Goal: Contribute content: Contribute content

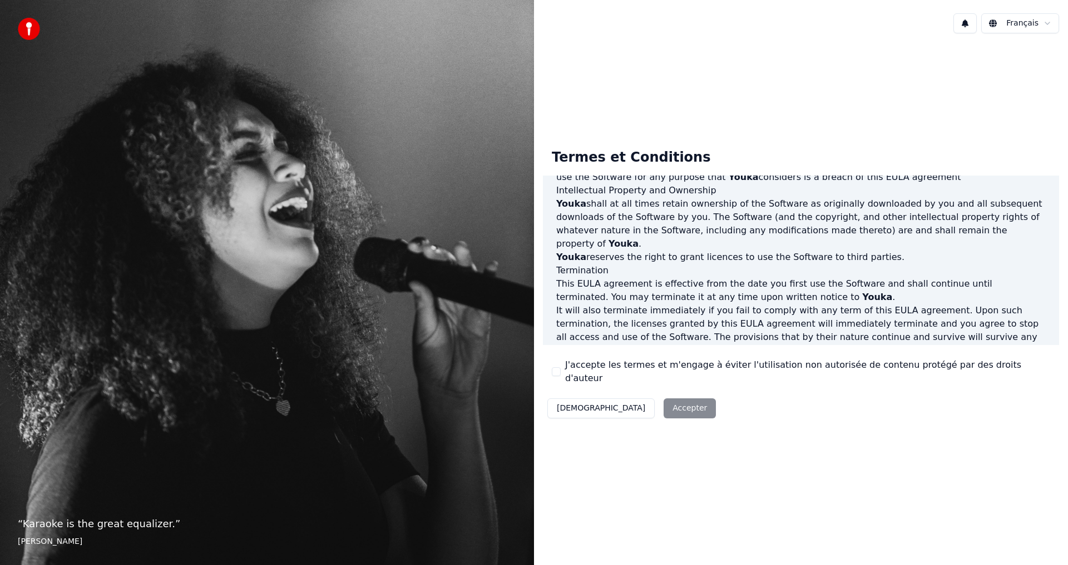
scroll to position [444, 0]
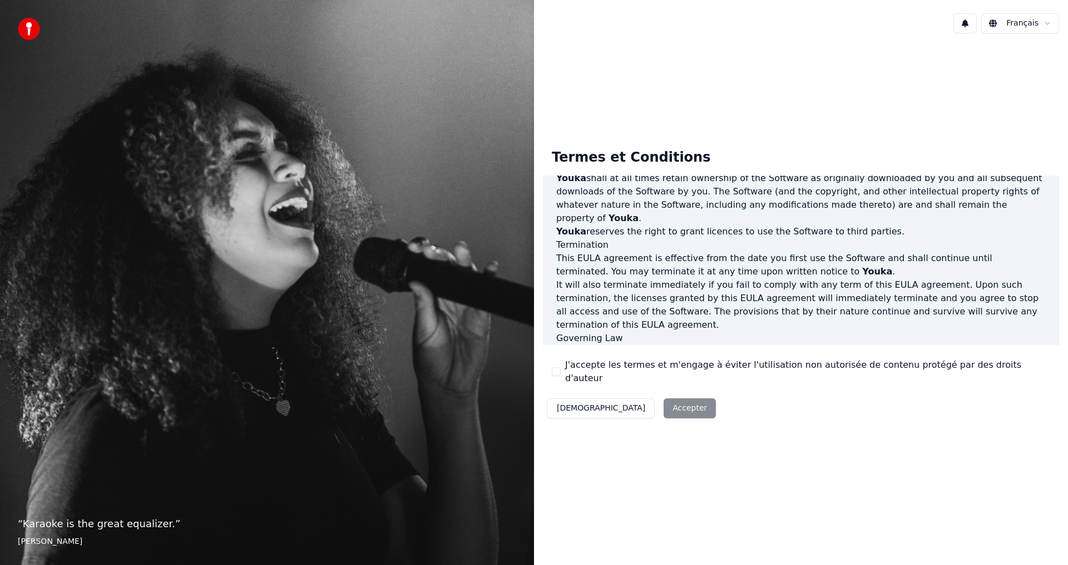
click at [617, 401] on div "Décliner Accepter" at bounding box center [631, 408] width 177 height 29
drag, startPoint x: 568, startPoint y: 369, endPoint x: 619, endPoint y: 366, distance: 51.8
click at [579, 371] on label "J'accepte les termes et m'engage à éviter l'utilisation non autorisée de conten…" at bounding box center [807, 372] width 485 height 27
drag, startPoint x: 619, startPoint y: 366, endPoint x: 799, endPoint y: 363, distance: 179.6
click at [799, 363] on div "Termes et Conditions End-User License Agreement (EULA) of Youka This End-User L…" at bounding box center [801, 281] width 516 height 283
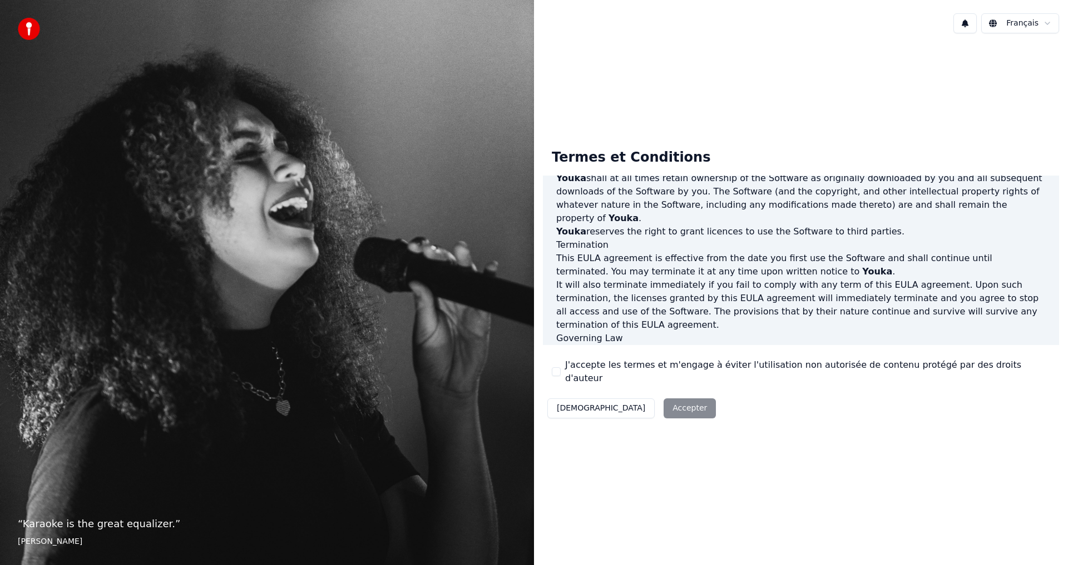
click at [546, 371] on div "Termes et Conditions End-User License Agreement (EULA) of Youka This End-User L…" at bounding box center [801, 281] width 516 height 283
click at [557, 371] on button "J'accepte les termes et m'engage à éviter l'utilisation non autorisée de conten…" at bounding box center [556, 372] width 9 height 9
click at [557, 373] on button "J'accepte les termes et m'engage à éviter l'utilisation non autorisée de conten…" at bounding box center [556, 372] width 9 height 9
click at [561, 372] on div "J'accepte les termes et m'engage à éviter l'utilisation non autorisée de conten…" at bounding box center [801, 372] width 498 height 27
click at [553, 372] on button "J'accepte les termes et m'engage à éviter l'utilisation non autorisée de conten…" at bounding box center [556, 372] width 9 height 9
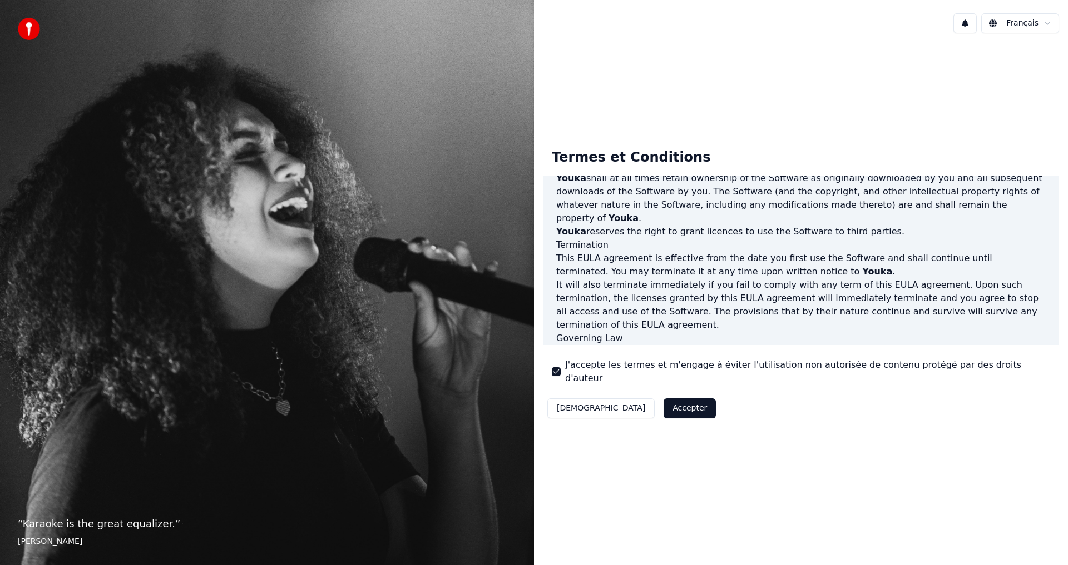
click at [663, 399] on button "Accepter" at bounding box center [689, 409] width 52 height 20
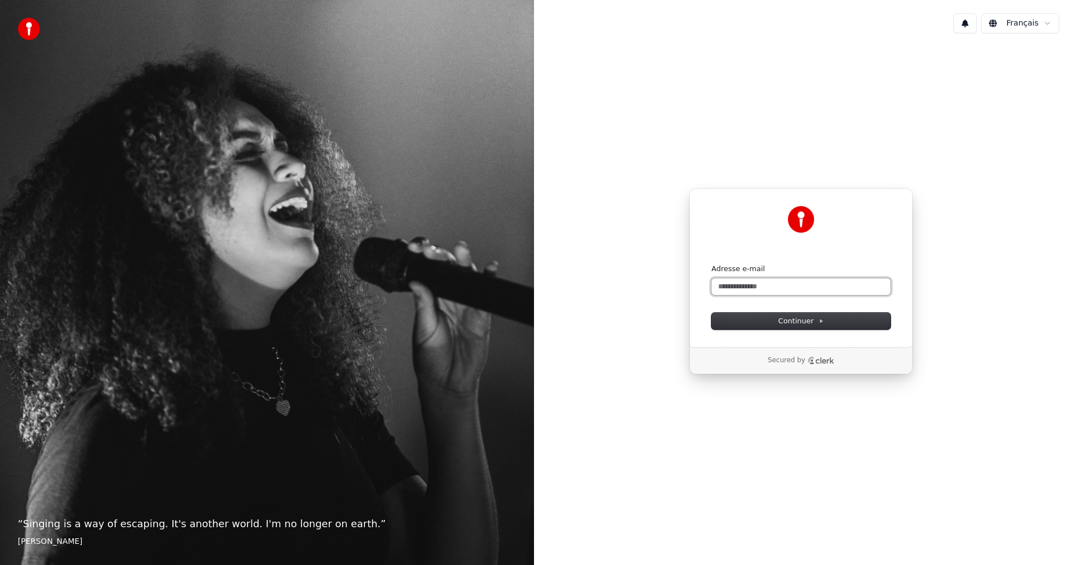
click at [823, 287] on input "Adresse e-mail" at bounding box center [800, 287] width 179 height 17
type input "*"
click at [800, 325] on span "Continuer" at bounding box center [801, 321] width 46 height 10
type input "**********"
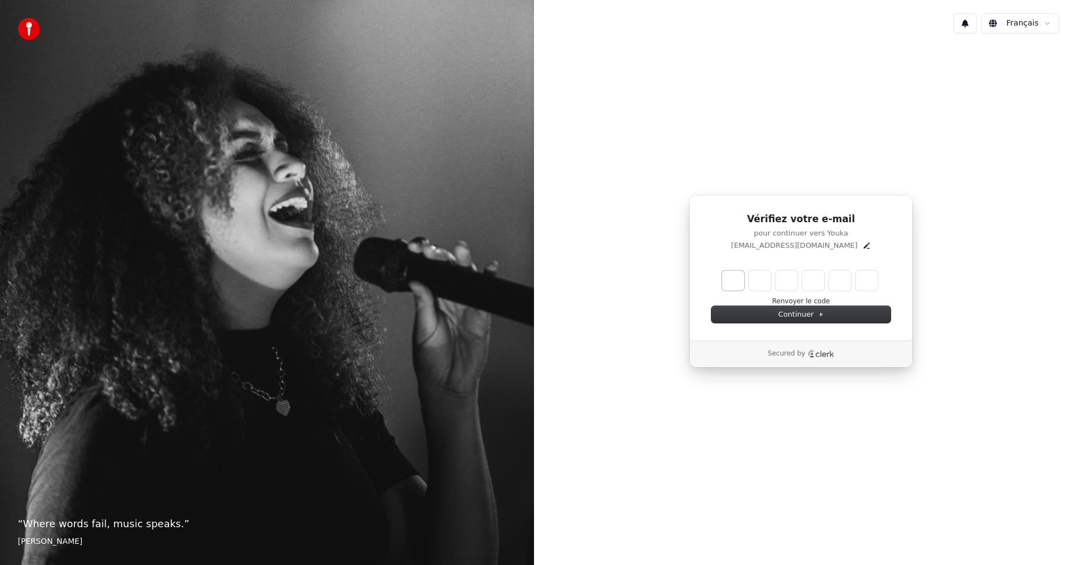
type input "******"
type input "*"
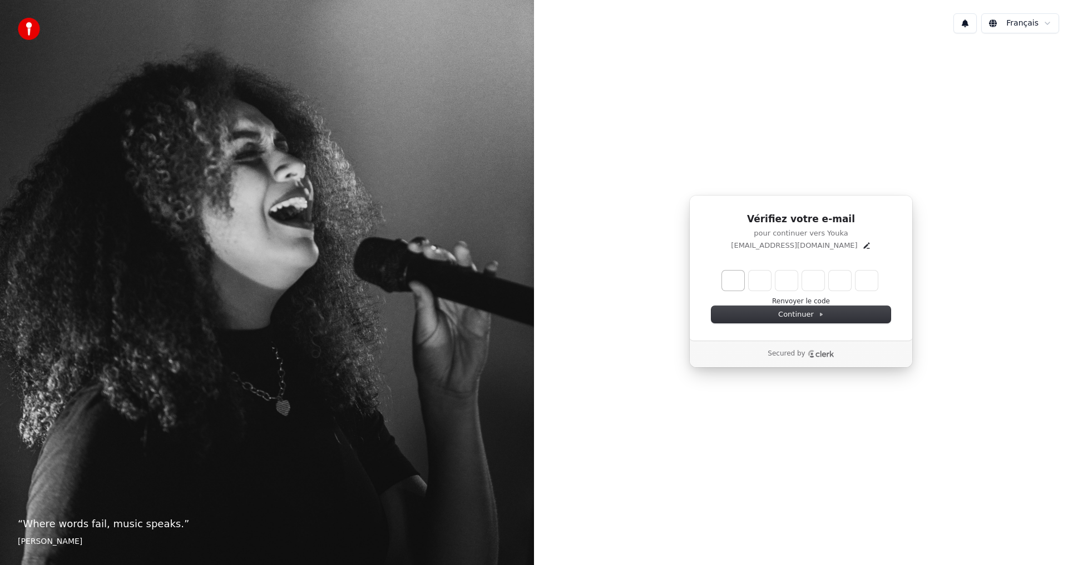
type input "*"
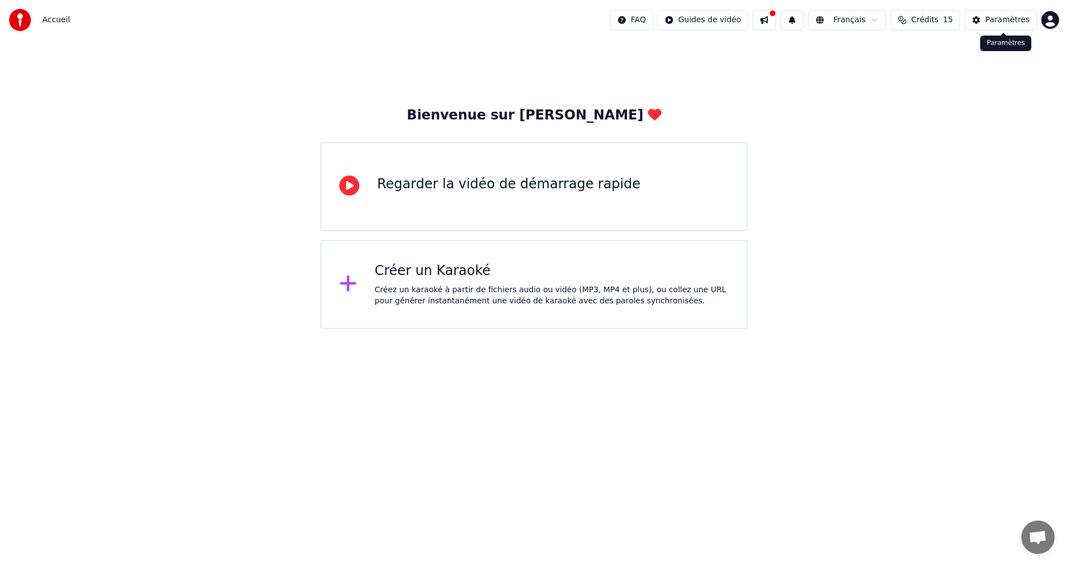
click at [1014, 17] on div "Paramètres" at bounding box center [1007, 19] width 44 height 11
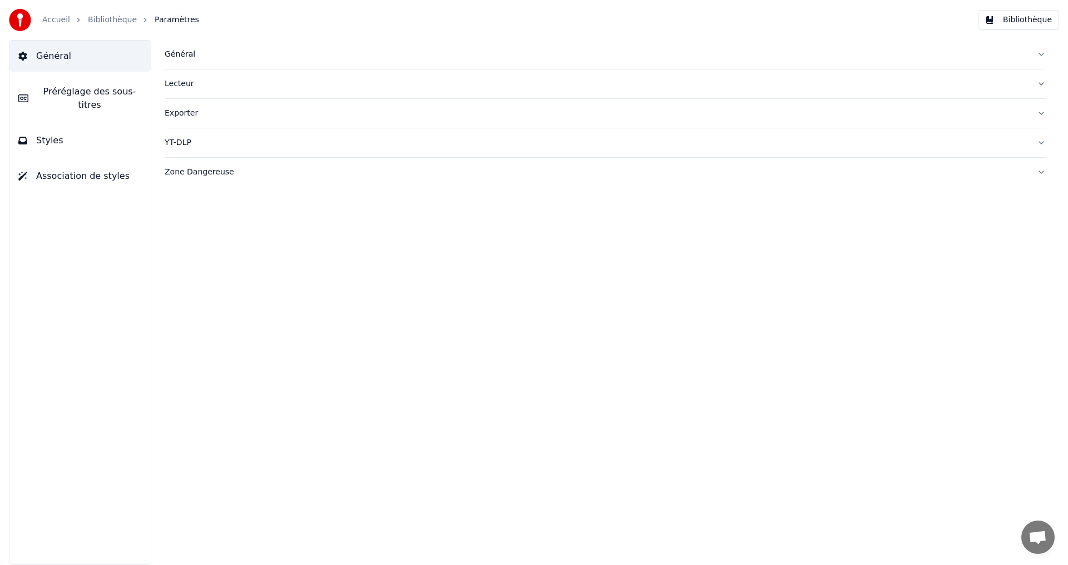
click at [43, 56] on span "Général" at bounding box center [53, 55] width 35 height 13
click at [1037, 66] on button "Général" at bounding box center [605, 54] width 881 height 29
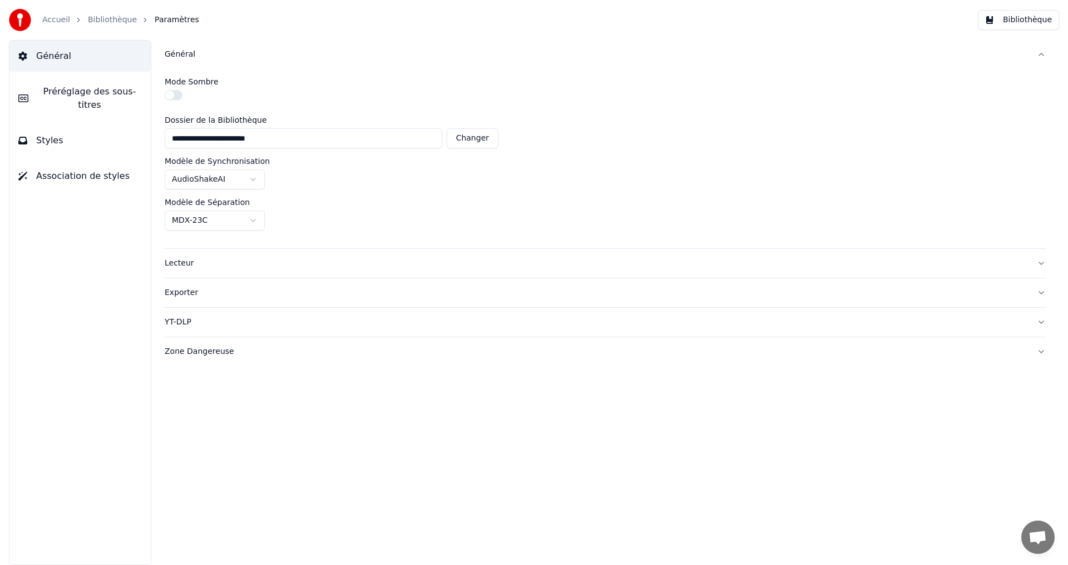
click at [278, 355] on div "Zone Dangereuse" at bounding box center [596, 351] width 863 height 11
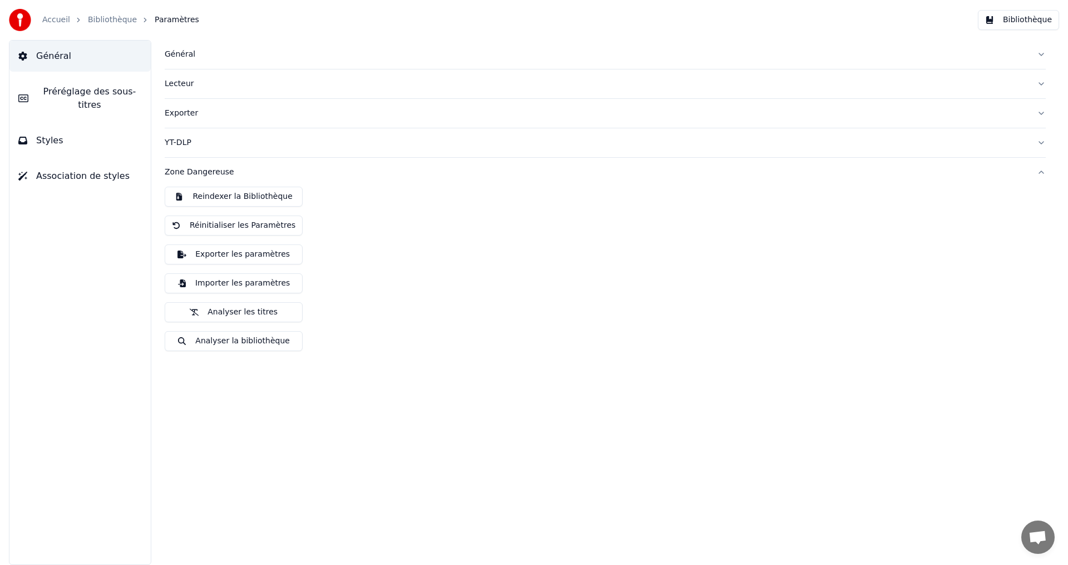
click at [210, 118] on div "Exporter" at bounding box center [596, 113] width 863 height 11
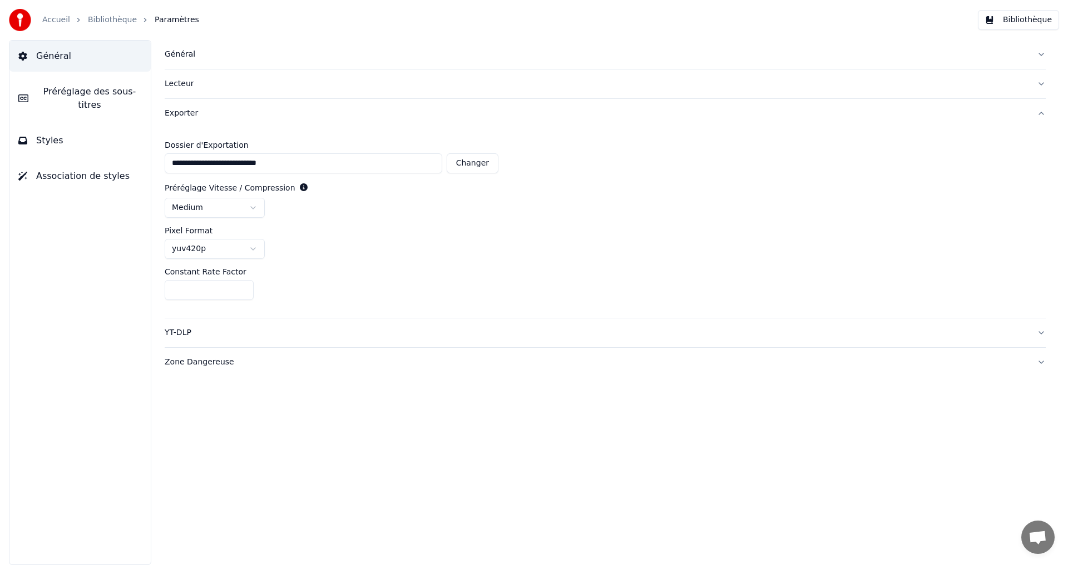
click at [226, 333] on div "YT-DLP" at bounding box center [596, 332] width 863 height 11
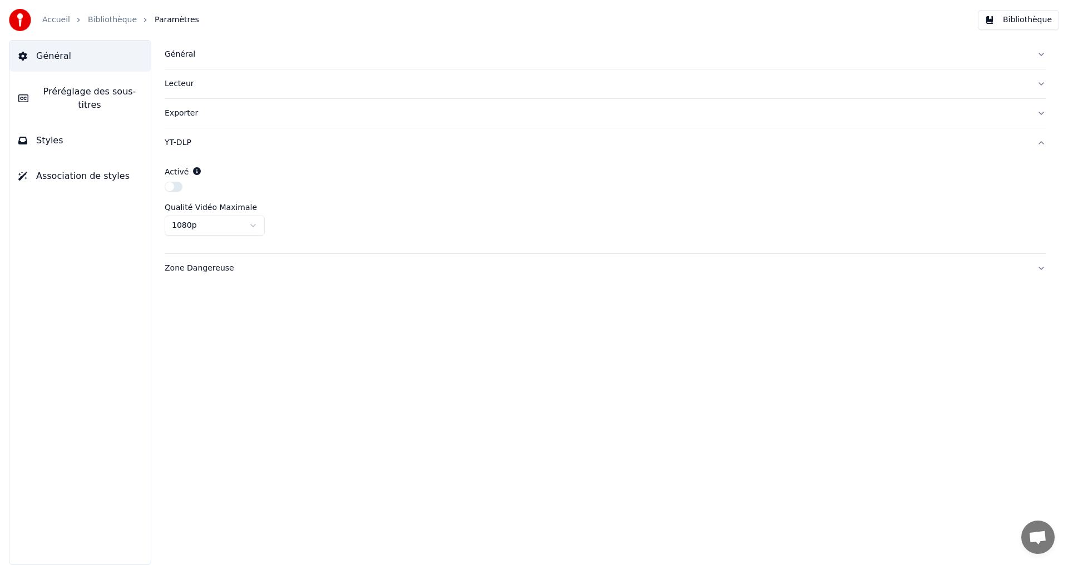
click at [211, 90] on button "Lecteur" at bounding box center [605, 84] width 881 height 29
click at [205, 72] on button "Lecteur" at bounding box center [605, 84] width 881 height 29
click at [210, 57] on div "Général" at bounding box center [596, 54] width 863 height 11
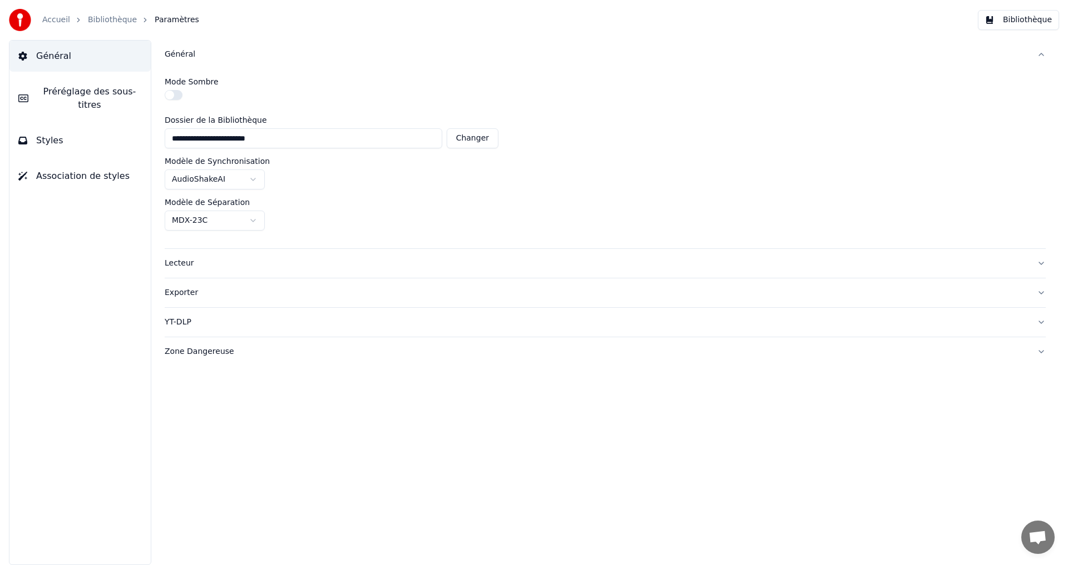
click at [222, 52] on div "Général" at bounding box center [596, 54] width 863 height 11
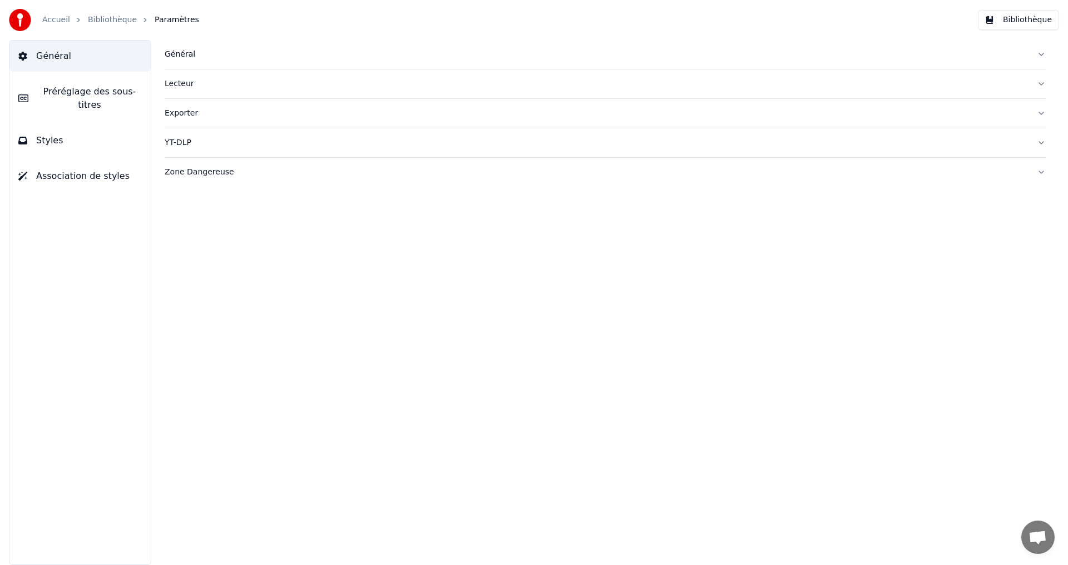
click at [73, 90] on span "Préréglage des sous-titres" at bounding box center [89, 98] width 105 height 27
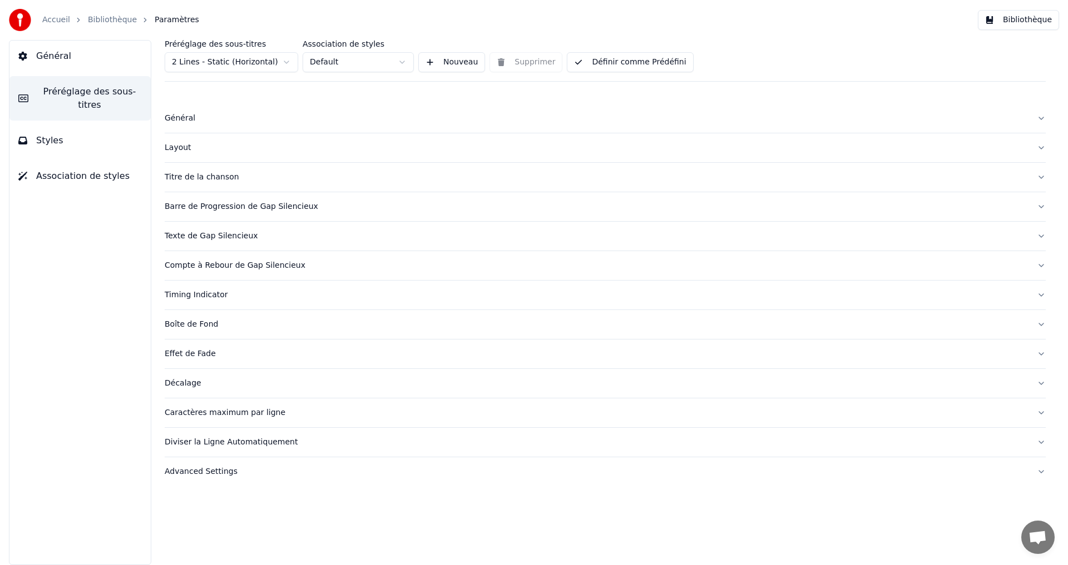
click at [66, 125] on button "Styles" at bounding box center [79, 140] width 141 height 31
click at [67, 145] on div "Général Préréglage des sous-titres Styles Association de styles" at bounding box center [80, 302] width 142 height 525
click at [68, 161] on button "Association de styles" at bounding box center [79, 176] width 141 height 31
click at [71, 170] on span "Association de styles" at bounding box center [82, 176] width 93 height 13
click at [69, 94] on span "Préréglage des sous-titres" at bounding box center [89, 98] width 105 height 27
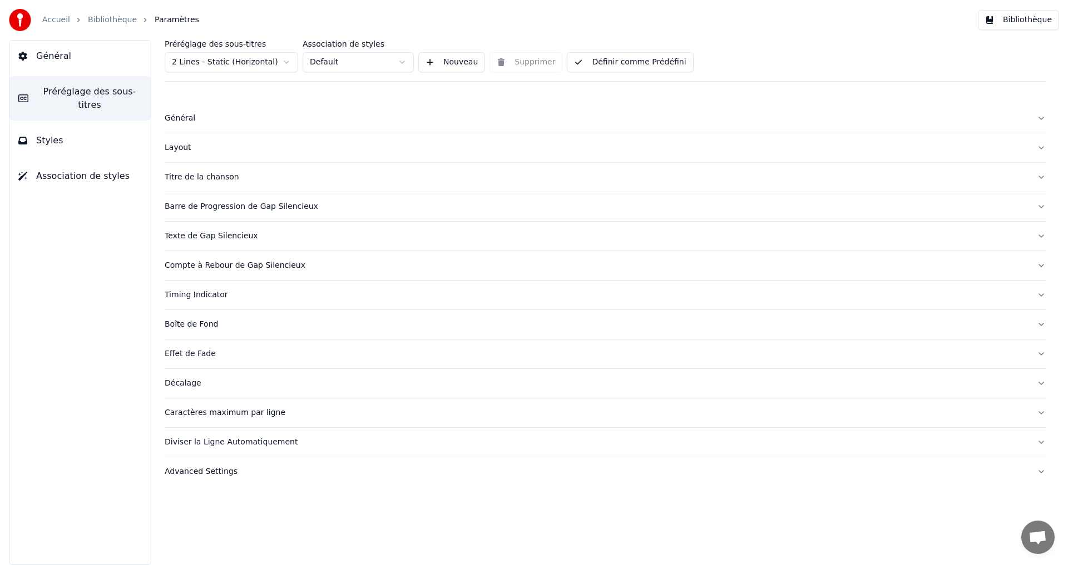
click at [198, 122] on div "Général" at bounding box center [596, 118] width 863 height 11
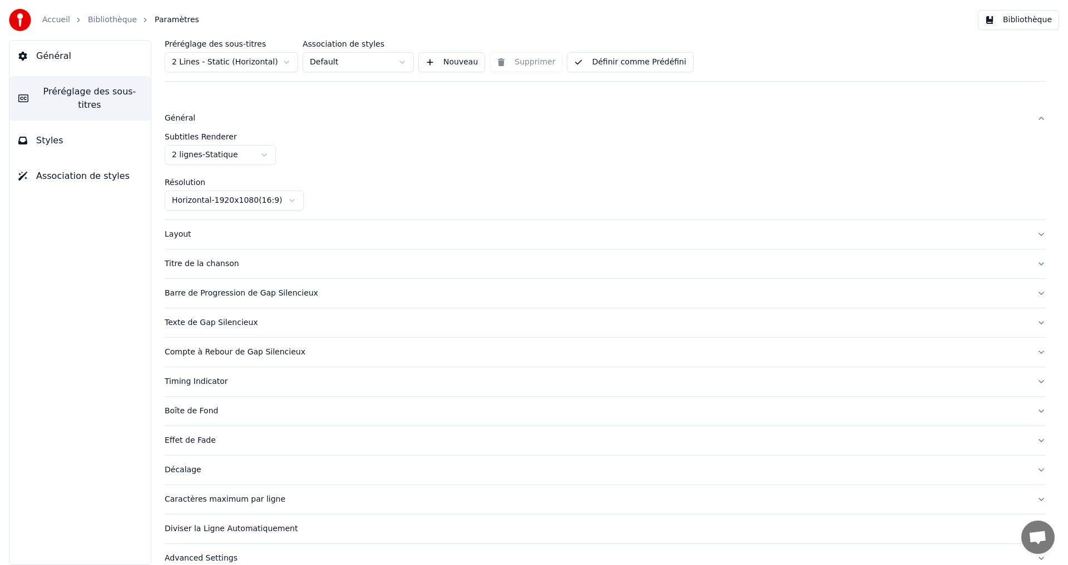
click at [205, 122] on div "Général" at bounding box center [596, 118] width 863 height 11
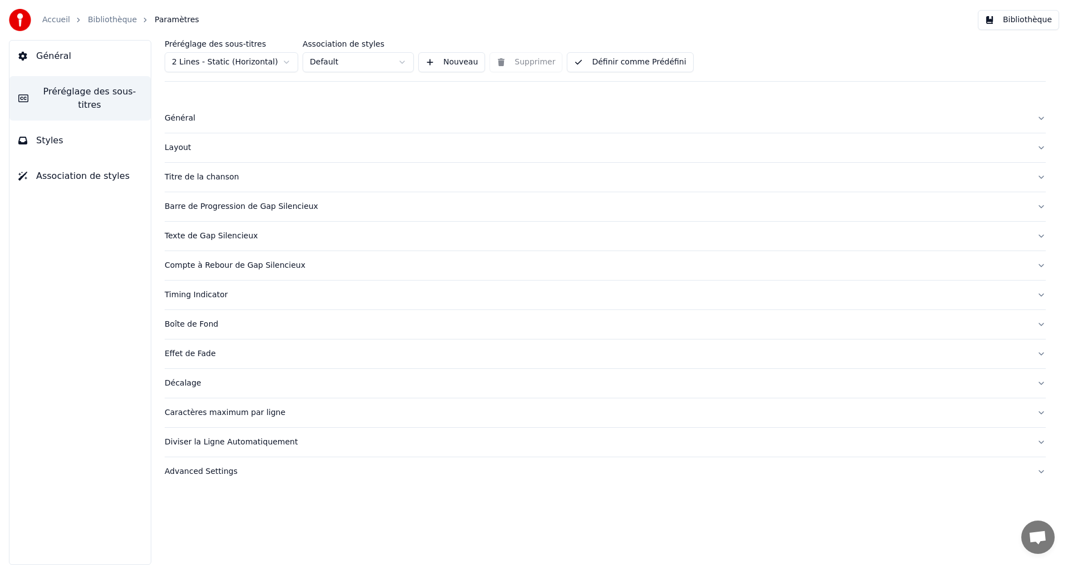
click at [245, 484] on button "Advanced Settings" at bounding box center [605, 472] width 881 height 29
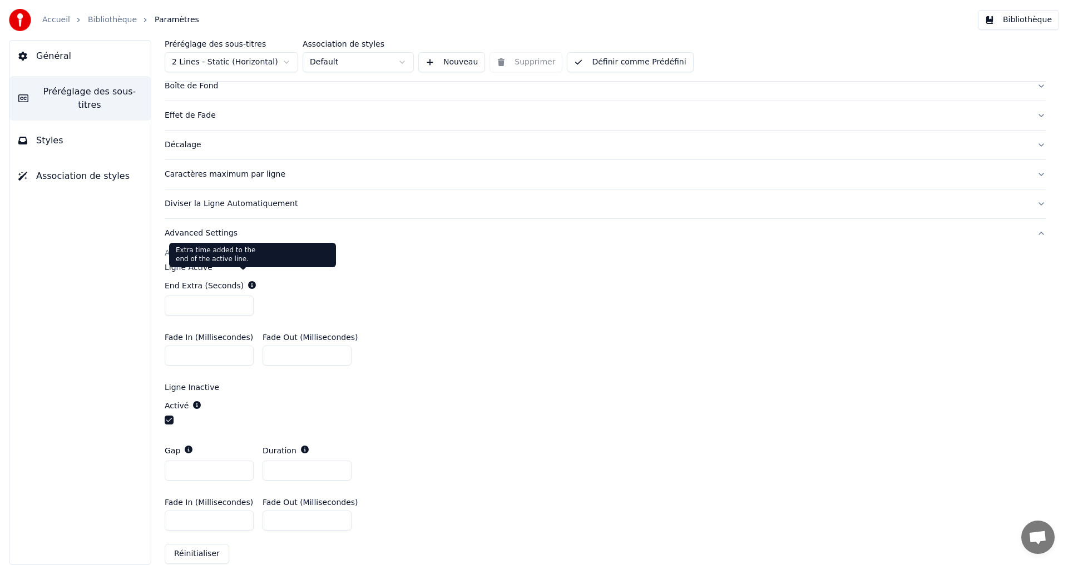
scroll to position [255, 0]
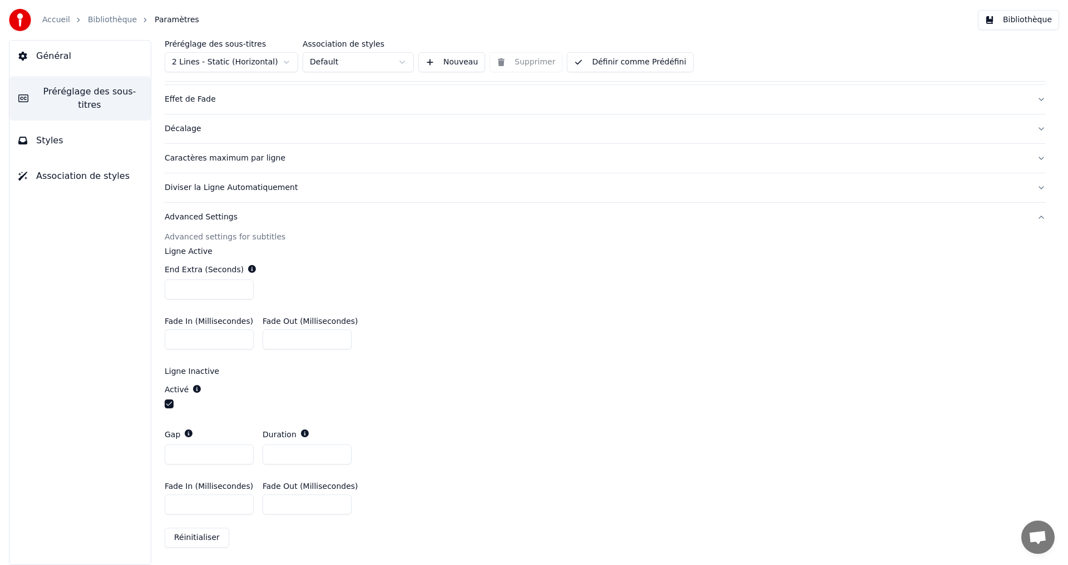
click at [56, 15] on link "Accueil" at bounding box center [56, 19] width 28 height 11
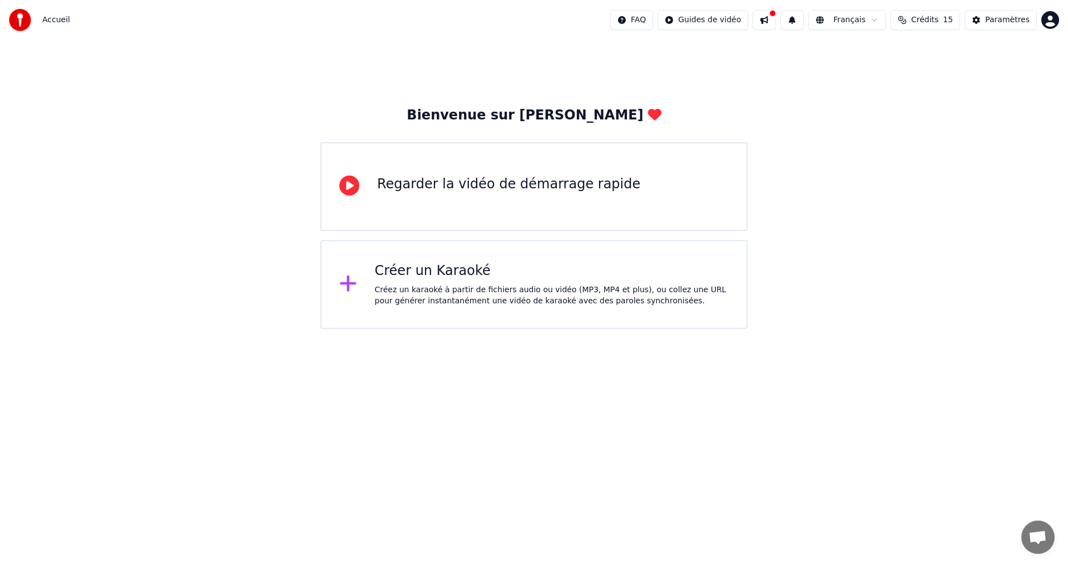
click at [343, 286] on icon at bounding box center [348, 284] width 16 height 16
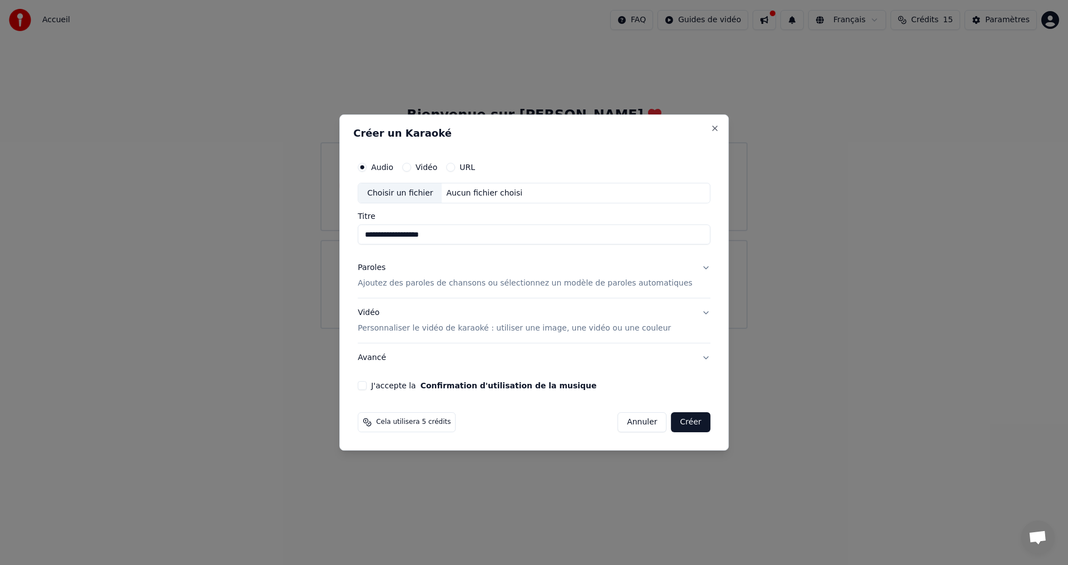
click at [687, 275] on button "Paroles Ajoutez des paroles de chansons ou sélectionnez un modèle de paroles au…" at bounding box center [534, 276] width 353 height 44
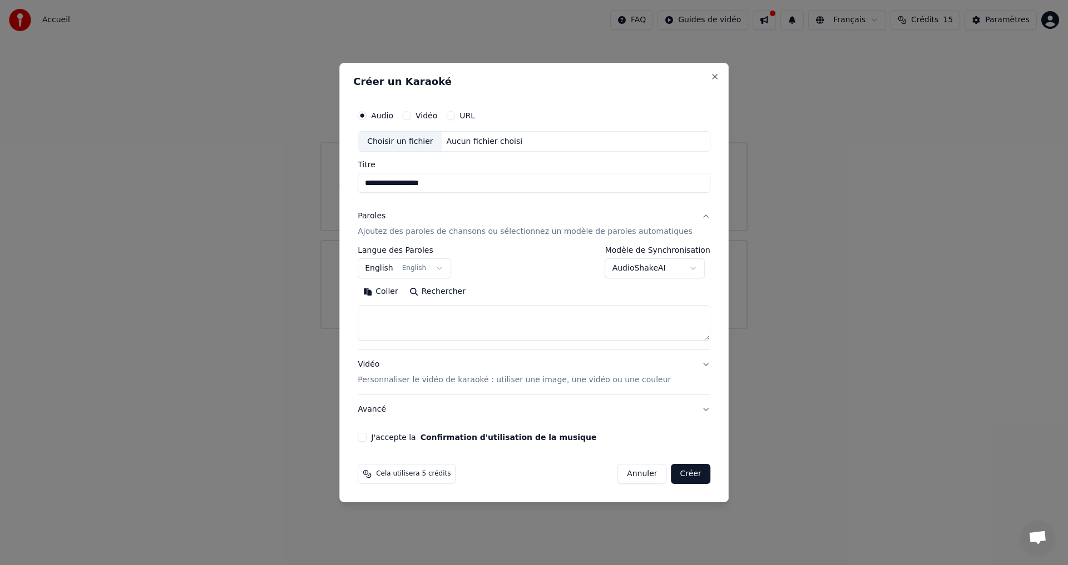
click at [652, 269] on button "AudioShakeAI" at bounding box center [655, 269] width 100 height 20
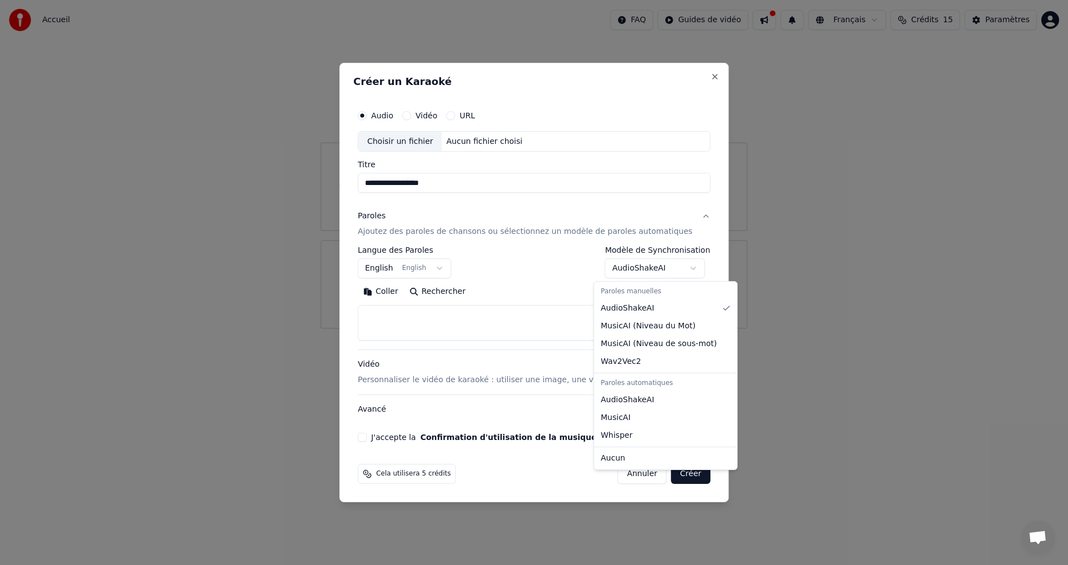
click at [703, 264] on body "**********" at bounding box center [534, 164] width 1068 height 329
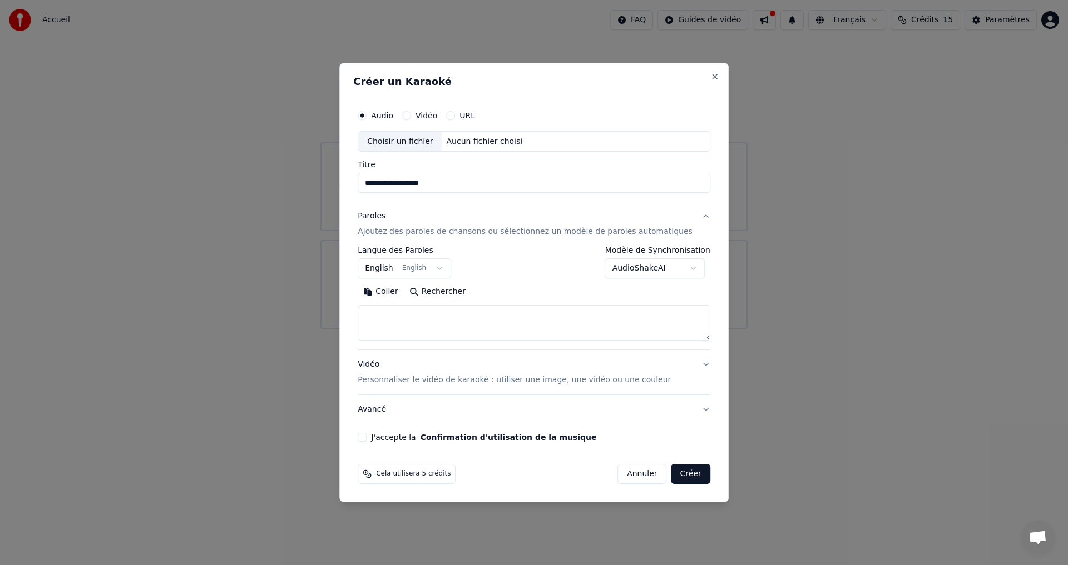
click at [416, 144] on div "Choisir un fichier" at bounding box center [399, 142] width 83 height 20
click at [395, 137] on div "Choisir un fichier" at bounding box center [399, 142] width 83 height 20
click at [387, 186] on input "**********" at bounding box center [534, 183] width 353 height 20
click at [388, 185] on input "**********" at bounding box center [534, 183] width 353 height 20
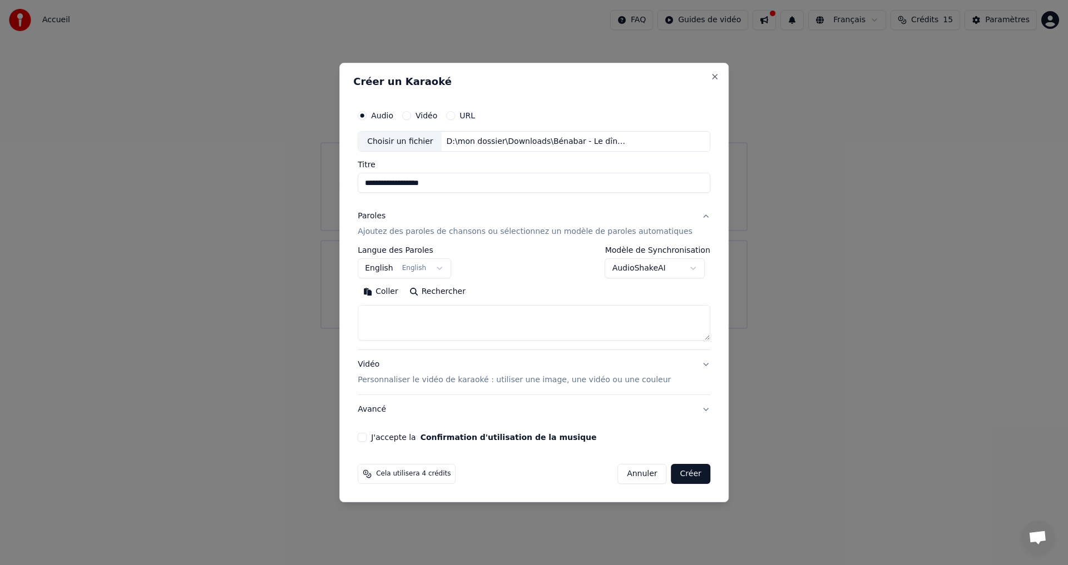
type input "**********"
click at [418, 256] on div "**********" at bounding box center [404, 263] width 93 height 32
click at [427, 320] on textarea at bounding box center [534, 324] width 353 height 36
click at [691, 269] on button "AudioShakeAI" at bounding box center [655, 269] width 100 height 20
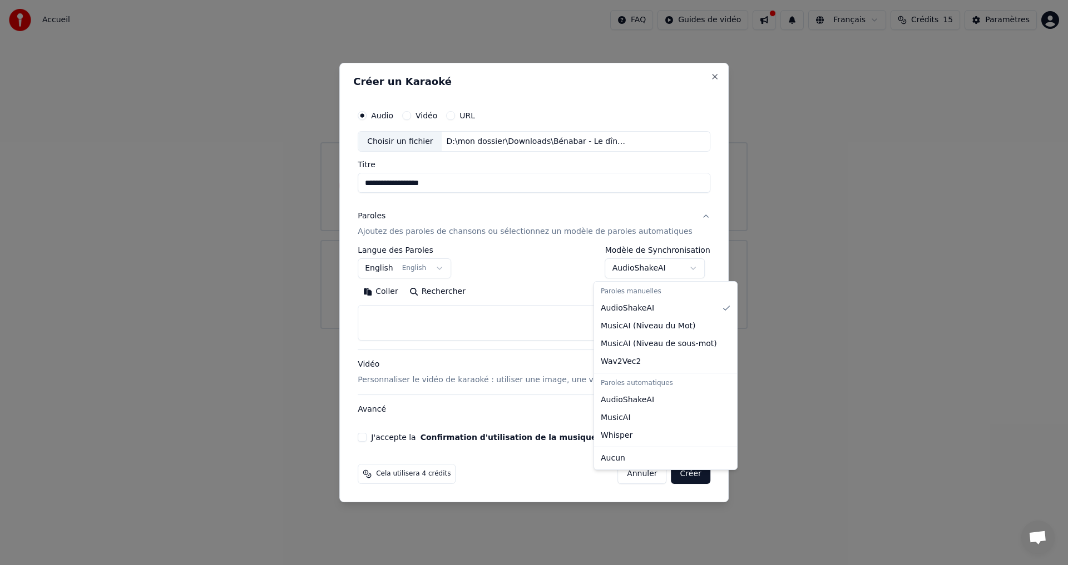
click at [701, 267] on body "**********" at bounding box center [534, 164] width 1068 height 329
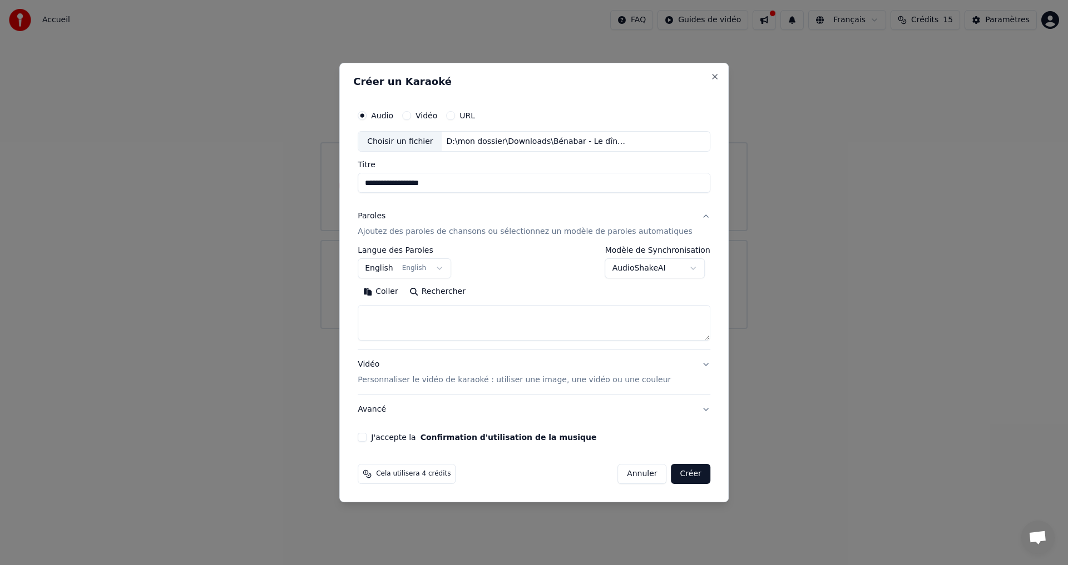
click at [605, 259] on button "AudioShakeAI" at bounding box center [655, 269] width 100 height 20
click at [438, 327] on textarea at bounding box center [534, 324] width 353 height 36
type textarea "**********"
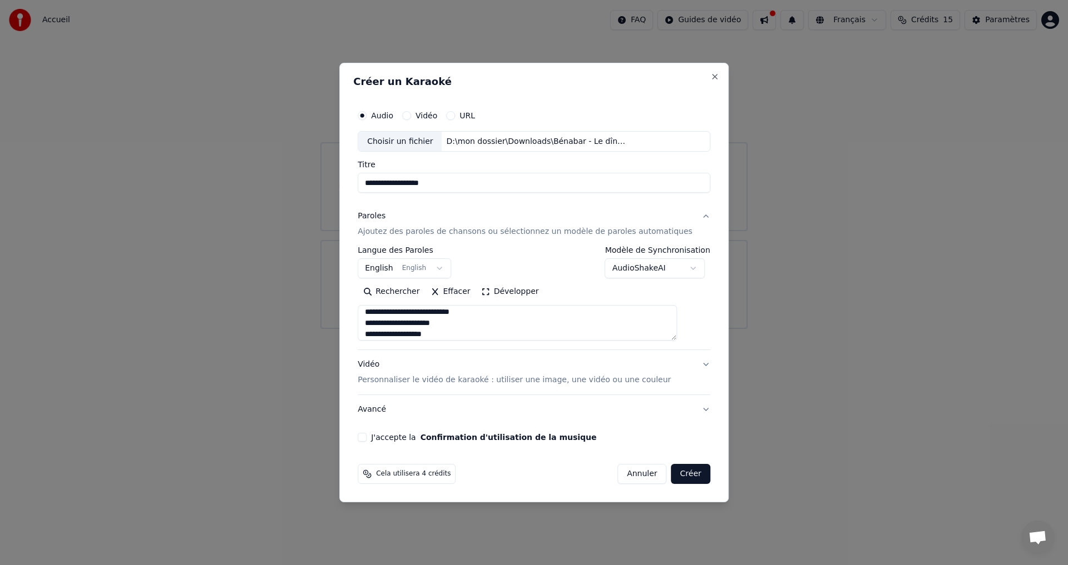
click at [688, 362] on button "Vidéo Personnaliser le vidéo de karaoké : utiliser une image, une vidéo ou une …" at bounding box center [534, 373] width 353 height 44
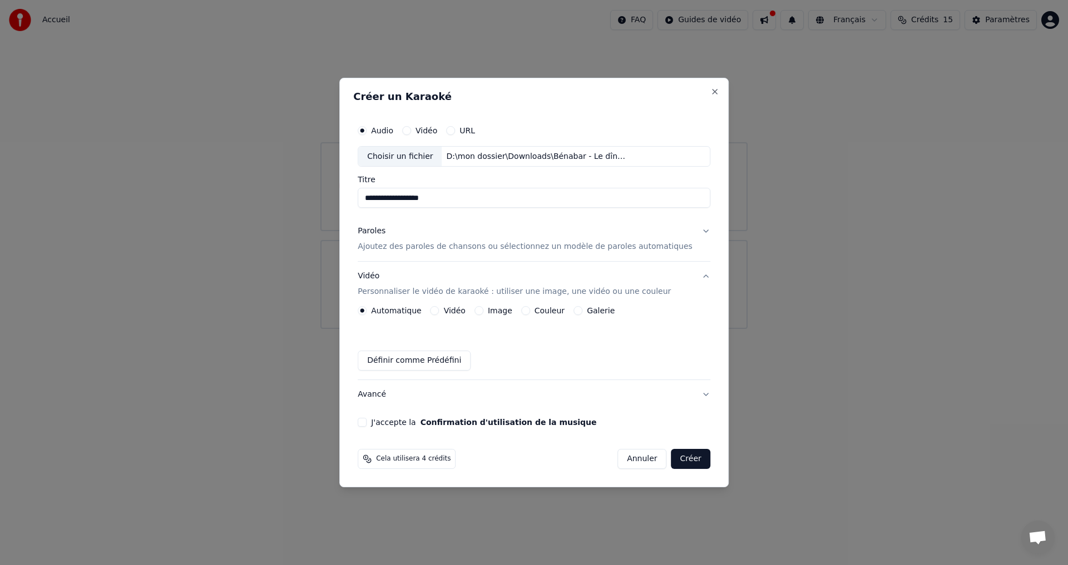
click at [688, 277] on button "Vidéo Personnaliser le vidéo de karaoké : utiliser une image, une vidéo ou une …" at bounding box center [534, 284] width 353 height 44
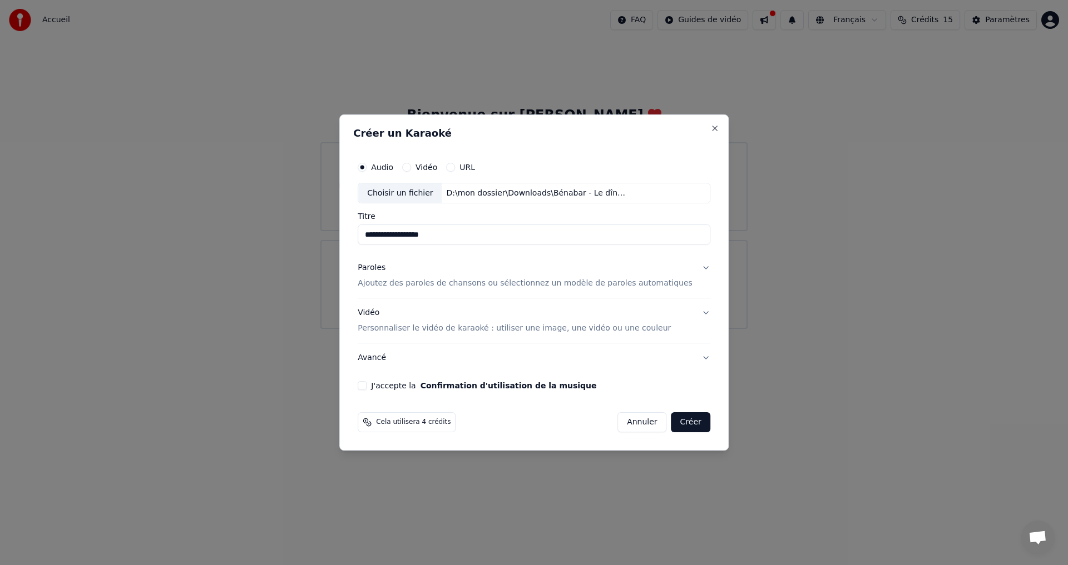
click at [689, 316] on button "Vidéo Personnaliser le vidéo de karaoké : utiliser une image, une vidéo ou une …" at bounding box center [534, 321] width 353 height 44
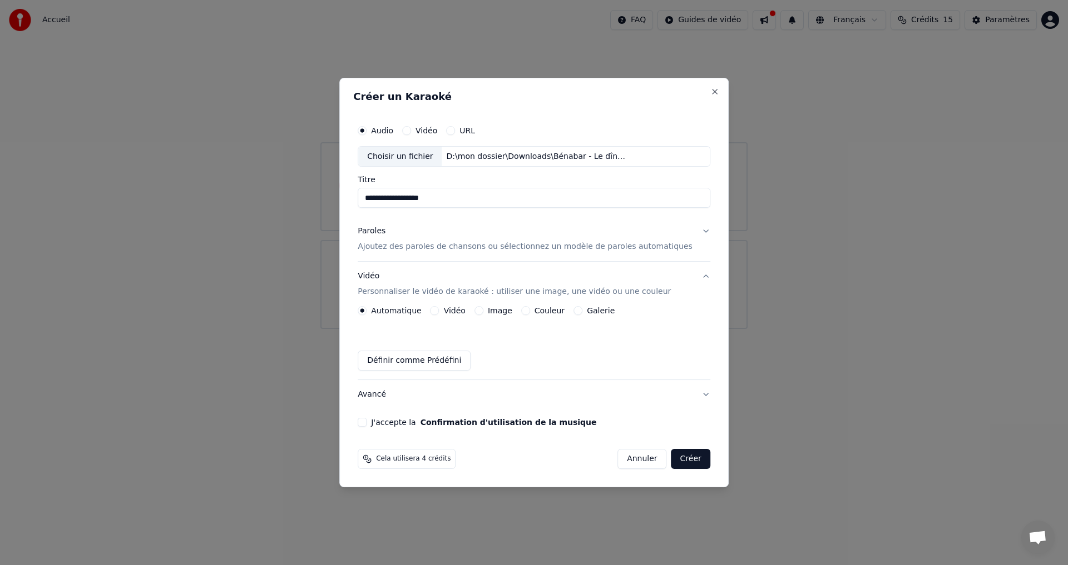
click at [510, 307] on label "Image" at bounding box center [500, 311] width 24 height 8
click at [483, 307] on button "Image" at bounding box center [478, 310] width 9 height 9
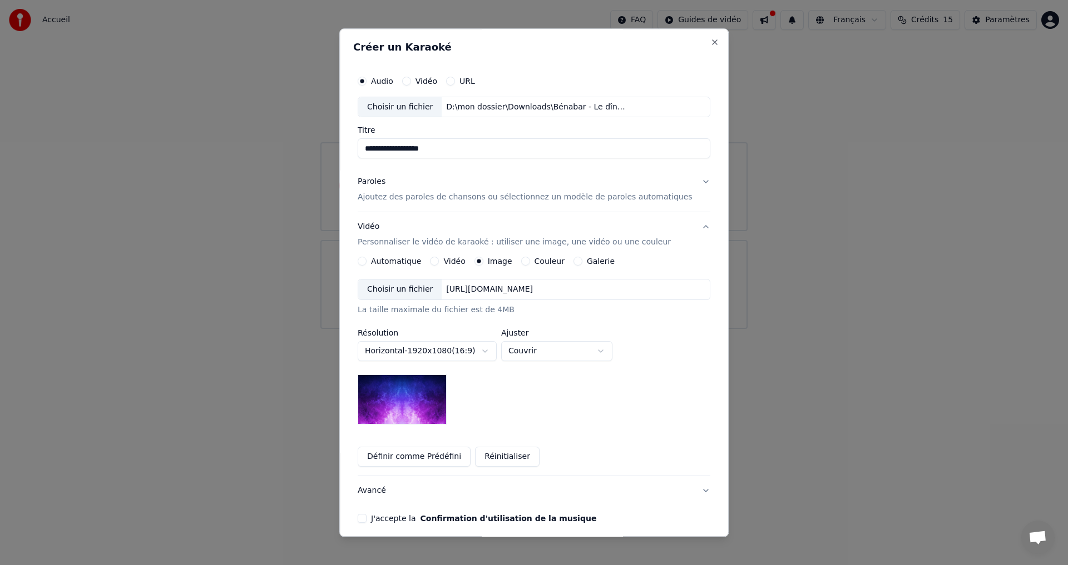
click at [606, 266] on label "Galerie" at bounding box center [601, 262] width 28 height 8
click at [582, 266] on button "Galerie" at bounding box center [577, 261] width 9 height 9
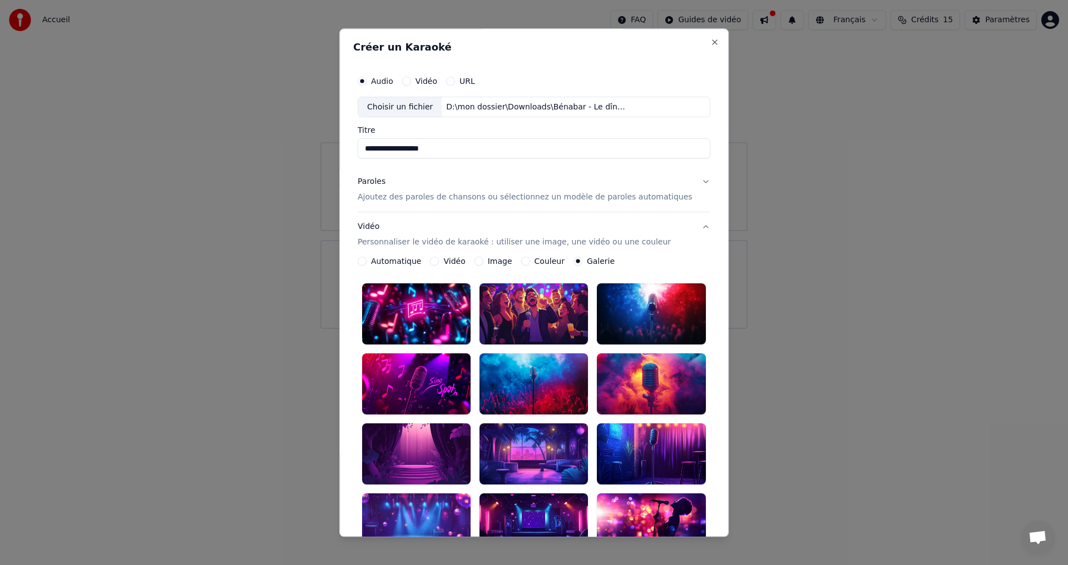
click at [495, 262] on label "Image" at bounding box center [500, 262] width 24 height 8
click at [483, 262] on button "Image" at bounding box center [478, 261] width 9 height 9
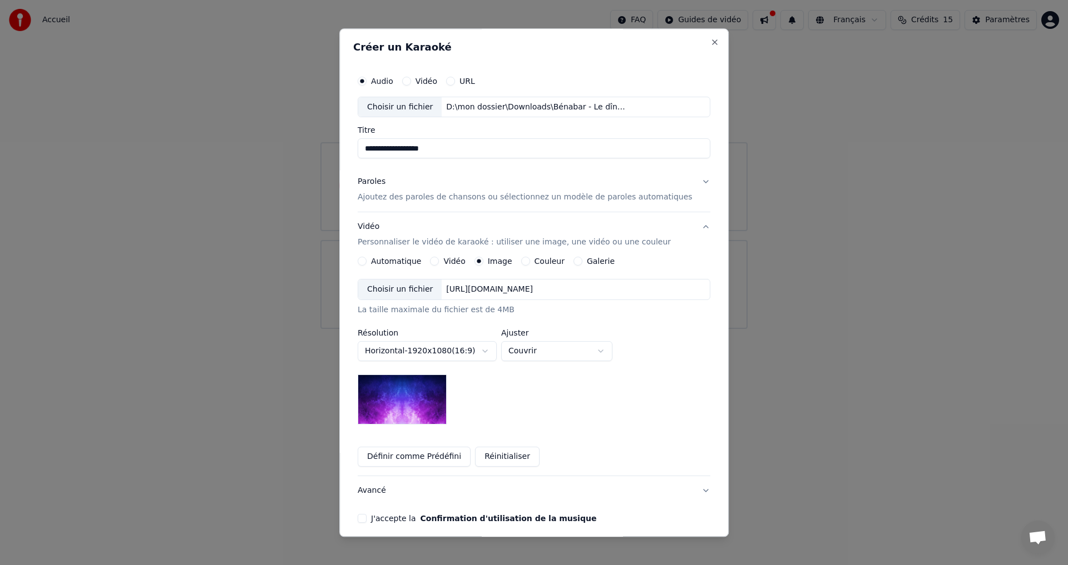
click at [458, 264] on label "Vidéo" at bounding box center [455, 262] width 22 height 8
click at [439, 264] on button "Vidéo" at bounding box center [434, 261] width 9 height 9
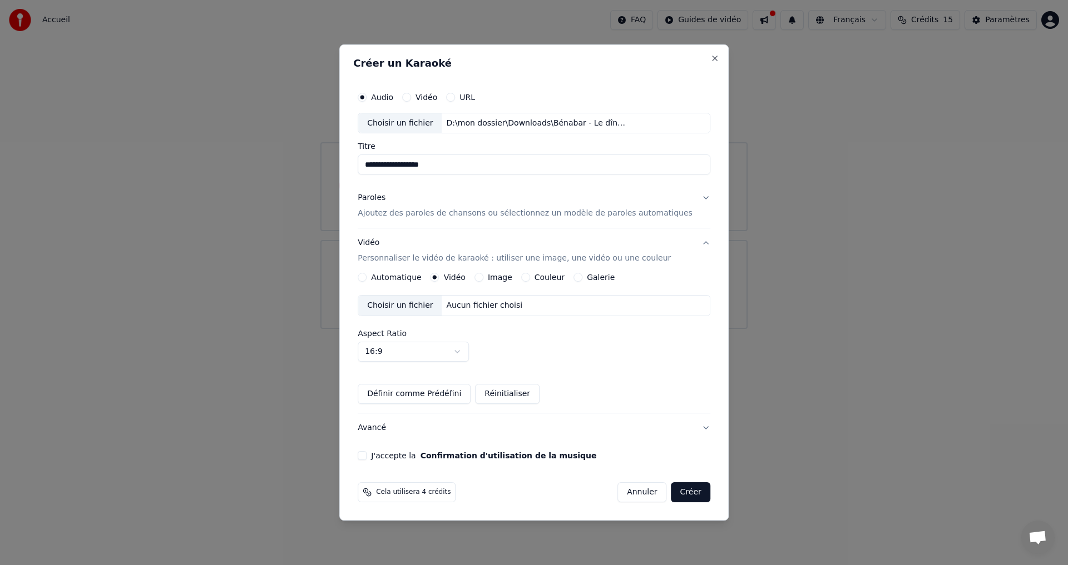
click at [506, 281] on label "Image" at bounding box center [500, 278] width 24 height 8
click at [483, 281] on button "Image" at bounding box center [478, 277] width 9 height 9
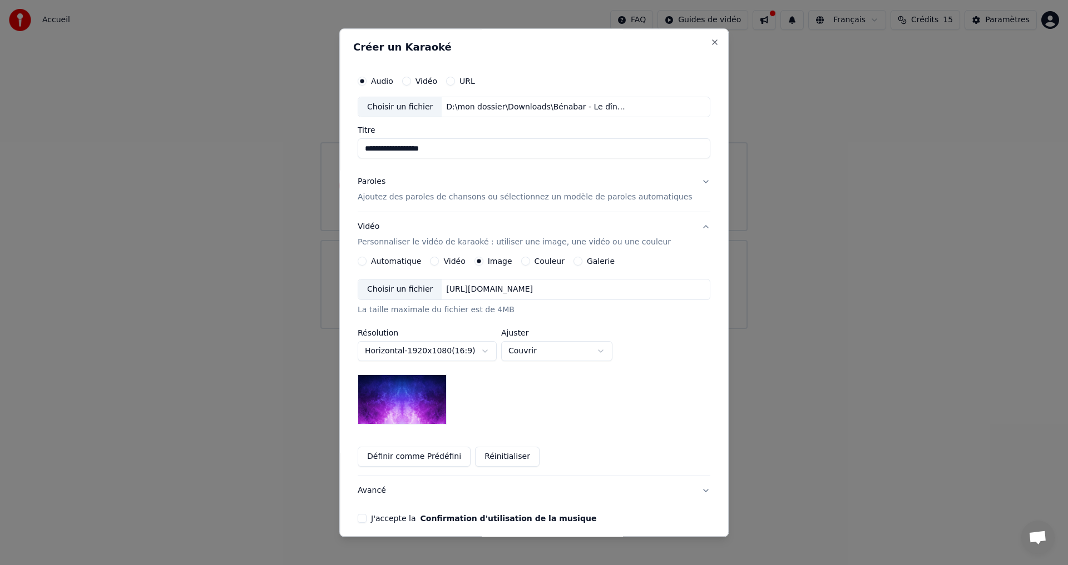
click at [597, 259] on label "Galerie" at bounding box center [601, 262] width 28 height 8
click at [582, 259] on button "Galerie" at bounding box center [577, 261] width 9 height 9
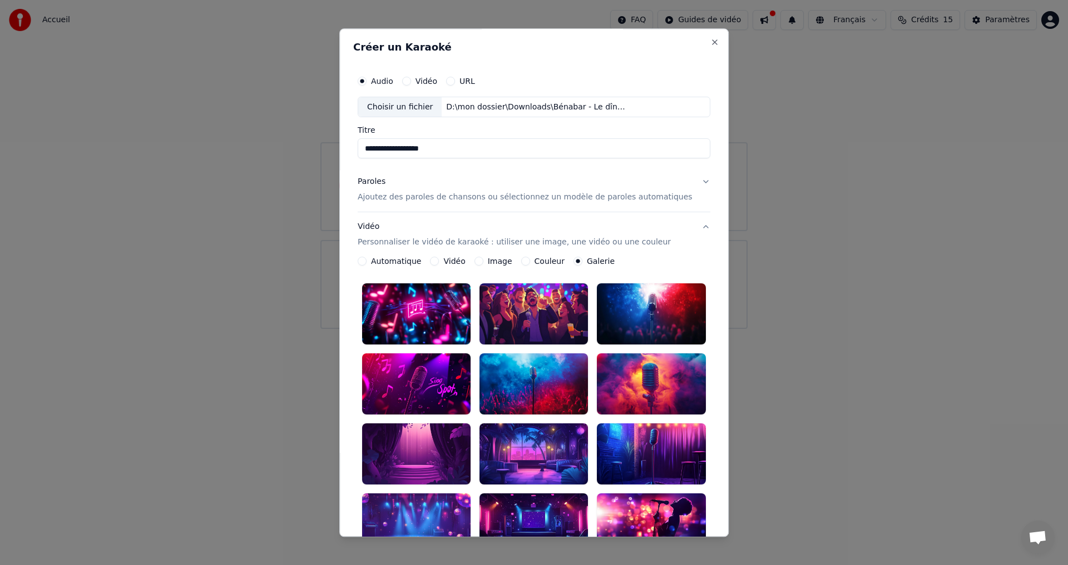
click at [536, 308] on div at bounding box center [533, 314] width 108 height 61
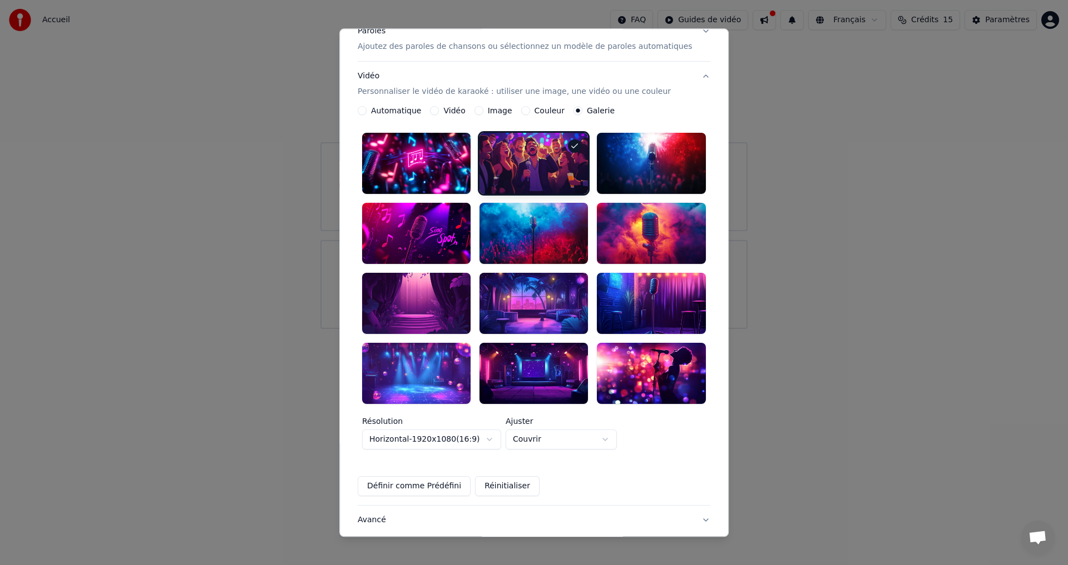
scroll to position [202, 0]
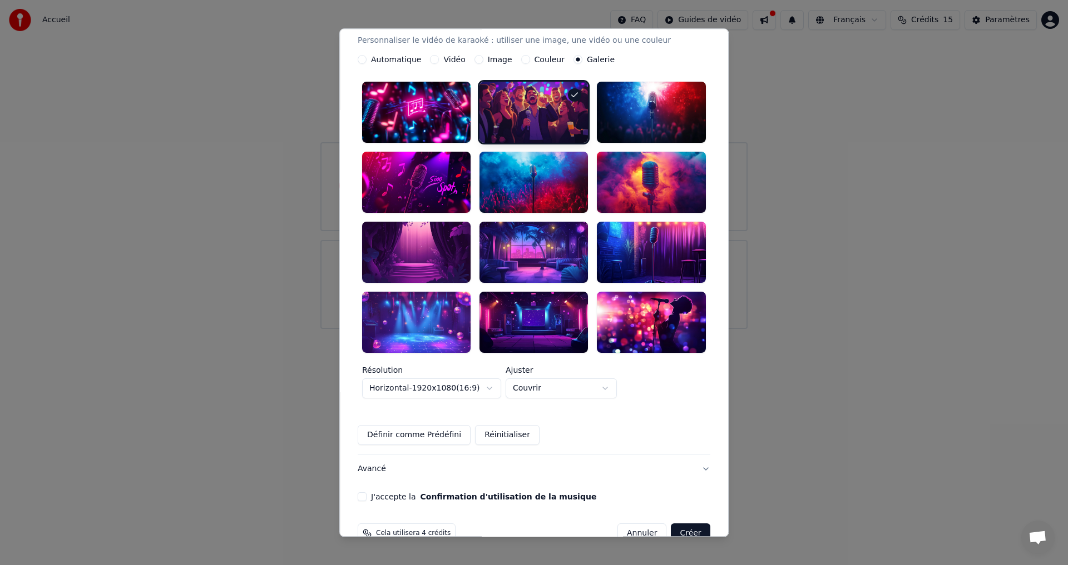
click at [384, 455] on button "Avancé" at bounding box center [534, 469] width 353 height 29
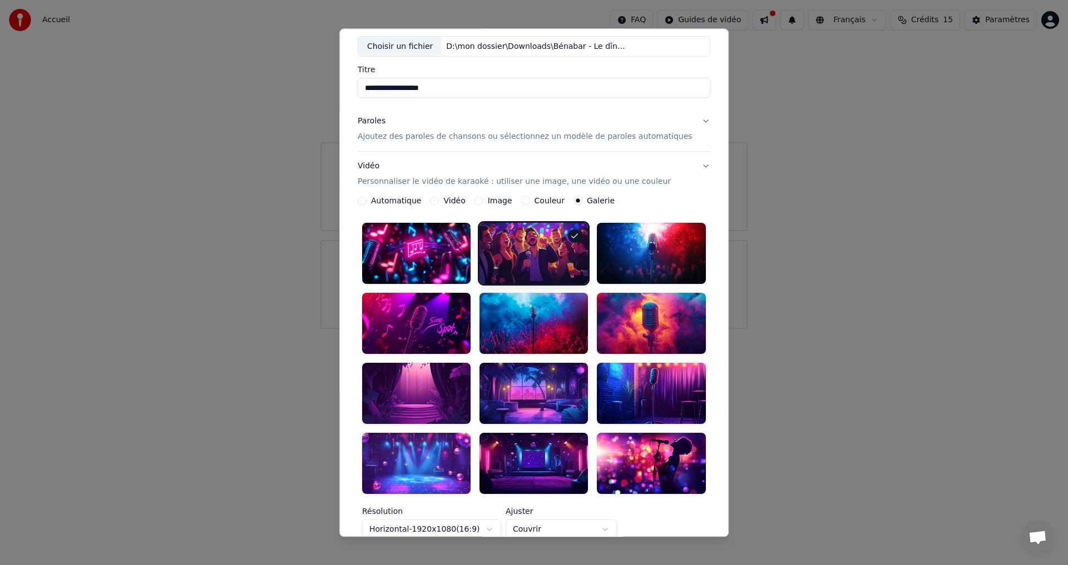
scroll to position [0, 0]
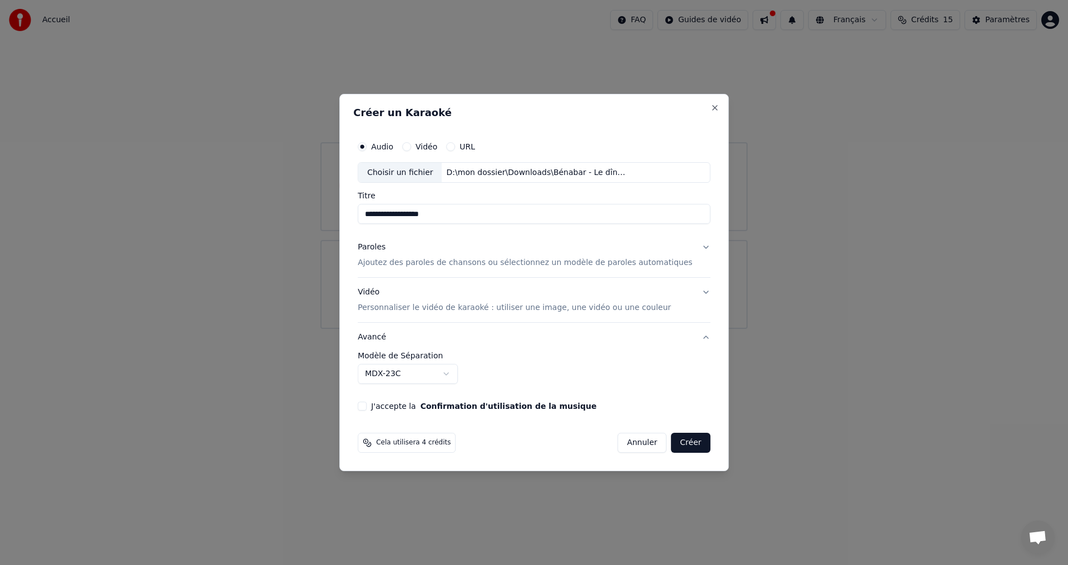
click at [425, 329] on body "**********" at bounding box center [534, 164] width 1068 height 329
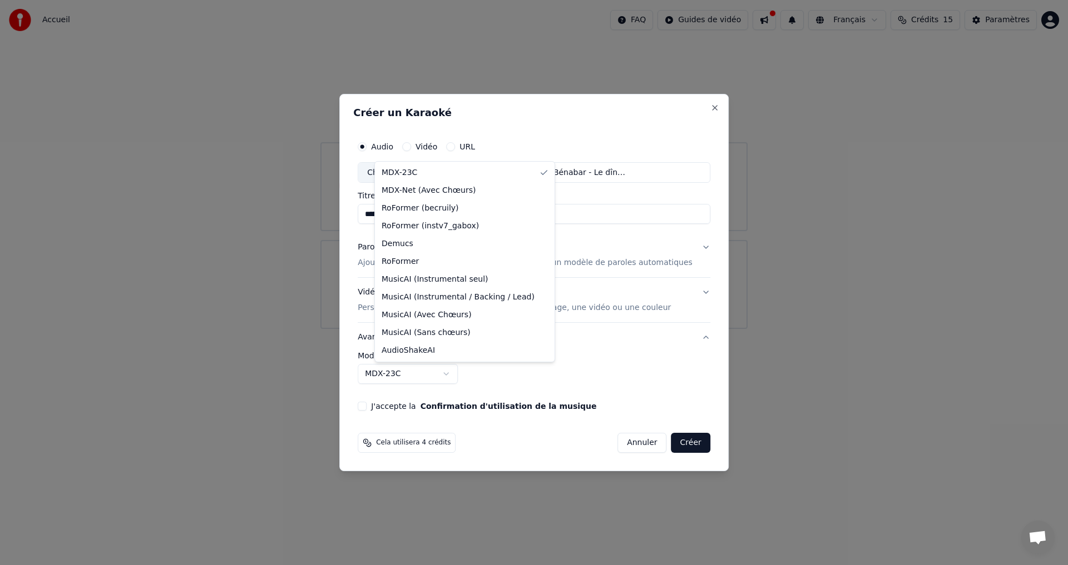
click at [430, 329] on body "**********" at bounding box center [534, 164] width 1068 height 329
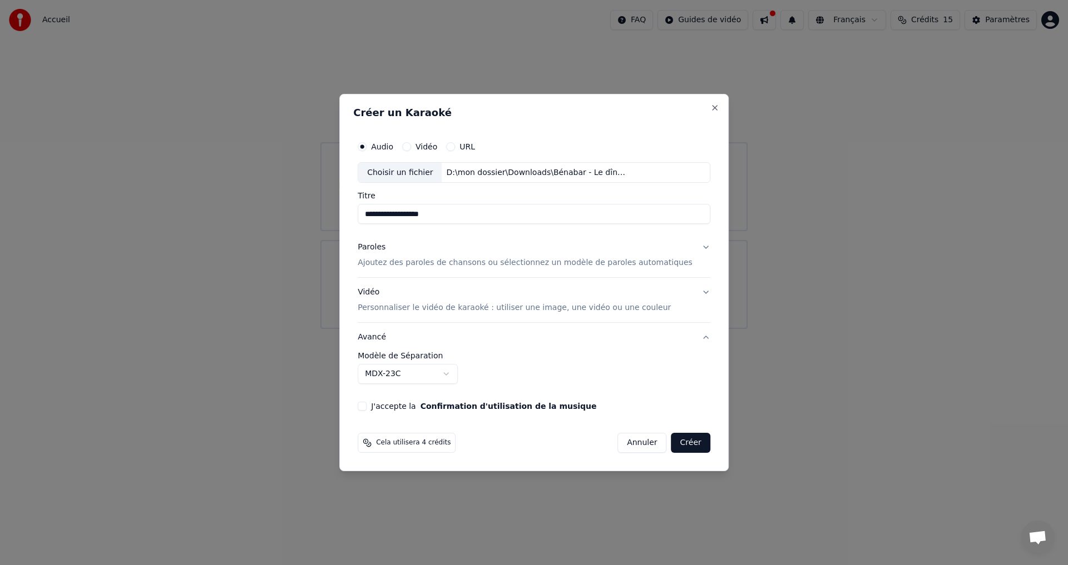
click at [366, 409] on button "J'accepte la Confirmation d'utilisation de la musique" at bounding box center [362, 406] width 9 height 9
click at [672, 449] on button "Créer" at bounding box center [690, 443] width 39 height 20
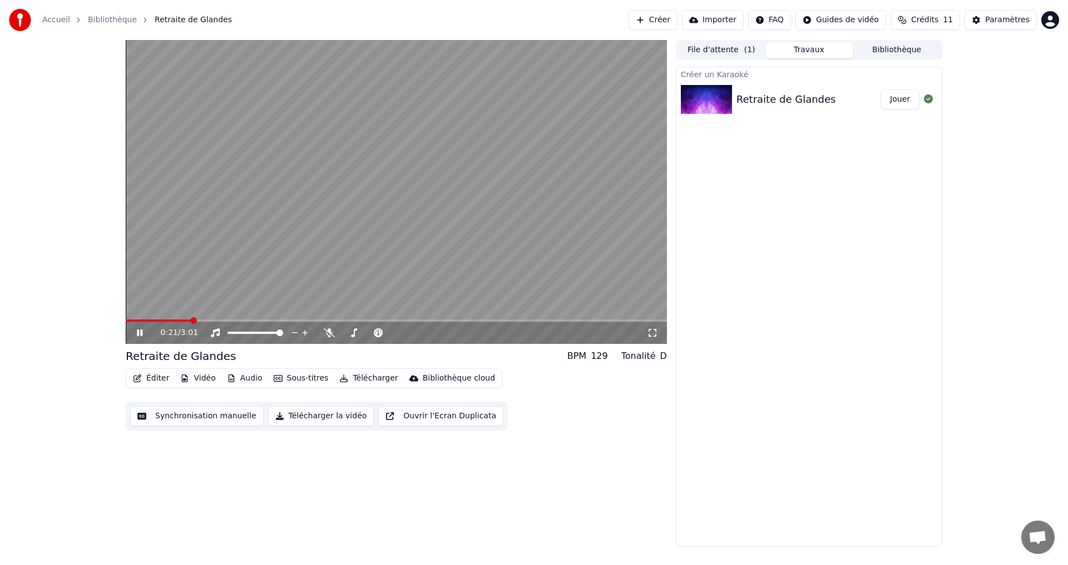
click at [142, 335] on icon at bounding box center [148, 333] width 26 height 9
click at [145, 337] on icon at bounding box center [148, 333] width 26 height 9
click at [140, 336] on icon at bounding box center [148, 333] width 26 height 9
click at [141, 338] on icon at bounding box center [148, 333] width 26 height 9
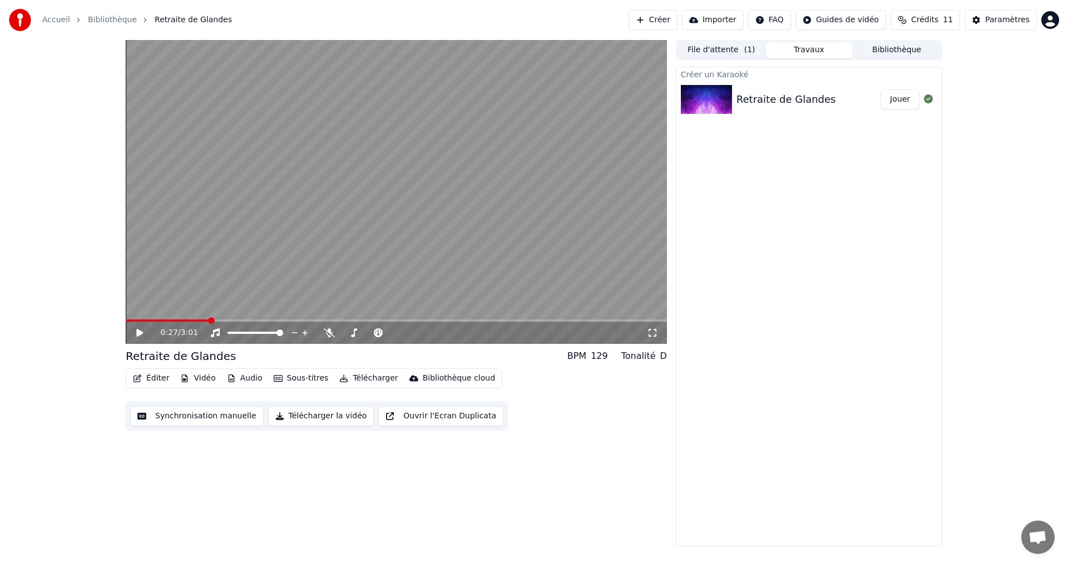
click at [153, 387] on div "Éditer Vidéo Audio Sous-titres Télécharger Bibliothèque cloud" at bounding box center [314, 379] width 376 height 20
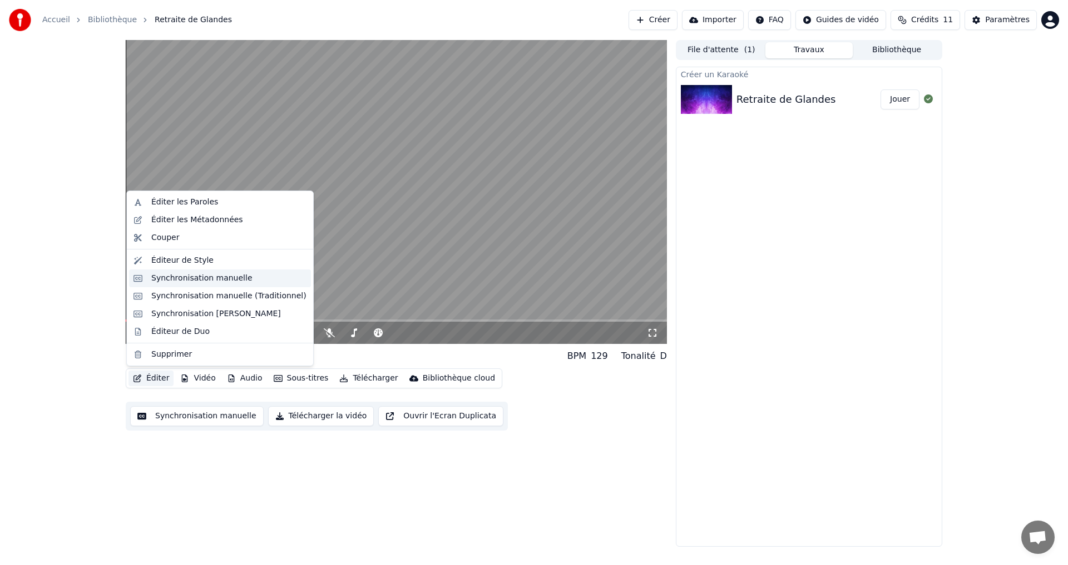
click at [236, 280] on div "Synchronisation manuelle" at bounding box center [201, 278] width 101 height 11
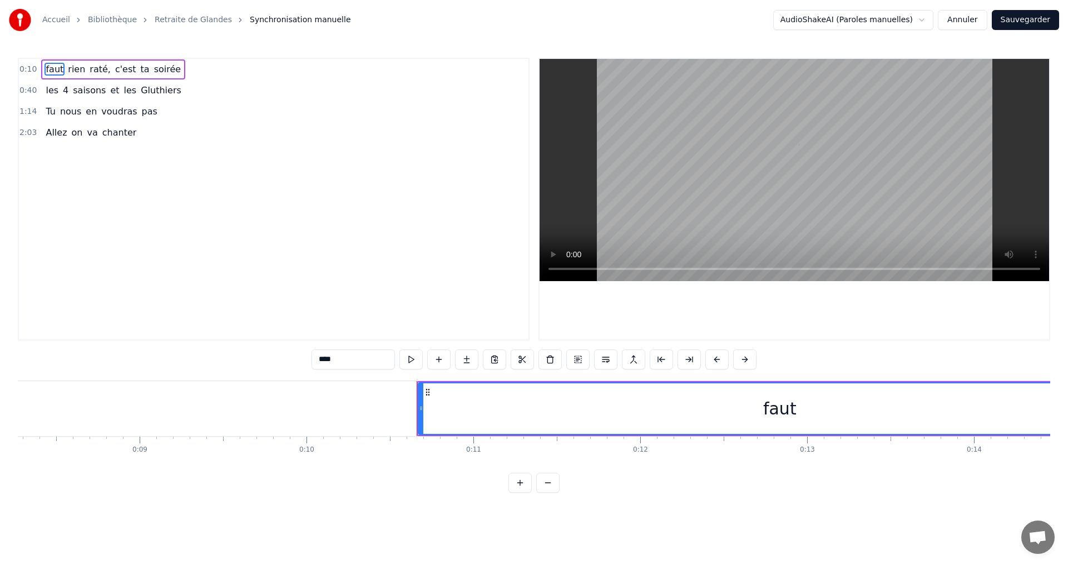
scroll to position [0, 1722]
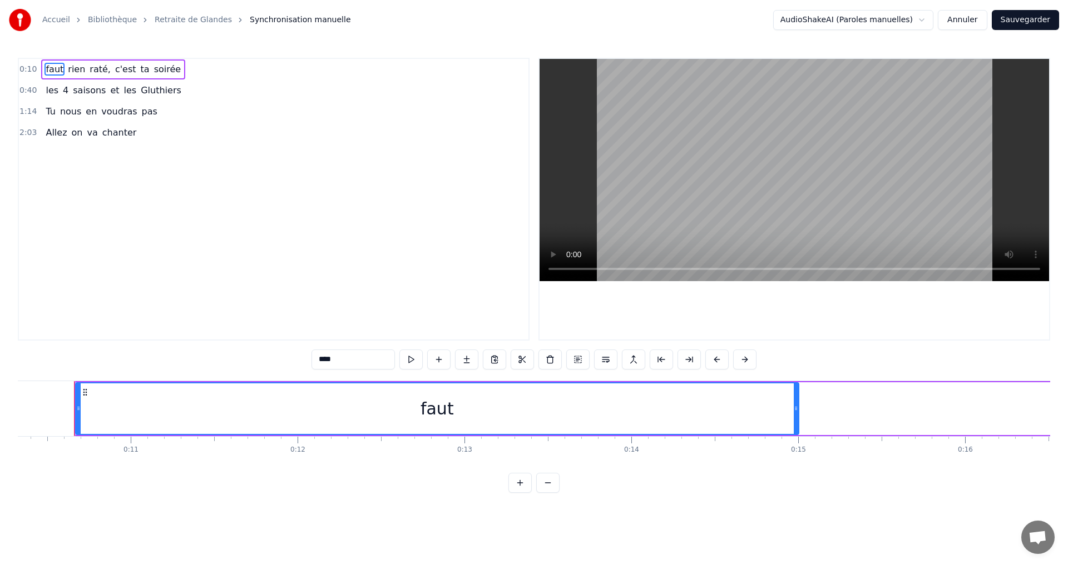
click at [548, 493] on button at bounding box center [547, 483] width 23 height 20
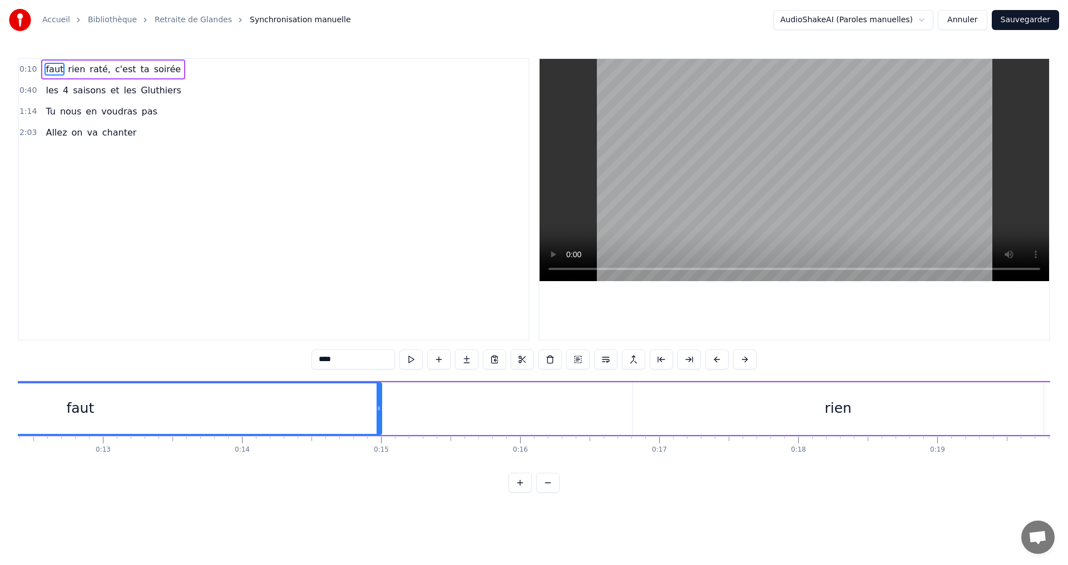
click at [548, 493] on button at bounding box center [547, 483] width 23 height 20
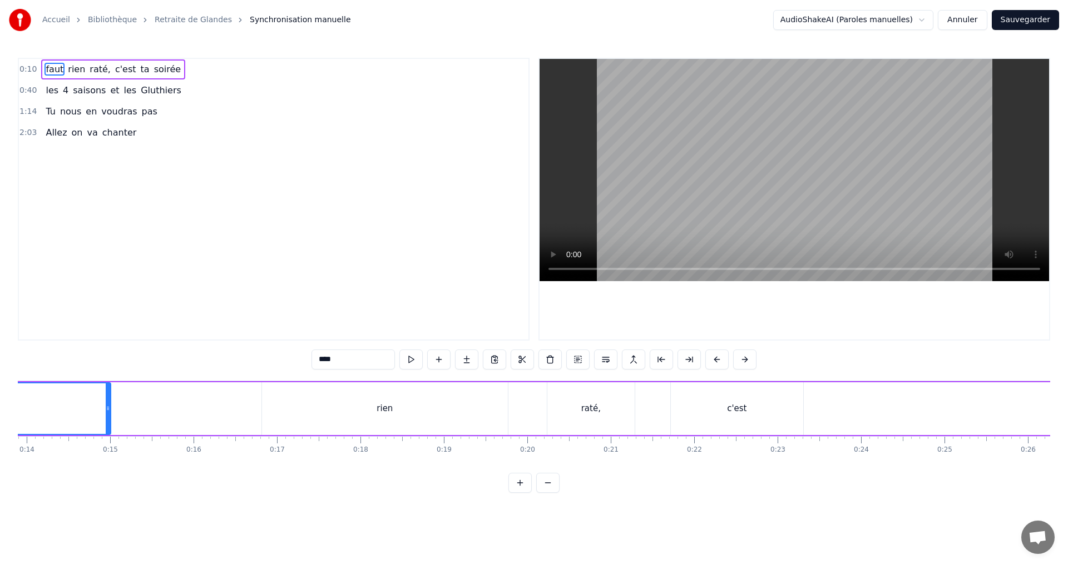
click at [548, 493] on button at bounding box center [547, 483] width 23 height 20
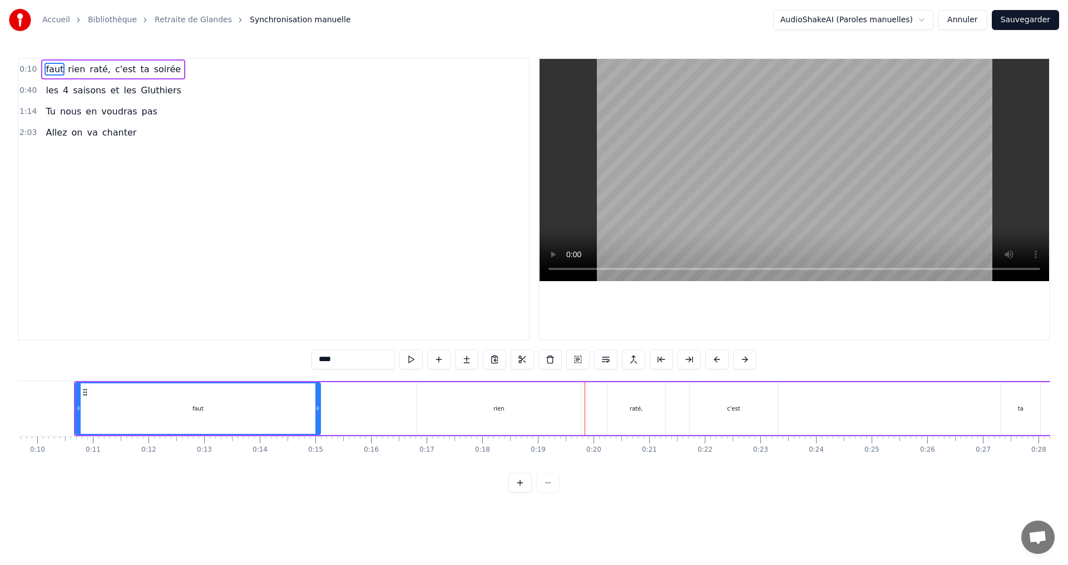
drag, startPoint x: 314, startPoint y: 413, endPoint x: 318, endPoint y: 419, distance: 7.1
click at [318, 419] on div at bounding box center [317, 409] width 4 height 51
drag, startPoint x: 116, startPoint y: 141, endPoint x: 105, endPoint y: 153, distance: 16.1
click at [115, 142] on div "Allez on va chanter" at bounding box center [91, 133] width 100 height 20
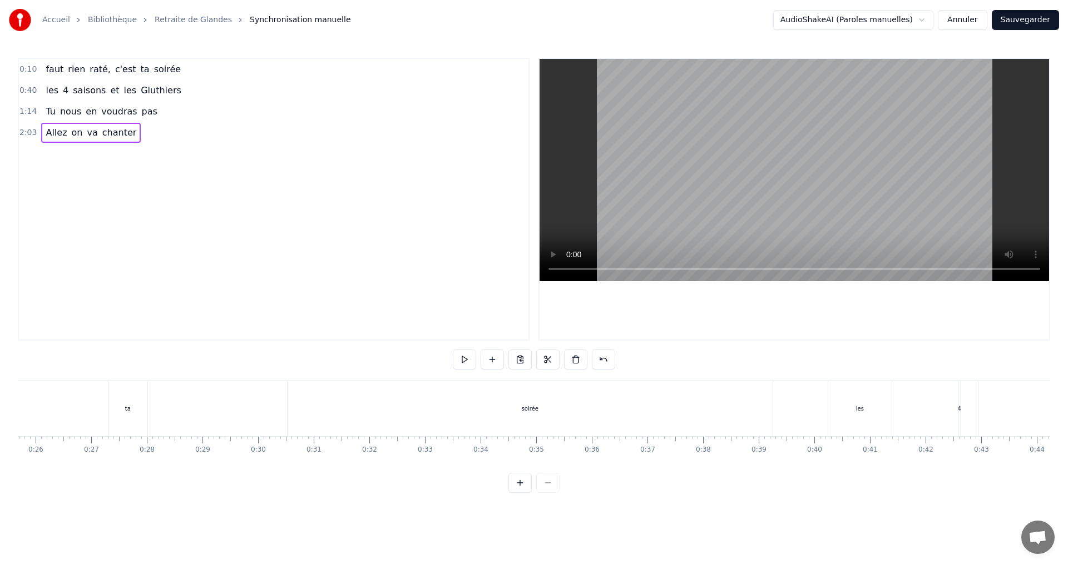
click at [100, 168] on div "0:10 faut rien raté, c'est ta soirée 0:40 les 4 saisons et les Gluthiers 1:14 T…" at bounding box center [274, 199] width 512 height 283
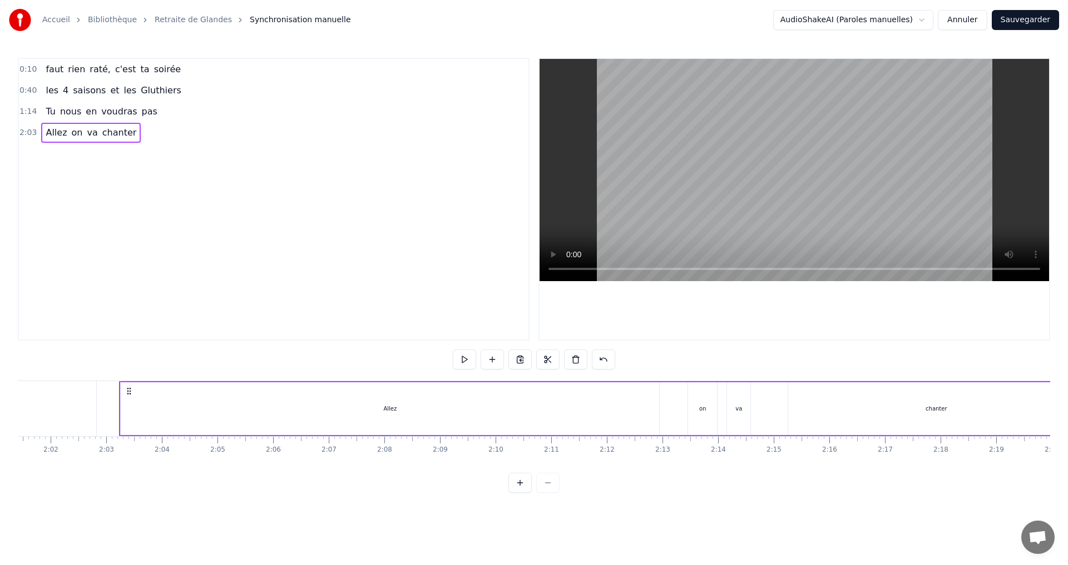
scroll to position [0, 6796]
click at [185, 21] on link "Retraite de Glandes" at bounding box center [193, 19] width 77 height 11
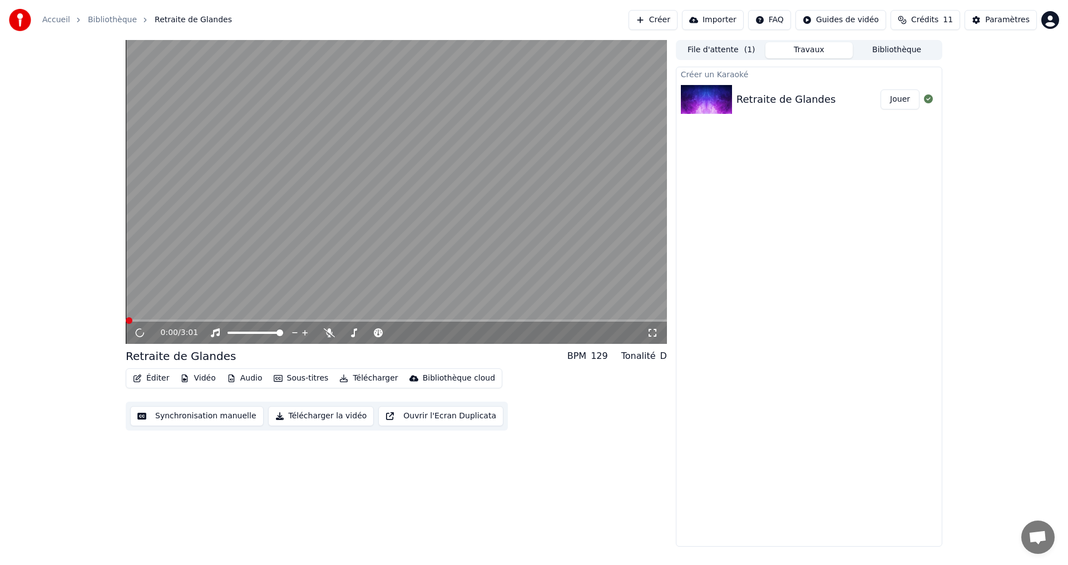
click at [141, 384] on button "Éditer" at bounding box center [150, 379] width 45 height 16
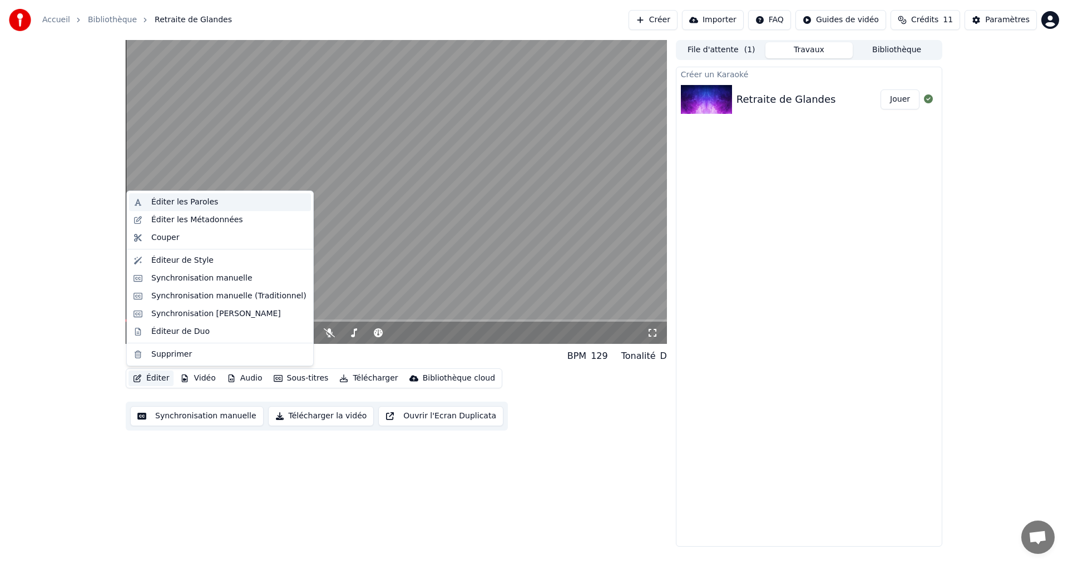
click at [158, 204] on div "Éditer les Paroles" at bounding box center [184, 202] width 67 height 11
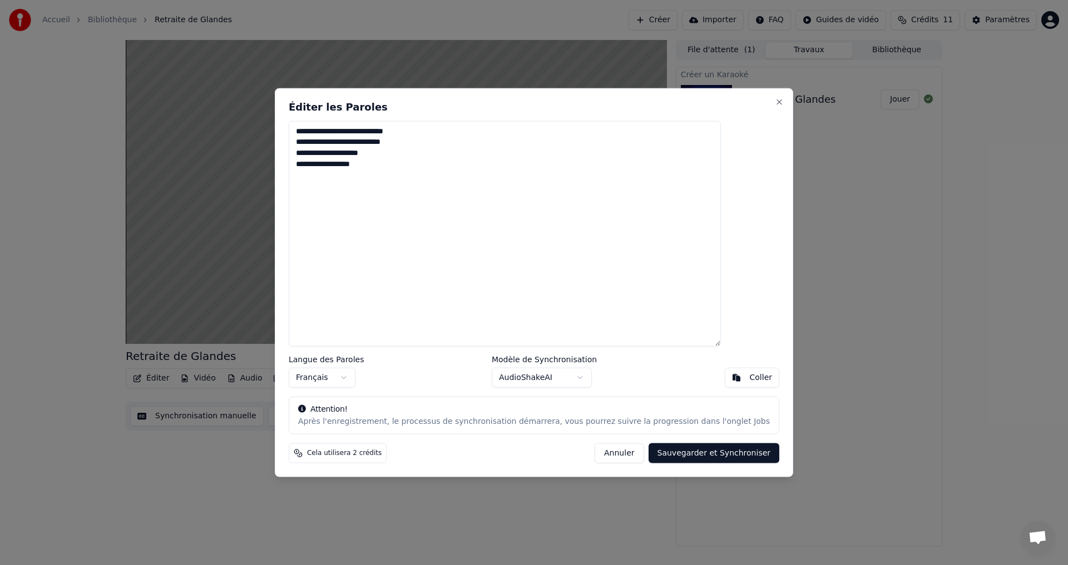
drag, startPoint x: 410, startPoint y: 221, endPoint x: 414, endPoint y: 259, distance: 38.5
click at [410, 226] on textarea "**********" at bounding box center [505, 234] width 432 height 226
drag, startPoint x: 414, startPoint y: 259, endPoint x: 423, endPoint y: 283, distance: 25.5
click at [415, 264] on textarea "**********" at bounding box center [505, 234] width 432 height 226
click at [599, 457] on button "Annuler" at bounding box center [618, 454] width 49 height 20
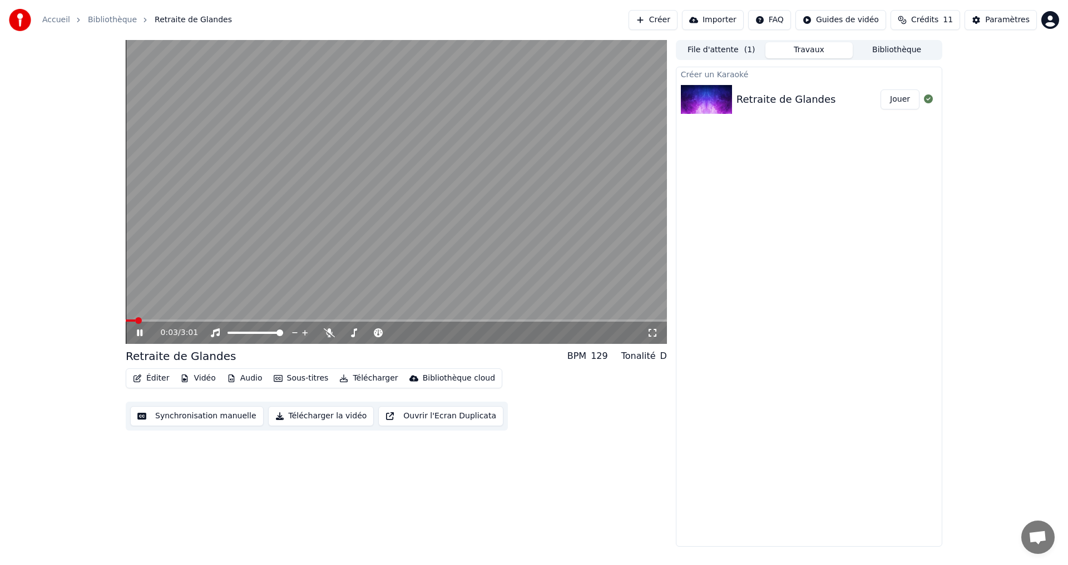
click at [136, 329] on icon at bounding box center [148, 333] width 26 height 9
click at [147, 379] on button "Éditer" at bounding box center [150, 379] width 45 height 16
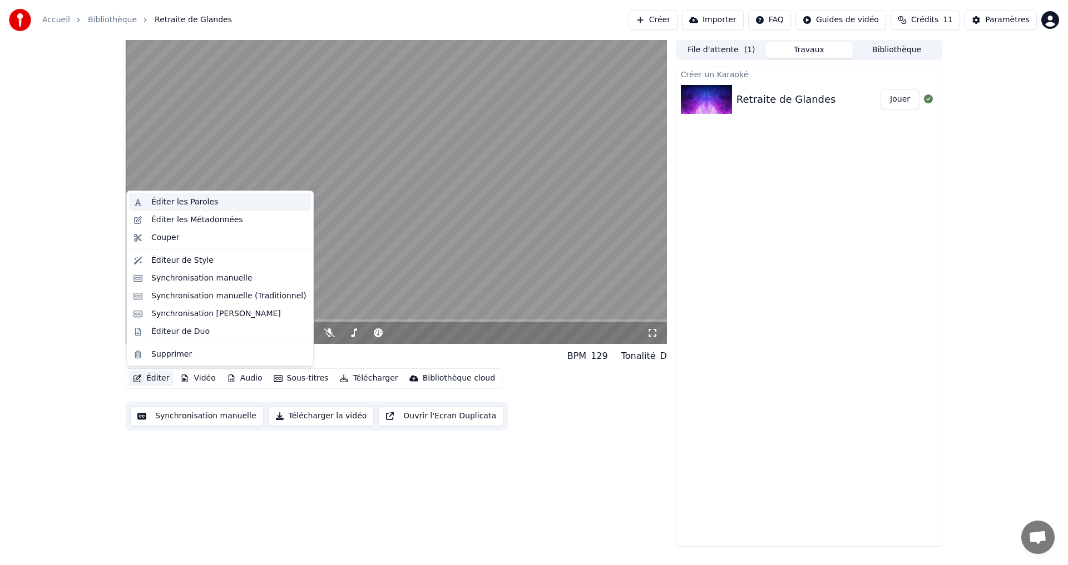
click at [166, 203] on div "Éditer les Paroles" at bounding box center [184, 202] width 67 height 11
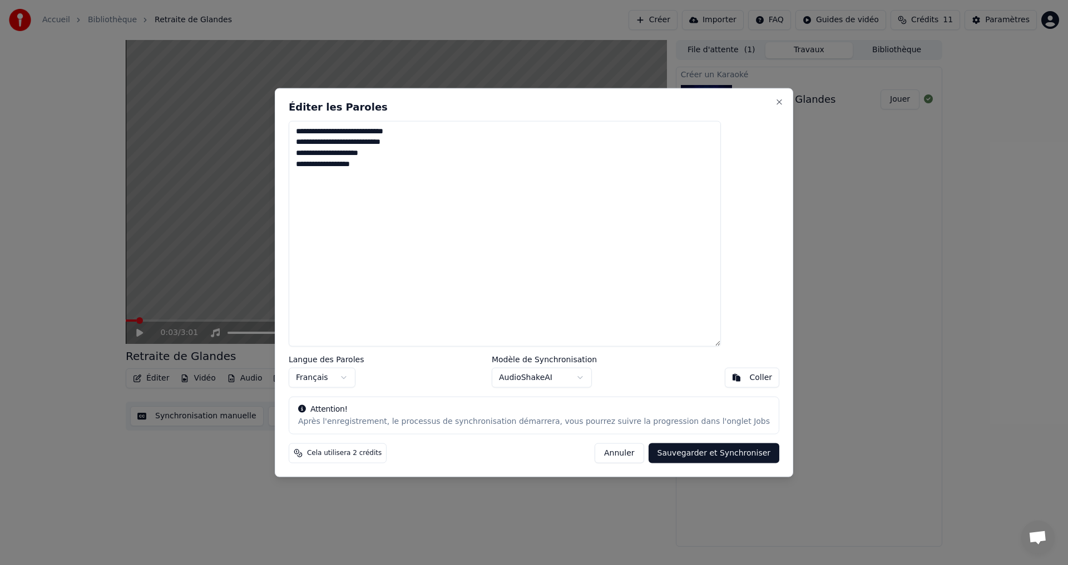
click at [602, 452] on button "Annuler" at bounding box center [618, 454] width 49 height 20
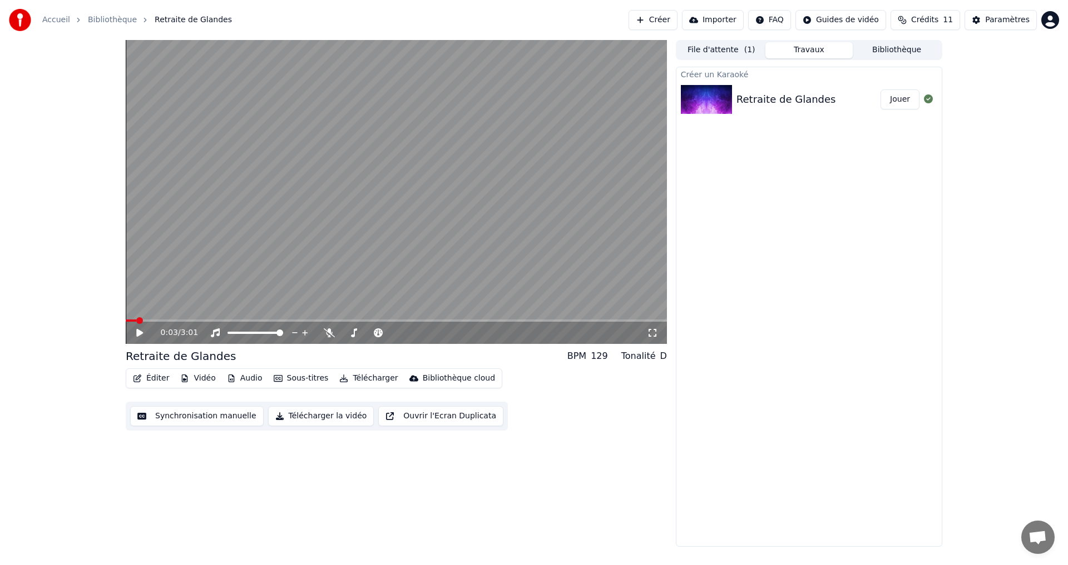
click at [147, 373] on button "Éditer" at bounding box center [150, 379] width 45 height 16
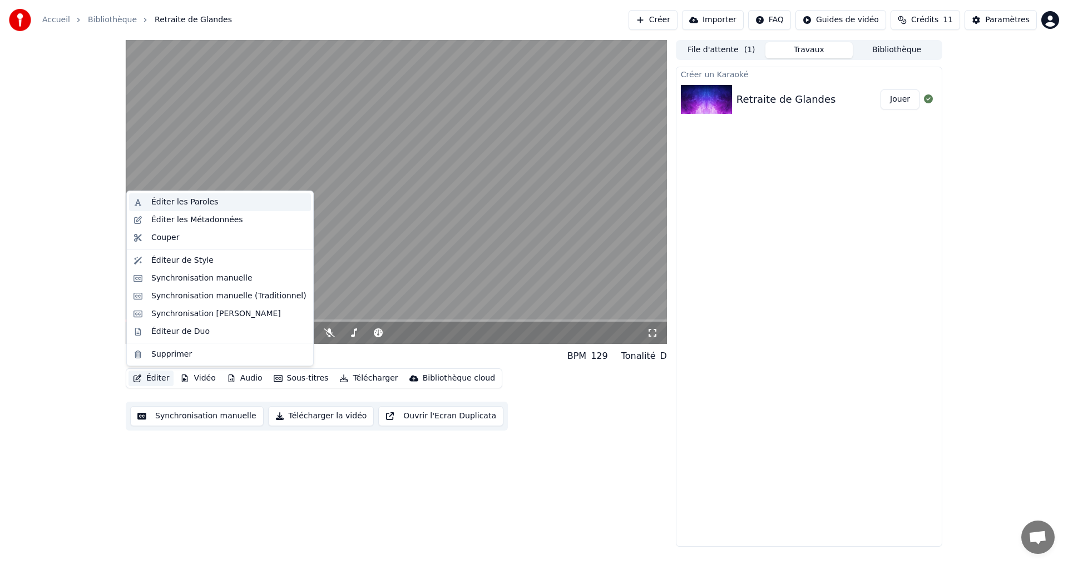
click at [149, 200] on div "Éditer les Paroles" at bounding box center [220, 202] width 182 height 18
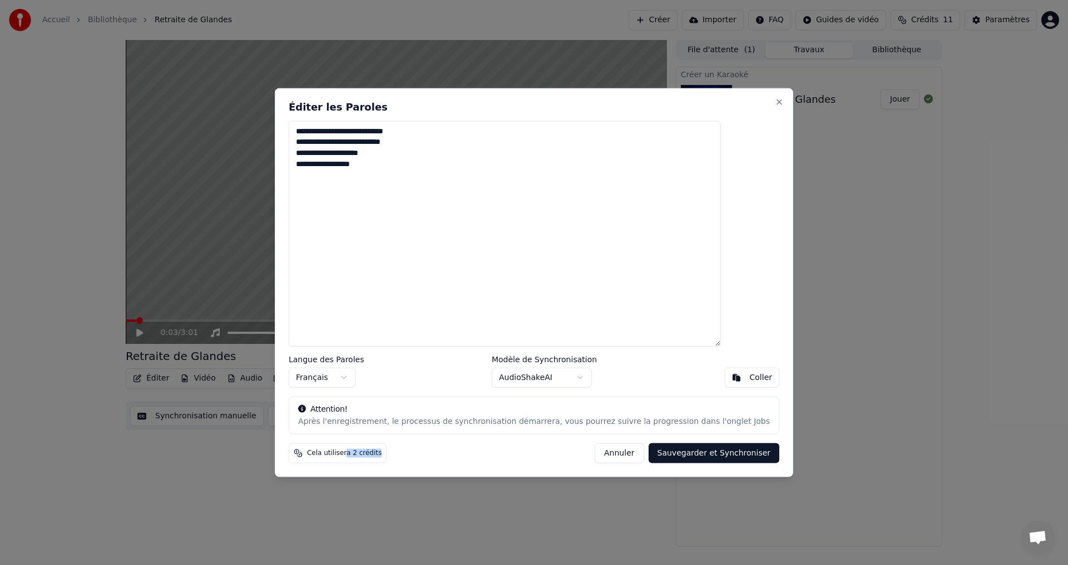
drag, startPoint x: 370, startPoint y: 452, endPoint x: 419, endPoint y: 452, distance: 48.9
click at [411, 452] on div "Cela utilisera 2 crédits Annuler Sauvegarder et Synchroniser" at bounding box center [534, 454] width 490 height 20
click at [419, 452] on div "Cela utilisera 2 crédits Annuler Sauvegarder et Synchroniser" at bounding box center [534, 454] width 490 height 20
click at [600, 448] on button "Annuler" at bounding box center [618, 454] width 49 height 20
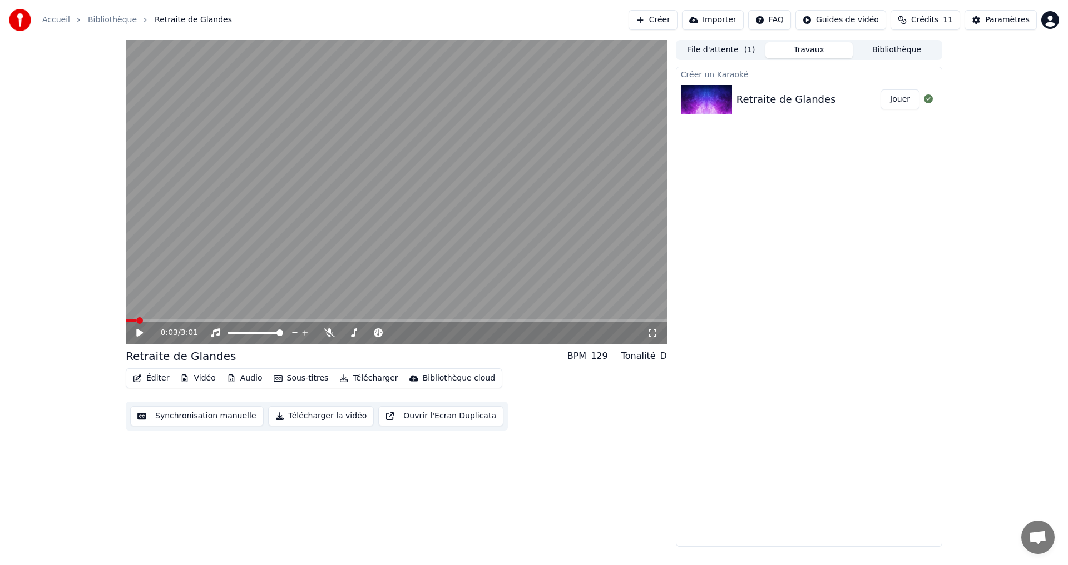
click at [91, 18] on link "Bibliothèque" at bounding box center [112, 19] width 49 height 11
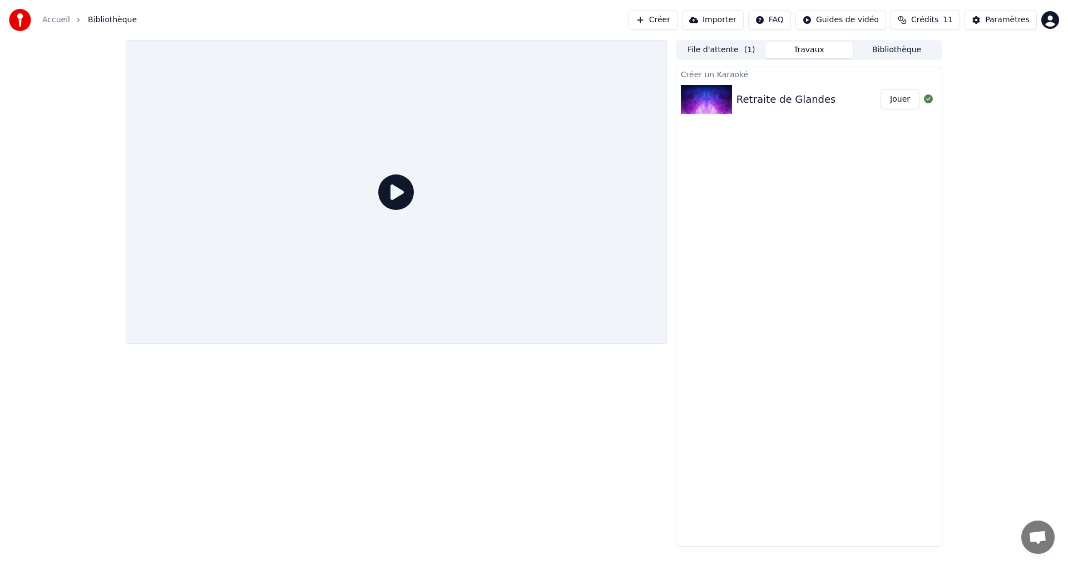
click at [51, 17] on link "Accueil" at bounding box center [56, 19] width 28 height 11
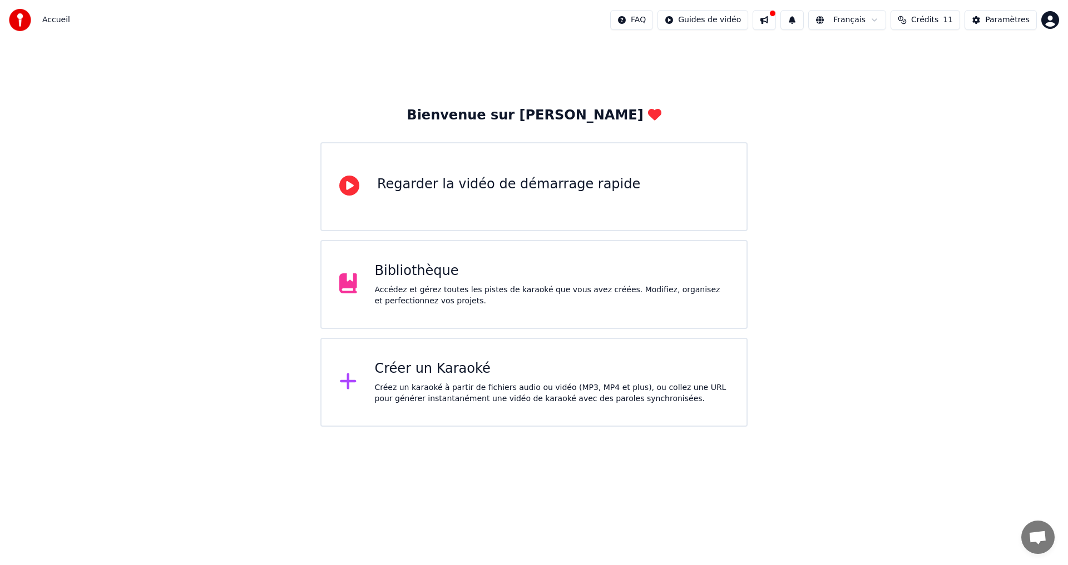
click at [366, 255] on div "Bibliothèque Accédez et gérez toutes les pistes de karaoké que vous avez créées…" at bounding box center [533, 284] width 427 height 89
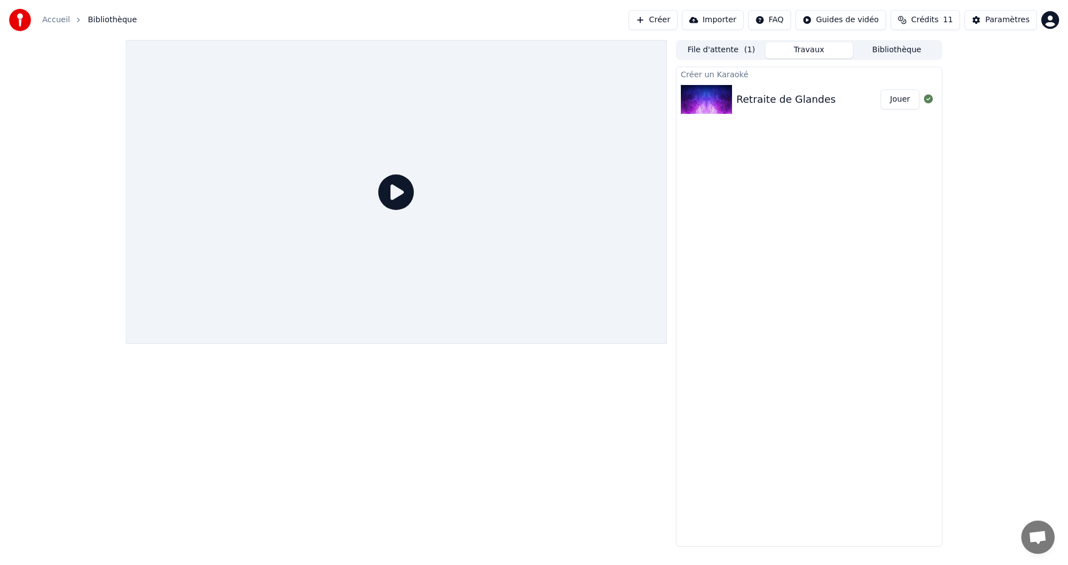
click at [55, 21] on link "Accueil" at bounding box center [56, 19] width 28 height 11
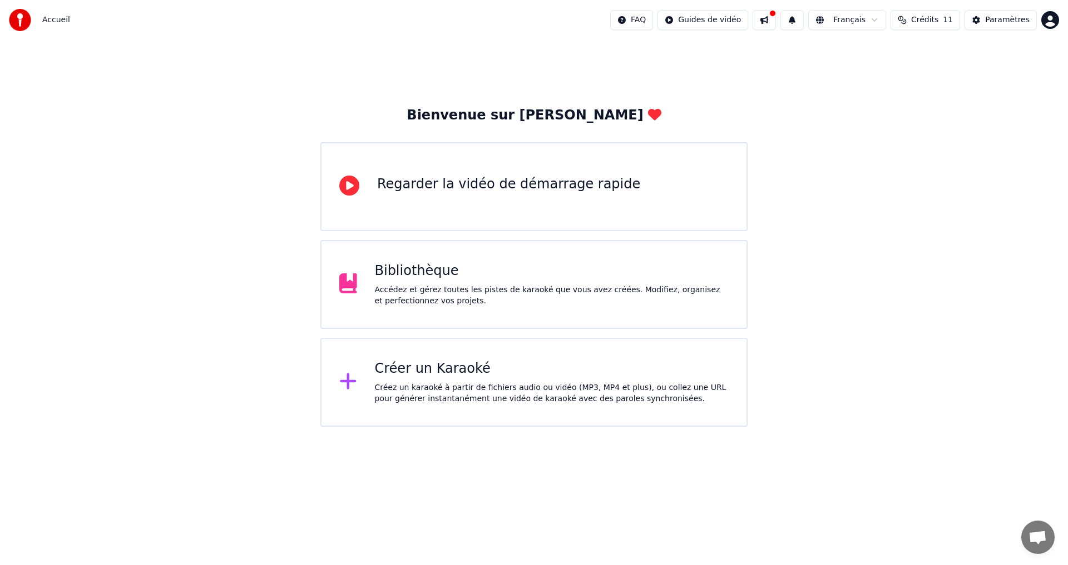
click at [343, 284] on icon at bounding box center [348, 284] width 18 height 20
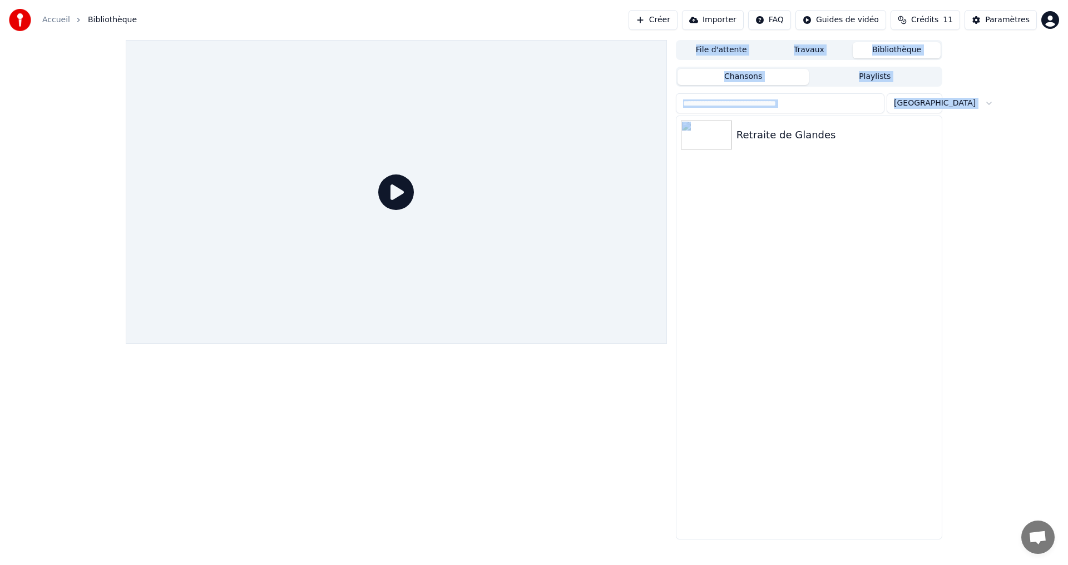
click at [343, 284] on div at bounding box center [396, 192] width 541 height 304
click at [389, 193] on icon at bounding box center [396, 193] width 36 height 36
click at [744, 132] on div "Retraite de Glandes" at bounding box center [831, 135] width 190 height 16
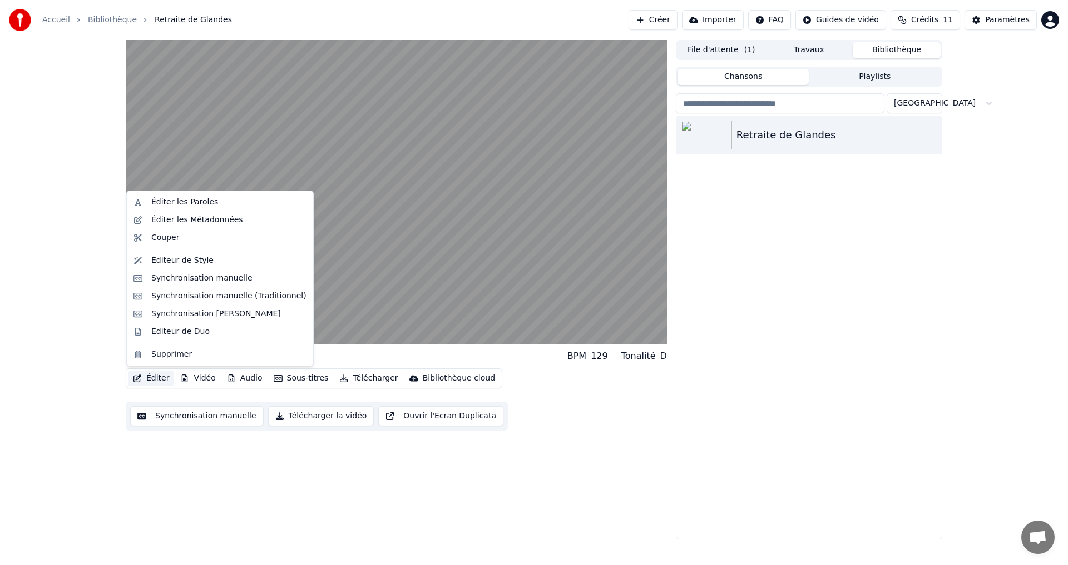
click at [155, 376] on button "Éditer" at bounding box center [150, 379] width 45 height 16
click at [168, 201] on div "Éditer les Paroles" at bounding box center [184, 202] width 67 height 11
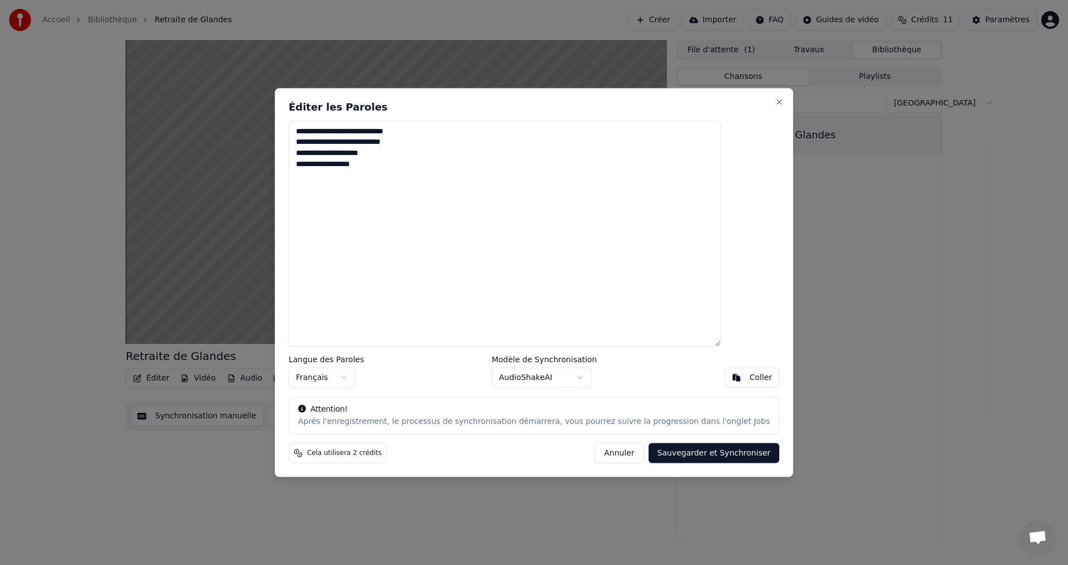
click at [399, 168] on textarea "**********" at bounding box center [505, 234] width 432 height 226
click at [404, 264] on textarea "**********" at bounding box center [505, 234] width 432 height 226
click at [440, 267] on textarea "**********" at bounding box center [505, 234] width 432 height 226
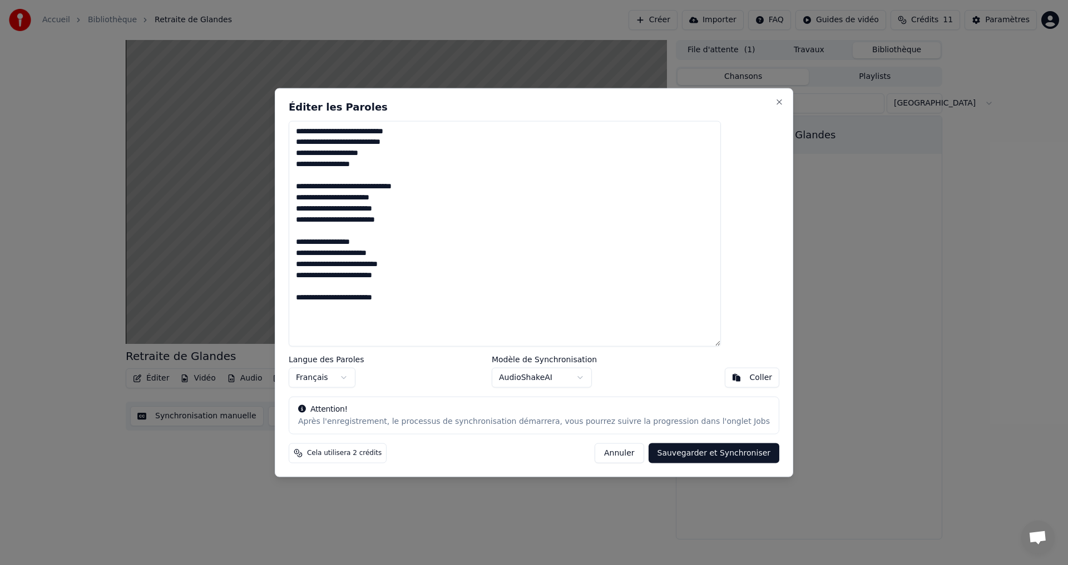
click at [346, 299] on textarea "**********" at bounding box center [505, 234] width 432 height 226
click at [410, 299] on textarea "**********" at bounding box center [505, 234] width 432 height 226
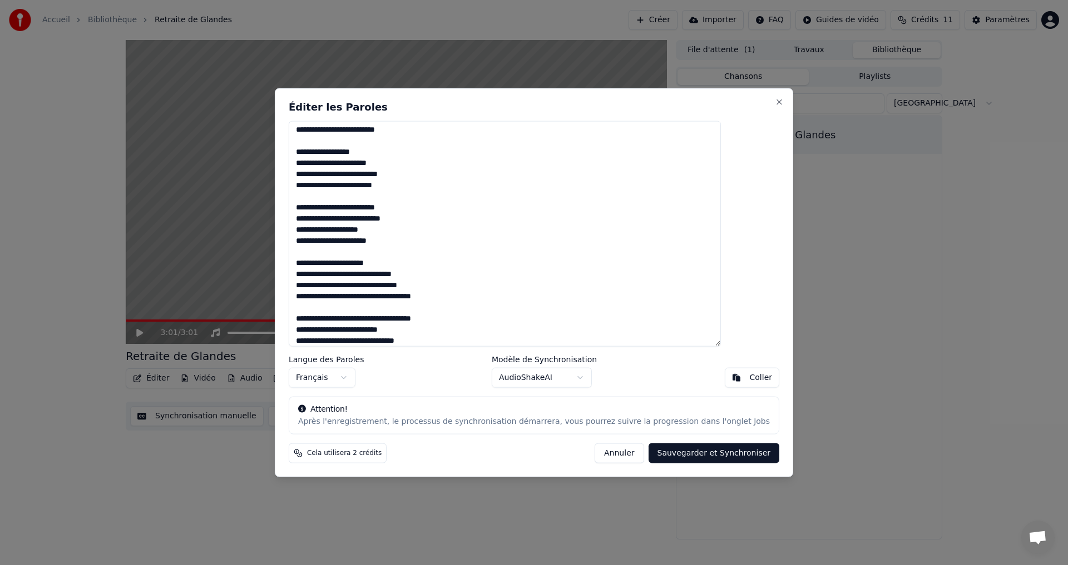
scroll to position [101, 0]
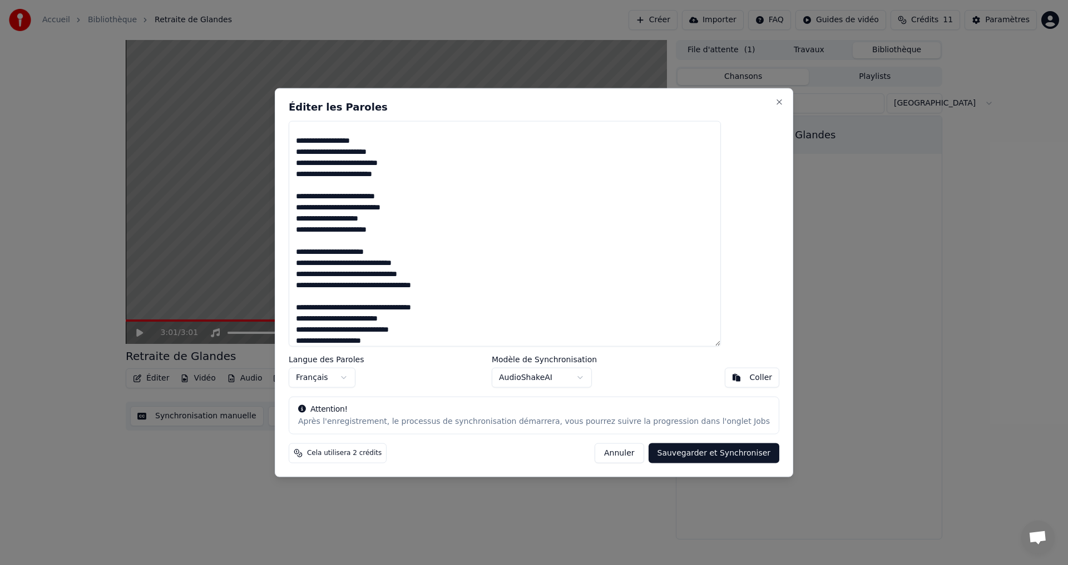
click at [424, 332] on textarea "**********" at bounding box center [505, 234] width 432 height 226
click at [425, 332] on textarea "**********" at bounding box center [505, 234] width 432 height 226
click at [399, 340] on textarea "**********" at bounding box center [505, 234] width 432 height 226
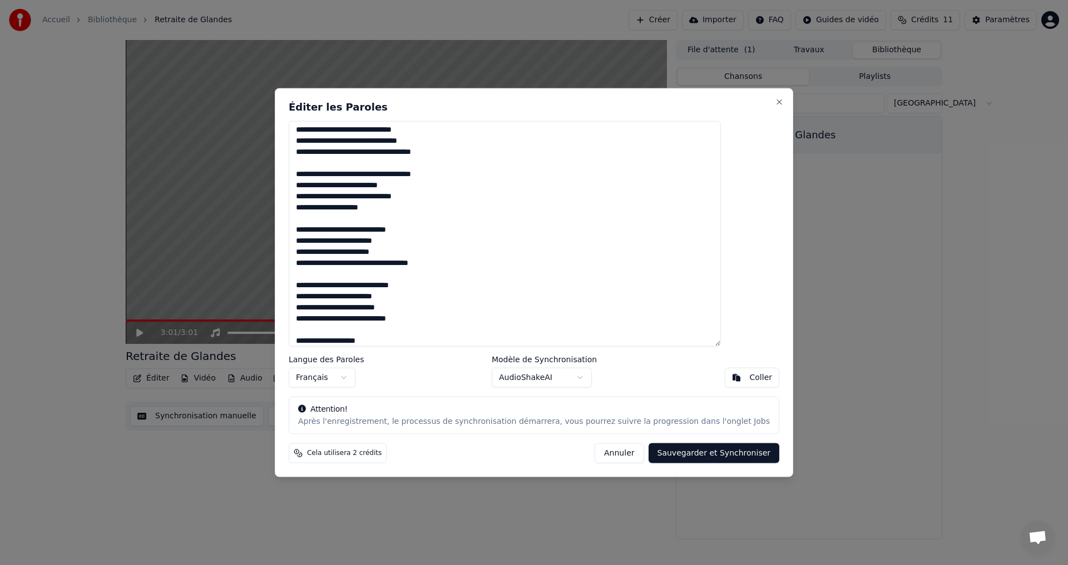
scroll to position [123, 0]
drag, startPoint x: 326, startPoint y: 175, endPoint x: 470, endPoint y: 262, distance: 167.9
click at [470, 262] on textarea "**********" at bounding box center [505, 234] width 432 height 226
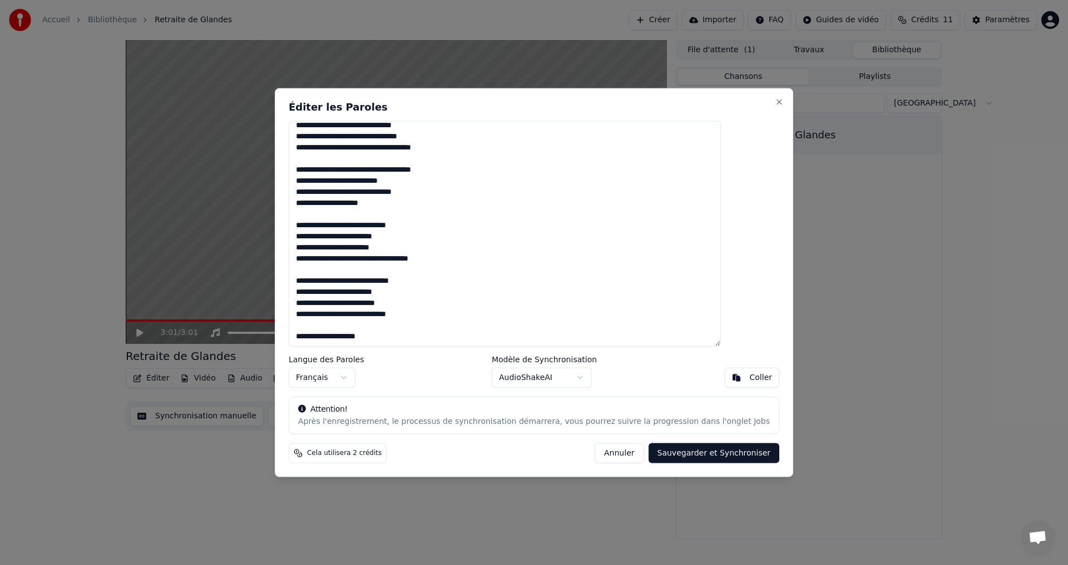
scroll to position [261, 0]
drag, startPoint x: 324, startPoint y: 315, endPoint x: 389, endPoint y: 316, distance: 65.6
click at [389, 316] on textarea "**********" at bounding box center [505, 234] width 432 height 226
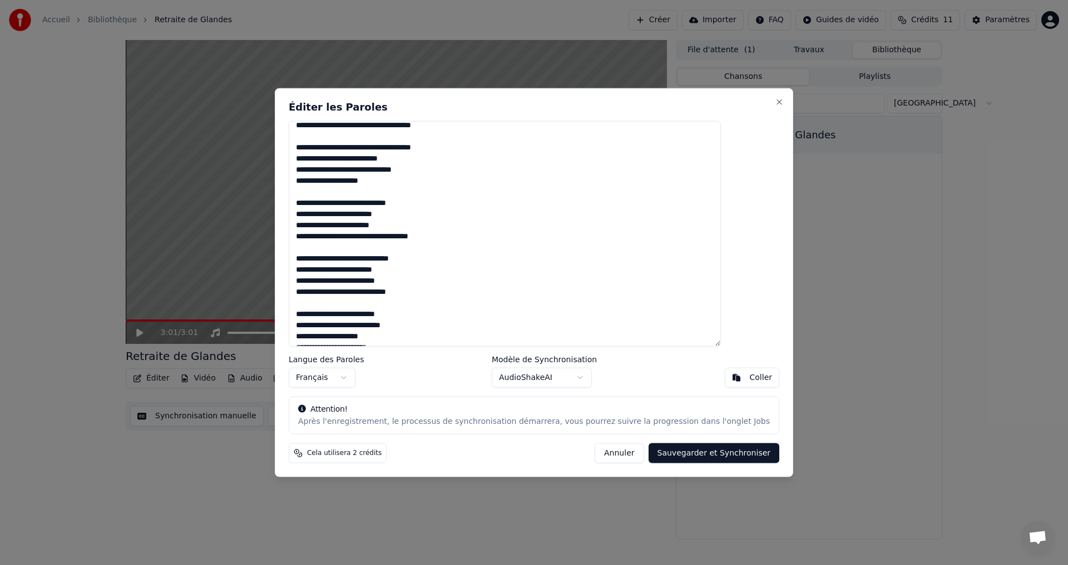
scroll to position [324, 0]
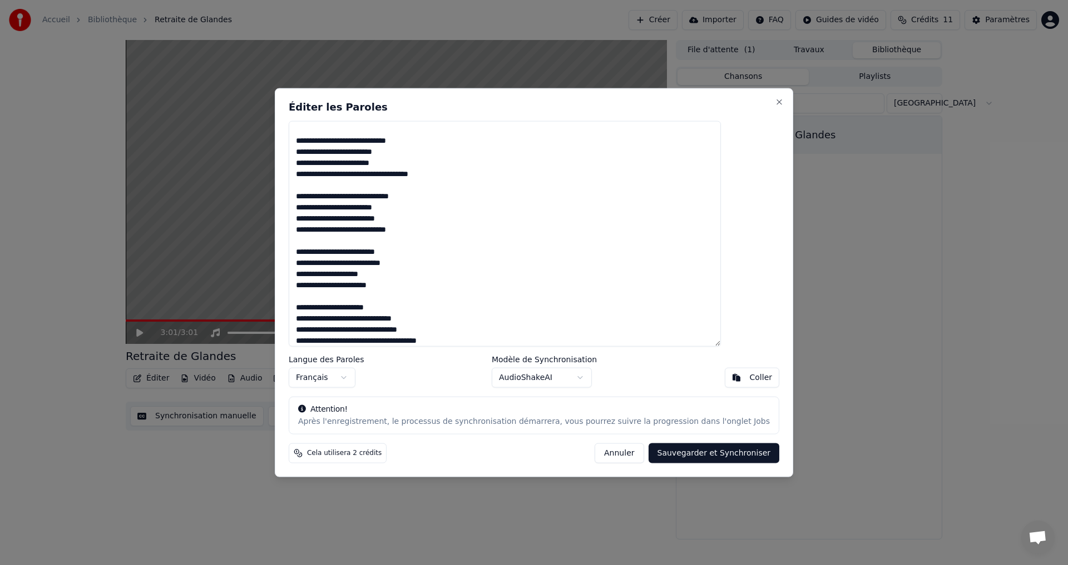
drag, startPoint x: 324, startPoint y: 251, endPoint x: 408, endPoint y: 289, distance: 92.1
click at [408, 289] on textarea at bounding box center [505, 234] width 432 height 226
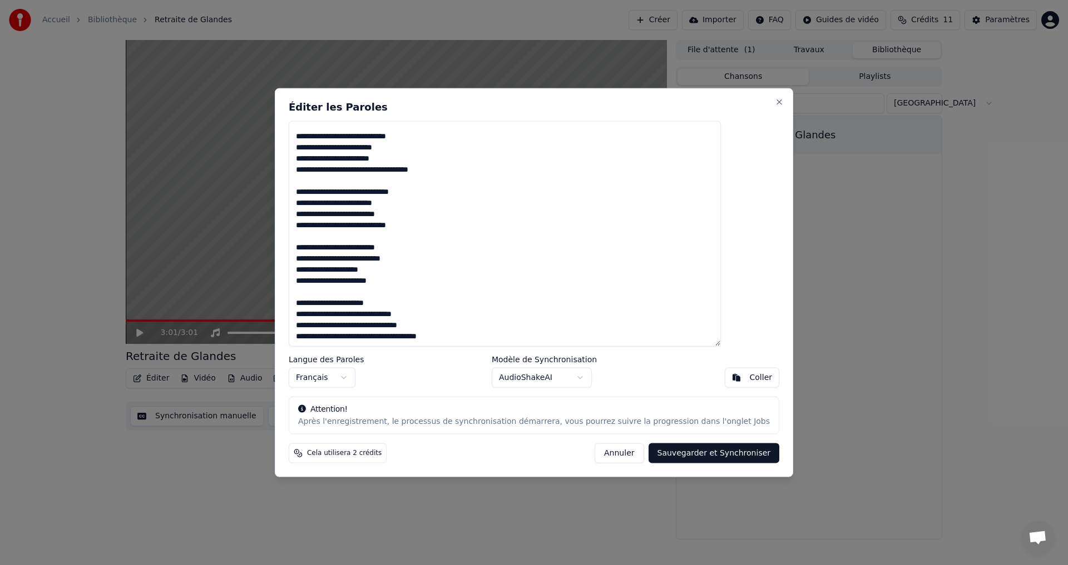
scroll to position [350, 0]
click at [477, 310] on textarea at bounding box center [505, 234] width 432 height 226
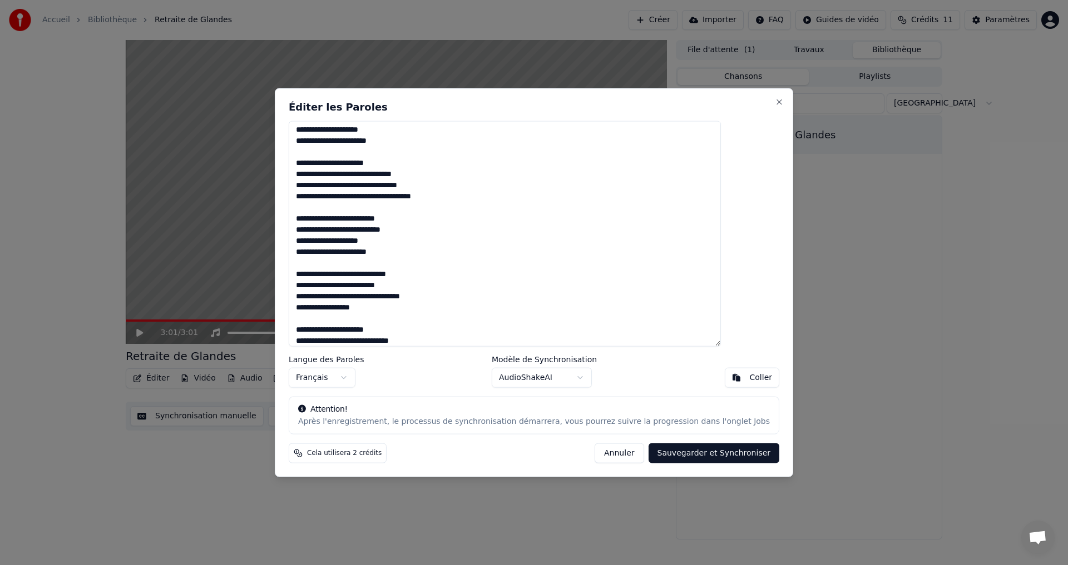
scroll to position [479, 0]
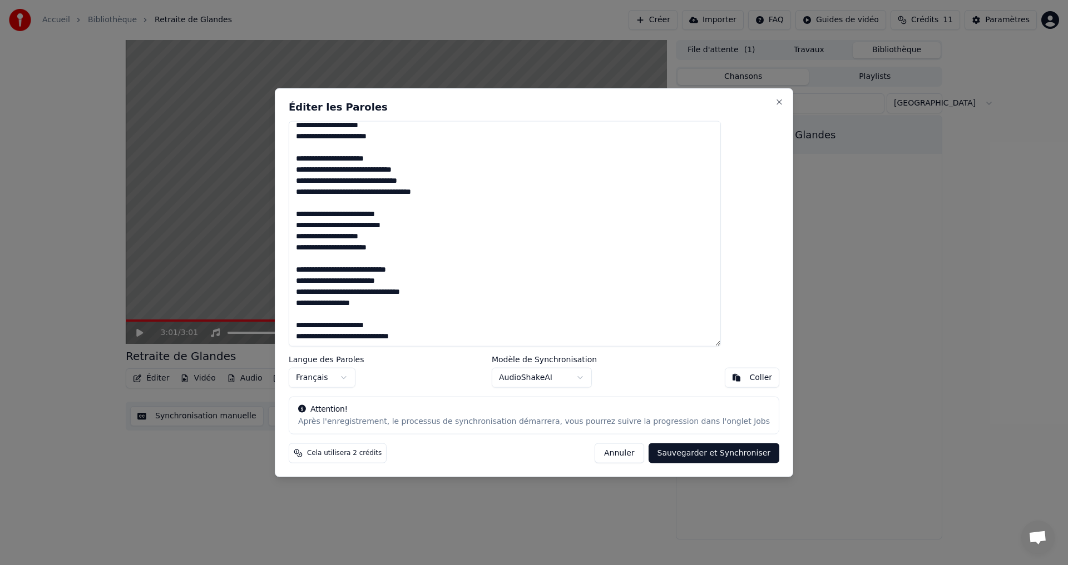
click at [353, 333] on textarea at bounding box center [505, 234] width 432 height 226
click at [438, 332] on textarea at bounding box center [505, 234] width 432 height 226
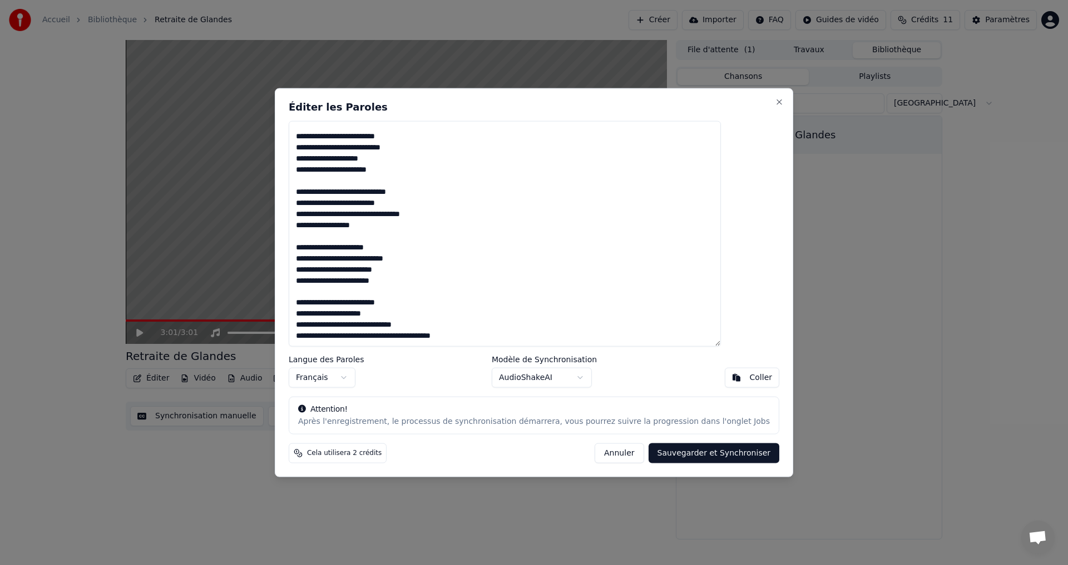
scroll to position [525, 0]
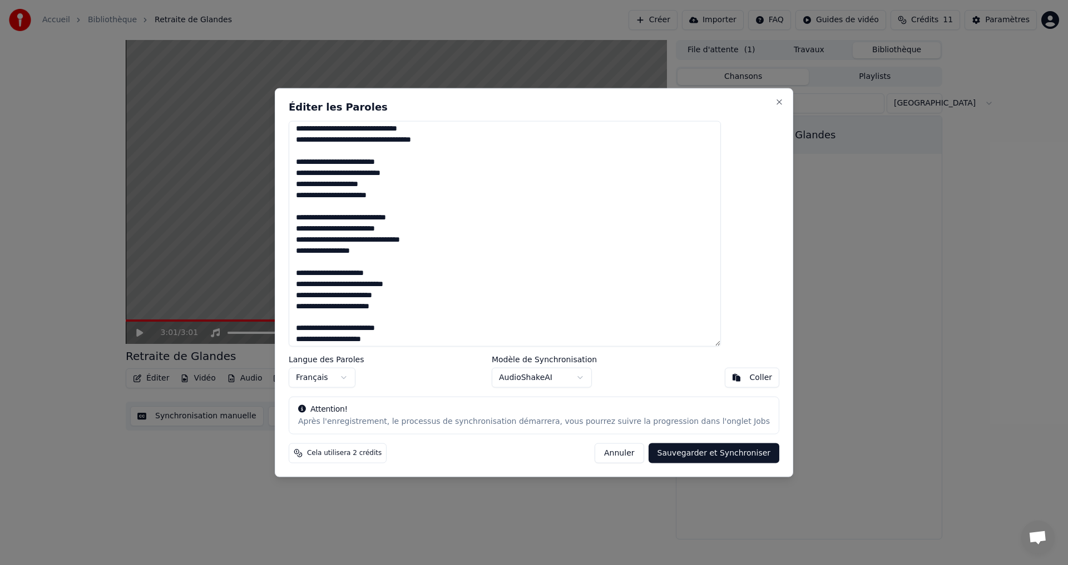
drag, startPoint x: 326, startPoint y: 230, endPoint x: 424, endPoint y: 193, distance: 104.0
click at [424, 193] on textarea at bounding box center [505, 234] width 432 height 226
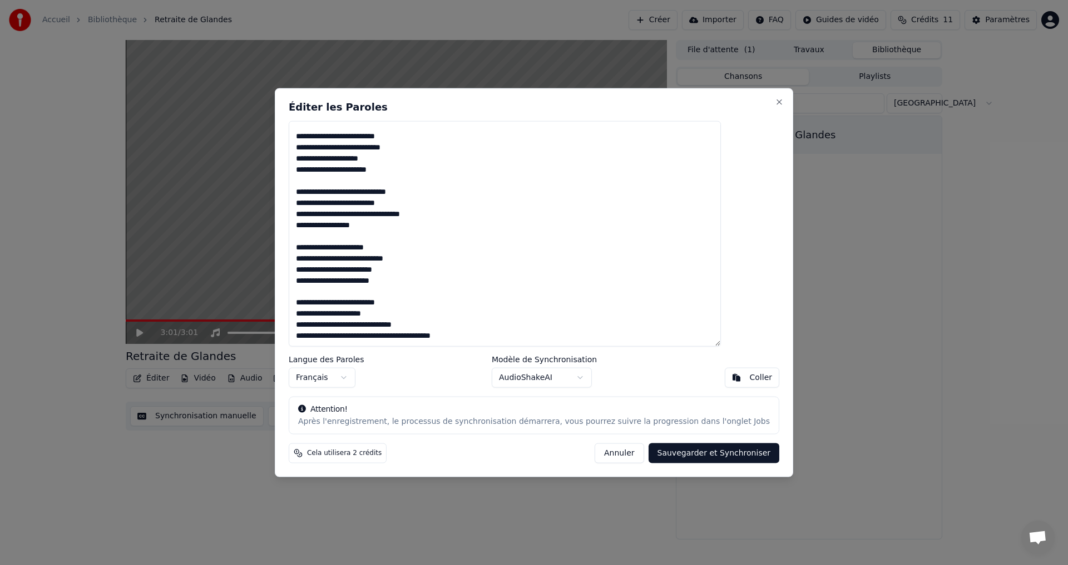
scroll to position [606, 0]
click at [343, 300] on textarea at bounding box center [505, 234] width 432 height 226
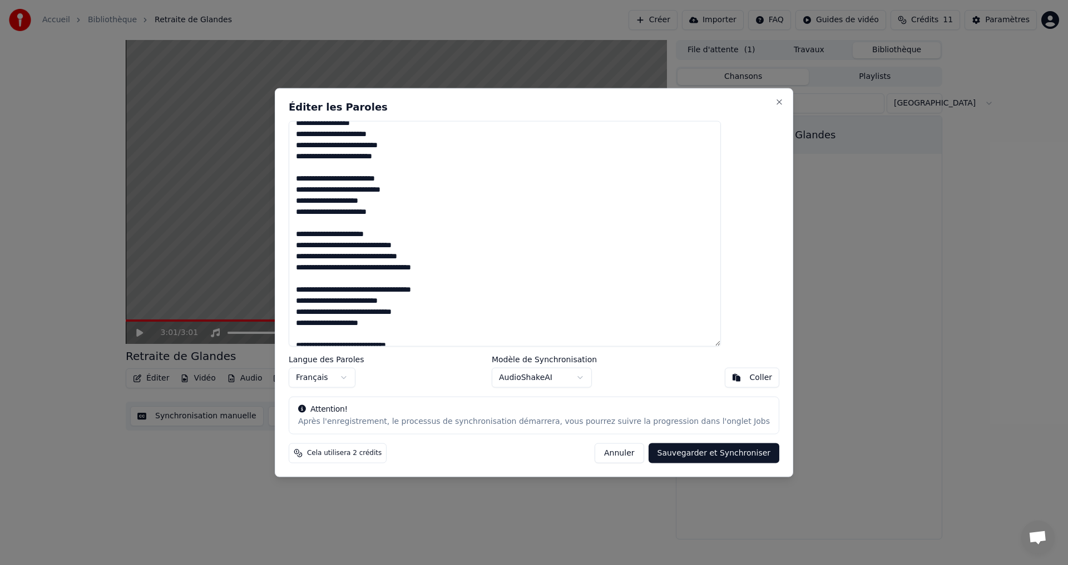
scroll to position [0, 0]
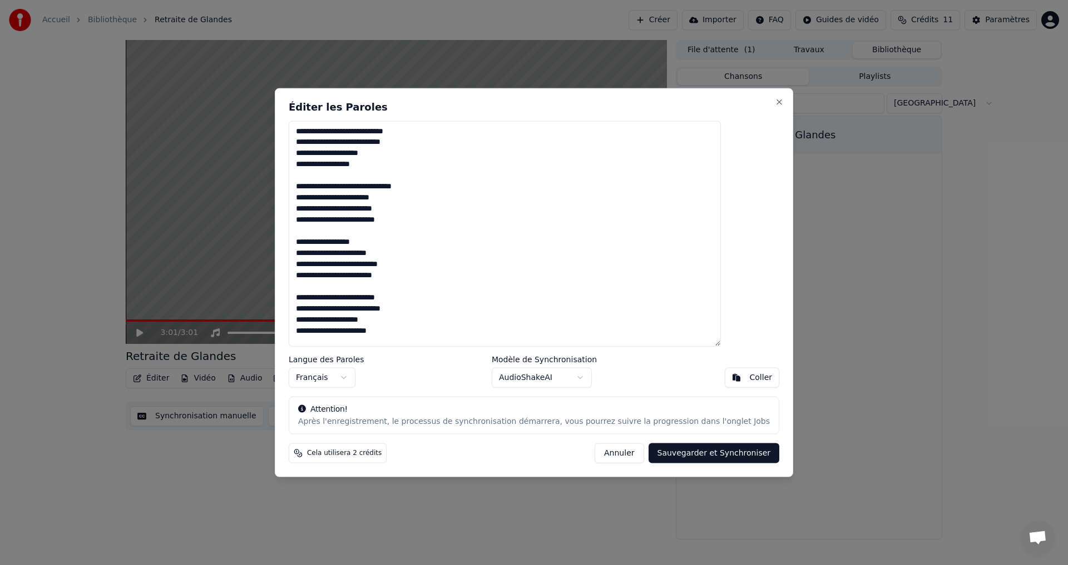
click at [323, 129] on textarea at bounding box center [505, 234] width 432 height 226
click at [327, 222] on textarea at bounding box center [505, 234] width 432 height 226
click at [325, 255] on textarea at bounding box center [505, 234] width 432 height 226
click at [327, 266] on textarea at bounding box center [505, 234] width 432 height 226
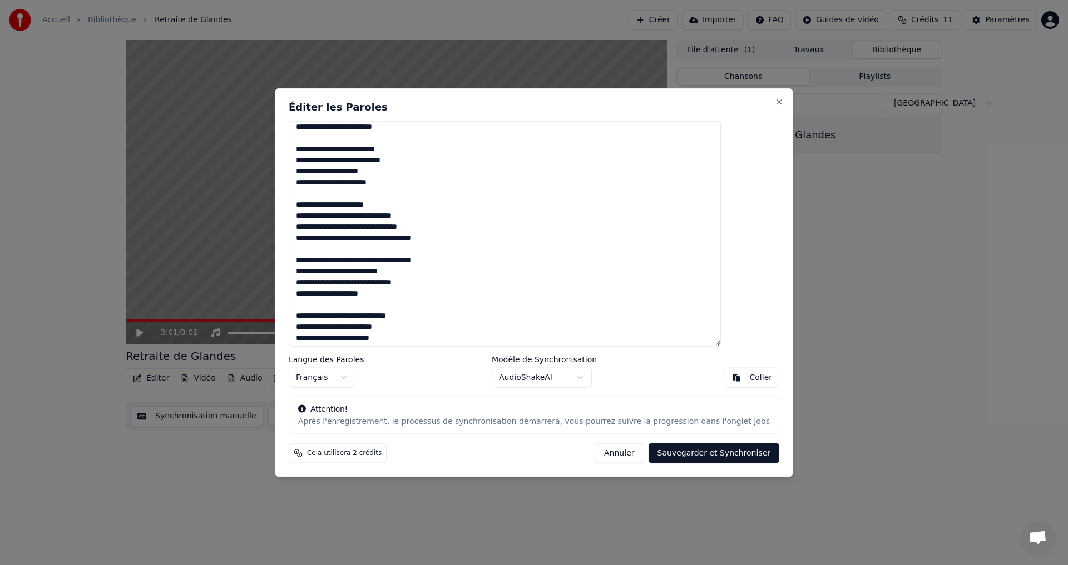
scroll to position [167, 0]
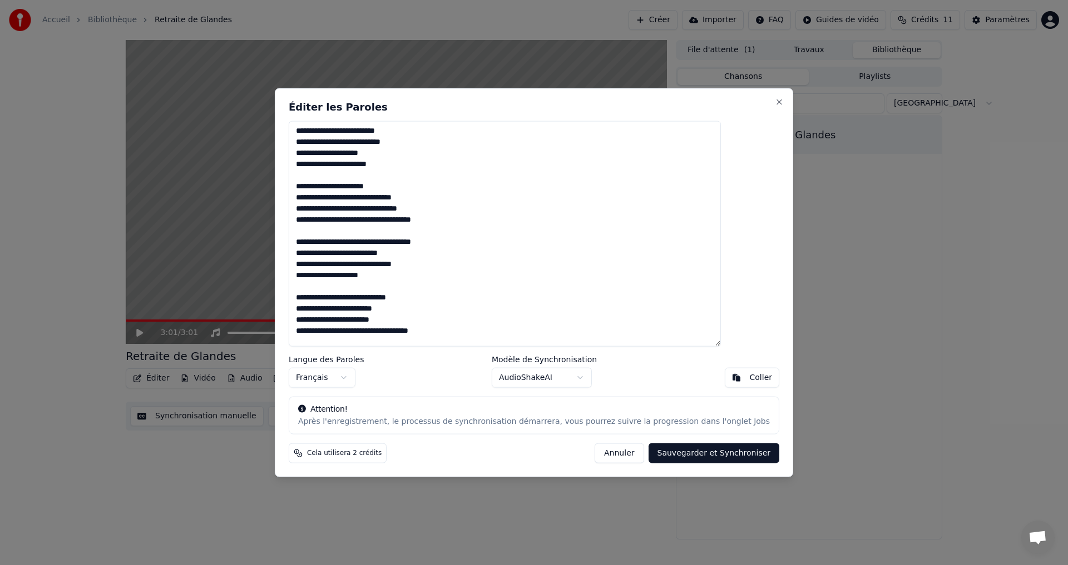
click at [325, 267] on textarea at bounding box center [505, 234] width 432 height 226
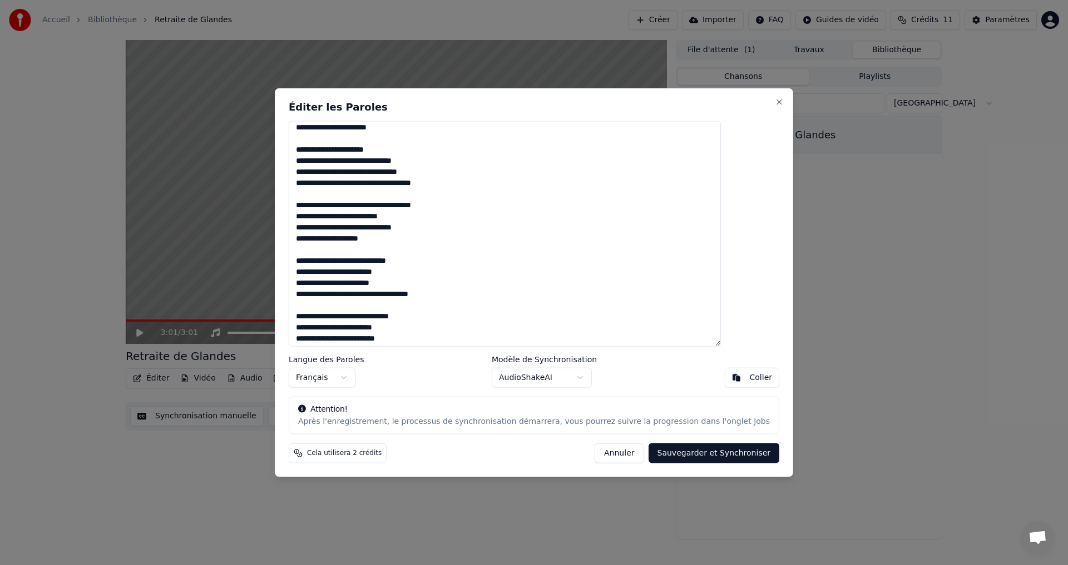
scroll to position [222, 0]
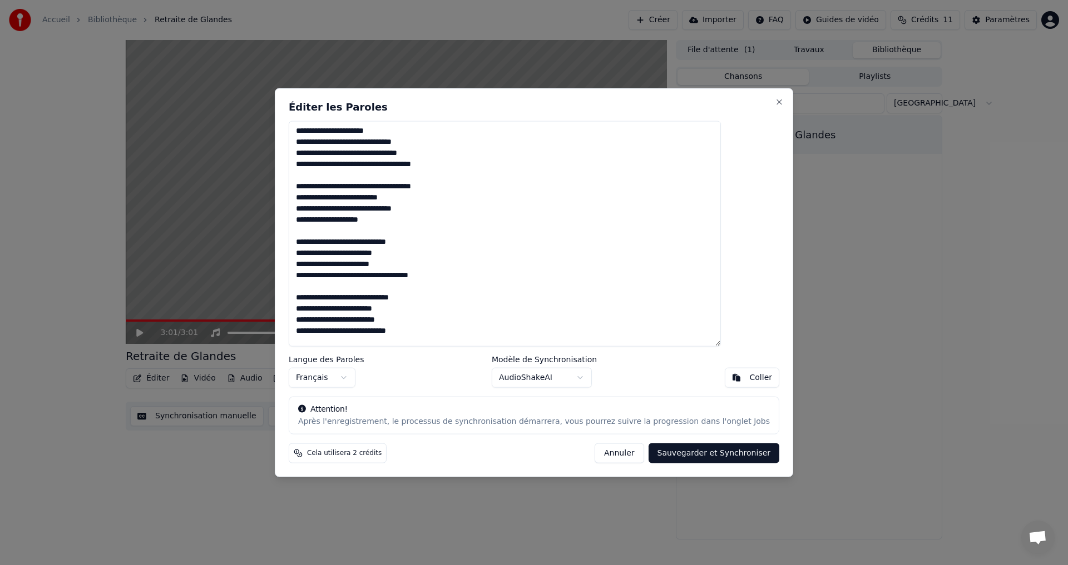
click at [398, 299] on textarea at bounding box center [505, 234] width 432 height 226
click at [330, 296] on textarea at bounding box center [505, 234] width 432 height 226
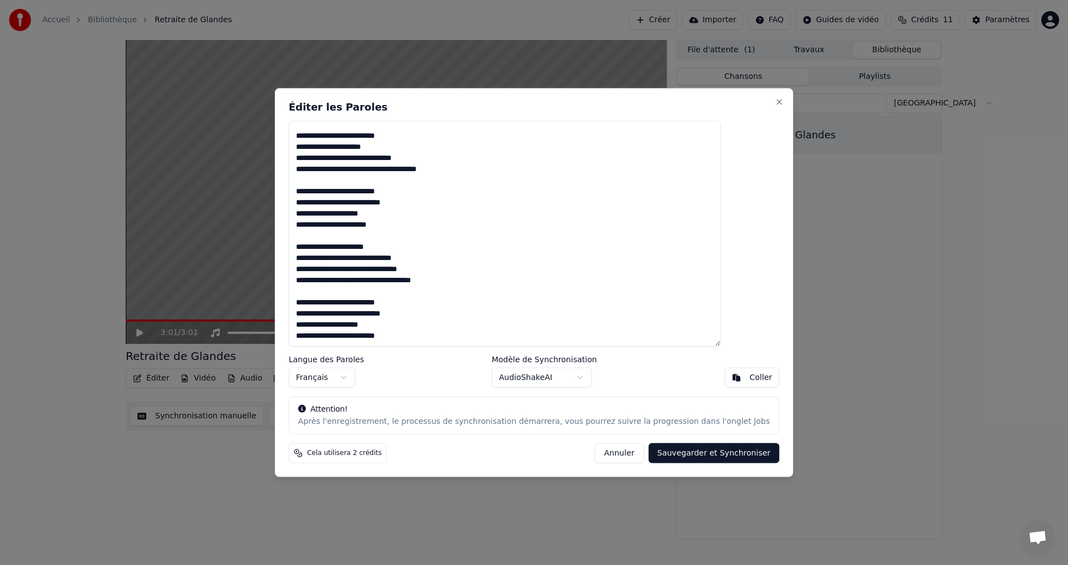
scroll to position [751, 0]
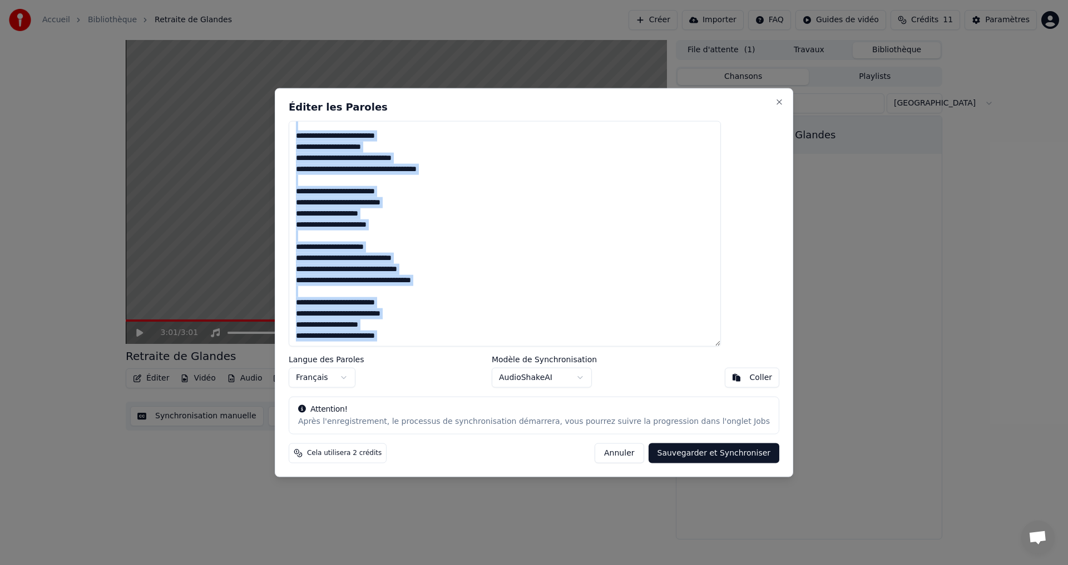
drag, startPoint x: 642, startPoint y: 101, endPoint x: 539, endPoint y: 119, distance: 104.5
click at [539, 119] on div "Éditer les Paroles Langue des Paroles Français Modèle de Synchronisation AudioS…" at bounding box center [534, 283] width 518 height 390
click at [532, 375] on body "Accueil Bibliothèque Retraite de Glandes Créer Importer FAQ Guides de vidéo Cré…" at bounding box center [534, 282] width 1068 height 565
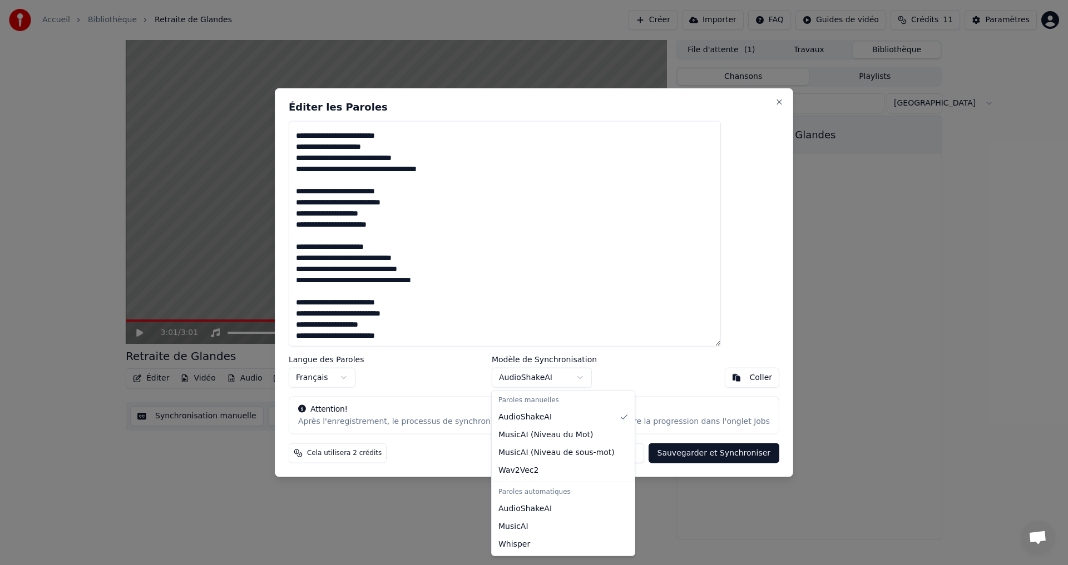
drag, startPoint x: 787, startPoint y: 321, endPoint x: 860, endPoint y: 325, distance: 72.9
click at [787, 321] on div at bounding box center [534, 282] width 1068 height 565
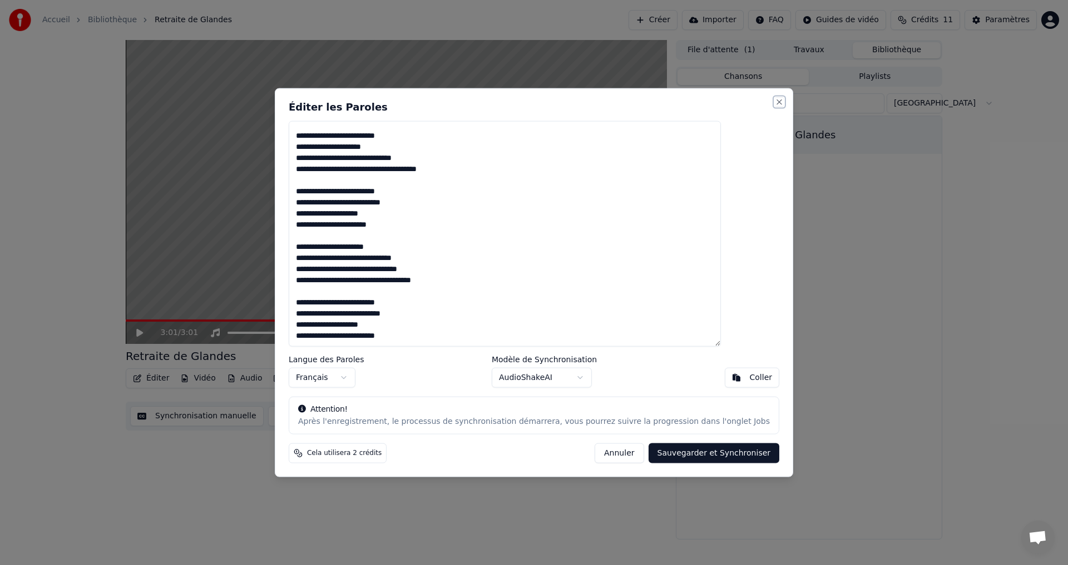
click at [775, 101] on button "Close" at bounding box center [779, 101] width 9 height 9
type textarea "**********"
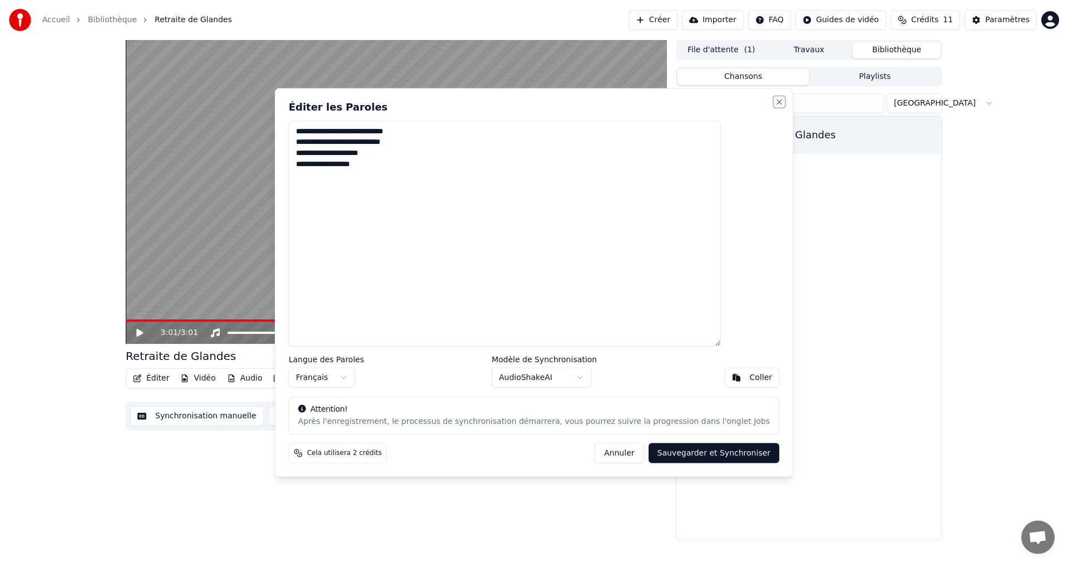
scroll to position [0, 0]
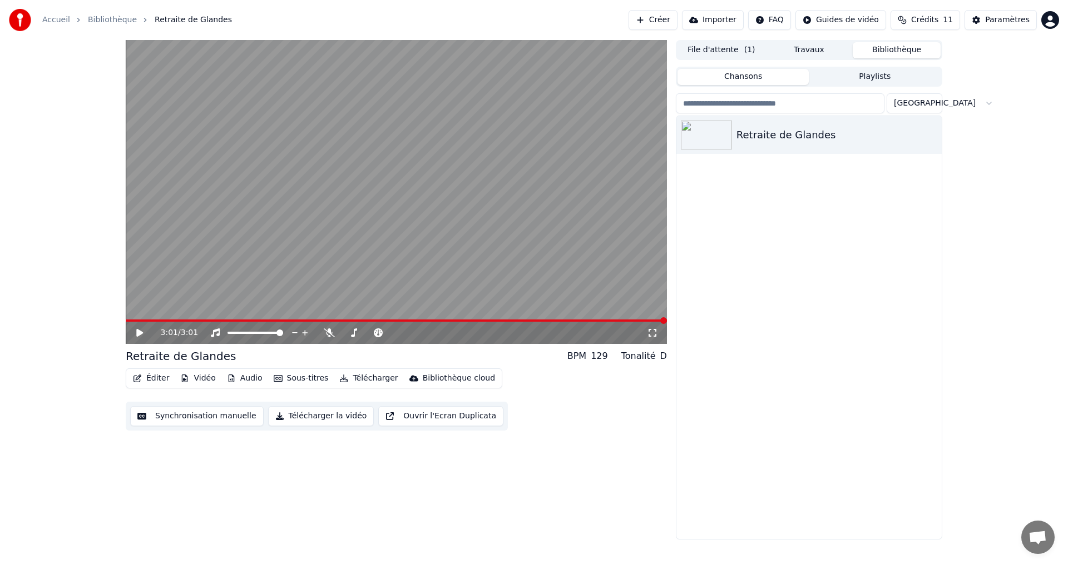
click at [216, 415] on button "Synchronisation manuelle" at bounding box center [196, 416] width 133 height 20
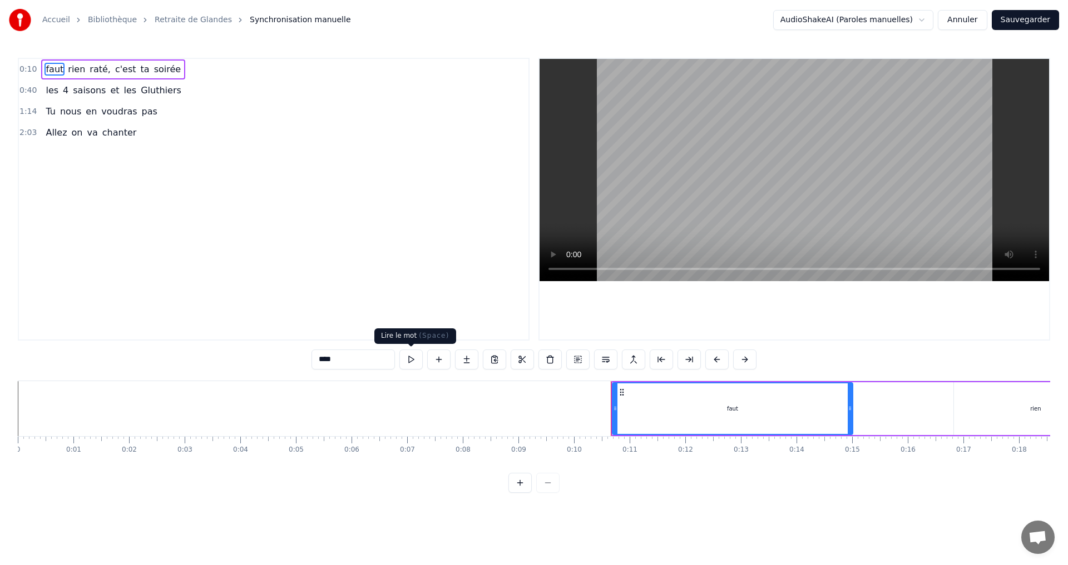
click at [409, 356] on button at bounding box center [410, 360] width 23 height 20
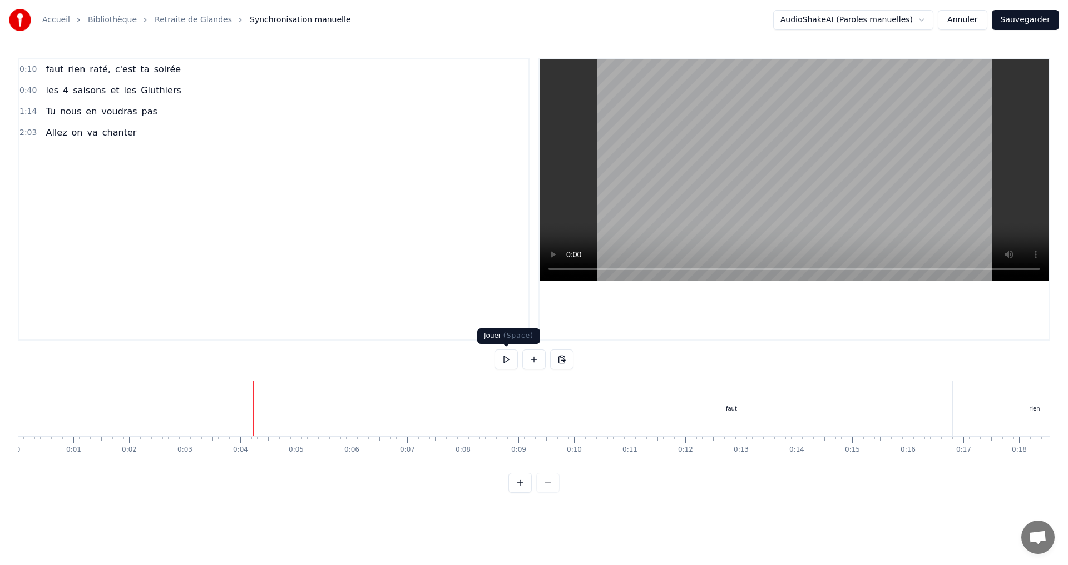
click at [508, 361] on button at bounding box center [505, 360] width 23 height 20
click at [182, 19] on link "Retraite de Glandes" at bounding box center [193, 19] width 77 height 11
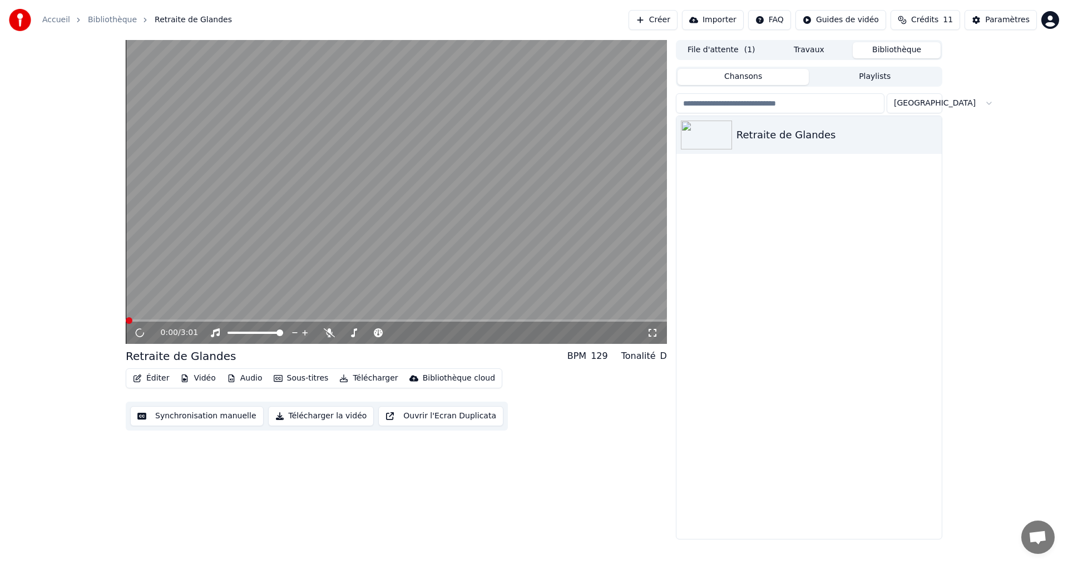
click at [157, 378] on button "Éditer" at bounding box center [150, 379] width 45 height 16
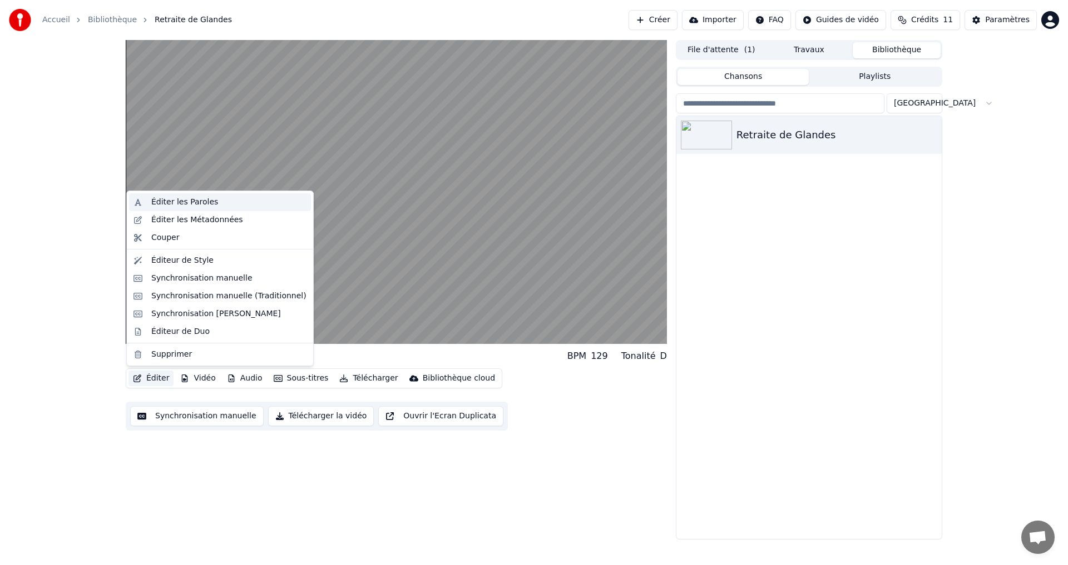
click at [180, 203] on div "Éditer les Paroles" at bounding box center [184, 202] width 67 height 11
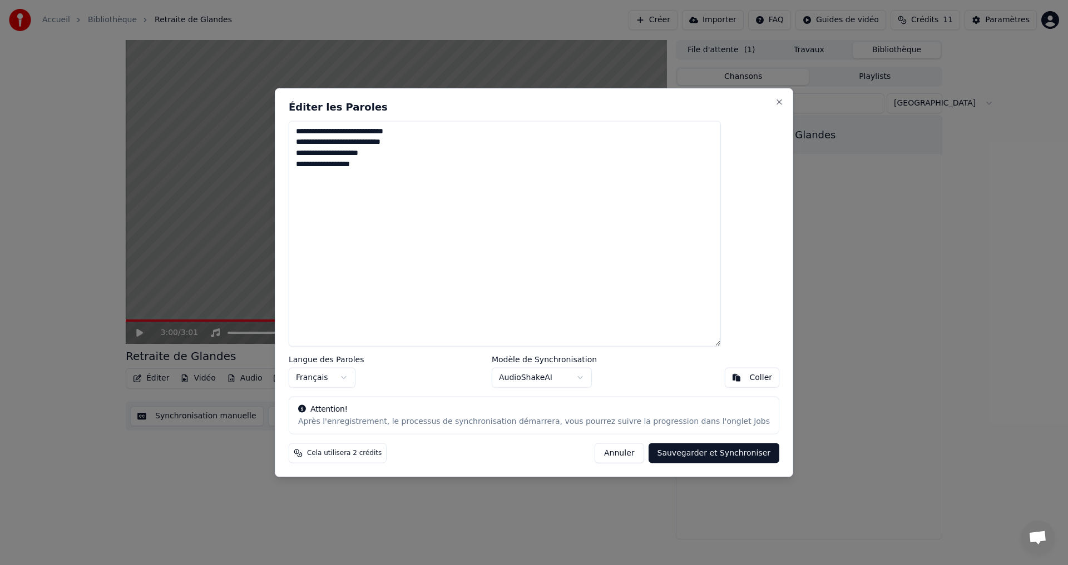
click at [401, 166] on textarea "**********" at bounding box center [505, 234] width 432 height 226
click at [325, 128] on textarea "**********" at bounding box center [505, 234] width 432 height 226
paste textarea "**********"
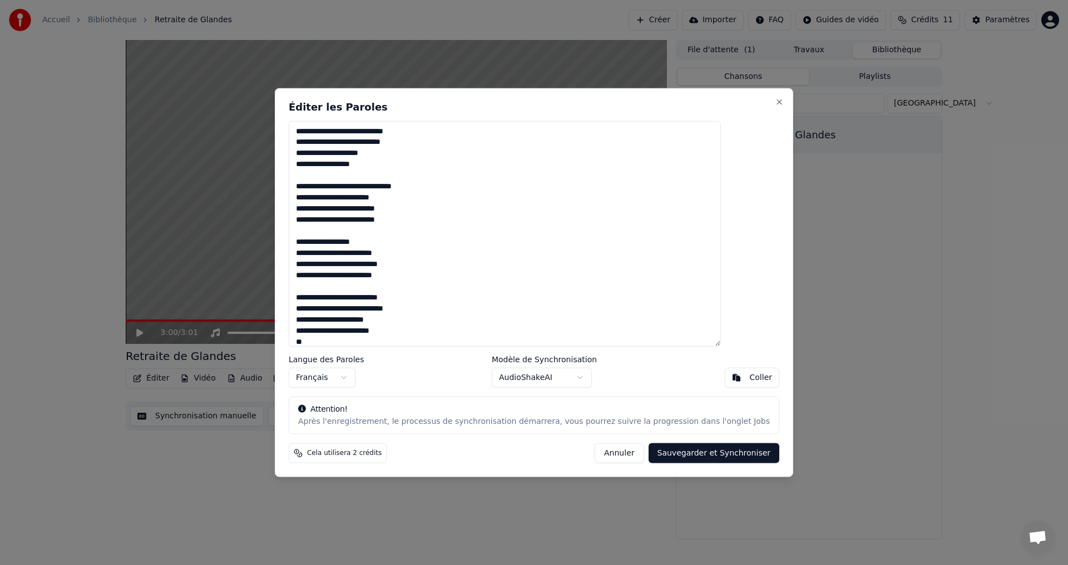
scroll to position [723, 0]
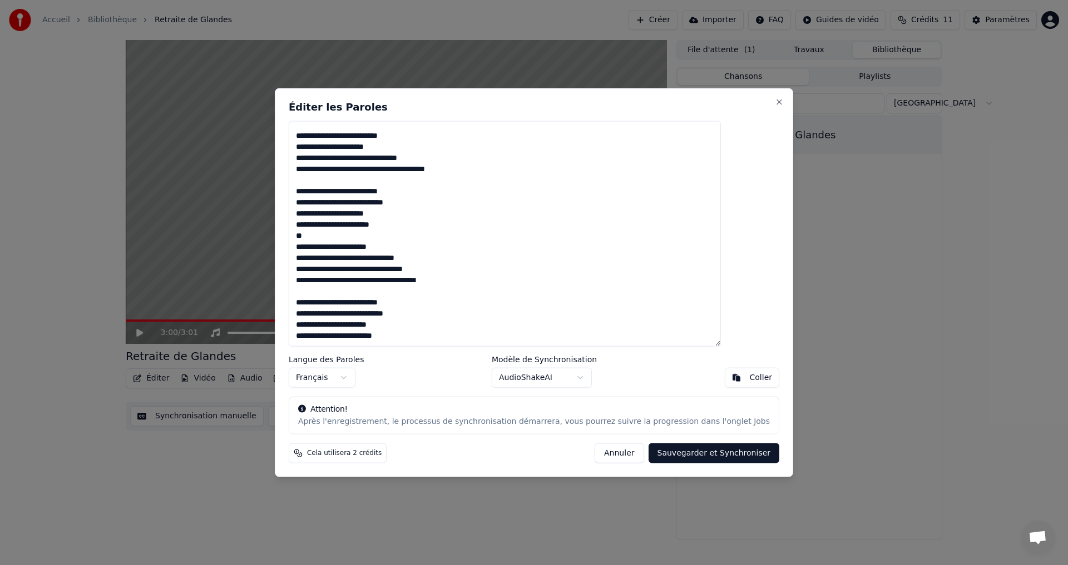
click at [693, 454] on button "Sauvegarder et Synchroniser" at bounding box center [713, 454] width 131 height 20
type textarea "**********"
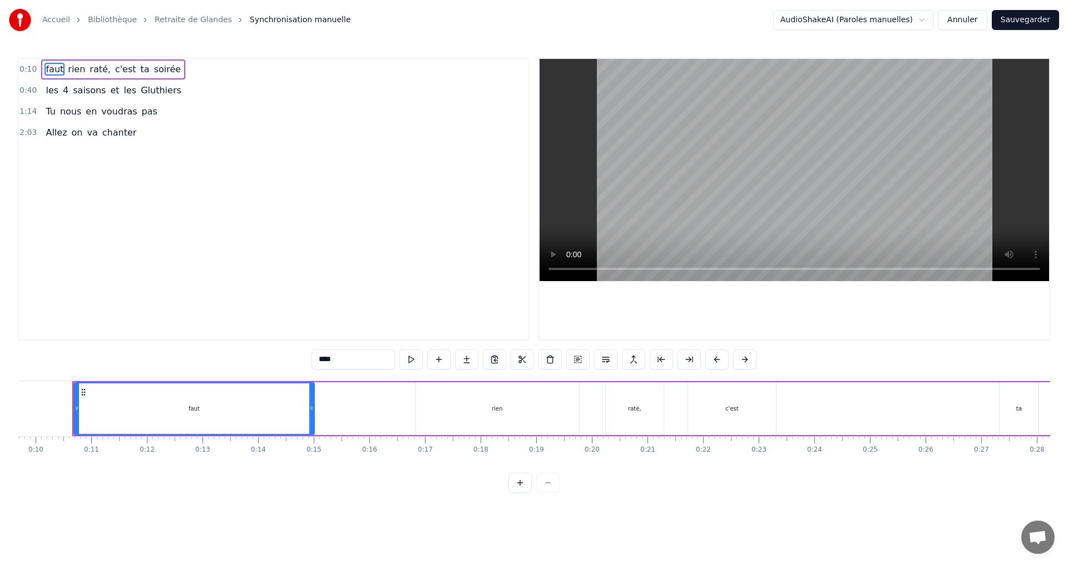
scroll to position [0, 537]
click at [190, 19] on link "Retraite de Glandes" at bounding box center [193, 19] width 77 height 11
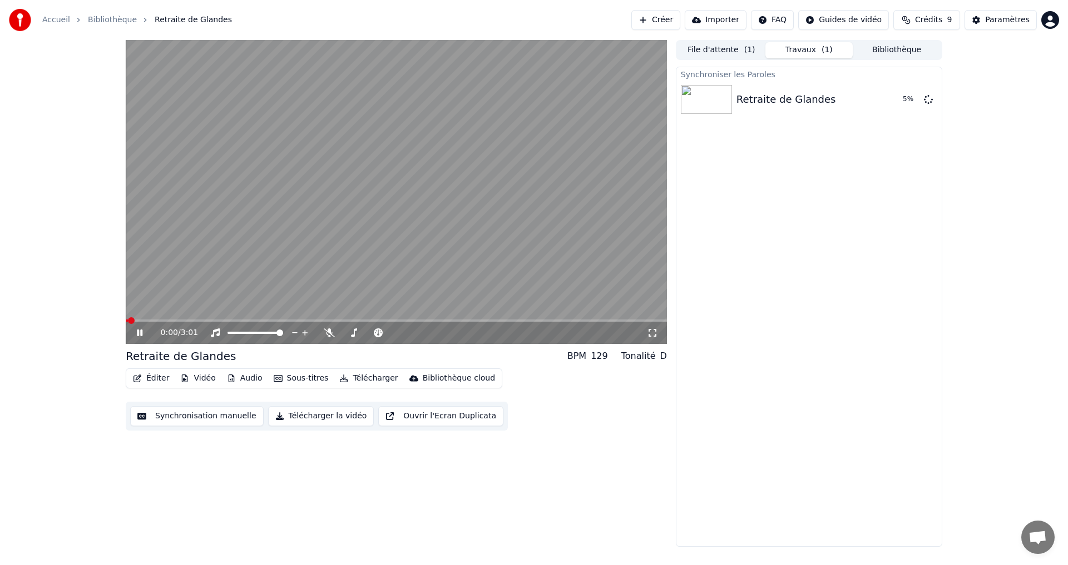
click at [156, 377] on button "Éditer" at bounding box center [150, 379] width 45 height 16
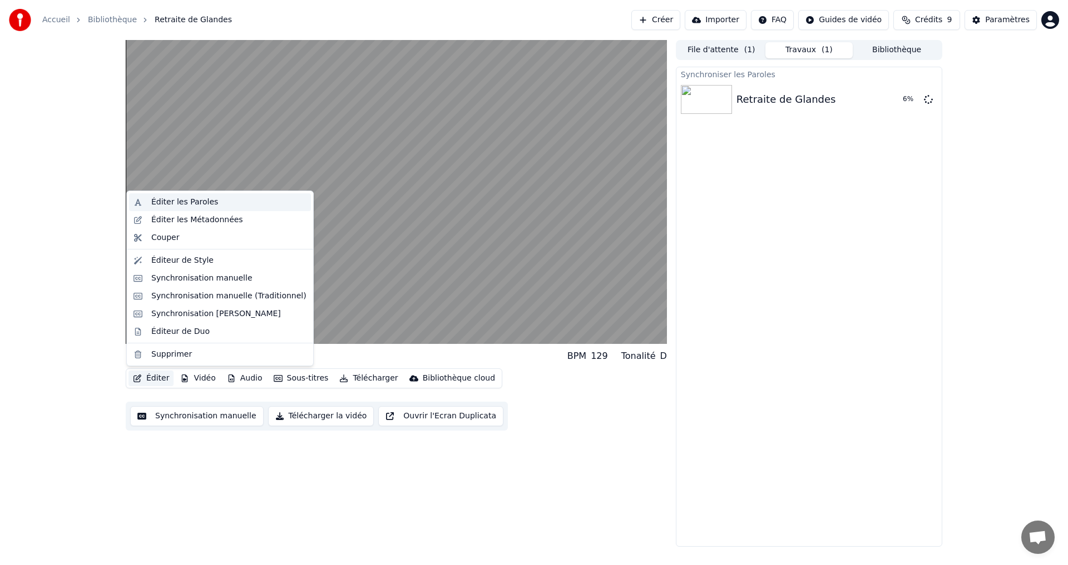
click at [183, 196] on div "Éditer les Paroles" at bounding box center [220, 202] width 182 height 18
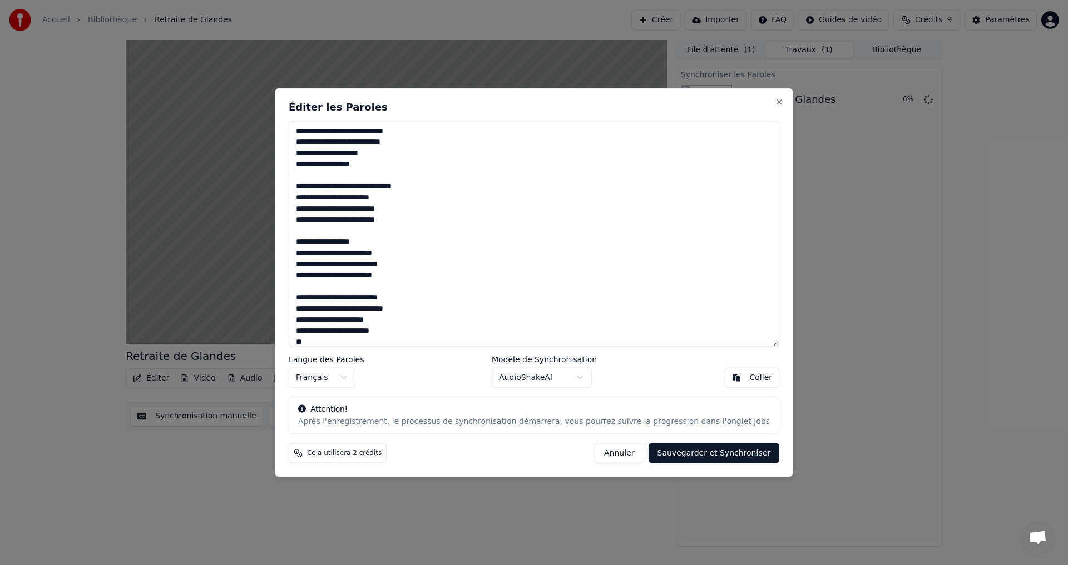
click at [186, 206] on div at bounding box center [534, 282] width 1068 height 565
click at [748, 95] on div "Éditer les Paroles Langue des Paroles Français Modèle de Synchronisation AudioS…" at bounding box center [534, 283] width 518 height 390
click at [775, 101] on button "Close" at bounding box center [779, 101] width 9 height 9
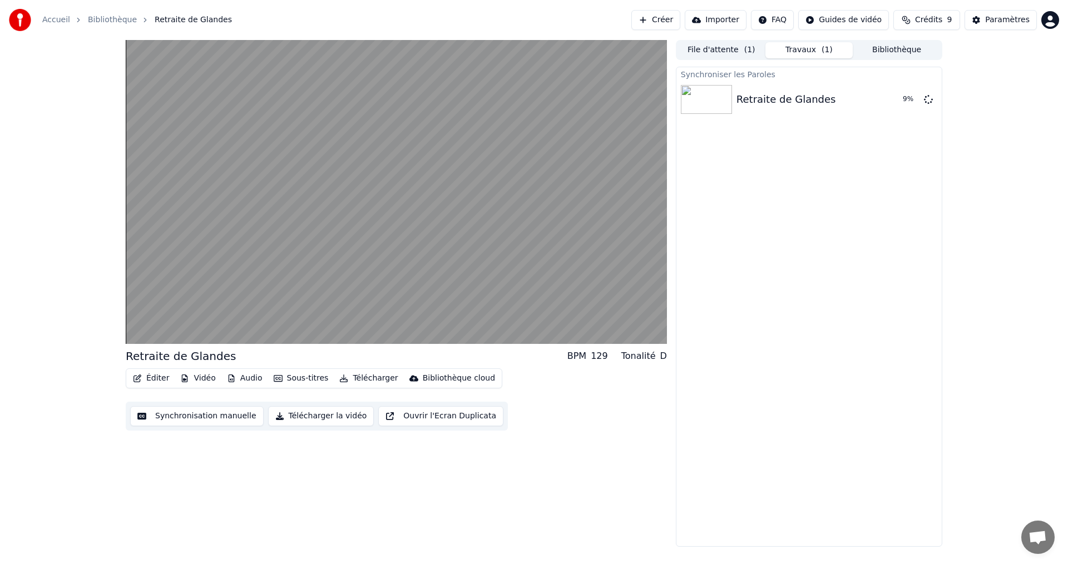
click at [200, 415] on button "Synchronisation manuelle" at bounding box center [196, 416] width 133 height 20
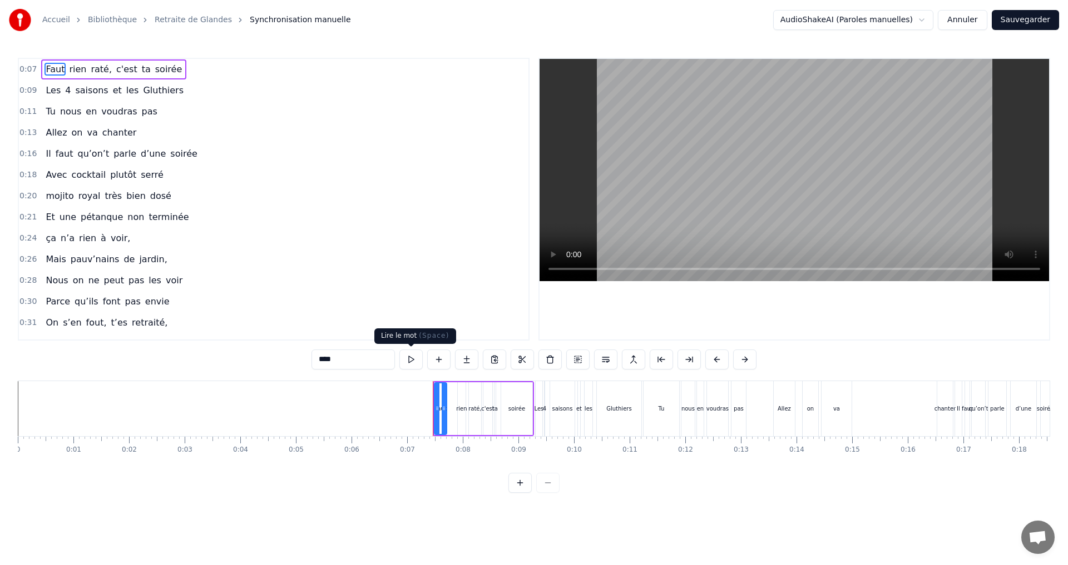
click at [410, 364] on button at bounding box center [410, 360] width 23 height 20
click at [410, 355] on button at bounding box center [410, 360] width 23 height 20
click at [406, 355] on button at bounding box center [410, 360] width 23 height 20
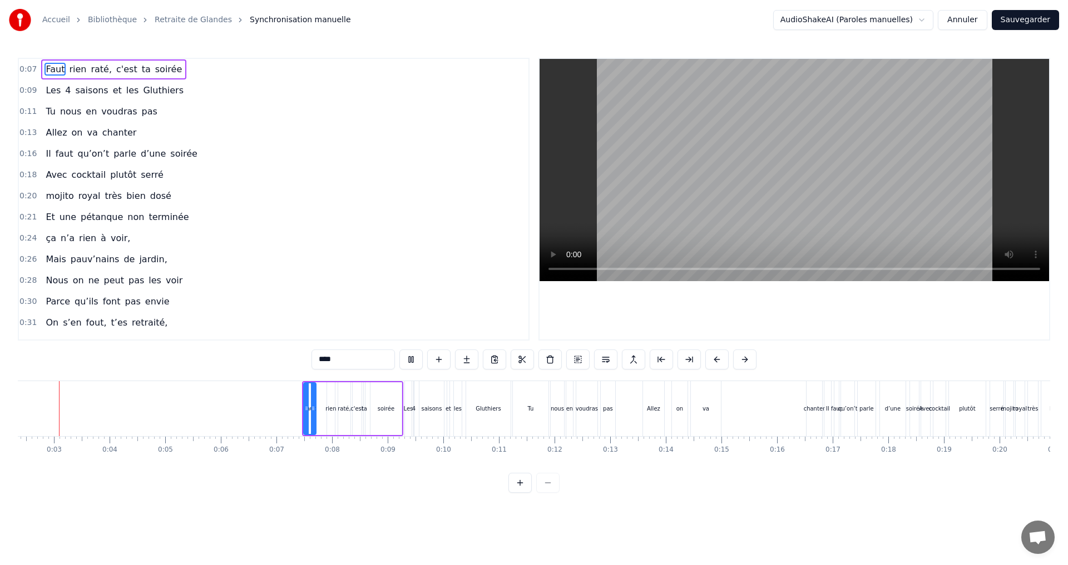
scroll to position [0, 103]
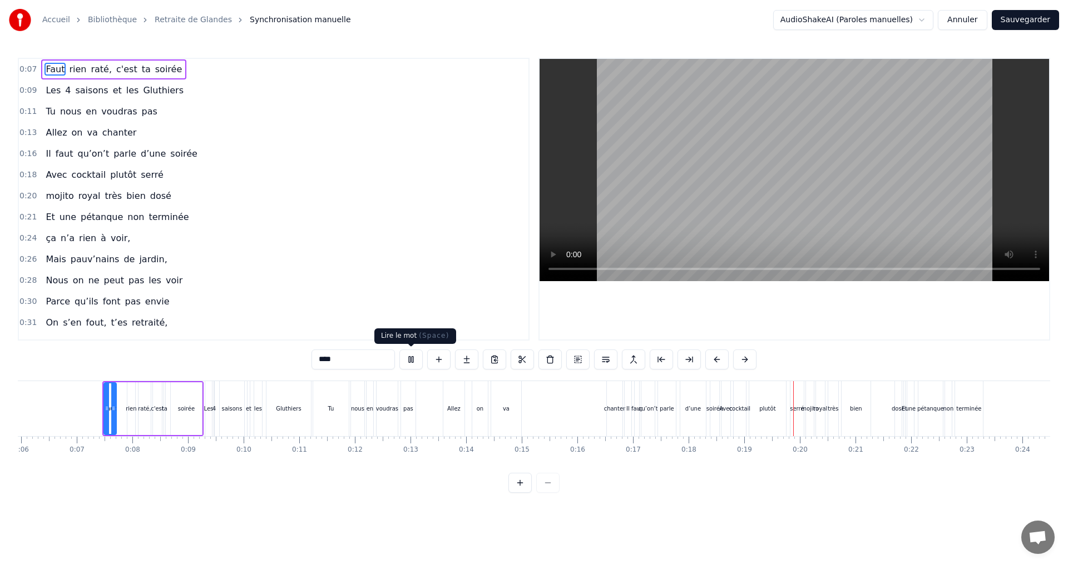
click at [410, 359] on button at bounding box center [410, 360] width 23 height 20
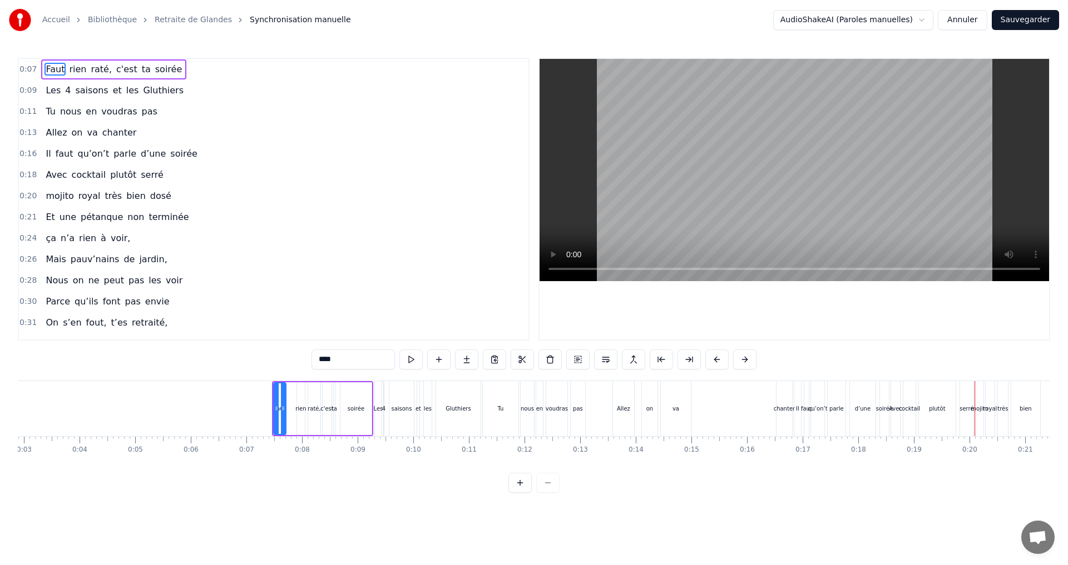
scroll to position [0, 150]
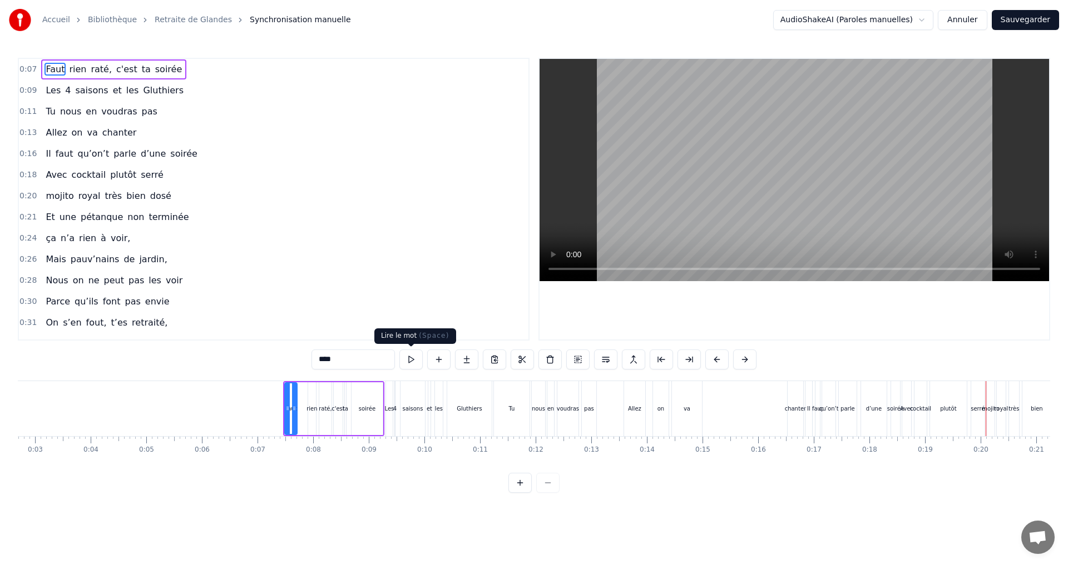
click at [406, 358] on button at bounding box center [410, 360] width 23 height 20
click at [411, 363] on button at bounding box center [410, 360] width 23 height 20
click at [590, 409] on div "pas" at bounding box center [589, 409] width 10 height 8
type input "***"
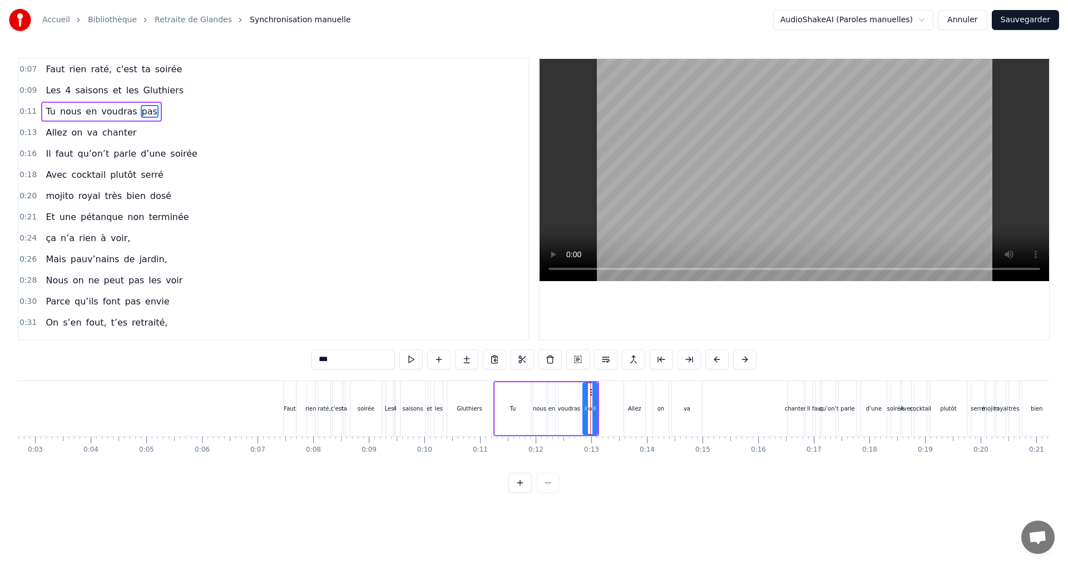
drag, startPoint x: 590, startPoint y: 409, endPoint x: 582, endPoint y: 409, distance: 8.3
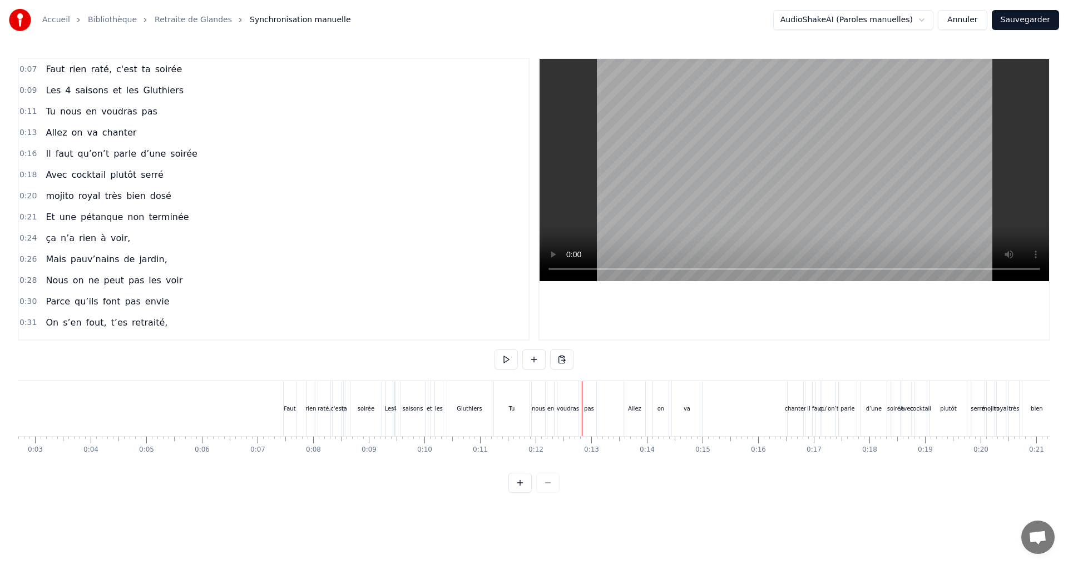
drag, startPoint x: 590, startPoint y: 443, endPoint x: 576, endPoint y: 444, distance: 14.0
drag, startPoint x: 559, startPoint y: 439, endPoint x: 535, endPoint y: 445, distance: 24.7
click at [571, 390] on div "voudras" at bounding box center [567, 408] width 21 height 55
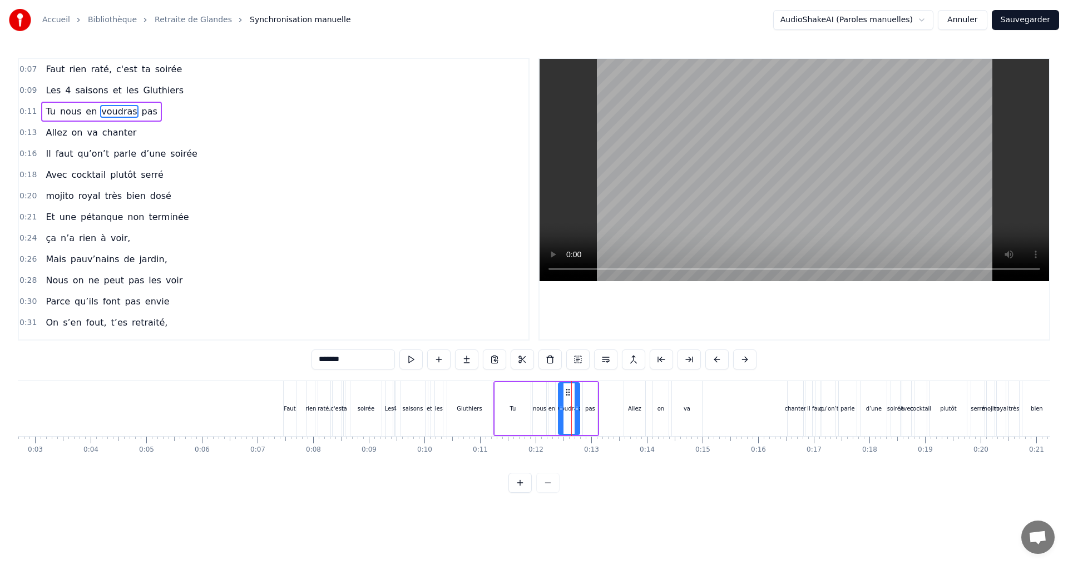
drag, startPoint x: 561, startPoint y: 381, endPoint x: 537, endPoint y: 384, distance: 24.1
click at [537, 384] on div "Tu nous en voudras pas" at bounding box center [546, 408] width 106 height 55
drag, startPoint x: 537, startPoint y: 385, endPoint x: 588, endPoint y: 386, distance: 51.7
click at [588, 386] on div "Tu nous en voudras pas" at bounding box center [546, 408] width 106 height 55
click at [795, 412] on div "chanter" at bounding box center [796, 409] width 22 height 8
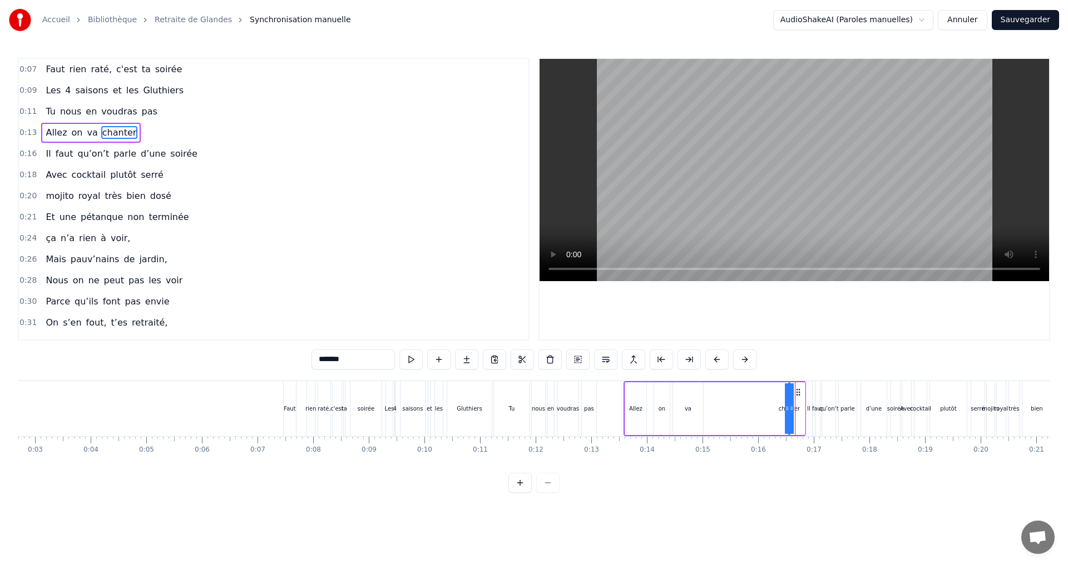
drag, startPoint x: 802, startPoint y: 415, endPoint x: 750, endPoint y: 413, distance: 51.8
click at [750, 413] on div "Allez on va chanter" at bounding box center [714, 408] width 182 height 55
click at [760, 385] on div "Allez on va chanter" at bounding box center [706, 408] width 166 height 55
drag, startPoint x: 758, startPoint y: 401, endPoint x: 699, endPoint y: 410, distance: 59.7
click at [699, 410] on div "Allez on va chanter" at bounding box center [706, 408] width 166 height 55
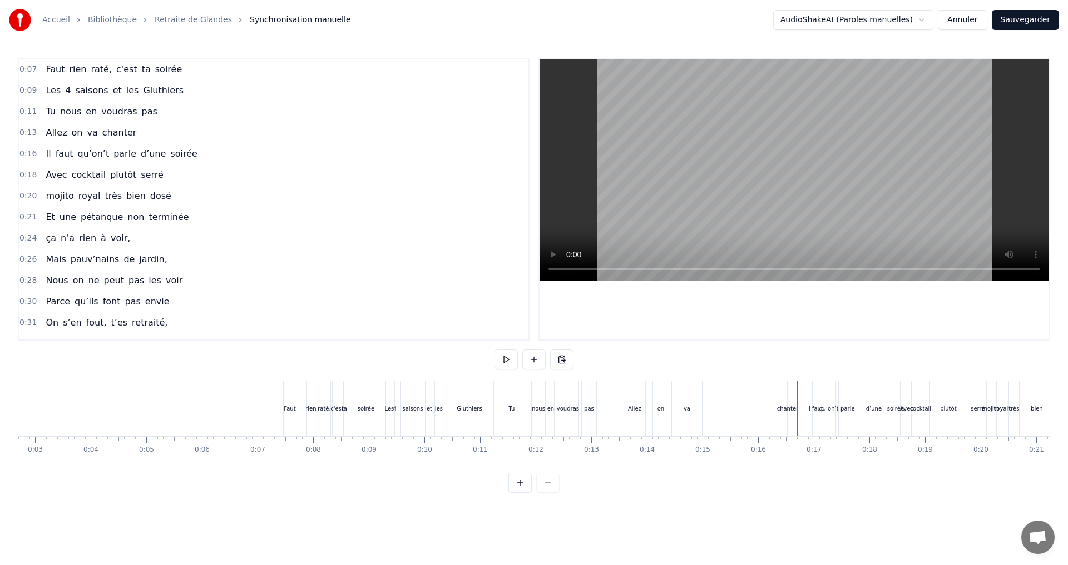
click at [781, 410] on div "chanter" at bounding box center [788, 409] width 22 height 8
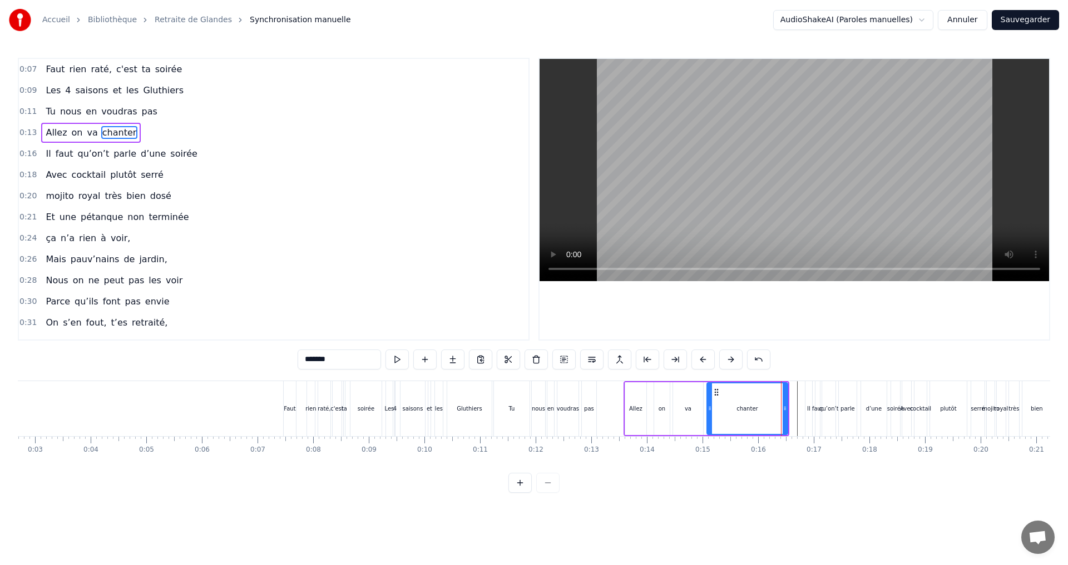
drag, startPoint x: 790, startPoint y: 408, endPoint x: 708, endPoint y: 409, distance: 81.7
click at [708, 409] on icon at bounding box center [709, 408] width 4 height 9
drag, startPoint x: 786, startPoint y: 409, endPoint x: 734, endPoint y: 414, distance: 52.5
click at [734, 414] on div at bounding box center [732, 409] width 4 height 51
click at [740, 493] on div "0:07 Faut rien raté, c'est ta soirée 0:09 Les 4 saisons et les Gluthiers 0:11 T…" at bounding box center [534, 275] width 1032 height 435
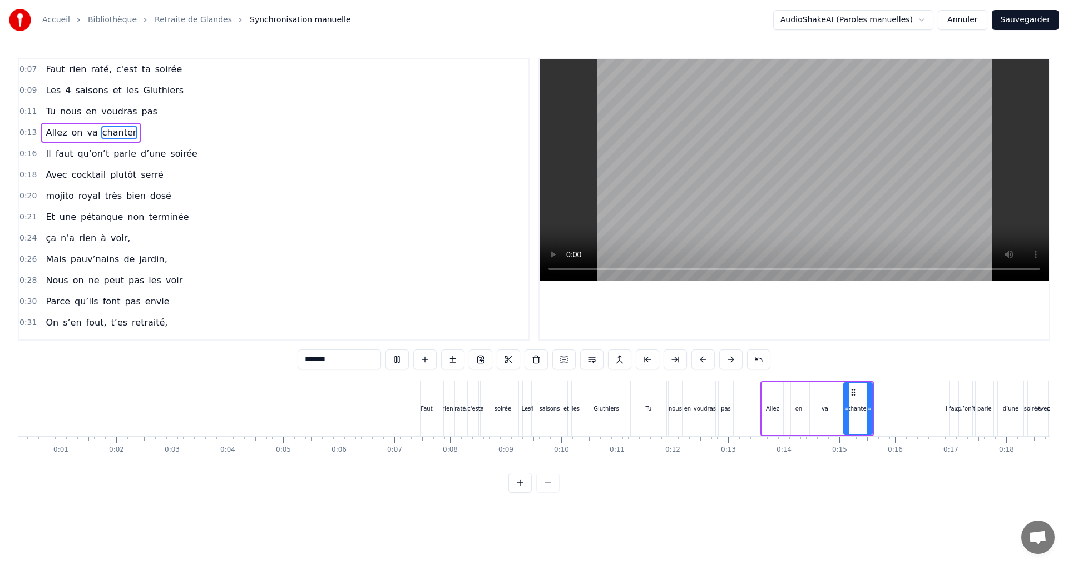
scroll to position [0, 0]
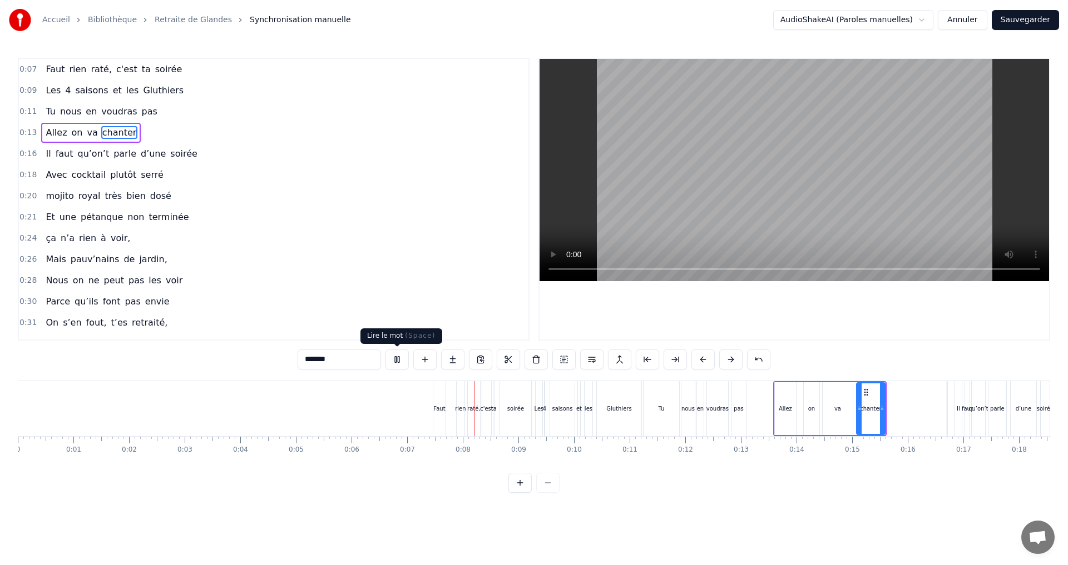
click at [394, 361] on button at bounding box center [396, 360] width 23 height 20
click at [396, 361] on button at bounding box center [396, 360] width 23 height 20
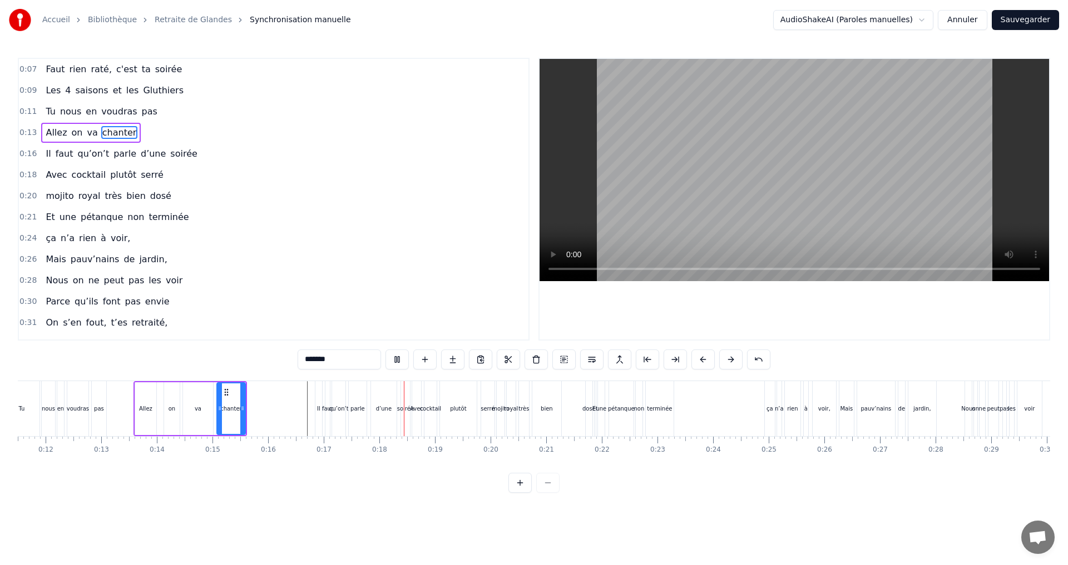
scroll to position [0, 926]
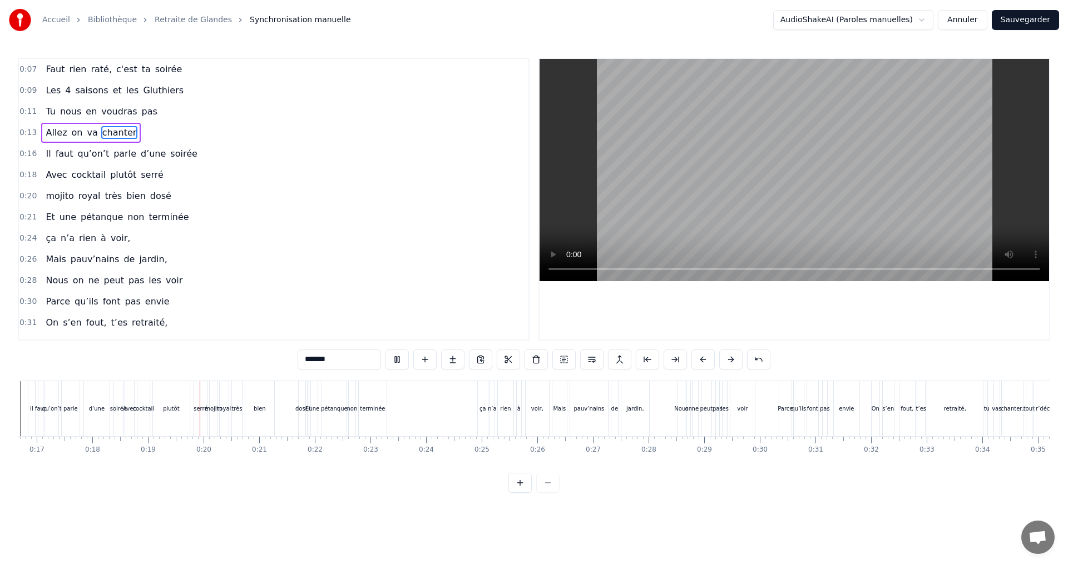
drag, startPoint x: 198, startPoint y: 460, endPoint x: 191, endPoint y: 469, distance: 10.7
click at [195, 461] on div "Faut rien raté, c'est ta soirée Les 4 saisons et les Gluthiers Tu nous en voudr…" at bounding box center [534, 422] width 1032 height 83
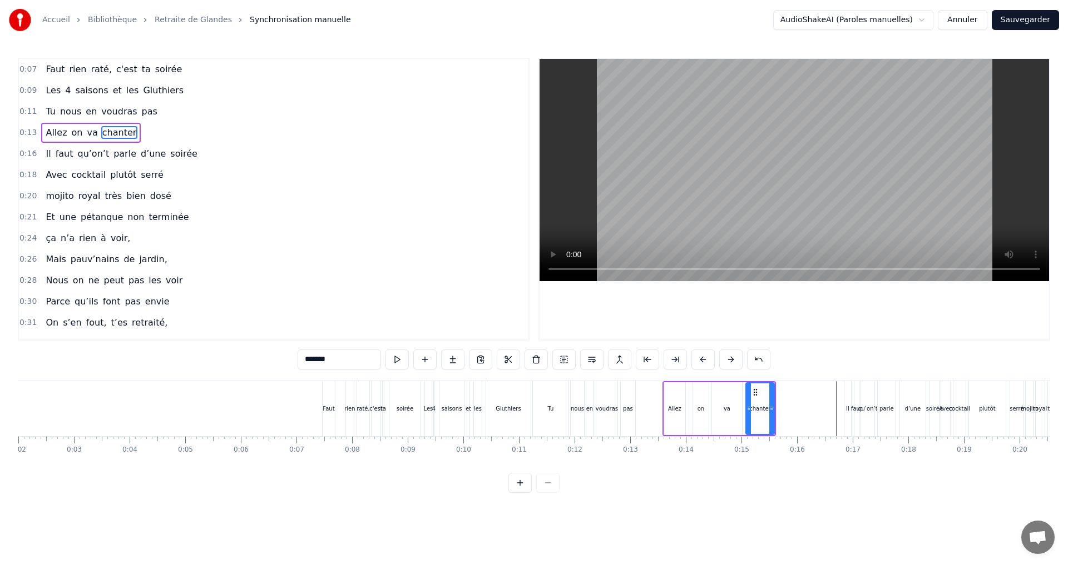
scroll to position [0, 0]
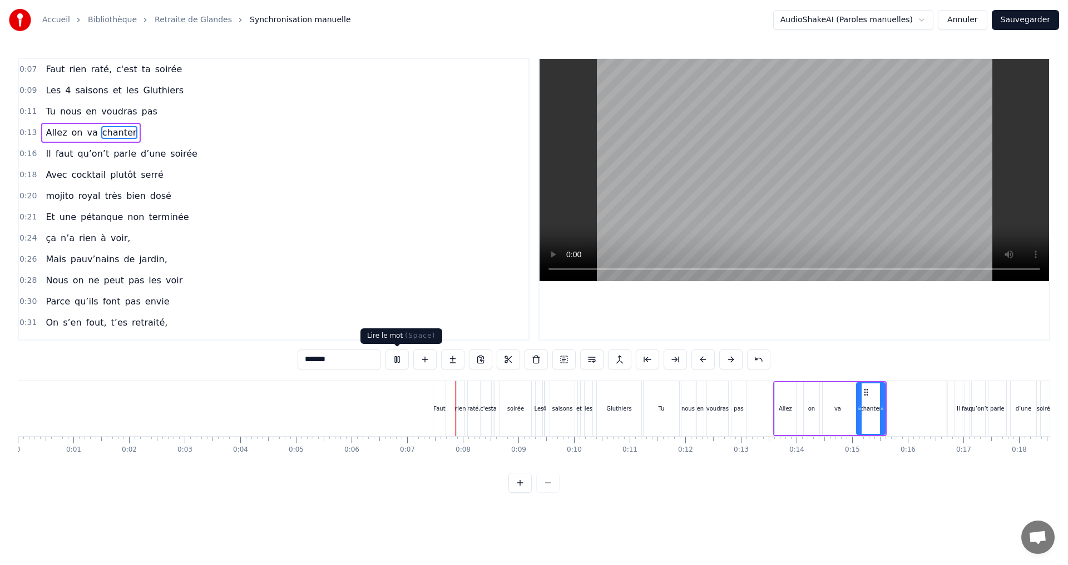
click at [395, 358] on button at bounding box center [396, 360] width 23 height 20
click at [477, 407] on div "raté," at bounding box center [473, 409] width 13 height 8
type input "*****"
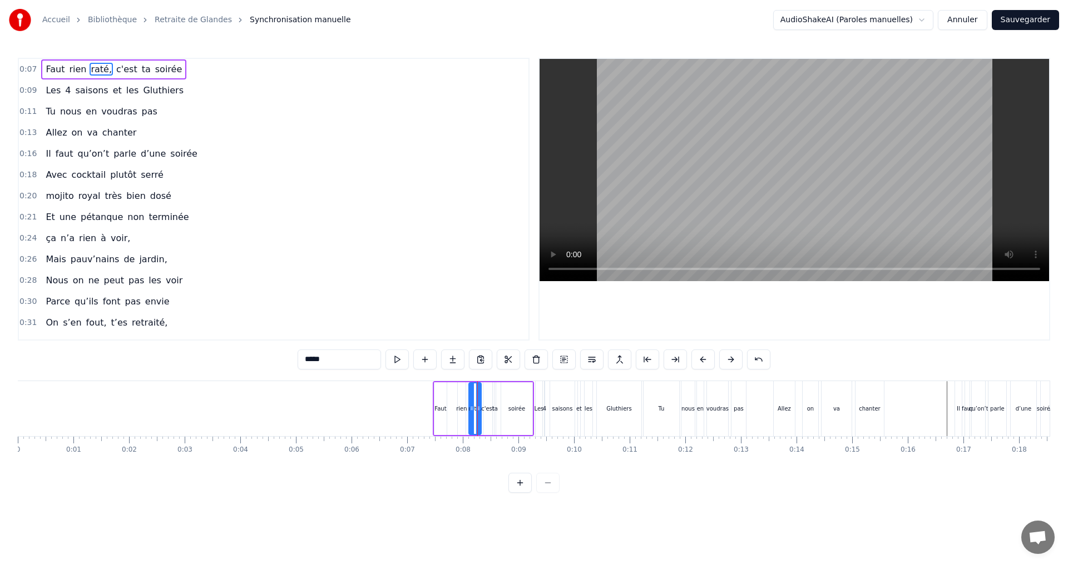
click at [450, 412] on div "Faut rien raté, c'est ta soirée" at bounding box center [483, 408] width 101 height 55
click at [440, 414] on div "Faut" at bounding box center [440, 409] width 12 height 53
click at [463, 417] on div "rien" at bounding box center [462, 409] width 8 height 53
click at [474, 415] on div "raté," at bounding box center [475, 409] width 12 height 53
drag, startPoint x: 480, startPoint y: 419, endPoint x: 472, endPoint y: 420, distance: 7.8
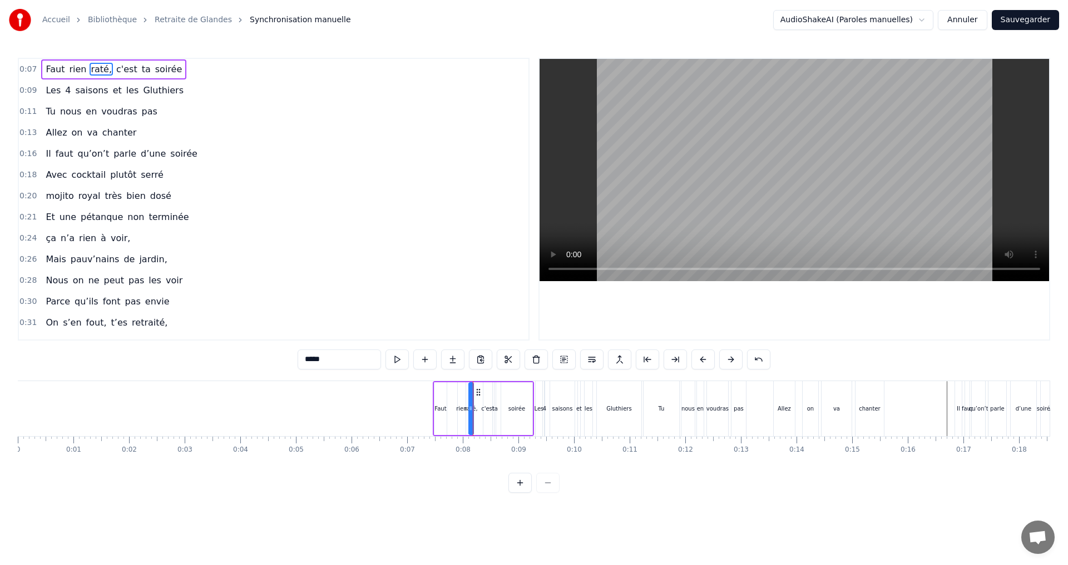
click at [472, 420] on div at bounding box center [470, 409] width 4 height 51
click at [398, 358] on button at bounding box center [396, 360] width 23 height 20
click at [397, 360] on button at bounding box center [396, 360] width 23 height 20
click at [397, 361] on button at bounding box center [396, 360] width 23 height 20
click at [459, 418] on div "rien" at bounding box center [462, 409] width 8 height 53
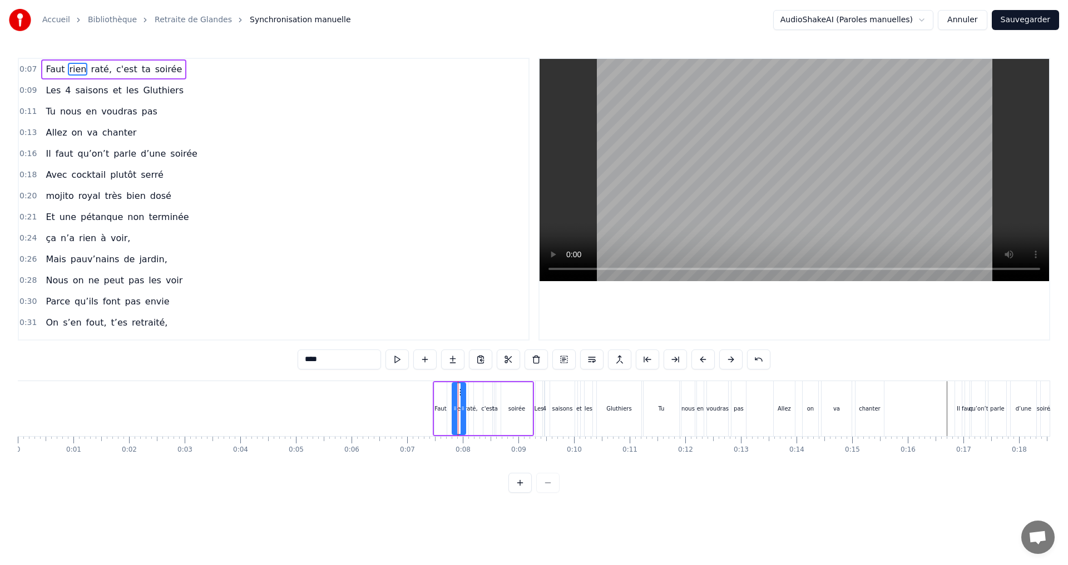
drag, startPoint x: 459, startPoint y: 418, endPoint x: 453, endPoint y: 418, distance: 5.6
click at [453, 418] on div at bounding box center [455, 409] width 4 height 51
click at [459, 419] on div at bounding box center [458, 409] width 4 height 51
click at [468, 410] on div "raté," at bounding box center [470, 409] width 13 height 8
type input "*****"
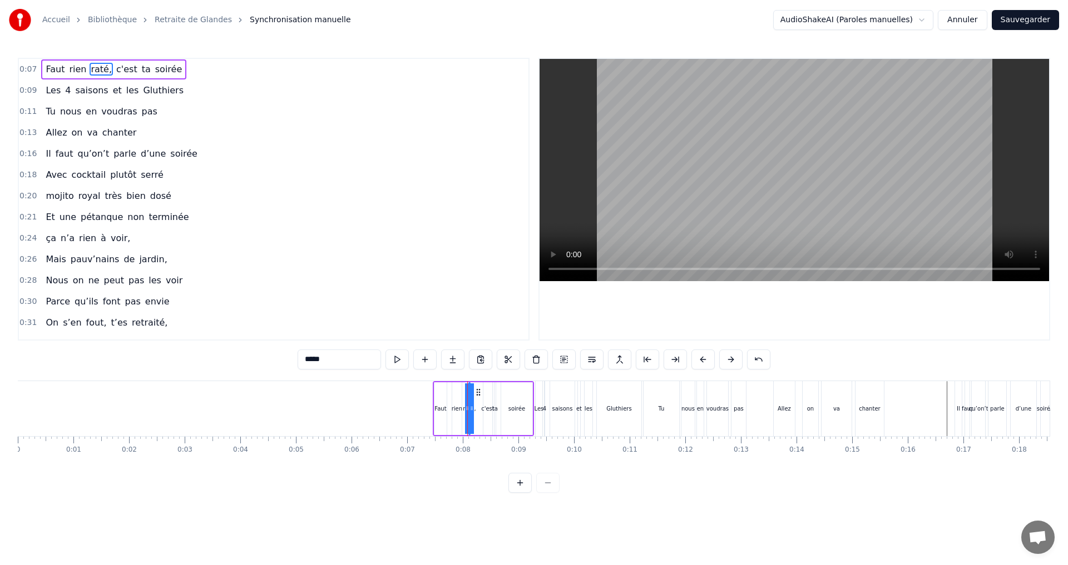
drag, startPoint x: 469, startPoint y: 419, endPoint x: 462, endPoint y: 417, distance: 6.9
click at [463, 416] on div "Faut rien raté, c'est ta soirée" at bounding box center [483, 408] width 101 height 55
click at [461, 475] on div "0:07 Faut rien raté, c'est ta soirée 0:09 Les 4 saisons et les Gluthiers 0:11 T…" at bounding box center [534, 275] width 1032 height 435
click at [463, 363] on button at bounding box center [464, 360] width 23 height 20
click at [526, 401] on div "soirée" at bounding box center [516, 409] width 31 height 53
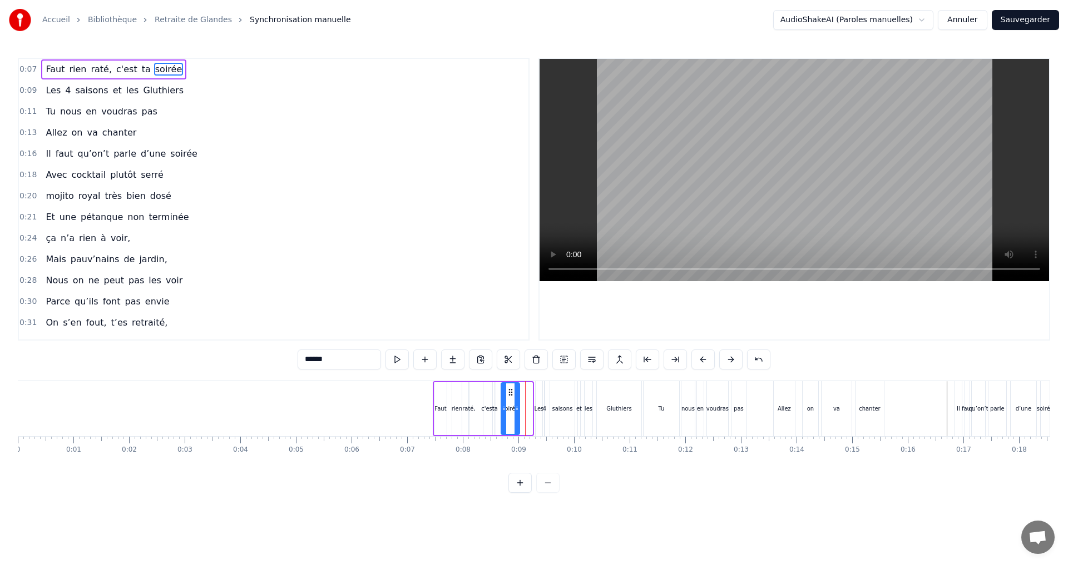
drag, startPoint x: 528, startPoint y: 410, endPoint x: 515, endPoint y: 406, distance: 13.2
click at [515, 406] on icon at bounding box center [516, 408] width 4 height 9
click at [398, 356] on button at bounding box center [396, 360] width 23 height 20
click at [614, 407] on div "Gluthiers" at bounding box center [618, 409] width 25 height 8
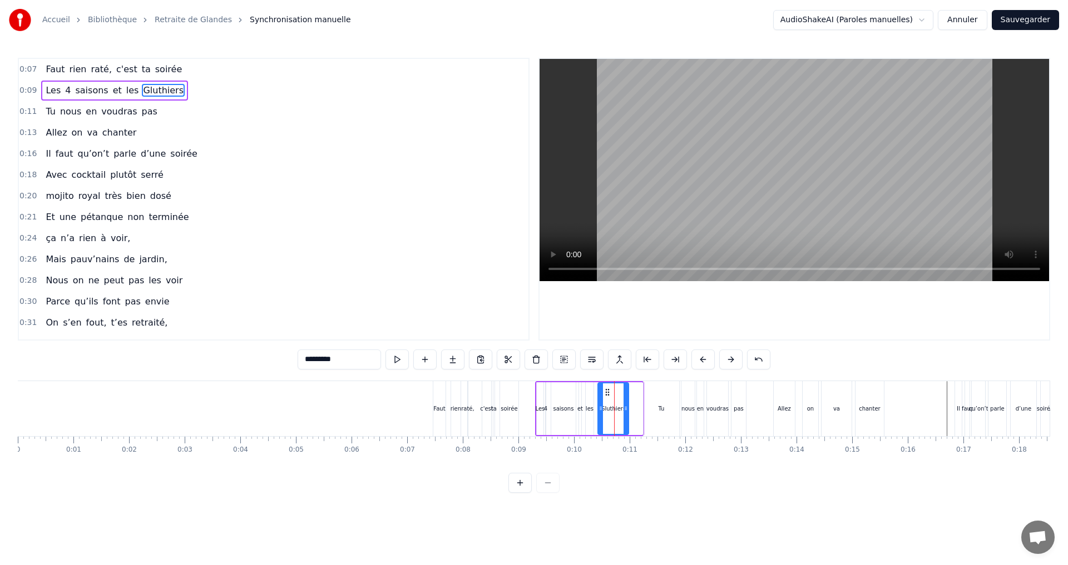
drag, startPoint x: 639, startPoint y: 416, endPoint x: 625, endPoint y: 413, distance: 14.2
click at [625, 413] on div at bounding box center [625, 409] width 4 height 51
click at [390, 361] on button at bounding box center [396, 360] width 23 height 20
click at [687, 411] on div "nous" at bounding box center [687, 409] width 13 height 8
type input "****"
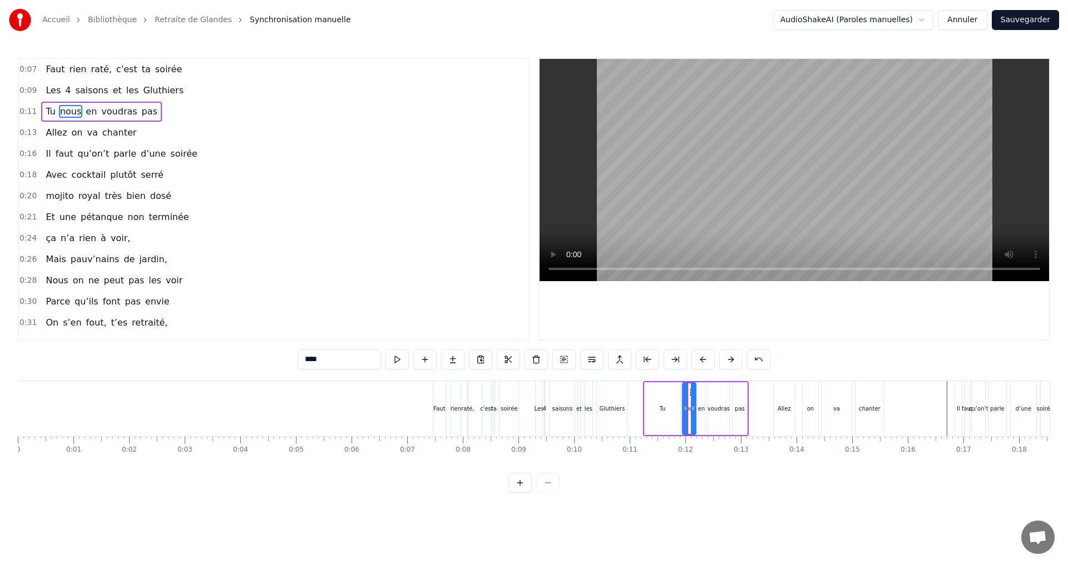
drag, startPoint x: 687, startPoint y: 411, endPoint x: 671, endPoint y: 410, distance: 16.7
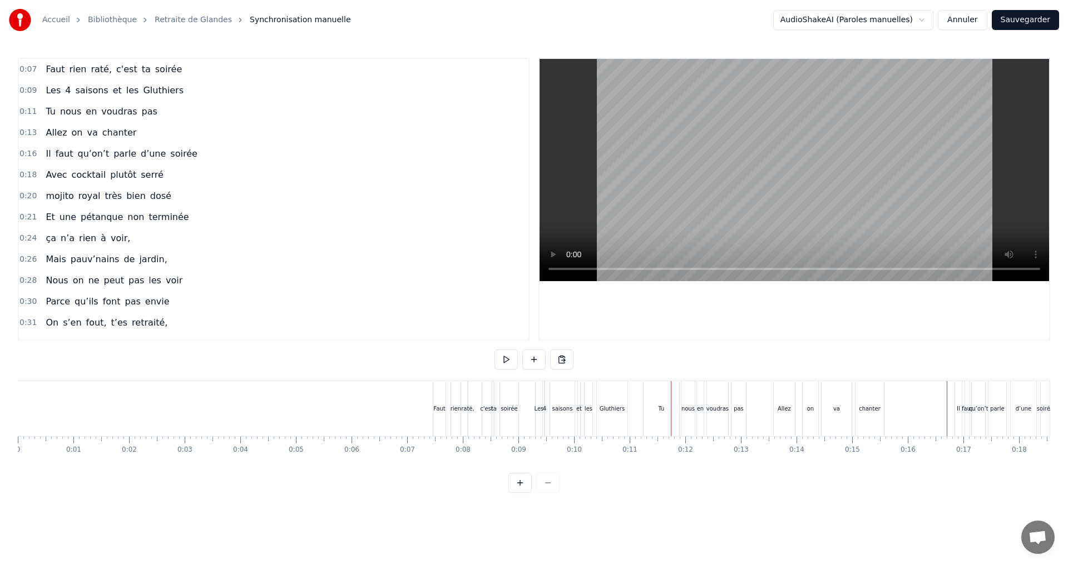
click at [688, 408] on div "nous" at bounding box center [687, 409] width 13 height 8
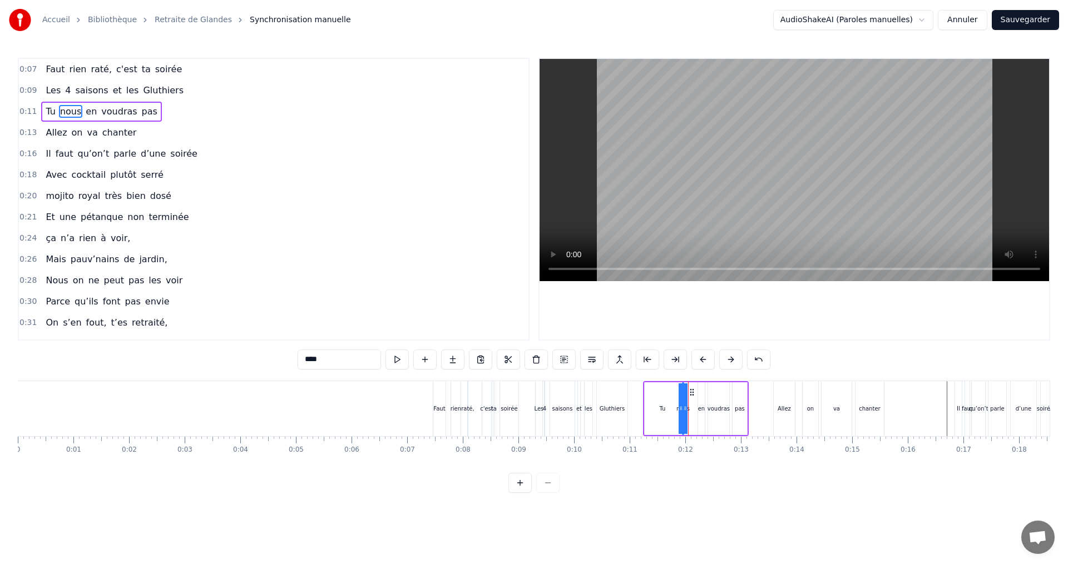
drag, startPoint x: 694, startPoint y: 413, endPoint x: 682, endPoint y: 413, distance: 12.2
click at [682, 413] on div at bounding box center [680, 409] width 4 height 51
click at [702, 413] on div "en" at bounding box center [701, 409] width 7 height 8
drag, startPoint x: 702, startPoint y: 413, endPoint x: 694, endPoint y: 410, distance: 8.1
click at [694, 410] on icon at bounding box center [696, 408] width 4 height 9
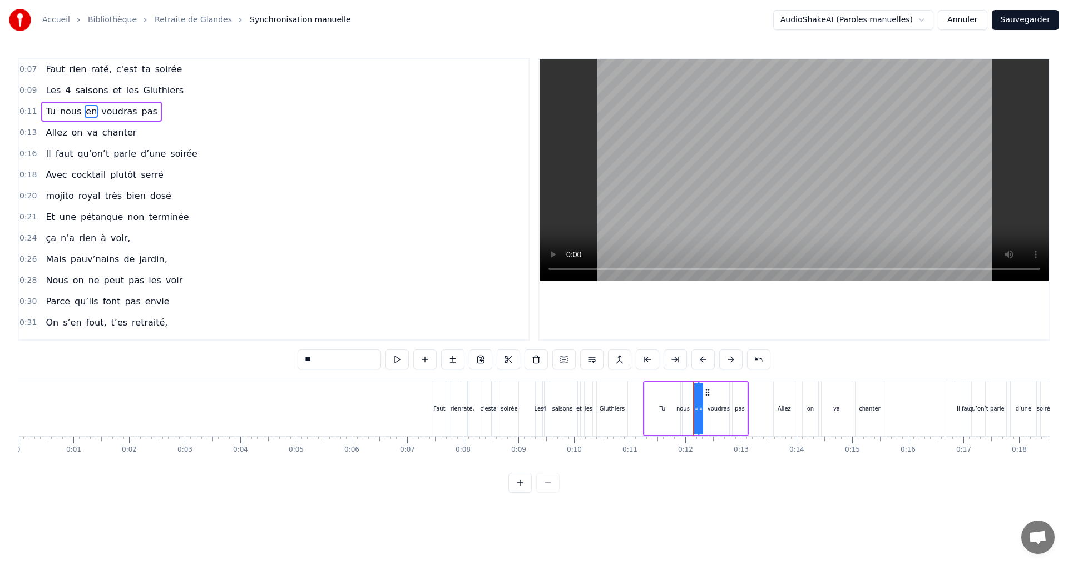
click at [719, 409] on div "voudras" at bounding box center [718, 409] width 22 height 8
type input "*******"
drag, startPoint x: 726, startPoint y: 412, endPoint x: 718, endPoint y: 413, distance: 7.2
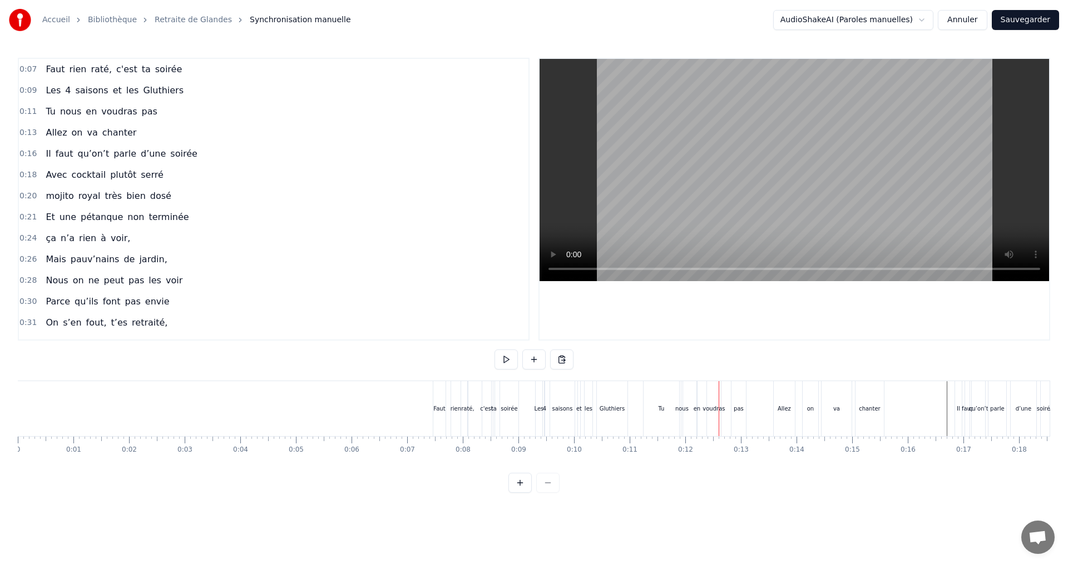
click at [735, 413] on div "pas" at bounding box center [738, 408] width 14 height 55
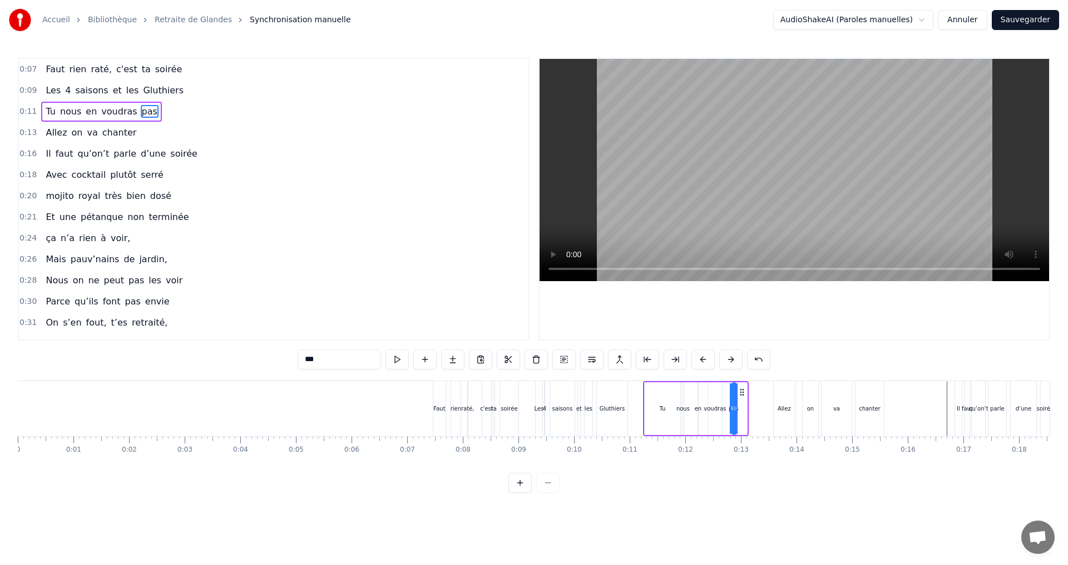
drag, startPoint x: 742, startPoint y: 412, endPoint x: 729, endPoint y: 412, distance: 12.2
click at [729, 412] on icon at bounding box center [731, 408] width 4 height 9
click at [399, 361] on button at bounding box center [396, 360] width 23 height 20
click at [685, 409] on div "nous" at bounding box center [682, 409] width 13 height 8
drag, startPoint x: 686, startPoint y: 409, endPoint x: 674, endPoint y: 412, distance: 11.6
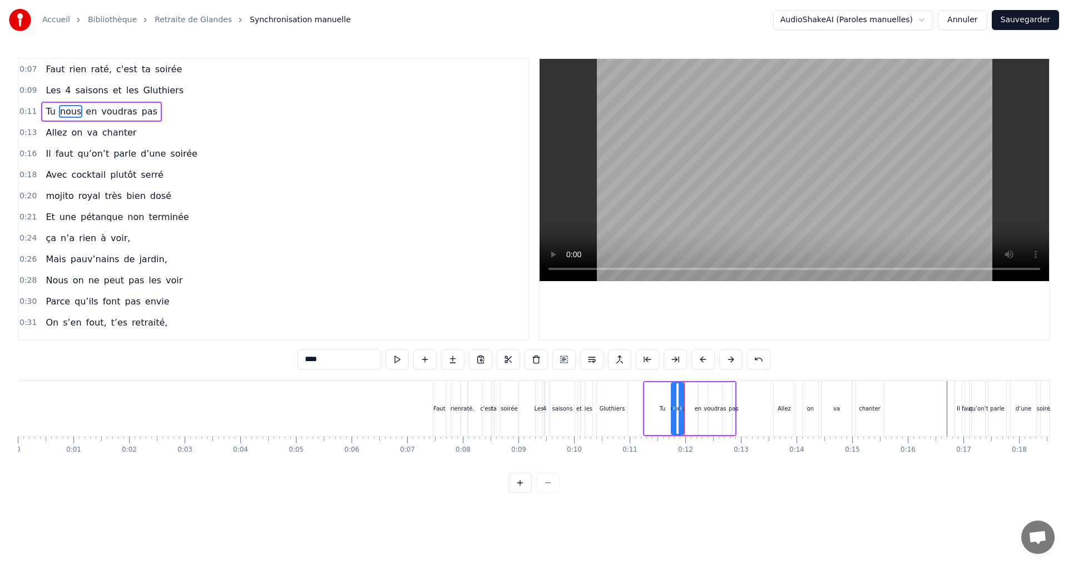
click at [674, 412] on icon at bounding box center [674, 408] width 4 height 9
click at [697, 407] on div "en" at bounding box center [697, 409] width 7 height 8
type input "**"
drag, startPoint x: 697, startPoint y: 407, endPoint x: 686, endPoint y: 410, distance: 12.0
click at [686, 410] on div "Tu nous en voudras pas" at bounding box center [689, 408] width 93 height 55
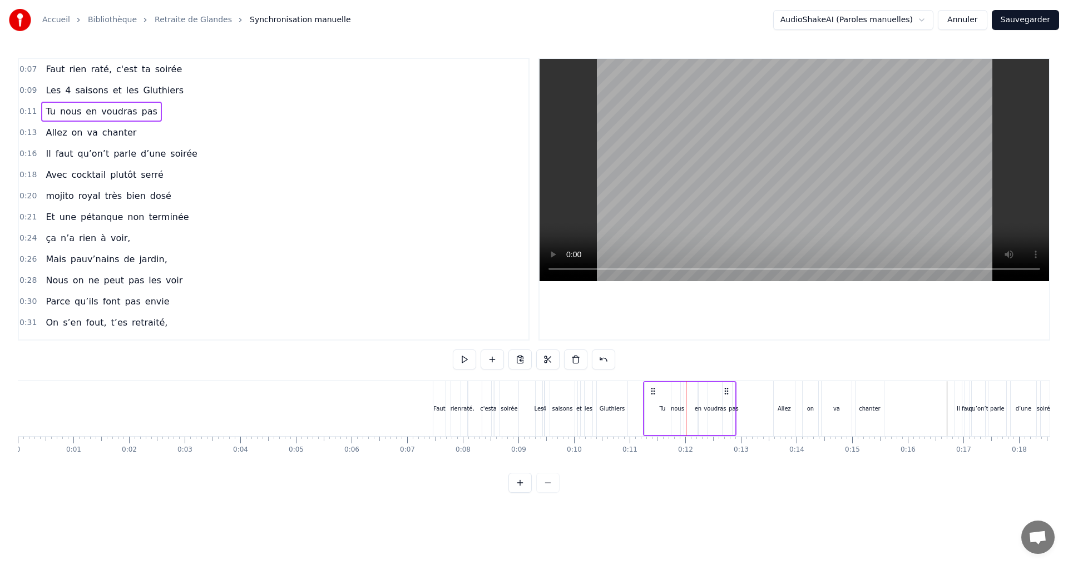
click at [698, 414] on div "en" at bounding box center [697, 409] width 1 height 53
drag, startPoint x: 701, startPoint y: 412, endPoint x: 689, endPoint y: 412, distance: 11.1
click at [689, 412] on icon at bounding box center [689, 408] width 4 height 9
click at [707, 410] on div "voudras" at bounding box center [714, 409] width 22 height 8
drag, startPoint x: 719, startPoint y: 413, endPoint x: 711, endPoint y: 413, distance: 8.9
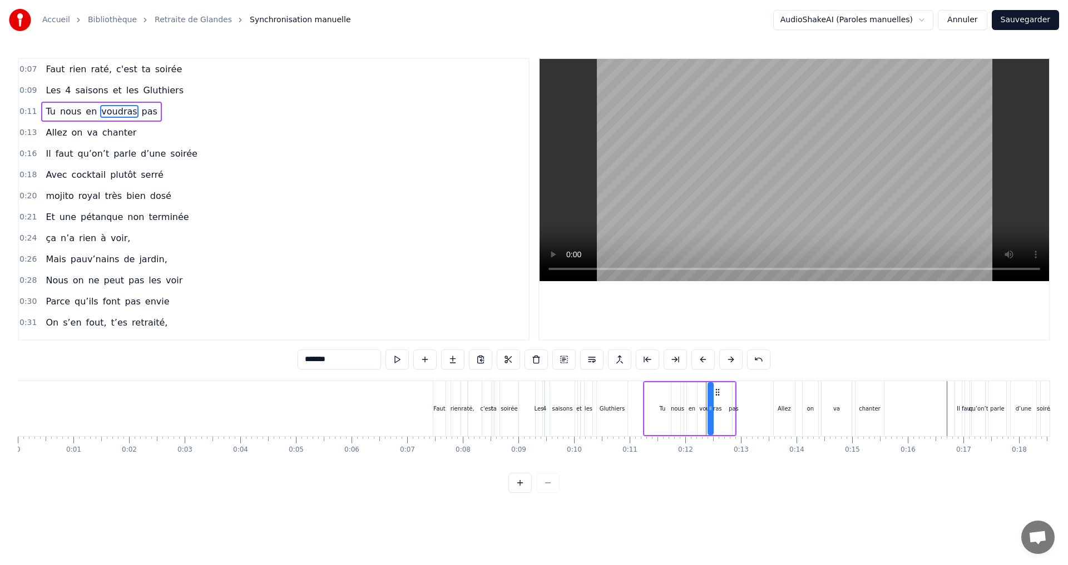
click at [711, 413] on div at bounding box center [710, 409] width 4 height 51
click at [732, 409] on div "pas" at bounding box center [733, 409] width 10 height 8
drag, startPoint x: 736, startPoint y: 409, endPoint x: 728, endPoint y: 413, distance: 9.0
click at [728, 413] on div at bounding box center [727, 409] width 4 height 51
click at [743, 483] on div "0:07 Faut rien raté, c'est ta soirée 0:09 Les 4 saisons et les Gluthiers 0:11 T…" at bounding box center [534, 275] width 1032 height 435
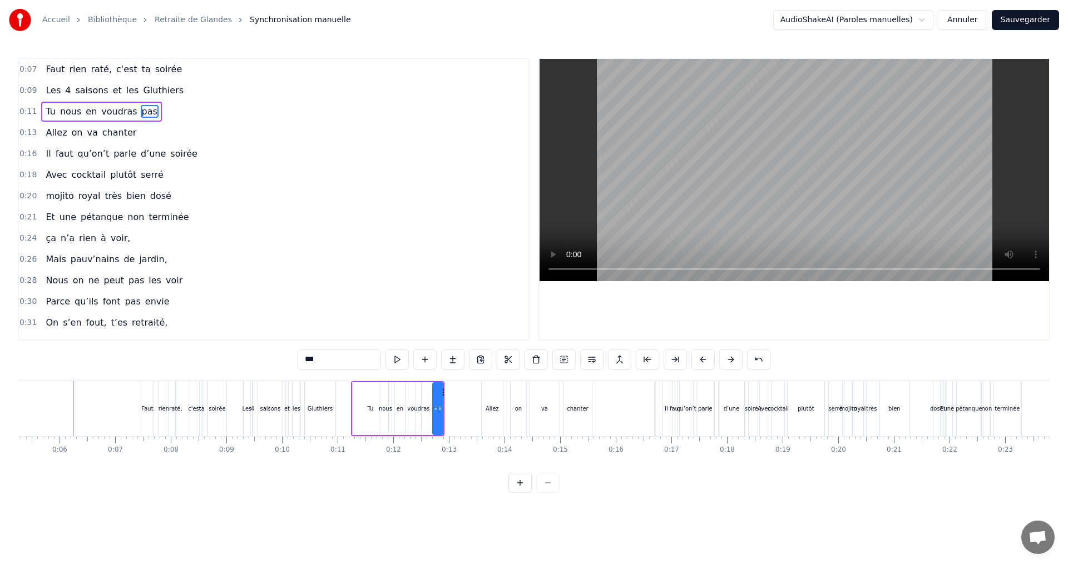
scroll to position [0, 291]
click at [494, 409] on div "Allez" at bounding box center [492, 409] width 13 height 8
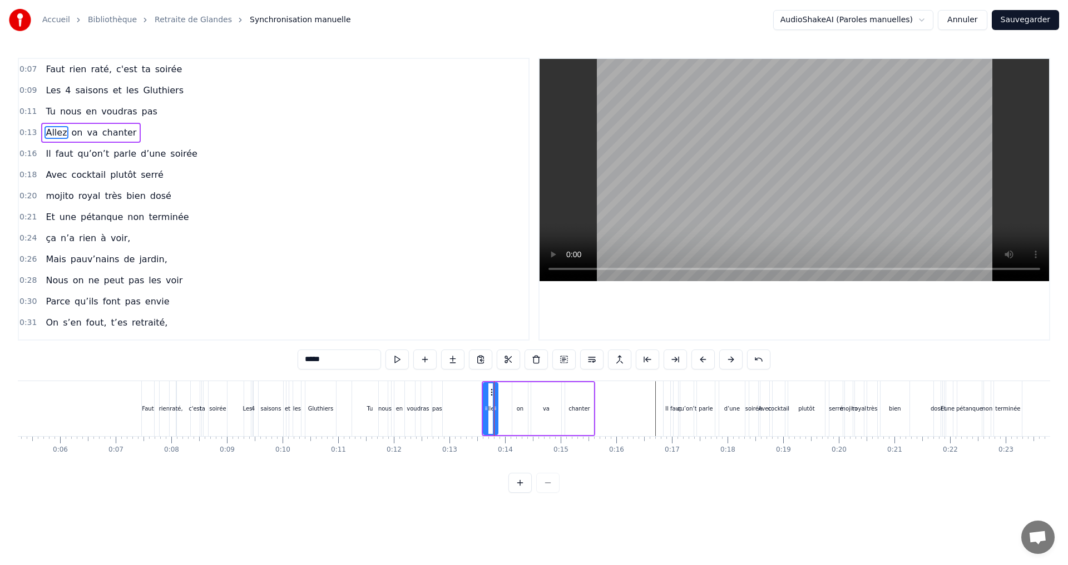
drag, startPoint x: 503, startPoint y: 410, endPoint x: 496, endPoint y: 411, distance: 6.8
click at [496, 411] on icon at bounding box center [495, 408] width 4 height 9
click at [518, 409] on div "on" at bounding box center [520, 409] width 7 height 8
type input "**"
drag, startPoint x: 526, startPoint y: 410, endPoint x: 504, endPoint y: 410, distance: 22.2
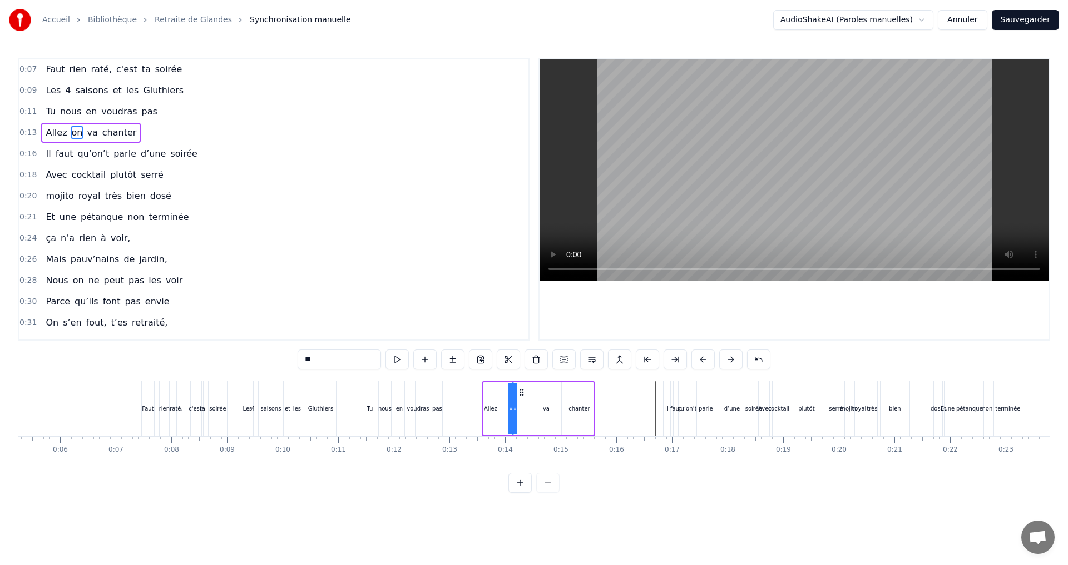
click at [504, 410] on div "Allez on va chanter" at bounding box center [538, 408] width 113 height 55
click at [544, 410] on div "va" at bounding box center [546, 409] width 7 height 8
drag, startPoint x: 558, startPoint y: 410, endPoint x: 544, endPoint y: 413, distance: 14.2
click at [520, 412] on div "Allez on va chanter" at bounding box center [538, 408] width 113 height 55
click at [573, 405] on div "chanter" at bounding box center [579, 409] width 22 height 8
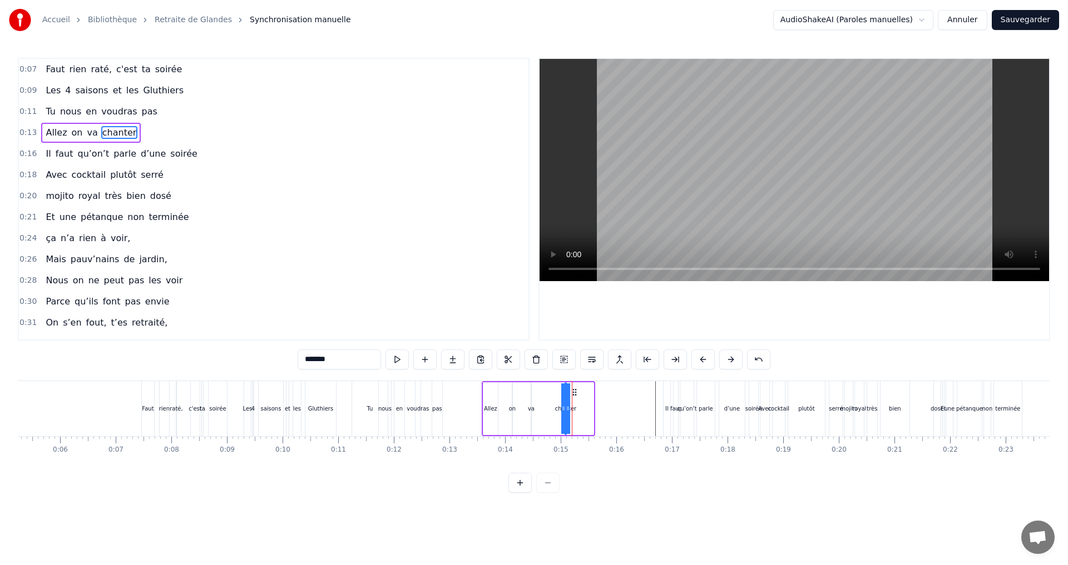
drag, startPoint x: 590, startPoint y: 411, endPoint x: 535, endPoint y: 416, distance: 55.8
click at [535, 416] on div "Allez on va chanter" at bounding box center [538, 408] width 113 height 55
click at [557, 408] on div "chanter" at bounding box center [565, 409] width 22 height 8
drag, startPoint x: 565, startPoint y: 409, endPoint x: 543, endPoint y: 411, distance: 22.4
click at [543, 411] on div "Allez on va chanter" at bounding box center [524, 408] width 84 height 55
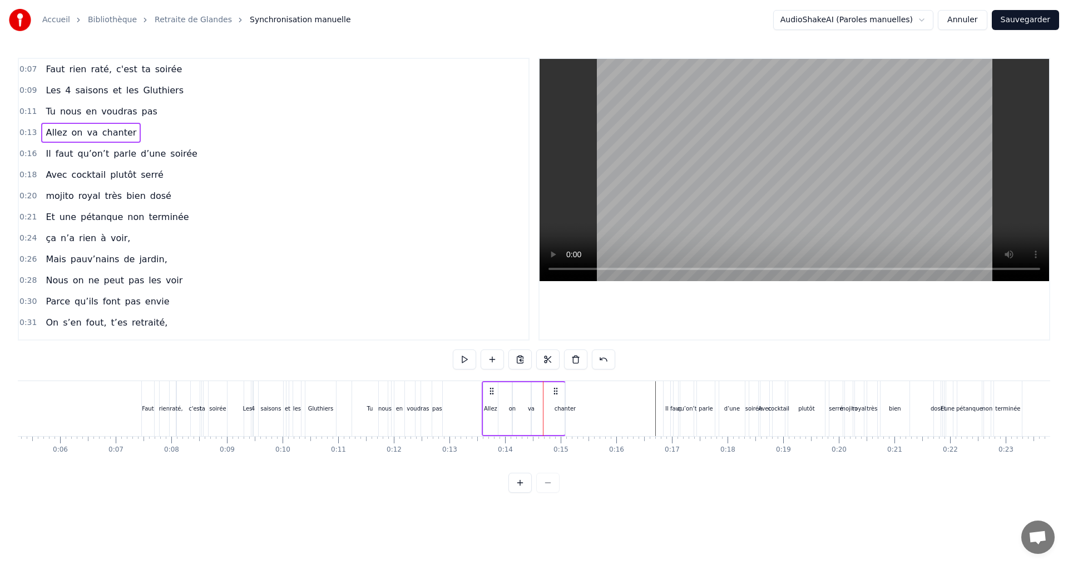
click at [548, 477] on div "0:07 Faut rien raté, c'est ta soirée 0:09 Les 4 saisons et les Gluthiers 0:11 T…" at bounding box center [534, 275] width 1032 height 435
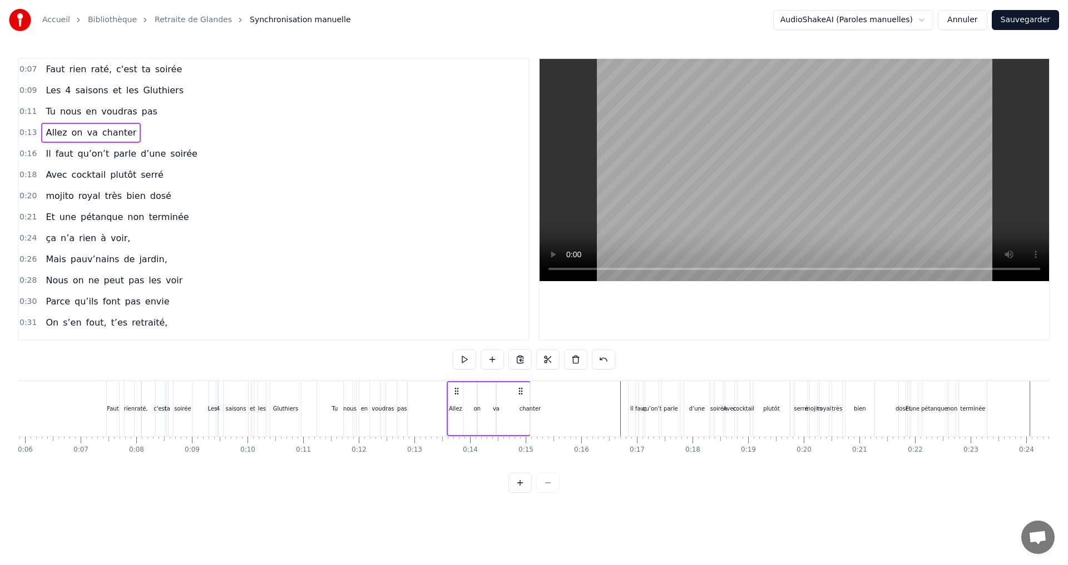
scroll to position [0, 232]
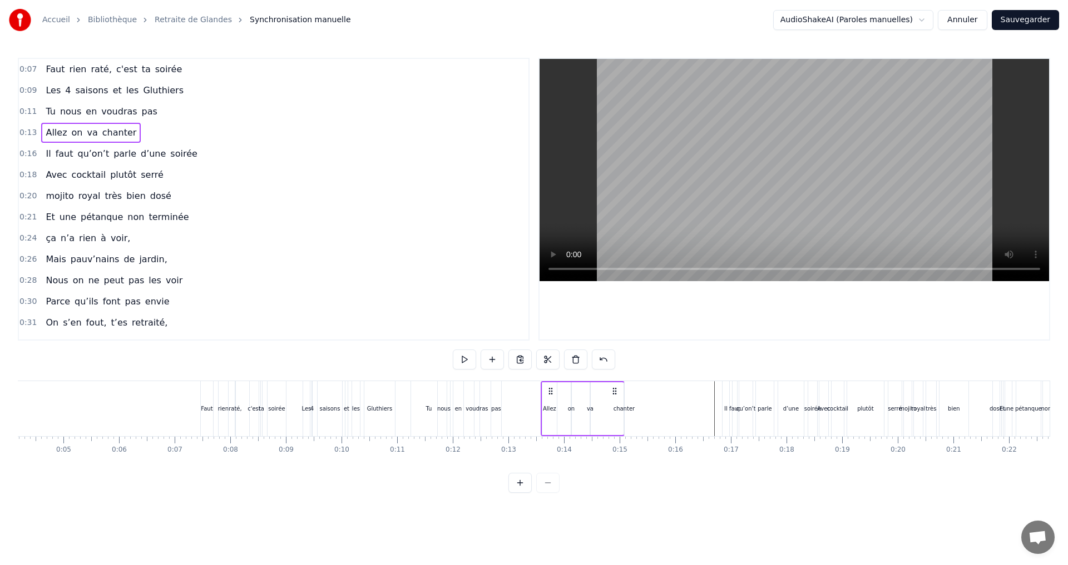
click at [204, 411] on div "Faut" at bounding box center [207, 409] width 12 height 8
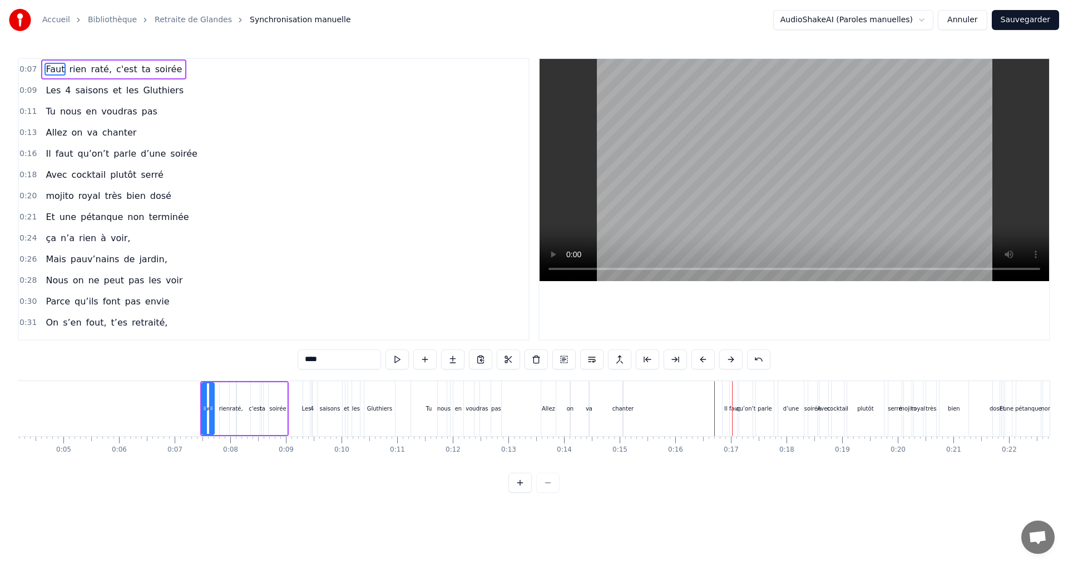
click at [477, 407] on div "voudras" at bounding box center [476, 409] width 22 height 8
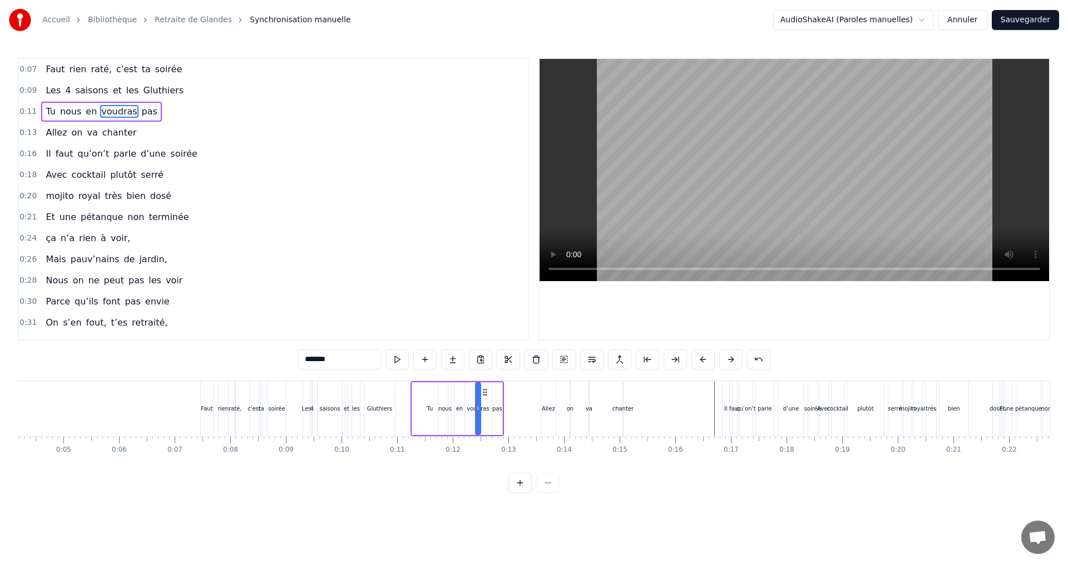
click at [462, 408] on div "en" at bounding box center [459, 409] width 7 height 8
drag, startPoint x: 463, startPoint y: 400, endPoint x: 456, endPoint y: 405, distance: 8.0
click at [456, 405] on div at bounding box center [455, 409] width 4 height 51
click at [482, 406] on div "voudras" at bounding box center [477, 409] width 22 height 8
type input "*******"
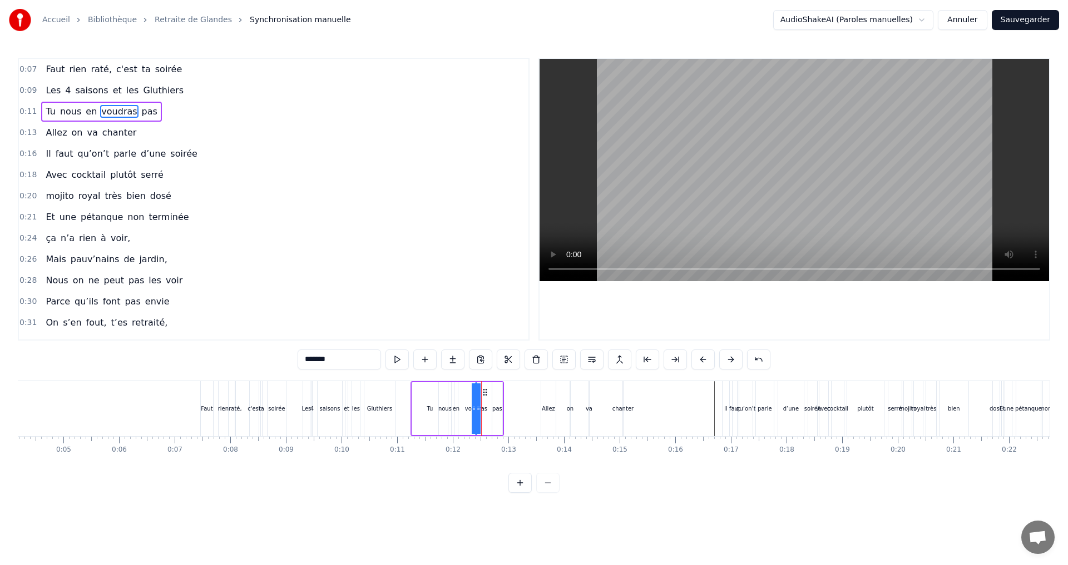
drag, startPoint x: 479, startPoint y: 403, endPoint x: 468, endPoint y: 407, distance: 12.0
click at [476, 407] on div "voudras" at bounding box center [476, 409] width 0 height 51
drag, startPoint x: 473, startPoint y: 407, endPoint x: 461, endPoint y: 409, distance: 11.9
click at [462, 409] on div "Tu nous en voudras pas" at bounding box center [456, 408] width 93 height 55
click at [475, 406] on div "voudras" at bounding box center [475, 409] width 22 height 8
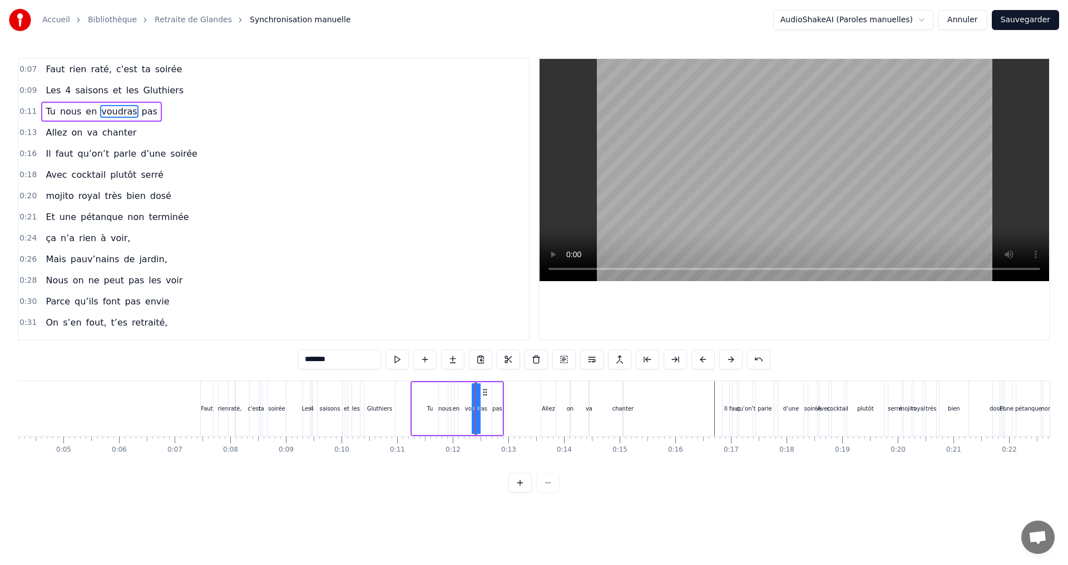
drag, startPoint x: 473, startPoint y: 413, endPoint x: 459, endPoint y: 411, distance: 14.1
click at [459, 411] on div "Tu nous en voudras pas" at bounding box center [456, 408] width 93 height 55
click at [497, 407] on div "pas" at bounding box center [497, 409] width 10 height 8
drag, startPoint x: 495, startPoint y: 409, endPoint x: 487, endPoint y: 408, distance: 8.4
click at [487, 408] on icon at bounding box center [486, 408] width 4 height 9
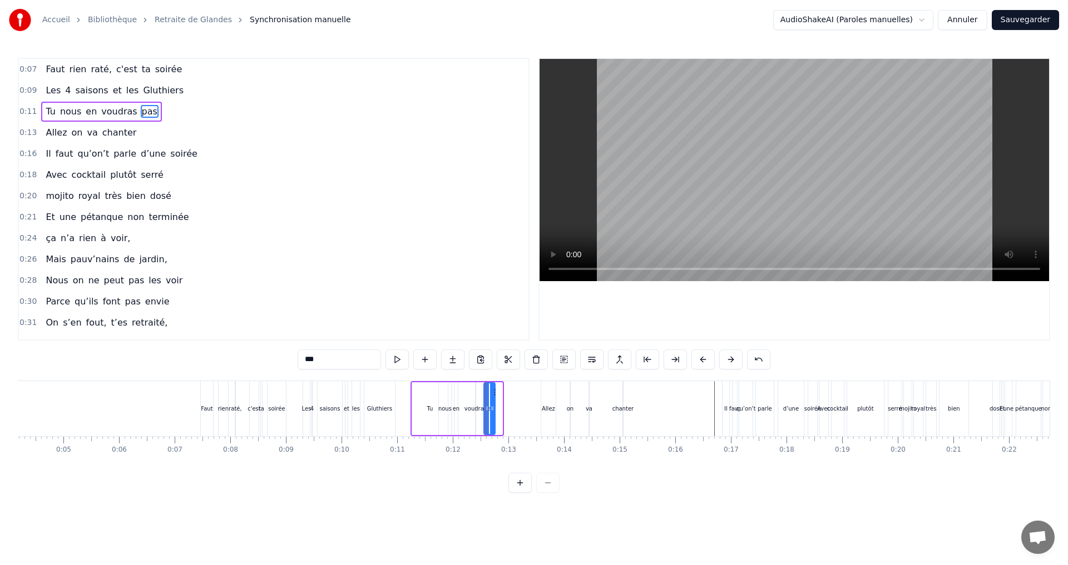
drag, startPoint x: 500, startPoint y: 408, endPoint x: 493, endPoint y: 408, distance: 7.2
click at [493, 408] on icon at bounding box center [492, 408] width 4 height 9
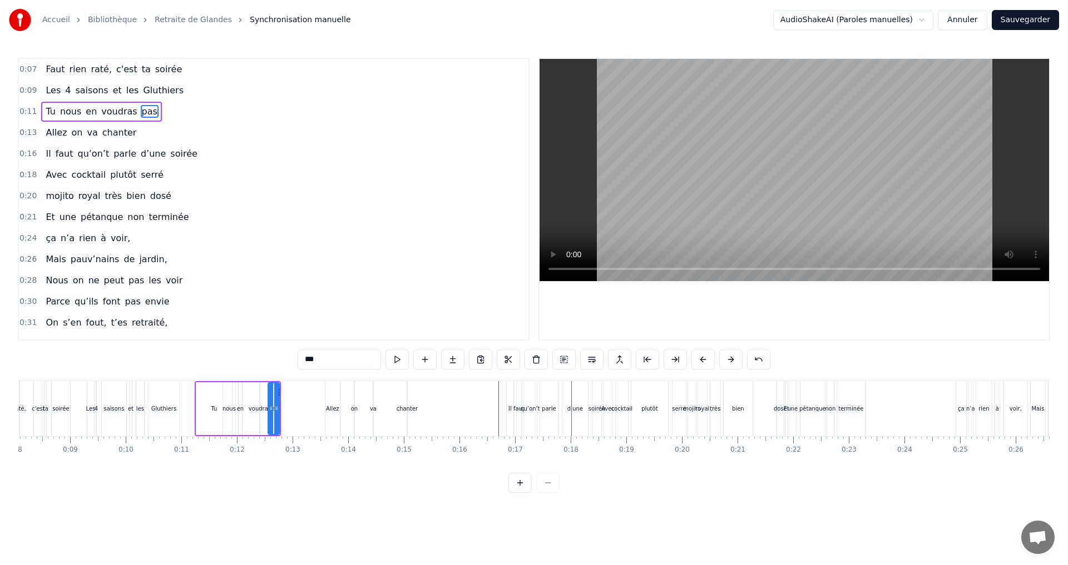
scroll to position [0, 437]
click at [522, 408] on div "Il" at bounding box center [520, 409] width 3 height 8
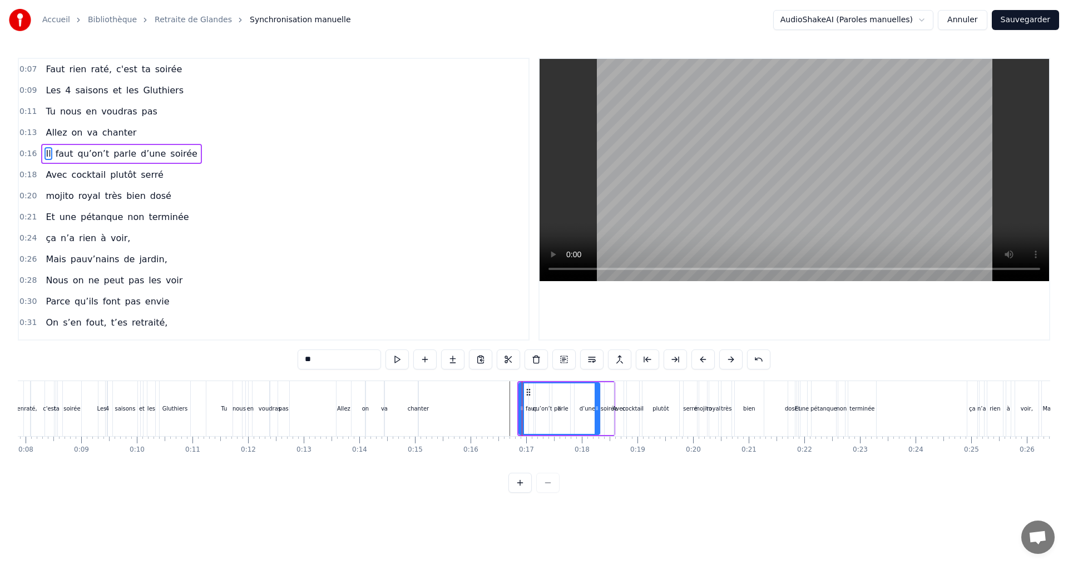
drag, startPoint x: 523, startPoint y: 409, endPoint x: 597, endPoint y: 409, distance: 73.9
click at [597, 409] on icon at bounding box center [596, 408] width 4 height 9
click at [533, 407] on div "Il" at bounding box center [559, 409] width 80 height 51
drag, startPoint x: 522, startPoint y: 409, endPoint x: 580, endPoint y: 409, distance: 57.8
click at [537, 408] on div "qu’on’t" at bounding box center [541, 409] width 19 height 8
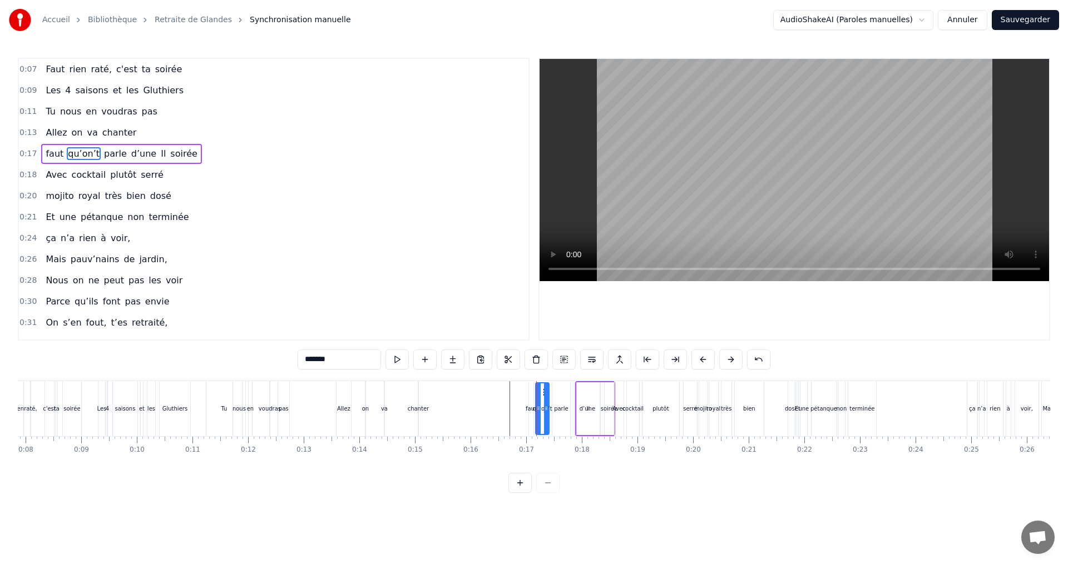
click at [534, 408] on div "qu’on’t" at bounding box center [541, 409] width 19 height 8
drag, startPoint x: 547, startPoint y: 408, endPoint x: 572, endPoint y: 409, distance: 25.0
click at [572, 409] on icon at bounding box center [571, 408] width 4 height 9
drag, startPoint x: 538, startPoint y: 408, endPoint x: 562, endPoint y: 408, distance: 23.9
click at [530, 408] on div "faut" at bounding box center [530, 409] width 11 height 8
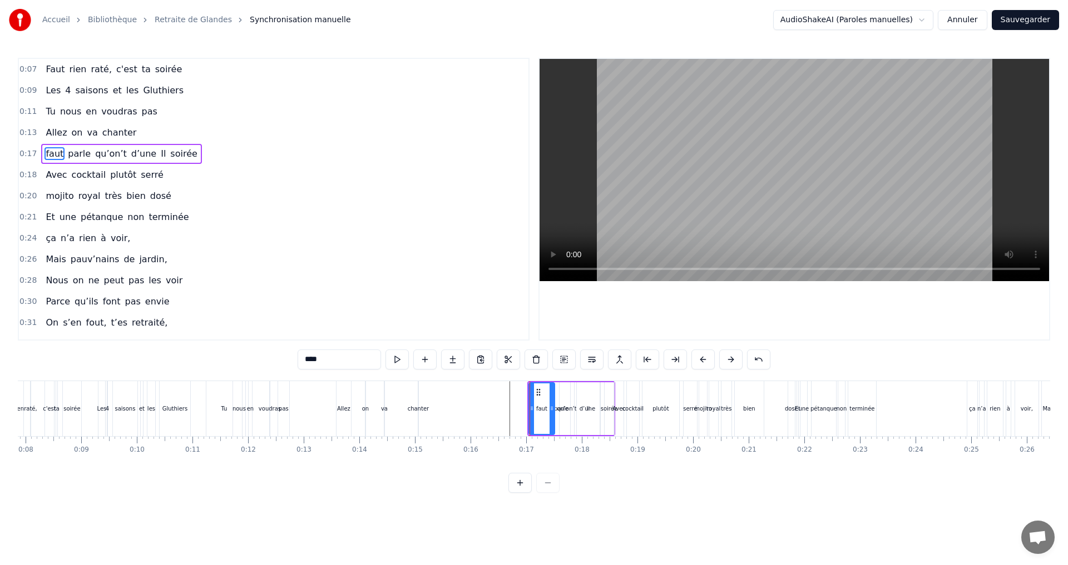
drag, startPoint x: 530, startPoint y: 408, endPoint x: 552, endPoint y: 411, distance: 21.4
click at [552, 411] on icon at bounding box center [551, 408] width 4 height 9
click at [588, 415] on div "Il" at bounding box center [588, 409] width 23 height 53
click at [562, 406] on div "qu’on’t" at bounding box center [566, 409] width 19 height 8
drag, startPoint x: 570, startPoint y: 413, endPoint x: 577, endPoint y: 413, distance: 7.2
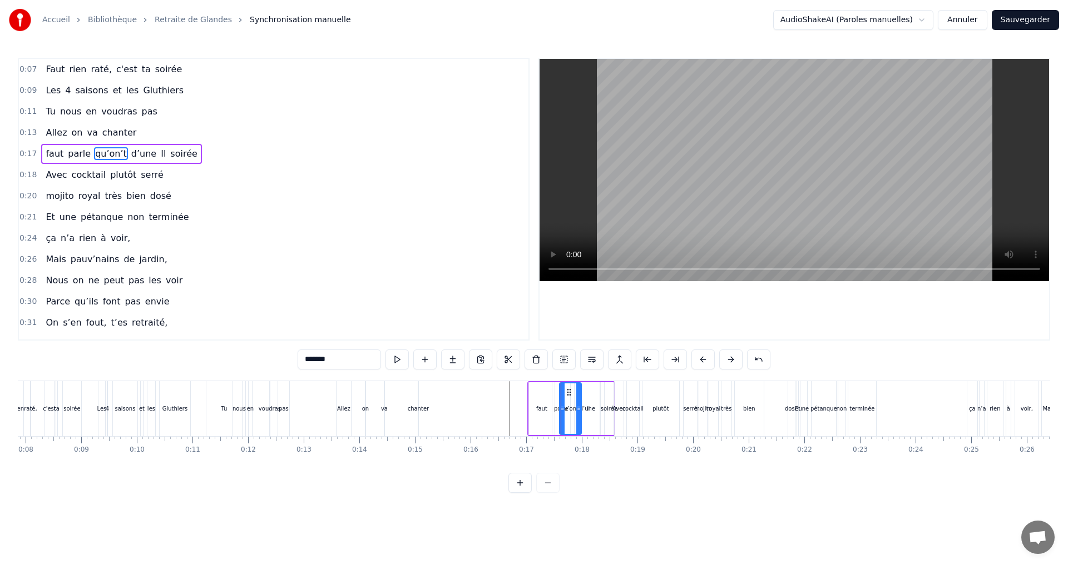
click at [577, 413] on icon at bounding box center [578, 408] width 4 height 9
click at [557, 409] on div "parle" at bounding box center [561, 409] width 14 height 8
type input "*****"
click at [556, 408] on div at bounding box center [555, 408] width 1 height 55
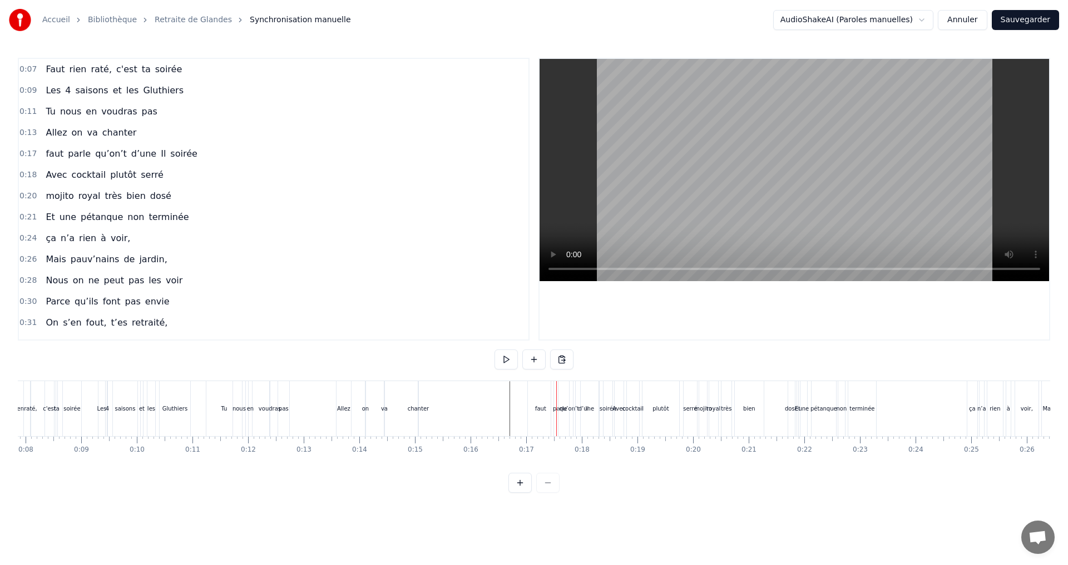
click at [540, 410] on div "faut" at bounding box center [540, 409] width 11 height 8
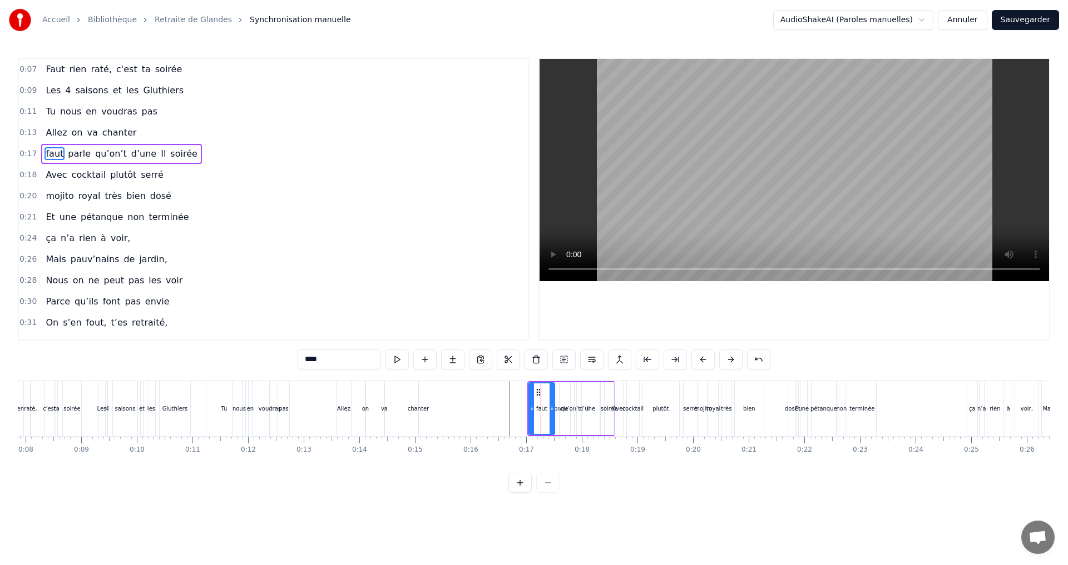
click at [609, 406] on div "soirée" at bounding box center [608, 409] width 17 height 8
click at [591, 409] on div "Il" at bounding box center [588, 409] width 23 height 53
type input "**"
drag, startPoint x: 594, startPoint y: 408, endPoint x: 534, endPoint y: 410, distance: 60.1
click at [534, 410] on div "faut parle qu’on’t d’une Il soirée" at bounding box center [571, 408] width 88 height 55
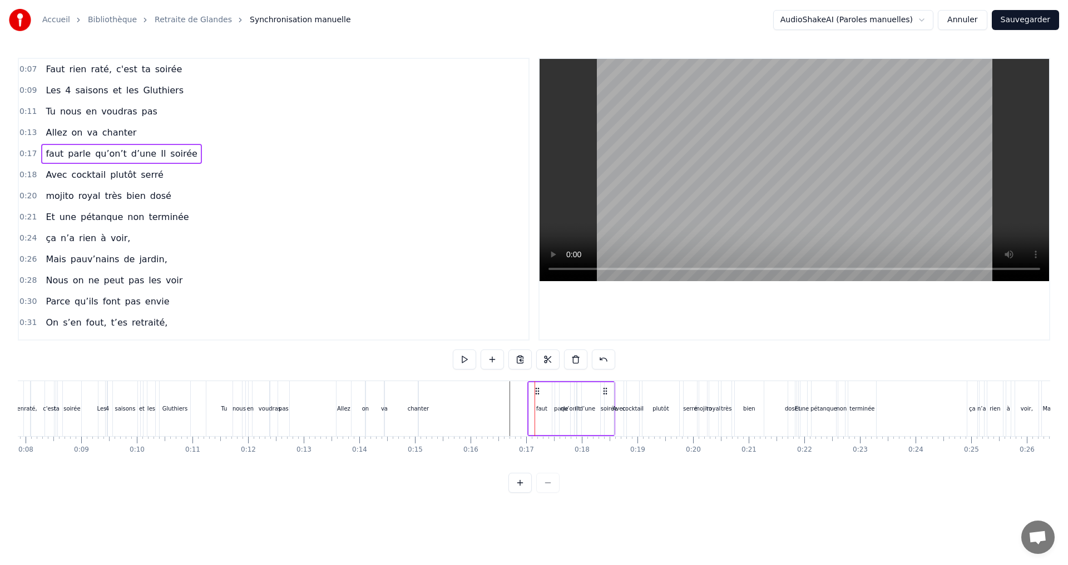
click at [543, 408] on div "faut" at bounding box center [541, 409] width 11 height 8
drag, startPoint x: 552, startPoint y: 413, endPoint x: 539, endPoint y: 413, distance: 12.8
click at [539, 413] on icon at bounding box center [539, 408] width 4 height 9
click at [540, 458] on div "0 0:01 0:02 0:03 0:04 0:05 0:06 0:07 0:08 0:09 0:10 0:11 0:12 0:13 0:14 0:15 0:…" at bounding box center [97, 450] width 1032 height 28
click at [559, 410] on div "qu’on’t" at bounding box center [570, 409] width 23 height 53
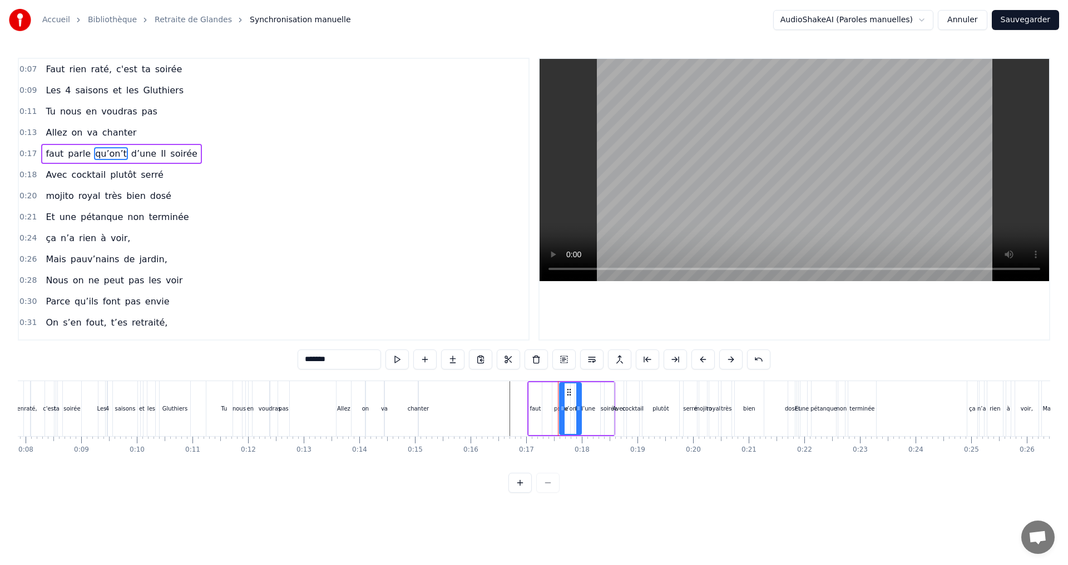
click at [586, 408] on div "d’une" at bounding box center [587, 409] width 16 height 8
type input "*****"
drag, startPoint x: 576, startPoint y: 409, endPoint x: 593, endPoint y: 410, distance: 17.3
click at [542, 378] on div "0:07 Faut rien raté, c'est ta soirée 0:09 Les 4 saisons et les Gluthiers 0:11 T…" at bounding box center [534, 275] width 1032 height 435
click at [550, 382] on div "faut parle qu’on’t Il d’une soirée" at bounding box center [571, 408] width 88 height 55
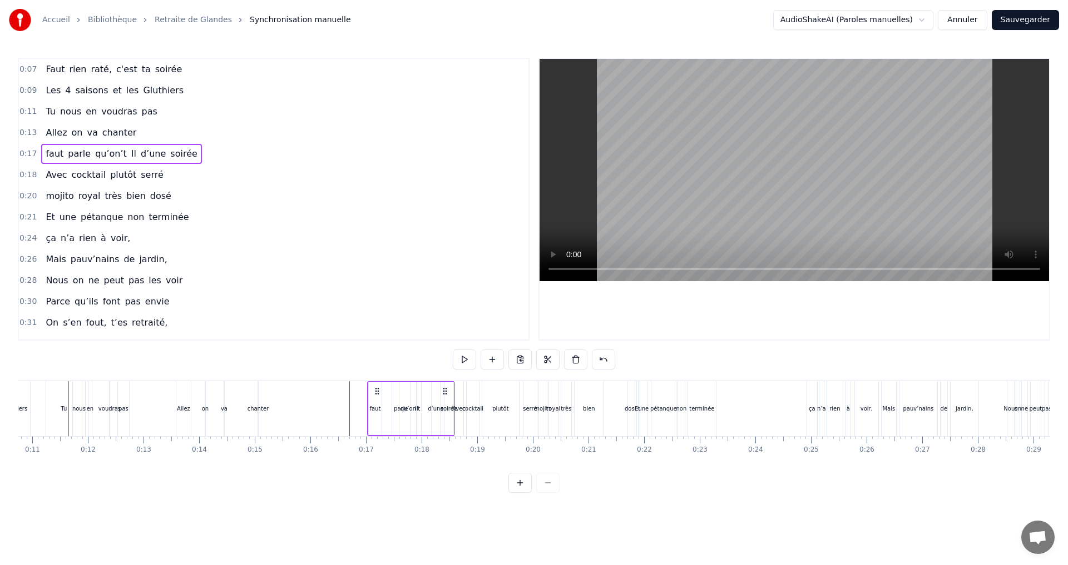
scroll to position [0, 592]
click at [380, 420] on div "faut" at bounding box center [380, 409] width 13 height 53
drag, startPoint x: 374, startPoint y: 414, endPoint x: 354, endPoint y: 413, distance: 20.6
click at [354, 413] on div at bounding box center [356, 409] width 4 height 51
click at [406, 407] on div "qu’on’t" at bounding box center [414, 409] width 19 height 8
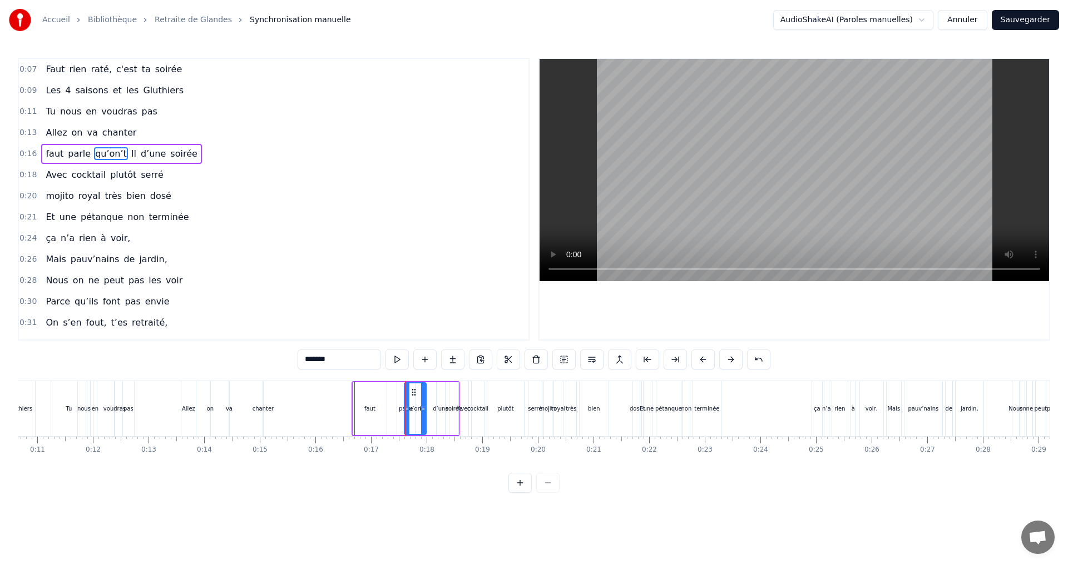
click at [451, 410] on div "soirée" at bounding box center [453, 409] width 17 height 8
click at [407, 408] on div "qu’on’t" at bounding box center [414, 409] width 19 height 8
drag, startPoint x: 407, startPoint y: 408, endPoint x: 380, endPoint y: 411, distance: 27.4
click at [380, 411] on icon at bounding box center [380, 408] width 4 height 9
drag, startPoint x: 425, startPoint y: 407, endPoint x: 404, endPoint y: 409, distance: 20.6
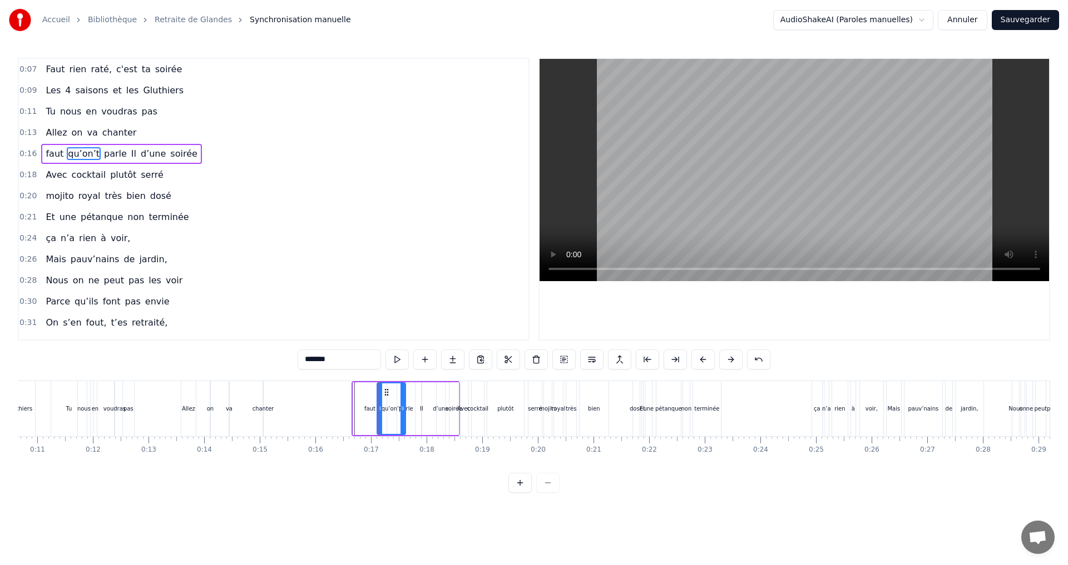
click at [404, 409] on icon at bounding box center [402, 408] width 4 height 9
click at [414, 408] on div "parle" at bounding box center [406, 409] width 18 height 53
drag, startPoint x: 400, startPoint y: 411, endPoint x: 406, endPoint y: 409, distance: 6.5
click at [406, 409] on icon at bounding box center [406, 408] width 4 height 9
drag, startPoint x: 413, startPoint y: 408, endPoint x: 424, endPoint y: 409, distance: 11.2
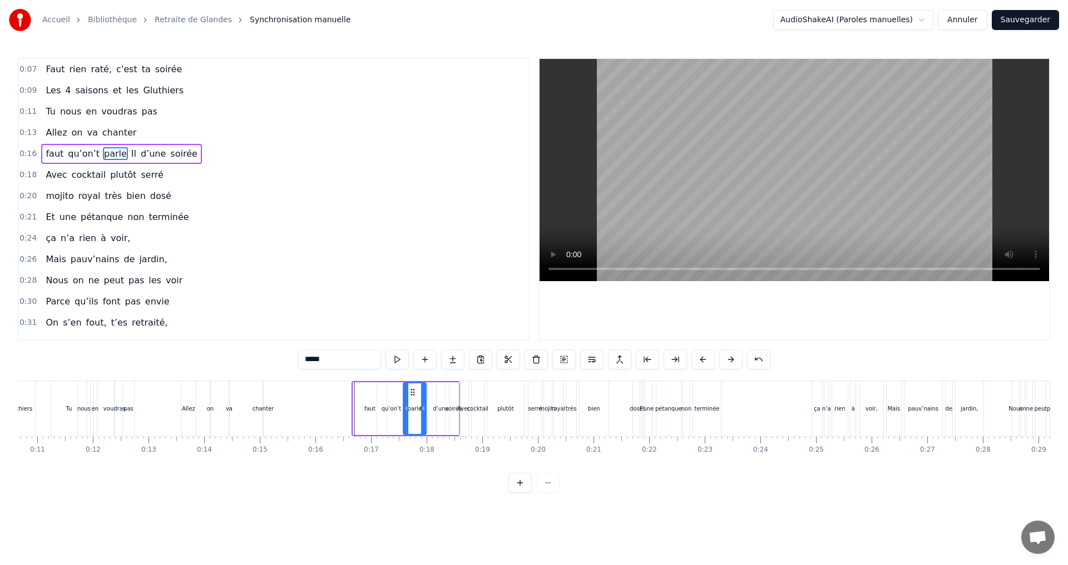
click at [424, 409] on icon at bounding box center [423, 408] width 4 height 9
click at [439, 408] on div "d’une" at bounding box center [441, 409] width 16 height 8
type input "*****"
drag, startPoint x: 438, startPoint y: 406, endPoint x: 431, endPoint y: 406, distance: 6.1
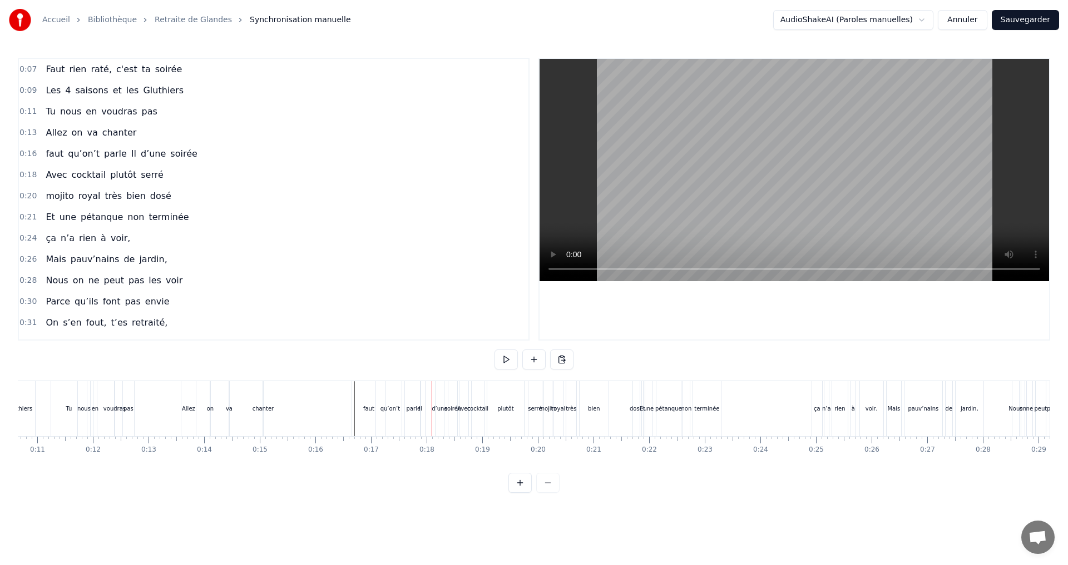
click at [420, 408] on div "Il" at bounding box center [420, 409] width 3 height 8
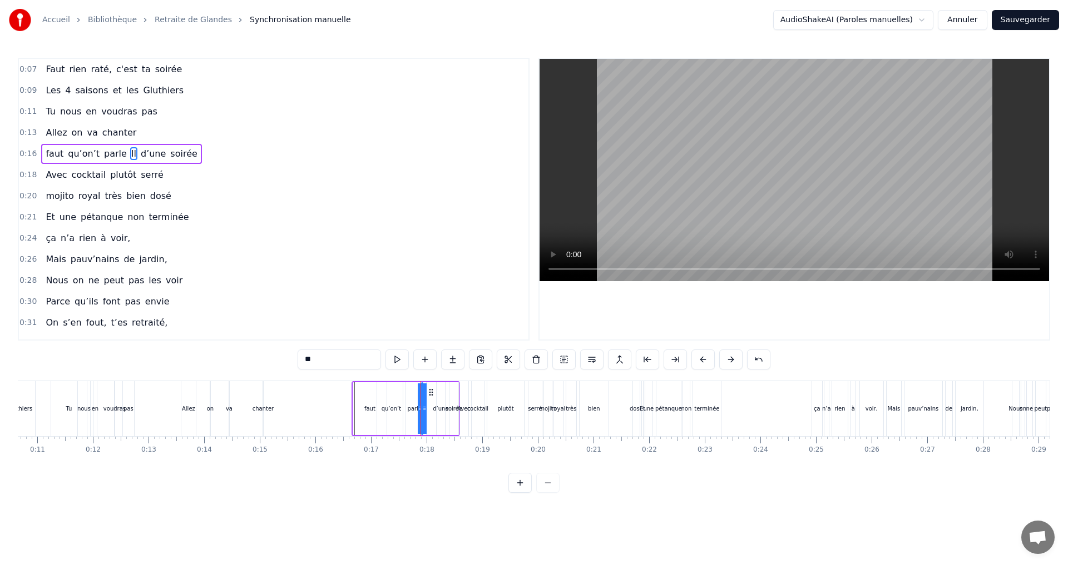
drag, startPoint x: 418, startPoint y: 402, endPoint x: 354, endPoint y: 402, distance: 63.4
click at [354, 402] on div "faut qu’on’t parle Il d’une soirée" at bounding box center [405, 408] width 108 height 55
drag, startPoint x: 119, startPoint y: 153, endPoint x: 39, endPoint y: 152, distance: 80.1
click at [41, 152] on div "faut qu’on’t parle Il d’une soirée" at bounding box center [121, 154] width 160 height 20
click at [370, 408] on div "faut" at bounding box center [369, 409] width 11 height 8
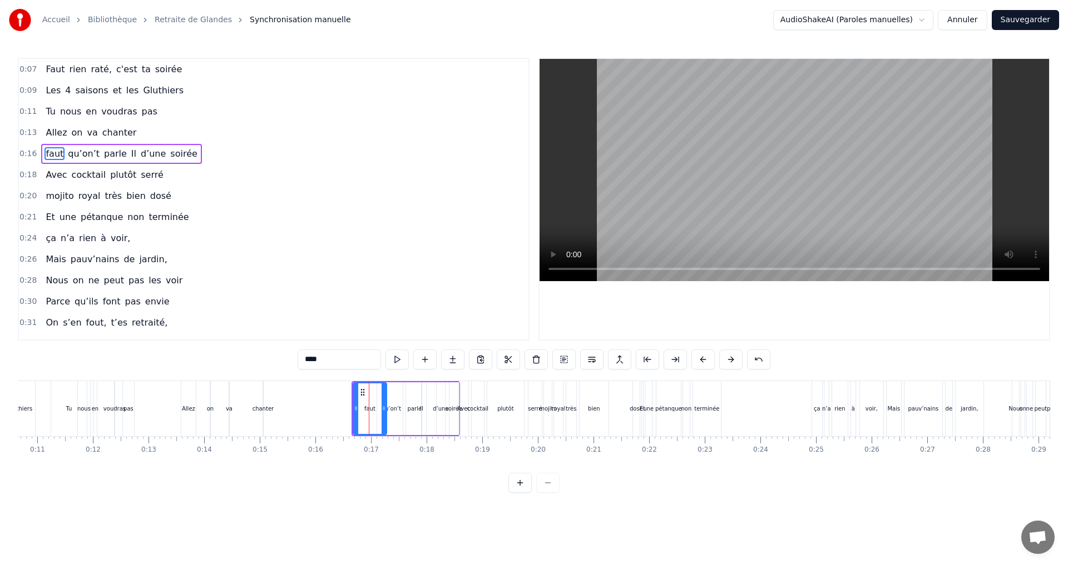
click at [413, 409] on div "parle" at bounding box center [415, 409] width 14 height 8
click at [404, 416] on div at bounding box center [405, 409] width 4 height 51
drag, startPoint x: 424, startPoint y: 421, endPoint x: 412, endPoint y: 419, distance: 11.8
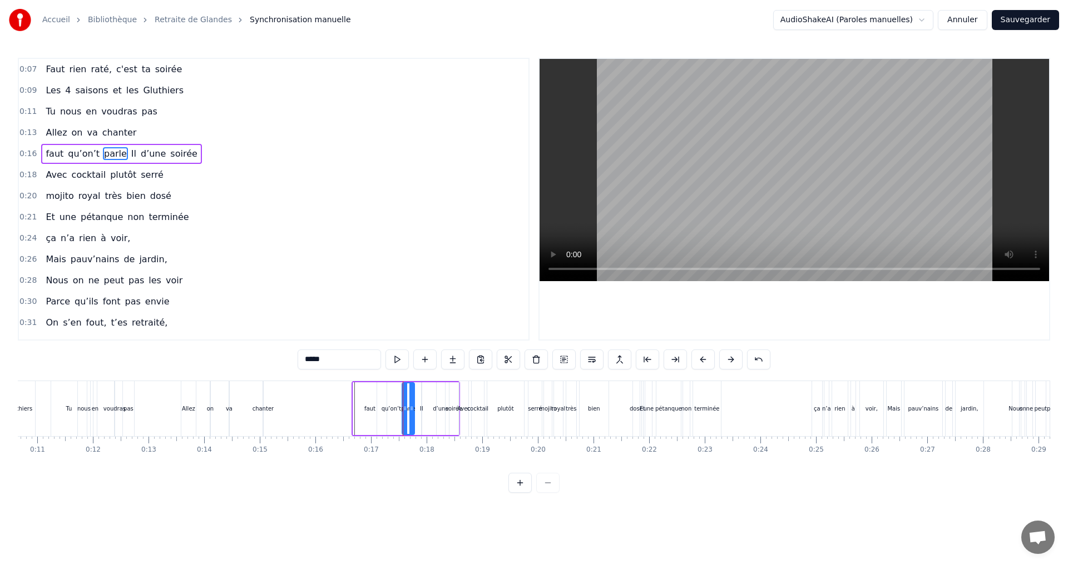
click at [412, 419] on div at bounding box center [411, 409] width 4 height 51
click at [421, 409] on div "Il" at bounding box center [421, 409] width 3 height 8
type input "**"
drag, startPoint x: 419, startPoint y: 424, endPoint x: 365, endPoint y: 416, distance: 55.0
click at [365, 416] on div "faut qu’on’t parle Il d’une soirée" at bounding box center [405, 408] width 108 height 55
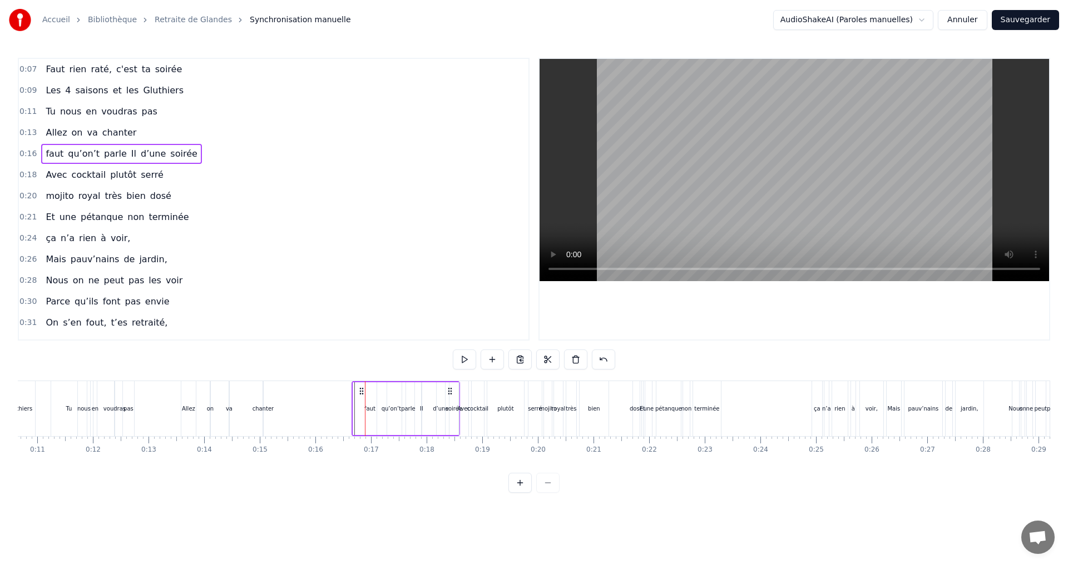
click at [421, 410] on div "Il" at bounding box center [421, 409] width 3 height 8
drag, startPoint x: 423, startPoint y: 408, endPoint x: 356, endPoint y: 399, distance: 67.9
click at [356, 399] on div at bounding box center [357, 409] width 4 height 51
drag, startPoint x: 416, startPoint y: 411, endPoint x: 359, endPoint y: 407, distance: 57.4
click at [359, 407] on icon at bounding box center [360, 408] width 4 height 9
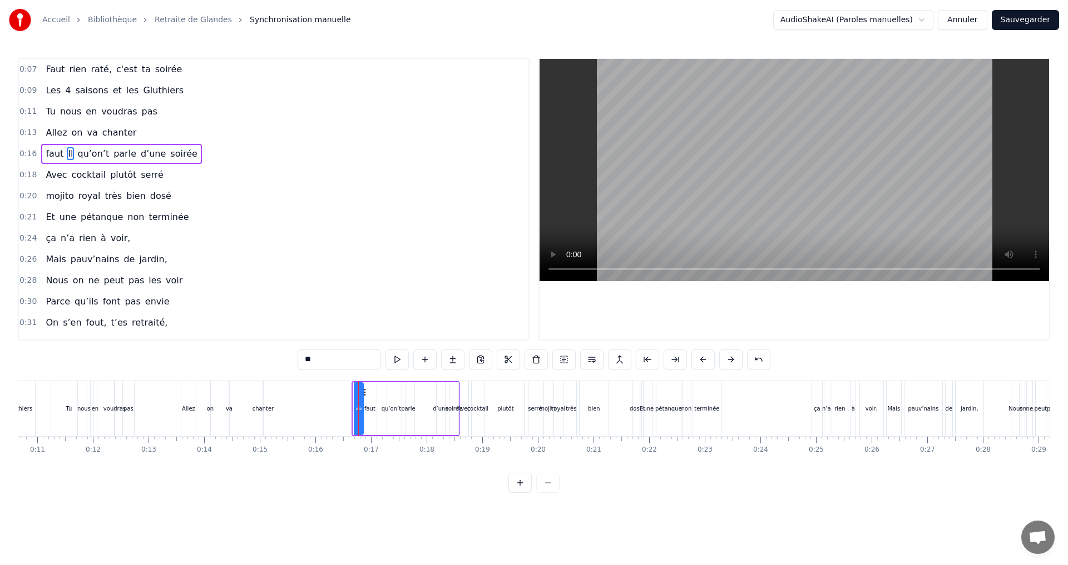
click at [444, 407] on div "d’une" at bounding box center [441, 409] width 16 height 8
type input "*****"
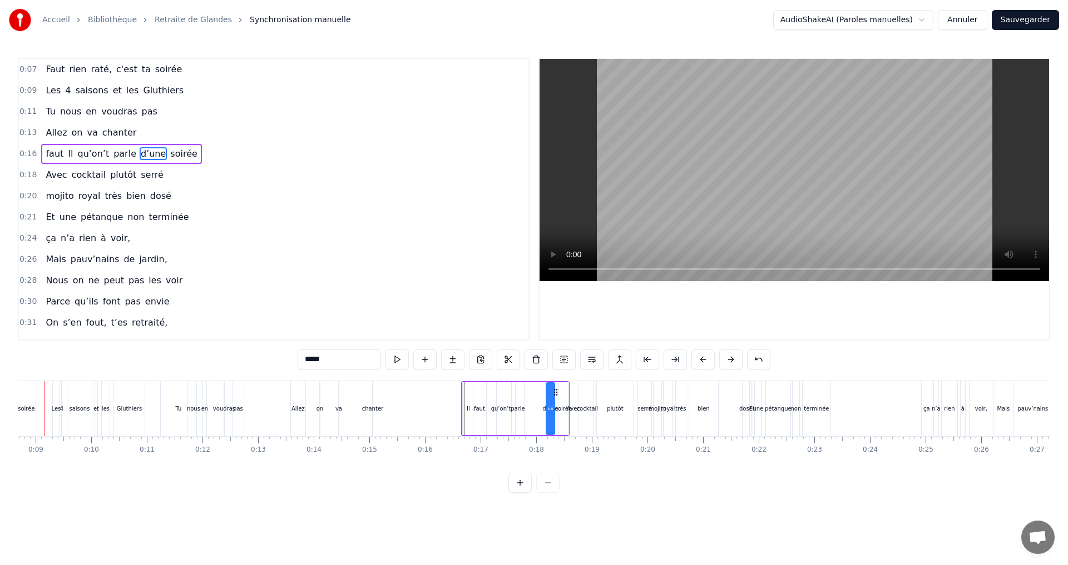
scroll to position [0, 453]
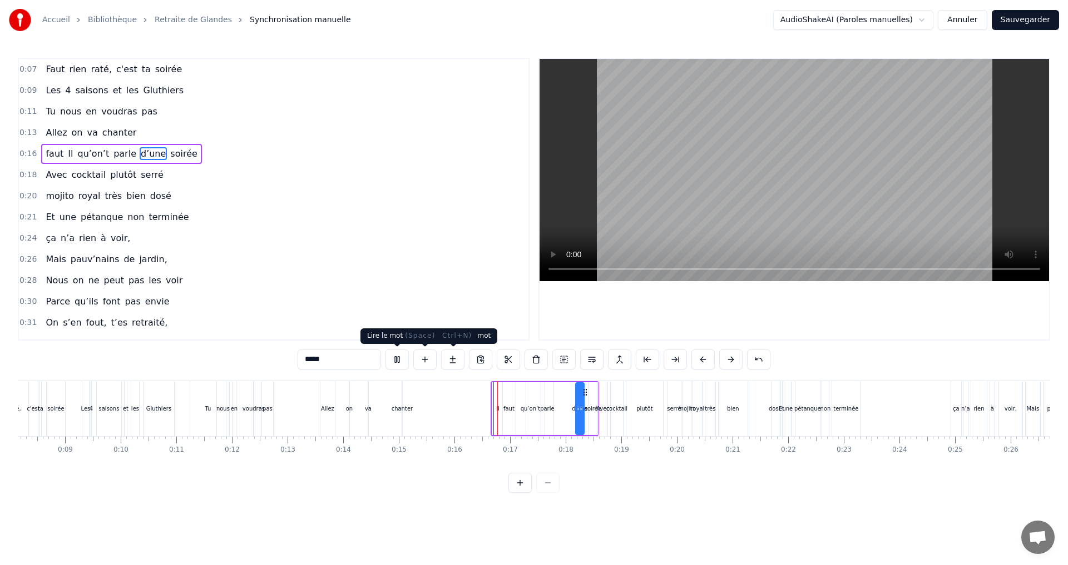
click at [379, 362] on input "*****" at bounding box center [338, 360] width 83 height 20
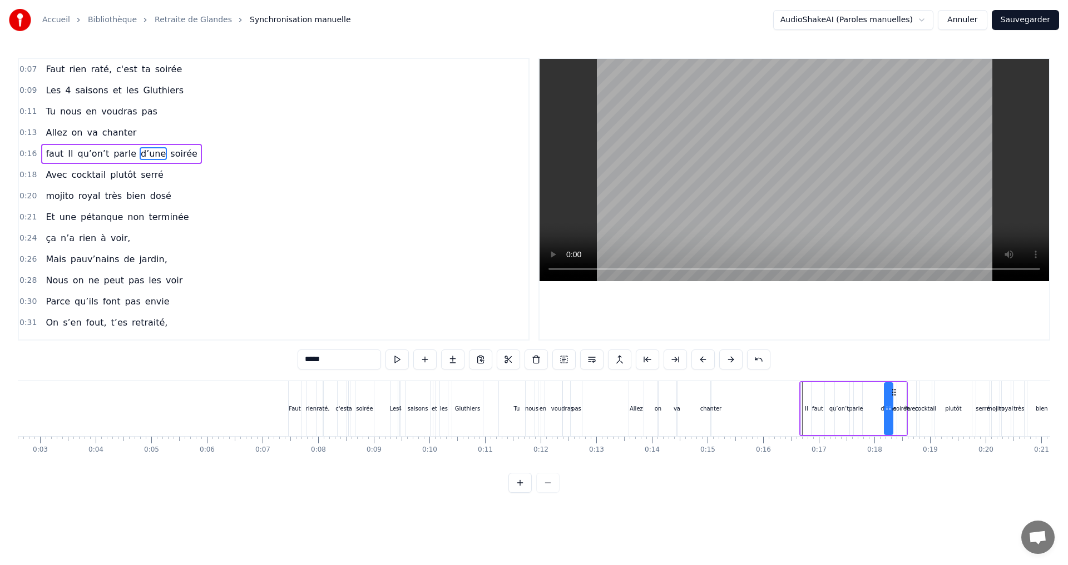
scroll to position [0, 0]
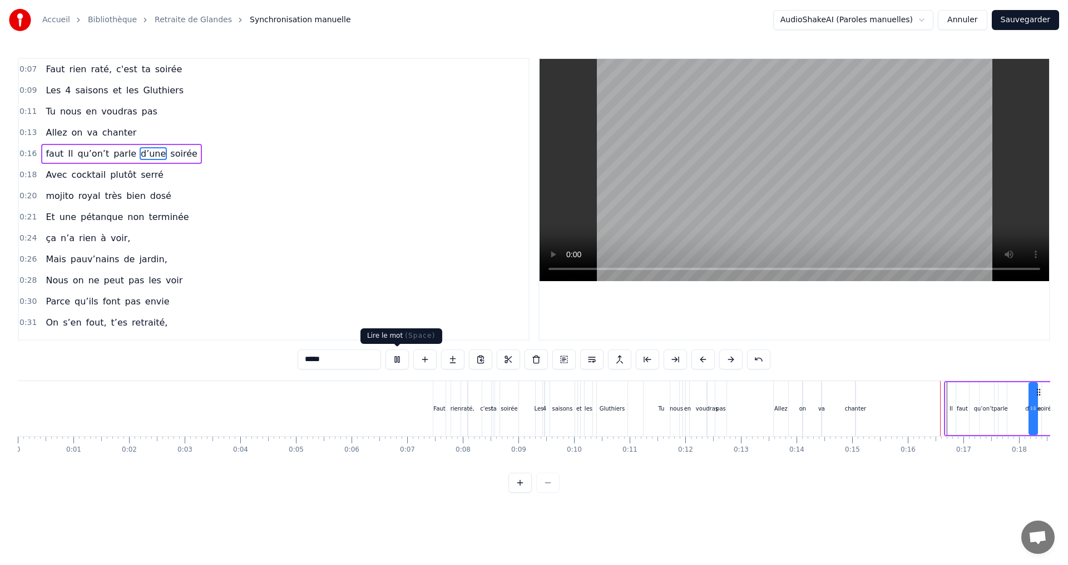
drag, startPoint x: 397, startPoint y: 360, endPoint x: 393, endPoint y: 364, distance: 5.9
click at [393, 364] on button at bounding box center [396, 360] width 23 height 20
drag, startPoint x: 945, startPoint y: 414, endPoint x: 931, endPoint y: 415, distance: 13.9
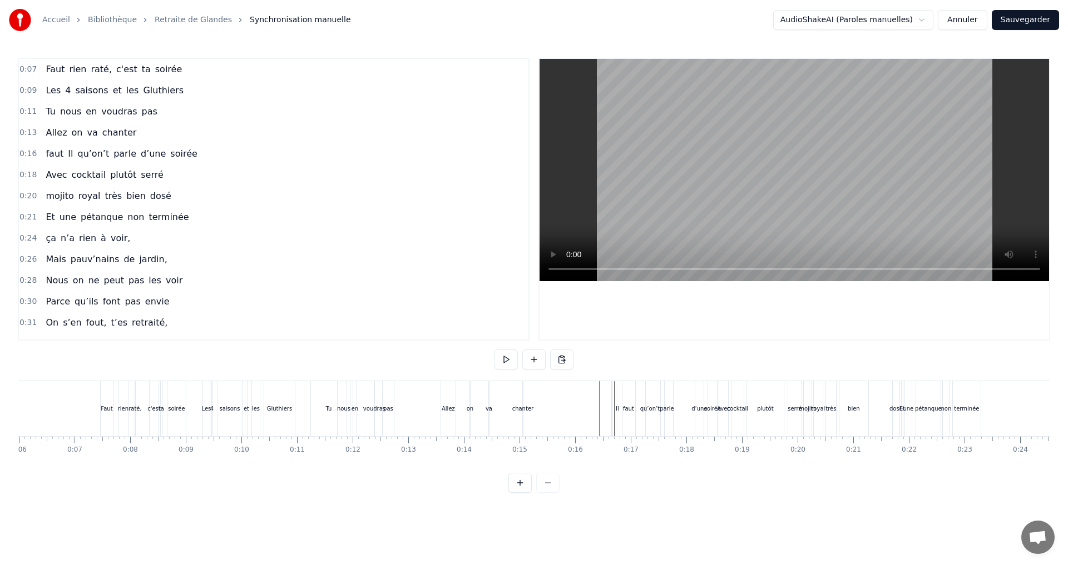
scroll to position [0, 334]
click at [616, 410] on div "Il" at bounding box center [615, 409] width 3 height 8
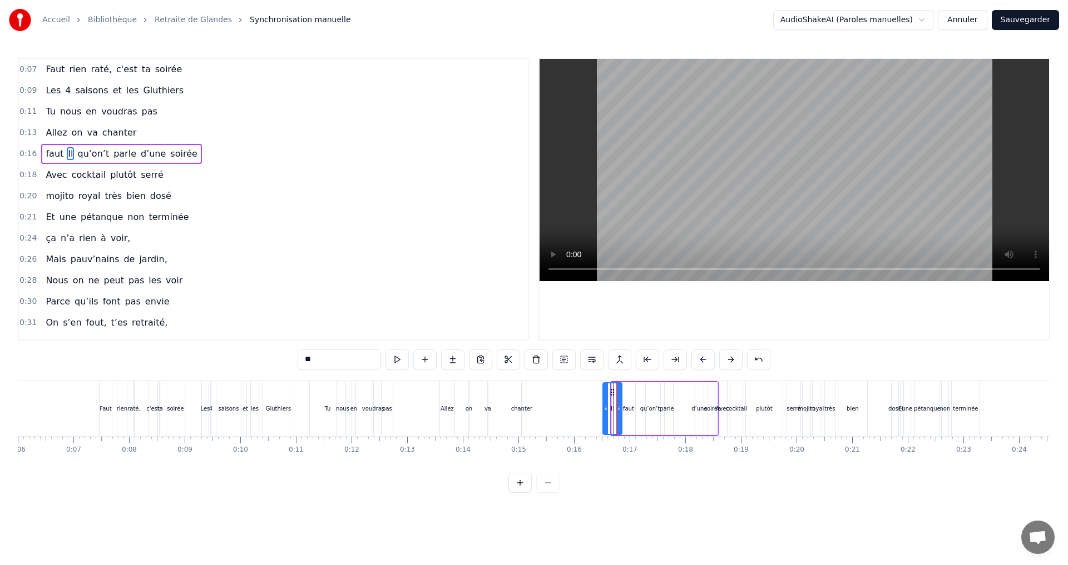
drag, startPoint x: 614, startPoint y: 409, endPoint x: 604, endPoint y: 409, distance: 10.0
click at [604, 409] on icon at bounding box center [605, 408] width 4 height 9
drag, startPoint x: 619, startPoint y: 410, endPoint x: 612, endPoint y: 410, distance: 6.7
click at [612, 410] on icon at bounding box center [612, 408] width 4 height 9
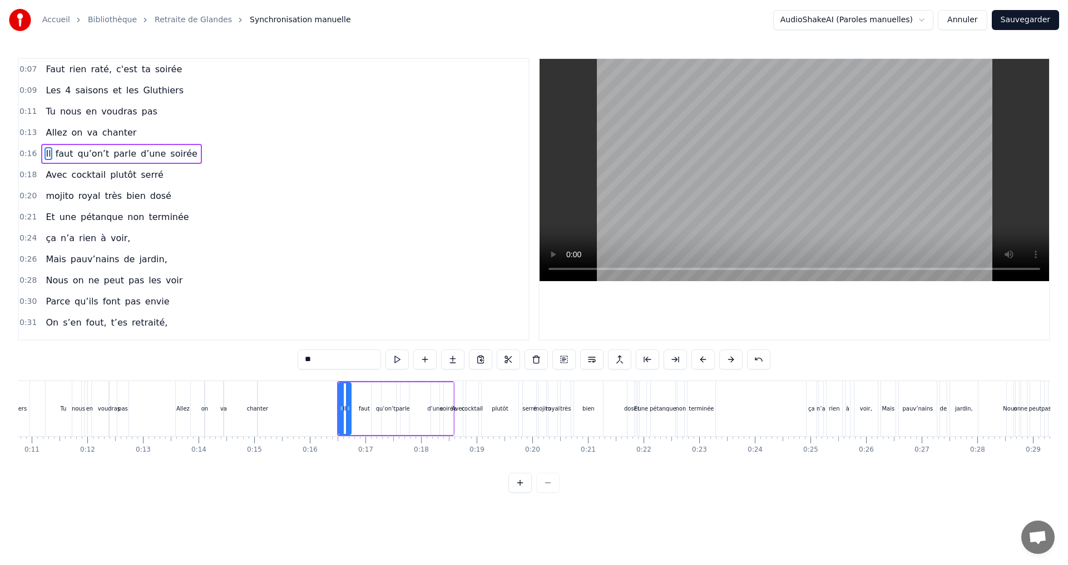
scroll to position [0, 575]
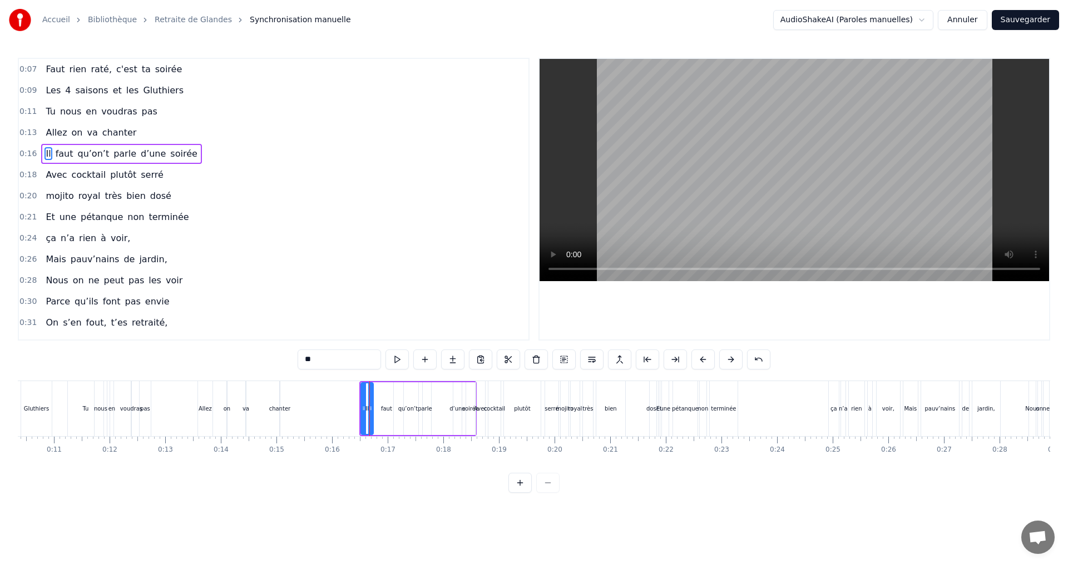
click at [385, 406] on div "faut" at bounding box center [386, 409] width 11 height 8
drag, startPoint x: 400, startPoint y: 411, endPoint x: 385, endPoint y: 410, distance: 14.5
click at [385, 410] on icon at bounding box center [386, 408] width 4 height 9
click at [407, 410] on div "qu’on’t" at bounding box center [407, 409] width 19 height 8
drag, startPoint x: 397, startPoint y: 417, endPoint x: 389, endPoint y: 417, distance: 7.8
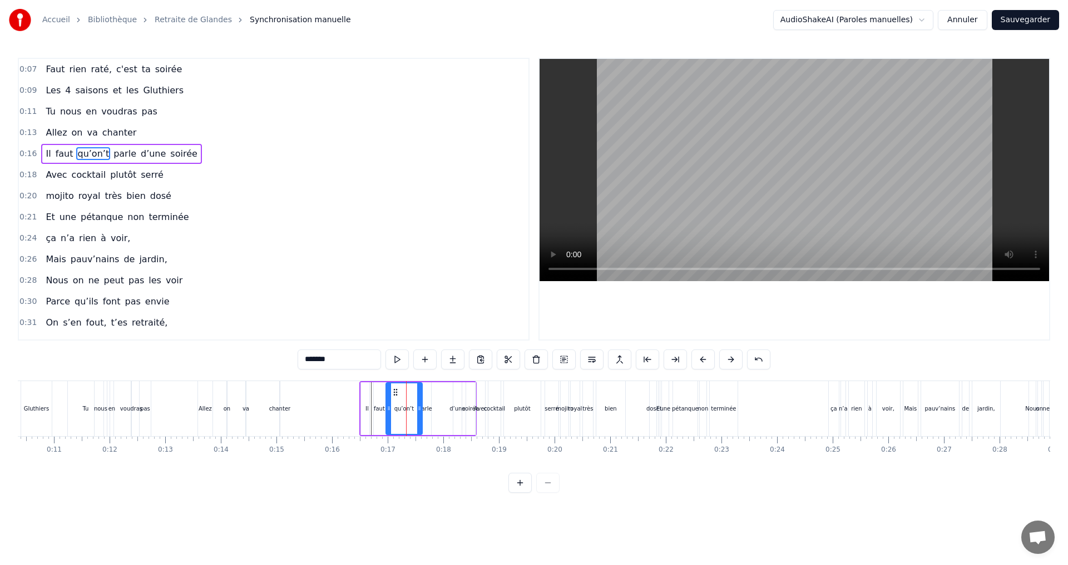
click at [389, 417] on div at bounding box center [388, 409] width 4 height 51
drag, startPoint x: 418, startPoint y: 421, endPoint x: 409, endPoint y: 423, distance: 9.5
click at [409, 423] on div at bounding box center [410, 409] width 4 height 51
click at [429, 422] on div "parle" at bounding box center [425, 409] width 12 height 53
drag, startPoint x: 420, startPoint y: 419, endPoint x: 412, endPoint y: 420, distance: 8.4
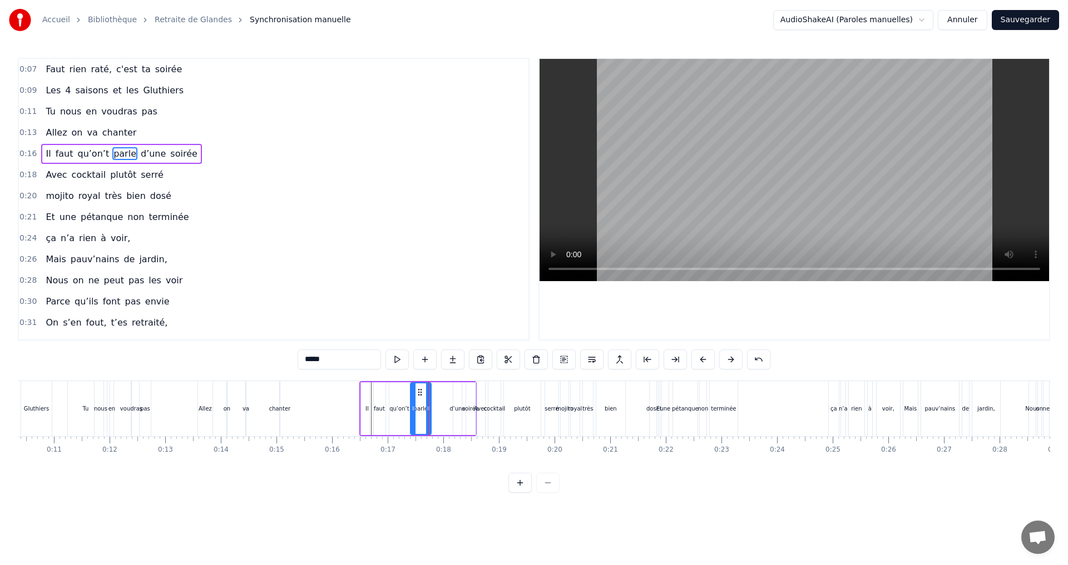
click at [412, 420] on div at bounding box center [413, 409] width 4 height 51
click at [458, 405] on div "d’une" at bounding box center [457, 409] width 16 height 8
drag, startPoint x: 455, startPoint y: 424, endPoint x: 430, endPoint y: 424, distance: 25.0
click at [430, 424] on div at bounding box center [431, 409] width 4 height 51
drag, startPoint x: 458, startPoint y: 423, endPoint x: 446, endPoint y: 423, distance: 11.1
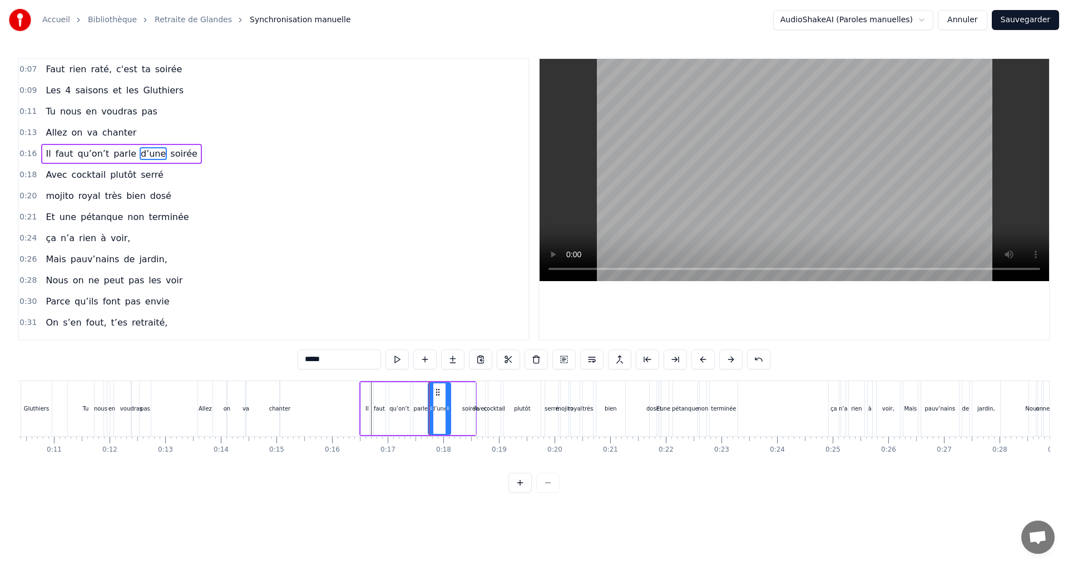
click at [446, 423] on div at bounding box center [447, 409] width 4 height 51
click at [468, 408] on div "soirée" at bounding box center [470, 409] width 17 height 8
drag, startPoint x: 466, startPoint y: 423, endPoint x: 448, endPoint y: 422, distance: 18.9
click at [448, 422] on div at bounding box center [450, 409] width 4 height 51
click at [469, 424] on div at bounding box center [467, 409] width 4 height 51
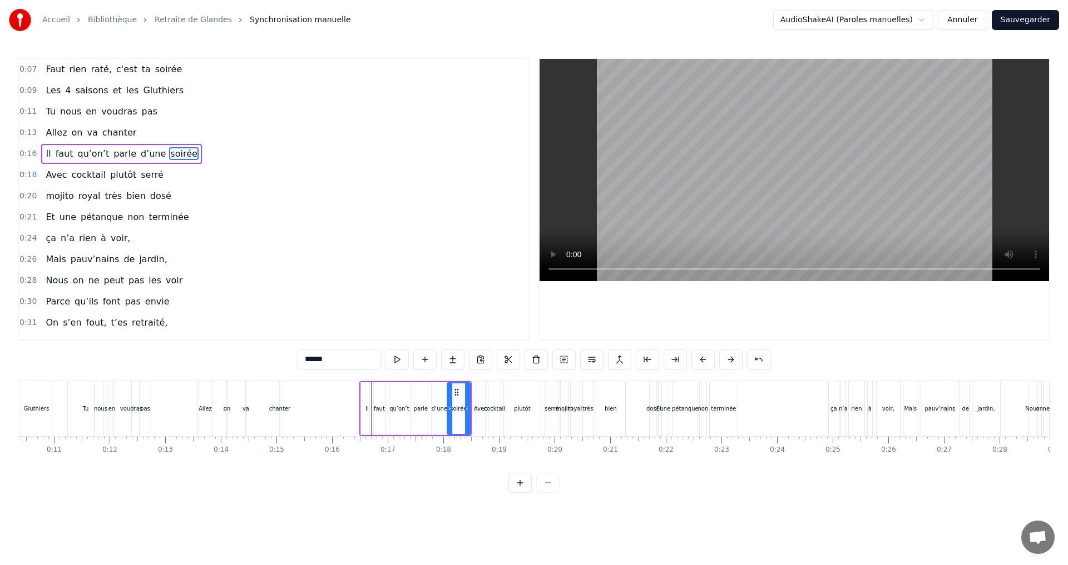
click at [446, 511] on html "Accueil Bibliothèque Retraite de Glandes Synchronisation manuelle AudioShakeAI …" at bounding box center [534, 255] width 1068 height 511
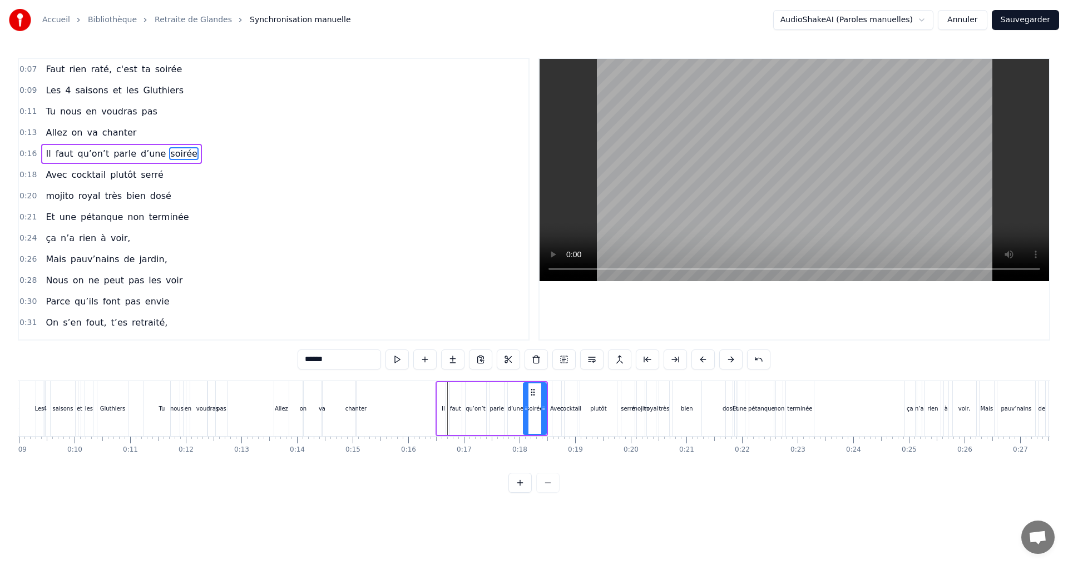
scroll to position [0, 418]
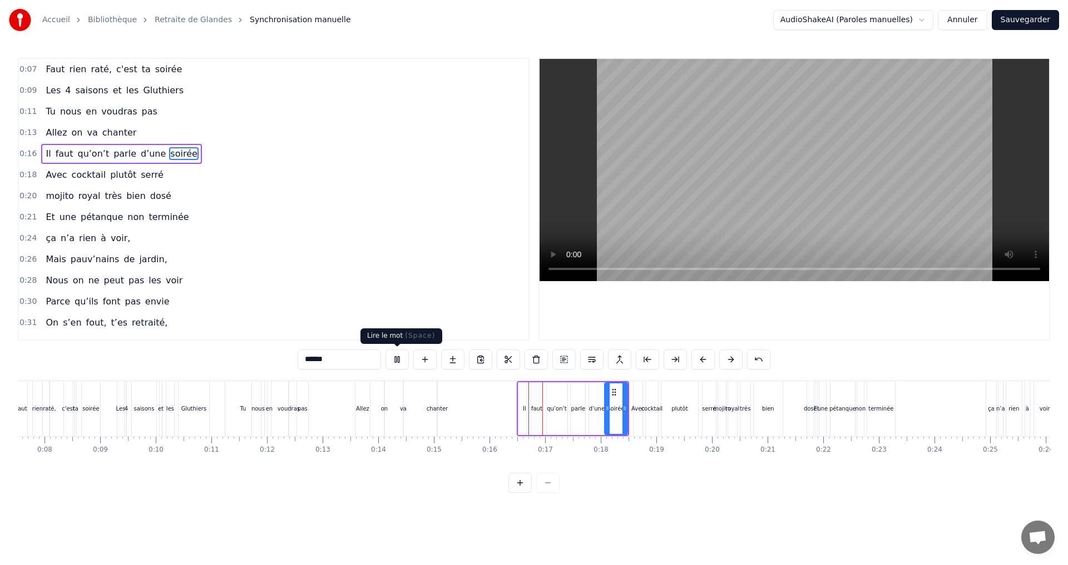
click at [401, 360] on button at bounding box center [396, 360] width 23 height 20
click at [394, 360] on button at bounding box center [396, 360] width 23 height 20
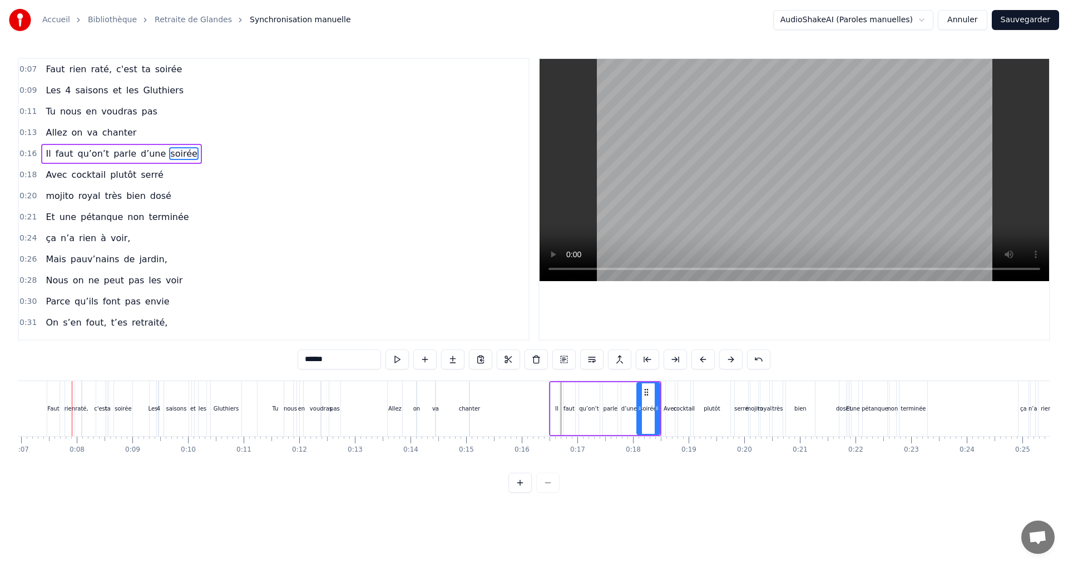
scroll to position [0, 384]
click at [396, 359] on button at bounding box center [396, 360] width 23 height 20
click at [579, 411] on div "qu’on’t" at bounding box center [591, 409] width 27 height 53
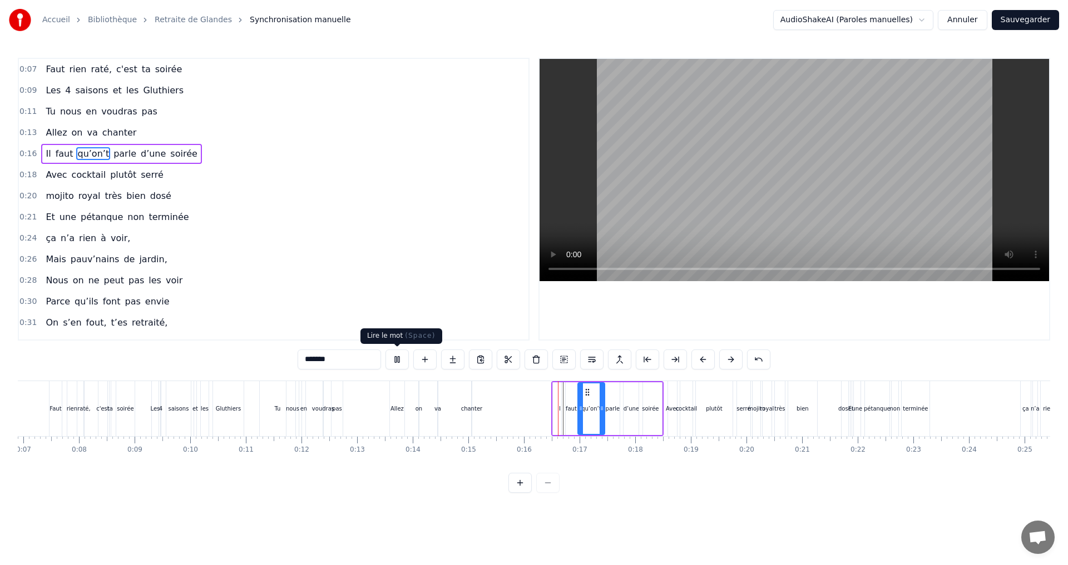
click at [395, 358] on button at bounding box center [396, 360] width 23 height 20
click at [474, 410] on div "chanter" at bounding box center [472, 409] width 22 height 8
type input "*******"
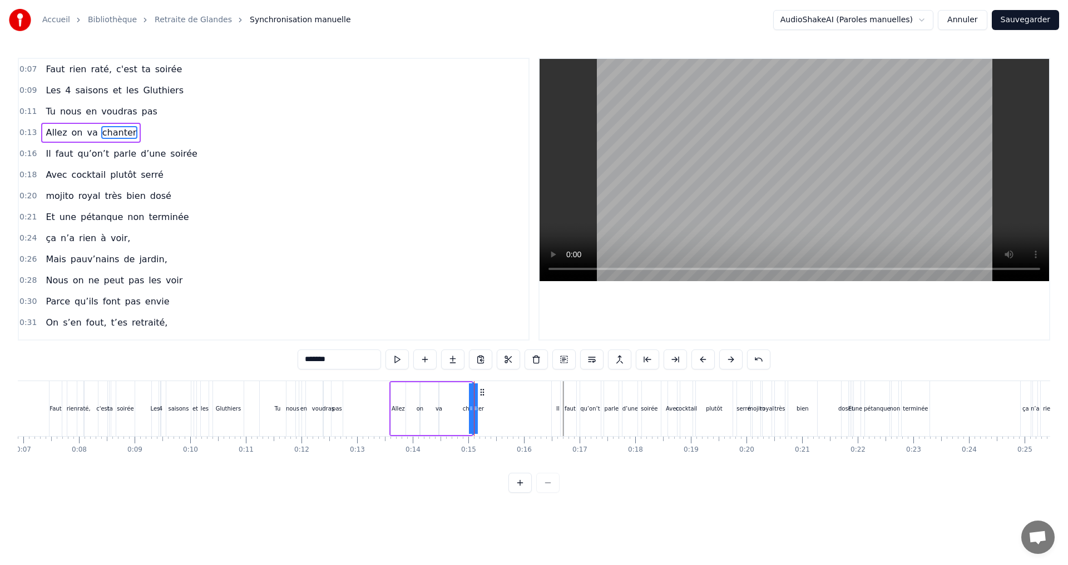
drag, startPoint x: 470, startPoint y: 408, endPoint x: 459, endPoint y: 408, distance: 10.6
click at [459, 408] on div "Allez on va chanter" at bounding box center [431, 408] width 84 height 55
click at [477, 406] on div "chanter" at bounding box center [473, 409] width 22 height 8
drag, startPoint x: 477, startPoint y: 411, endPoint x: 457, endPoint y: 411, distance: 19.5
click at [457, 411] on icon at bounding box center [456, 408] width 4 height 9
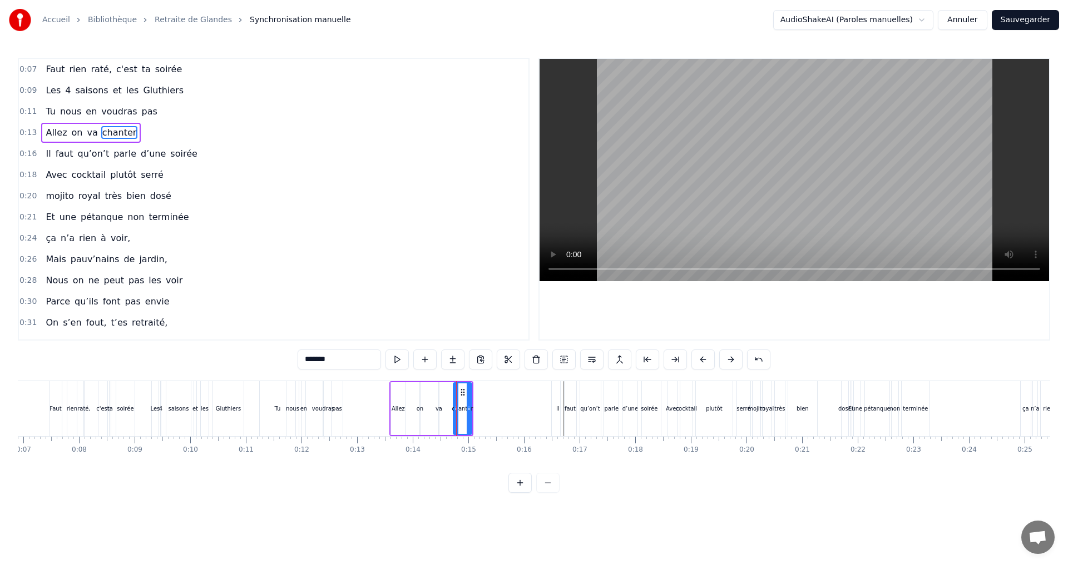
click at [456, 482] on div "0:07 Faut rien raté, c'est ta soirée 0:09 Les 4 saisons et les Gluthiers 0:11 T…" at bounding box center [534, 275] width 1032 height 435
click at [394, 360] on button at bounding box center [396, 360] width 23 height 20
click at [449, 483] on div "0:07 Faut rien raté, c'est ta soirée 0:09 Les 4 saisons et les Gluthiers 0:11 T…" at bounding box center [534, 275] width 1032 height 435
drag, startPoint x: 453, startPoint y: 419, endPoint x: 445, endPoint y: 418, distance: 7.9
click at [446, 418] on div at bounding box center [448, 409] width 4 height 51
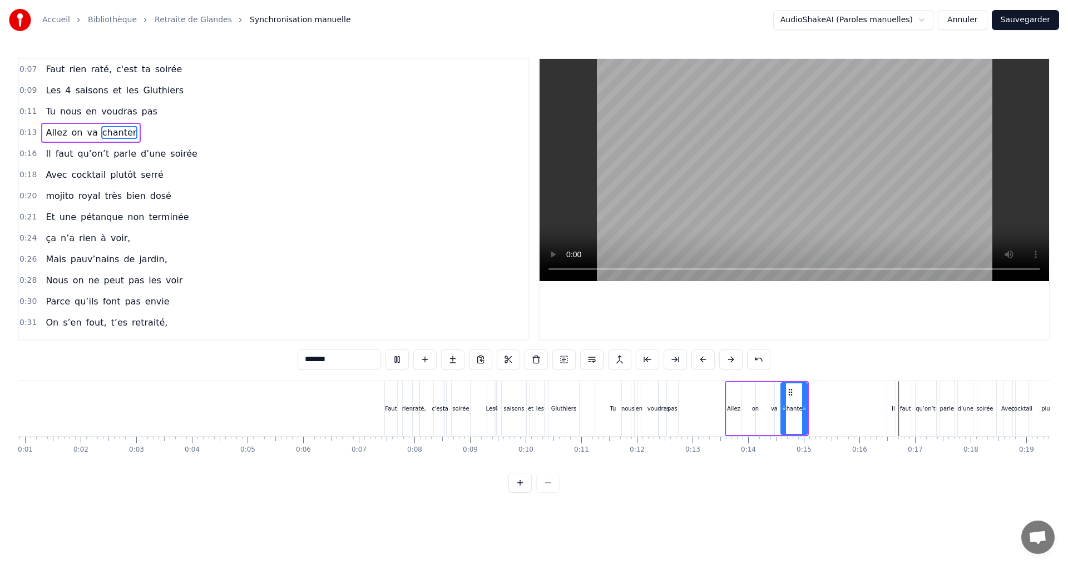
scroll to position [0, 0]
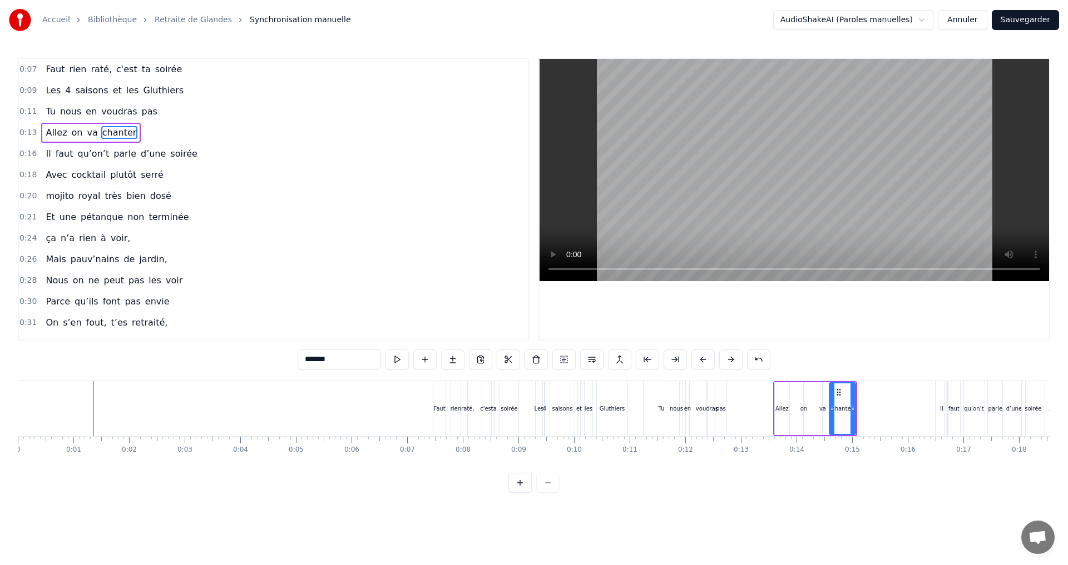
click at [453, 410] on div "rien" at bounding box center [455, 409] width 11 height 8
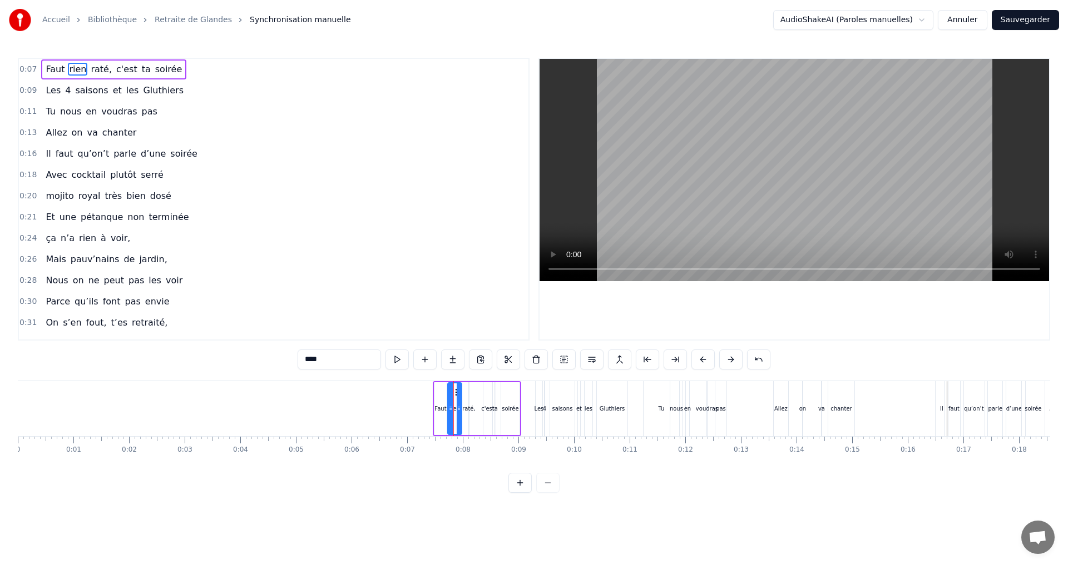
click at [450, 413] on div at bounding box center [450, 409] width 4 height 51
click at [478, 504] on html "Accueil Bibliothèque Retraite de Glandes Synchronisation manuelle AudioShakeAI …" at bounding box center [534, 255] width 1068 height 511
click at [845, 410] on div "chanter" at bounding box center [841, 409] width 22 height 8
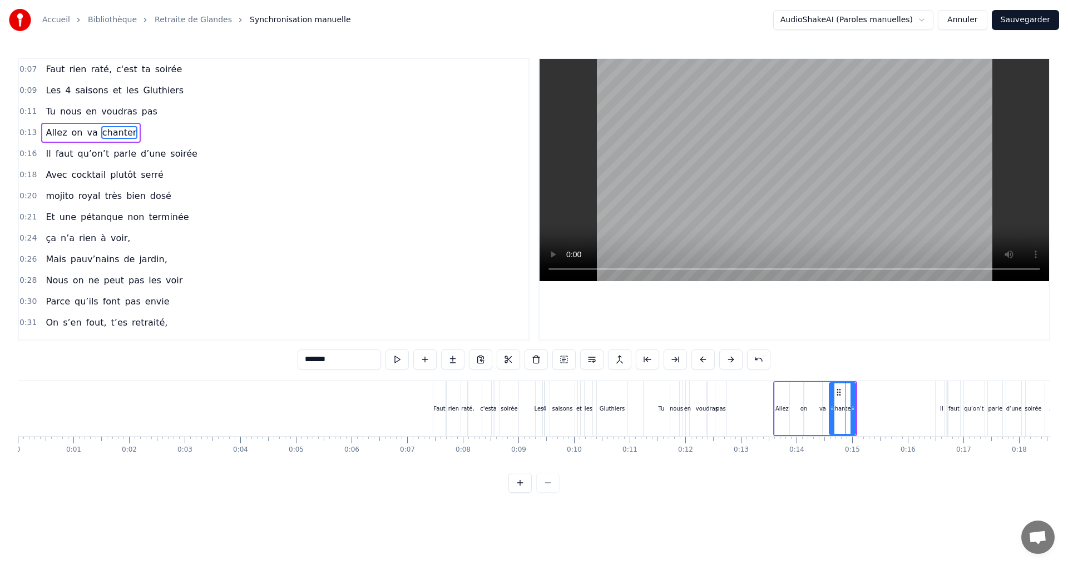
click at [493, 409] on div "ta" at bounding box center [494, 409] width 6 height 8
type input "**"
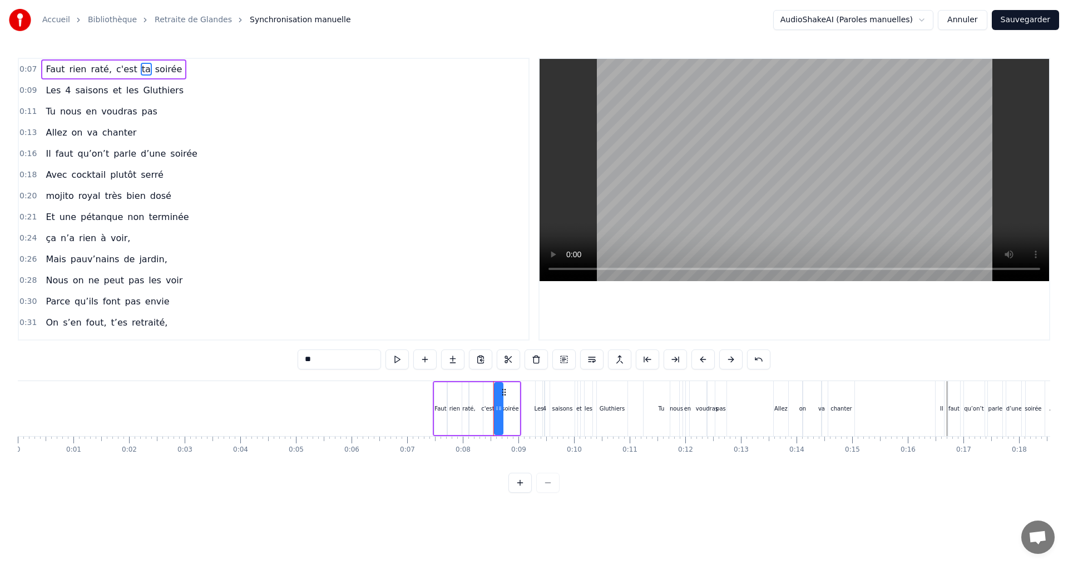
drag, startPoint x: 494, startPoint y: 411, endPoint x: 502, endPoint y: 410, distance: 7.2
click at [502, 410] on icon at bounding box center [500, 408] width 4 height 9
click at [493, 479] on div "0:07 Faut rien raté, c'est ta soirée 0:09 Les 4 saisons et les Gluthiers 0:11 T…" at bounding box center [534, 275] width 1032 height 435
click at [448, 511] on html "Accueil Bibliothèque Retraite de Glandes Synchronisation manuelle AudioShakeAI …" at bounding box center [534, 255] width 1068 height 511
click at [548, 414] on div "Les 4 saisons et les Gluthiers" at bounding box center [582, 408] width 95 height 55
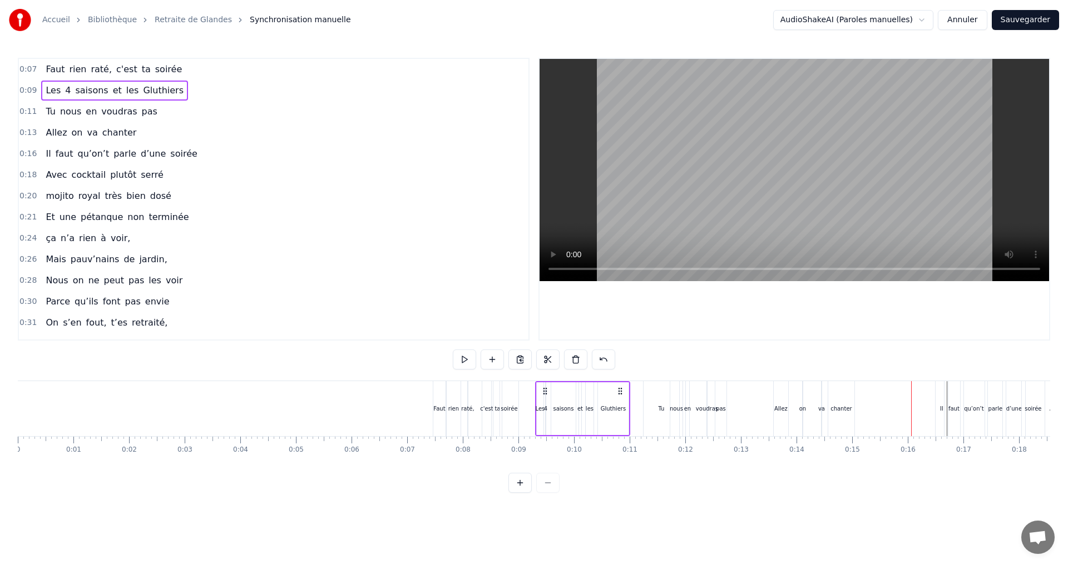
click at [700, 410] on div "voudras" at bounding box center [707, 409] width 22 height 8
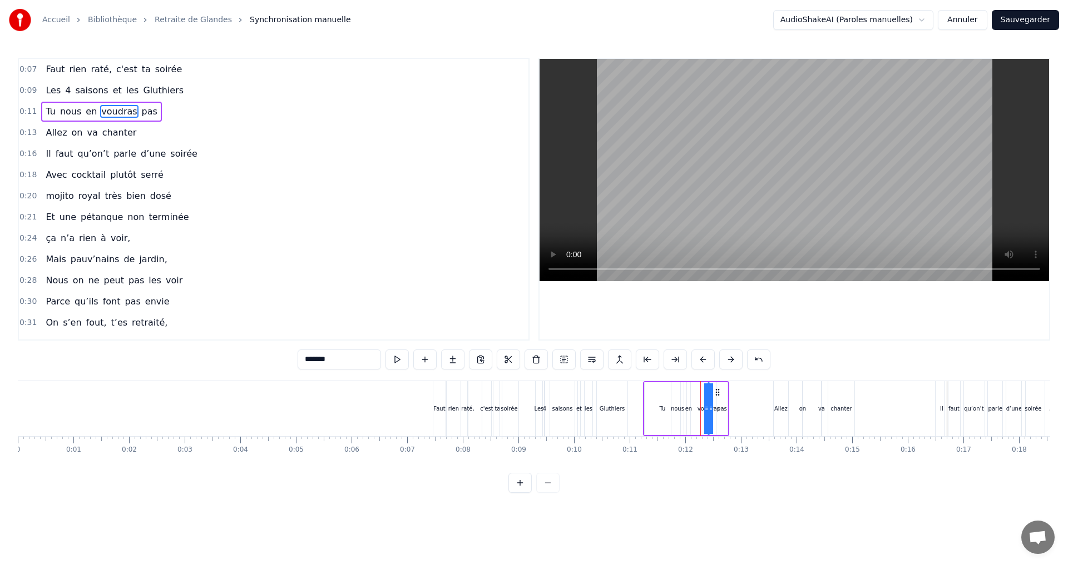
drag, startPoint x: 706, startPoint y: 410, endPoint x: 694, endPoint y: 410, distance: 11.7
click at [694, 410] on div "Tu nous en voudras pas" at bounding box center [686, 408] width 86 height 55
click at [708, 408] on div "voudras" at bounding box center [708, 409] width 22 height 8
drag, startPoint x: 705, startPoint y: 409, endPoint x: 695, endPoint y: 410, distance: 10.1
click at [695, 410] on div "Tu nous en voudras pas" at bounding box center [686, 408] width 86 height 55
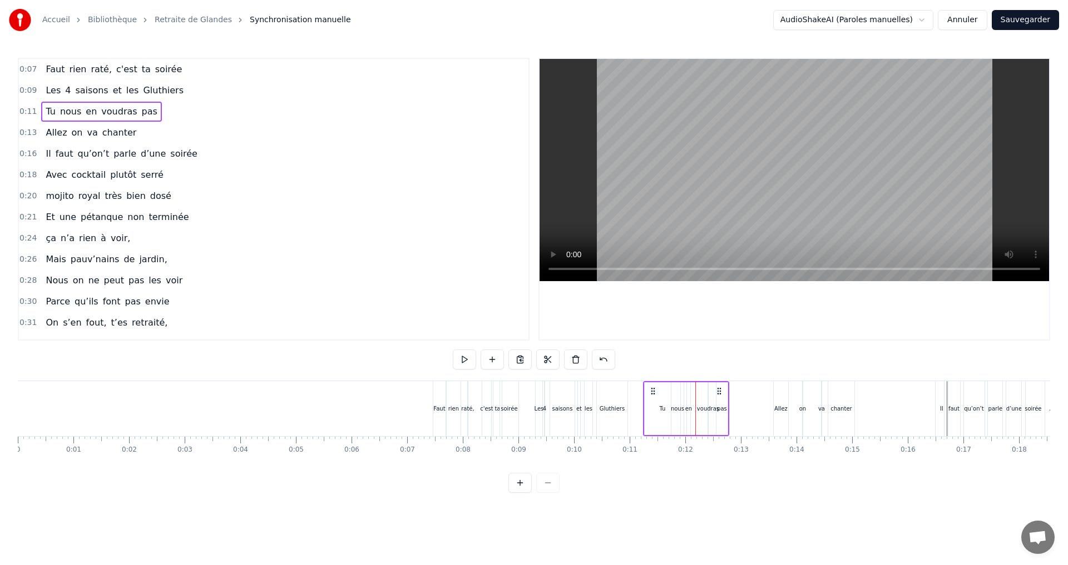
click at [709, 411] on div "voudras" at bounding box center [708, 409] width 22 height 8
drag, startPoint x: 704, startPoint y: 409, endPoint x: 699, endPoint y: 410, distance: 5.7
click at [708, 410] on div "voudras" at bounding box center [708, 409] width 0 height 51
drag, startPoint x: 707, startPoint y: 409, endPoint x: 696, endPoint y: 410, distance: 10.6
click at [696, 410] on div "Tu nous en voudras pas" at bounding box center [686, 408] width 86 height 55
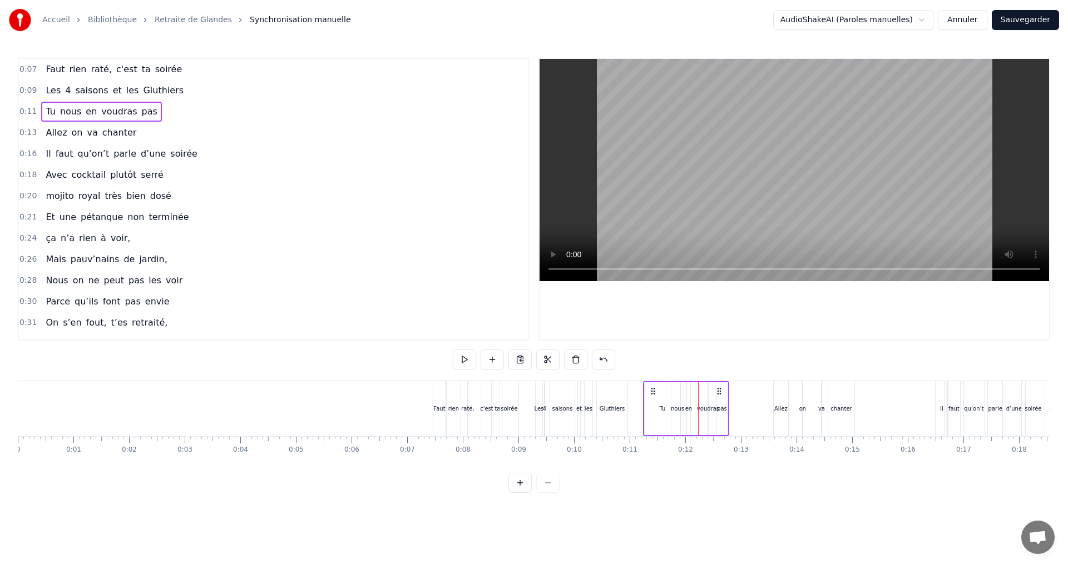
click at [706, 418] on div "Tu nous en voudras pas" at bounding box center [686, 408] width 86 height 55
click at [706, 406] on div "voudras" at bounding box center [708, 409] width 22 height 8
drag, startPoint x: 706, startPoint y: 408, endPoint x: 700, endPoint y: 409, distance: 6.2
click at [708, 409] on div "voudras" at bounding box center [708, 409] width 0 height 51
drag, startPoint x: 698, startPoint y: 416, endPoint x: 691, endPoint y: 416, distance: 7.2
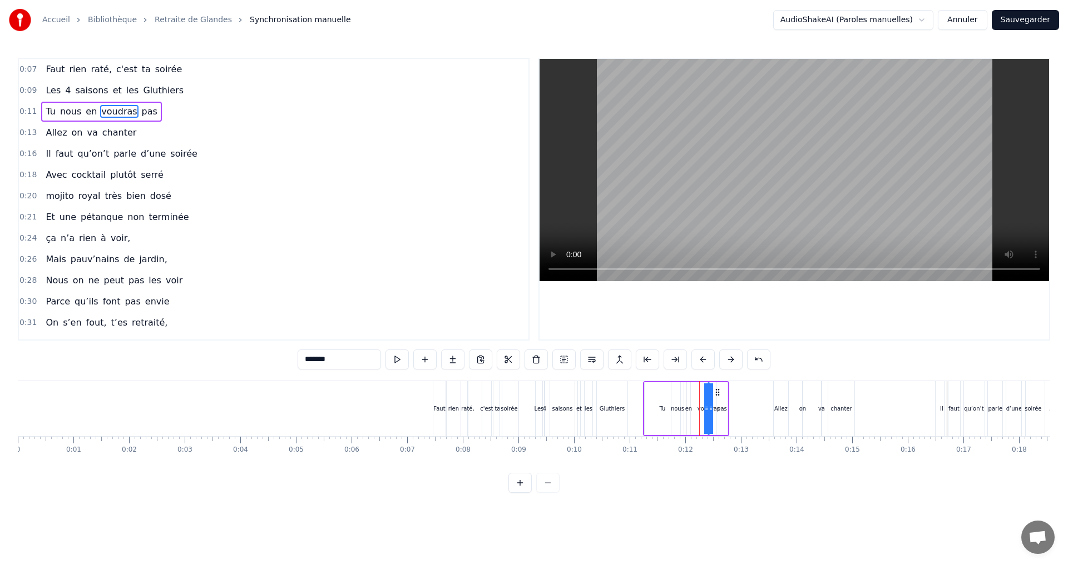
click at [691, 416] on div "Tu nous en voudras pas" at bounding box center [686, 408] width 86 height 55
click at [704, 409] on div "voudras" at bounding box center [708, 409] width 22 height 8
drag, startPoint x: 704, startPoint y: 409, endPoint x: 694, endPoint y: 410, distance: 10.6
click at [694, 410] on div "Tu nous en voudras pas" at bounding box center [686, 408] width 86 height 55
click at [713, 407] on div "voudras" at bounding box center [708, 409] width 22 height 8
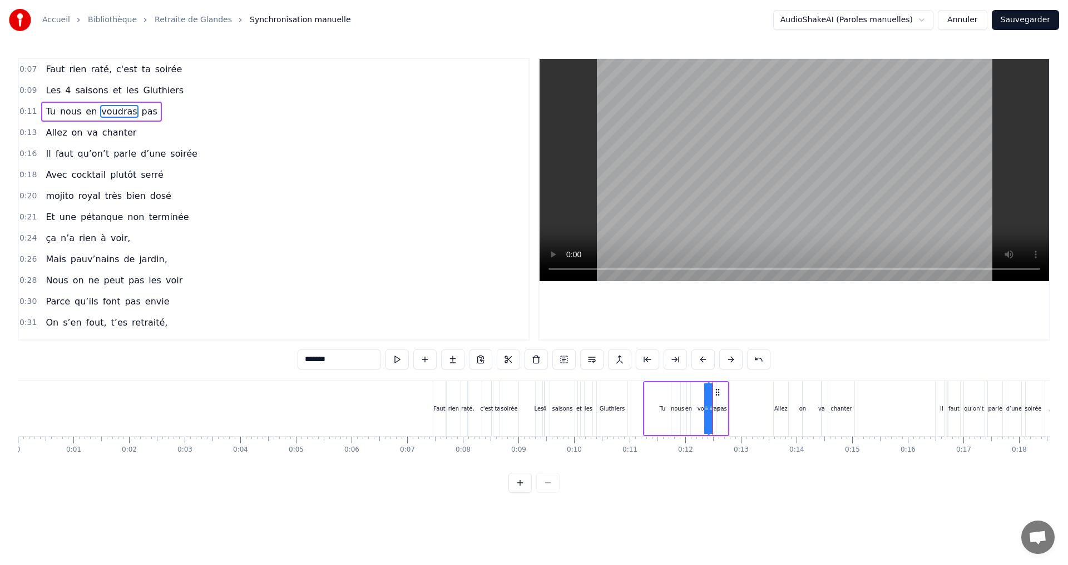
drag, startPoint x: 704, startPoint y: 408, endPoint x: 691, endPoint y: 408, distance: 13.9
click at [691, 408] on div "Tu nous en voudras pas" at bounding box center [686, 408] width 86 height 55
click at [714, 409] on div "voudras" at bounding box center [708, 409] width 22 height 8
drag, startPoint x: 710, startPoint y: 393, endPoint x: 702, endPoint y: 395, distance: 8.6
click at [702, 395] on div "voudras" at bounding box center [703, 409] width 6 height 51
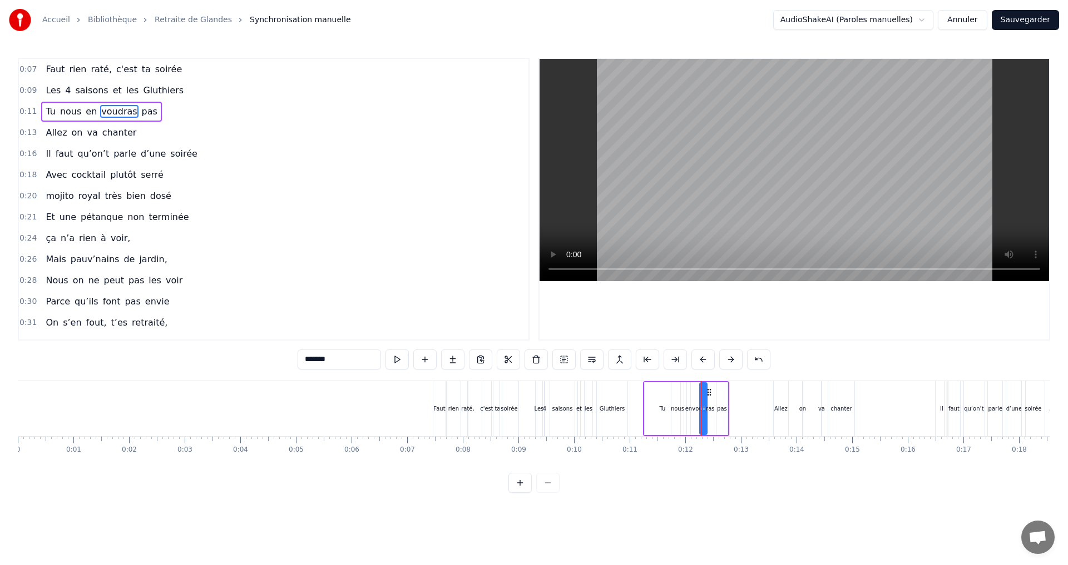
click at [713, 402] on div "Tu nous en voudras pas" at bounding box center [686, 408] width 86 height 55
click at [722, 407] on div "pas" at bounding box center [722, 409] width 10 height 8
click at [717, 395] on div at bounding box center [716, 409] width 4 height 51
click at [724, 482] on div "0:07 Faut rien raté, c'est ta soirée 0:09 Les 4 saisons et les Gluthiers 0:11 T…" at bounding box center [534, 275] width 1032 height 435
click at [661, 409] on div "Tu" at bounding box center [662, 409] width 6 height 8
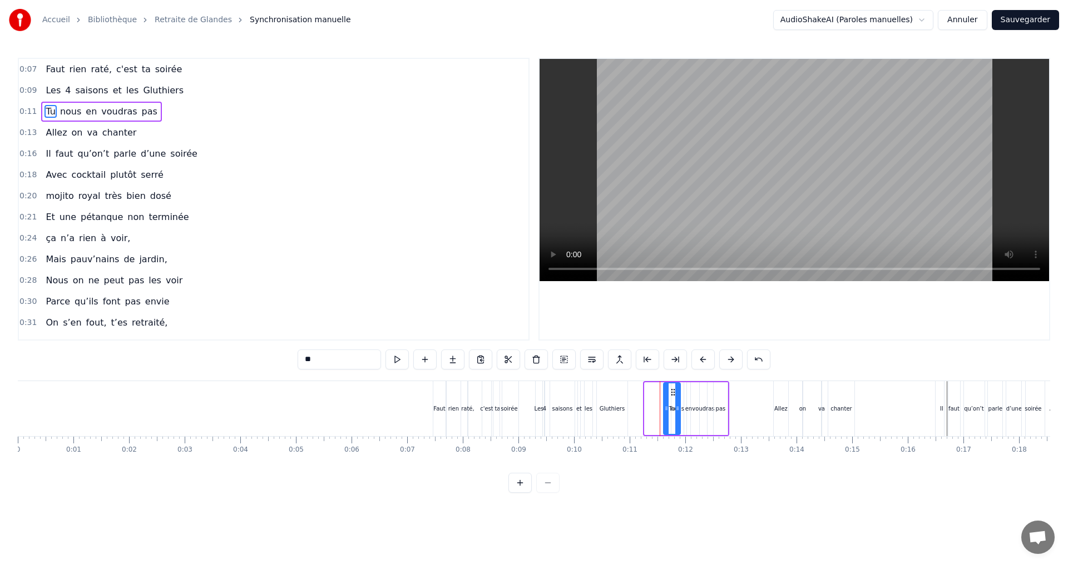
drag, startPoint x: 645, startPoint y: 409, endPoint x: 664, endPoint y: 410, distance: 18.9
click at [664, 410] on icon at bounding box center [666, 408] width 4 height 9
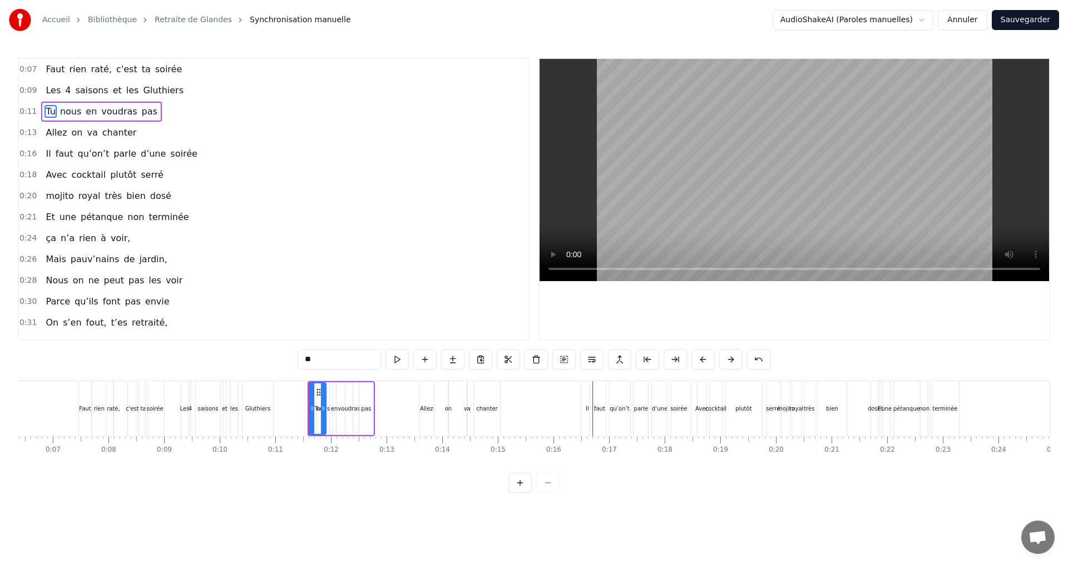
scroll to position [0, 310]
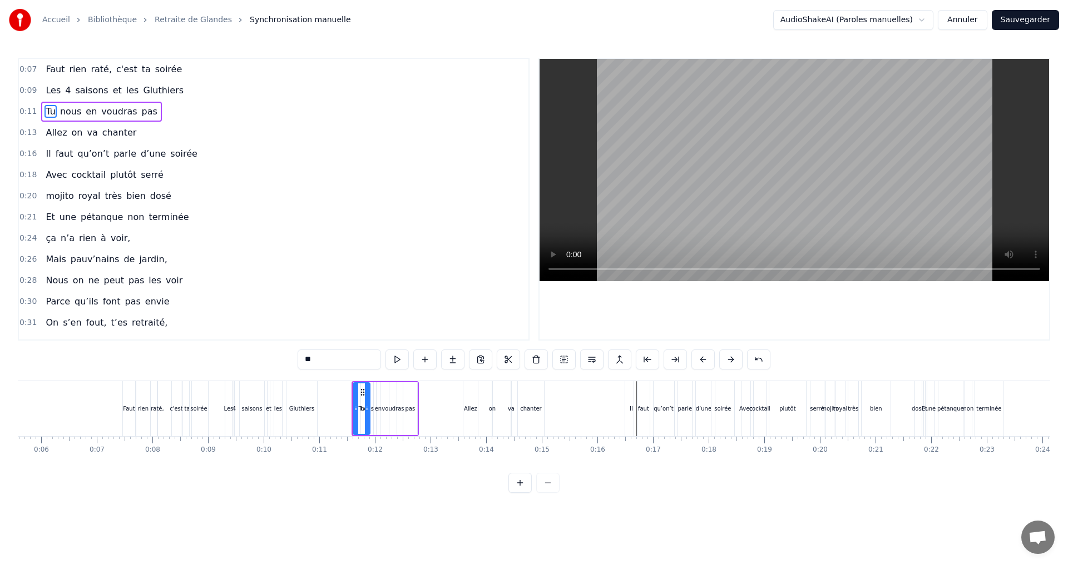
click at [378, 371] on div "**" at bounding box center [533, 361] width 473 height 22
click at [465, 414] on div "Allez" at bounding box center [470, 408] width 14 height 55
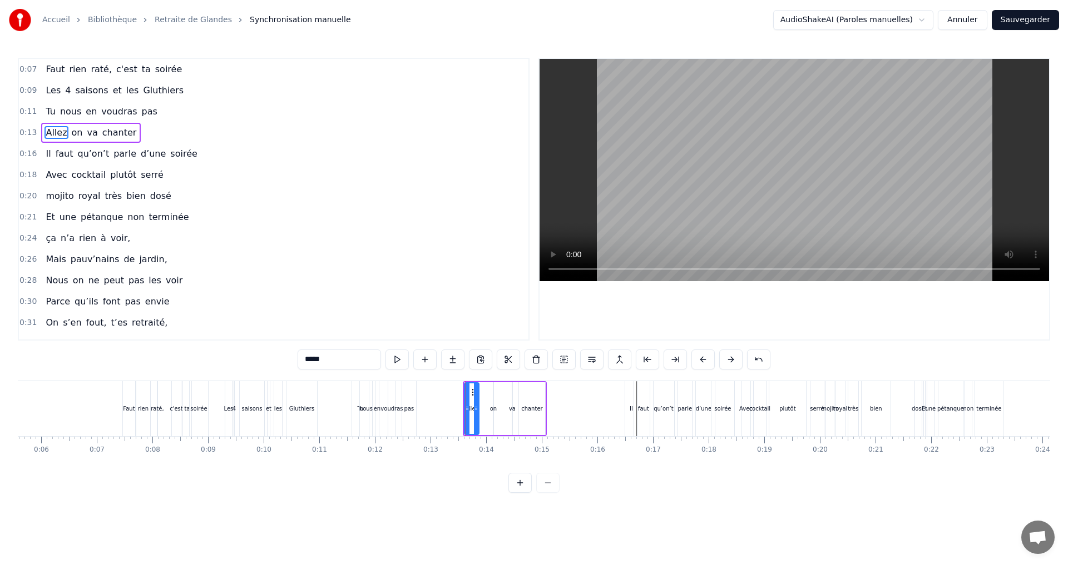
click at [405, 398] on div "pas" at bounding box center [409, 408] width 14 height 55
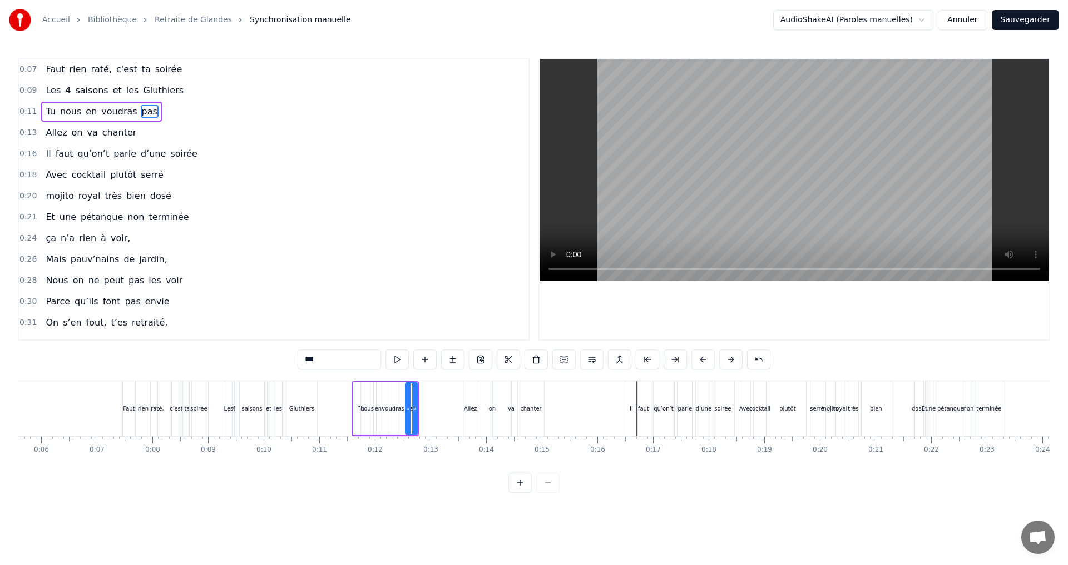
click at [407, 393] on div at bounding box center [408, 409] width 4 height 51
click at [389, 410] on div "voudras" at bounding box center [392, 409] width 22 height 8
type input "*******"
click at [396, 392] on div at bounding box center [398, 409] width 4 height 51
drag, startPoint x: 376, startPoint y: 395, endPoint x: 381, endPoint y: 396, distance: 5.6
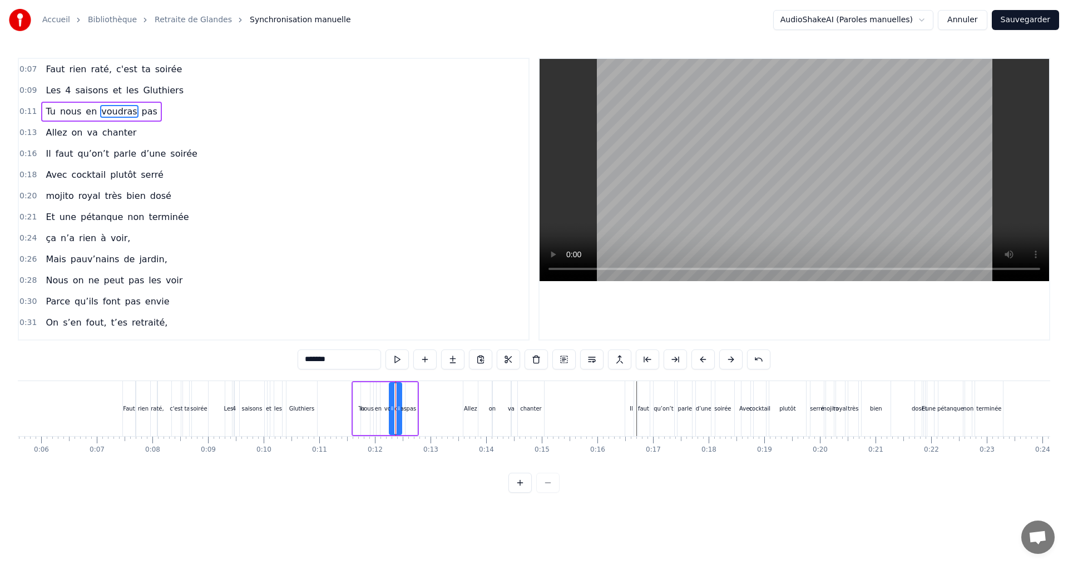
click at [381, 396] on div "Tu nous en voudras pas" at bounding box center [384, 408] width 67 height 55
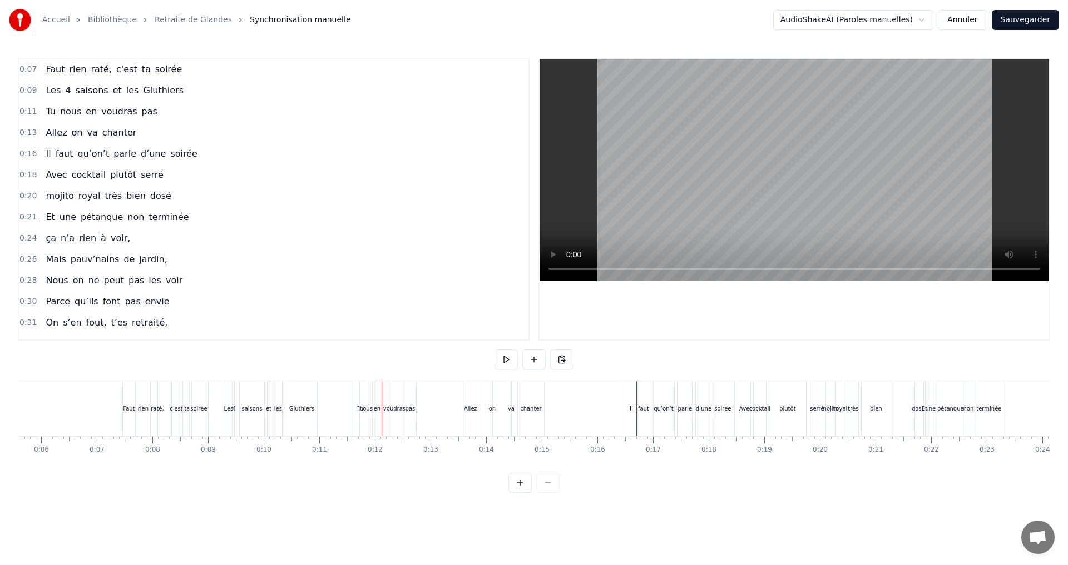
click at [376, 408] on div "en" at bounding box center [377, 409] width 7 height 8
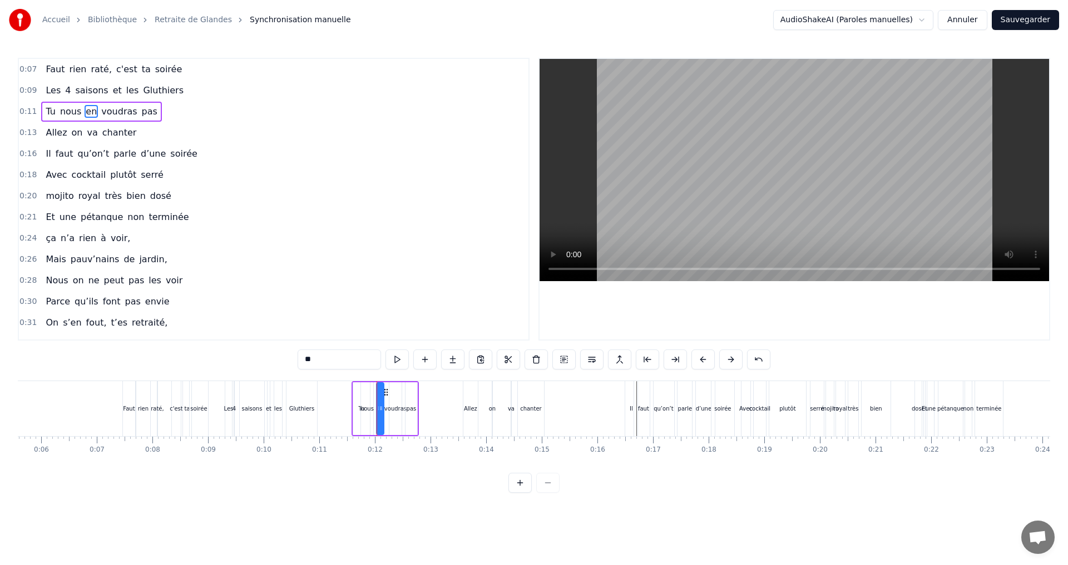
click at [381, 399] on div at bounding box center [381, 409] width 4 height 51
click at [368, 409] on div "nous" at bounding box center [366, 409] width 13 height 8
click at [371, 395] on div at bounding box center [373, 409] width 4 height 51
click at [366, 474] on div "0:07 Faut rien raté, c'est ta soirée 0:09 Les 4 saisons et les Gluthiers 0:11 T…" at bounding box center [534, 275] width 1032 height 435
click at [360, 408] on div "nous" at bounding box center [368, 409] width 17 height 53
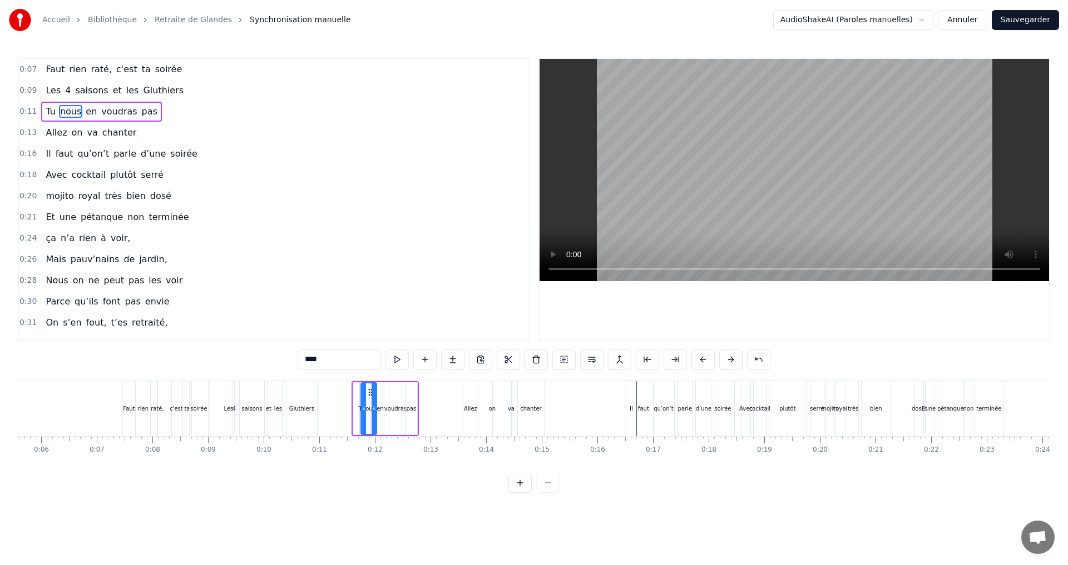
click at [360, 408] on div "nous" at bounding box center [368, 409] width 17 height 53
click at [464, 409] on div "Allez" at bounding box center [470, 408] width 14 height 55
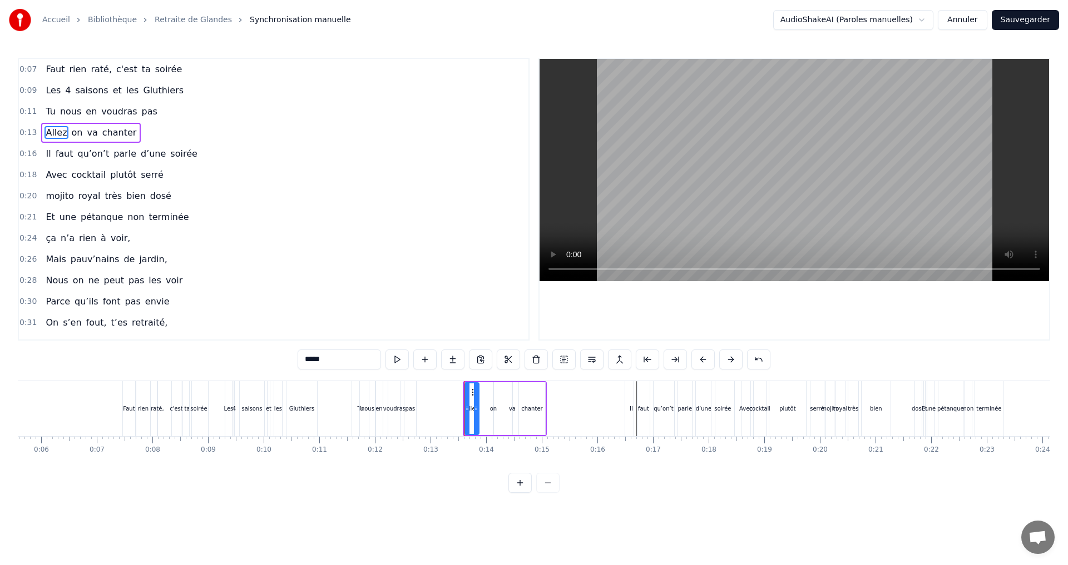
click at [359, 408] on div "nous" at bounding box center [367, 408] width 17 height 55
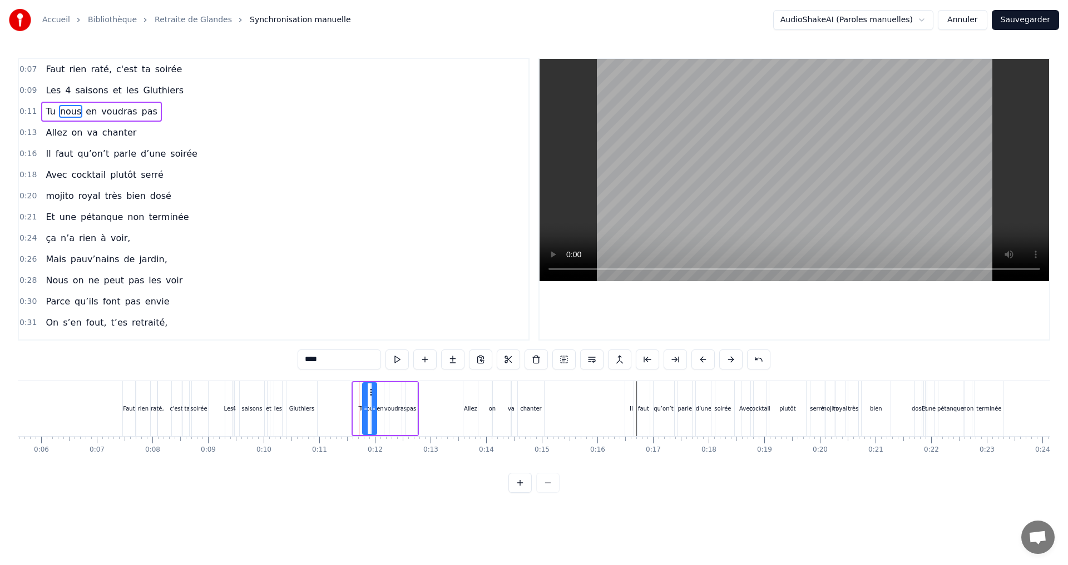
click at [366, 408] on circle at bounding box center [366, 407] width 1 height 1
click at [376, 488] on div "0:07 Faut rien raté, c'est ta soirée 0:09 Les 4 saisons et les Gluthiers 0:11 T…" at bounding box center [534, 275] width 1032 height 435
click at [360, 407] on div "Tu" at bounding box center [361, 409] width 6 height 8
type input "**"
click at [363, 408] on icon at bounding box center [363, 408] width 4 height 9
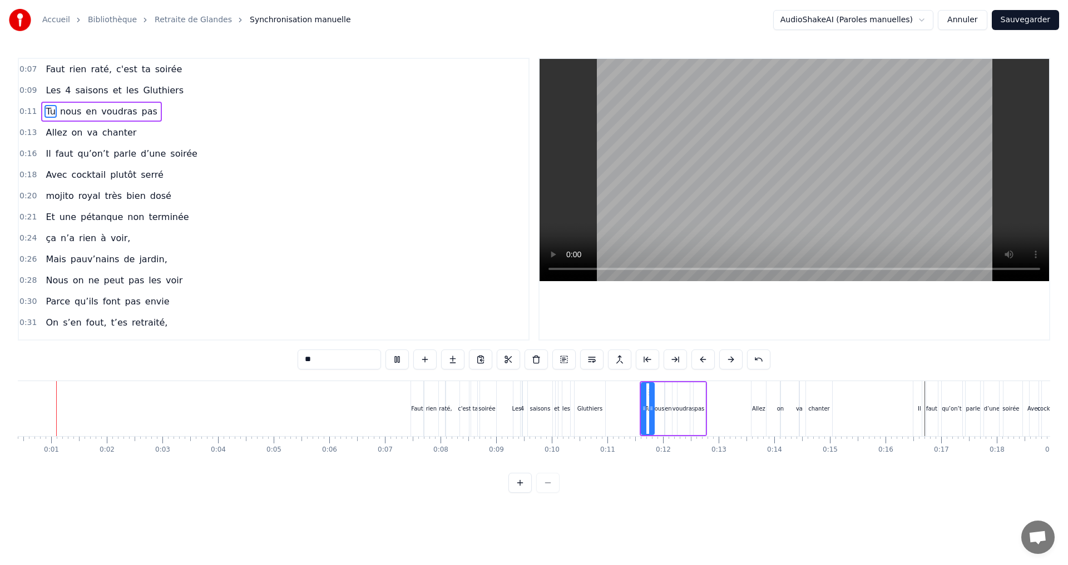
scroll to position [0, 0]
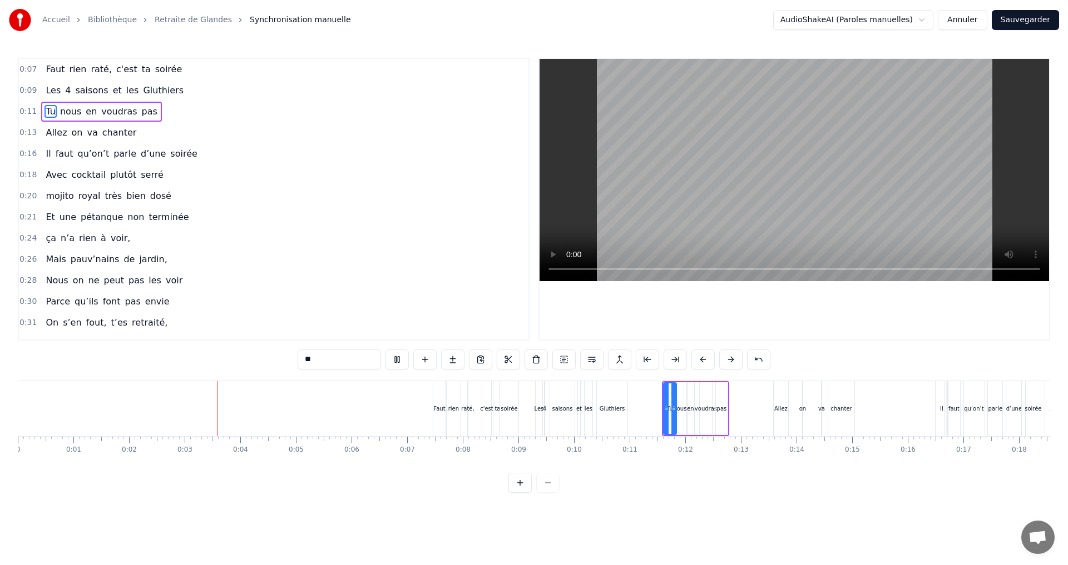
click at [694, 510] on html "Accueil Bibliothèque Retraite de Glandes Synchronisation manuelle AudioShakeAI …" at bounding box center [534, 255] width 1068 height 511
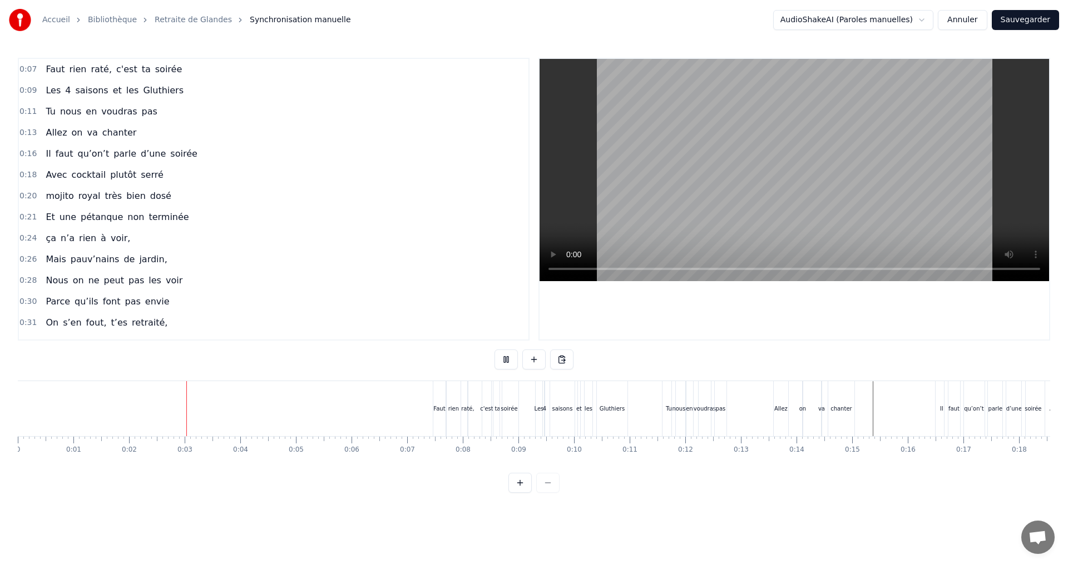
click at [543, 410] on div "4" at bounding box center [544, 409] width 3 height 8
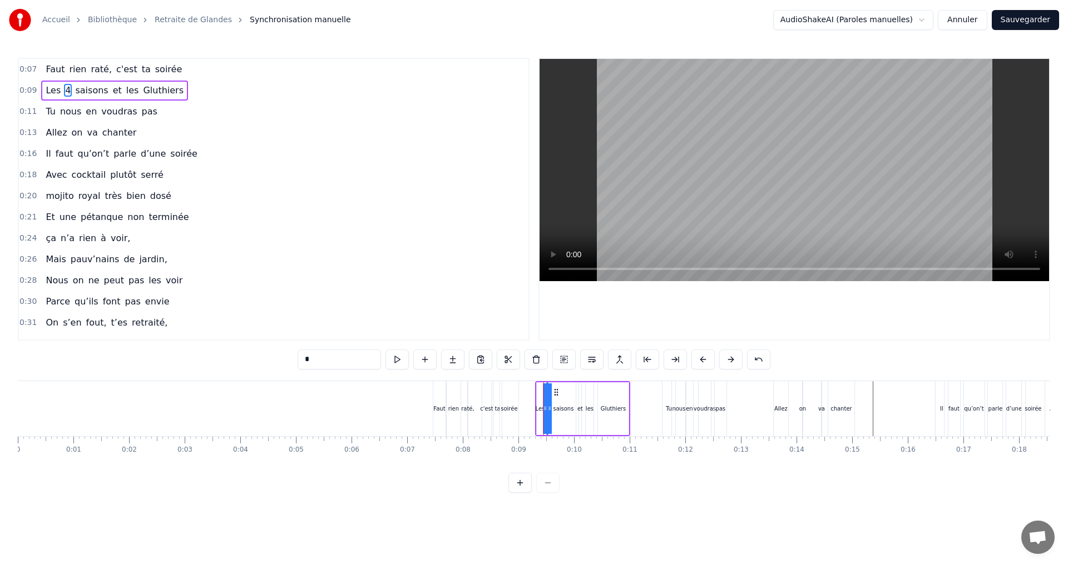
click at [552, 402] on div "Les 4 saisons et les Gluthiers" at bounding box center [582, 408] width 95 height 55
click at [587, 475] on div "0:07 Faut rien raté, c'est ta soirée 0:09 Les 4 saisons et les Gluthiers 0:11 T…" at bounding box center [534, 275] width 1032 height 435
click at [546, 408] on div "4" at bounding box center [546, 409] width 3 height 8
drag, startPoint x: 545, startPoint y: 402, endPoint x: 552, endPoint y: 401, distance: 6.1
click at [552, 401] on div "4" at bounding box center [549, 409] width 6 height 53
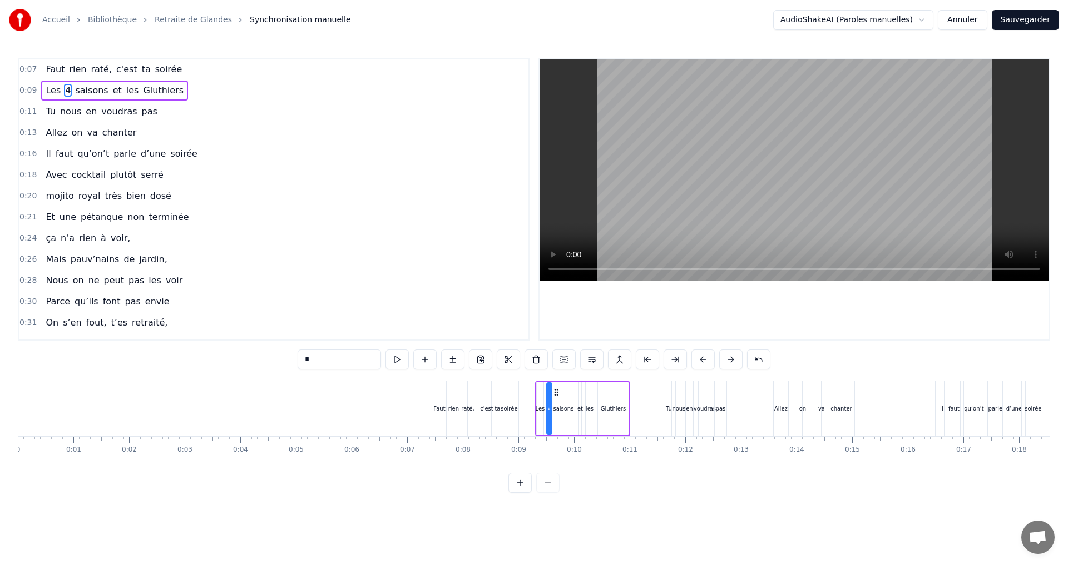
click at [564, 464] on div "Faut rien raté, c'est ta soirée Les 4 saisons et les Gluthiers Tu nous en voudr…" at bounding box center [534, 422] width 1032 height 83
click at [588, 410] on div "les" at bounding box center [589, 409] width 8 height 8
type input "***"
drag, startPoint x: 589, startPoint y: 400, endPoint x: 595, endPoint y: 400, distance: 6.7
click at [595, 400] on div at bounding box center [597, 409] width 4 height 51
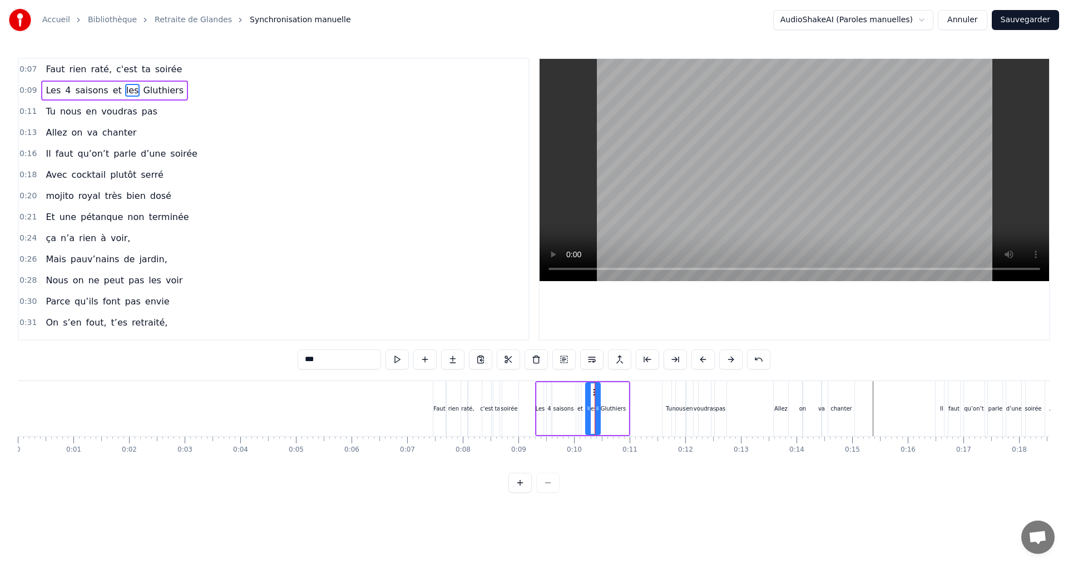
click at [604, 487] on div "0:07 Faut rien raté, c'est ta soirée 0:09 Les 4 saisons et les Gluthiers 0:11 T…" at bounding box center [534, 275] width 1032 height 435
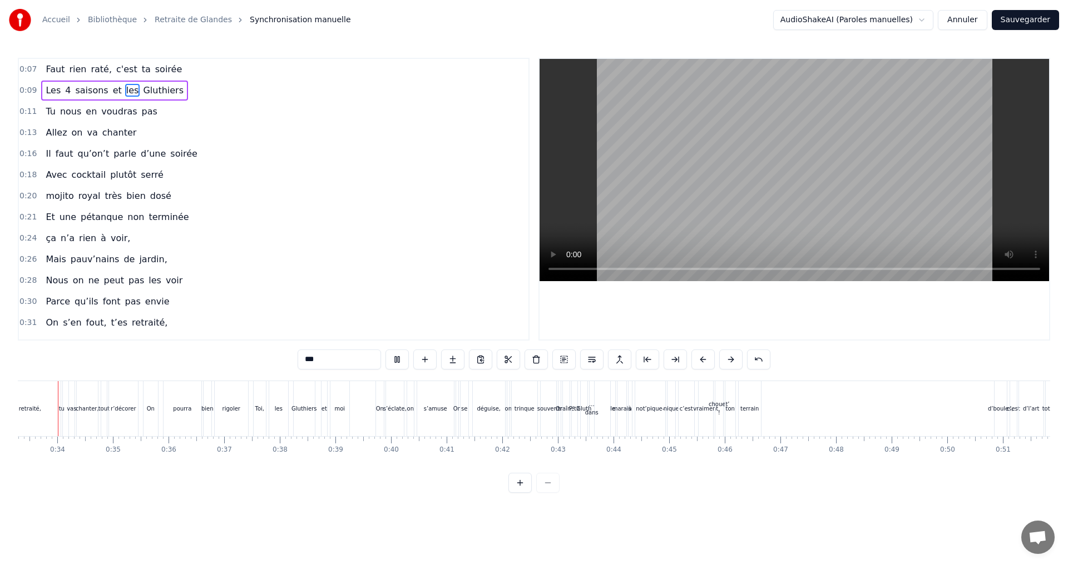
scroll to position [0, 1830]
drag, startPoint x: 267, startPoint y: 474, endPoint x: 238, endPoint y: 475, distance: 29.0
click at [238, 475] on div "0:07 Faut rien raté, c'est ta soirée 0:09 Les 4 saisons et les Gluthiers 0:11 T…" at bounding box center [534, 275] width 1032 height 435
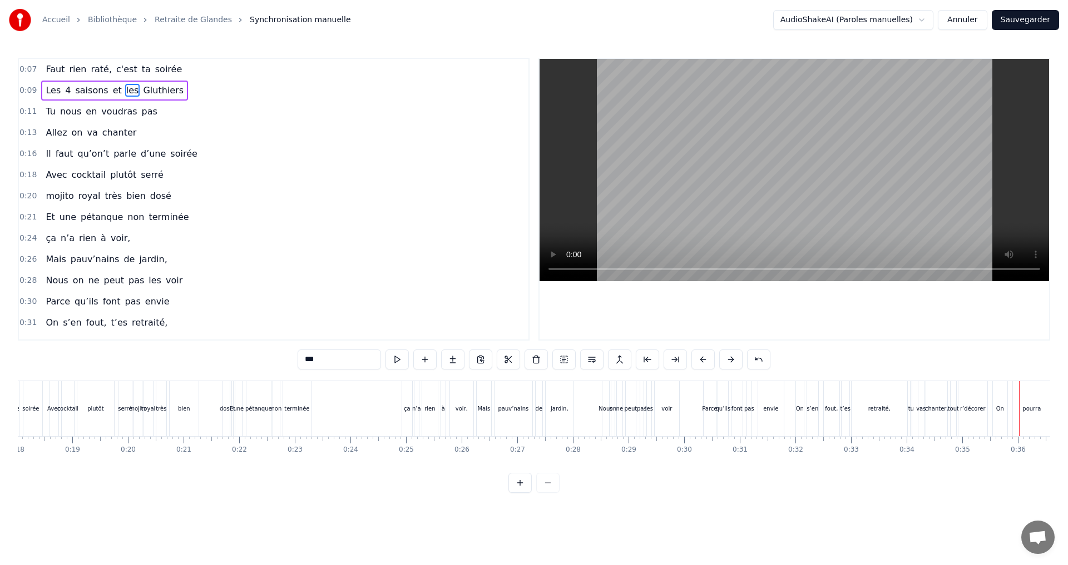
scroll to position [0, 946]
click at [705, 408] on div "les" at bounding box center [705, 409] width 8 height 8
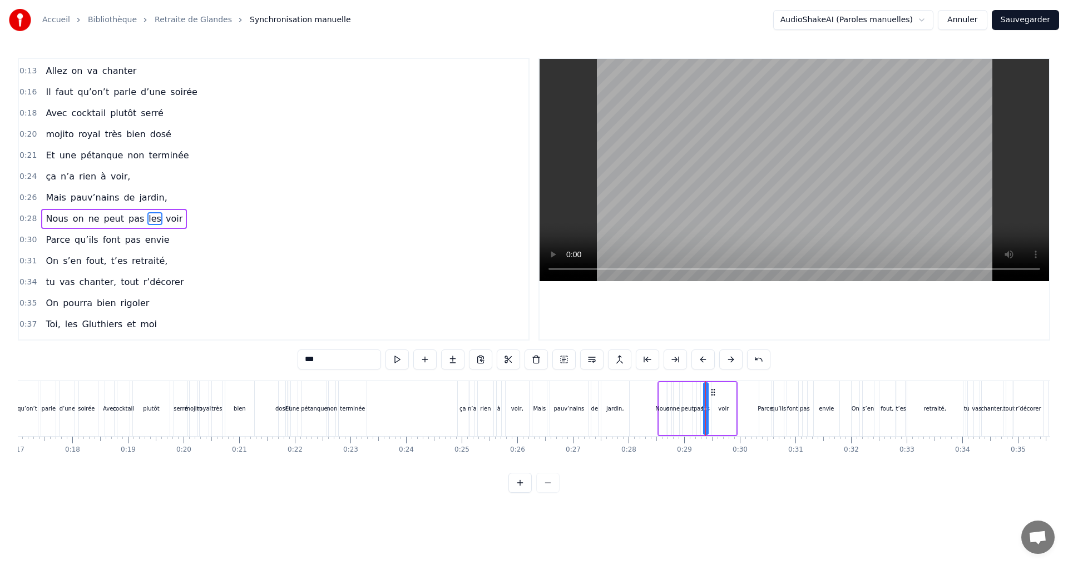
scroll to position [81, 0]
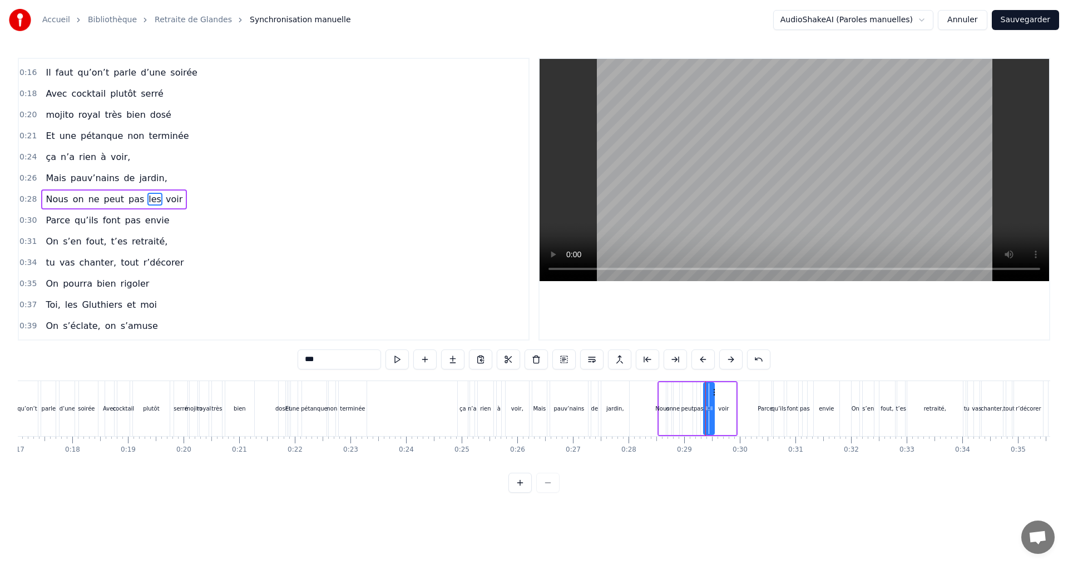
drag, startPoint x: 704, startPoint y: 405, endPoint x: 710, endPoint y: 406, distance: 6.1
click at [710, 406] on icon at bounding box center [711, 408] width 4 height 9
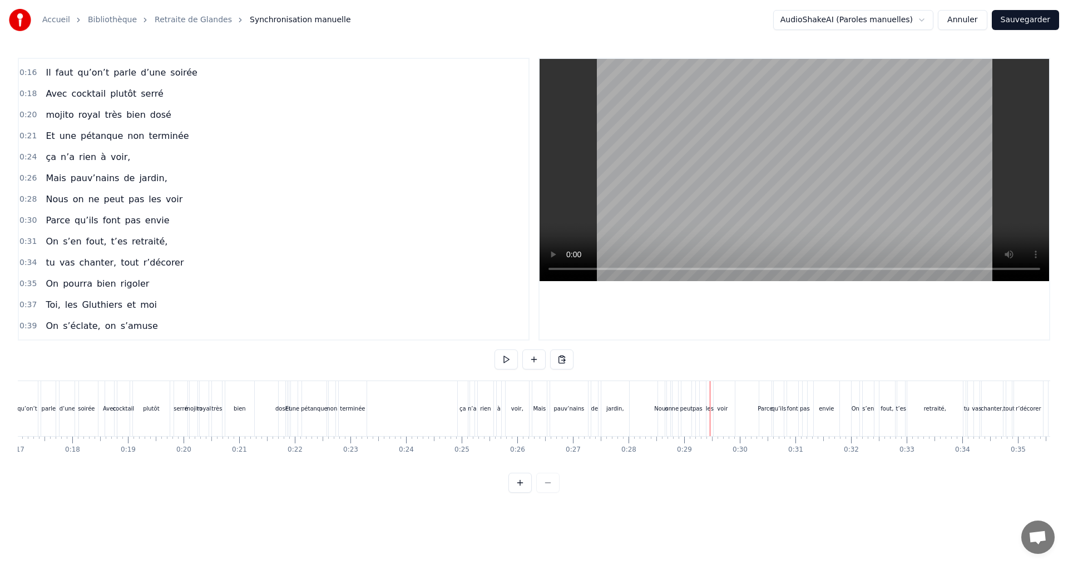
click at [696, 405] on div "pas" at bounding box center [697, 409] width 10 height 8
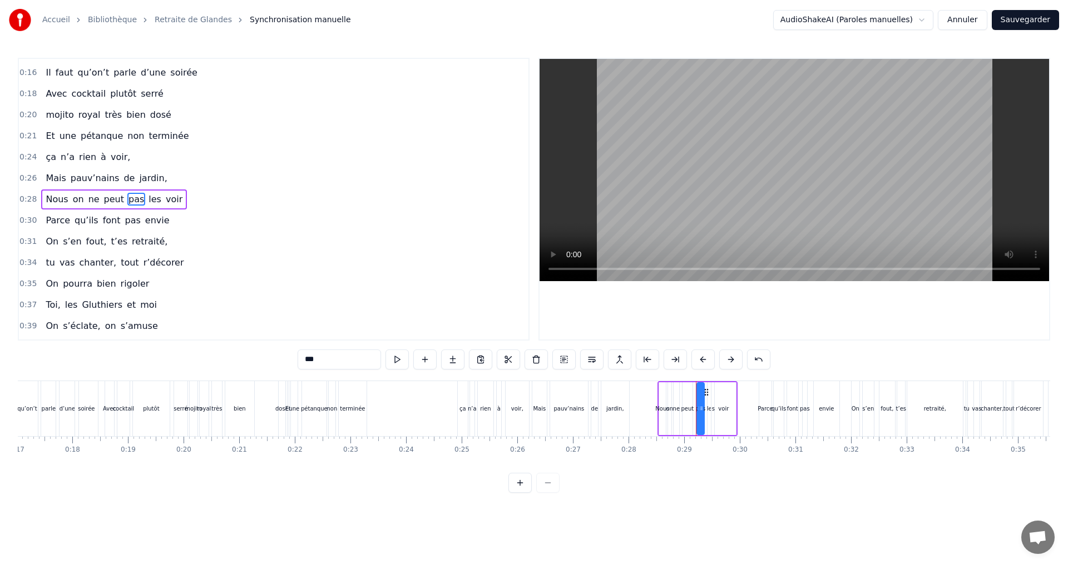
click at [701, 396] on div at bounding box center [701, 409] width 4 height 51
click at [686, 400] on div "peut" at bounding box center [687, 409] width 10 height 53
click at [689, 400] on div "peut" at bounding box center [689, 409] width 6 height 51
click at [676, 399] on div "ne" at bounding box center [676, 409] width 6 height 53
type input "**"
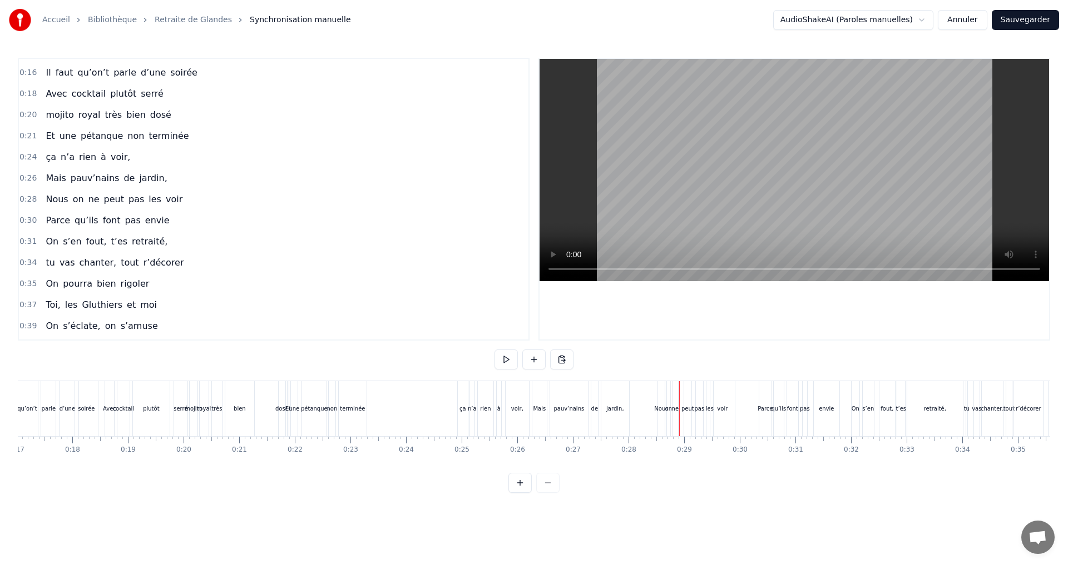
click at [676, 403] on div "ne" at bounding box center [675, 408] width 6 height 55
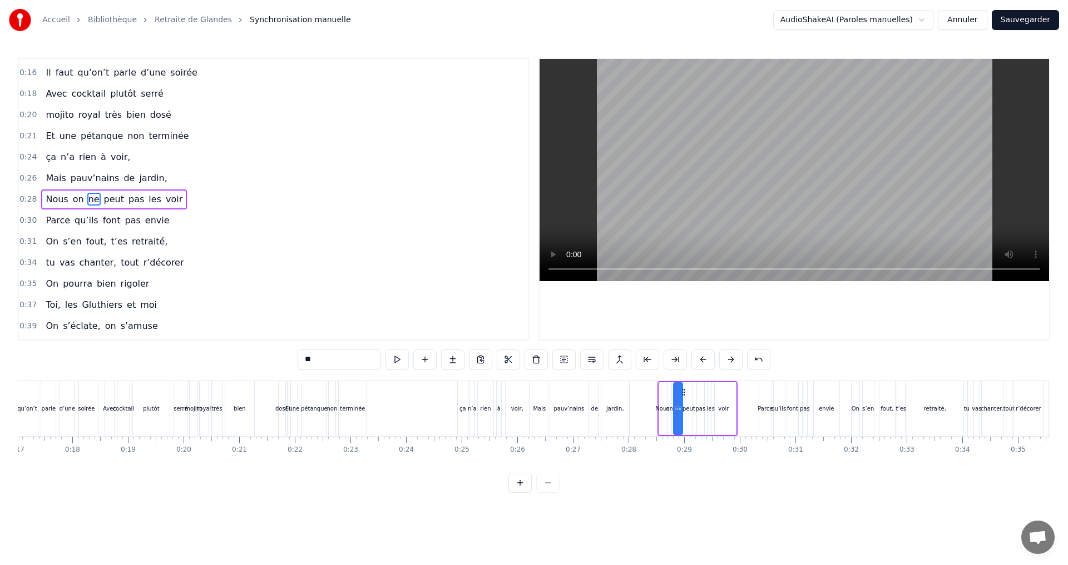
click at [680, 397] on div at bounding box center [679, 409] width 4 height 51
click at [669, 409] on div "on" at bounding box center [669, 409] width 7 height 8
click at [673, 399] on div at bounding box center [672, 409] width 4 height 51
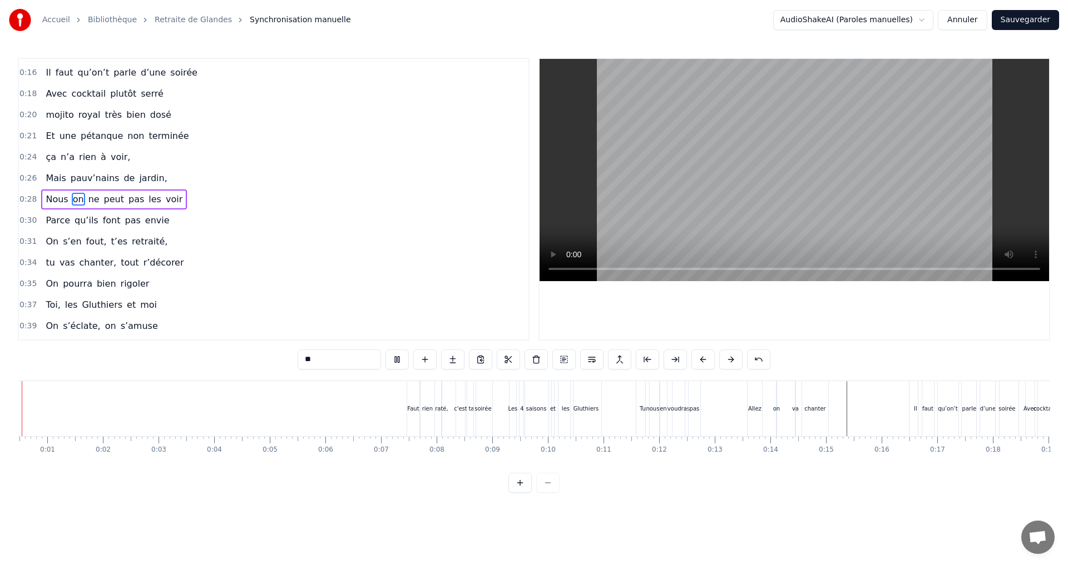
scroll to position [0, 0]
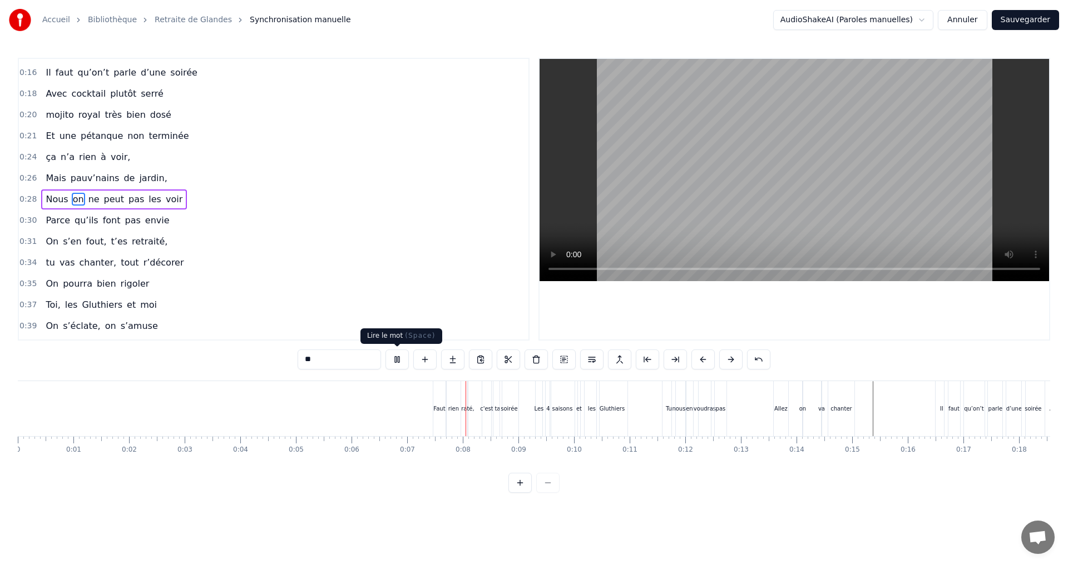
click at [398, 357] on button at bounding box center [396, 360] width 23 height 20
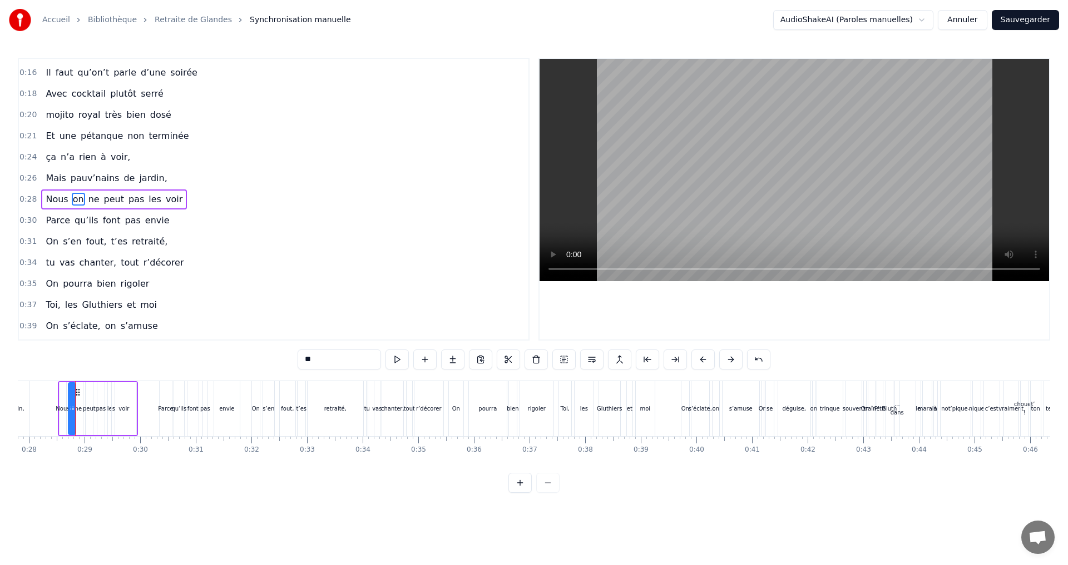
scroll to position [0, 1547]
click at [395, 356] on button at bounding box center [396, 360] width 23 height 20
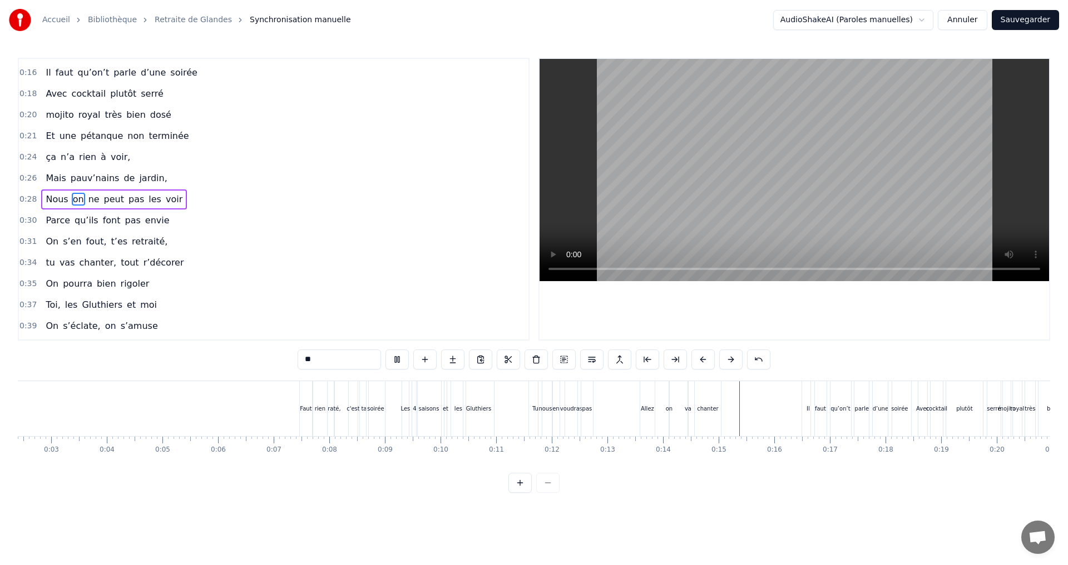
scroll to position [0, 14]
click at [788, 410] on div "on" at bounding box center [788, 409] width 7 height 8
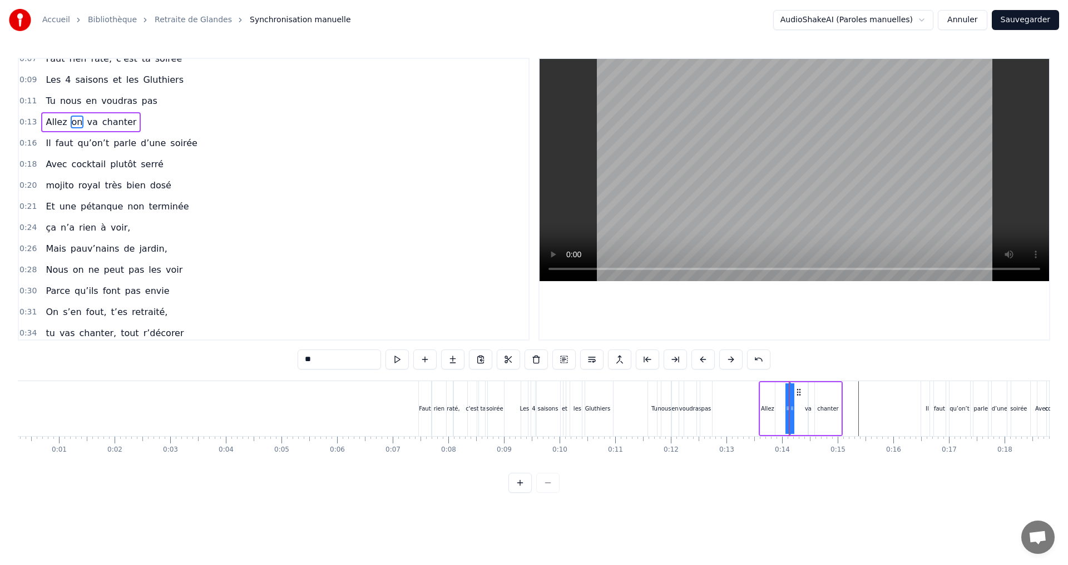
scroll to position [0, 0]
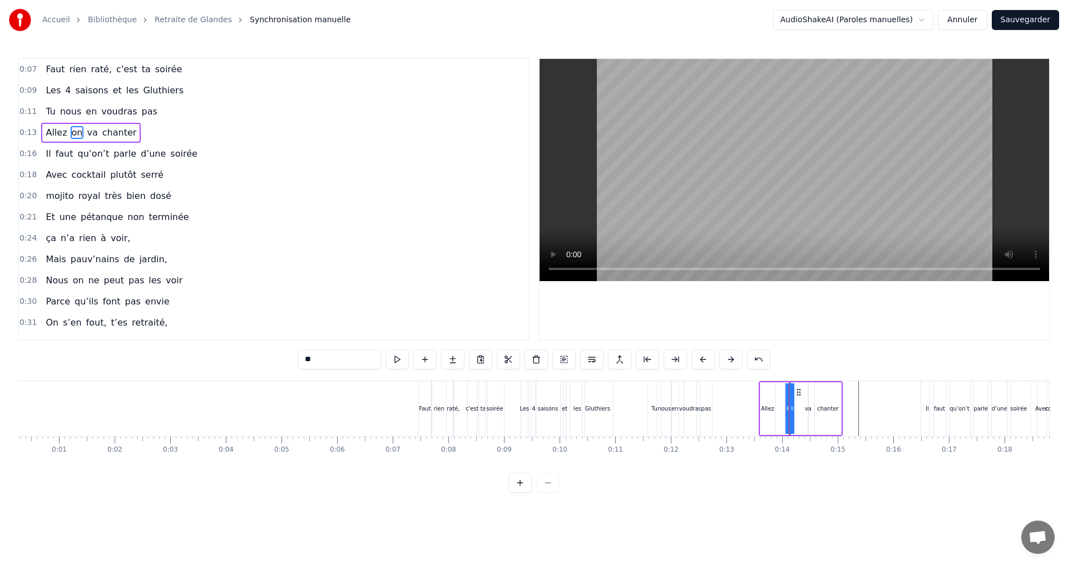
drag, startPoint x: 840, startPoint y: 396, endPoint x: 830, endPoint y: 399, distance: 10.8
click at [830, 399] on div "chanter" at bounding box center [827, 409] width 27 height 53
type input "*******"
drag, startPoint x: 828, startPoint y: 395, endPoint x: 820, endPoint y: 395, distance: 8.4
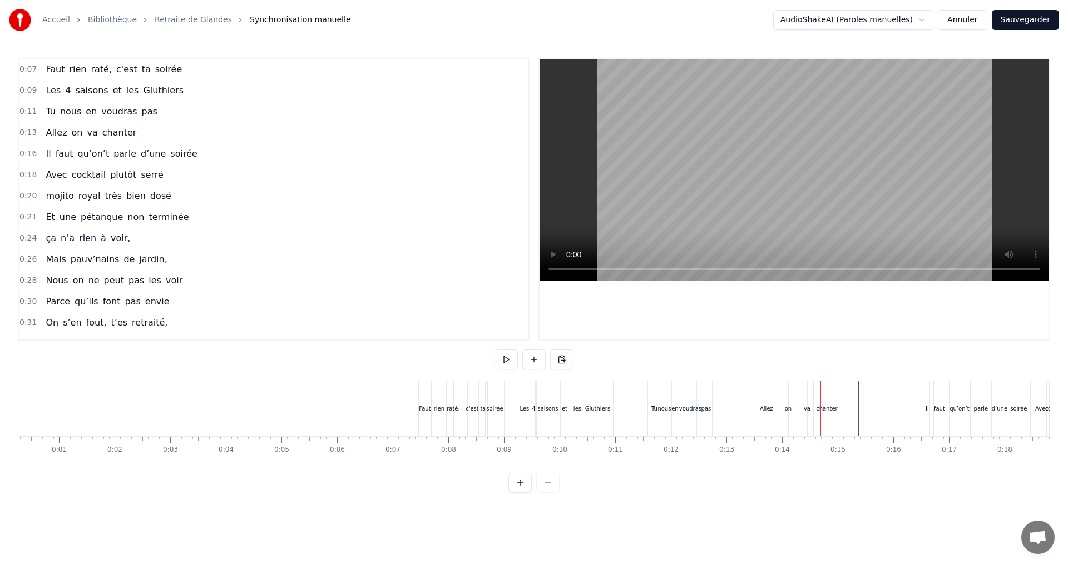
click at [822, 410] on div "chanter" at bounding box center [827, 409] width 22 height 8
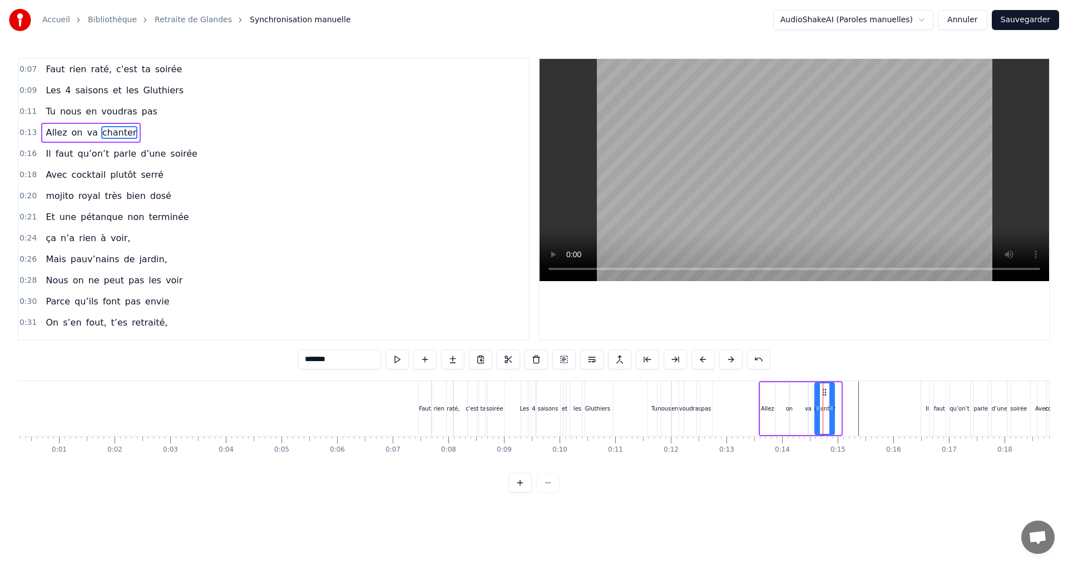
drag, startPoint x: 838, startPoint y: 411, endPoint x: 831, endPoint y: 411, distance: 6.7
click at [831, 411] on icon at bounding box center [831, 408] width 4 height 9
click at [787, 408] on div "on" at bounding box center [789, 409] width 7 height 8
click at [791, 406] on icon at bounding box center [792, 408] width 4 height 9
click at [761, 406] on div "Allez" at bounding box center [767, 409] width 14 height 53
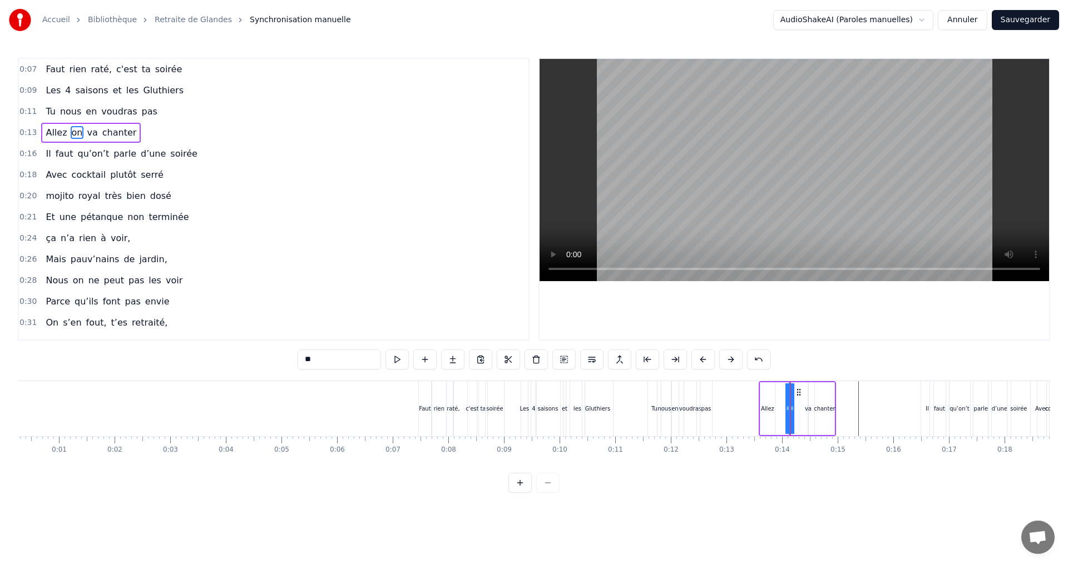
type input "*****"
click at [767, 406] on icon at bounding box center [767, 408] width 4 height 9
click at [789, 475] on div "0:07 Faut rien raté, c'est ta soirée 0:09 Les 4 saisons et les Gluthiers 0:11 T…" at bounding box center [534, 275] width 1032 height 435
click at [780, 342] on div "0:07 Faut rien raté, c'est ta soirée 0:09 Les 4 saisons et les Gluthiers 0:11 T…" at bounding box center [534, 275] width 1032 height 435
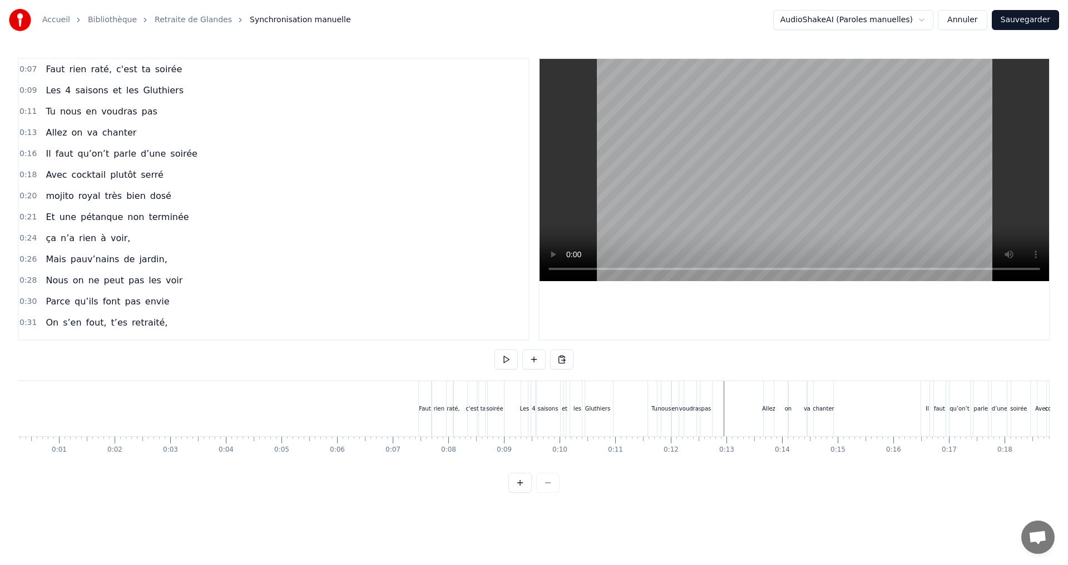
click at [771, 410] on div "Allez" at bounding box center [768, 409] width 13 height 8
click at [791, 408] on div "on" at bounding box center [789, 409] width 7 height 8
type input "**"
drag, startPoint x: 786, startPoint y: 413, endPoint x: 777, endPoint y: 413, distance: 8.9
click at [777, 413] on div "Allez on va chanter" at bounding box center [799, 408] width 73 height 55
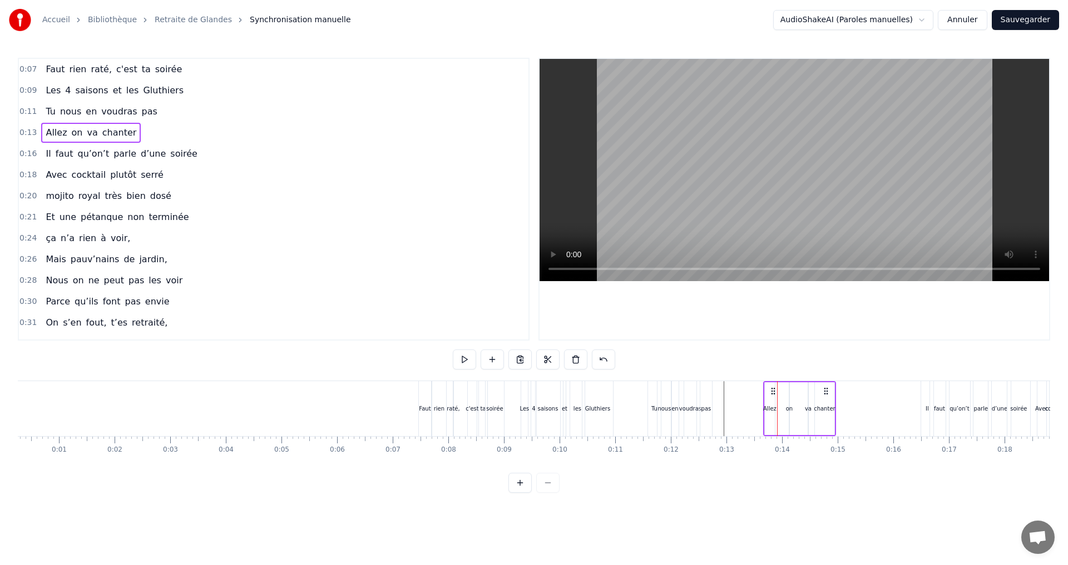
drag, startPoint x: 789, startPoint y: 402, endPoint x: 779, endPoint y: 401, distance: 10.0
click at [779, 401] on div "Allez on va chanter" at bounding box center [799, 408] width 73 height 55
click at [776, 478] on div "0:07 Faut rien raté, c'est ta soirée 0:09 Les 4 saisons et les Gluthiers 0:11 T…" at bounding box center [534, 275] width 1032 height 435
click at [807, 410] on div "va" at bounding box center [808, 409] width 7 height 8
drag, startPoint x: 809, startPoint y: 402, endPoint x: 798, endPoint y: 402, distance: 10.6
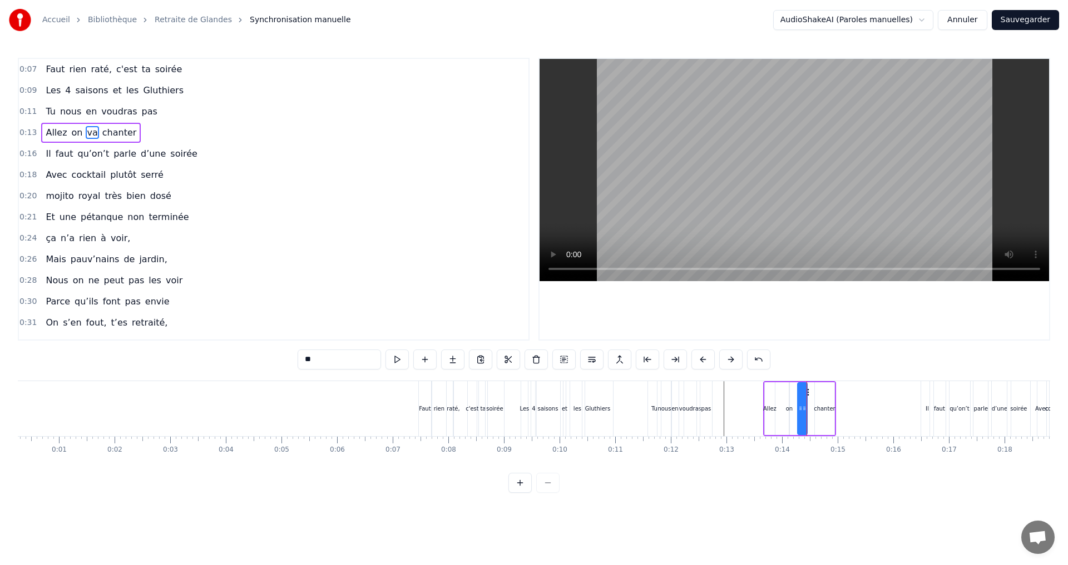
click at [798, 402] on div at bounding box center [800, 409] width 4 height 51
drag, startPoint x: 823, startPoint y: 400, endPoint x: 817, endPoint y: 397, distance: 6.2
click at [812, 401] on div "Allez on va chanter" at bounding box center [799, 408] width 73 height 55
drag, startPoint x: 822, startPoint y: 393, endPoint x: 816, endPoint y: 396, distance: 7.0
click at [816, 396] on div "Allez on va chanter" at bounding box center [793, 408] width 73 height 55
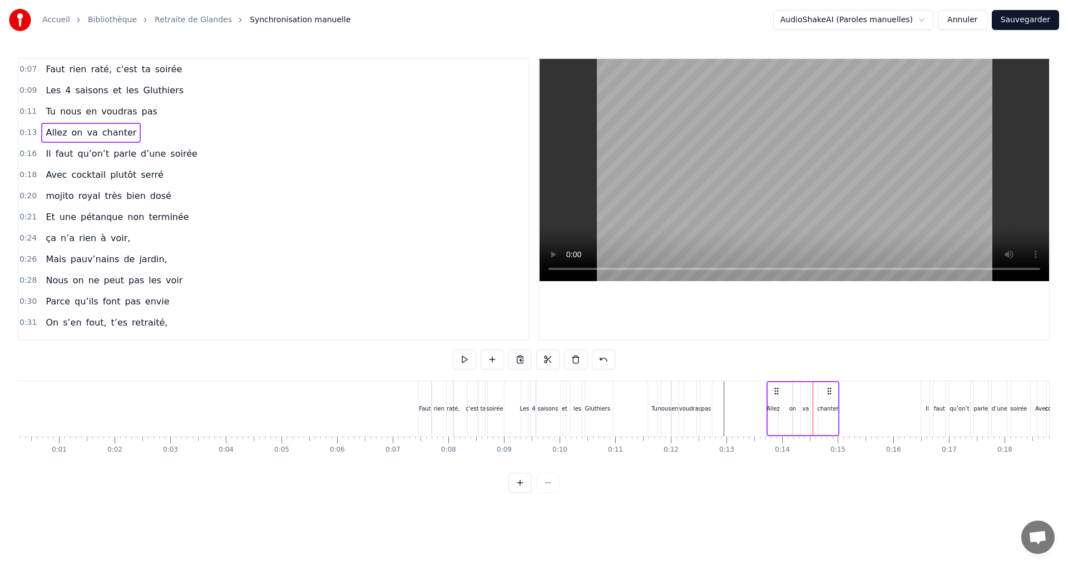
drag, startPoint x: 818, startPoint y: 390, endPoint x: 828, endPoint y: 393, distance: 9.7
click at [828, 393] on icon at bounding box center [829, 391] width 9 height 9
drag, startPoint x: 776, startPoint y: 392, endPoint x: 782, endPoint y: 394, distance: 6.9
click at [782, 394] on icon at bounding box center [782, 391] width 9 height 9
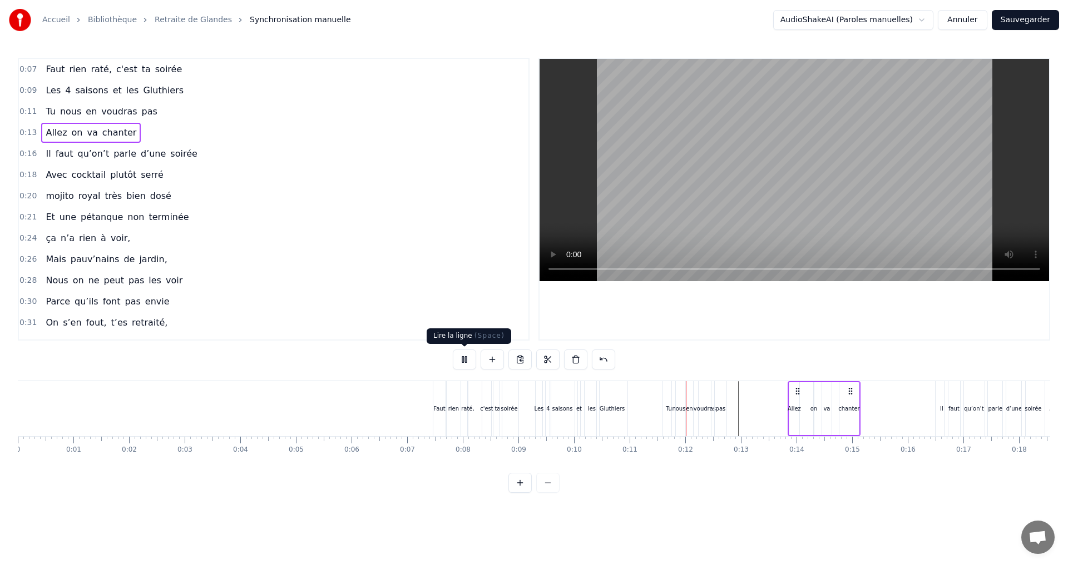
click at [465, 356] on button at bounding box center [464, 360] width 23 height 20
click at [578, 410] on div "et" at bounding box center [579, 409] width 6 height 8
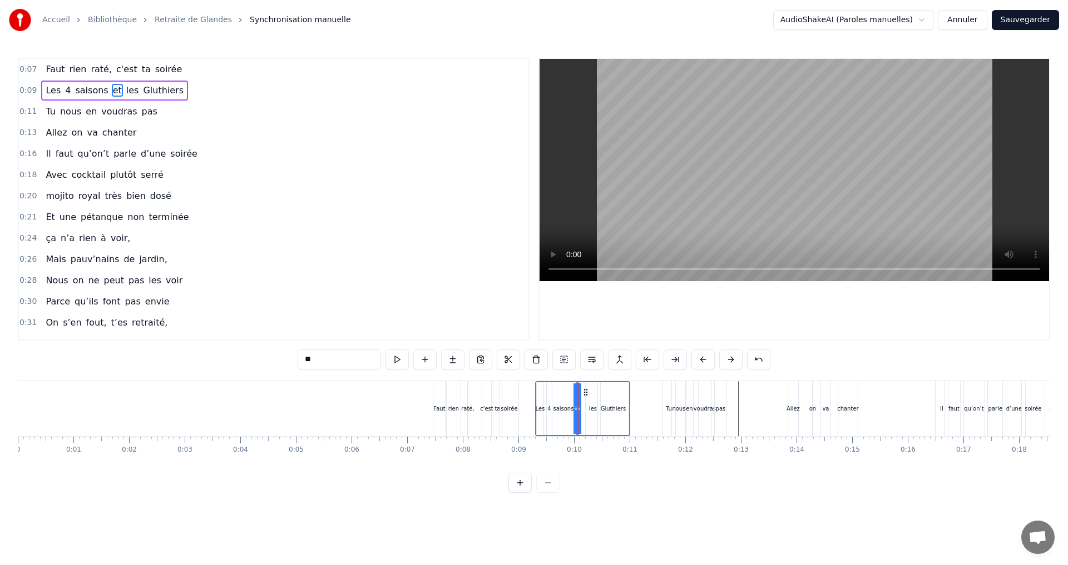
click at [585, 393] on icon at bounding box center [585, 392] width 9 height 9
click at [617, 414] on div "Gluthiers" at bounding box center [613, 409] width 31 height 53
type input "*********"
click at [574, 380] on div "0:07 Faut rien raté, c'est ta soirée 0:09 Les 4 saisons et les Gluthiers 0:11 T…" at bounding box center [534, 275] width 1032 height 435
click at [574, 381] on div "Les 4 saisons et les Gluthiers" at bounding box center [582, 408] width 95 height 55
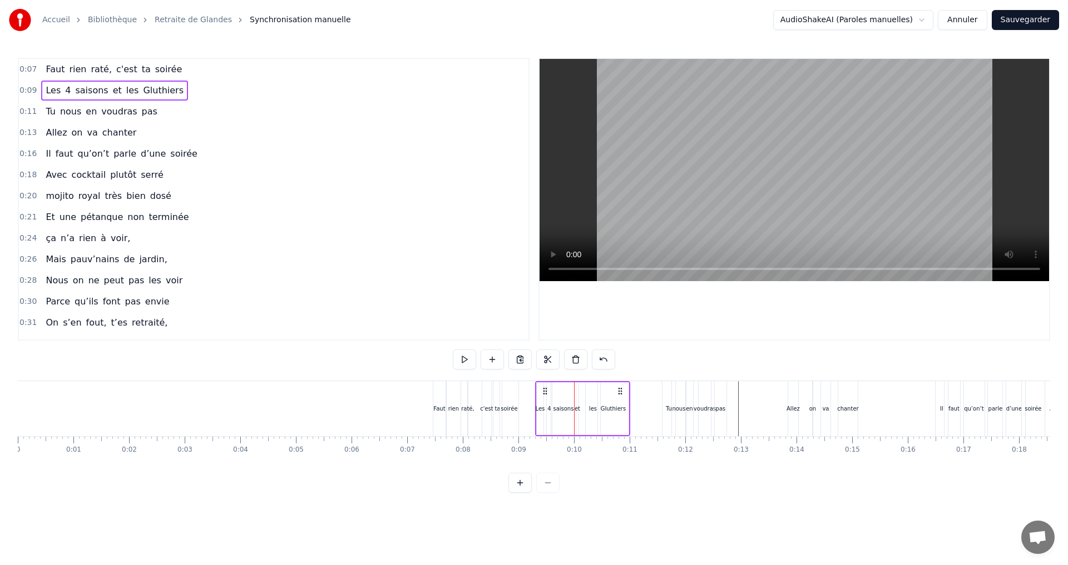
click at [618, 411] on div "Gluthiers" at bounding box center [612, 409] width 25 height 8
click at [621, 410] on icon at bounding box center [620, 408] width 4 height 9
click at [592, 409] on div "les" at bounding box center [593, 409] width 8 height 8
click at [595, 400] on div at bounding box center [595, 409] width 4 height 51
click at [583, 405] on icon at bounding box center [585, 408] width 4 height 9
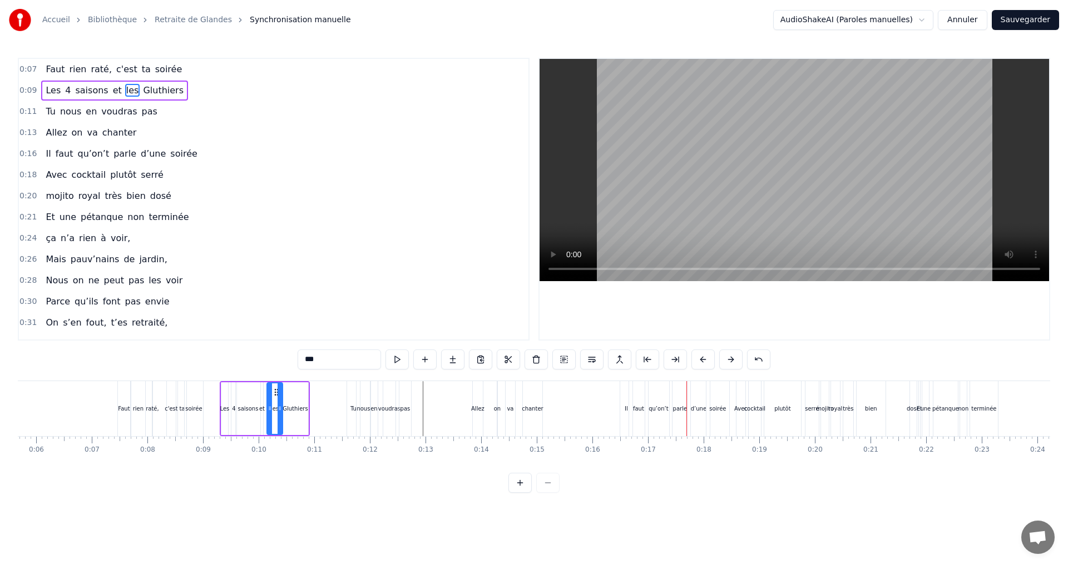
scroll to position [0, 211]
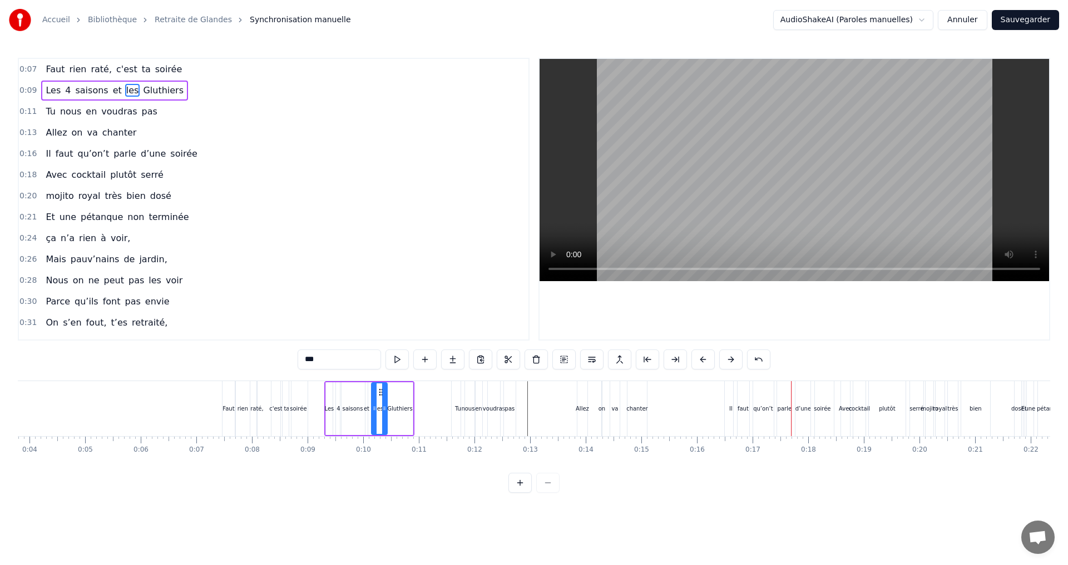
click at [511, 393] on div "pas" at bounding box center [510, 408] width 12 height 55
type input "***"
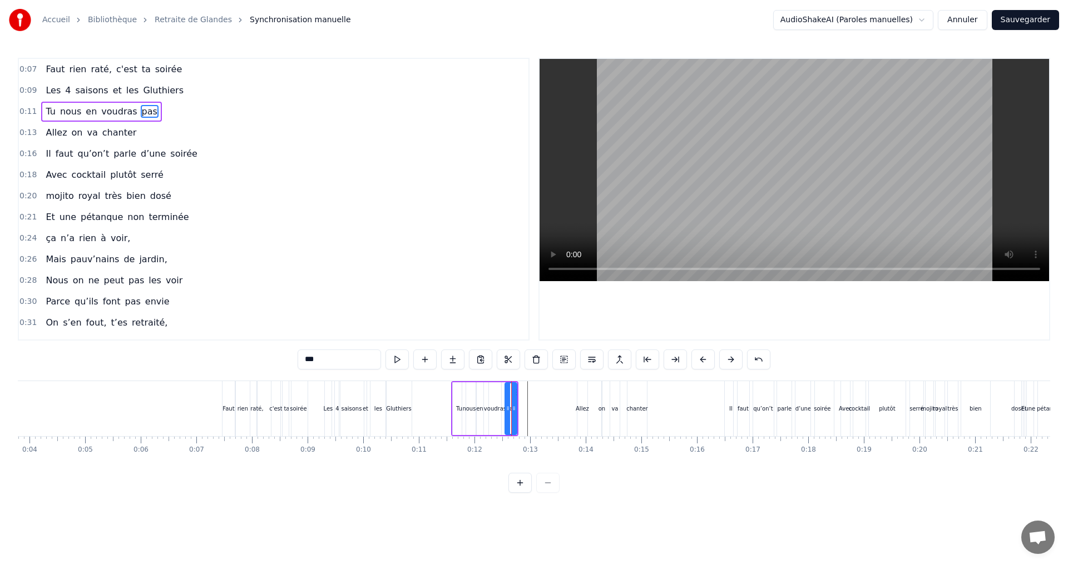
click at [488, 381] on div "Tu nous en voudras pas" at bounding box center [484, 408] width 67 height 55
click at [502, 380] on div "0:07 Faut rien raté, c'est ta soirée 0:09 Les 4 saisons et les Gluthiers 0:11 T…" at bounding box center [534, 275] width 1032 height 435
click at [507, 389] on icon at bounding box center [507, 391] width 9 height 9
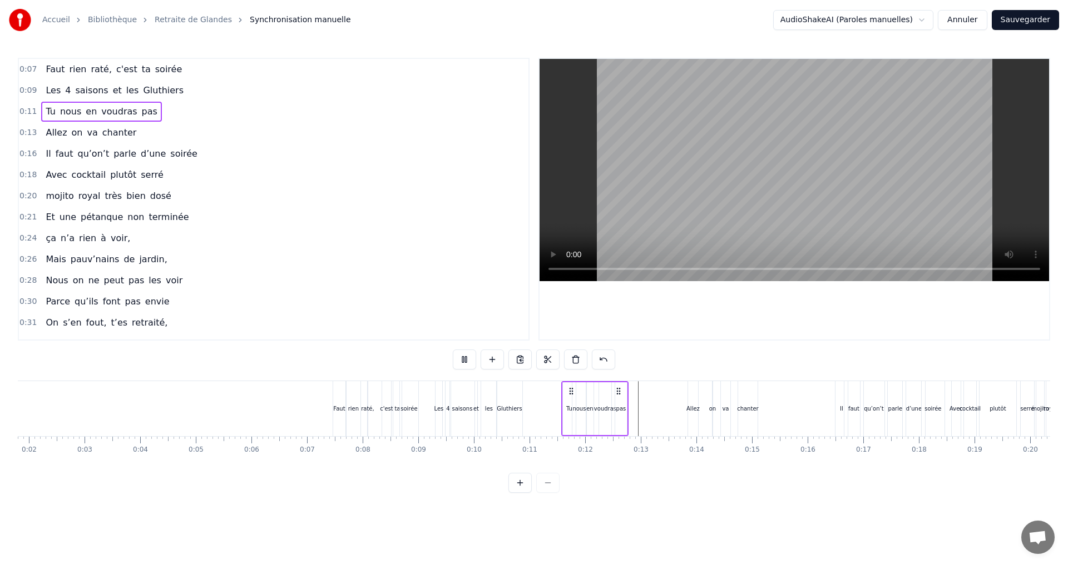
scroll to position [0, 0]
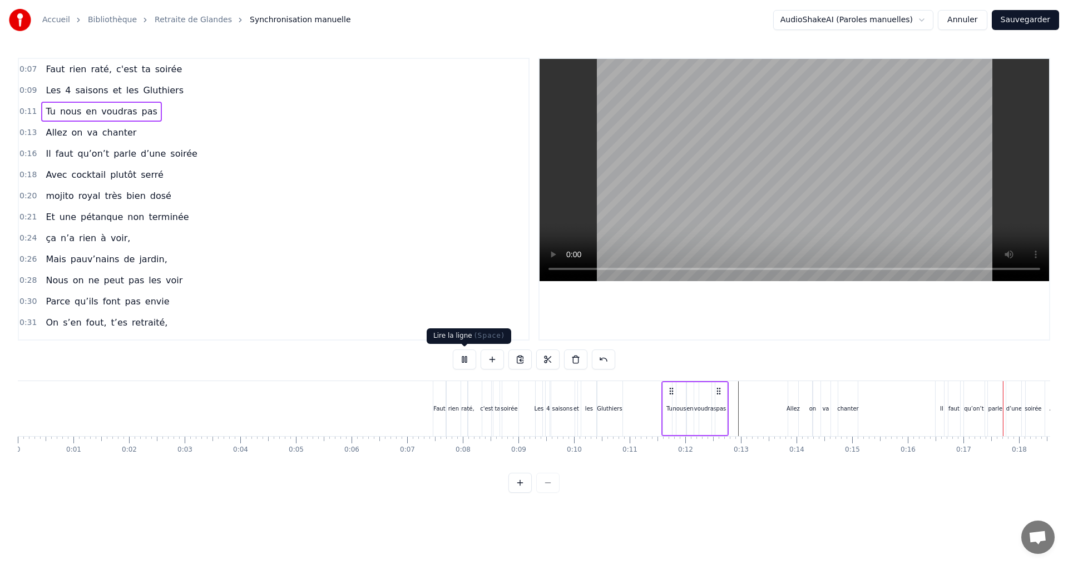
click at [462, 363] on button at bounding box center [464, 360] width 23 height 20
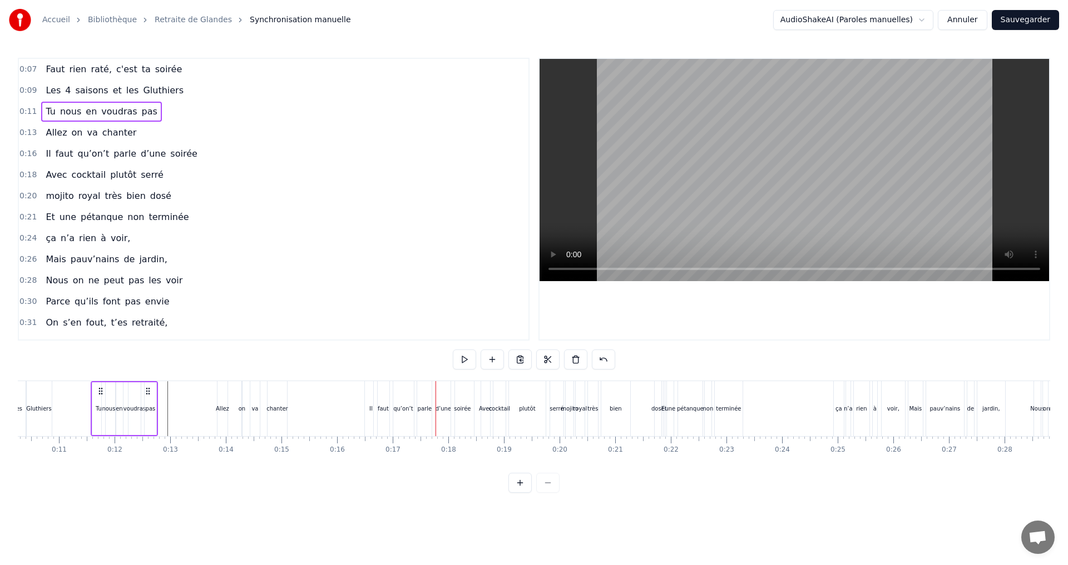
scroll to position [0, 531]
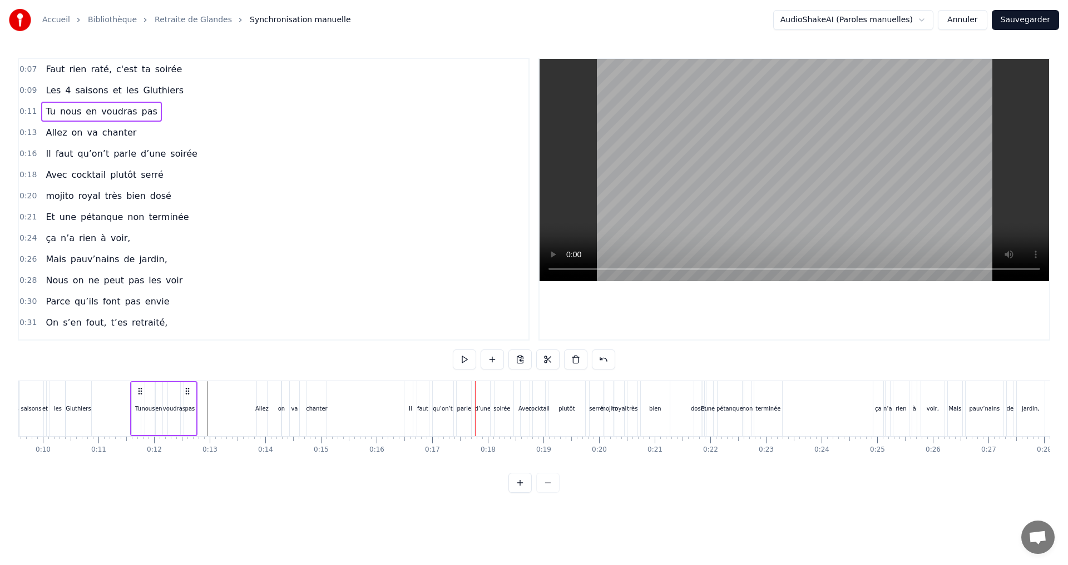
click at [272, 424] on div "Allez on va chanter" at bounding box center [292, 408] width 73 height 55
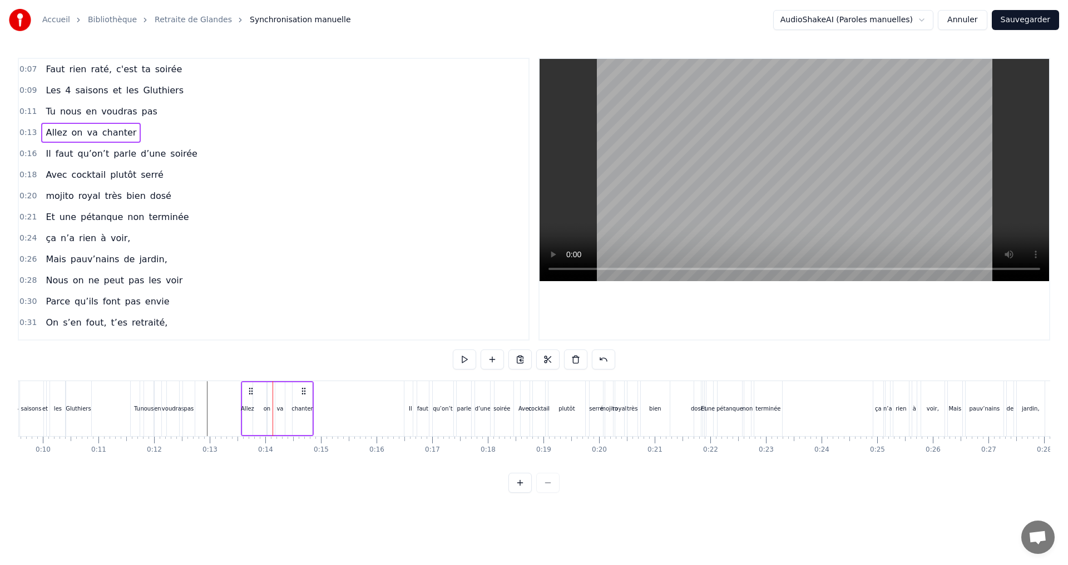
drag, startPoint x: 319, startPoint y: 387, endPoint x: 303, endPoint y: 386, distance: 15.6
click at [303, 387] on icon at bounding box center [303, 391] width 9 height 9
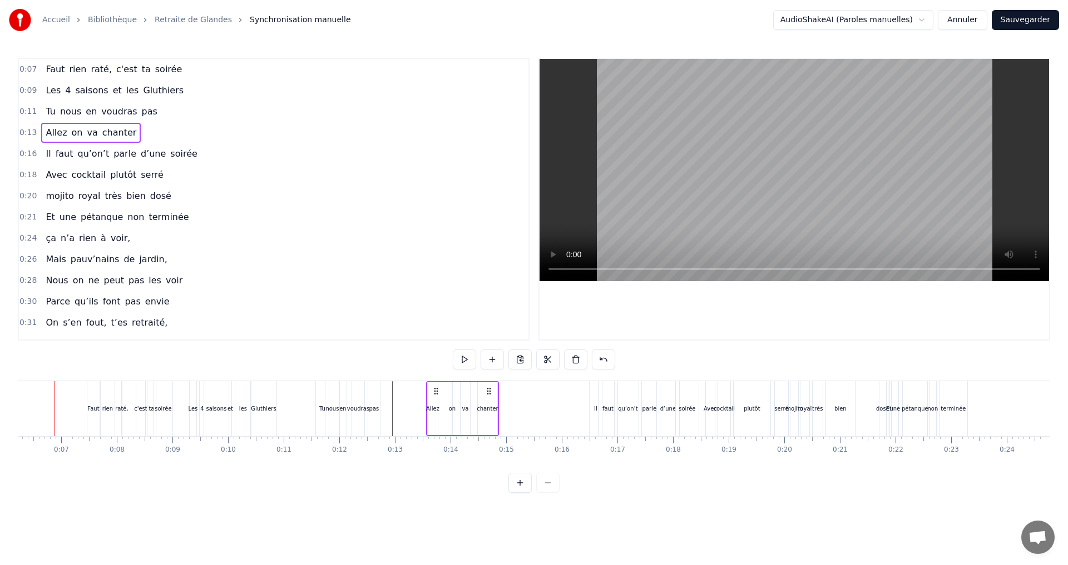
scroll to position [0, 326]
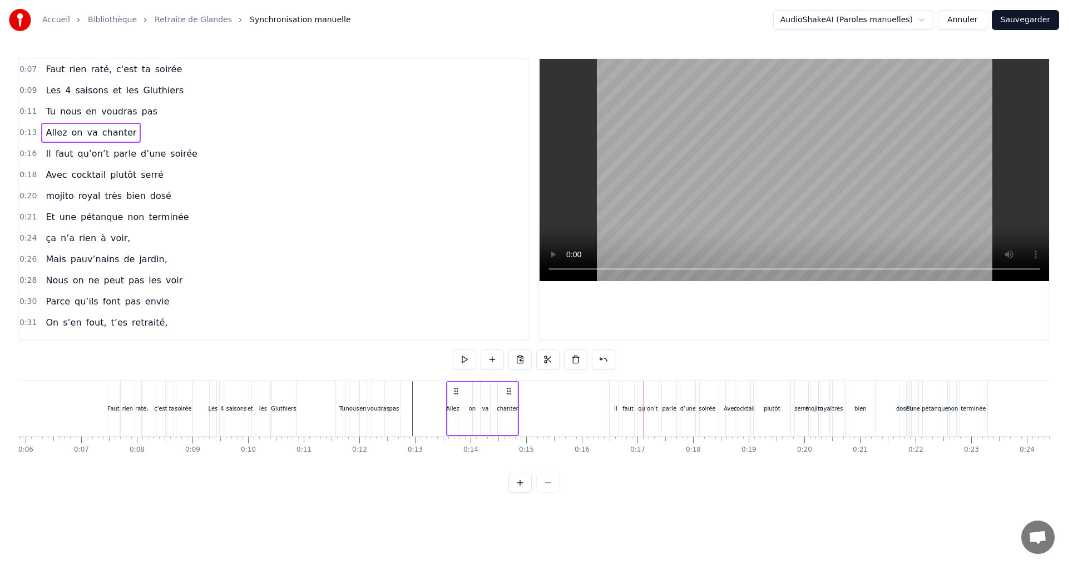
drag, startPoint x: 472, startPoint y: 399, endPoint x: 464, endPoint y: 400, distance: 7.8
click at [464, 400] on div "Allez on va chanter" at bounding box center [482, 408] width 73 height 55
click at [472, 410] on div "on" at bounding box center [472, 409] width 7 height 8
click at [471, 401] on div at bounding box center [471, 408] width 1 height 55
click at [469, 408] on div "on" at bounding box center [471, 409] width 7 height 8
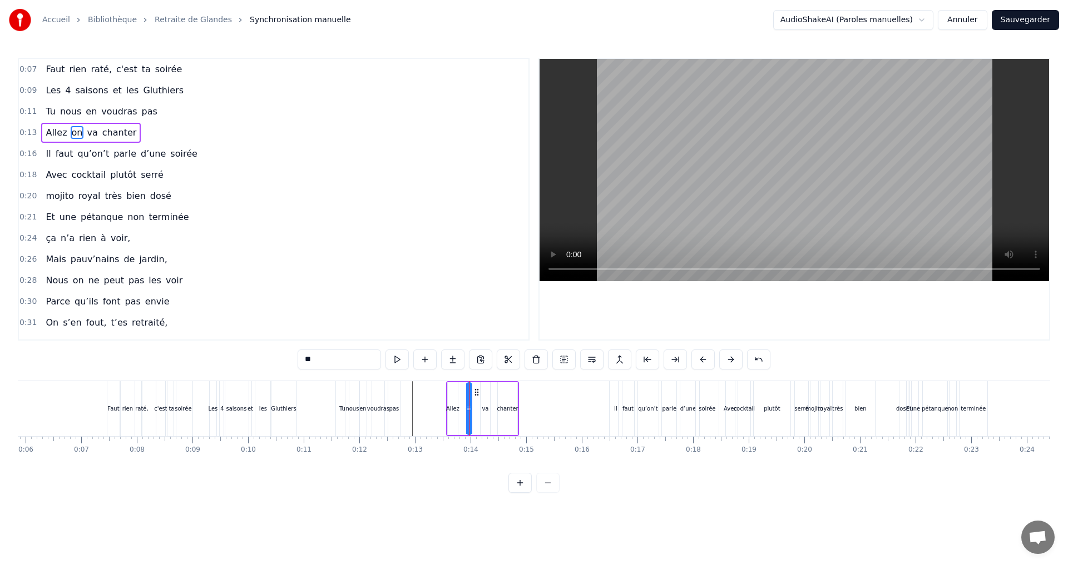
click at [468, 396] on div "on" at bounding box center [469, 409] width 3 height 51
click at [460, 397] on div "Allez on va chanter" at bounding box center [482, 408] width 73 height 55
click at [484, 412] on div "va" at bounding box center [485, 409] width 7 height 8
drag, startPoint x: 487, startPoint y: 398, endPoint x: 477, endPoint y: 398, distance: 10.6
click at [477, 398] on div at bounding box center [479, 409] width 4 height 51
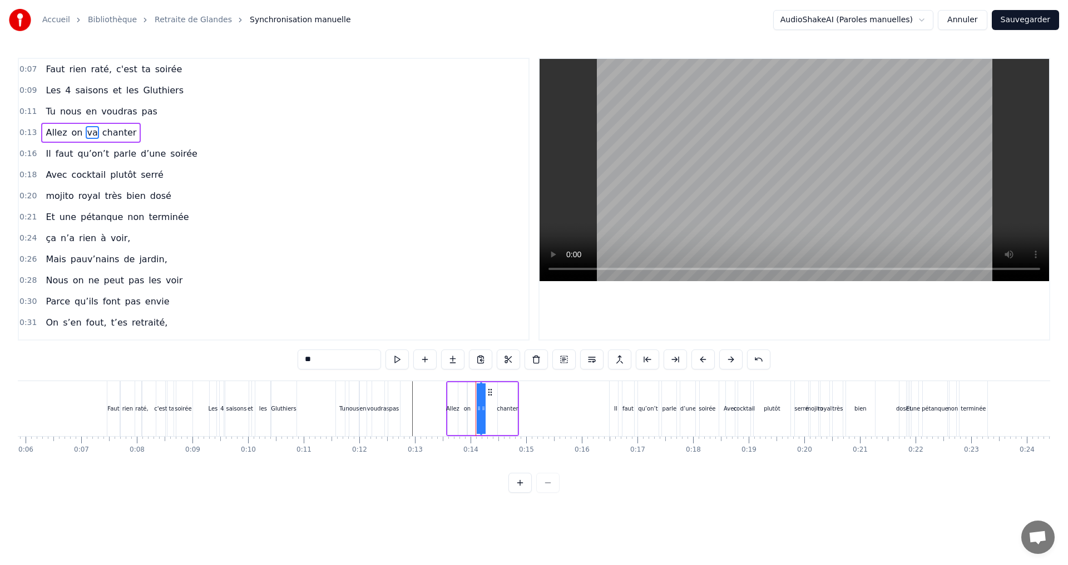
click at [503, 397] on div "chanter" at bounding box center [507, 409] width 19 height 53
click at [502, 398] on div "chanter" at bounding box center [507, 409] width 18 height 51
click at [504, 411] on div "chanter" at bounding box center [508, 409] width 22 height 8
click at [505, 426] on div "chanter" at bounding box center [507, 409] width 18 height 51
drag, startPoint x: 513, startPoint y: 420, endPoint x: 506, endPoint y: 418, distance: 7.4
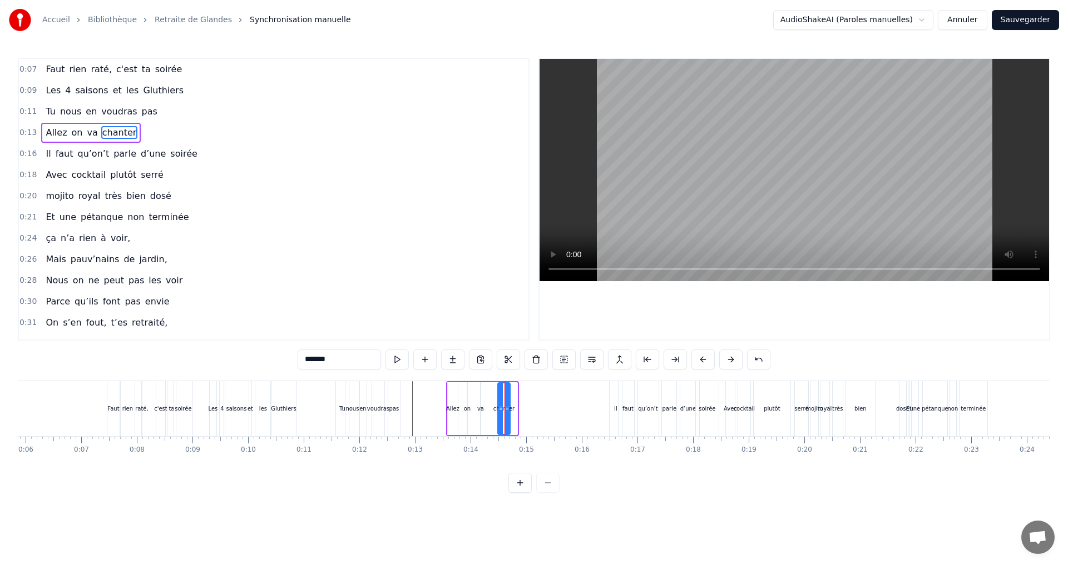
click at [506, 418] on div at bounding box center [507, 409] width 4 height 51
drag, startPoint x: 498, startPoint y: 418, endPoint x: 488, endPoint y: 418, distance: 10.6
click at [488, 418] on div at bounding box center [490, 409] width 4 height 51
click at [502, 416] on div at bounding box center [503, 409] width 4 height 51
click at [480, 410] on div "va" at bounding box center [480, 409] width 7 height 8
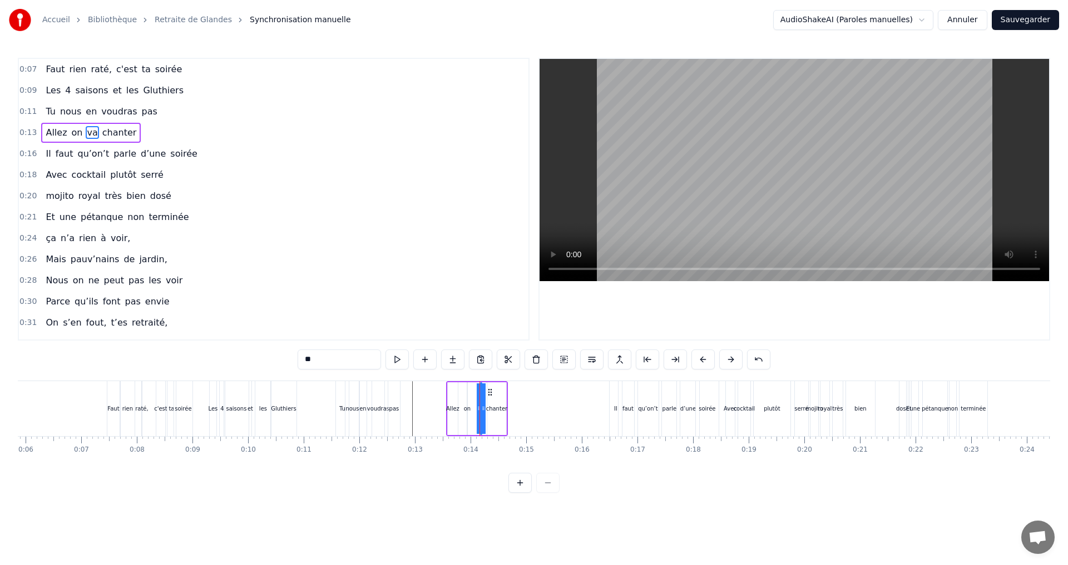
click at [470, 493] on div "0:07 Faut rien raté, c'est ta soirée 0:09 Les 4 saisons et les Gluthiers 0:11 T…" at bounding box center [534, 275] width 1032 height 435
click at [619, 409] on div "faut" at bounding box center [627, 408] width 19 height 55
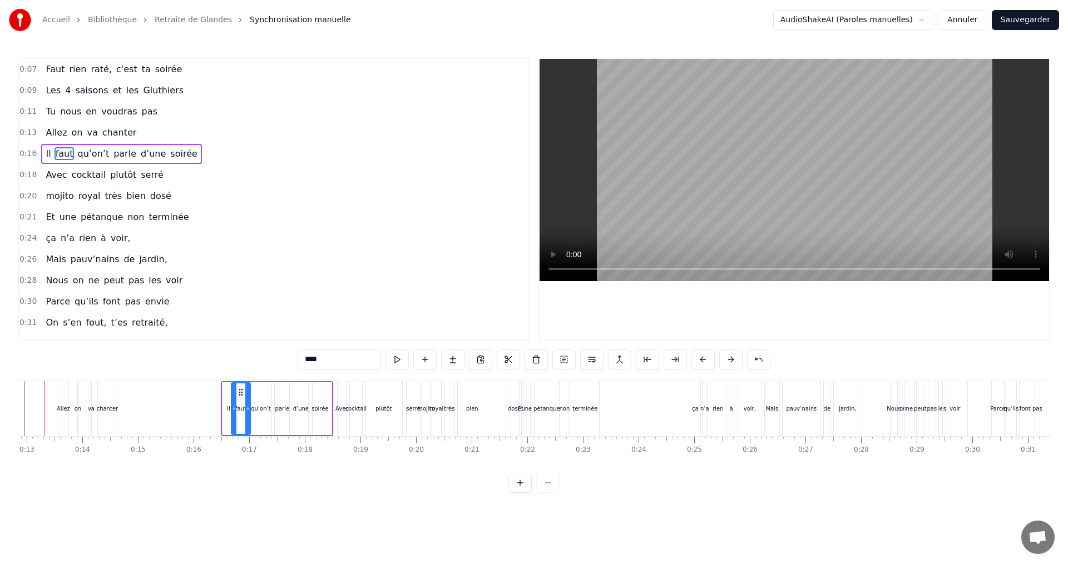
scroll to position [0, 684]
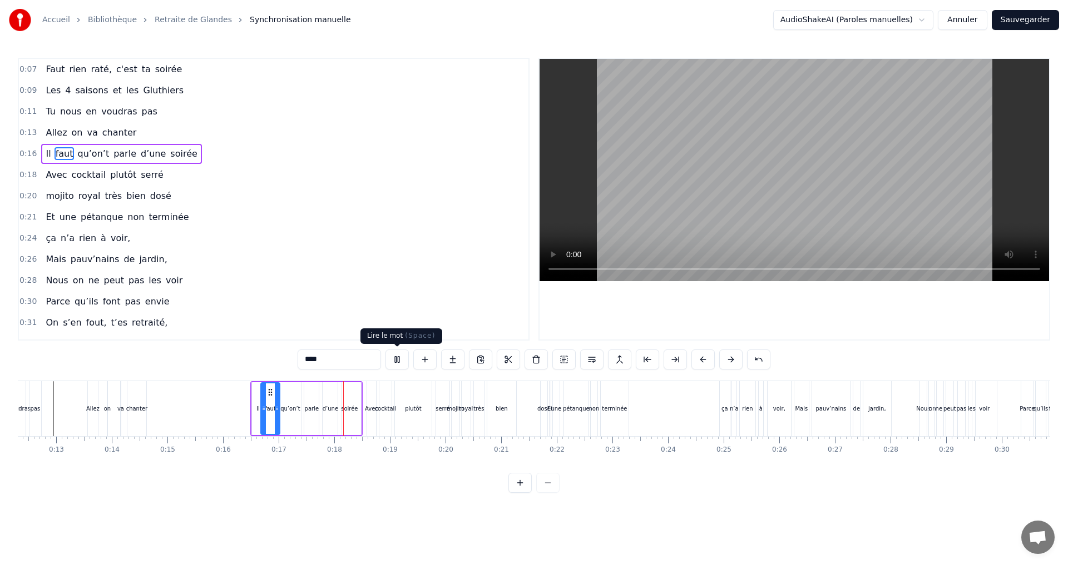
click at [396, 359] on button at bounding box center [396, 360] width 23 height 20
click at [312, 409] on div "parle" at bounding box center [312, 409] width 14 height 8
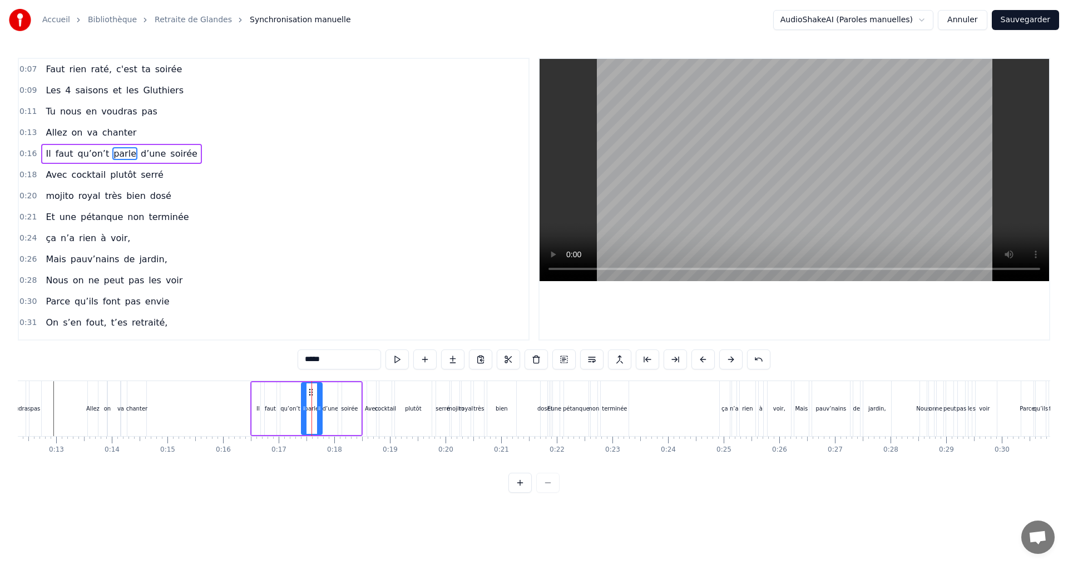
click at [287, 410] on div "qu’on’t" at bounding box center [289, 409] width 19 height 8
drag, startPoint x: 302, startPoint y: 398, endPoint x: 295, endPoint y: 401, distance: 7.2
click at [295, 401] on div at bounding box center [294, 409] width 4 height 51
click at [309, 400] on div "parle" at bounding box center [311, 409] width 21 height 53
drag, startPoint x: 320, startPoint y: 400, endPoint x: 312, endPoint y: 401, distance: 7.8
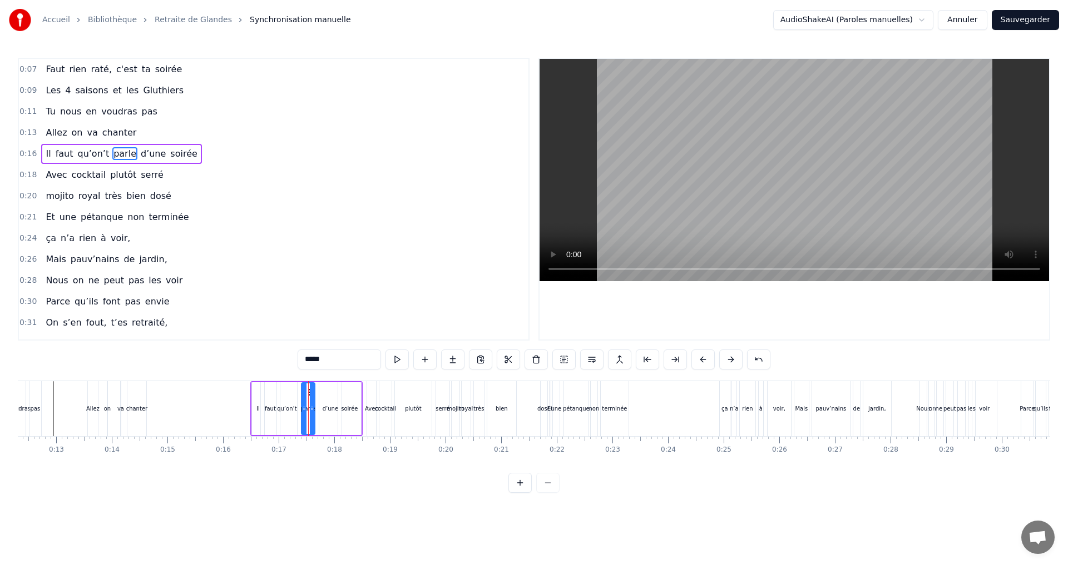
click at [312, 401] on div at bounding box center [312, 409] width 4 height 51
click at [300, 404] on div at bounding box center [299, 409] width 4 height 51
click at [328, 404] on div "d’une" at bounding box center [330, 409] width 22 height 53
click at [315, 403] on div at bounding box center [317, 409] width 4 height 51
drag, startPoint x: 338, startPoint y: 401, endPoint x: 329, endPoint y: 402, distance: 9.0
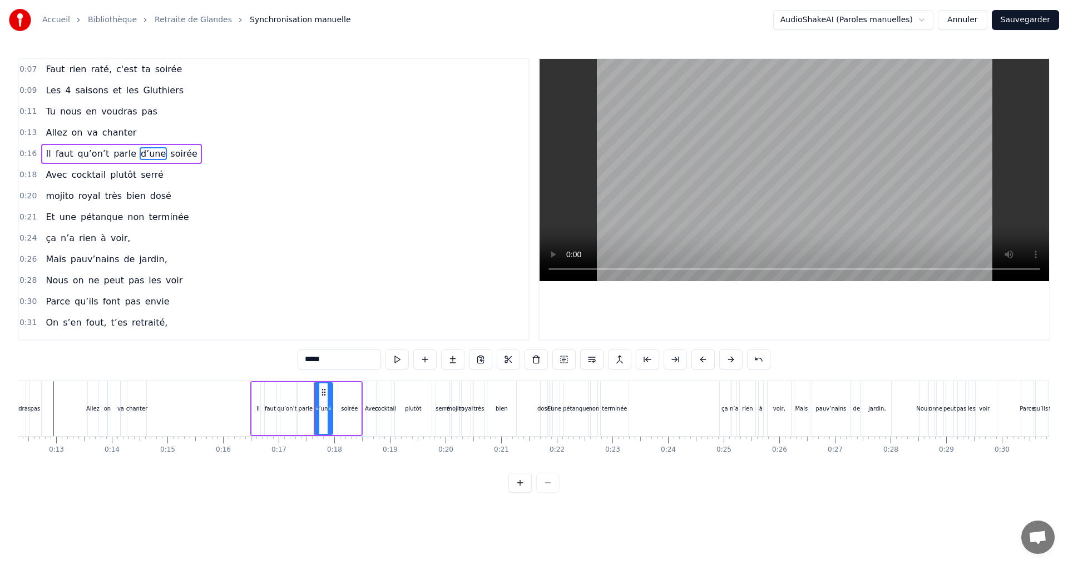
click at [329, 402] on div at bounding box center [329, 409] width 4 height 51
click at [272, 408] on div "faut" at bounding box center [270, 409] width 11 height 8
click at [360, 386] on div "soirée" at bounding box center [350, 409] width 24 height 53
drag, startPoint x: 348, startPoint y: 395, endPoint x: 337, endPoint y: 387, distance: 13.6
click at [339, 398] on div "soirée" at bounding box center [350, 409] width 22 height 51
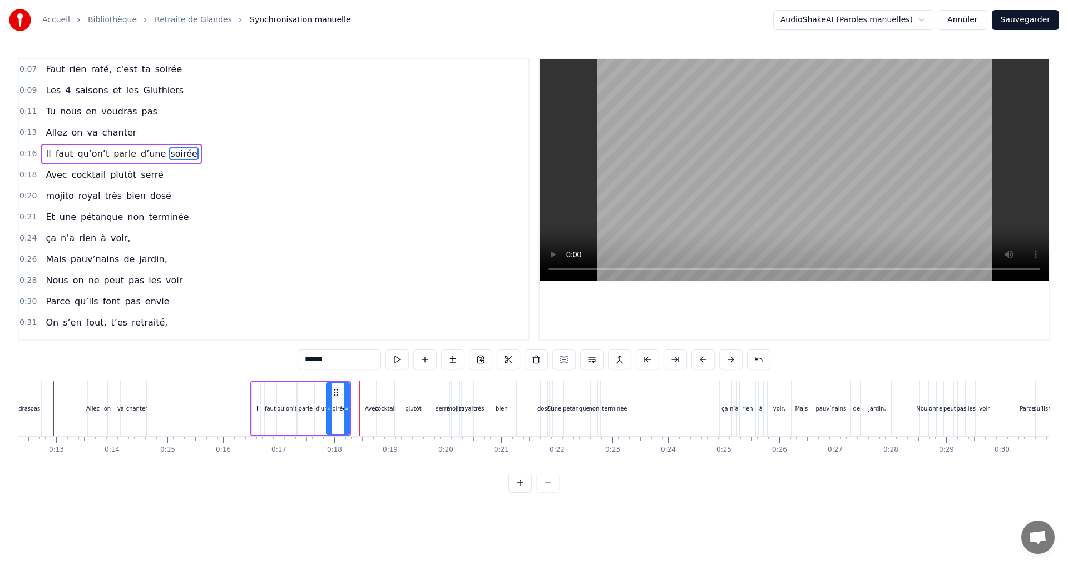
click at [329, 383] on div "soirée" at bounding box center [338, 409] width 24 height 53
click at [314, 383] on div "d’une" at bounding box center [323, 409] width 18 height 53
click at [252, 434] on div "Il" at bounding box center [257, 409] width 13 height 53
type input "**"
click at [350, 414] on div "Il faut qu’on’t parle d’une soirée" at bounding box center [300, 408] width 101 height 55
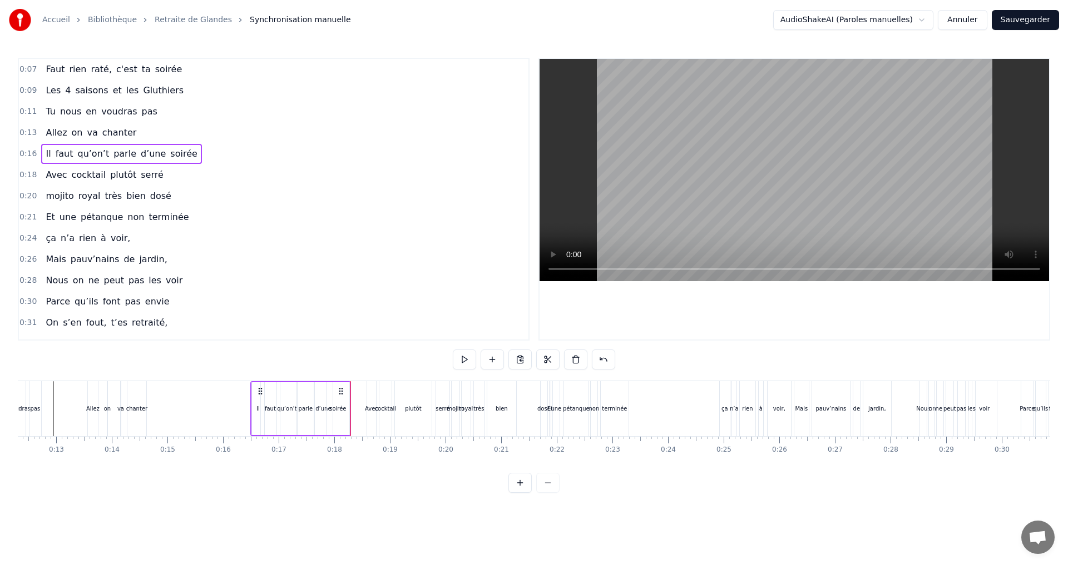
drag, startPoint x: 349, startPoint y: 391, endPoint x: 336, endPoint y: 394, distance: 13.1
click at [336, 394] on div "Il faut qu’on’t parle d’une soirée" at bounding box center [300, 408] width 101 height 55
drag, startPoint x: 340, startPoint y: 391, endPoint x: 325, endPoint y: 394, distance: 15.8
click at [325, 394] on icon at bounding box center [325, 391] width 9 height 9
click at [320, 409] on div "soirée" at bounding box center [322, 409] width 17 height 8
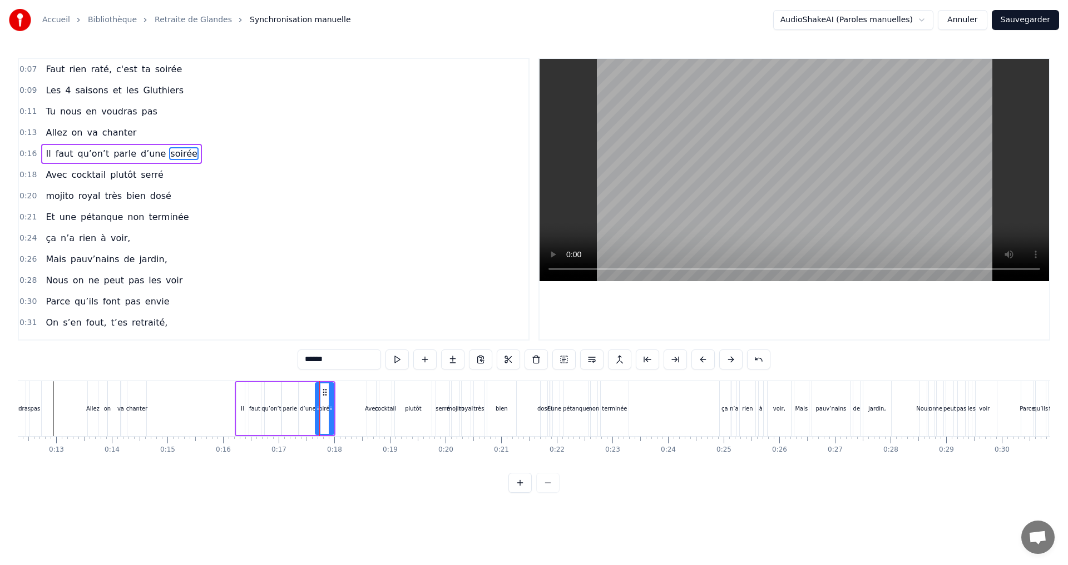
click at [316, 400] on div at bounding box center [318, 409] width 4 height 51
click at [286, 410] on div "parle" at bounding box center [290, 409] width 14 height 8
click at [287, 405] on icon at bounding box center [287, 408] width 4 height 9
click at [298, 402] on div at bounding box center [297, 409] width 4 height 51
click at [270, 408] on div "qu’on’t" at bounding box center [270, 409] width 19 height 8
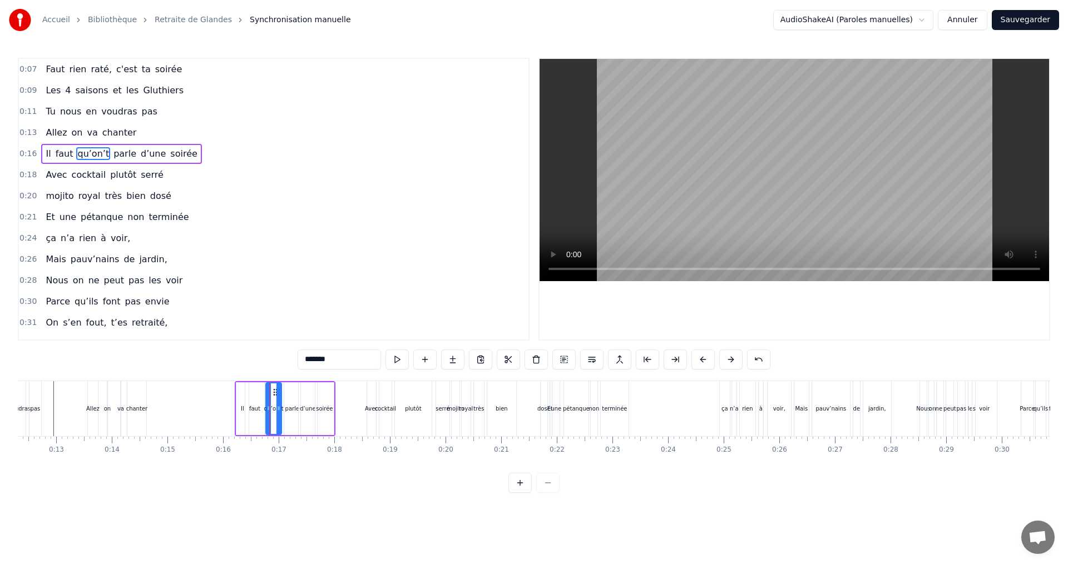
click at [266, 403] on div at bounding box center [268, 409] width 4 height 51
click at [256, 409] on div "faut" at bounding box center [254, 409] width 11 height 8
click at [252, 402] on div at bounding box center [253, 409] width 4 height 51
click at [242, 406] on div "Il" at bounding box center [242, 409] width 3 height 8
type input "**"
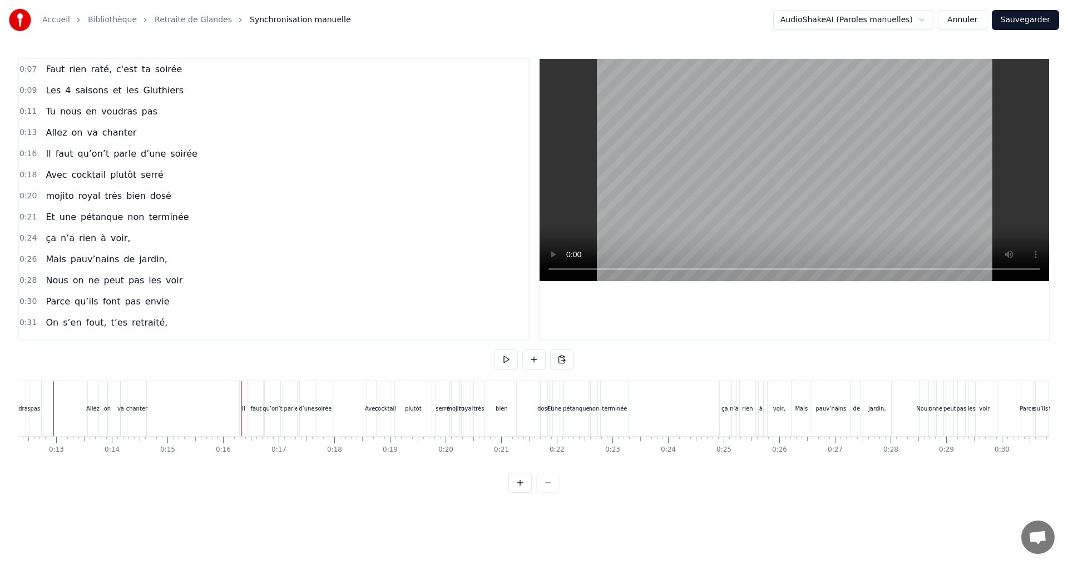
click at [244, 409] on div "Il" at bounding box center [243, 409] width 3 height 8
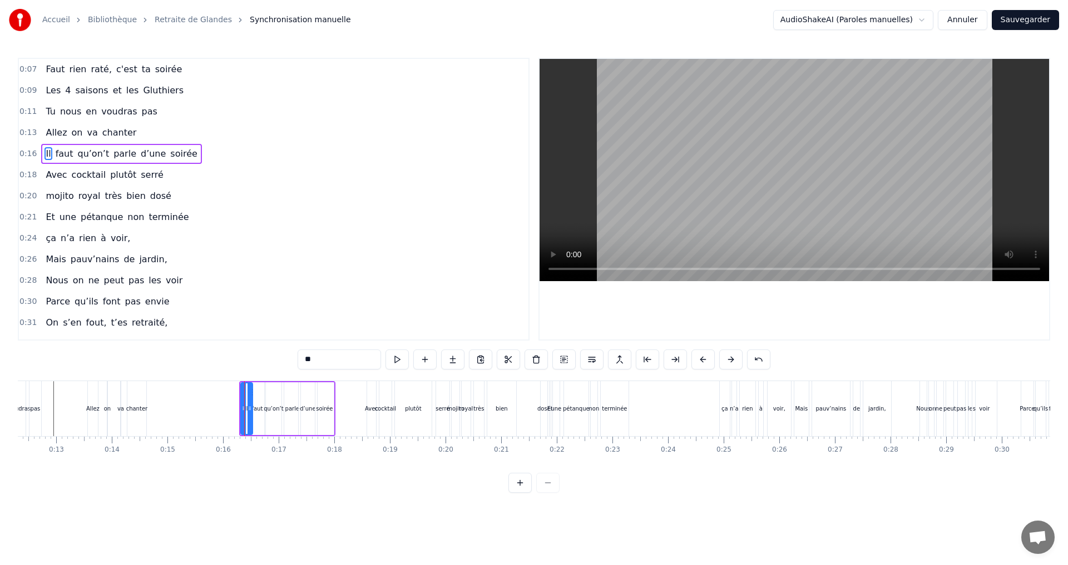
click at [249, 404] on div at bounding box center [249, 409] width 4 height 51
click at [241, 405] on icon at bounding box center [243, 408] width 4 height 9
click at [244, 405] on icon at bounding box center [246, 408] width 4 height 9
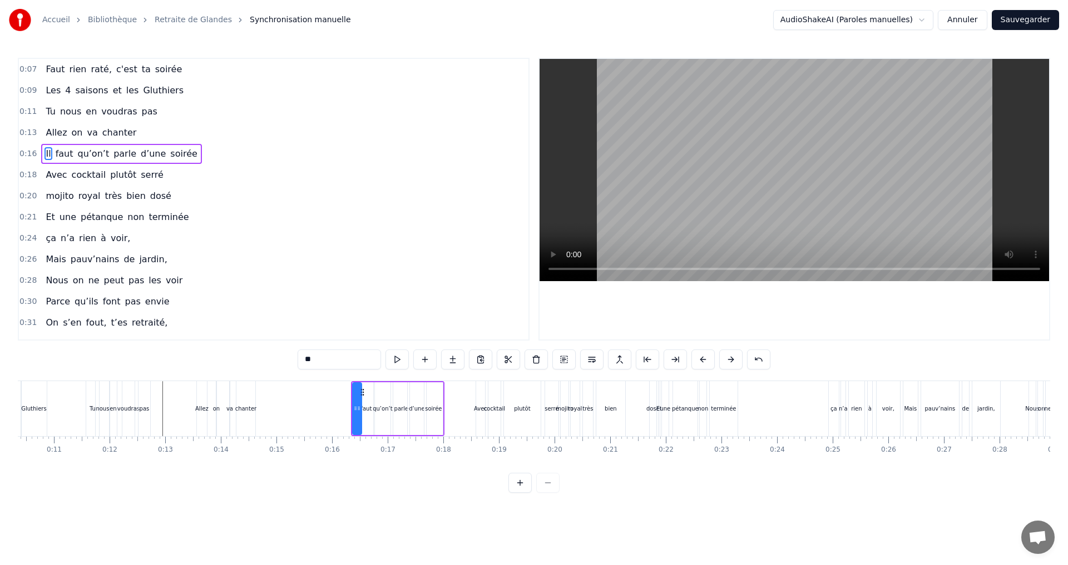
scroll to position [0, 326]
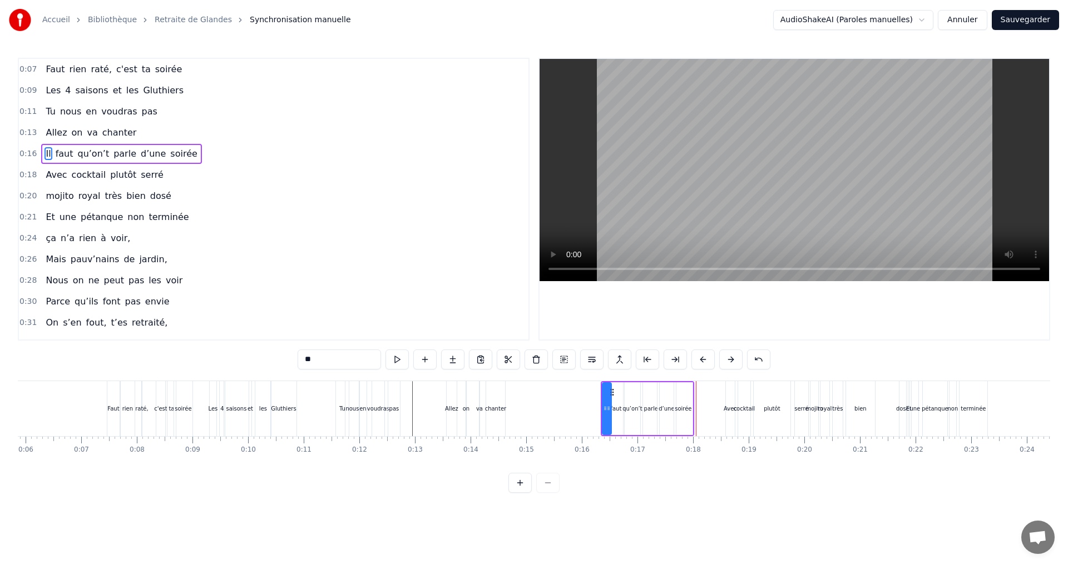
click at [631, 405] on div "qu’on’t" at bounding box center [631, 409] width 19 height 8
type input "*******"
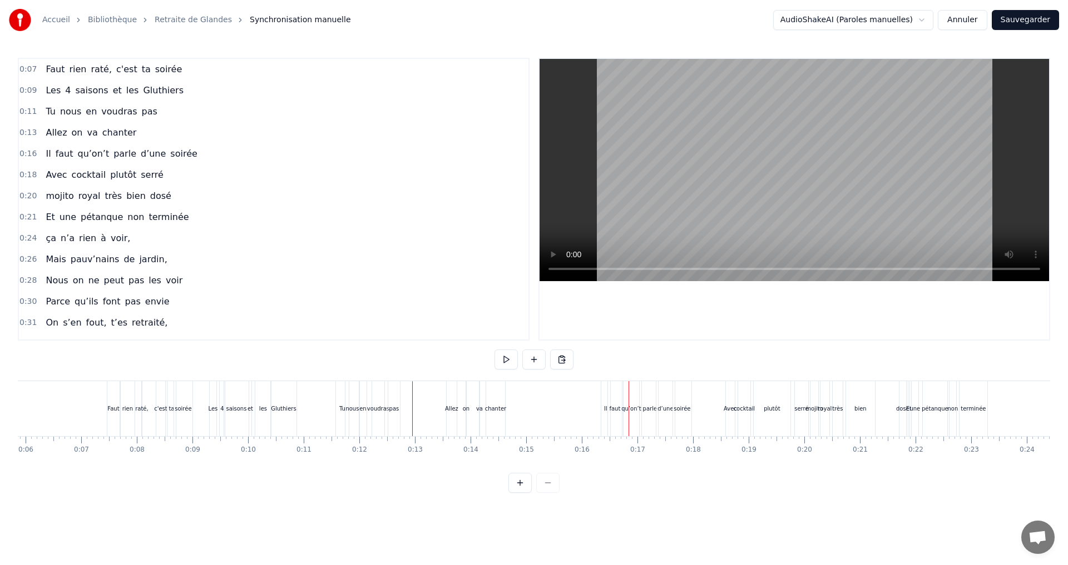
click at [632, 403] on div "qu’on’t" at bounding box center [631, 408] width 16 height 55
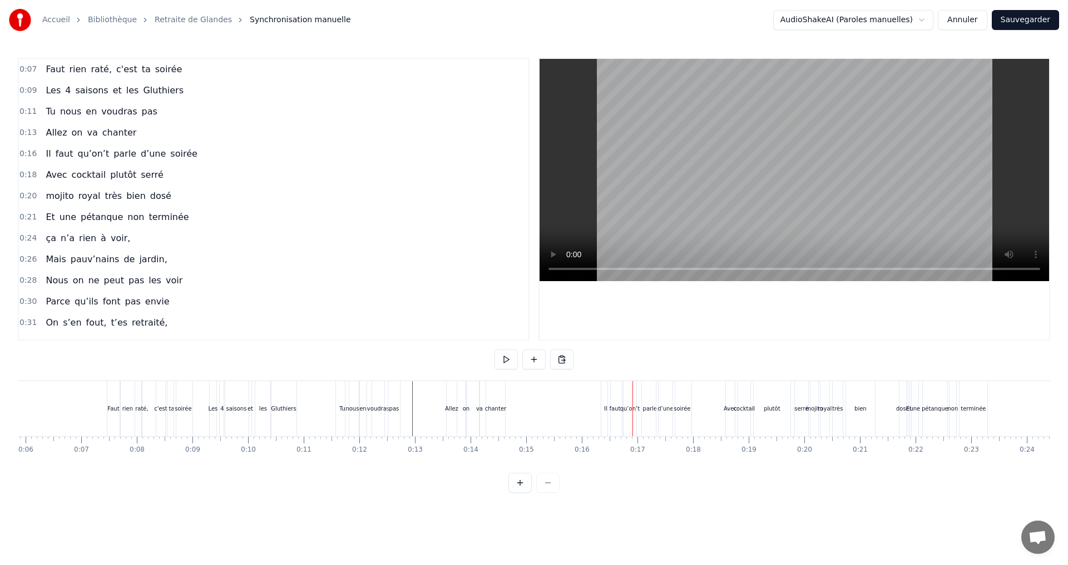
click at [647, 405] on div "parle" at bounding box center [650, 409] width 14 height 8
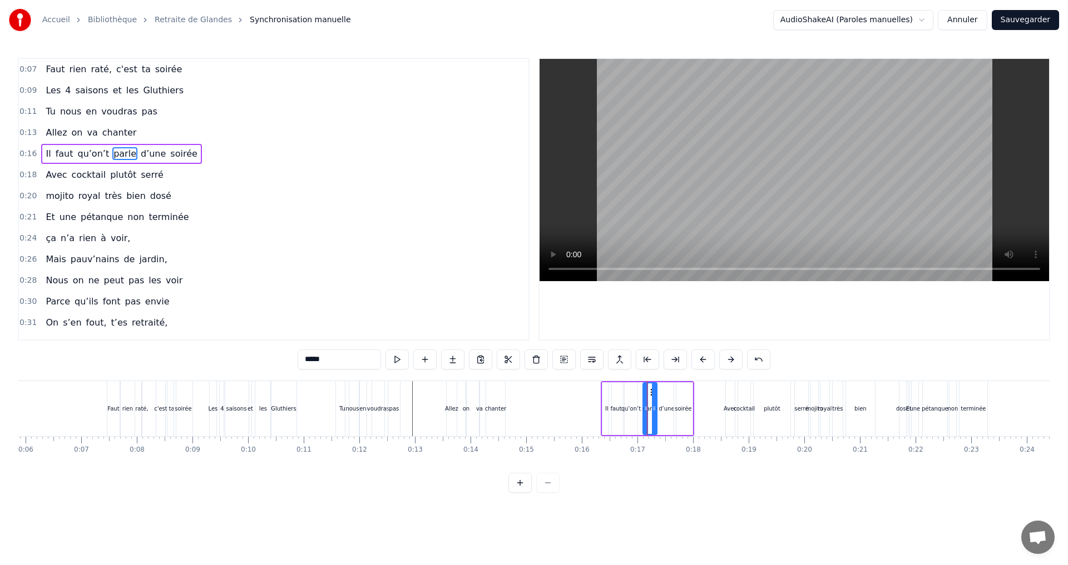
click at [654, 400] on div at bounding box center [654, 409] width 4 height 51
click at [645, 403] on div at bounding box center [644, 409] width 4 height 51
click at [666, 410] on div "d’une" at bounding box center [666, 409] width 16 height 8
type input "*****"
click at [666, 398] on div at bounding box center [665, 408] width 1 height 55
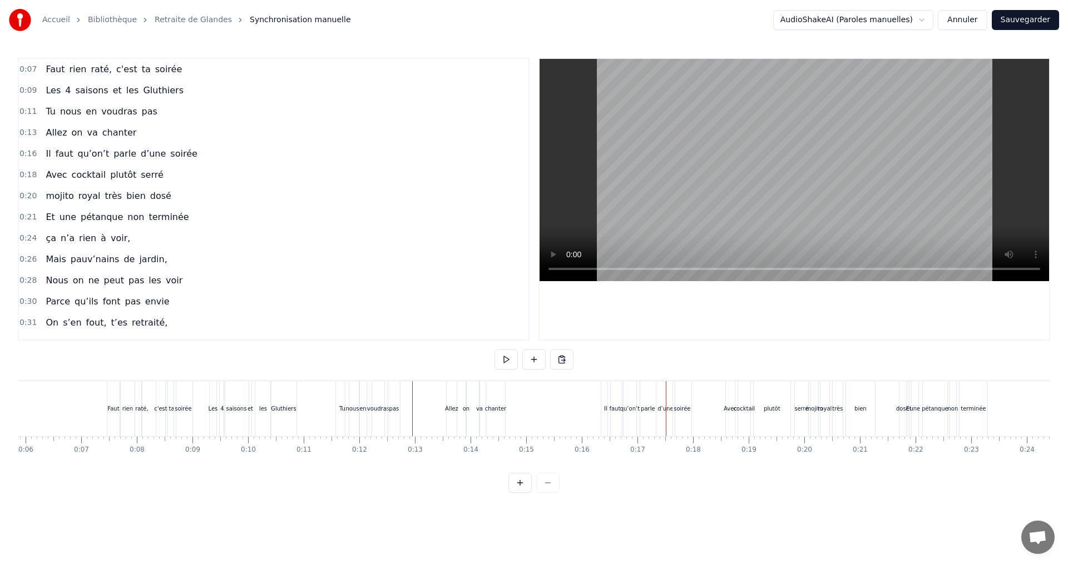
click at [664, 405] on div "d’une" at bounding box center [665, 409] width 16 height 8
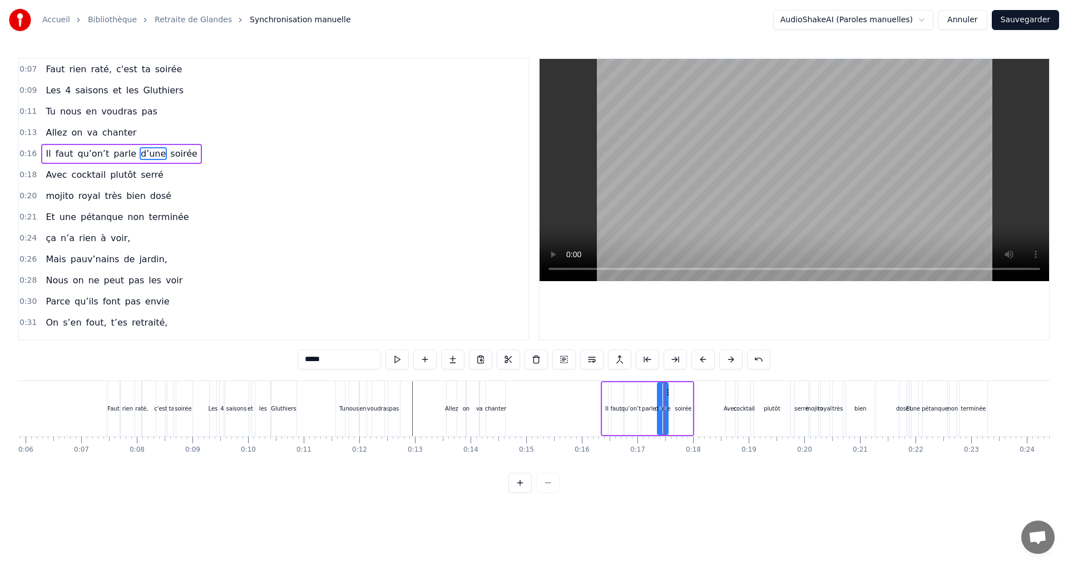
drag, startPoint x: 671, startPoint y: 408, endPoint x: 663, endPoint y: 407, distance: 7.8
click at [663, 407] on icon at bounding box center [665, 408] width 4 height 9
click at [661, 402] on div at bounding box center [660, 409] width 4 height 51
click at [678, 408] on div "soirée" at bounding box center [682, 409] width 17 height 8
click at [648, 410] on div "parle" at bounding box center [649, 409] width 14 height 8
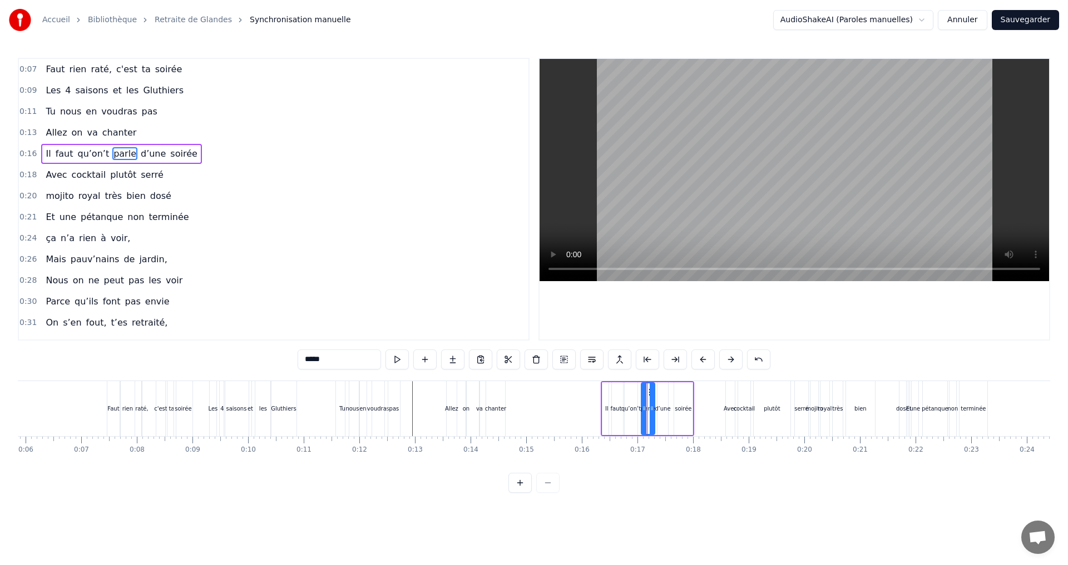
click at [649, 400] on div at bounding box center [651, 409] width 4 height 51
click at [681, 406] on div "soirée" at bounding box center [682, 409] width 17 height 8
click at [672, 401] on div at bounding box center [674, 409] width 4 height 51
drag, startPoint x: 689, startPoint y: 404, endPoint x: 682, endPoint y: 404, distance: 6.7
click at [682, 404] on div at bounding box center [683, 409] width 4 height 51
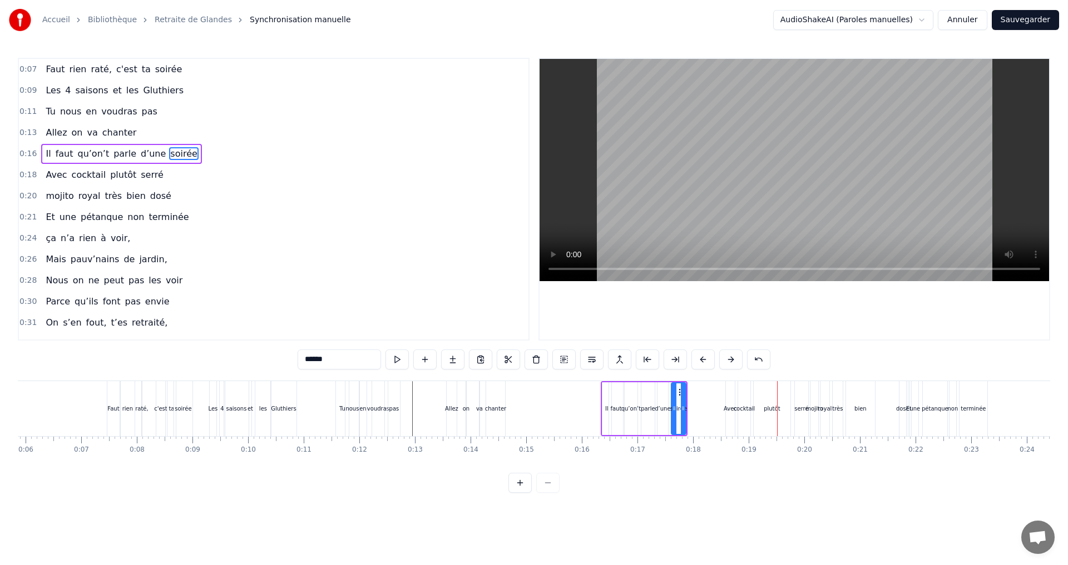
click at [802, 406] on div "serré" at bounding box center [801, 409] width 14 height 8
type input "*****"
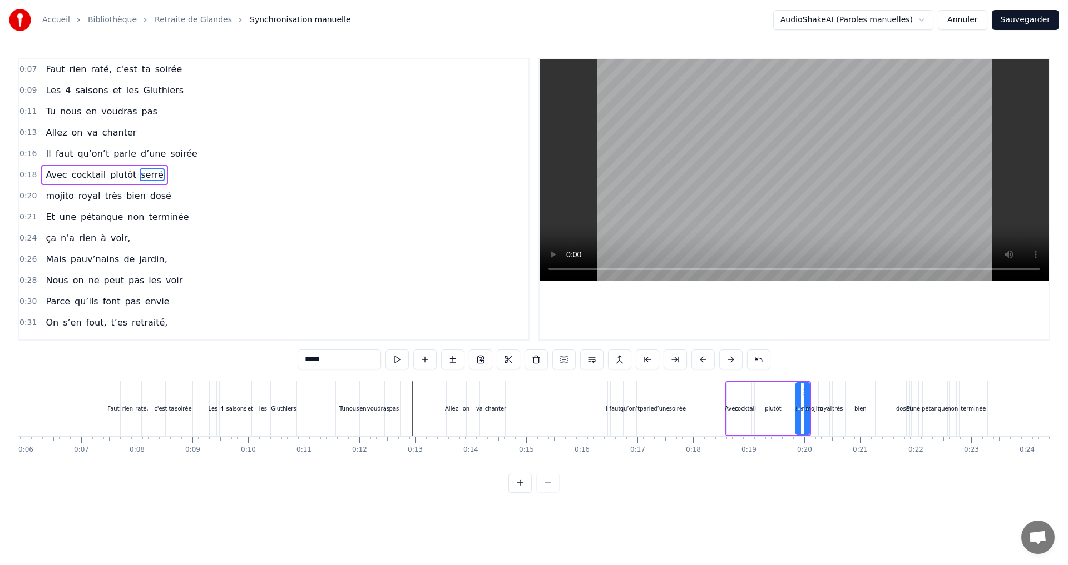
click at [746, 381] on div "Avec cocktail plutôt serré" at bounding box center [768, 408] width 86 height 55
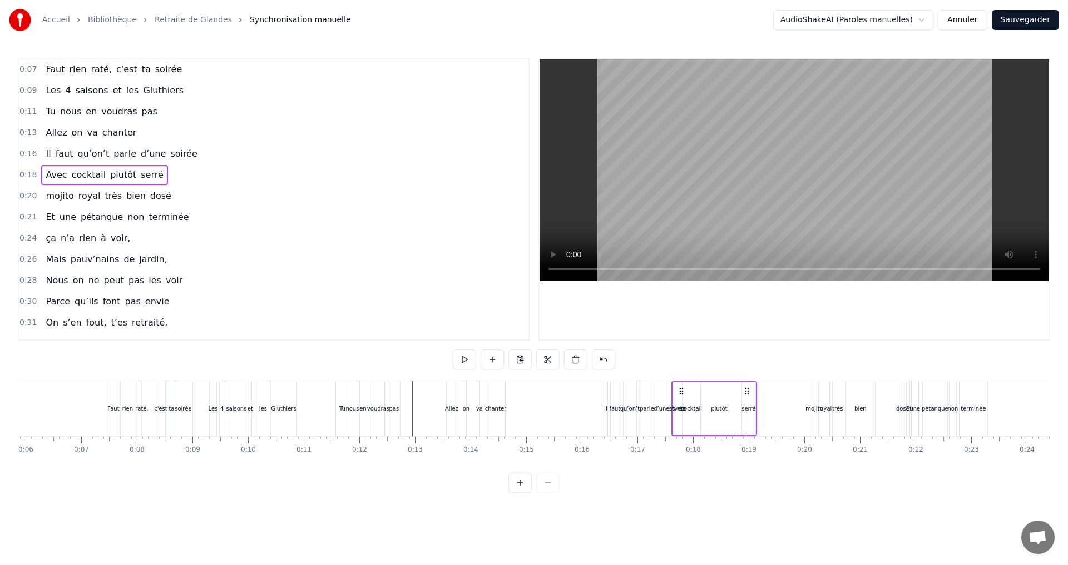
drag, startPoint x: 801, startPoint y: 386, endPoint x: 747, endPoint y: 394, distance: 54.4
click at [747, 394] on icon at bounding box center [746, 391] width 9 height 9
click at [720, 409] on div "plutôt" at bounding box center [719, 409] width 16 height 8
click at [739, 409] on icon at bounding box center [738, 408] width 4 height 9
drag, startPoint x: 702, startPoint y: 404, endPoint x: 722, endPoint y: 406, distance: 19.6
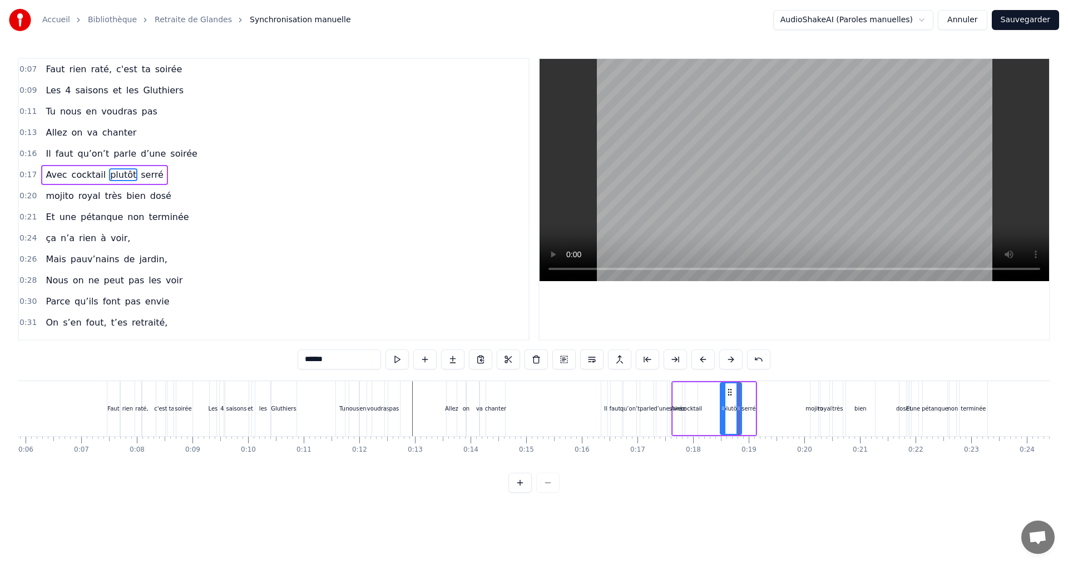
click at [722, 406] on div at bounding box center [723, 409] width 4 height 51
click at [697, 409] on div "cocktail" at bounding box center [692, 409] width 22 height 8
type input "********"
drag, startPoint x: 696, startPoint y: 402, endPoint x: 721, endPoint y: 405, distance: 24.6
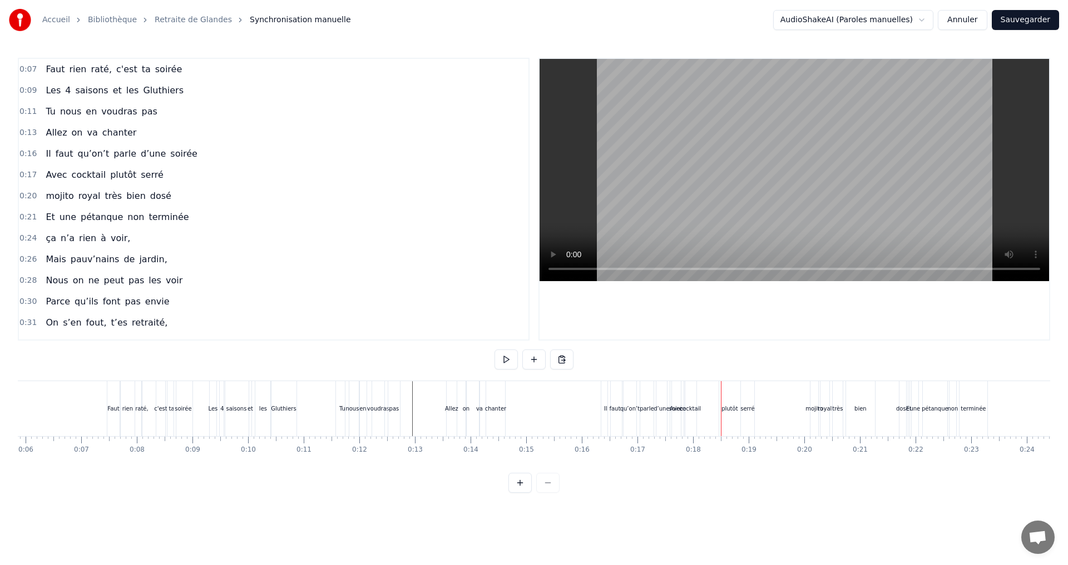
click at [728, 408] on div "plutôt" at bounding box center [729, 409] width 16 height 8
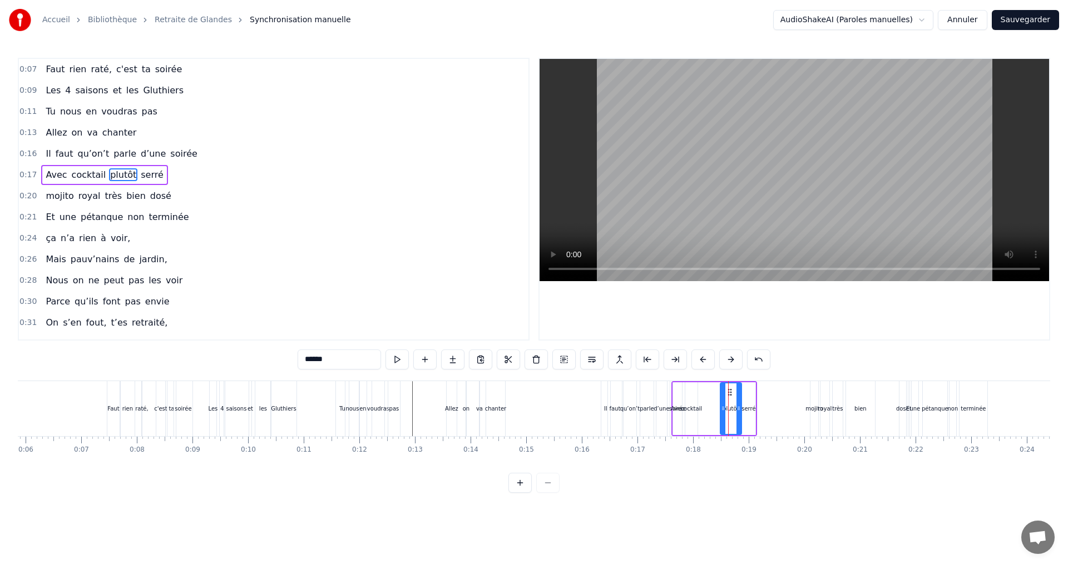
click at [695, 408] on div "cocktail" at bounding box center [692, 409] width 22 height 8
drag, startPoint x: 695, startPoint y: 408, endPoint x: 721, endPoint y: 410, distance: 25.7
click at [721, 410] on icon at bounding box center [720, 408] width 4 height 9
click at [705, 409] on icon at bounding box center [704, 408] width 4 height 9
click at [681, 411] on div "Avec" at bounding box center [677, 409] width 13 height 8
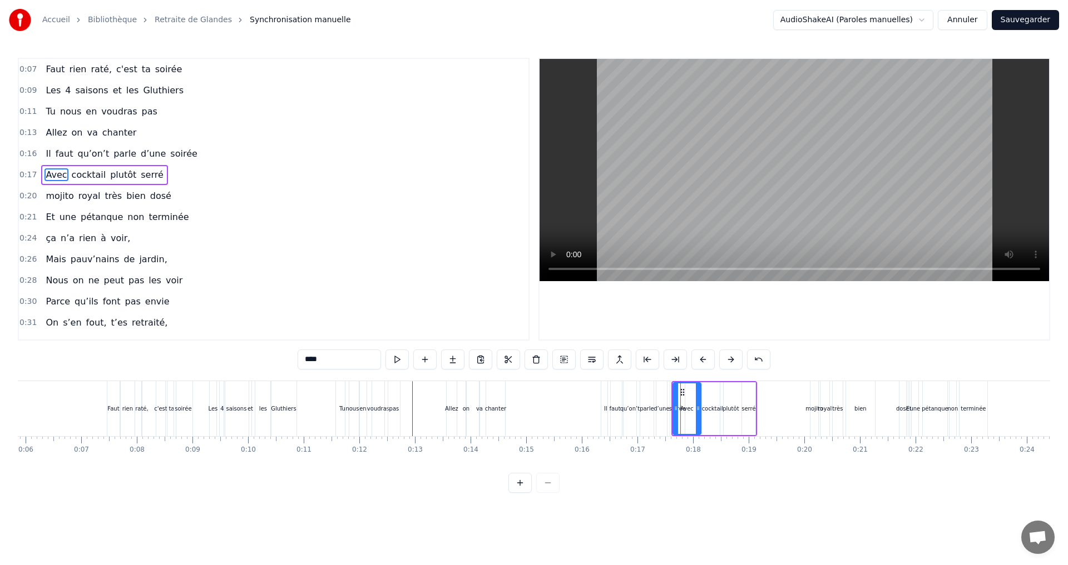
drag, startPoint x: 678, startPoint y: 409, endPoint x: 696, endPoint y: 409, distance: 17.2
click at [698, 409] on icon at bounding box center [698, 408] width 4 height 9
drag, startPoint x: 674, startPoint y: 404, endPoint x: 693, endPoint y: 405, distance: 18.9
click at [693, 405] on icon at bounding box center [694, 408] width 4 height 9
click at [705, 404] on icon at bounding box center [703, 408] width 4 height 9
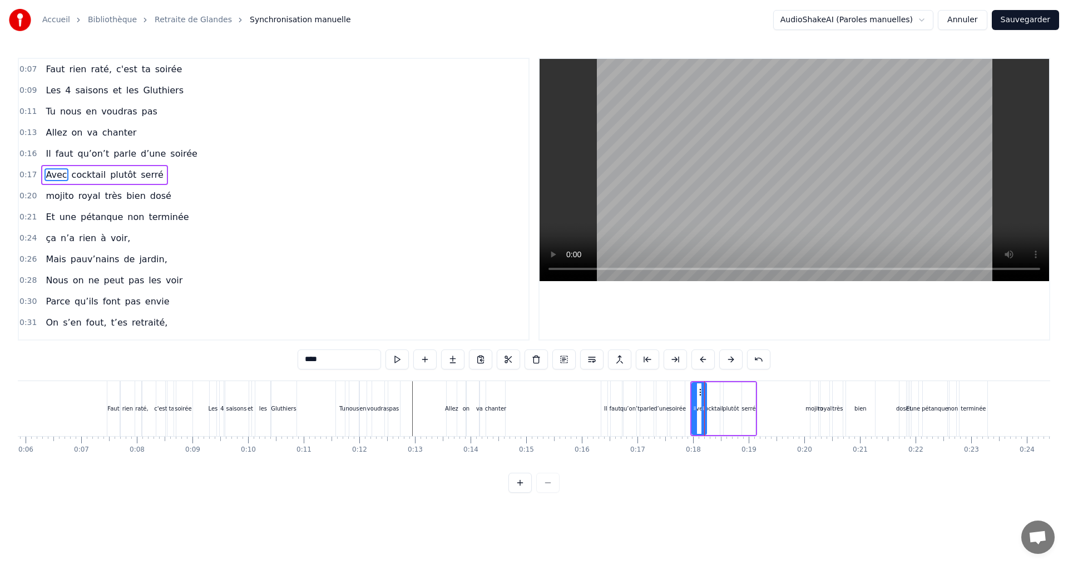
click at [728, 411] on div "plutôt" at bounding box center [730, 409] width 16 height 8
click at [740, 409] on icon at bounding box center [740, 408] width 4 height 9
click at [727, 408] on circle at bounding box center [727, 407] width 1 height 1
click at [713, 409] on div "cocktail" at bounding box center [713, 409] width 22 height 8
click at [725, 409] on icon at bounding box center [724, 408] width 4 height 9
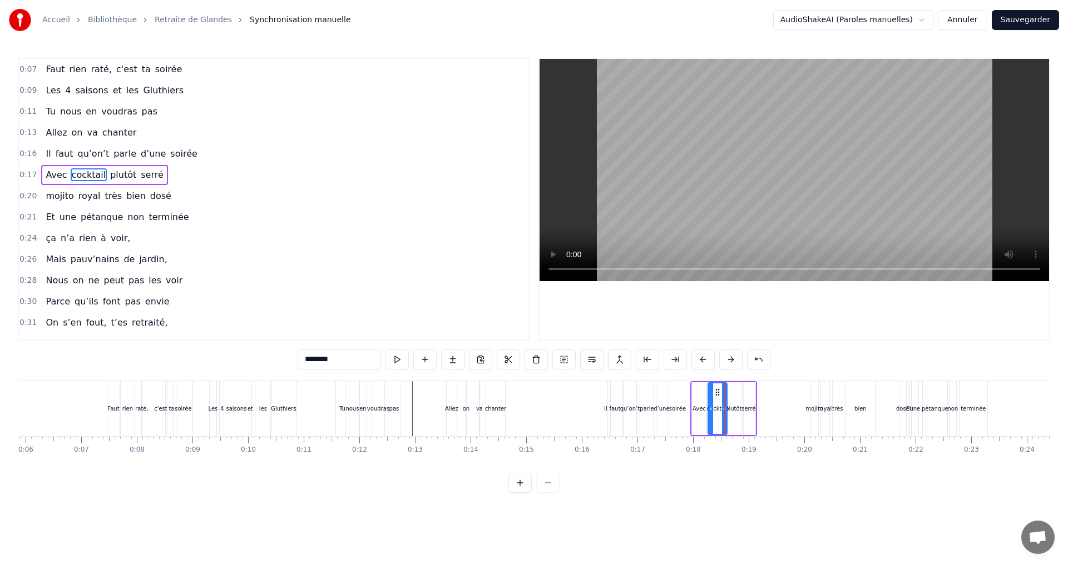
drag, startPoint x: 704, startPoint y: 409, endPoint x: 710, endPoint y: 409, distance: 6.1
click at [710, 409] on icon at bounding box center [710, 408] width 4 height 9
click at [693, 486] on div "0:07 Faut rien raté, c'est ta soirée 0:09 Les 4 saisons et les Gluthiers 0:11 T…" at bounding box center [534, 275] width 1032 height 435
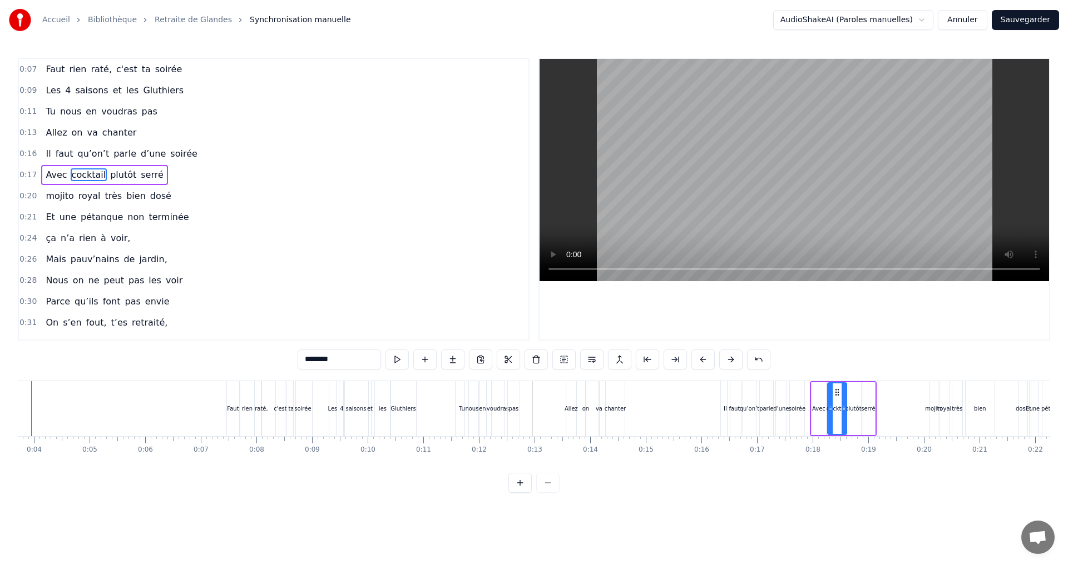
scroll to position [0, 164]
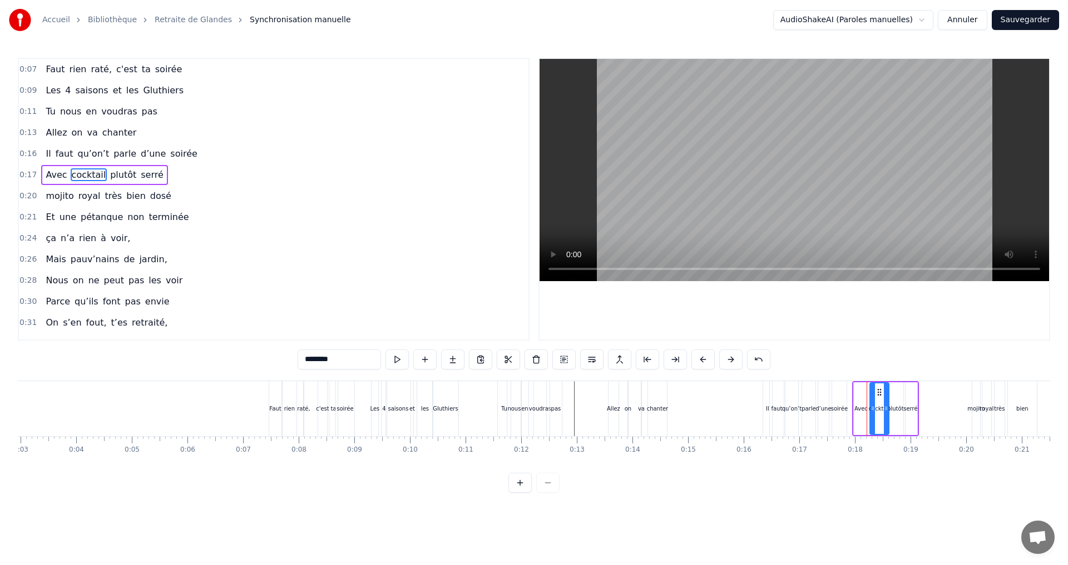
click at [985, 411] on div "royal" at bounding box center [986, 409] width 14 height 8
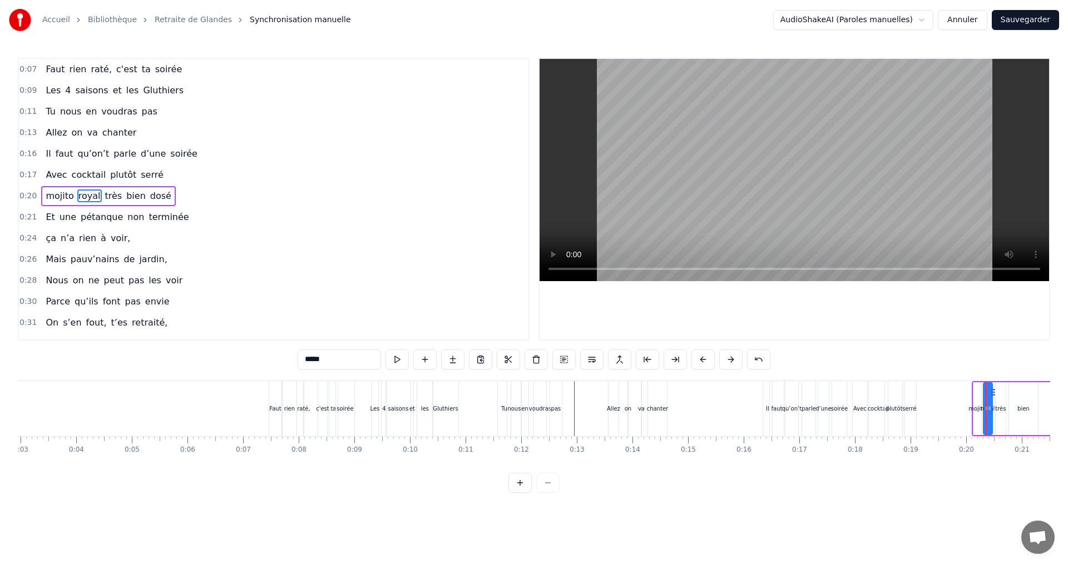
click at [864, 410] on div "Avec" at bounding box center [859, 409] width 13 height 8
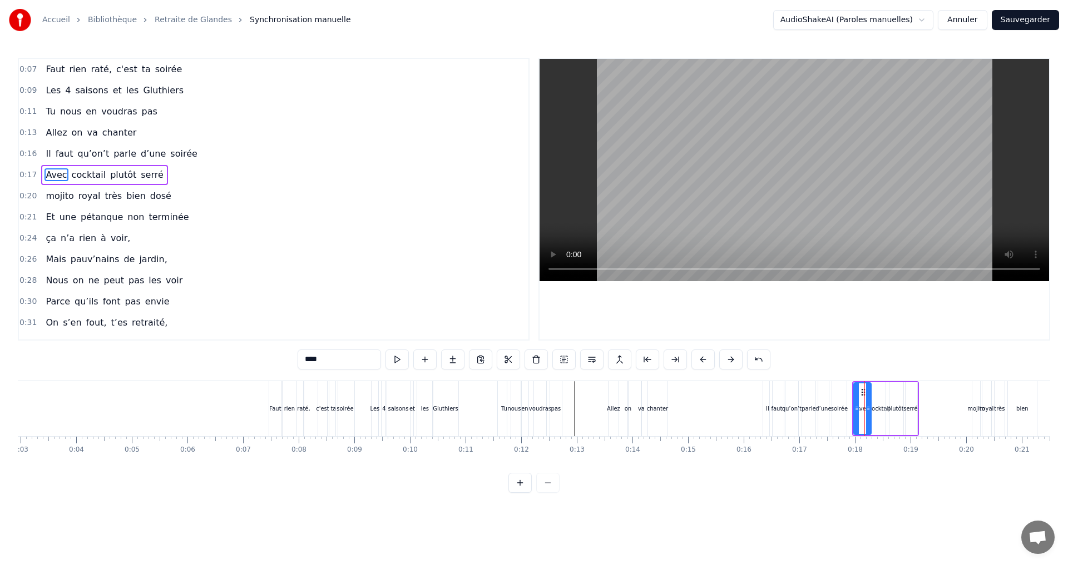
click at [868, 412] on icon at bounding box center [868, 408] width 4 height 9
click at [858, 409] on icon at bounding box center [860, 408] width 4 height 9
click at [969, 406] on div "mojito" at bounding box center [975, 409] width 17 height 8
type input "******"
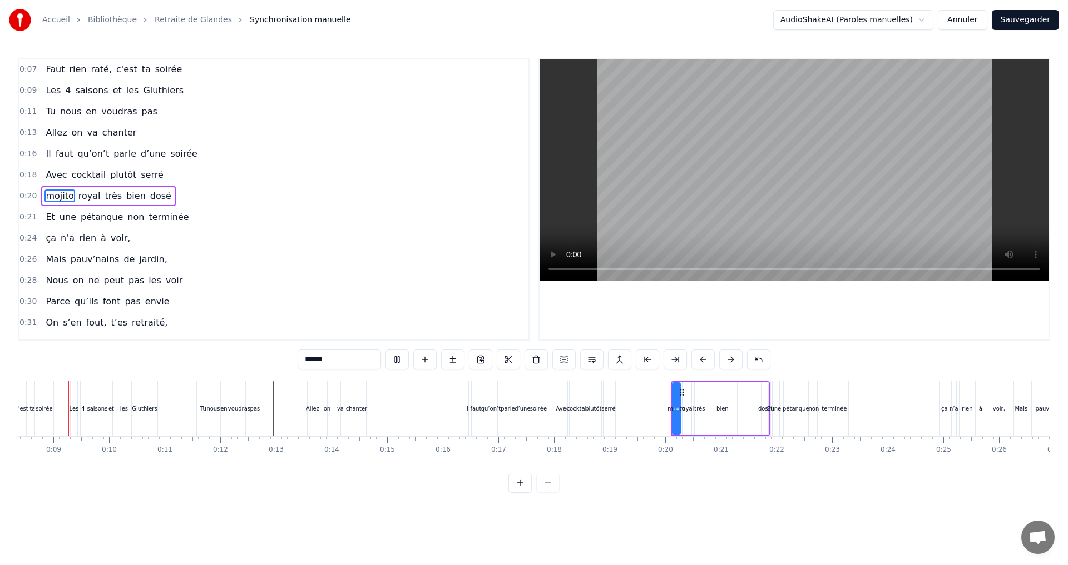
scroll to position [0, 453]
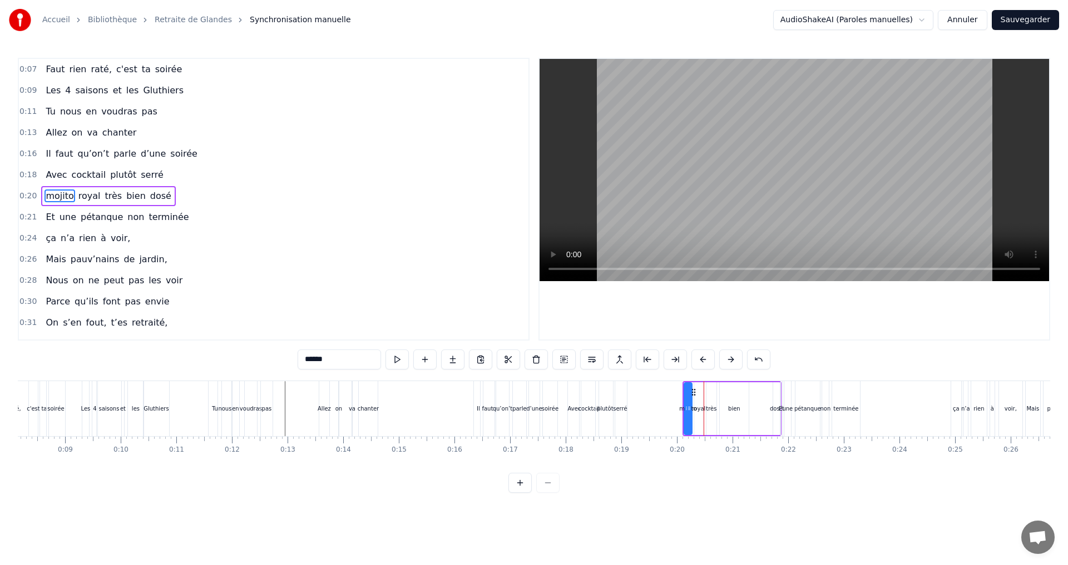
drag, startPoint x: 781, startPoint y: 400, endPoint x: 751, endPoint y: 403, distance: 30.2
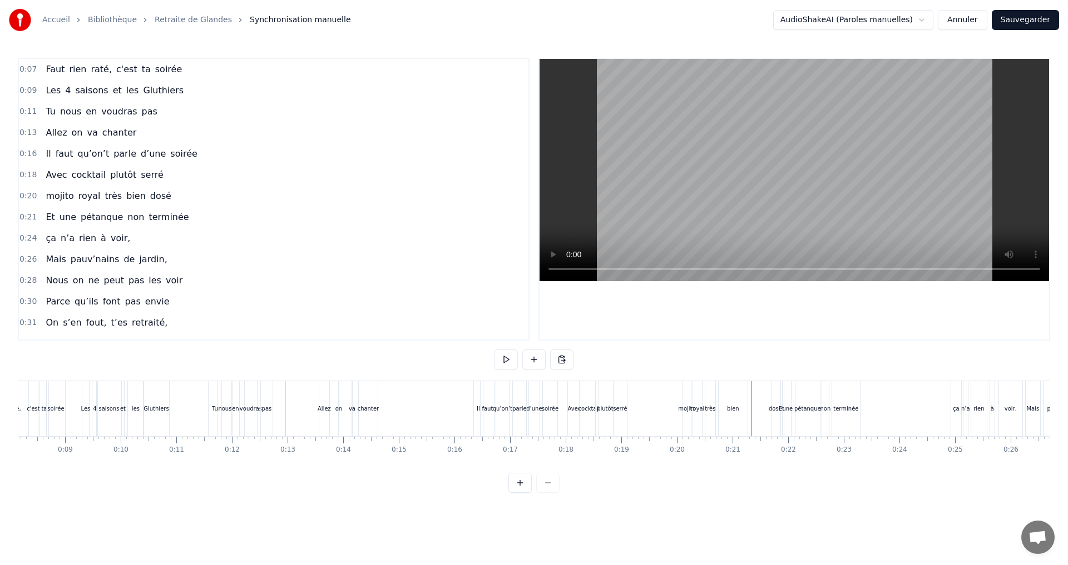
click at [701, 410] on div "royal" at bounding box center [697, 409] width 14 height 8
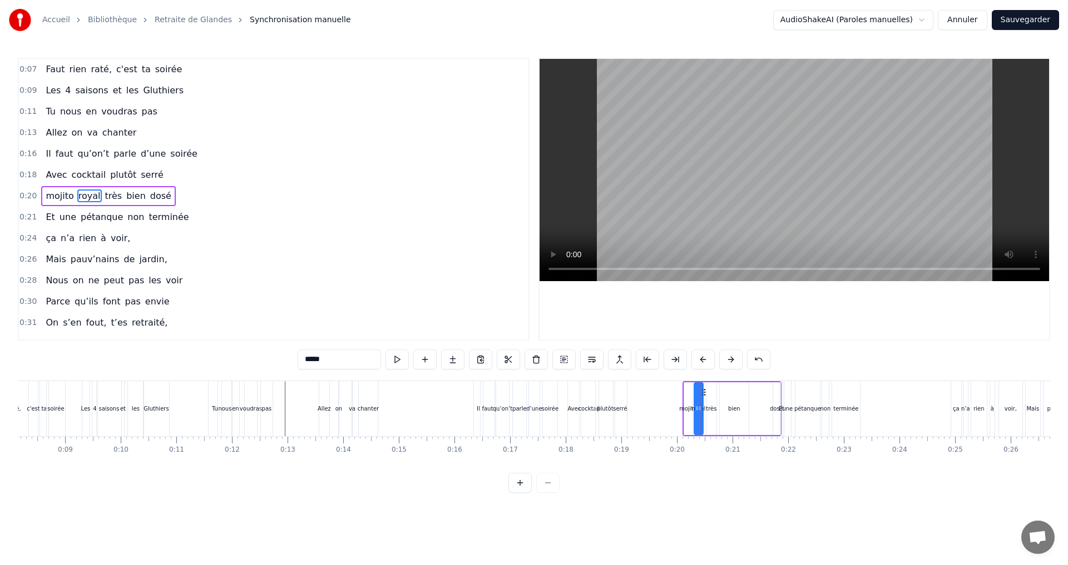
click at [768, 381] on div "mojito royal très bien dosé" at bounding box center [731, 408] width 99 height 55
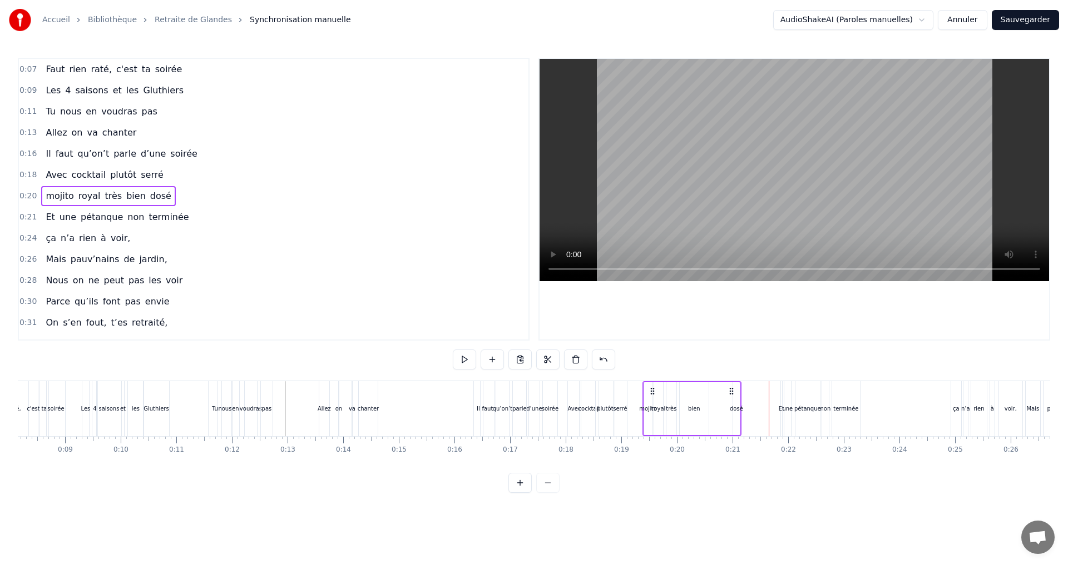
drag, startPoint x: 771, startPoint y: 394, endPoint x: 731, endPoint y: 399, distance: 40.3
click at [731, 399] on div "mojito royal très bien dosé" at bounding box center [691, 408] width 99 height 55
click at [733, 410] on div "dosé" at bounding box center [735, 409] width 13 height 8
drag, startPoint x: 737, startPoint y: 399, endPoint x: 718, endPoint y: 403, distance: 19.4
click at [718, 403] on div "mojito royal très bien dosé" at bounding box center [691, 408] width 99 height 55
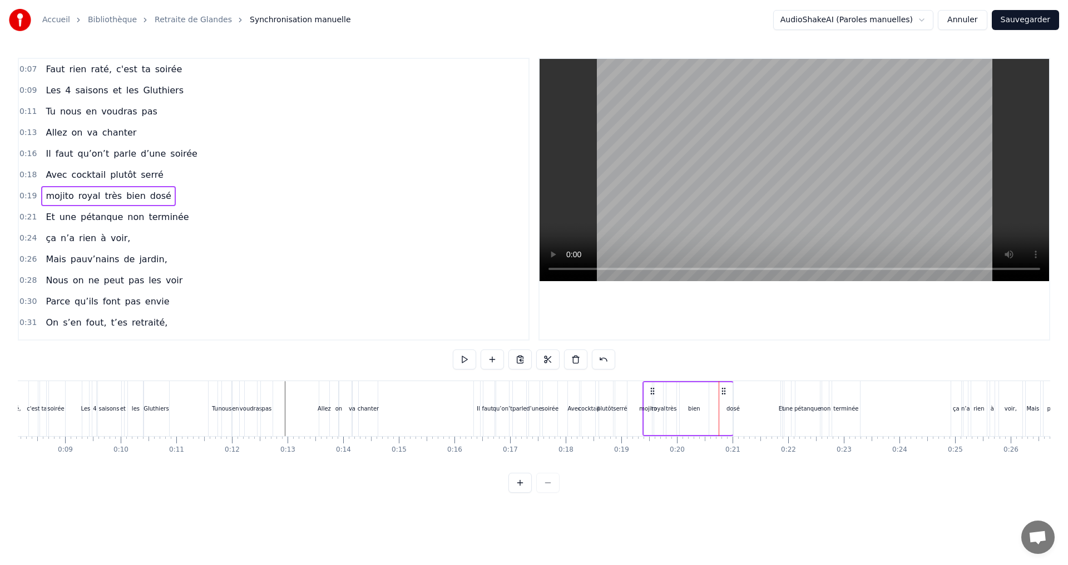
click at [735, 408] on div "dosé" at bounding box center [732, 409] width 13 height 8
click at [732, 406] on icon at bounding box center [730, 408] width 4 height 9
click at [694, 408] on div "bien" at bounding box center [694, 409] width 12 height 8
drag, startPoint x: 681, startPoint y: 409, endPoint x: 691, endPoint y: 410, distance: 9.6
click at [691, 410] on icon at bounding box center [691, 408] width 4 height 9
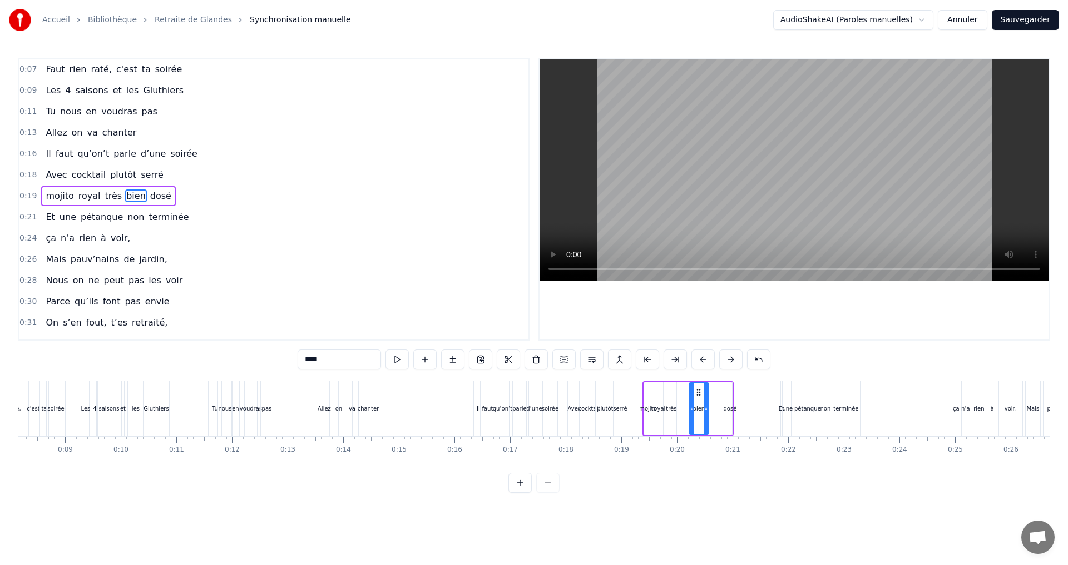
click at [727, 409] on div "dosé" at bounding box center [729, 409] width 13 height 8
type input "****"
drag, startPoint x: 727, startPoint y: 409, endPoint x: 712, endPoint y: 410, distance: 15.1
click at [713, 411] on div "mojito royal très bien dosé" at bounding box center [687, 408] width 91 height 55
click at [729, 409] on div "dosé" at bounding box center [727, 409] width 13 height 8
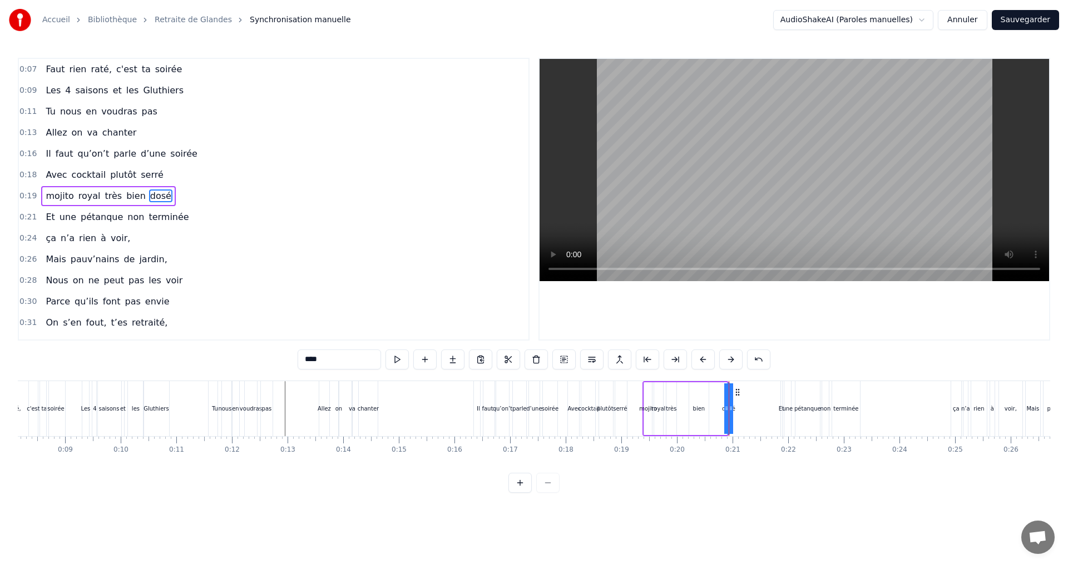
click at [670, 399] on div "très" at bounding box center [671, 409] width 10 height 53
type input "****"
drag, startPoint x: 669, startPoint y: 394, endPoint x: 680, endPoint y: 396, distance: 10.8
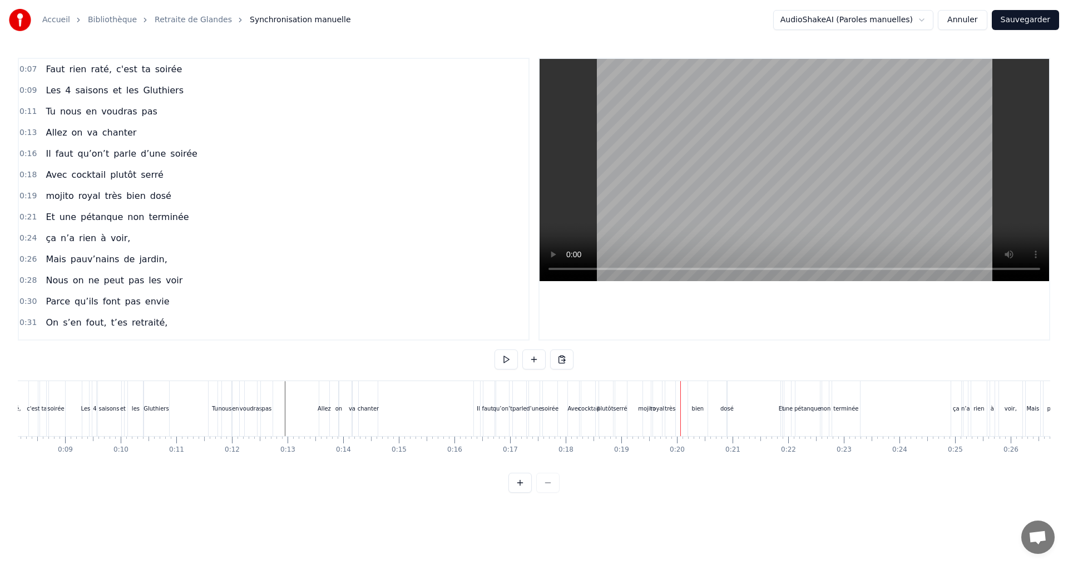
click at [670, 398] on div "très" at bounding box center [670, 408] width 10 height 55
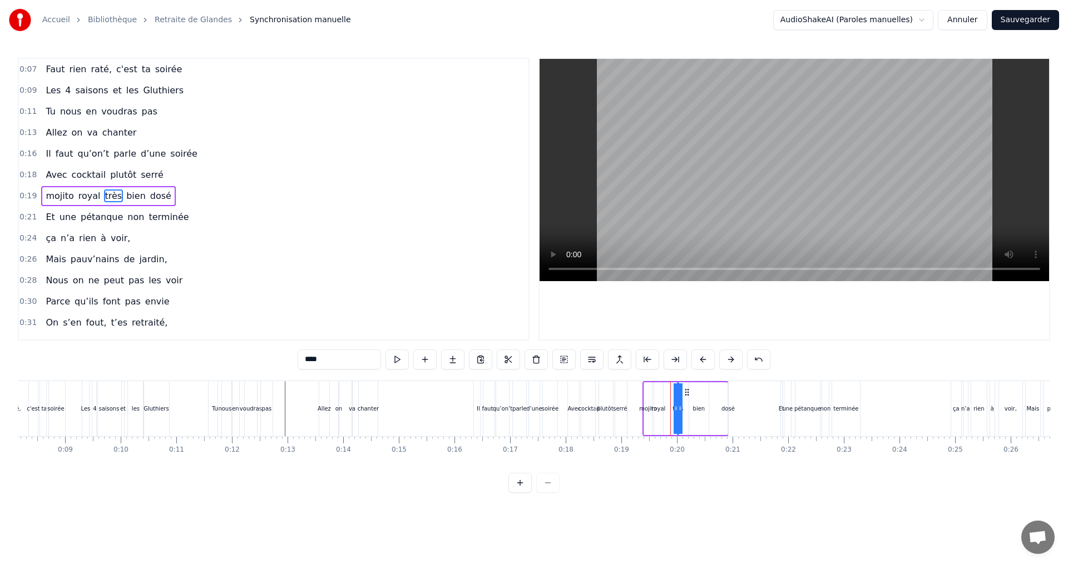
drag, startPoint x: 669, startPoint y: 396, endPoint x: 685, endPoint y: 400, distance: 16.6
click at [685, 400] on div "mojito royal très bien dosé" at bounding box center [685, 408] width 86 height 55
click at [655, 409] on div "royal" at bounding box center [658, 409] width 14 height 8
drag, startPoint x: 658, startPoint y: 394, endPoint x: 668, endPoint y: 395, distance: 9.6
click at [668, 395] on div at bounding box center [669, 409] width 4 height 51
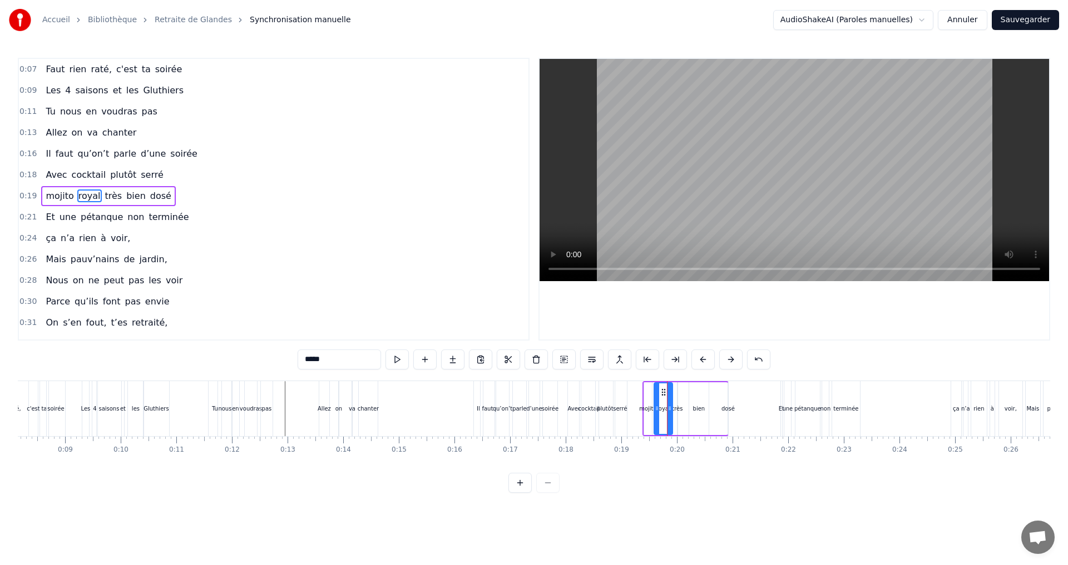
click at [678, 410] on div "très" at bounding box center [677, 409] width 11 height 8
click at [661, 410] on div "royal" at bounding box center [663, 409] width 14 height 8
click at [677, 409] on div "très" at bounding box center [677, 409] width 11 height 8
type input "****"
click at [686, 408] on div "mojito royal très bien dosé" at bounding box center [685, 408] width 86 height 55
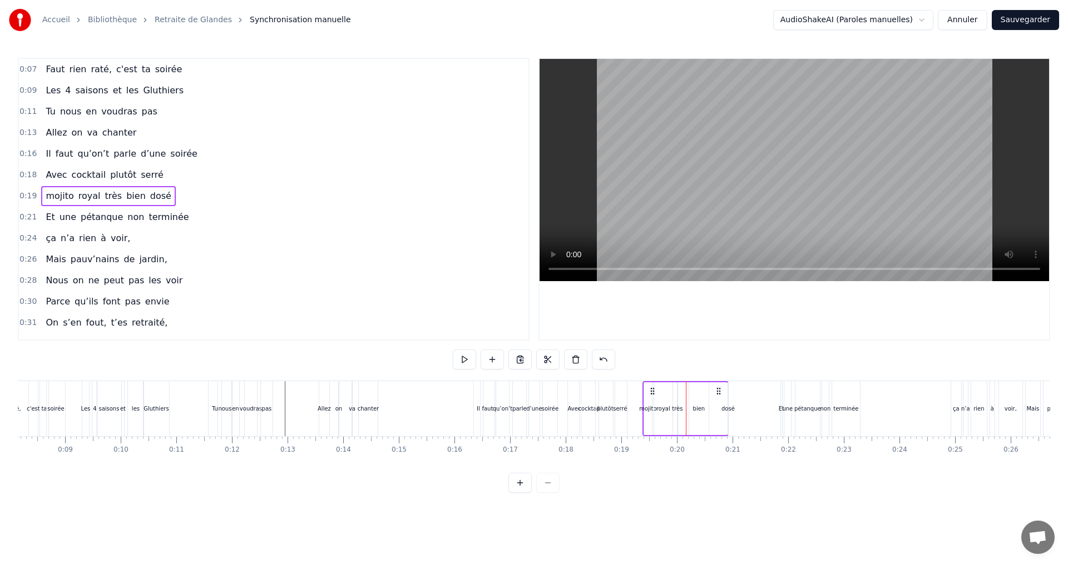
click at [679, 409] on div "très" at bounding box center [677, 409] width 11 height 8
drag, startPoint x: 681, startPoint y: 411, endPoint x: 697, endPoint y: 411, distance: 15.6
click at [697, 411] on div "mojito royal très bien dosé" at bounding box center [685, 408] width 86 height 55
click at [652, 410] on div "mojito" at bounding box center [647, 409] width 17 height 8
click at [665, 408] on div "royal" at bounding box center [663, 409] width 14 height 8
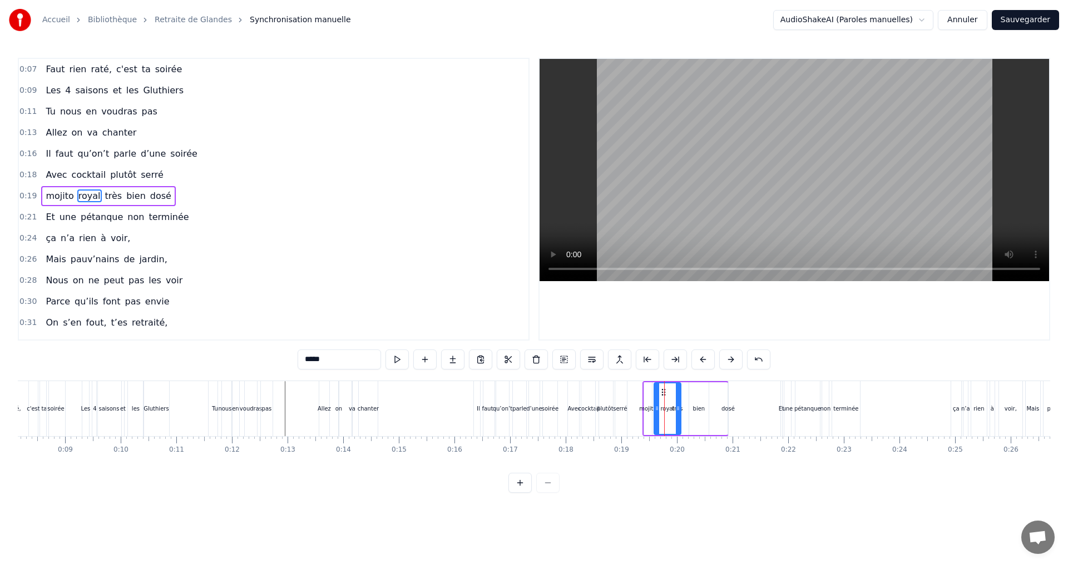
drag, startPoint x: 669, startPoint y: 407, endPoint x: 677, endPoint y: 409, distance: 8.5
click at [677, 409] on icon at bounding box center [678, 408] width 4 height 9
drag, startPoint x: 658, startPoint y: 408, endPoint x: 664, endPoint y: 408, distance: 6.1
click at [664, 408] on icon at bounding box center [663, 408] width 4 height 9
click at [651, 409] on div "mojito" at bounding box center [647, 409] width 17 height 8
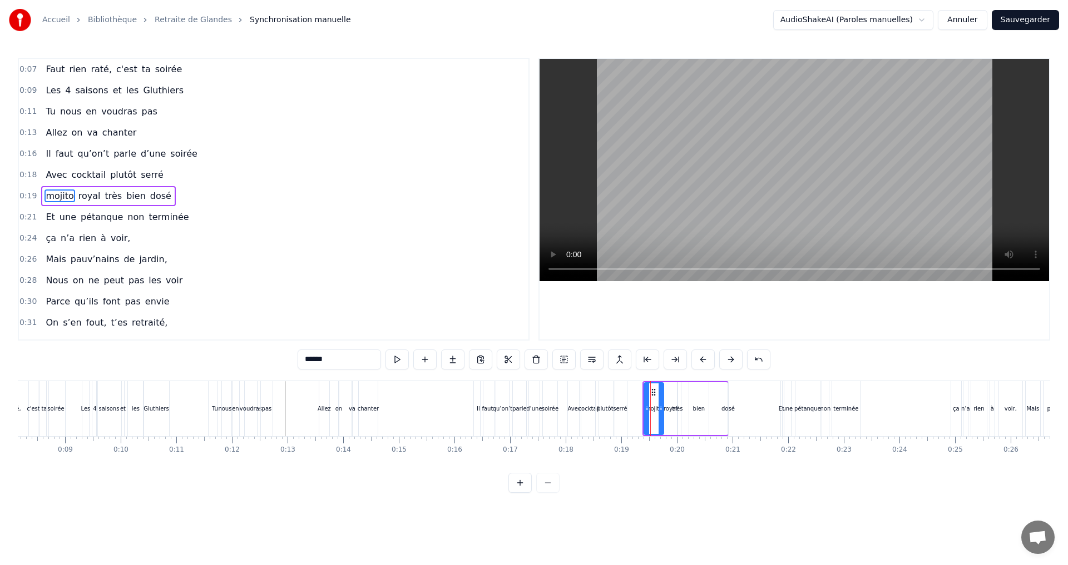
drag, startPoint x: 649, startPoint y: 408, endPoint x: 661, endPoint y: 408, distance: 11.7
click at [661, 408] on circle at bounding box center [661, 407] width 1 height 1
click at [679, 409] on div "très" at bounding box center [677, 409] width 11 height 8
type input "****"
drag, startPoint x: 681, startPoint y: 409, endPoint x: 691, endPoint y: 410, distance: 10.7
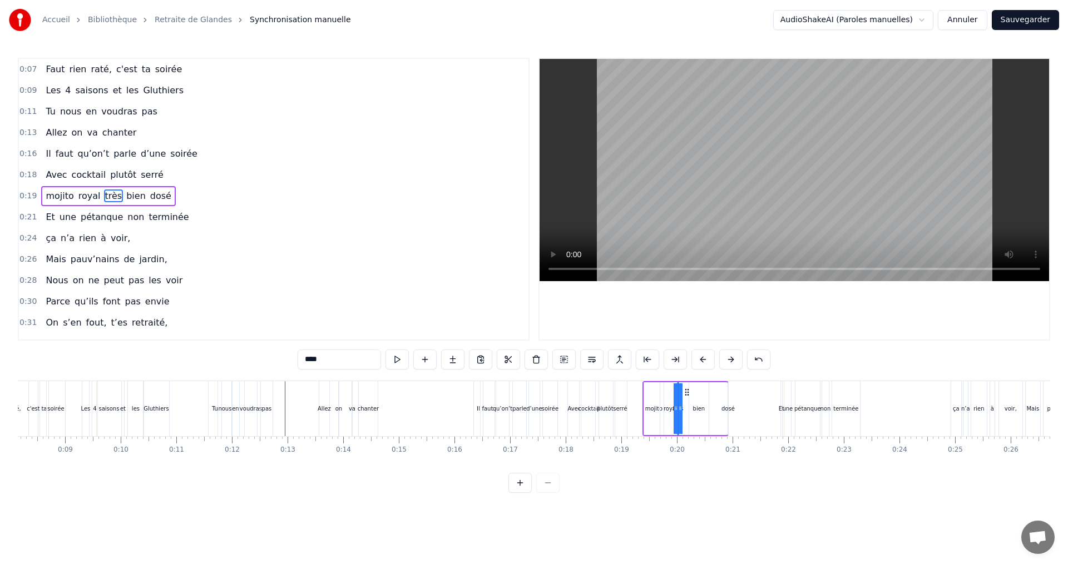
click at [691, 410] on div "mojito royal très bien dosé" at bounding box center [685, 408] width 86 height 55
click at [689, 411] on div "bien" at bounding box center [698, 409] width 19 height 53
click at [694, 411] on icon at bounding box center [696, 408] width 4 height 9
click at [678, 409] on div "très" at bounding box center [677, 409] width 11 height 8
type input "****"
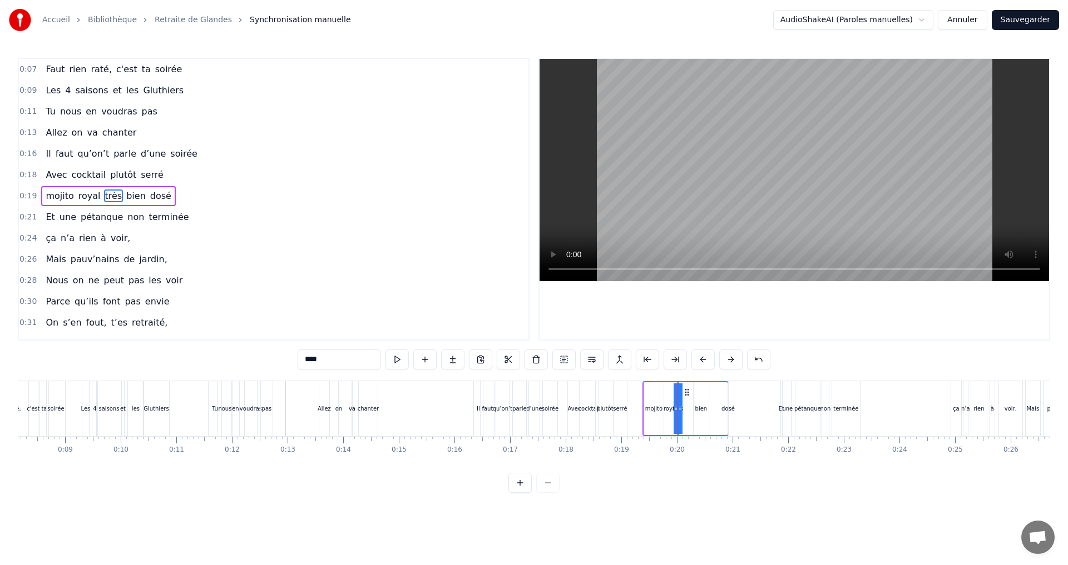
drag, startPoint x: 679, startPoint y: 409, endPoint x: 688, endPoint y: 409, distance: 9.5
click at [688, 409] on div "mojito royal très bien dosé" at bounding box center [685, 408] width 86 height 55
drag, startPoint x: 676, startPoint y: 403, endPoint x: 686, endPoint y: 405, distance: 9.9
click at [686, 405] on div "mojito royal très bien dosé" at bounding box center [685, 408] width 86 height 55
click at [701, 460] on div "Faut rien raté, c'est ta soirée Les 4 saisons et les Gluthiers Tu nous en voudr…" at bounding box center [534, 422] width 1032 height 83
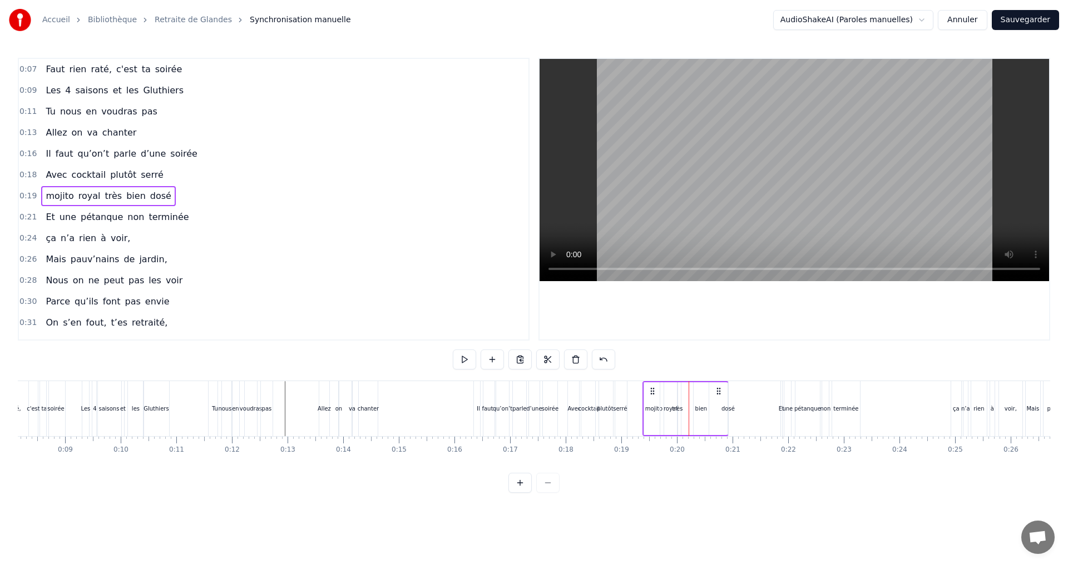
click at [792, 409] on div "Et une pétanque non terminée" at bounding box center [821, 408] width 82 height 55
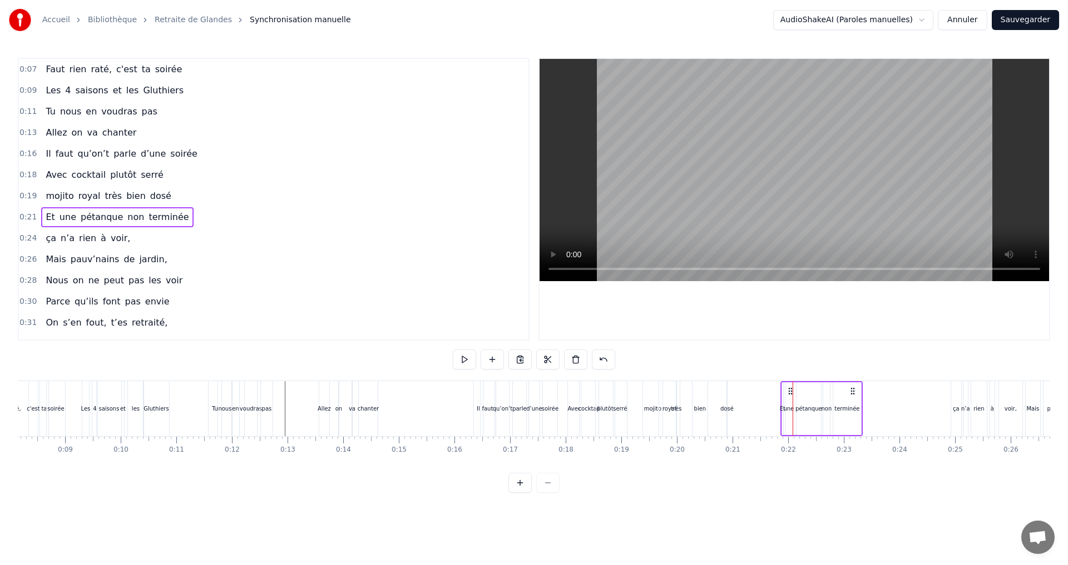
click at [681, 411] on div "très" at bounding box center [676, 409] width 11 height 8
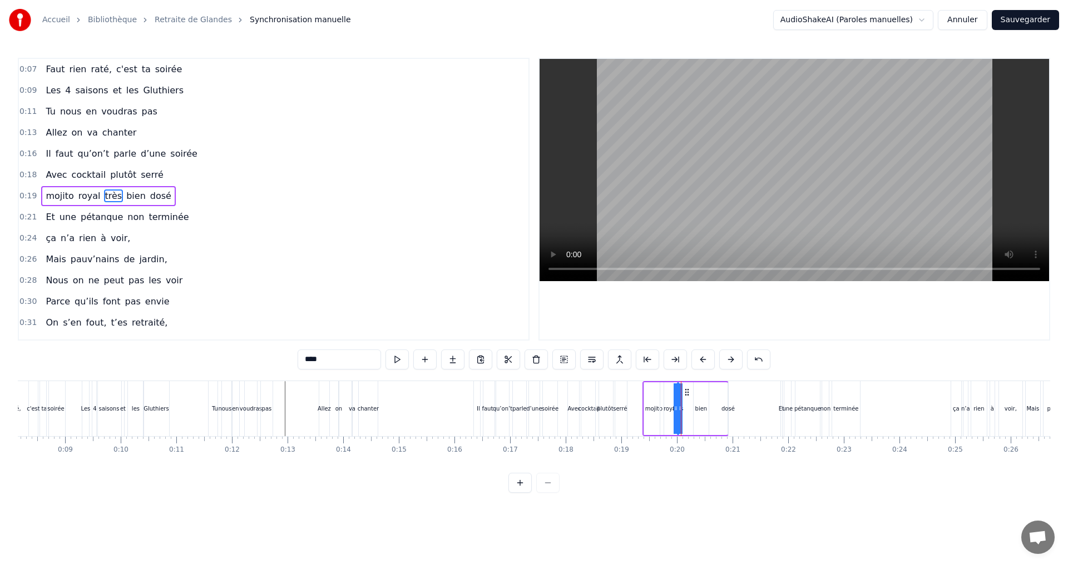
drag, startPoint x: 679, startPoint y: 409, endPoint x: 699, endPoint y: 414, distance: 20.6
click at [699, 414] on div "mojito royal très bien dosé" at bounding box center [685, 408] width 86 height 55
click at [675, 410] on div "très" at bounding box center [677, 409] width 11 height 8
click at [675, 410] on icon at bounding box center [675, 408] width 4 height 9
click at [671, 411] on div "mojito royal très bien dosé" at bounding box center [685, 408] width 86 height 55
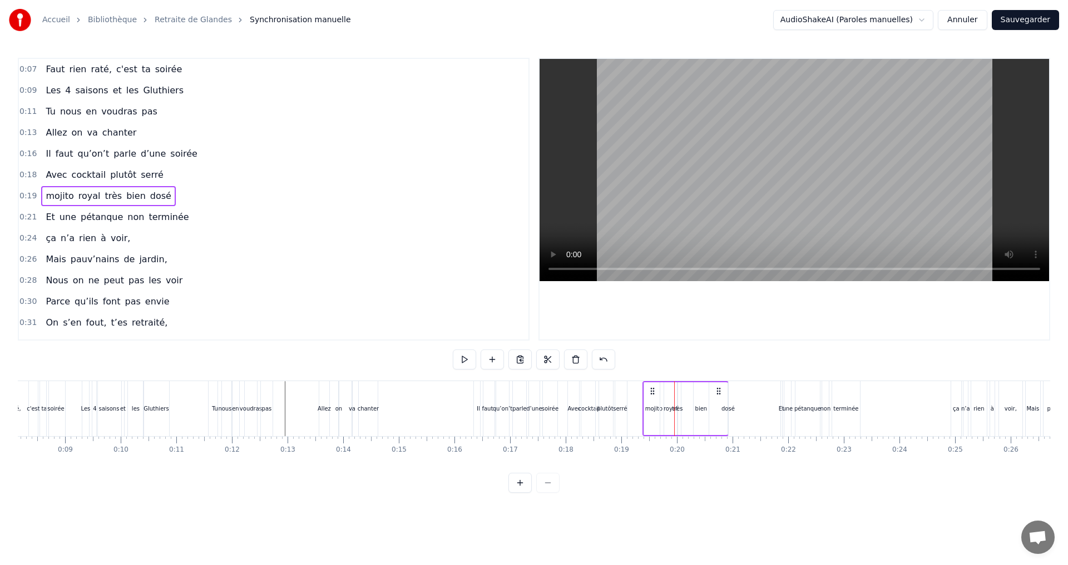
click at [679, 409] on div "très" at bounding box center [677, 409] width 11 height 8
drag, startPoint x: 682, startPoint y: 409, endPoint x: 694, endPoint y: 409, distance: 12.8
click at [694, 409] on div "mojito royal très bien dosé" at bounding box center [685, 408] width 86 height 55
click at [679, 409] on div "très" at bounding box center [677, 409] width 11 height 8
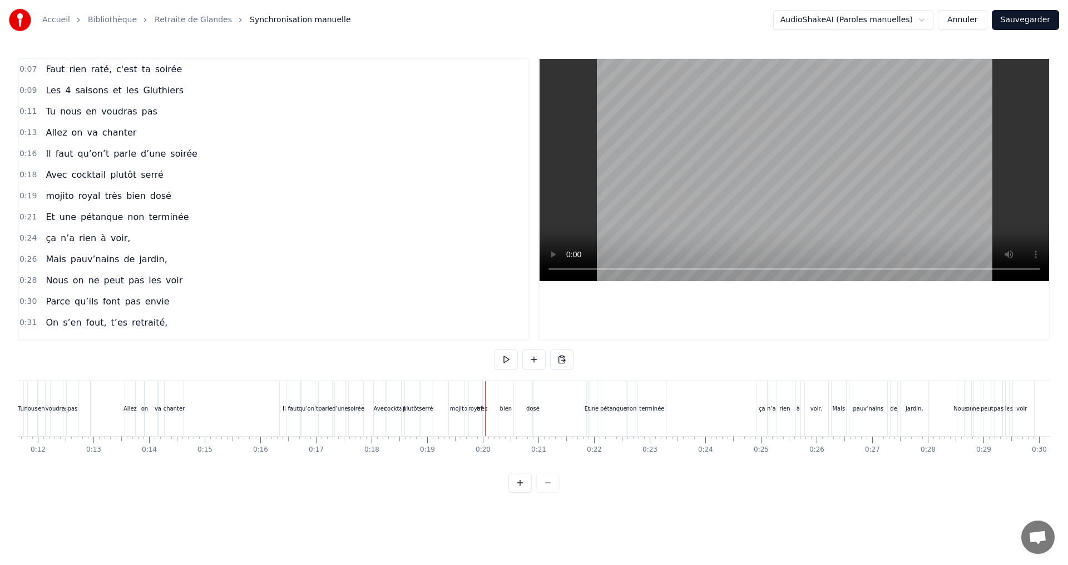
scroll to position [0, 620]
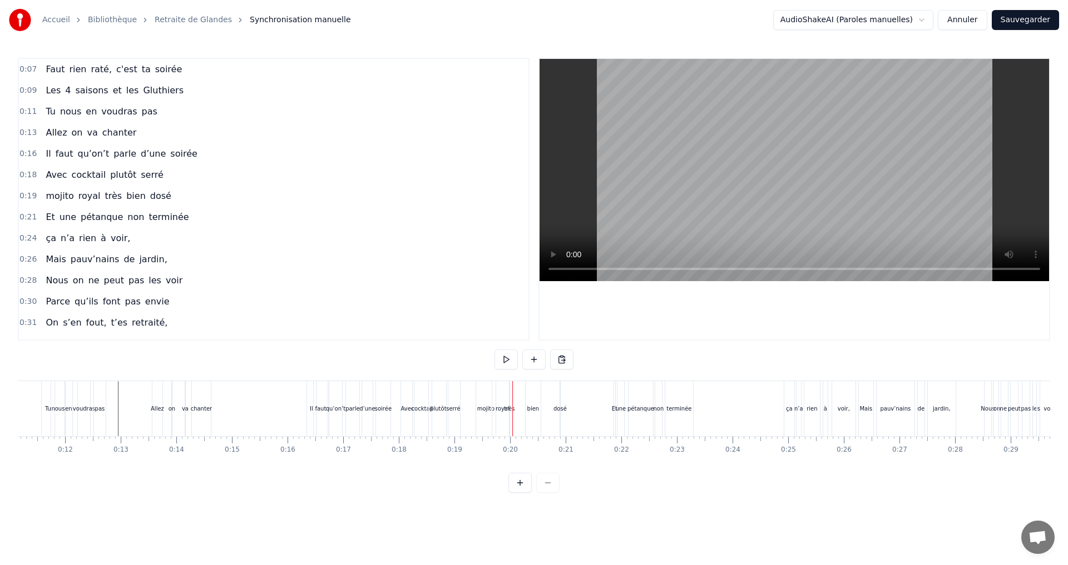
click at [503, 411] on div "royal" at bounding box center [502, 409] width 14 height 8
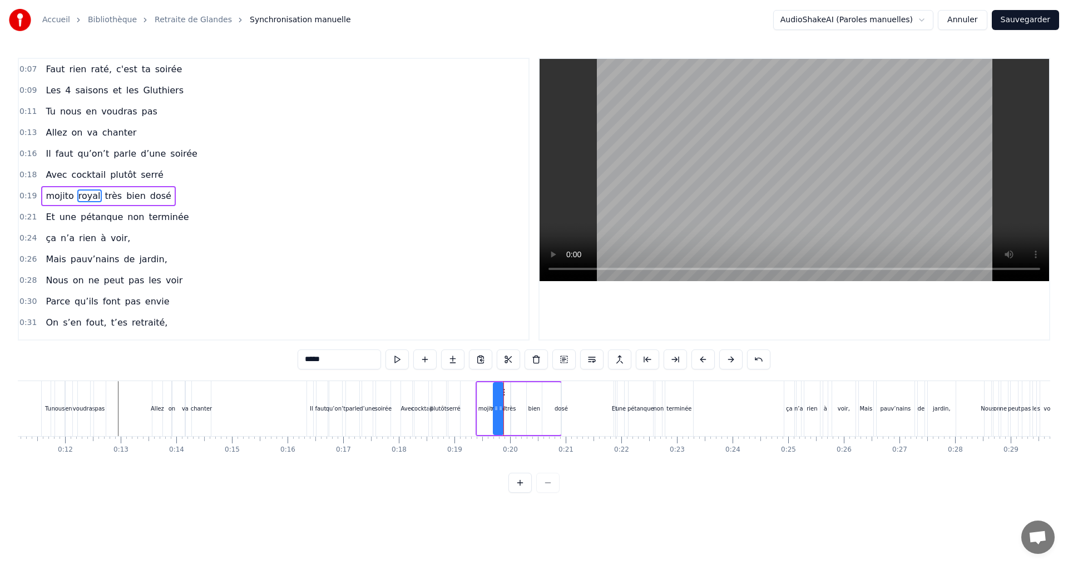
drag, startPoint x: 512, startPoint y: 411, endPoint x: 502, endPoint y: 418, distance: 12.2
click at [502, 418] on div at bounding box center [500, 409] width 4 height 51
click at [507, 409] on div "très" at bounding box center [510, 409] width 11 height 8
type input "****"
drag, startPoint x: 514, startPoint y: 409, endPoint x: 522, endPoint y: 411, distance: 7.4
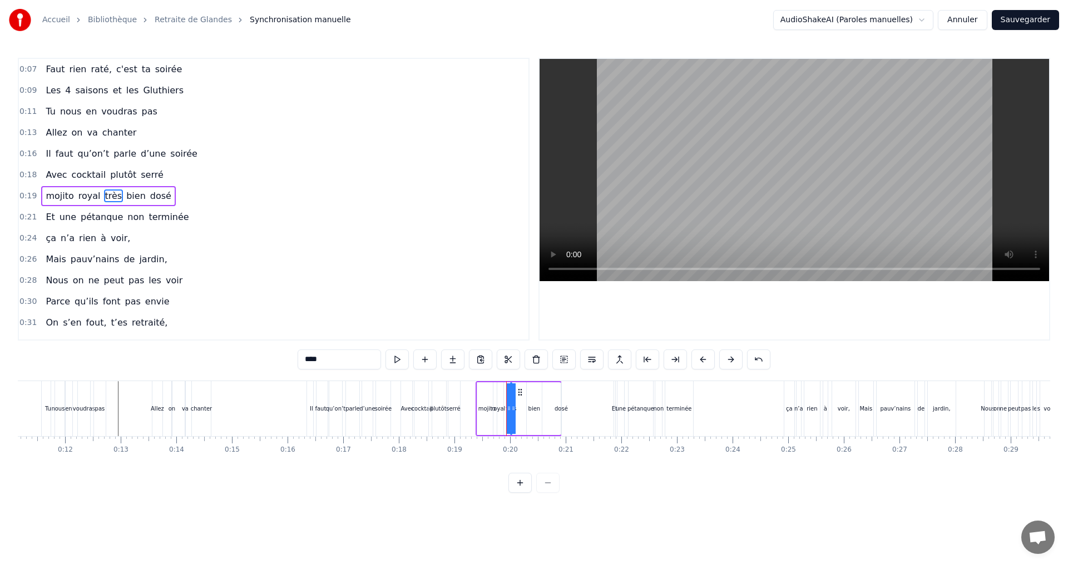
click at [522, 411] on div "mojito royal très bien dosé" at bounding box center [518, 408] width 86 height 55
click at [513, 408] on div "très" at bounding box center [510, 409] width 11 height 8
click at [513, 408] on icon at bounding box center [513, 408] width 4 height 9
drag, startPoint x: 513, startPoint y: 408, endPoint x: 523, endPoint y: 409, distance: 10.1
click at [523, 409] on div "mojito royal très bien dosé" at bounding box center [518, 408] width 86 height 55
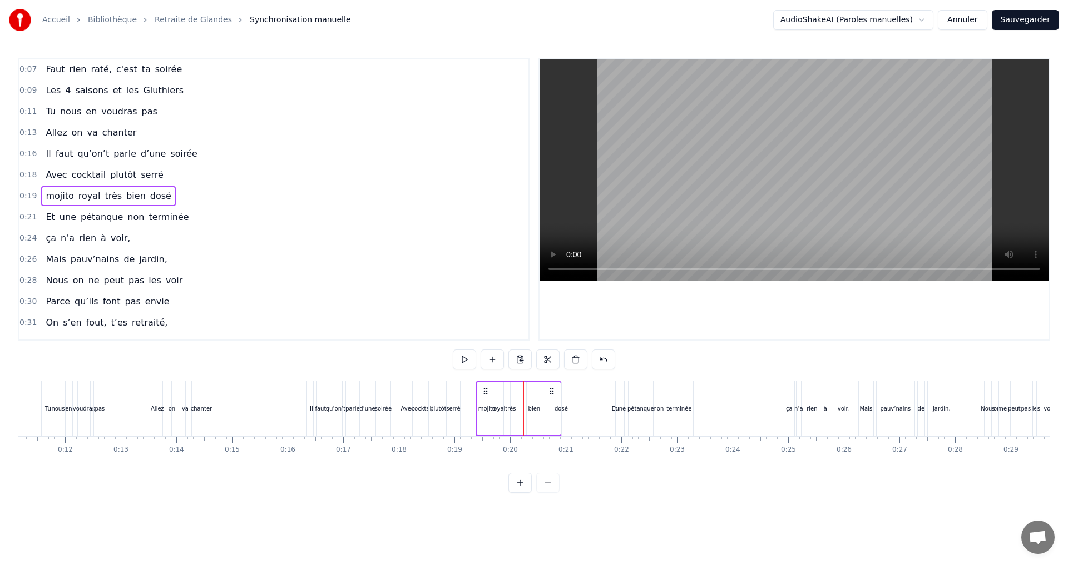
click at [507, 410] on div "très" at bounding box center [510, 409] width 11 height 8
drag, startPoint x: 519, startPoint y: 392, endPoint x: 528, endPoint y: 401, distance: 12.2
click at [528, 401] on div "mojito royal très bien dosé" at bounding box center [518, 408] width 86 height 55
click at [497, 408] on div "royal" at bounding box center [498, 409] width 14 height 8
drag, startPoint x: 503, startPoint y: 393, endPoint x: 510, endPoint y: 395, distance: 7.4
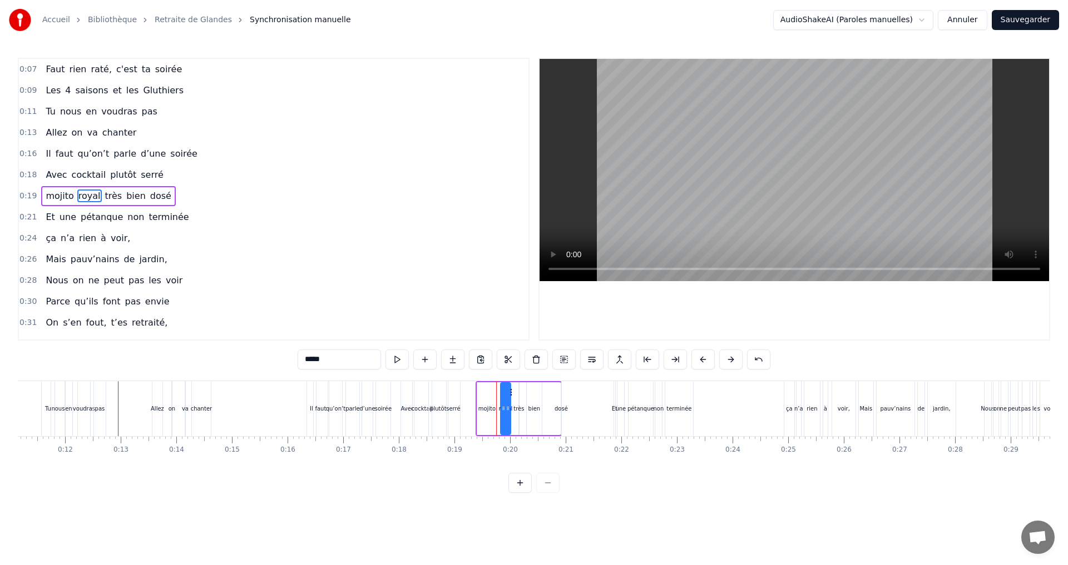
click at [510, 395] on icon at bounding box center [509, 392] width 9 height 9
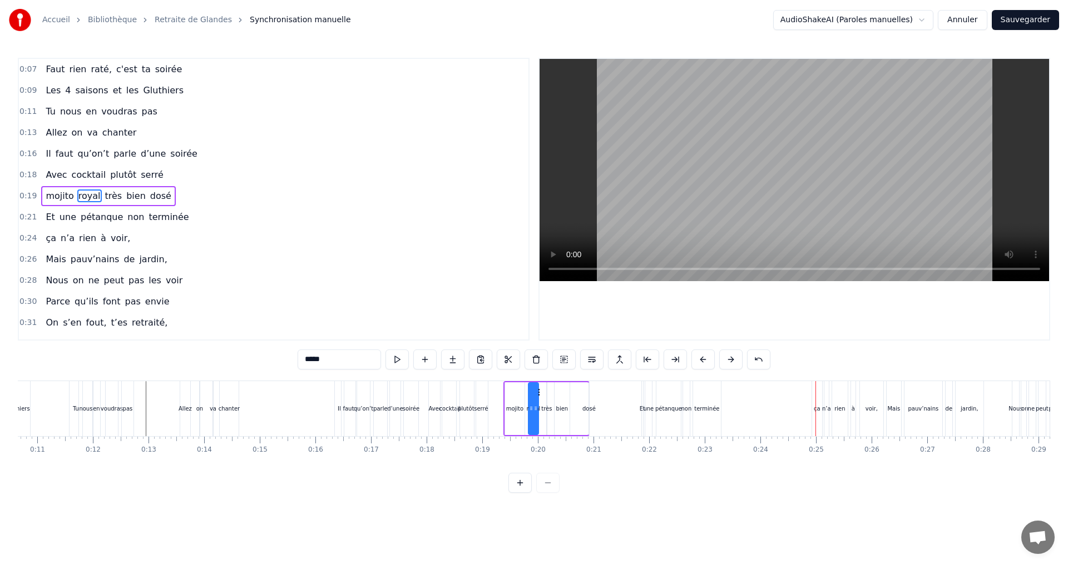
click at [587, 408] on div "dosé" at bounding box center [588, 409] width 13 height 8
drag, startPoint x: 598, startPoint y: 392, endPoint x: 586, endPoint y: 396, distance: 13.0
click at [564, 390] on div "bien" at bounding box center [561, 409] width 15 height 53
type input "****"
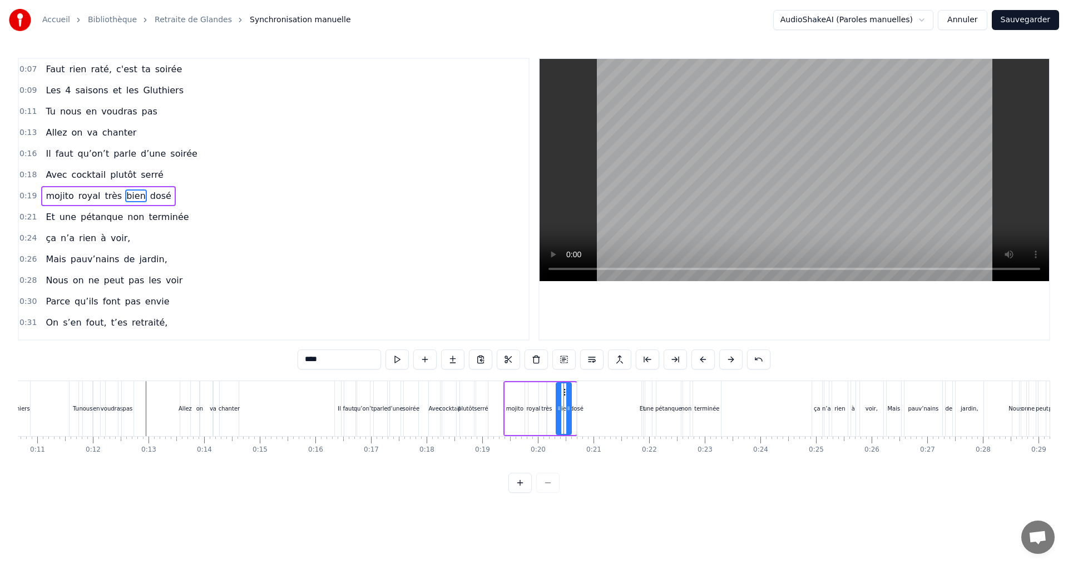
click at [552, 406] on div "mojito royal très bien dosé" at bounding box center [540, 408] width 74 height 55
click at [548, 410] on div "très" at bounding box center [546, 409] width 11 height 8
click at [558, 398] on div "mojito royal très bien dosé" at bounding box center [540, 408] width 74 height 55
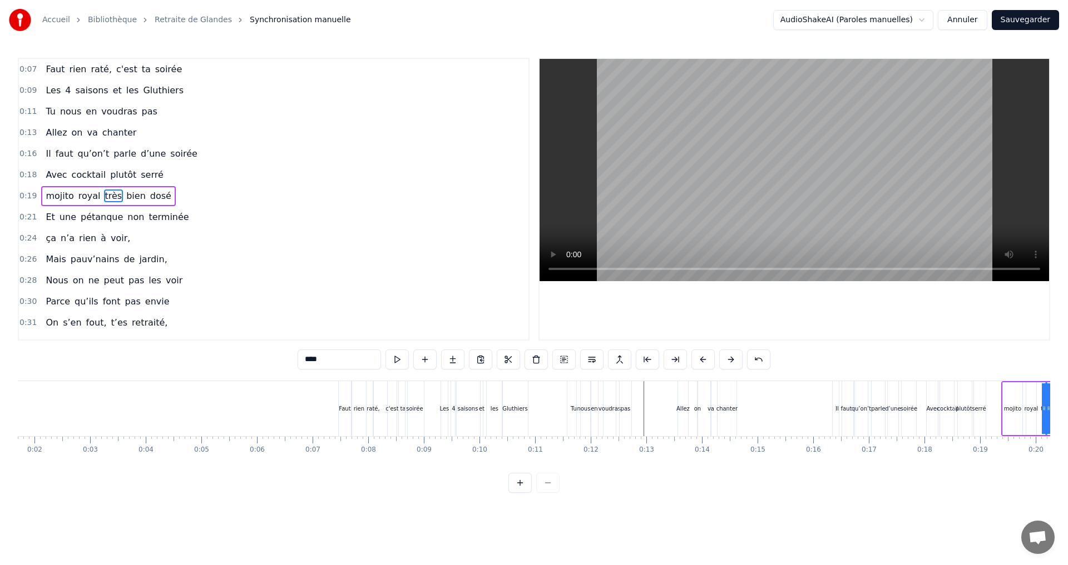
scroll to position [0, 83]
click at [369, 409] on div "rien" at bounding box center [370, 409] width 11 height 8
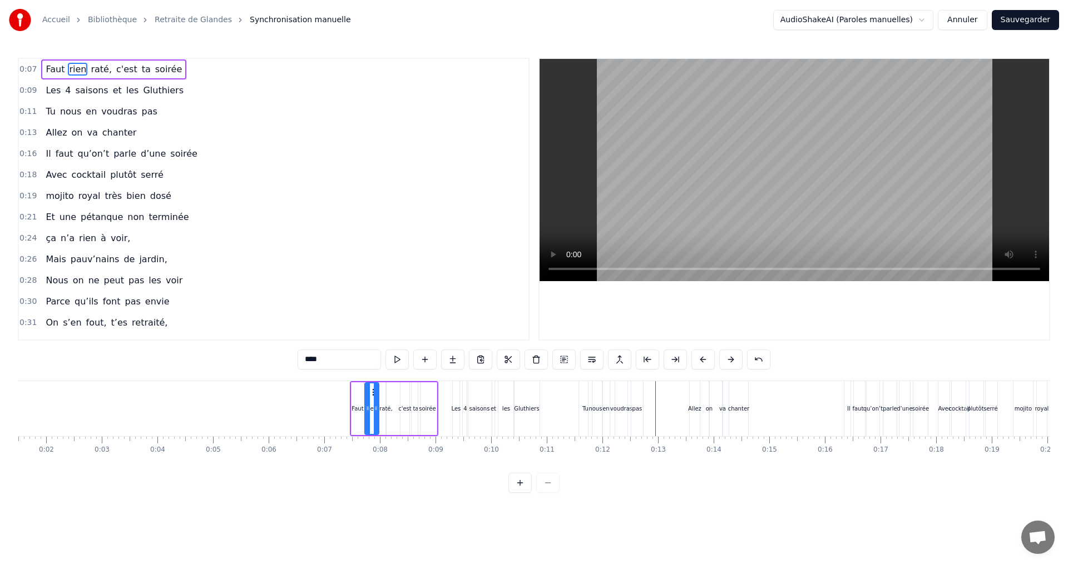
click at [373, 396] on icon at bounding box center [374, 392] width 9 height 9
click at [493, 408] on div "et" at bounding box center [493, 409] width 6 height 8
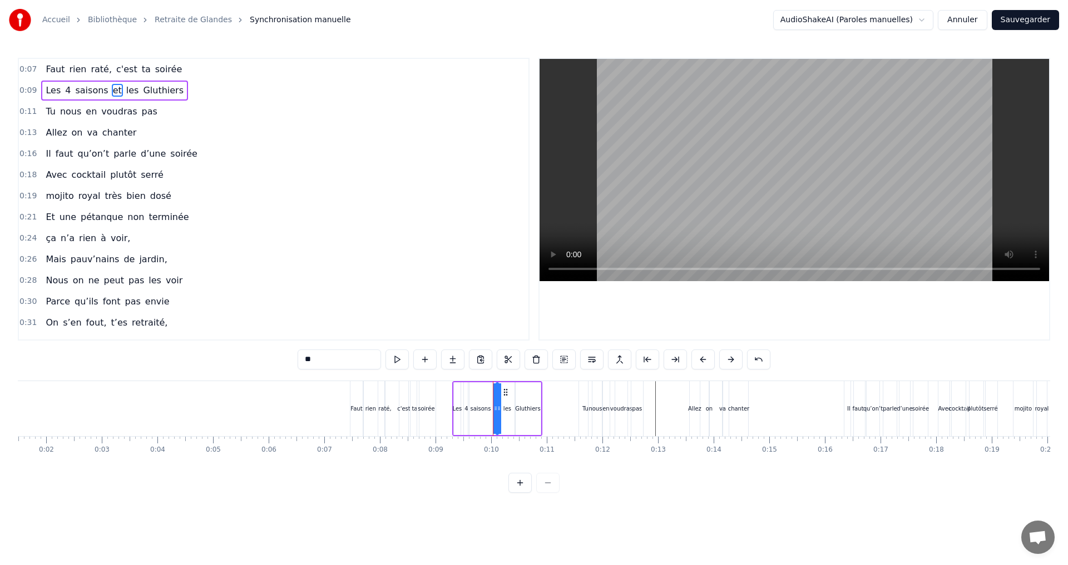
click at [504, 395] on icon at bounding box center [505, 392] width 9 height 9
click at [510, 408] on div "les" at bounding box center [507, 409] width 8 height 8
click at [510, 395] on icon at bounding box center [511, 392] width 9 height 9
click at [748, 493] on div "0:07 Faut rien raté, c'est ta soirée 0:09 Les 4 saisons et les Gluthiers 0:11 T…" at bounding box center [534, 275] width 1032 height 435
click at [709, 408] on div "on" at bounding box center [709, 409] width 7 height 8
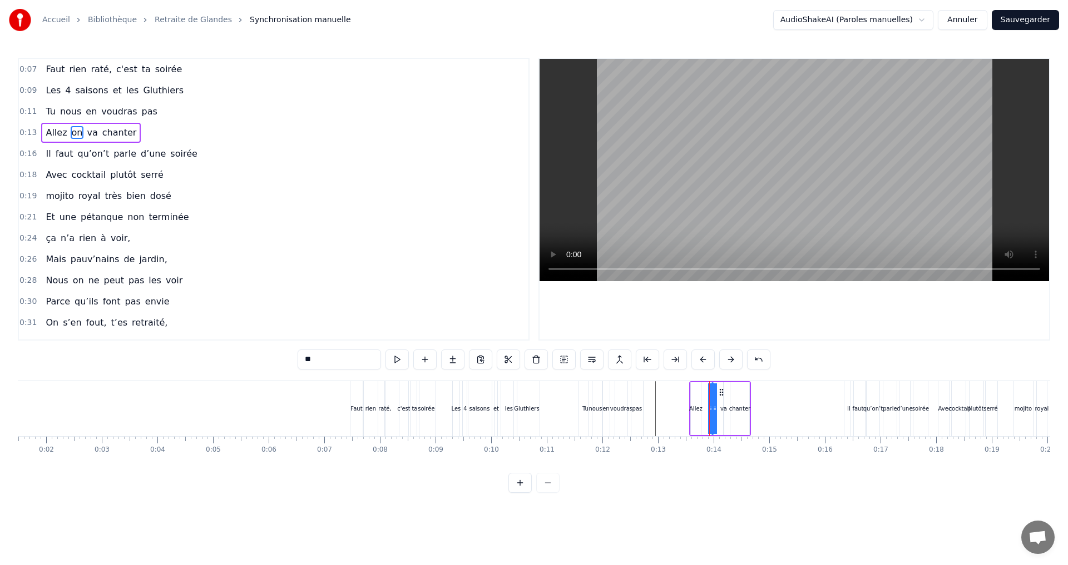
click at [721, 391] on icon at bounding box center [721, 392] width 9 height 9
click at [724, 407] on div "va" at bounding box center [723, 409] width 7 height 8
click at [777, 491] on div "0:07 Faut rien raté, c'est ta soirée 0:09 Les 4 saisons et les Gluthiers 0:11 T…" at bounding box center [534, 275] width 1032 height 435
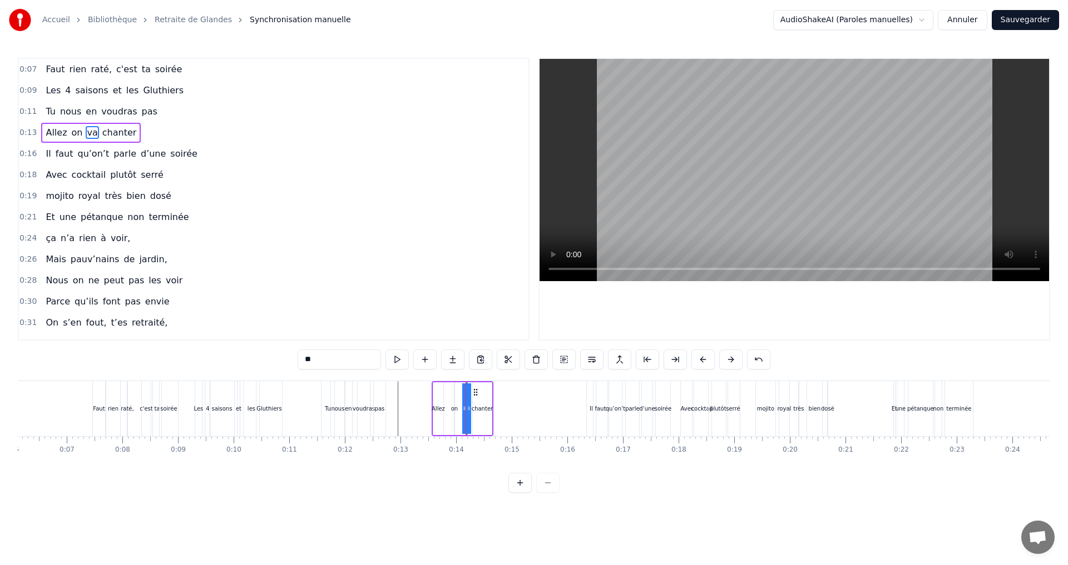
scroll to position [0, 350]
click at [722, 409] on div "serré" at bounding box center [723, 409] width 14 height 8
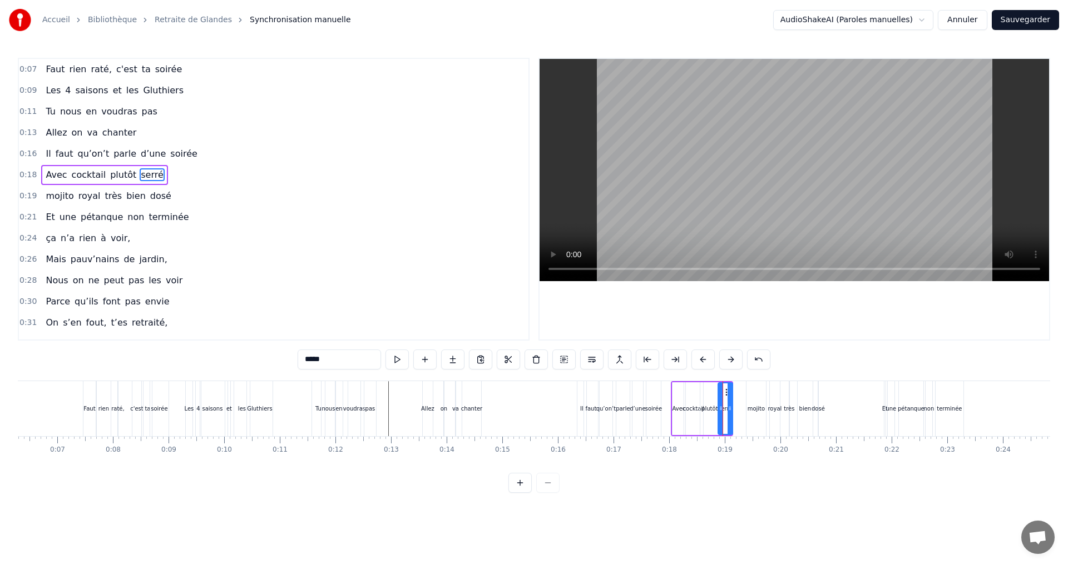
click at [727, 394] on div at bounding box center [729, 409] width 4 height 51
click at [708, 406] on div "plutôt" at bounding box center [709, 409] width 16 height 8
click at [713, 395] on icon at bounding box center [712, 392] width 9 height 9
click at [692, 408] on div "cocktail" at bounding box center [694, 409] width 22 height 8
click at [679, 408] on div "Avec" at bounding box center [678, 409] width 13 height 8
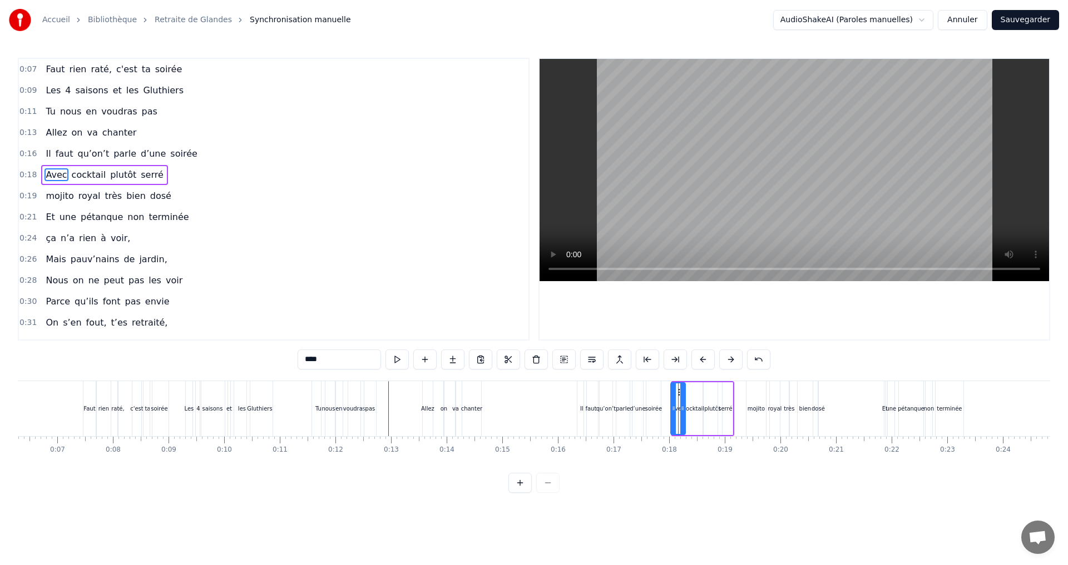
click at [671, 410] on icon at bounding box center [673, 408] width 4 height 9
click at [726, 407] on div "serré" at bounding box center [725, 409] width 14 height 8
click at [731, 395] on div at bounding box center [733, 409] width 4 height 51
click at [737, 477] on div "0:07 Faut rien raté, c'est ta soirée 0:09 Les 4 saisons et les Gluthiers 0:11 T…" at bounding box center [534, 275] width 1032 height 435
click at [775, 413] on div "royal" at bounding box center [775, 408] width 10 height 55
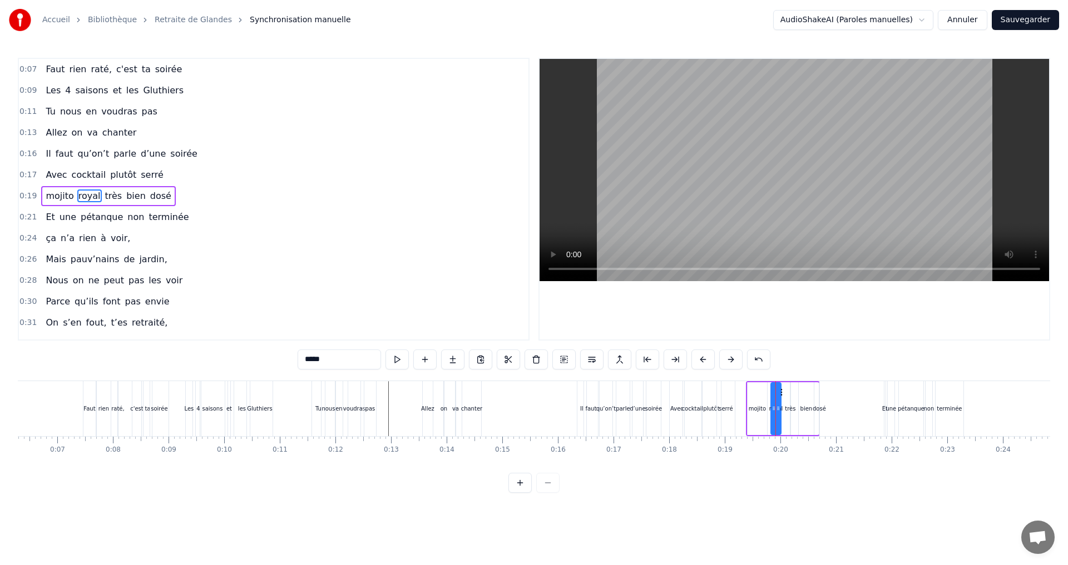
click at [712, 410] on div "plutôt" at bounding box center [711, 409] width 16 height 8
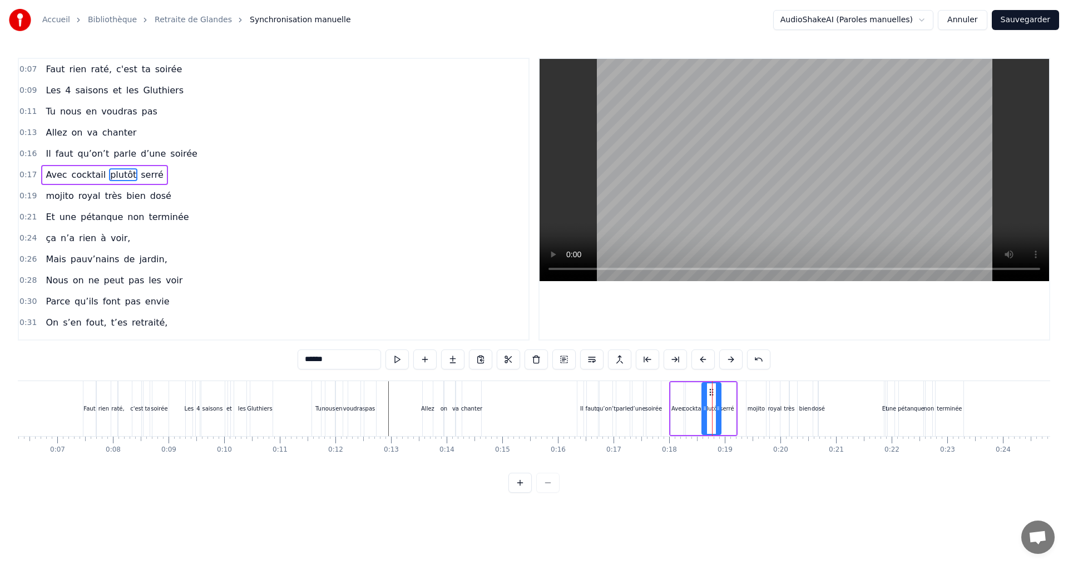
drag, startPoint x: 713, startPoint y: 391, endPoint x: 733, endPoint y: 400, distance: 21.7
click at [711, 393] on icon at bounding box center [711, 392] width 9 height 9
click at [737, 479] on div "0:07 Faut rien raté, c'est ta soirée 0:09 Les 4 saisons et les Gluthiers 0:11 T…" at bounding box center [534, 275] width 1032 height 435
click at [751, 481] on div "0:07 Faut rien raté, c'est ta soirée 0:09 Les 4 saisons et les Gluthiers 0:11 T…" at bounding box center [534, 275] width 1032 height 435
click at [776, 411] on div "royal" at bounding box center [774, 409] width 14 height 8
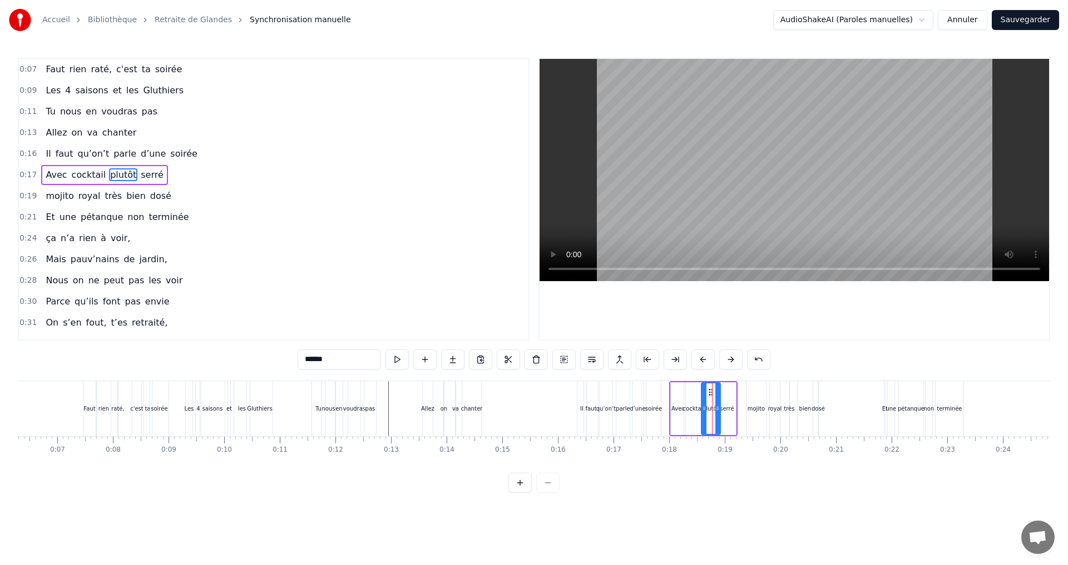
type input "*****"
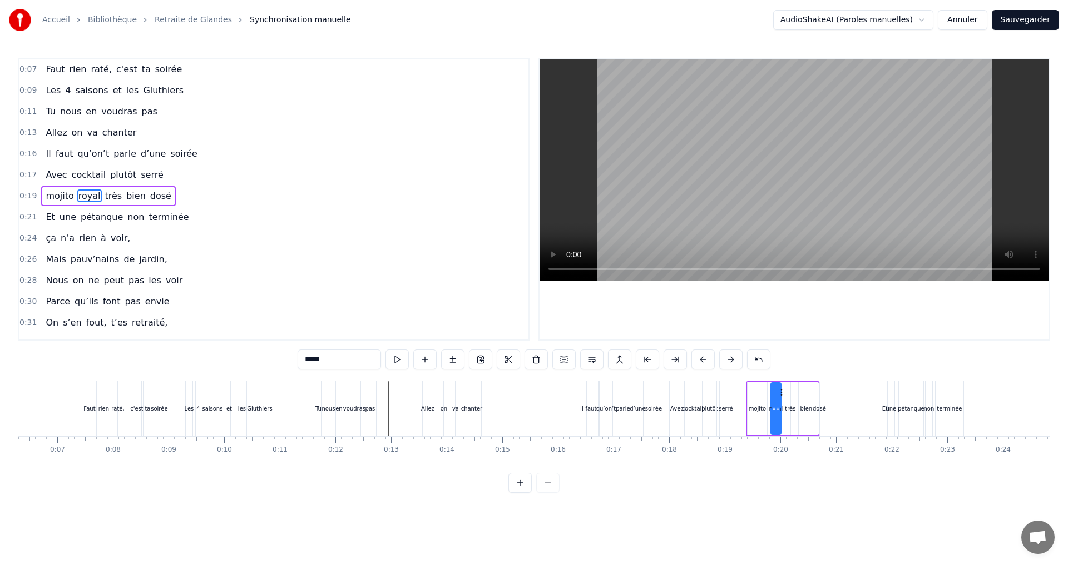
click at [1021, 16] on button "Sauvegarder" at bounding box center [1024, 20] width 67 height 20
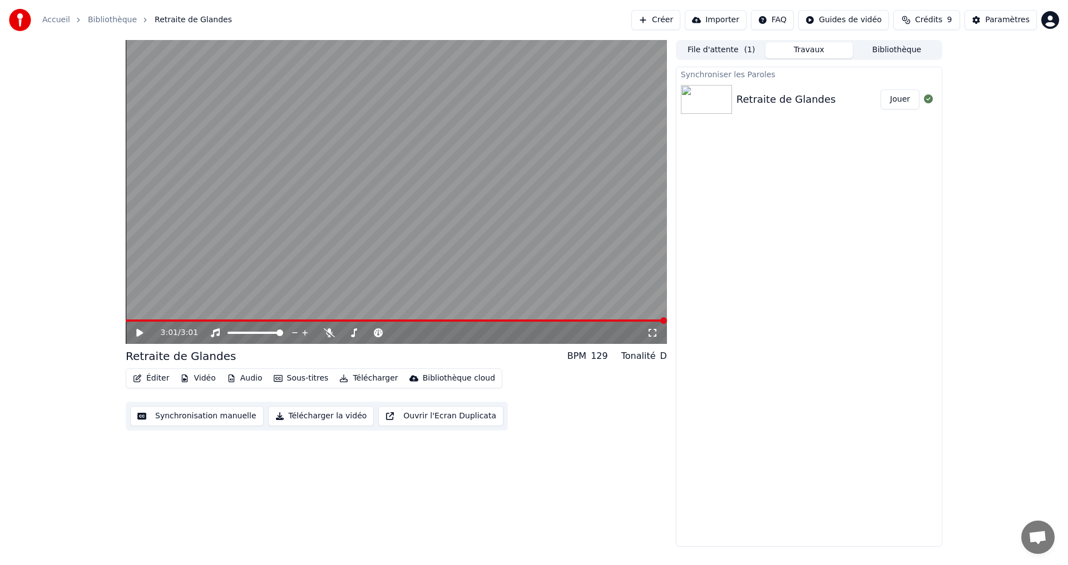
click at [148, 382] on button "Éditer" at bounding box center [150, 379] width 45 height 16
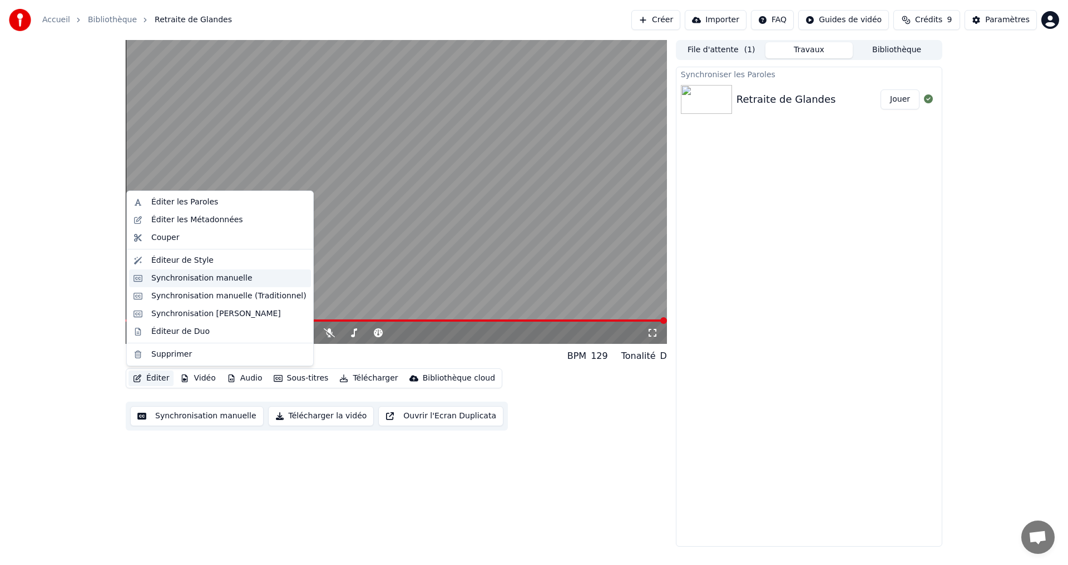
click at [172, 281] on div "Synchronisation manuelle" at bounding box center [201, 278] width 101 height 11
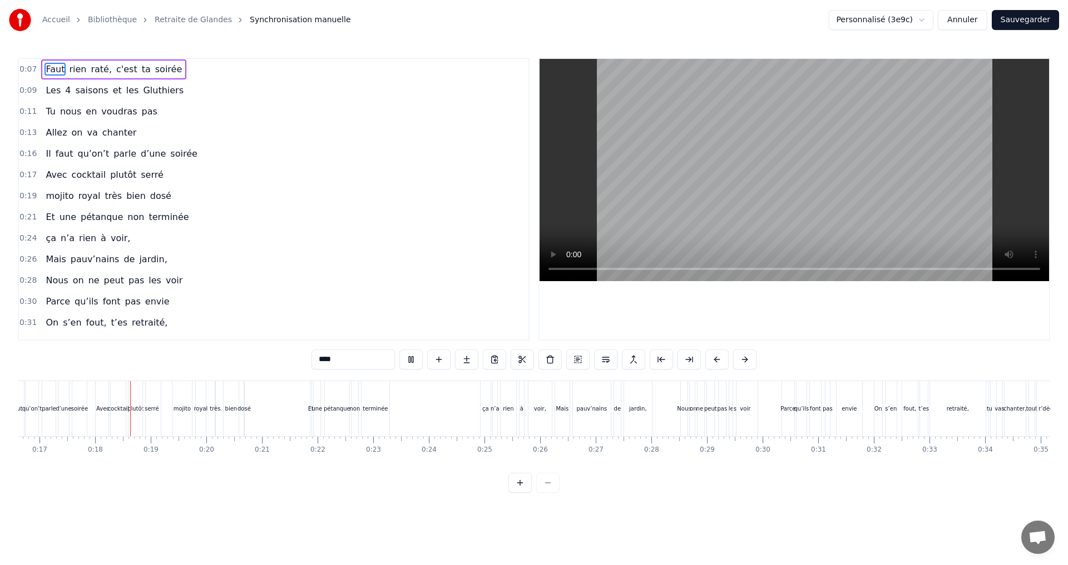
scroll to position [0, 932]
click at [358, 408] on div "terminée" at bounding box center [366, 409] width 25 height 8
type input "********"
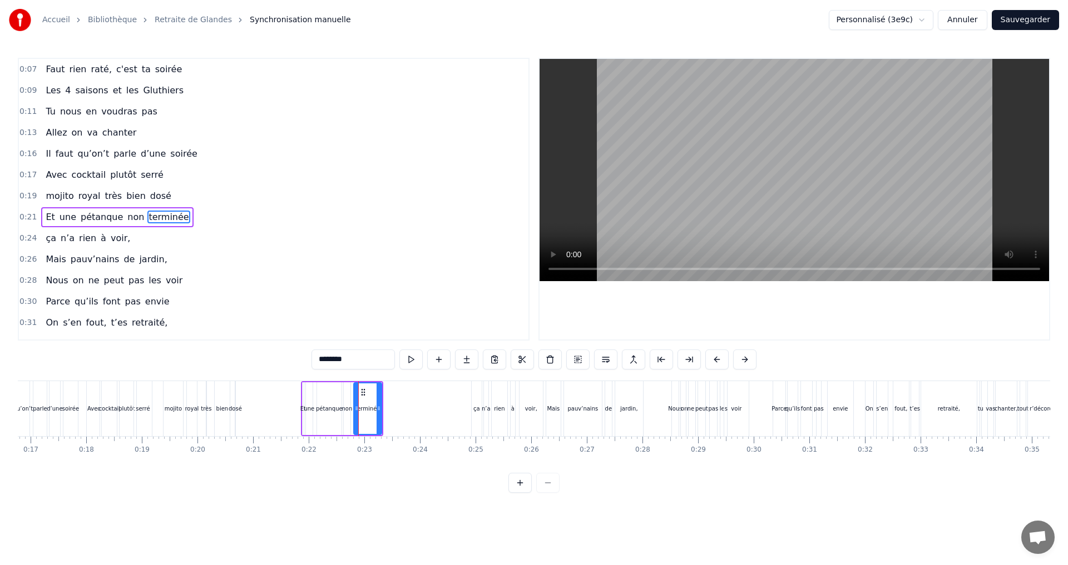
scroll to position [18, 0]
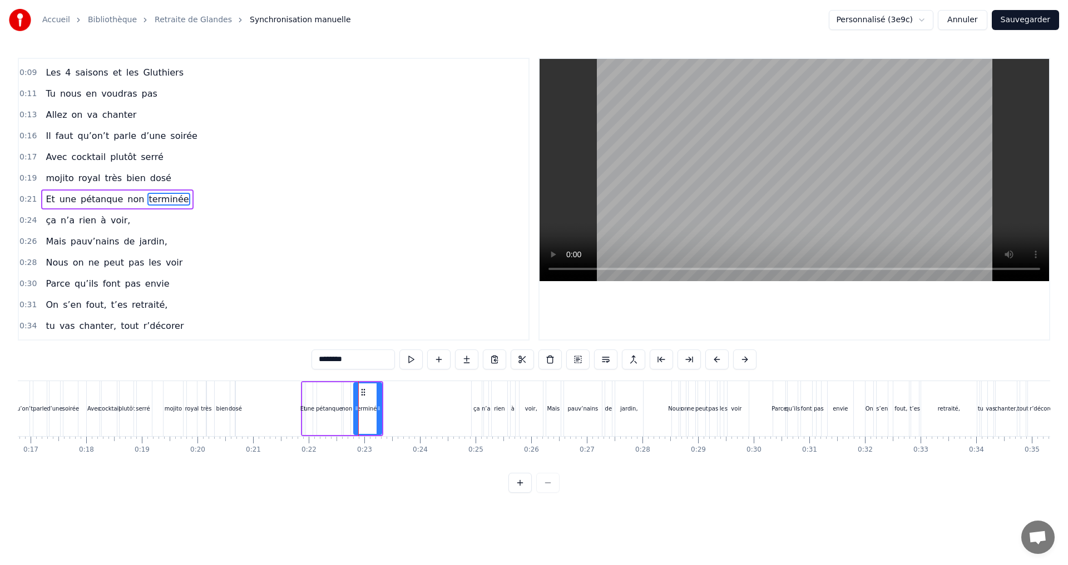
click at [345, 381] on div "Et une pétanque non terminée" at bounding box center [342, 408] width 82 height 55
drag, startPoint x: 372, startPoint y: 390, endPoint x: 361, endPoint y: 388, distance: 10.8
click at [361, 388] on icon at bounding box center [362, 391] width 9 height 9
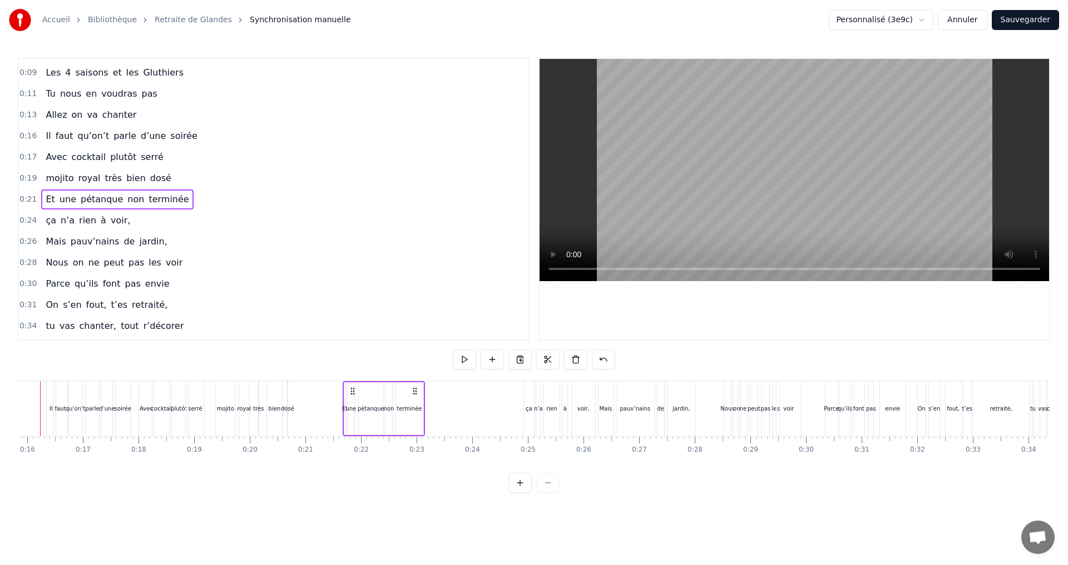
scroll to position [0, 846]
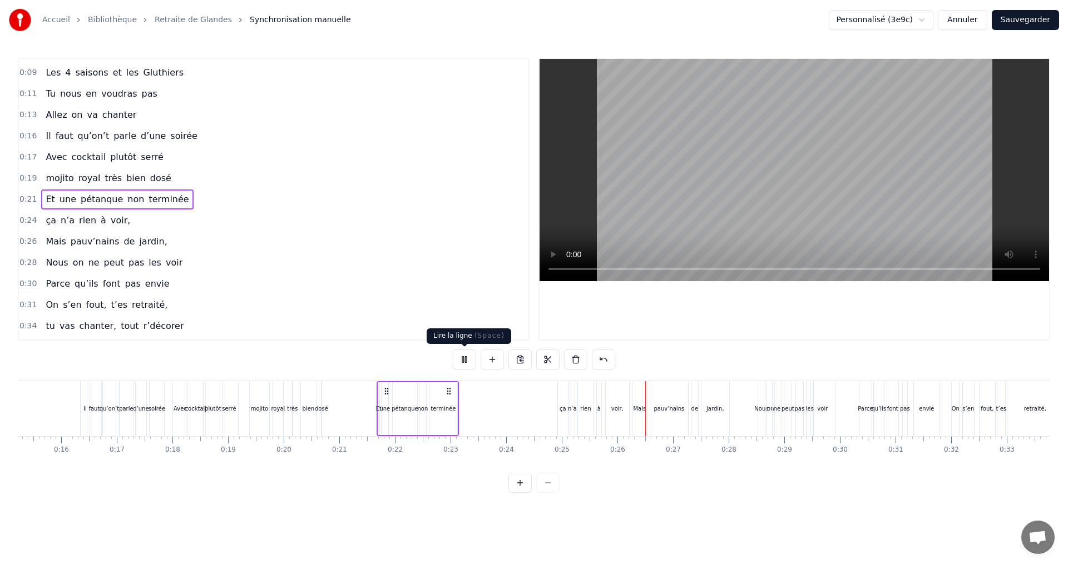
click at [463, 360] on button at bounding box center [464, 360] width 23 height 20
click at [386, 407] on div "une" at bounding box center [384, 409] width 11 height 8
click at [393, 396] on icon at bounding box center [393, 392] width 9 height 9
click at [420, 409] on div "non" at bounding box center [422, 409] width 11 height 8
click at [430, 395] on icon at bounding box center [430, 392] width 9 height 9
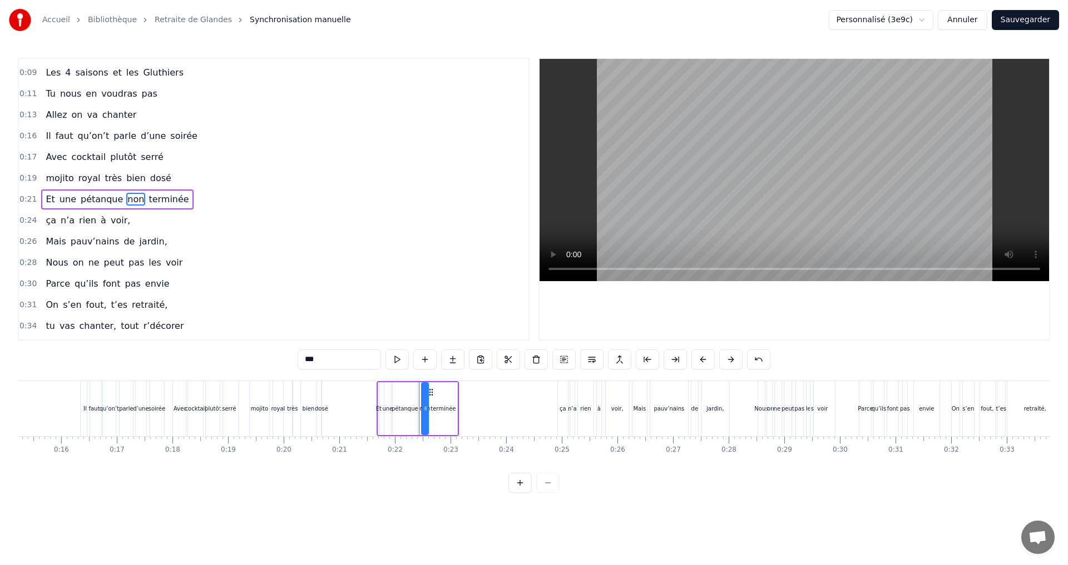
click at [406, 398] on div "pétanque" at bounding box center [405, 409] width 24 height 53
click at [404, 394] on icon at bounding box center [404, 392] width 9 height 9
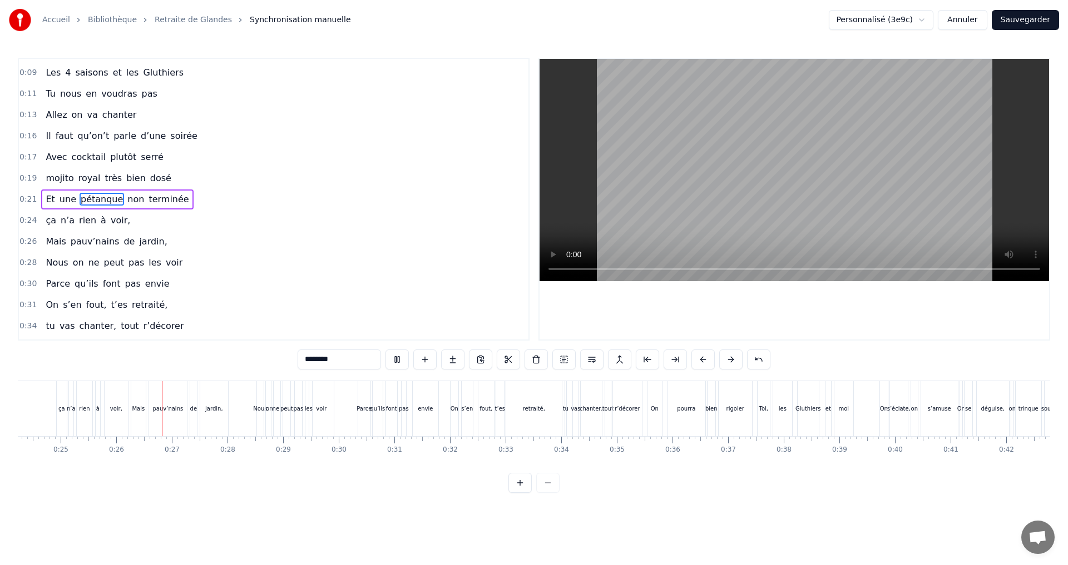
scroll to position [0, 1386]
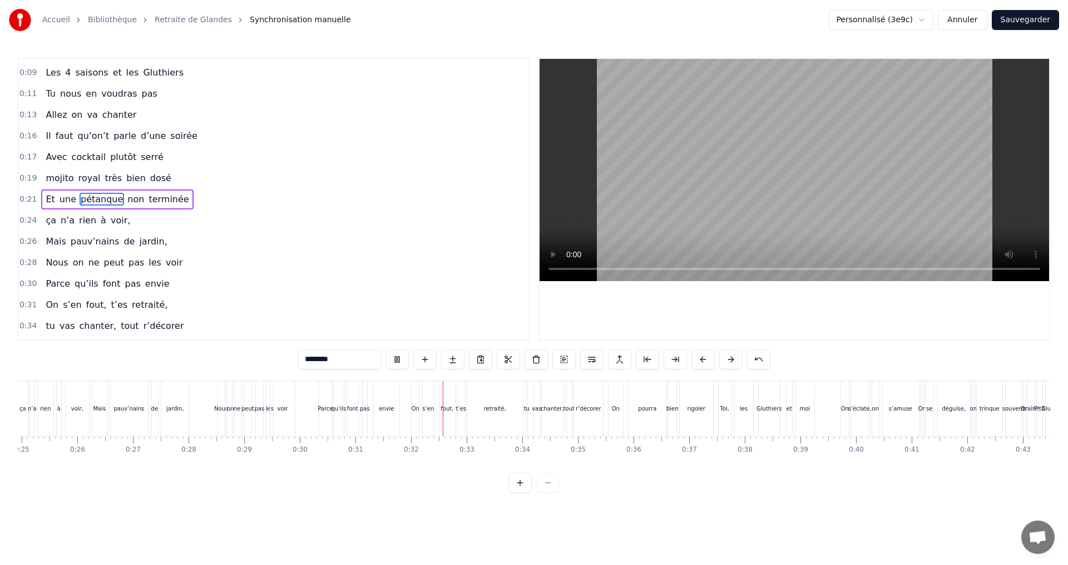
click at [374, 414] on div "envie" at bounding box center [387, 408] width 26 height 55
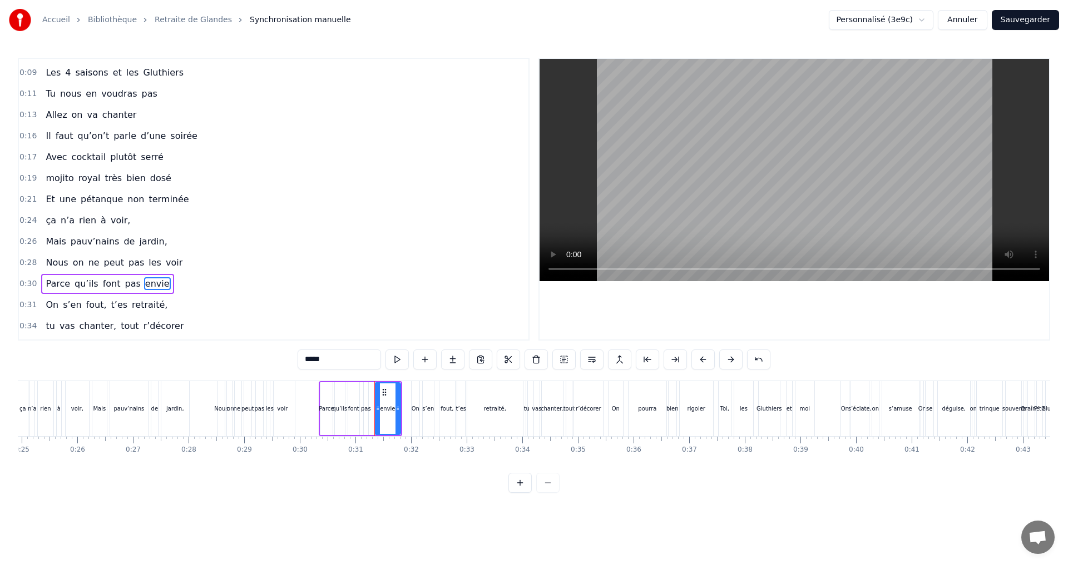
scroll to position [102, 0]
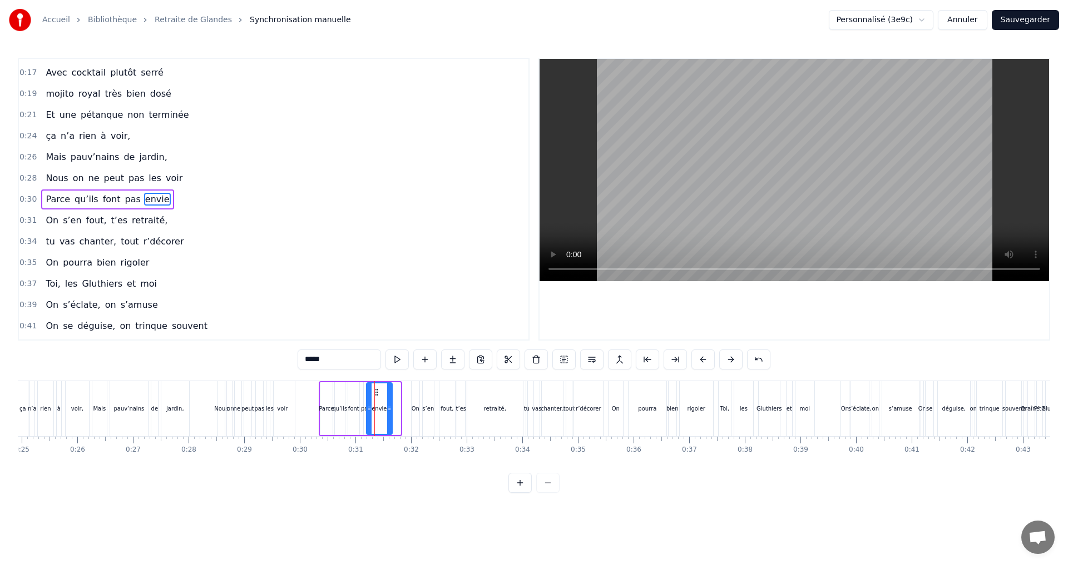
drag, startPoint x: 382, startPoint y: 393, endPoint x: 374, endPoint y: 394, distance: 8.4
click at [374, 394] on icon at bounding box center [375, 392] width 9 height 9
click at [372, 477] on div "0:07 Faut rien raté, c'est ta soirée 0:09 Les 4 saisons et les Gluthiers 0:11 T…" at bounding box center [534, 275] width 1032 height 435
click at [261, 412] on div "pas" at bounding box center [260, 409] width 10 height 8
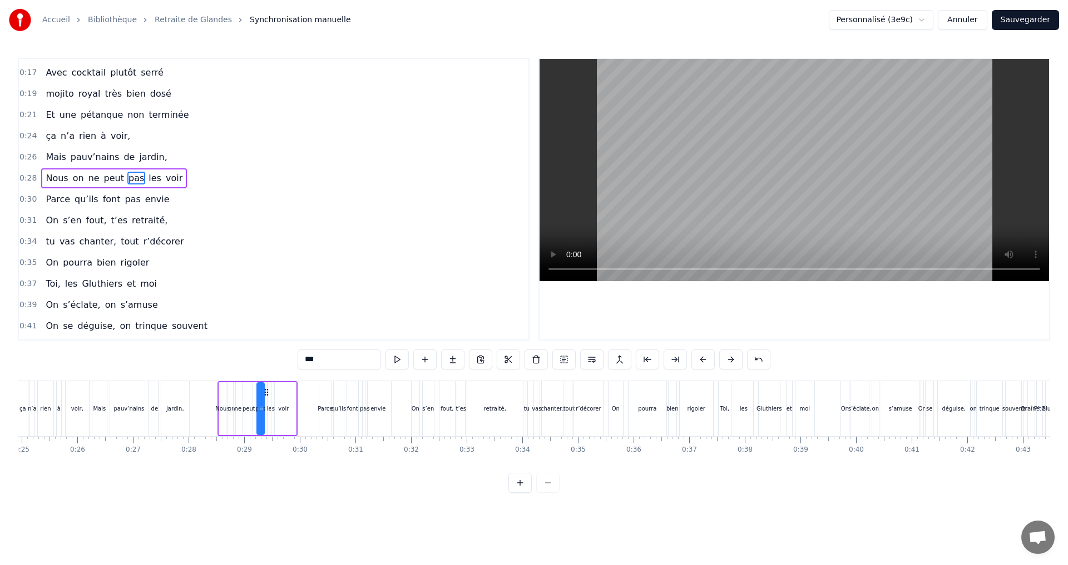
scroll to position [81, 0]
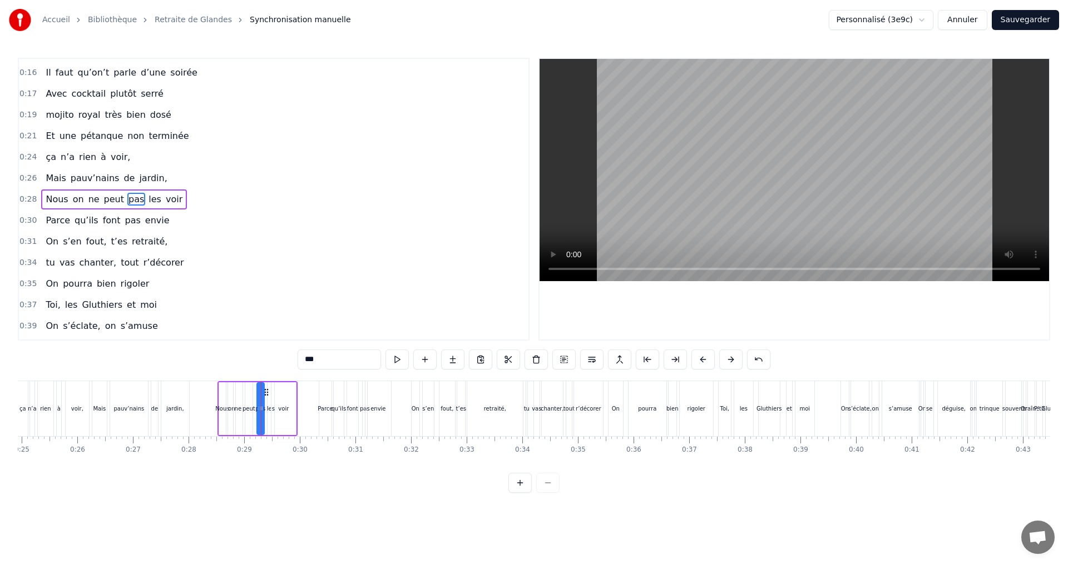
click at [291, 413] on div "voir" at bounding box center [283, 409] width 24 height 53
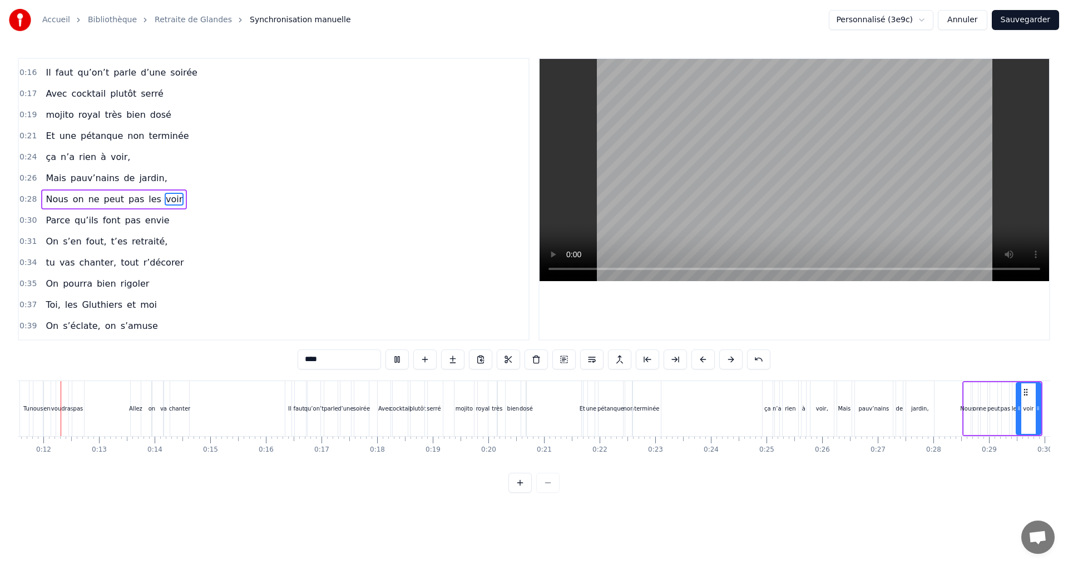
scroll to position [0, 616]
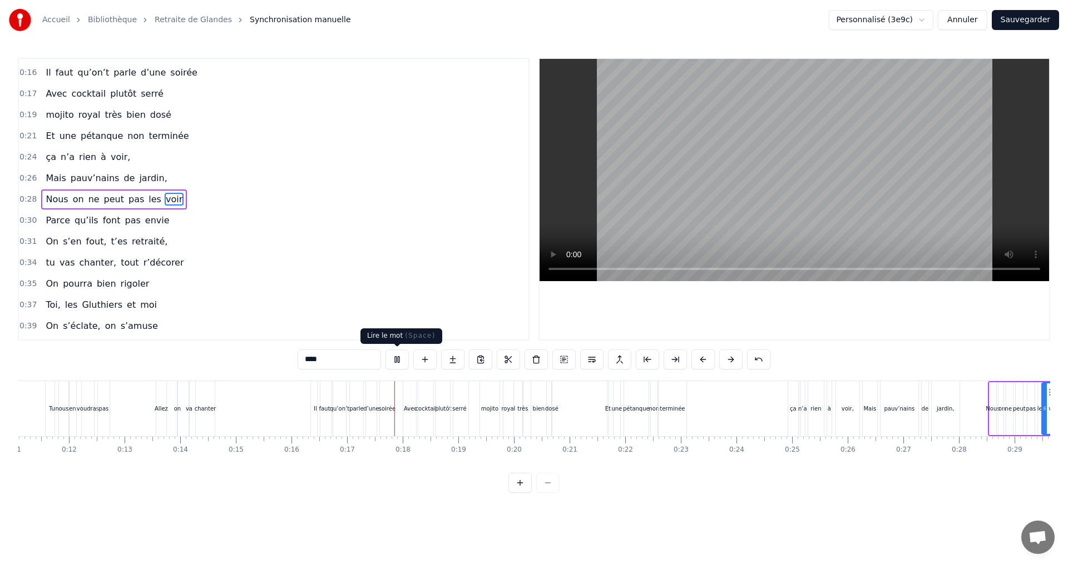
click at [394, 359] on button at bounding box center [396, 360] width 23 height 20
click at [395, 359] on button at bounding box center [396, 360] width 23 height 20
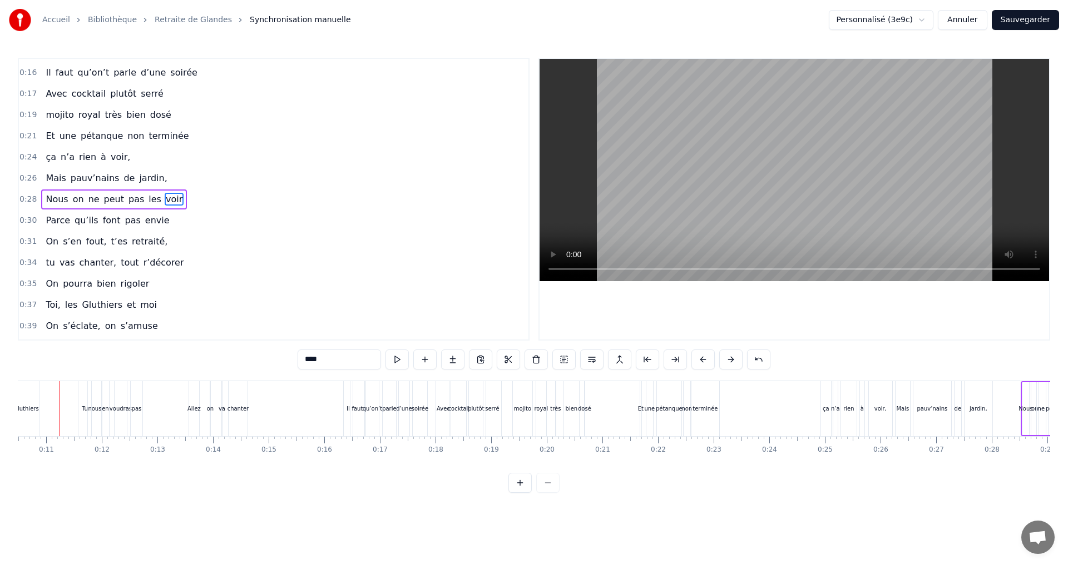
scroll to position [0, 569]
click at [873, 419] on div "à" at bounding box center [876, 408] width 6 height 55
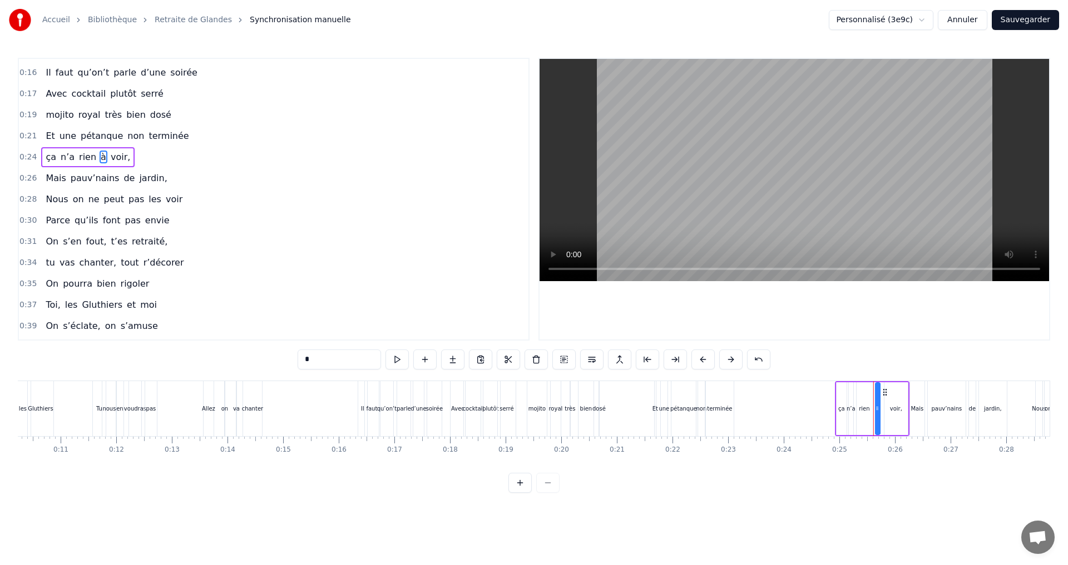
scroll to position [39, 0]
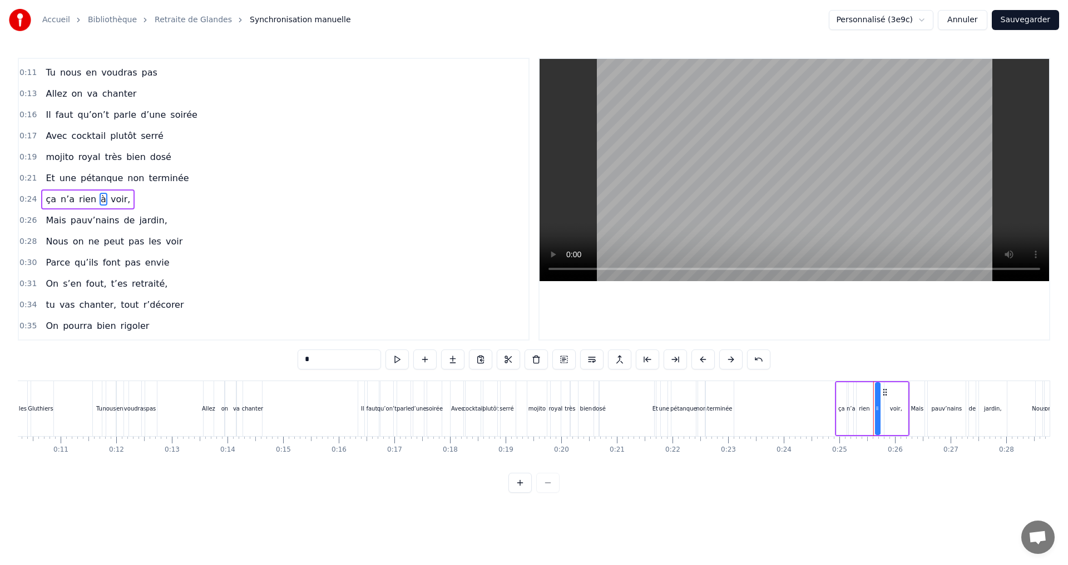
click at [885, 391] on icon at bounding box center [884, 392] width 9 height 9
click at [894, 406] on div "voir," at bounding box center [896, 409] width 12 height 8
drag, startPoint x: 894, startPoint y: 392, endPoint x: 884, endPoint y: 394, distance: 10.7
click at [884, 394] on icon at bounding box center [883, 392] width 9 height 9
click at [876, 411] on icon at bounding box center [876, 408] width 4 height 9
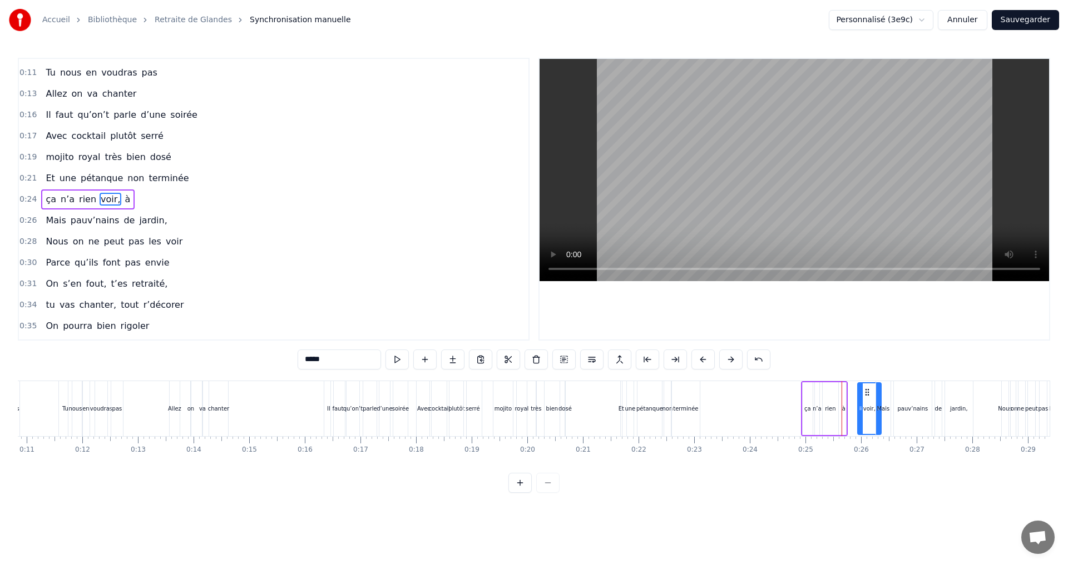
scroll to position [0, 604]
drag, startPoint x: 884, startPoint y: 390, endPoint x: 856, endPoint y: 397, distance: 28.6
click at [841, 410] on div "à" at bounding box center [841, 409] width 3 height 8
click at [843, 397] on div "à" at bounding box center [842, 409] width 6 height 53
click at [832, 408] on div "rien" at bounding box center [828, 409] width 11 height 8
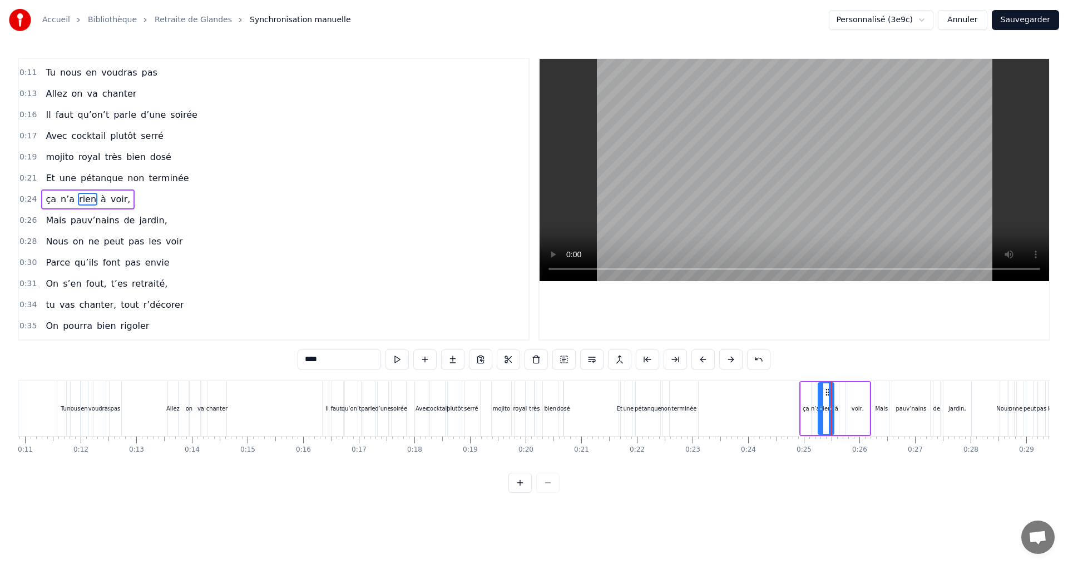
click at [827, 393] on icon at bounding box center [827, 392] width 9 height 9
click at [858, 409] on div "voir," at bounding box center [857, 409] width 12 height 8
drag, startPoint x: 865, startPoint y: 391, endPoint x: 859, endPoint y: 394, distance: 6.7
click at [859, 394] on div at bounding box center [860, 409] width 4 height 51
drag, startPoint x: 853, startPoint y: 394, endPoint x: 846, endPoint y: 396, distance: 7.4
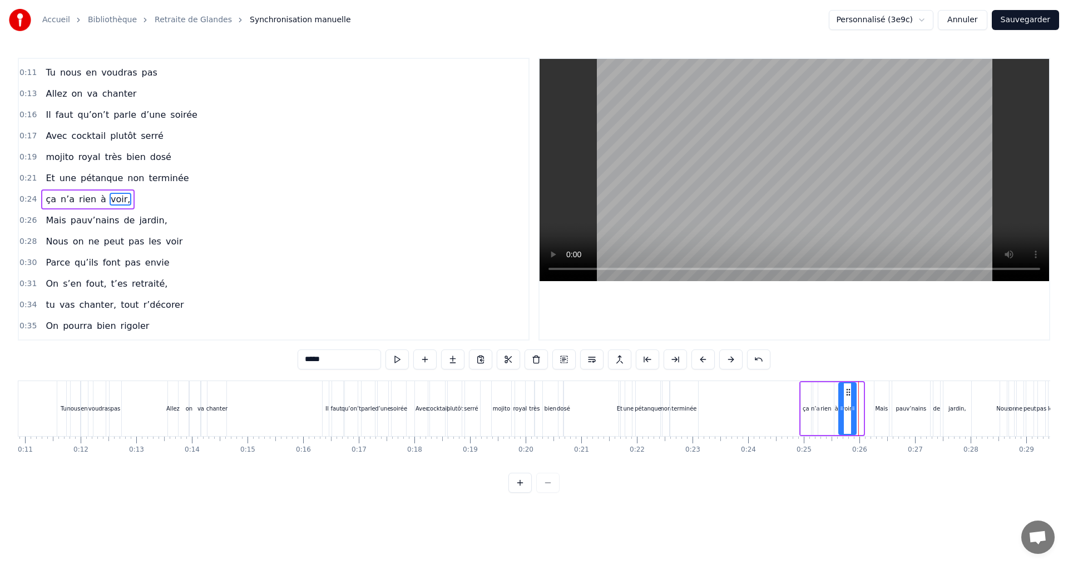
click at [846, 396] on icon at bounding box center [847, 392] width 9 height 9
click at [860, 493] on div "0:07 Faut rien raté, c'est ta soirée 0:09 Les 4 saisons et les Gluthiers 0:11 T…" at bounding box center [534, 275] width 1032 height 435
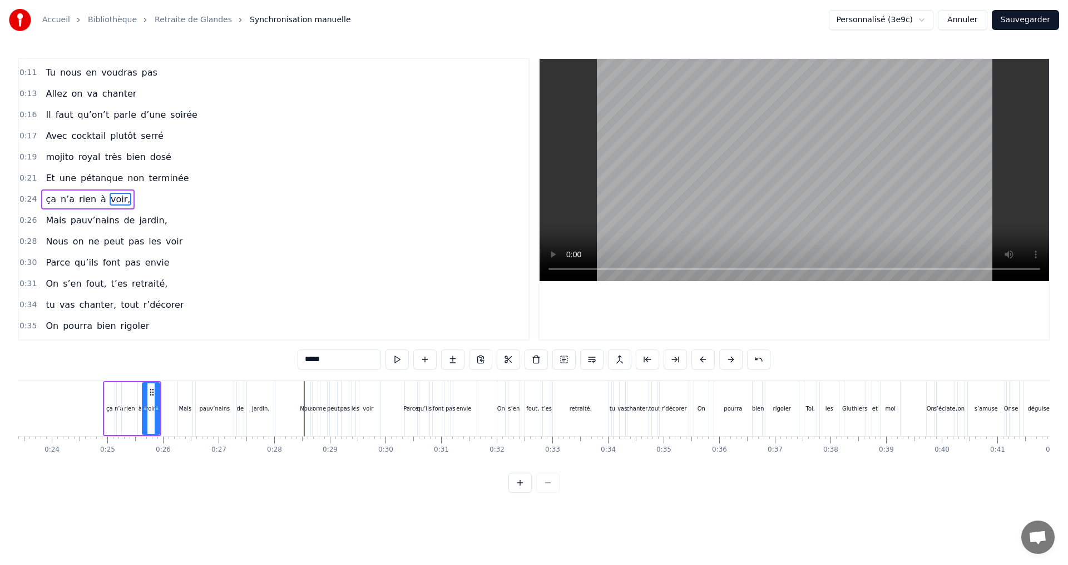
scroll to position [0, 1284]
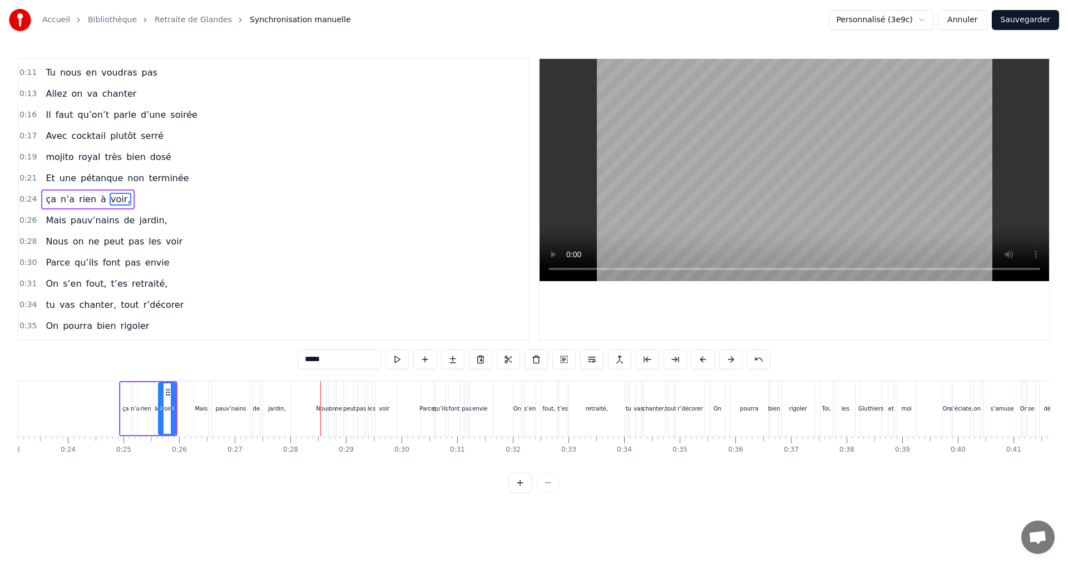
click at [237, 405] on div "pauv’nains" at bounding box center [230, 409] width 31 height 8
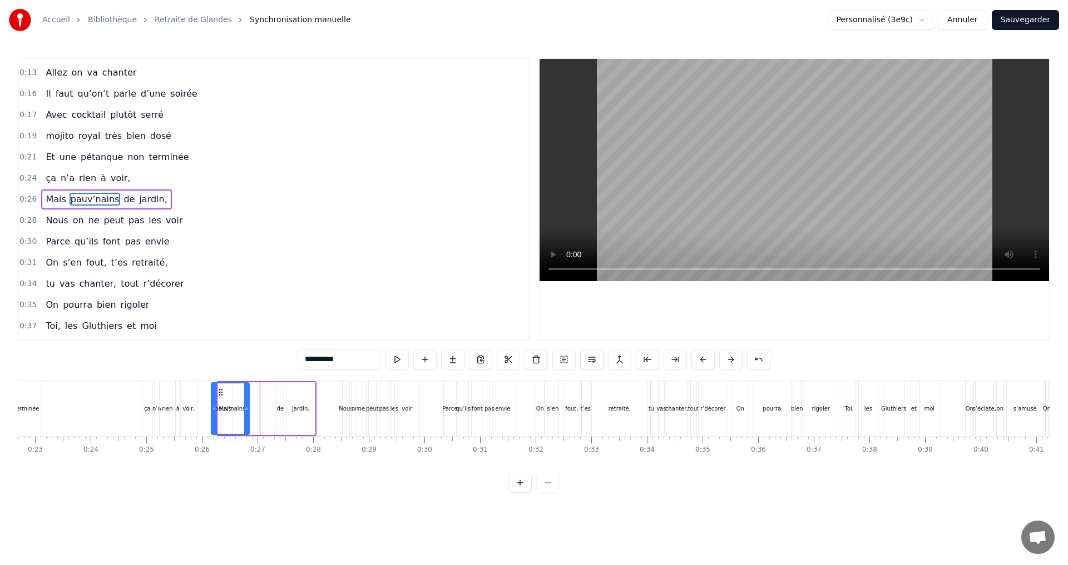
scroll to position [0, 1260]
drag, startPoint x: 222, startPoint y: 394, endPoint x: 244, endPoint y: 400, distance: 21.8
click at [244, 400] on div "pauv’nains" at bounding box center [253, 409] width 37 height 51
click at [284, 408] on div "de" at bounding box center [282, 409] width 7 height 8
drag, startPoint x: 289, startPoint y: 393, endPoint x: 279, endPoint y: 395, distance: 10.1
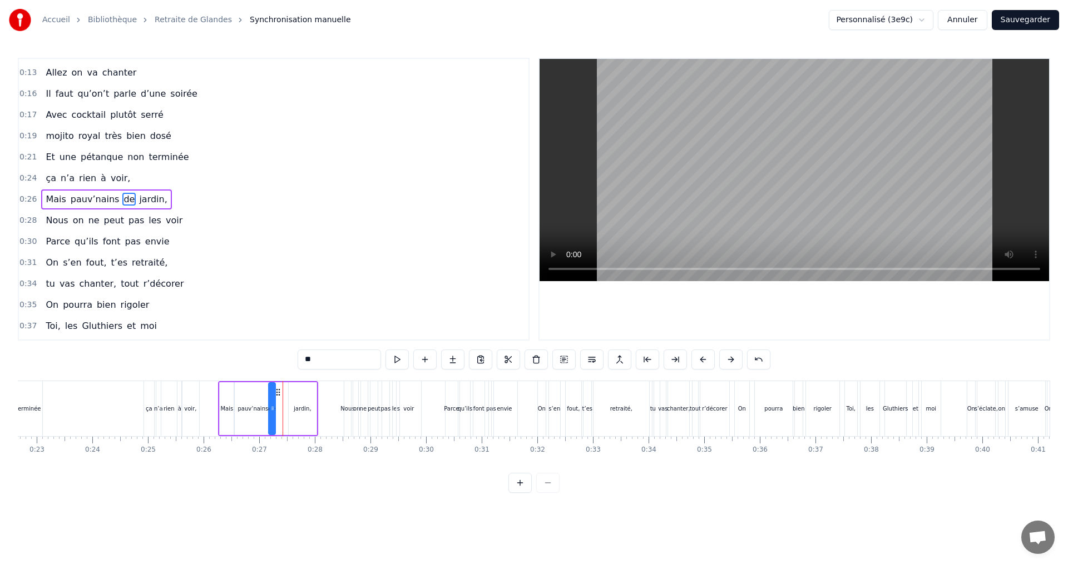
click at [279, 395] on icon at bounding box center [278, 392] width 9 height 9
click at [300, 410] on div "jardin," at bounding box center [302, 409] width 17 height 8
type input "*******"
drag, startPoint x: 293, startPoint y: 393, endPoint x: 285, endPoint y: 393, distance: 7.8
click at [285, 393] on icon at bounding box center [285, 392] width 9 height 9
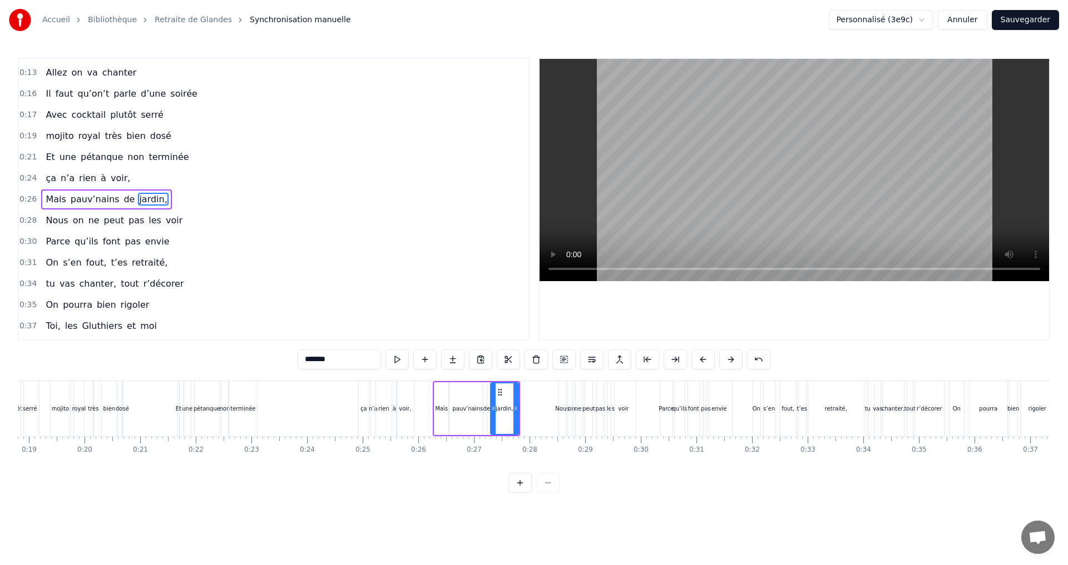
scroll to position [0, 985]
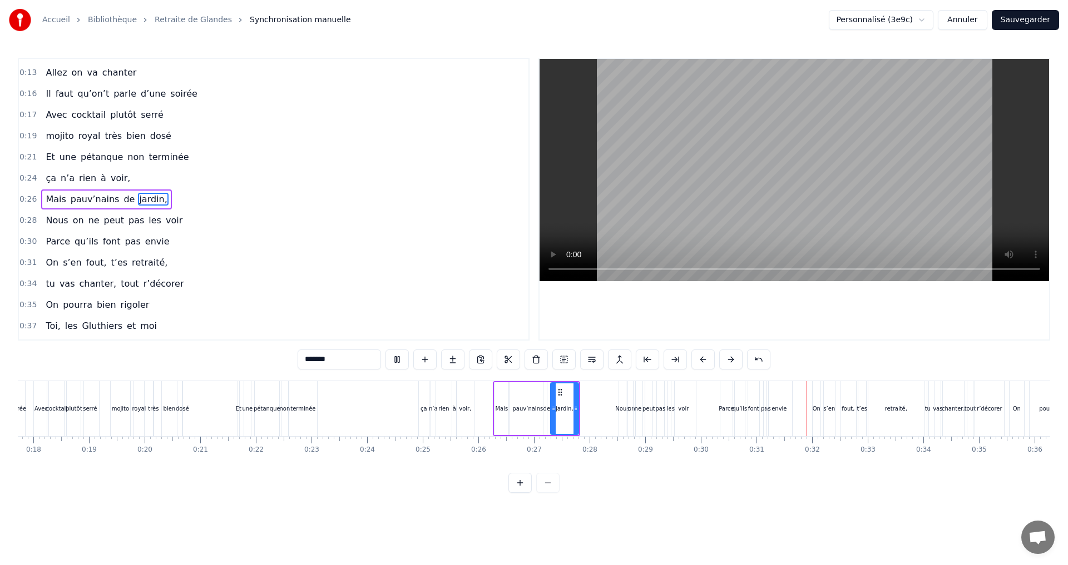
click at [664, 404] on div "Nous on ne peut pas les voir" at bounding box center [658, 408] width 80 height 55
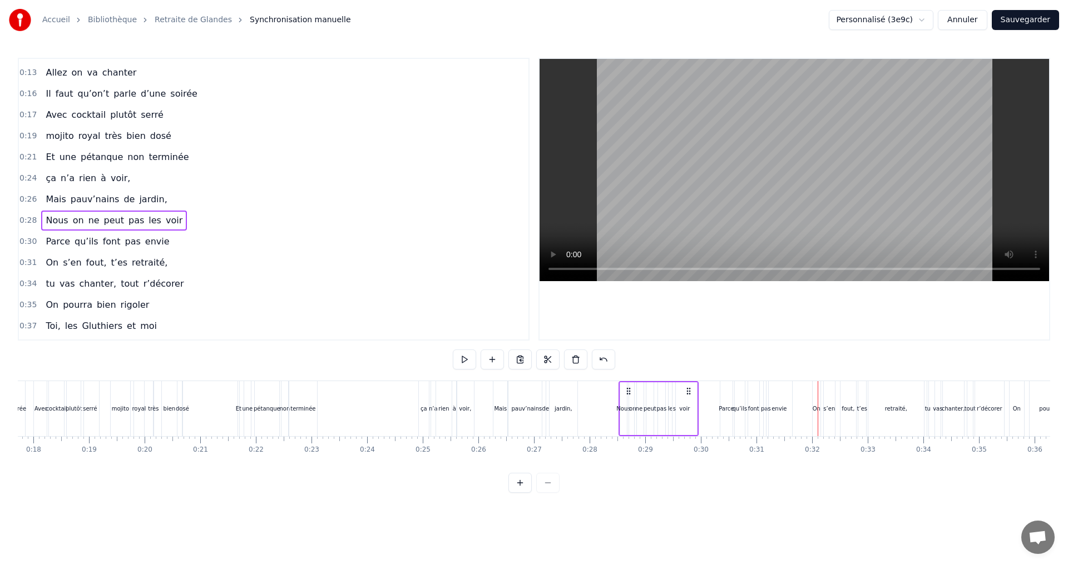
click at [687, 394] on circle at bounding box center [687, 394] width 1 height 1
click at [685, 408] on div "voir" at bounding box center [684, 409] width 11 height 8
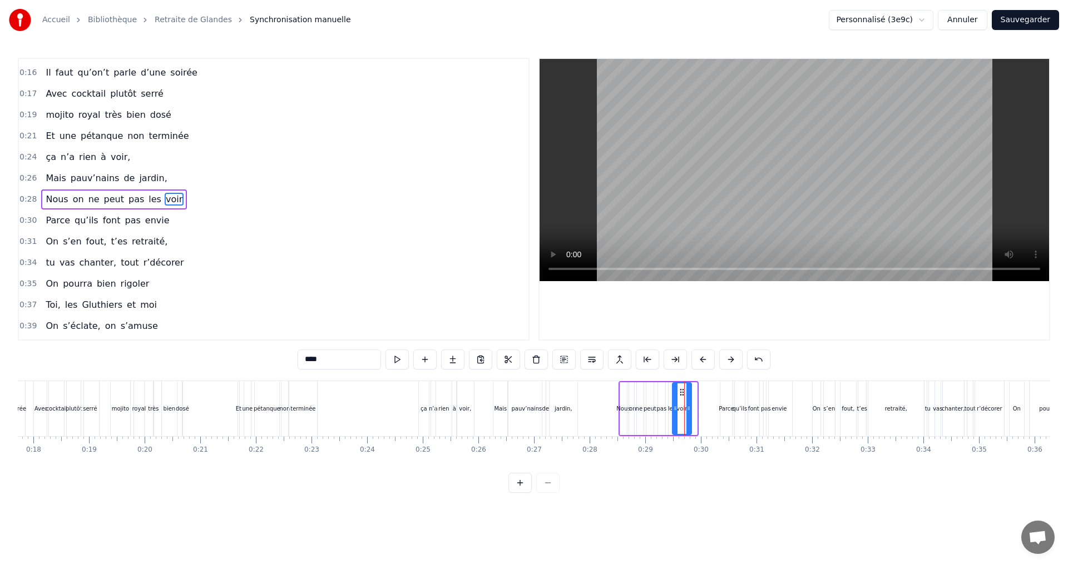
click at [688, 395] on div at bounding box center [688, 409] width 4 height 51
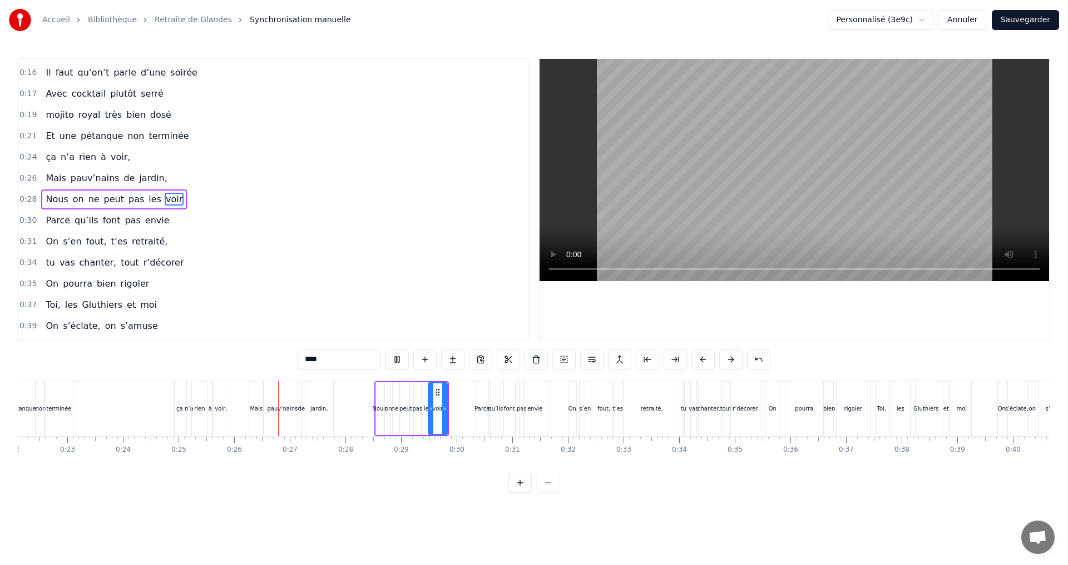
scroll to position [0, 1389]
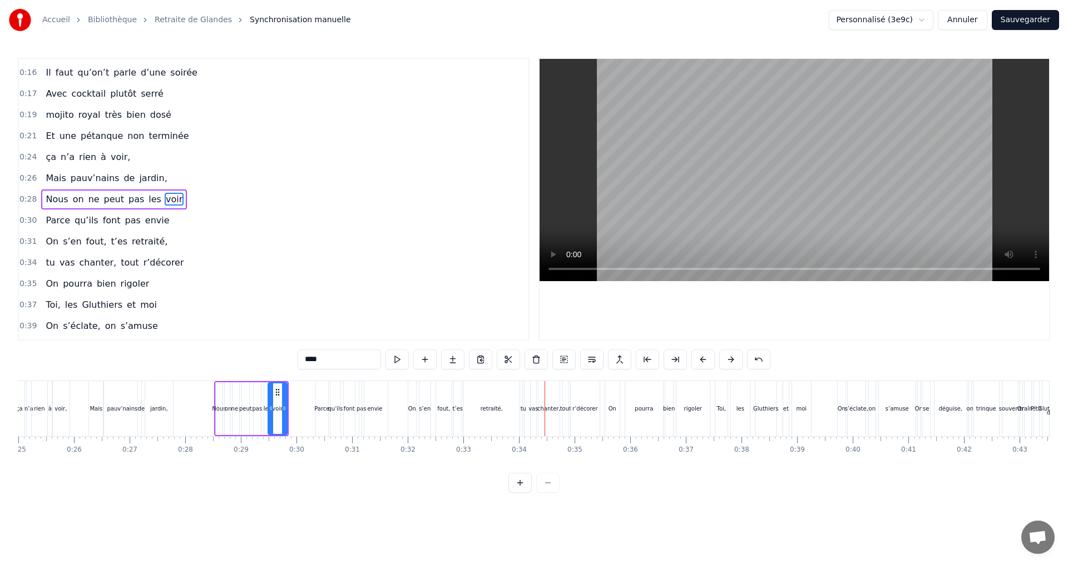
click at [256, 381] on div "Nous on ne peut pas les voir" at bounding box center [251, 408] width 75 height 55
click at [274, 389] on icon at bounding box center [273, 391] width 9 height 9
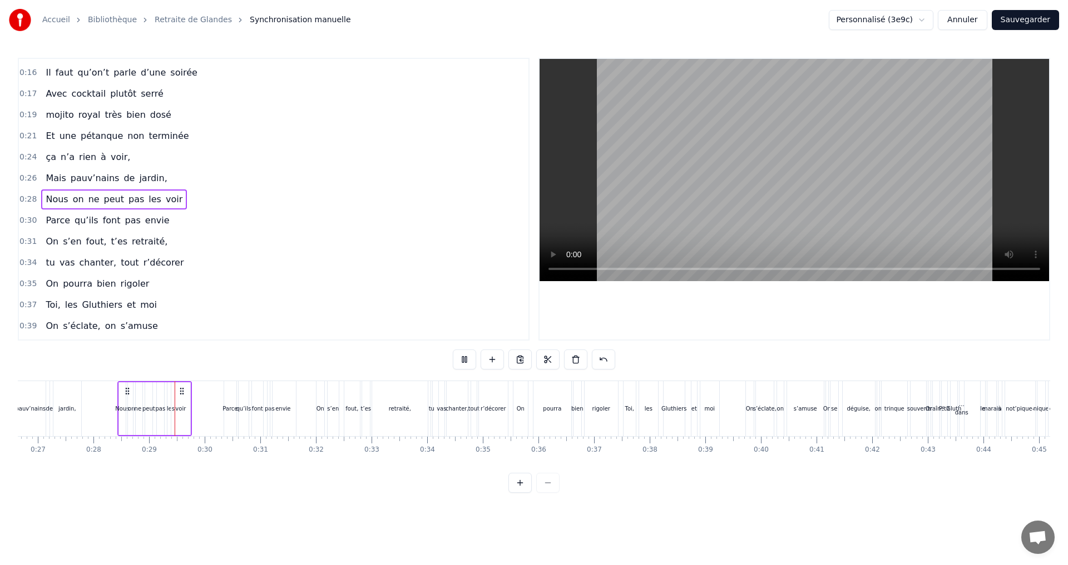
scroll to position [0, 1548]
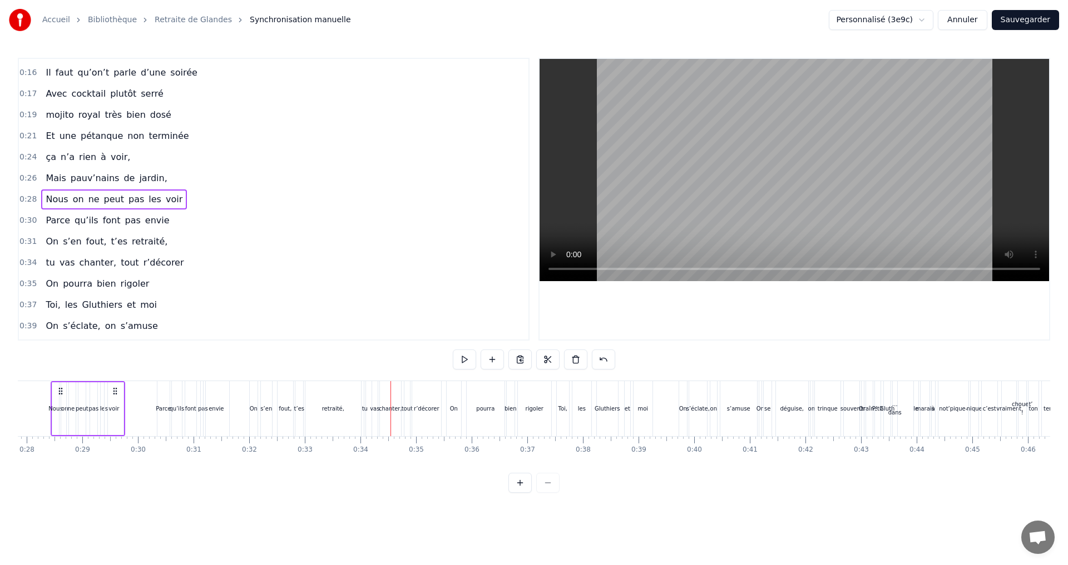
click at [179, 409] on div "qu’ils" at bounding box center [177, 409] width 15 height 8
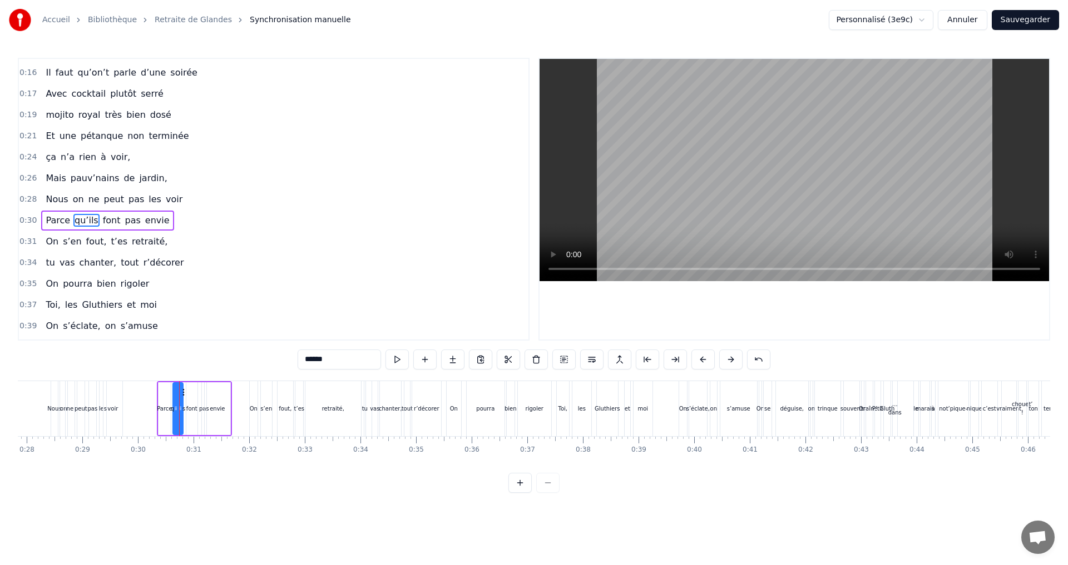
scroll to position [102, 0]
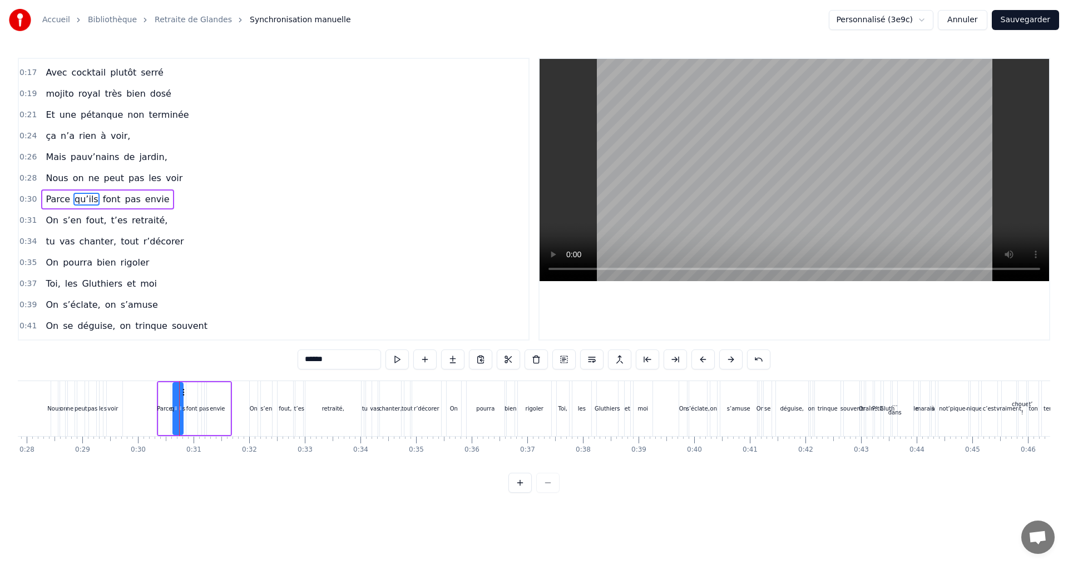
click at [206, 408] on div "envie" at bounding box center [218, 409] width 26 height 53
click at [202, 406] on div "pas" at bounding box center [204, 409] width 10 height 8
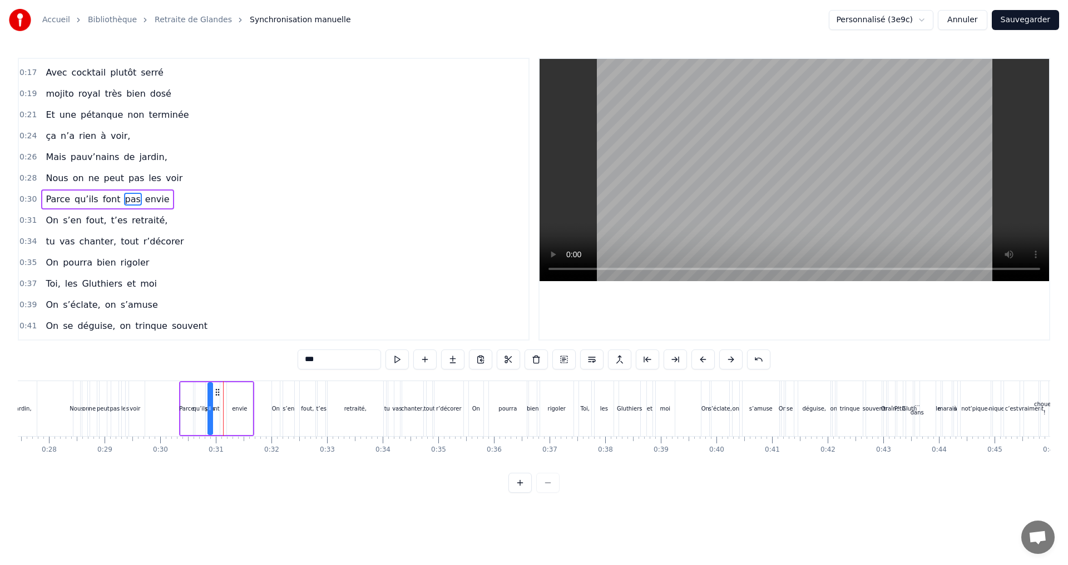
scroll to position [0, 1523]
drag, startPoint x: 210, startPoint y: 392, endPoint x: 233, endPoint y: 397, distance: 23.3
click at [233, 397] on div "Parce qu’ils font pas envie" at bounding box center [219, 408] width 75 height 55
click at [214, 407] on div "font" at bounding box center [216, 409] width 11 height 8
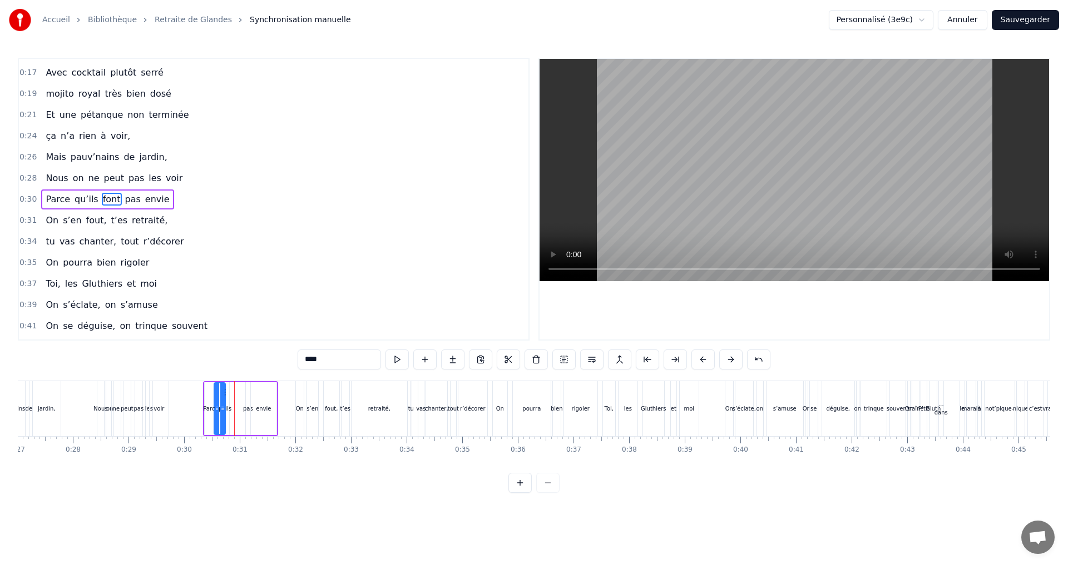
scroll to position [0, 1500]
drag, startPoint x: 222, startPoint y: 393, endPoint x: 244, endPoint y: 398, distance: 22.1
click at [244, 398] on div "font" at bounding box center [238, 409] width 12 height 53
click at [265, 409] on div "envie" at bounding box center [264, 409] width 15 height 8
click at [274, 406] on icon at bounding box center [272, 408] width 4 height 9
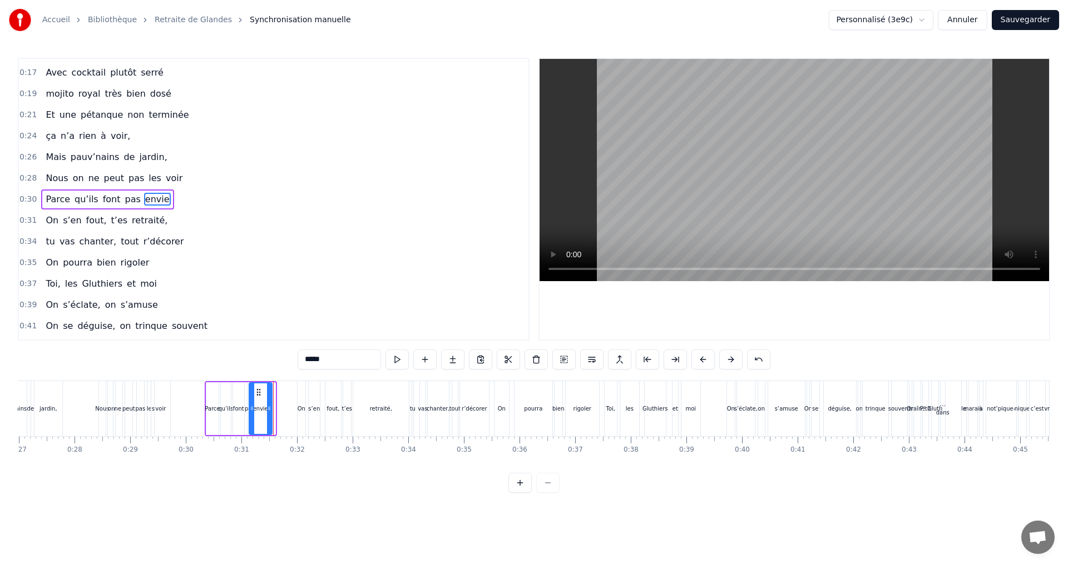
click at [257, 390] on icon at bounding box center [258, 392] width 9 height 9
click at [326, 479] on div "0:07 Faut rien raté, c'est ta soirée 0:09 Les 4 saisons et les Gluthiers 0:11 T…" at bounding box center [534, 275] width 1032 height 435
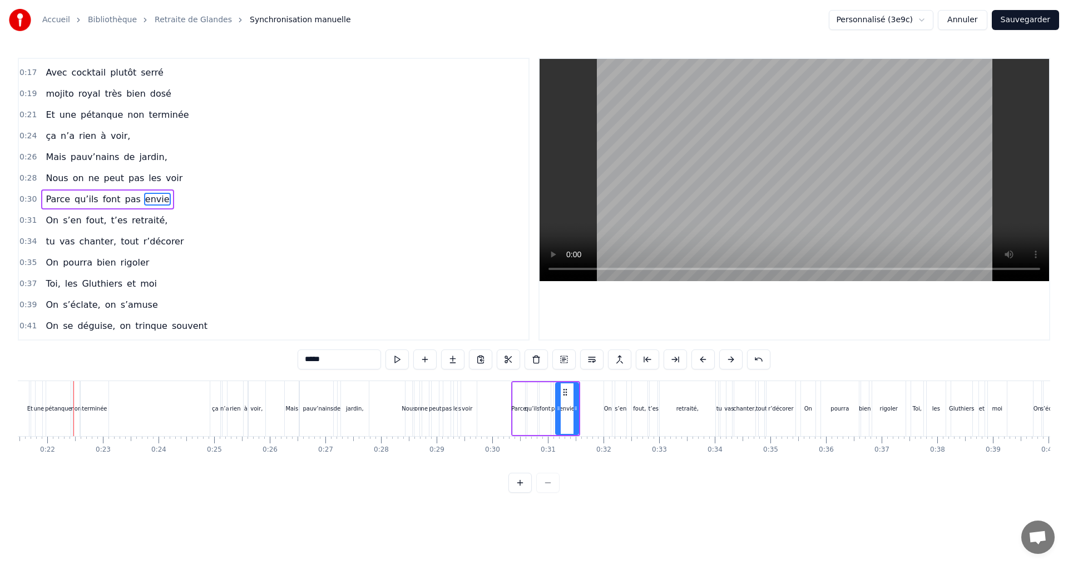
scroll to position [0, 1193]
click at [448, 408] on div "pas" at bounding box center [448, 409] width 10 height 8
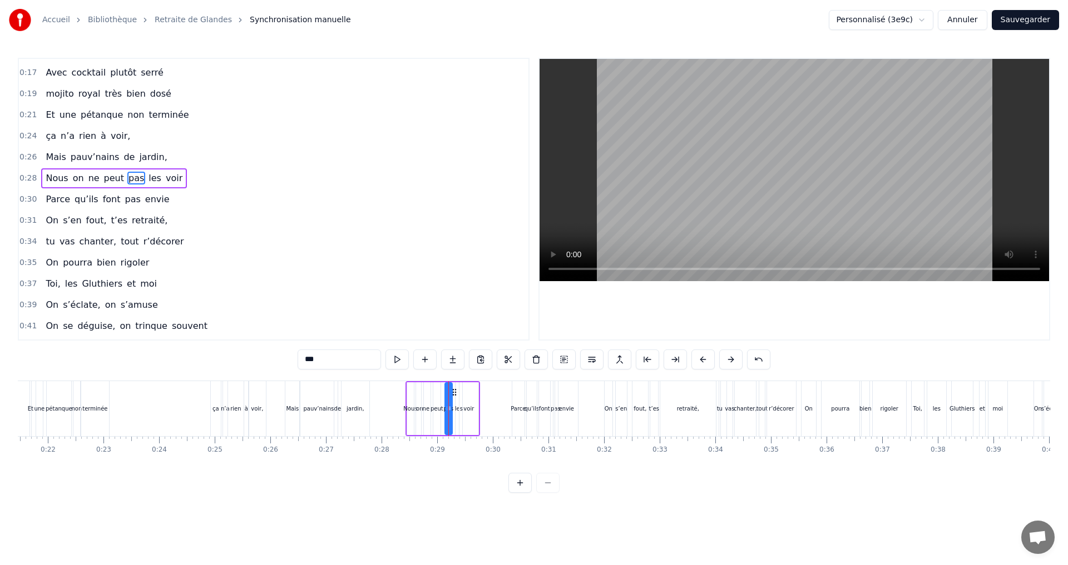
scroll to position [81, 0]
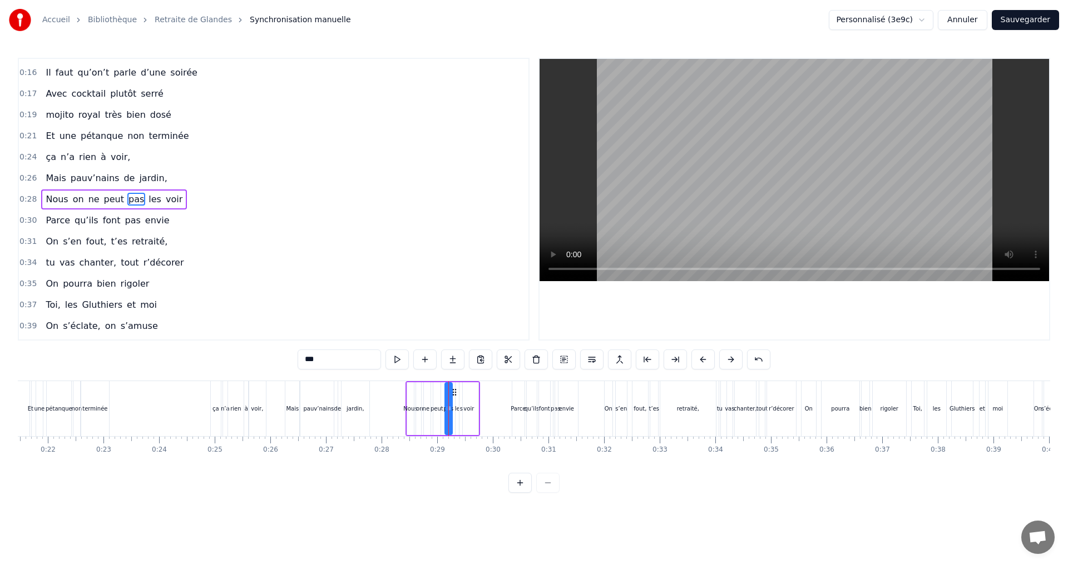
click at [470, 411] on div "voir" at bounding box center [468, 409] width 11 height 8
click at [471, 410] on icon at bounding box center [471, 408] width 4 height 9
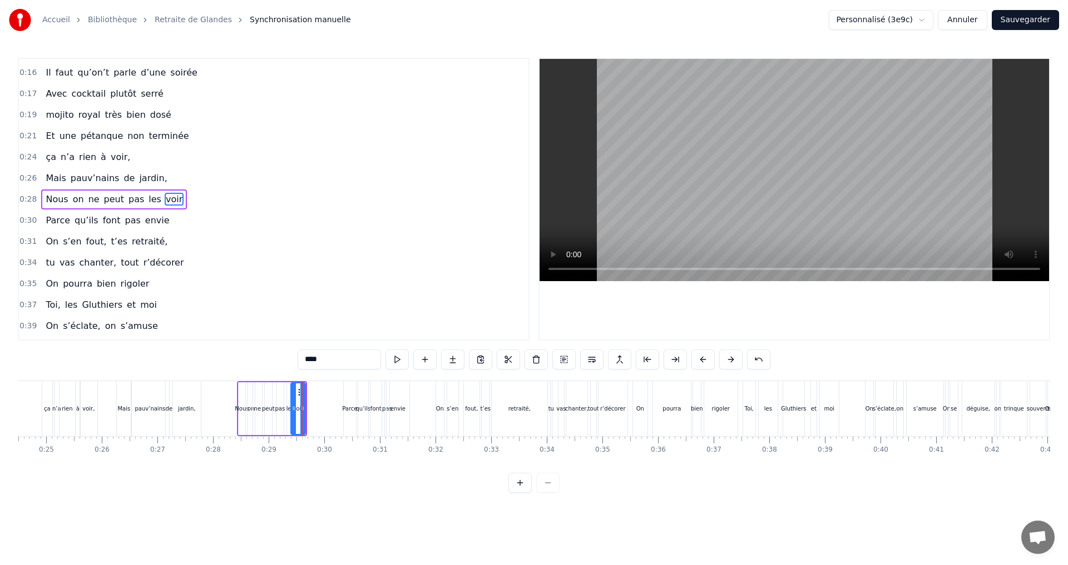
scroll to position [0, 1307]
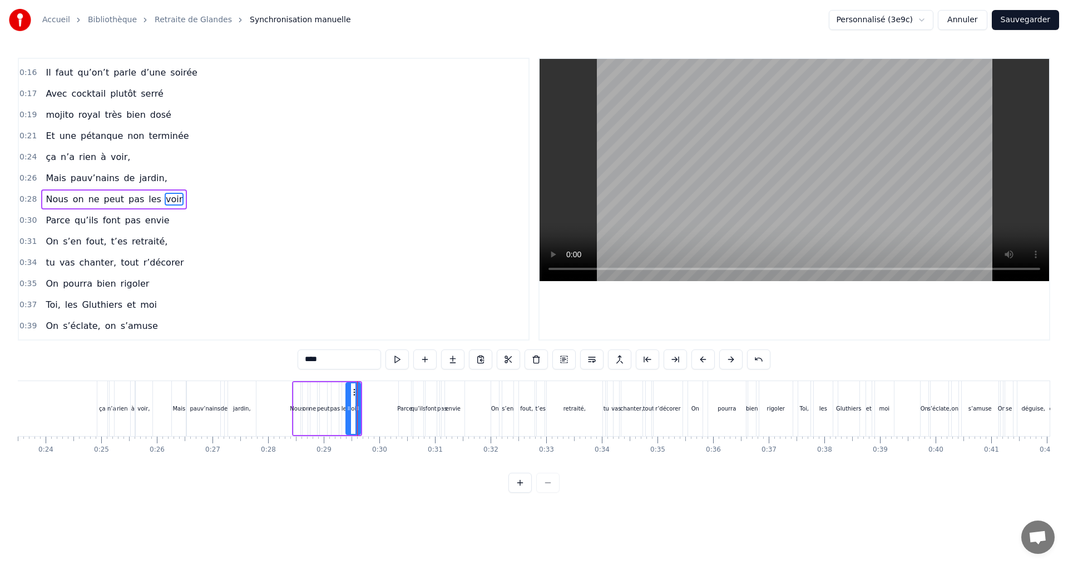
click at [235, 412] on div "jardin," at bounding box center [241, 409] width 17 height 8
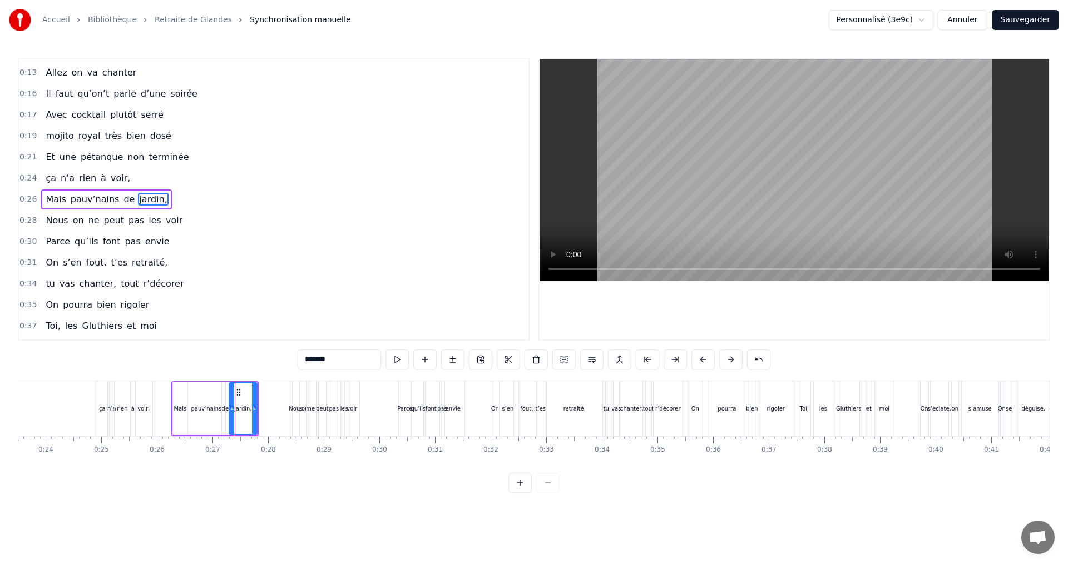
click at [344, 405] on div "voir" at bounding box center [352, 408] width 16 height 55
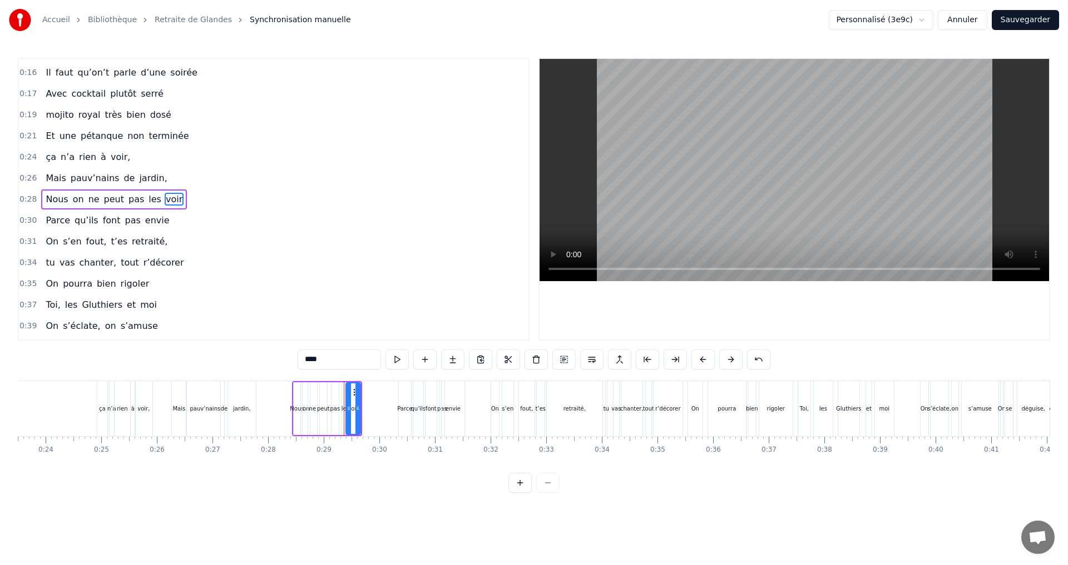
click at [342, 409] on div "les" at bounding box center [345, 409] width 8 height 8
click at [348, 390] on icon at bounding box center [350, 392] width 9 height 9
click at [356, 409] on div "voir" at bounding box center [353, 409] width 11 height 8
click at [359, 410] on icon at bounding box center [358, 408] width 4 height 9
click at [239, 409] on div "jardin," at bounding box center [241, 409] width 17 height 8
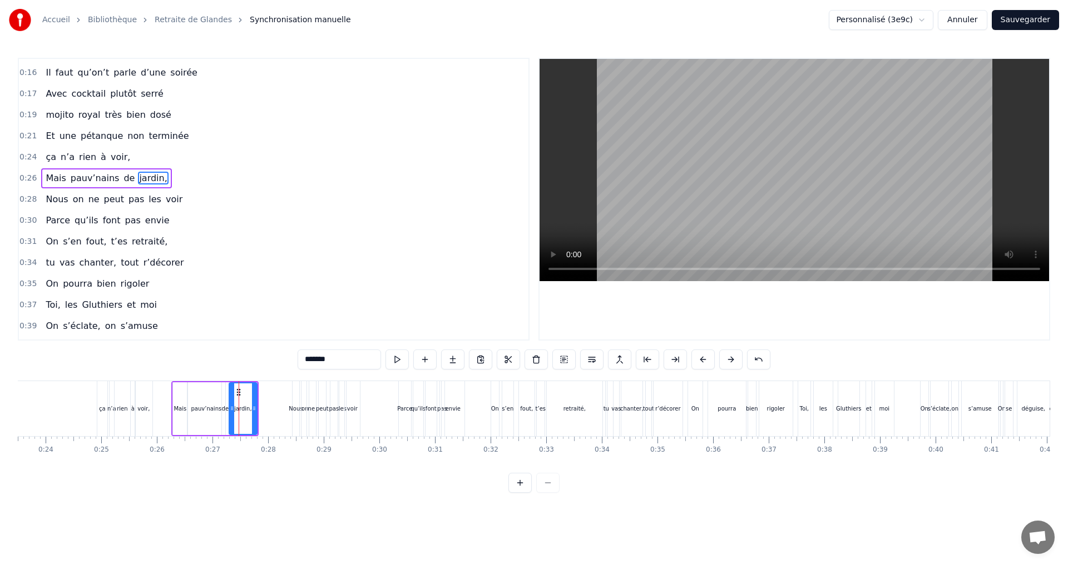
scroll to position [60, 0]
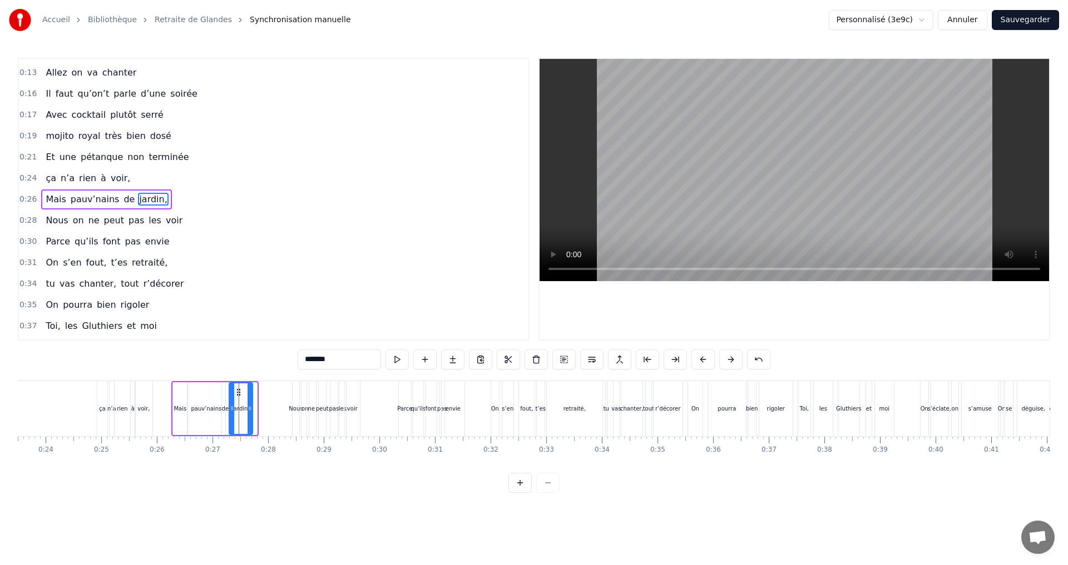
click at [247, 407] on icon at bounding box center [249, 408] width 4 height 9
click at [235, 389] on icon at bounding box center [235, 392] width 9 height 9
click at [182, 409] on div "Mais" at bounding box center [179, 409] width 13 height 8
click at [202, 410] on div "pauv’nains" at bounding box center [206, 409] width 31 height 8
click at [222, 400] on div at bounding box center [222, 409] width 4 height 51
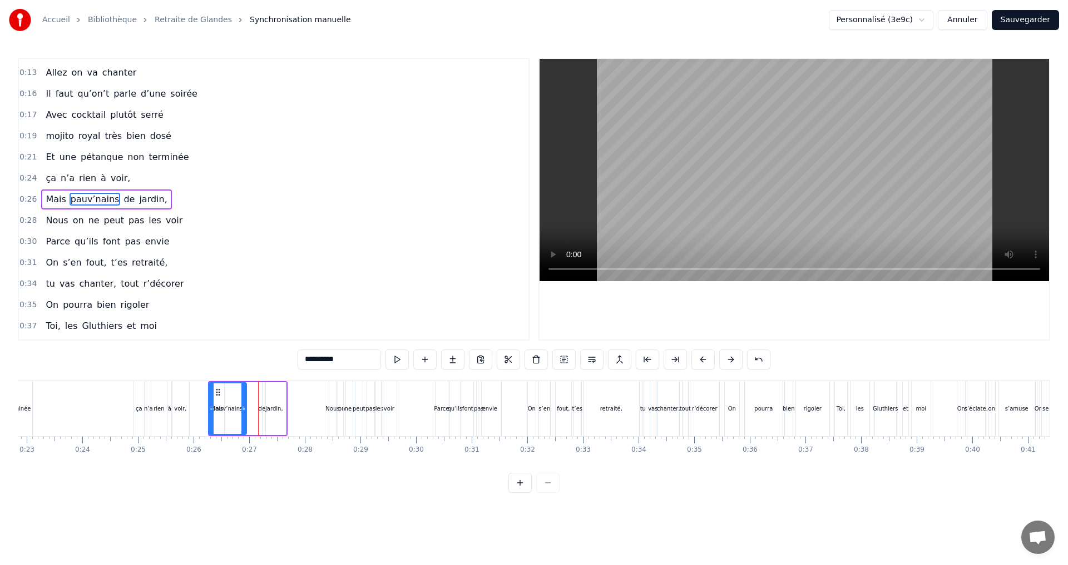
scroll to position [0, 1266]
drag, startPoint x: 197, startPoint y: 395, endPoint x: 235, endPoint y: 406, distance: 38.7
click at [235, 406] on div "pauv’nains" at bounding box center [243, 409] width 37 height 51
click at [318, 475] on div "0:07 Faut rien raté, c'est ta soirée 0:09 Les 4 saisons et les Gluthiers 0:11 T…" at bounding box center [534, 275] width 1032 height 435
click at [272, 410] on div "jardin," at bounding box center [277, 409] width 17 height 8
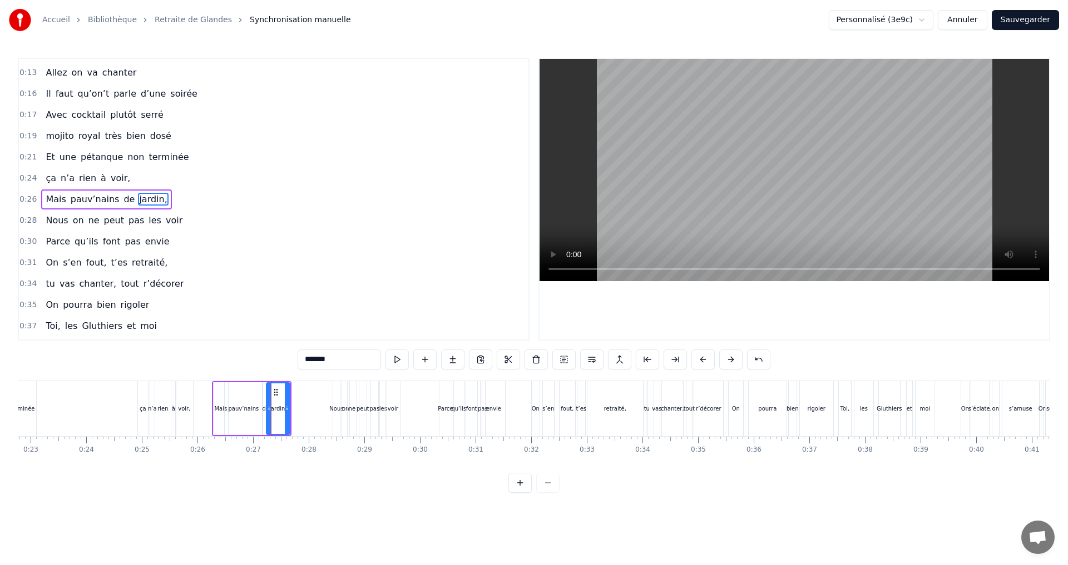
click at [262, 408] on div "de" at bounding box center [266, 409] width 8 height 53
click at [267, 400] on div at bounding box center [266, 409] width 4 height 51
click at [265, 413] on icon at bounding box center [264, 408] width 4 height 9
click at [277, 409] on div "jardin," at bounding box center [277, 409] width 17 height 8
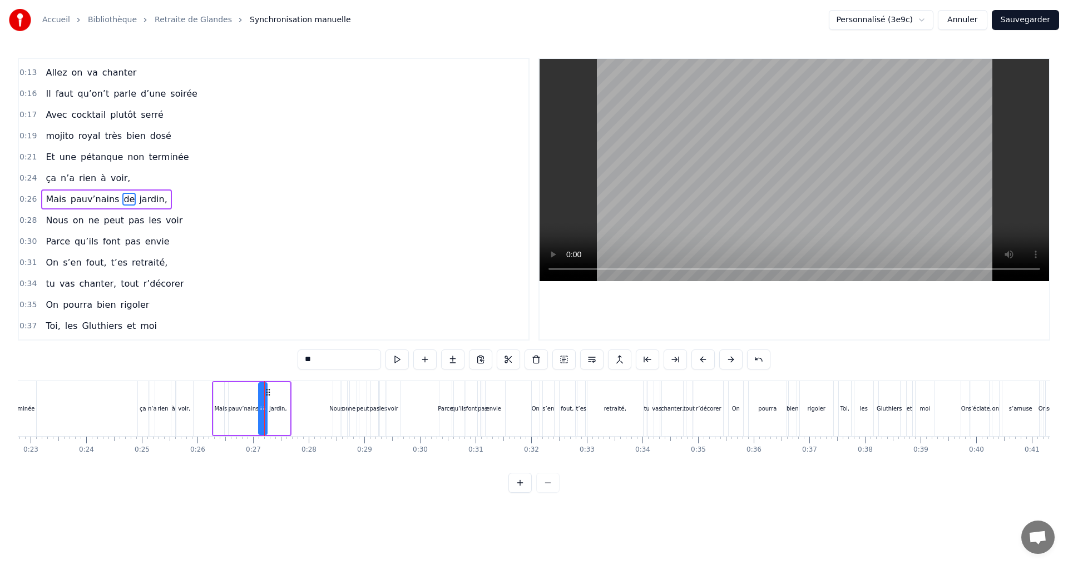
type input "*******"
click at [286, 413] on div at bounding box center [287, 409] width 4 height 51
click at [285, 409] on div at bounding box center [285, 408] width 1 height 55
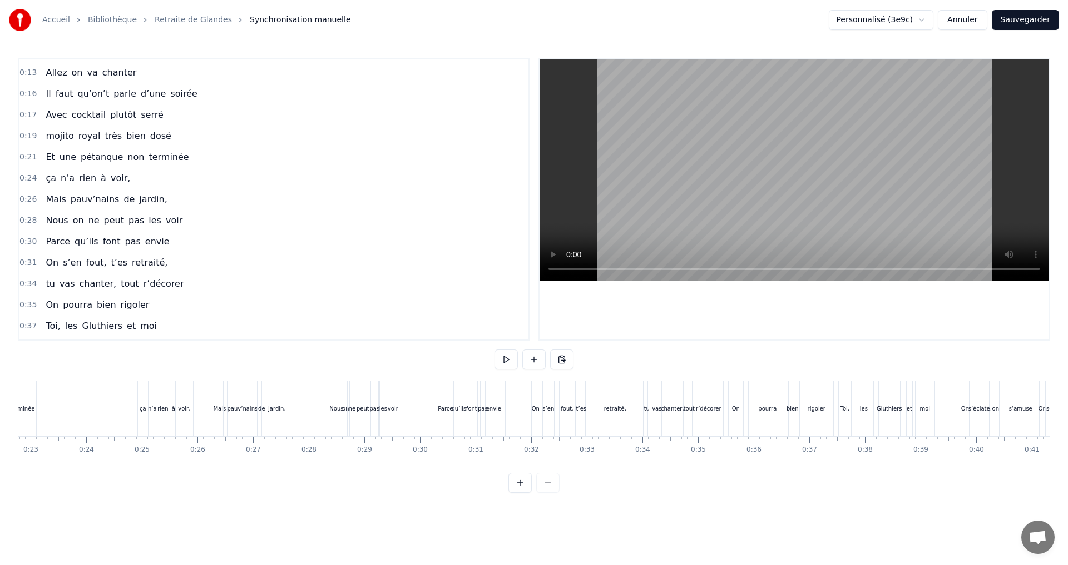
click at [275, 408] on div "jardin," at bounding box center [276, 409] width 17 height 8
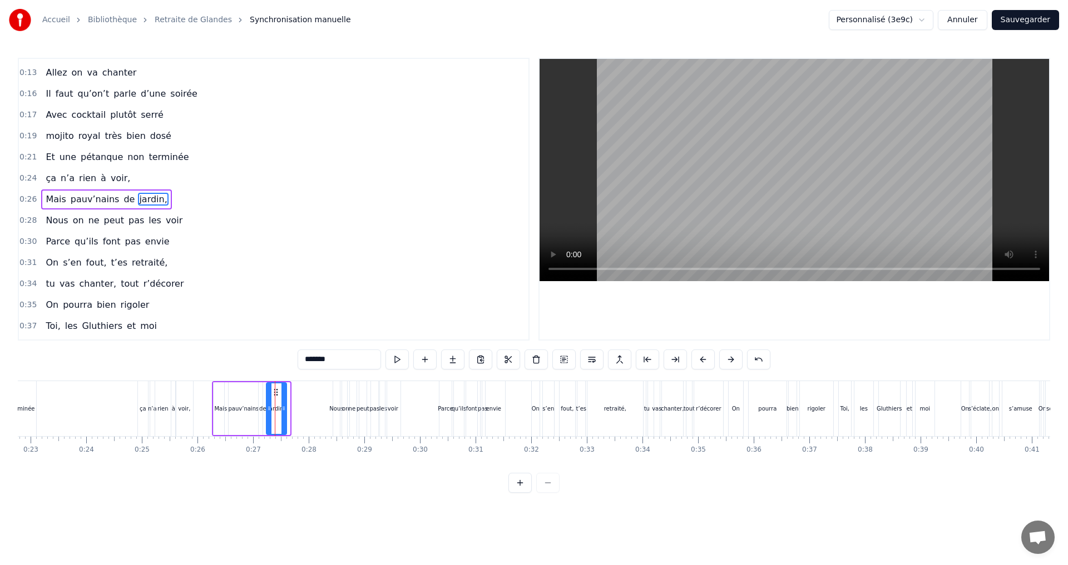
click at [284, 408] on icon at bounding box center [283, 408] width 4 height 9
click at [275, 396] on icon at bounding box center [275, 392] width 9 height 9
click at [301, 484] on div "0:07 Faut rien raté, c'est ta soirée 0:09 Les 4 saisons et les Gluthiers 0:11 T…" at bounding box center [534, 275] width 1032 height 435
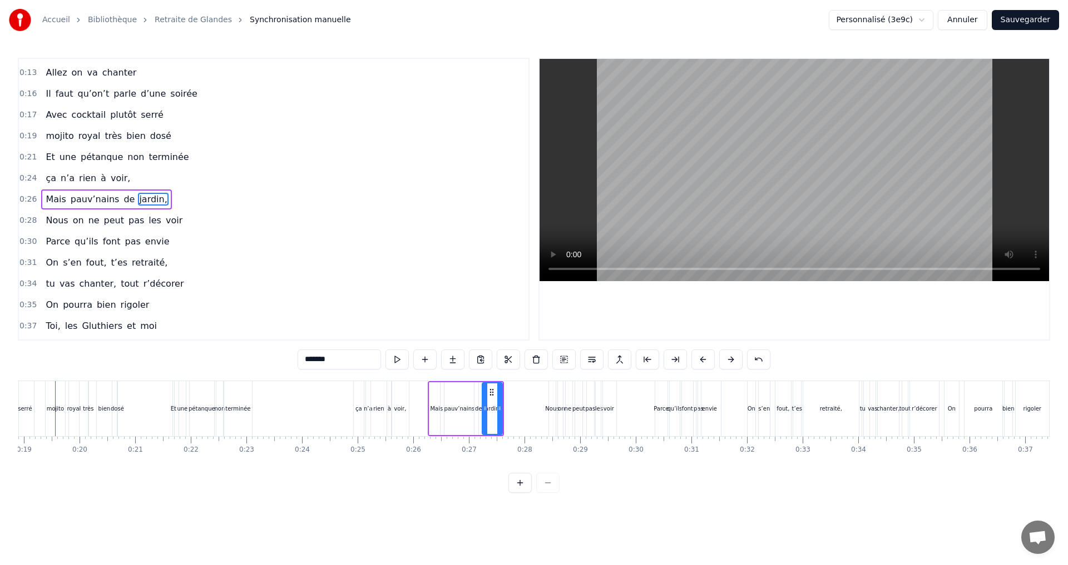
scroll to position [0, 1031]
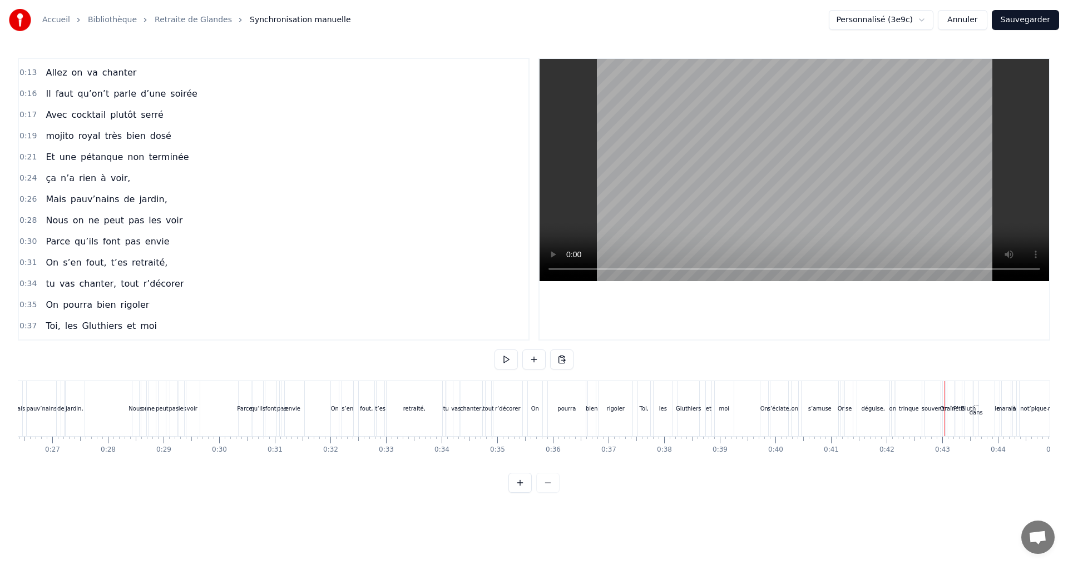
scroll to position [0, 1345]
click at [484, 409] on div "fout," at bounding box center [488, 409] width 13 height 8
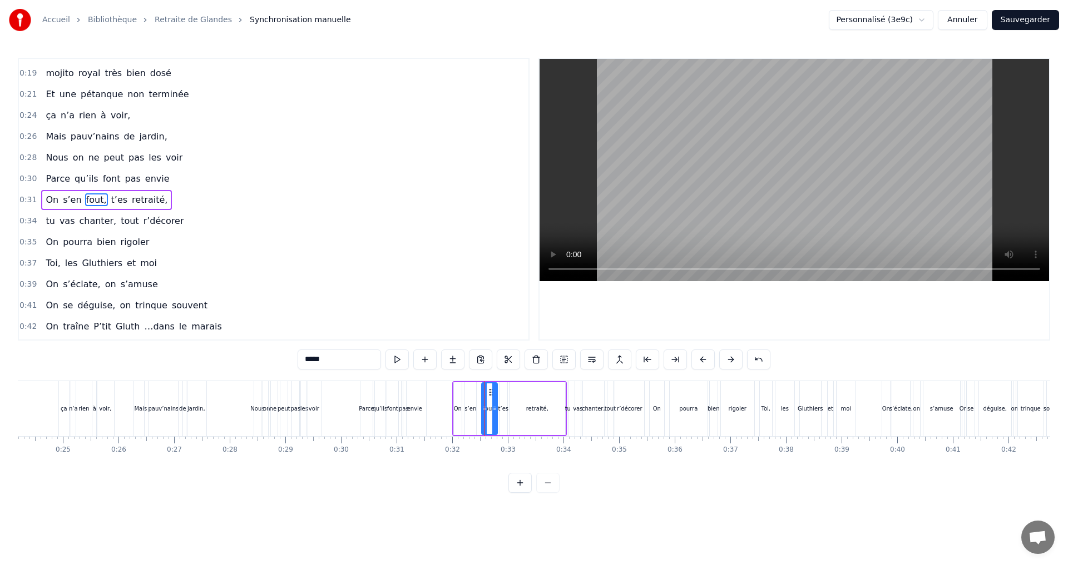
scroll to position [123, 0]
click at [504, 393] on div "t’es" at bounding box center [503, 409] width 8 height 53
drag, startPoint x: 508, startPoint y: 394, endPoint x: 501, endPoint y: 393, distance: 6.8
click at [501, 393] on icon at bounding box center [502, 392] width 9 height 9
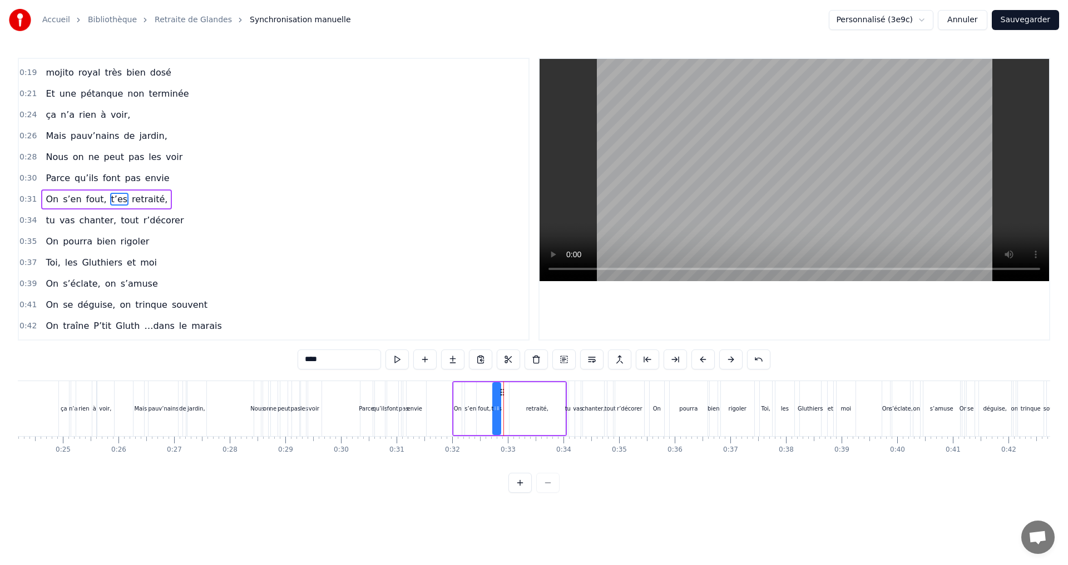
click at [532, 406] on div "retraité," at bounding box center [537, 409] width 22 height 8
drag, startPoint x: 562, startPoint y: 408, endPoint x: 535, endPoint y: 407, distance: 26.7
click at [535, 407] on icon at bounding box center [535, 408] width 4 height 9
drag, startPoint x: 517, startPoint y: 394, endPoint x: 510, endPoint y: 396, distance: 6.7
click at [510, 396] on icon at bounding box center [512, 392] width 9 height 9
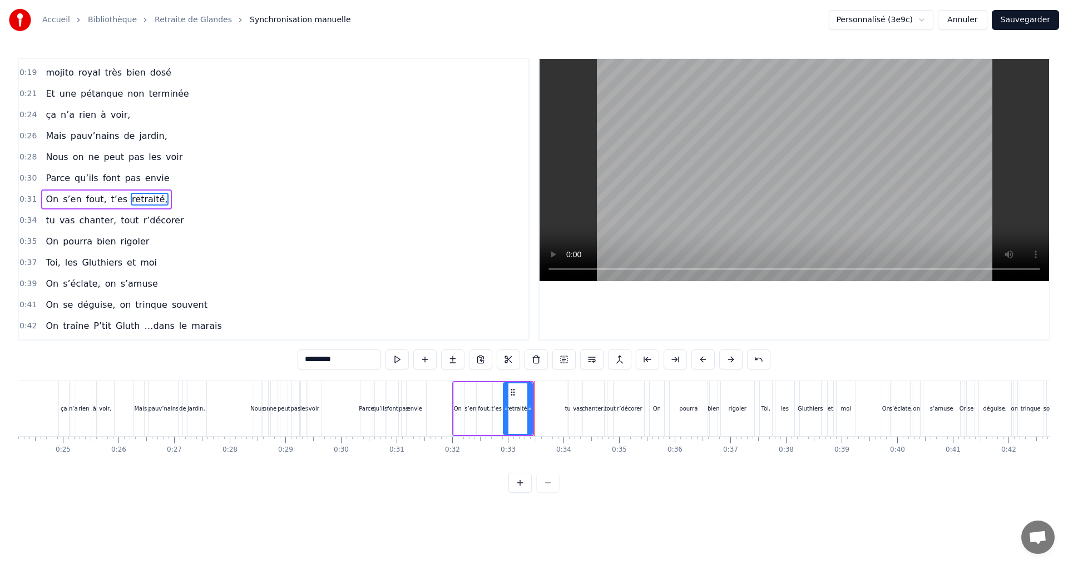
click at [574, 511] on html "Accueil Bibliothèque Retraite de Glandes Synchronisation manuelle Personnalisé …" at bounding box center [534, 255] width 1068 height 511
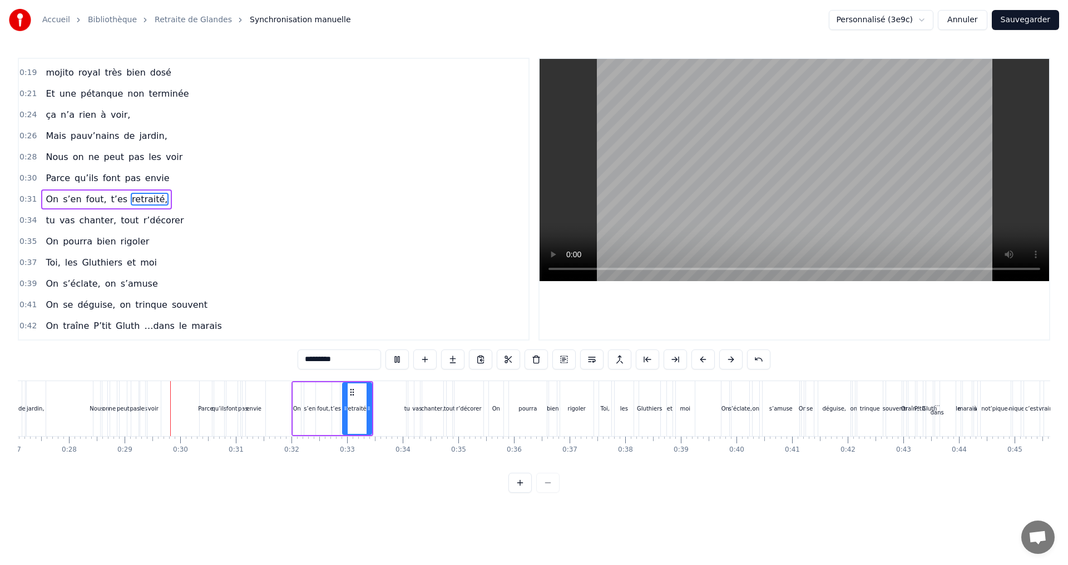
scroll to position [0, 1560]
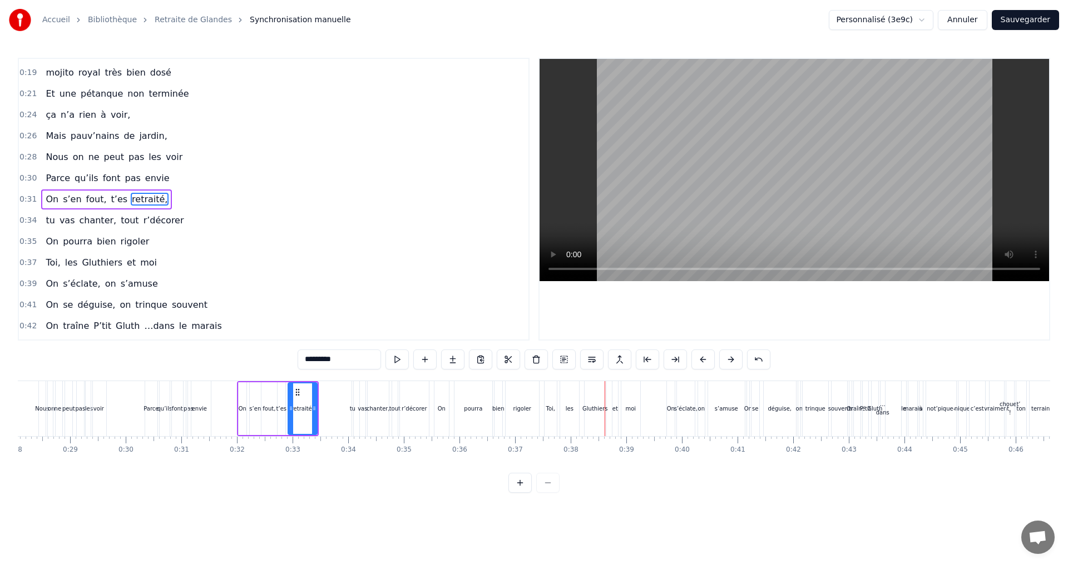
click at [368, 409] on div "chanter," at bounding box center [377, 409] width 23 height 8
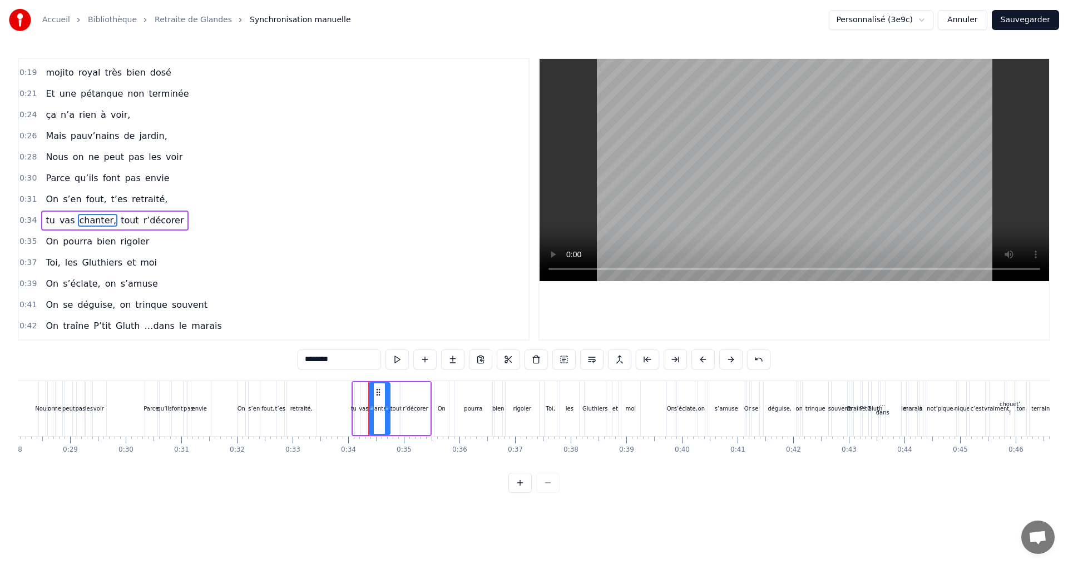
scroll to position [145, 0]
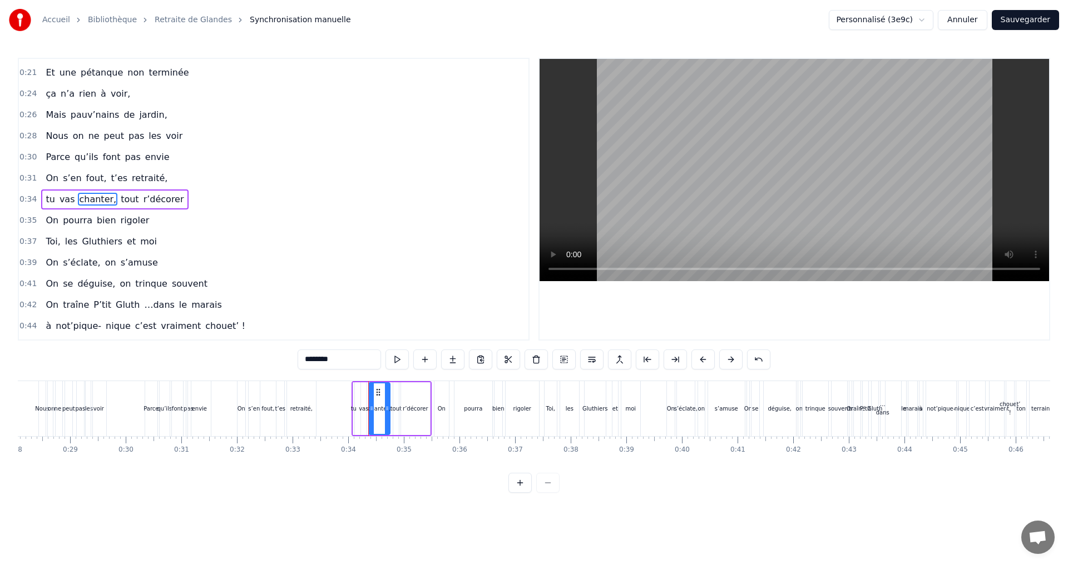
click at [426, 383] on div "r’décorer" at bounding box center [415, 409] width 30 height 53
type input "*********"
drag, startPoint x: 395, startPoint y: 381, endPoint x: 380, endPoint y: 383, distance: 15.1
click at [380, 383] on div "tu vas chanter, tout r’décorer" at bounding box center [391, 408] width 80 height 55
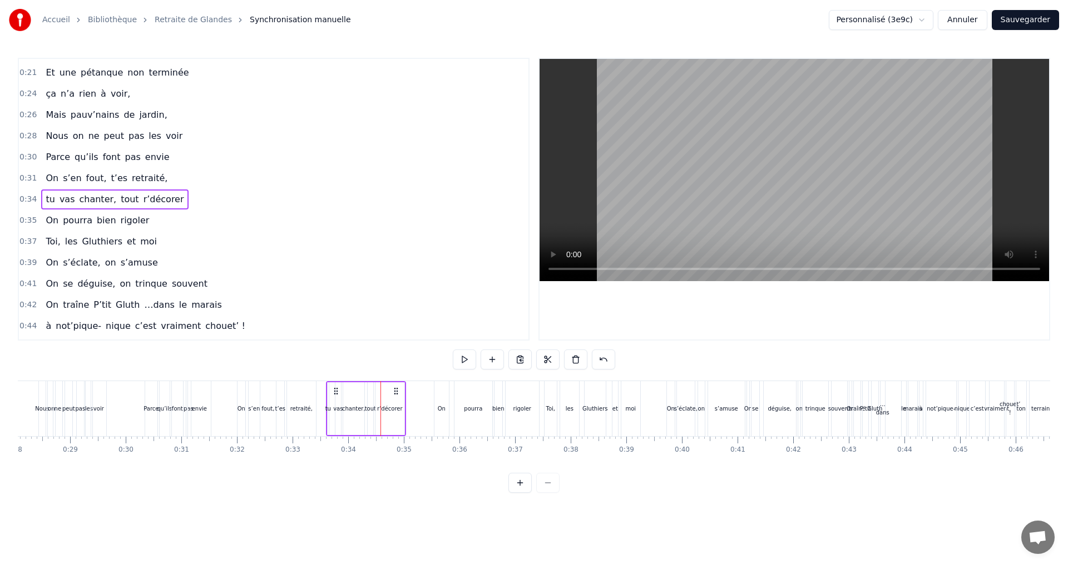
drag, startPoint x: 421, startPoint y: 391, endPoint x: 396, endPoint y: 391, distance: 25.6
click at [396, 391] on icon at bounding box center [395, 391] width 9 height 9
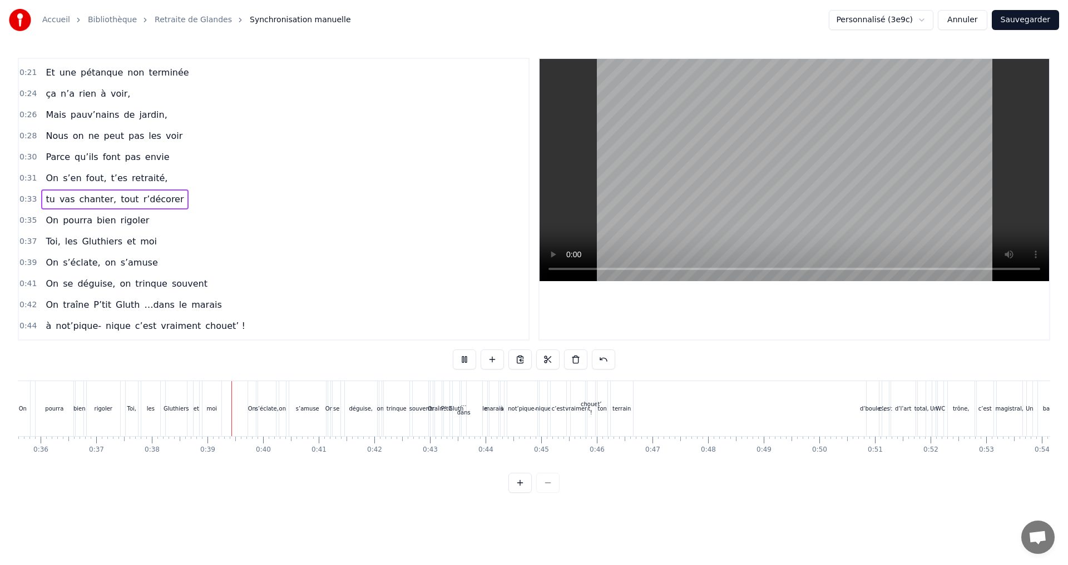
scroll to position [0, 2093]
click at [488, 411] on div "ton" at bounding box center [488, 409] width 9 height 8
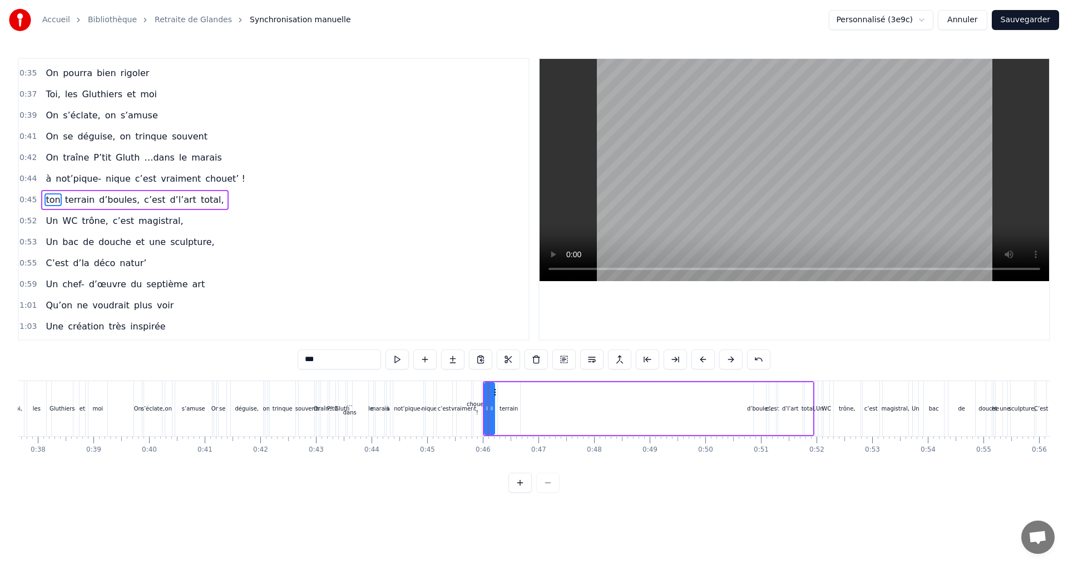
scroll to position [292, 0]
drag, startPoint x: 495, startPoint y: 391, endPoint x: 722, endPoint y: 395, distance: 226.9
click at [509, 406] on div "terrain" at bounding box center [508, 409] width 18 height 8
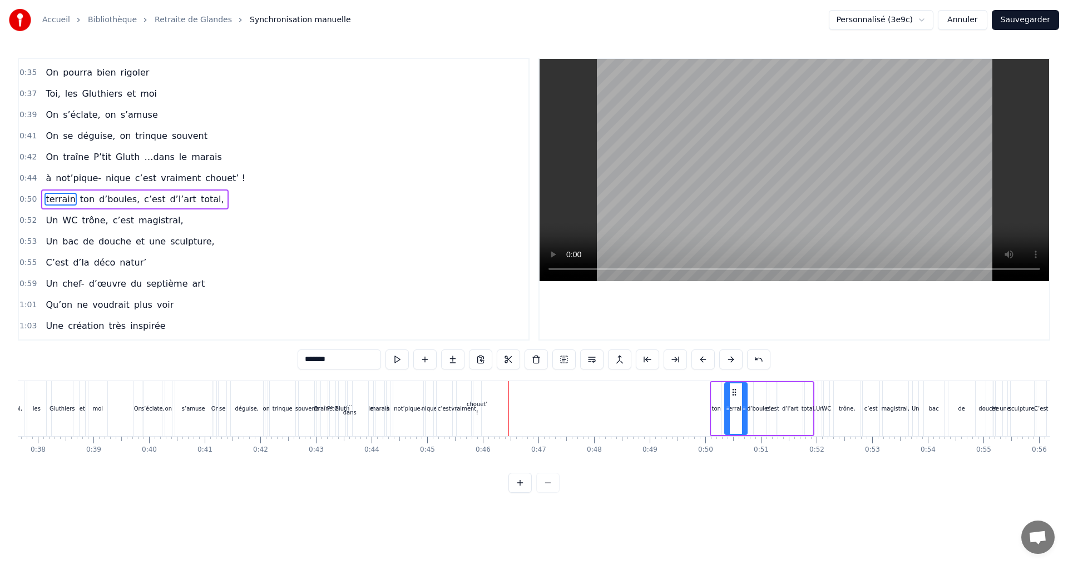
drag, startPoint x: 507, startPoint y: 389, endPoint x: 733, endPoint y: 385, distance: 226.9
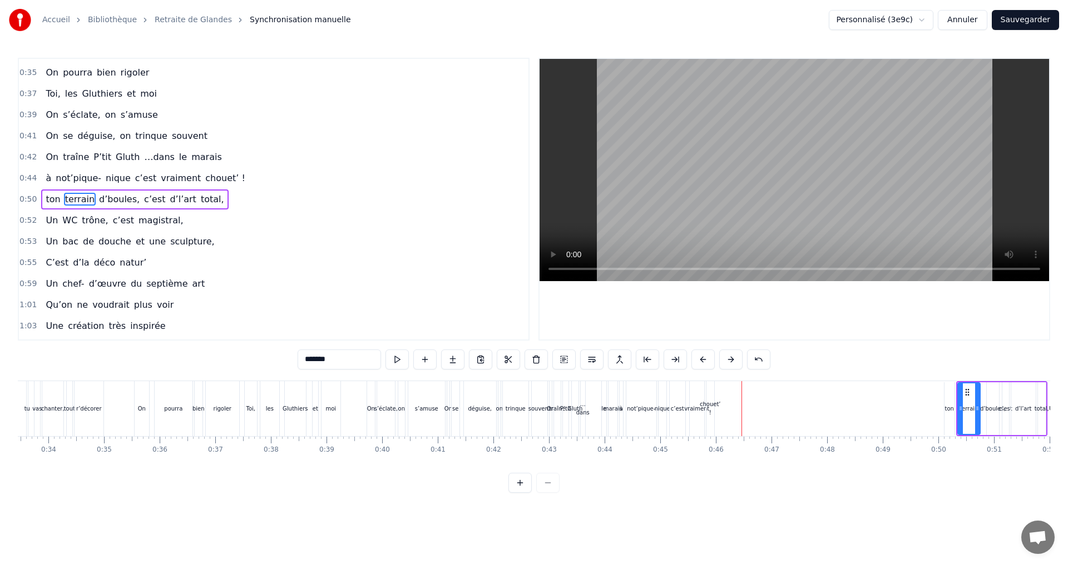
scroll to position [0, 1744]
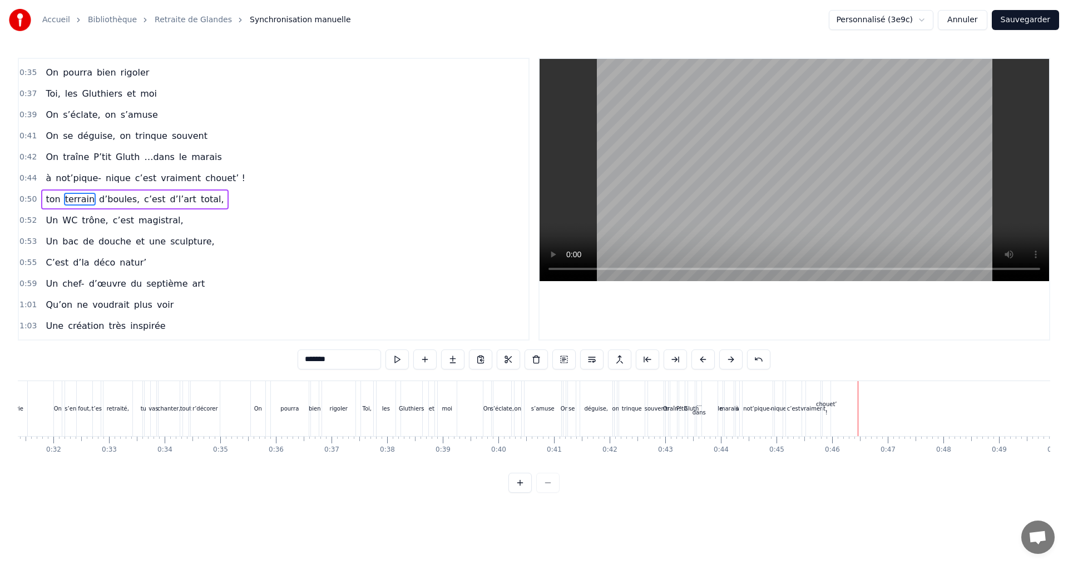
click at [256, 420] on div "On" at bounding box center [258, 408] width 14 height 55
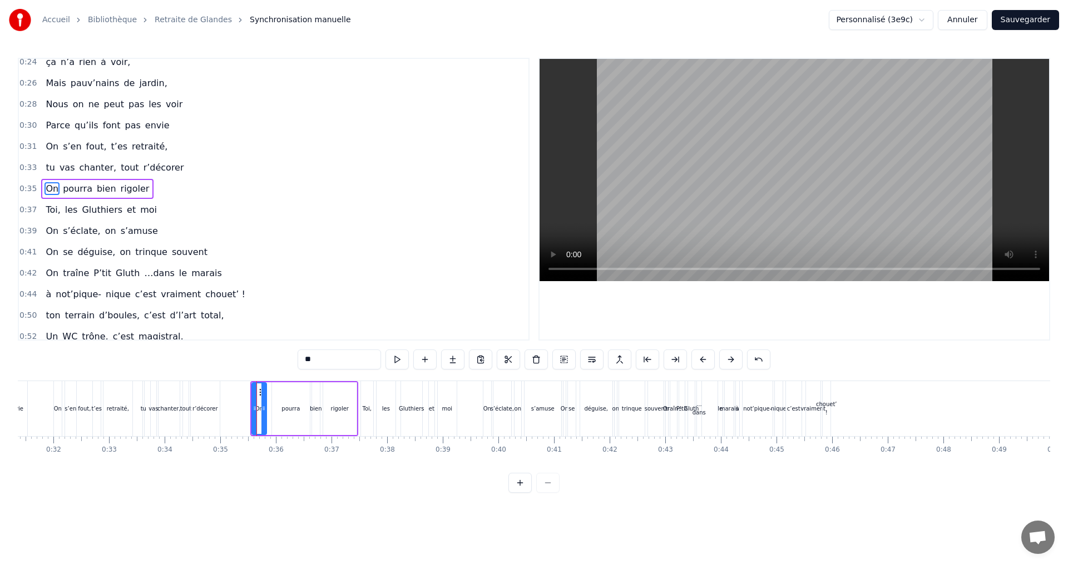
scroll to position [166, 0]
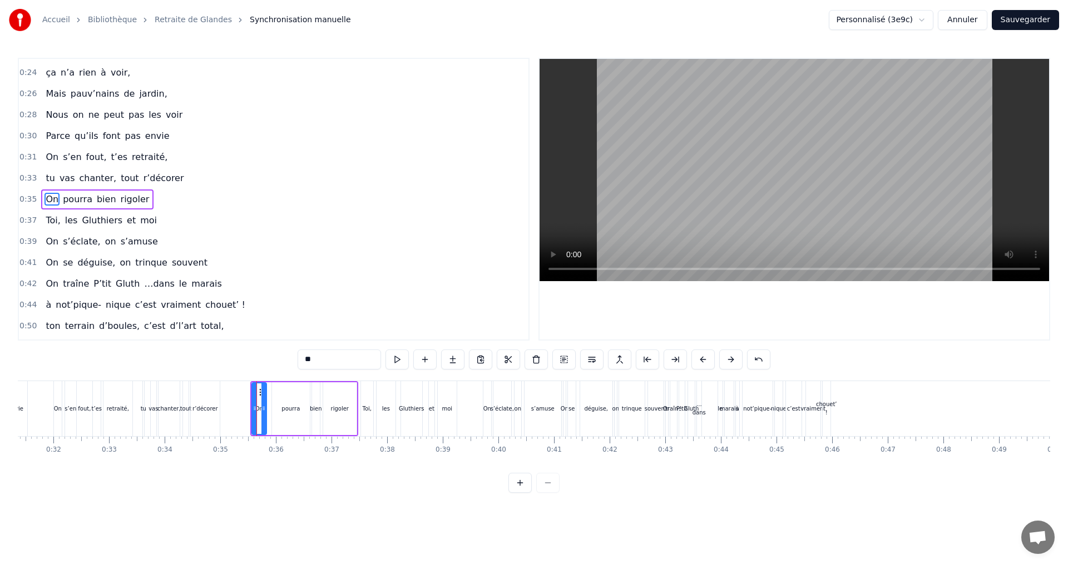
click at [289, 407] on div "pourra" at bounding box center [290, 409] width 18 height 8
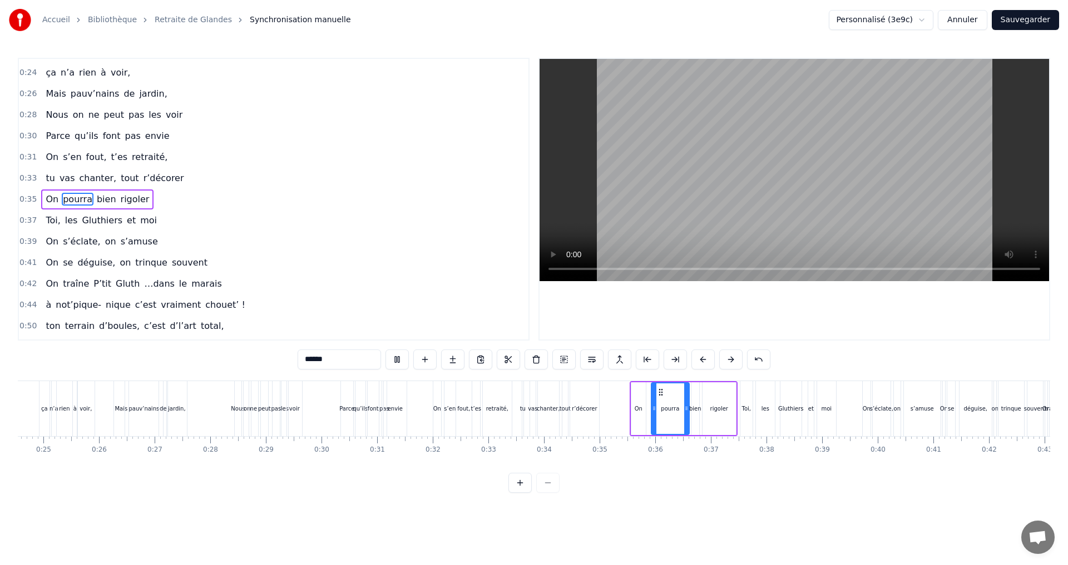
scroll to position [0, 1263]
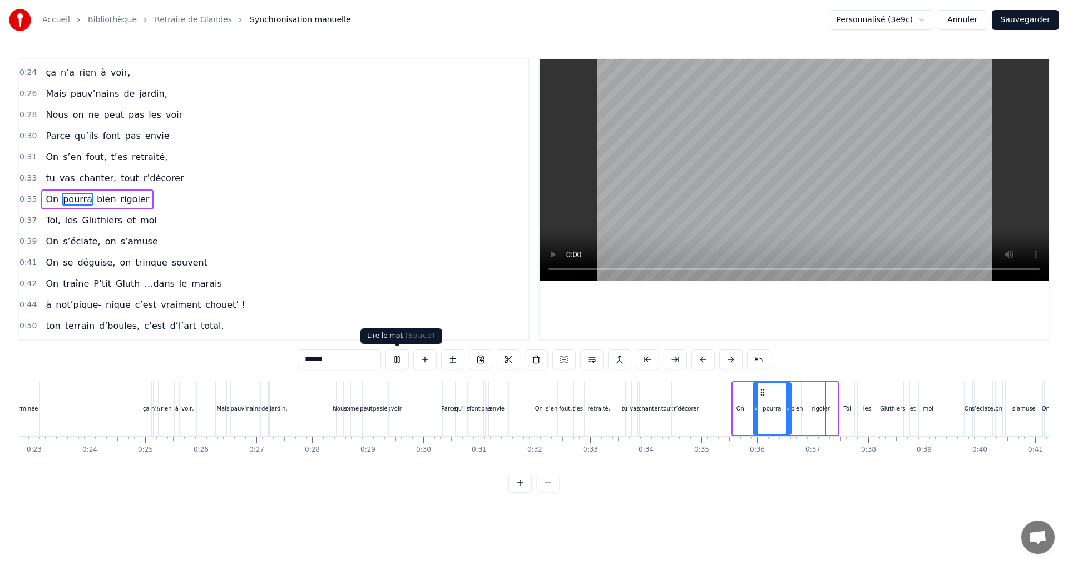
click at [399, 358] on button at bounding box center [396, 360] width 23 height 20
click at [826, 405] on div "rigoler" at bounding box center [821, 409] width 18 height 8
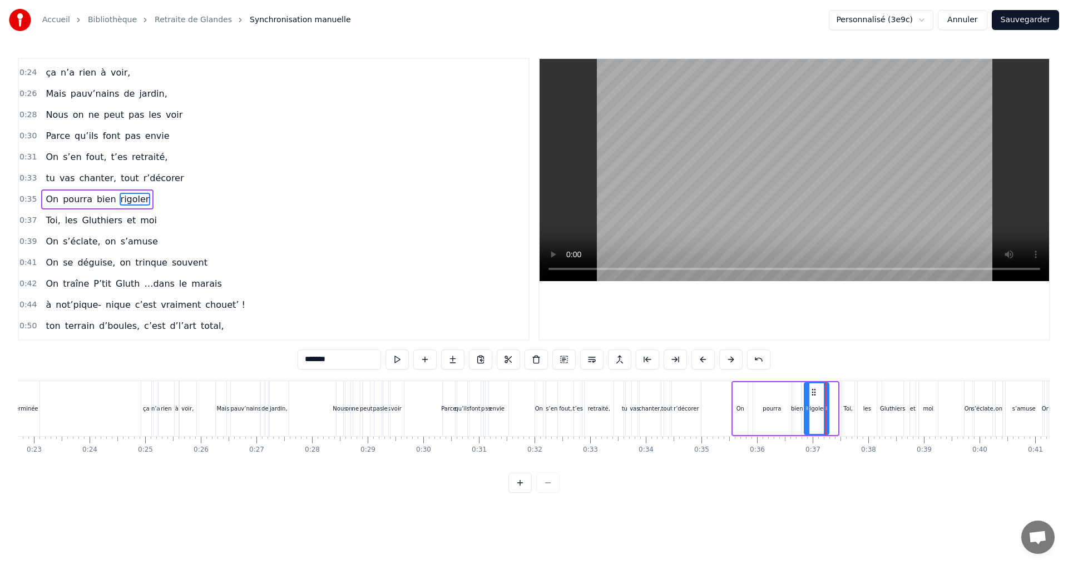
drag, startPoint x: 835, startPoint y: 408, endPoint x: 826, endPoint y: 408, distance: 8.9
click at [826, 408] on icon at bounding box center [825, 408] width 4 height 9
click at [797, 408] on div "bien" at bounding box center [797, 409] width 12 height 8
drag, startPoint x: 801, startPoint y: 391, endPoint x: 794, endPoint y: 390, distance: 6.8
click at [794, 390] on icon at bounding box center [795, 392] width 9 height 9
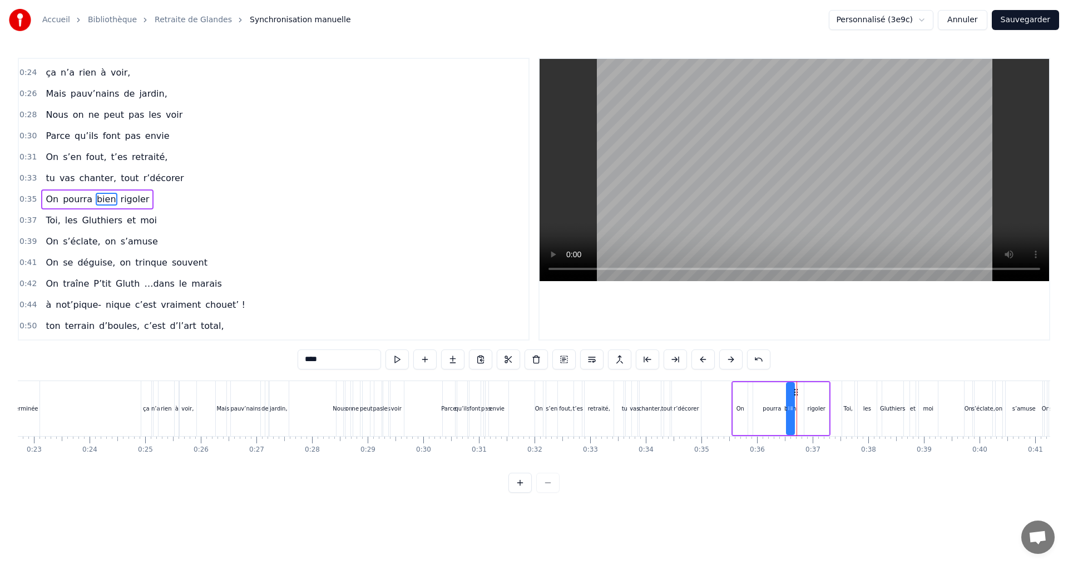
click at [766, 396] on div "pourra" at bounding box center [772, 409] width 38 height 53
drag, startPoint x: 762, startPoint y: 390, endPoint x: 750, endPoint y: 393, distance: 13.1
click at [750, 393] on icon at bounding box center [749, 392] width 9 height 9
click at [786, 396] on div "bien" at bounding box center [790, 409] width 9 height 53
drag, startPoint x: 795, startPoint y: 393, endPoint x: 789, endPoint y: 394, distance: 5.8
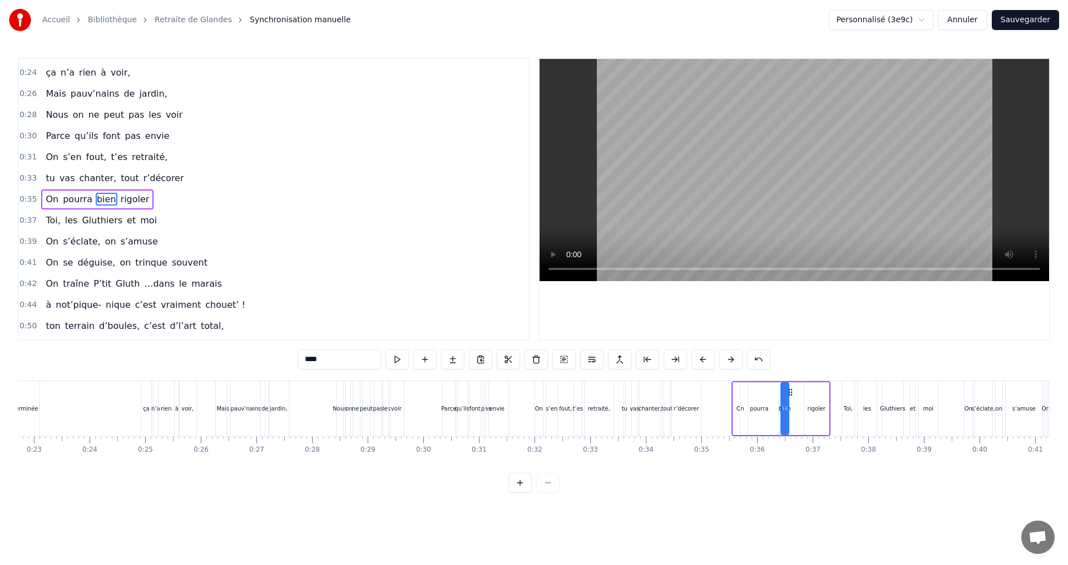
click at [789, 394] on icon at bounding box center [790, 392] width 9 height 9
click at [823, 399] on div "rigoler" at bounding box center [816, 409] width 24 height 53
click at [821, 409] on icon at bounding box center [822, 408] width 4 height 9
drag, startPoint x: 807, startPoint y: 408, endPoint x: 798, endPoint y: 408, distance: 8.3
click at [798, 408] on icon at bounding box center [798, 408] width 4 height 9
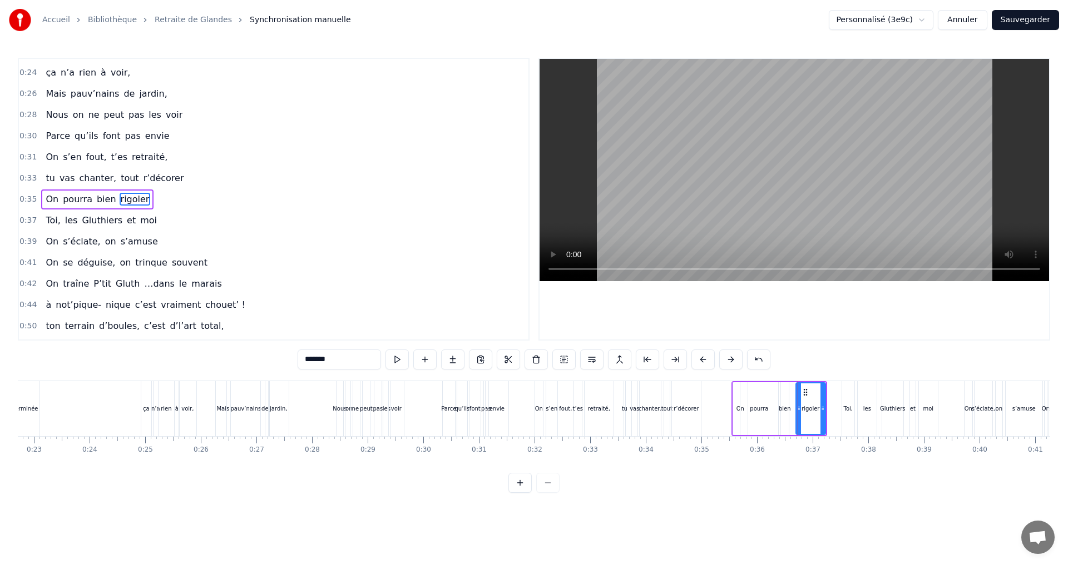
click at [741, 409] on div "pourra" at bounding box center [759, 409] width 38 height 53
drag, startPoint x: 743, startPoint y: 408, endPoint x: 750, endPoint y: 406, distance: 7.4
click at [750, 406] on icon at bounding box center [750, 408] width 4 height 9
click at [399, 356] on button at bounding box center [396, 360] width 23 height 20
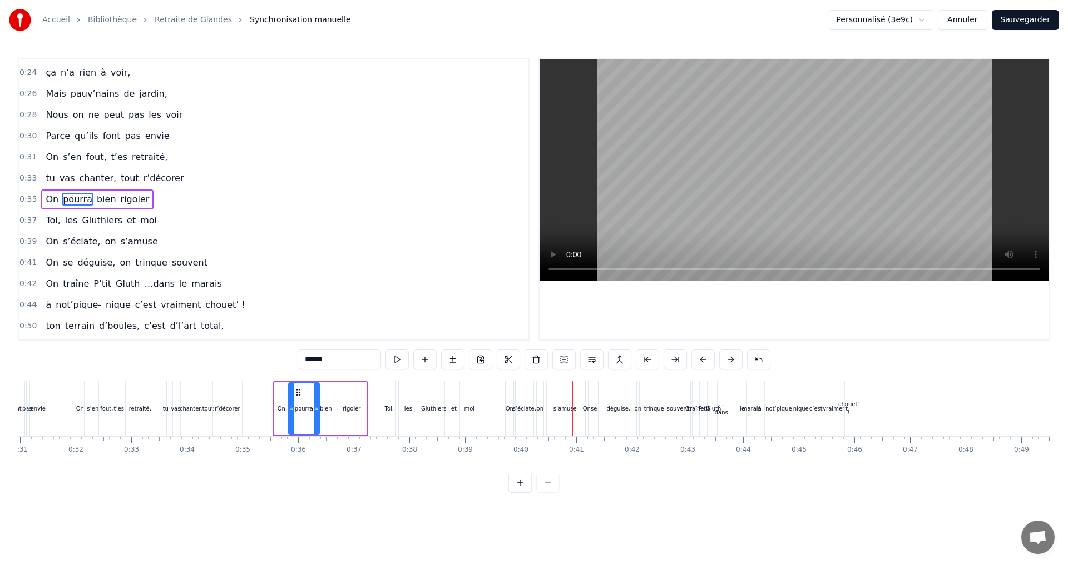
scroll to position [0, 1716]
click at [471, 408] on div "moi" at bounding box center [474, 409] width 11 height 8
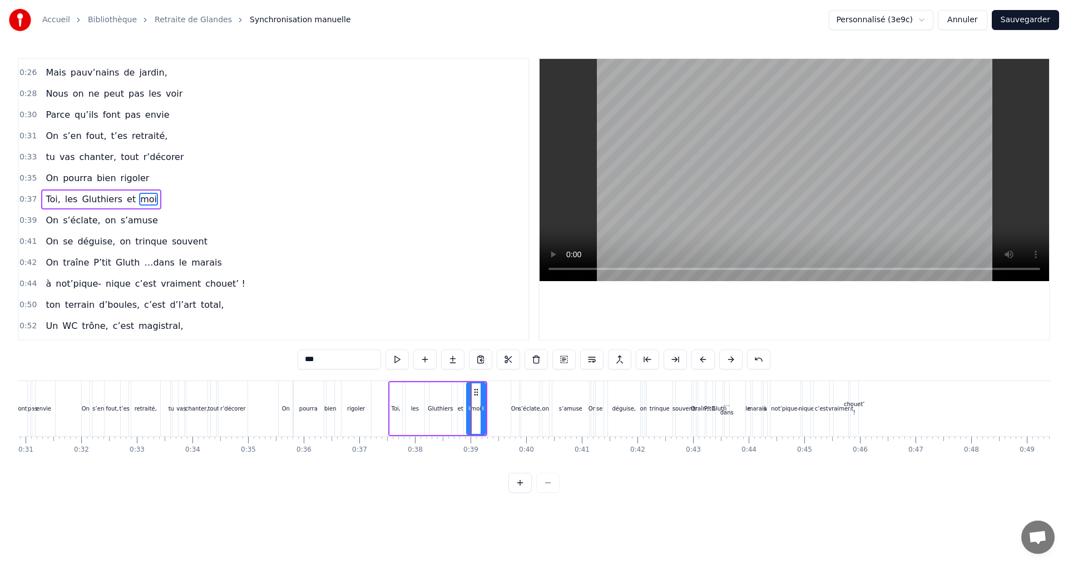
click at [412, 394] on div "les" at bounding box center [414, 409] width 19 height 53
drag, startPoint x: 416, startPoint y: 391, endPoint x: 410, endPoint y: 391, distance: 6.1
click at [410, 391] on icon at bounding box center [408, 392] width 9 height 9
click at [437, 394] on div "Gluthiers" at bounding box center [440, 409] width 21 height 53
drag, startPoint x: 441, startPoint y: 390, endPoint x: 429, endPoint y: 390, distance: 12.2
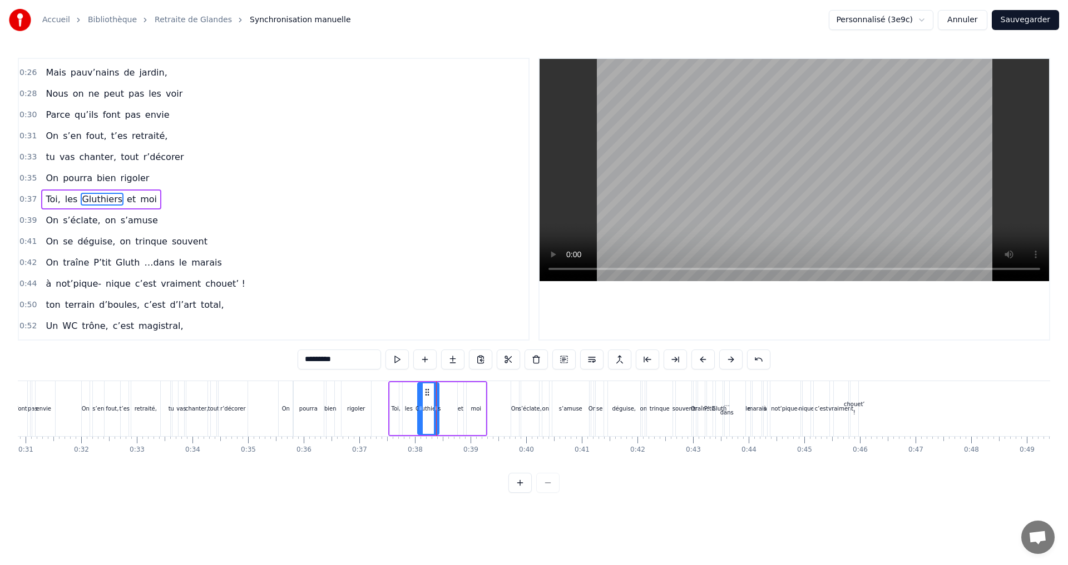
click at [429, 390] on icon at bounding box center [427, 392] width 9 height 9
click at [461, 394] on div "et" at bounding box center [461, 409] width 6 height 53
drag, startPoint x: 466, startPoint y: 394, endPoint x: 453, endPoint y: 394, distance: 13.3
click at [453, 394] on icon at bounding box center [453, 392] width 9 height 9
click at [471, 392] on div "moi" at bounding box center [475, 409] width 19 height 53
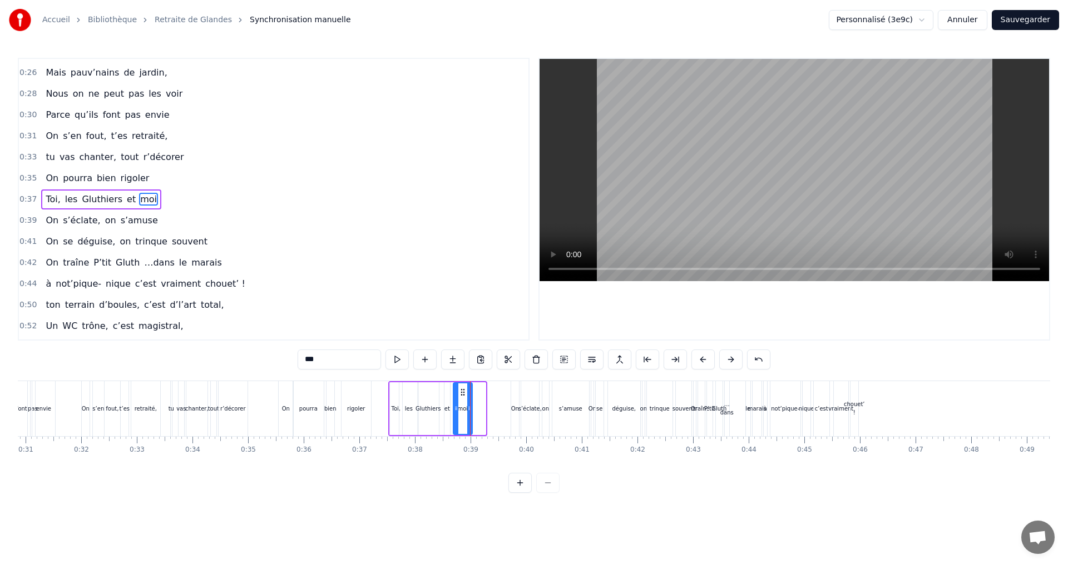
drag, startPoint x: 475, startPoint y: 392, endPoint x: 461, endPoint y: 395, distance: 13.8
click at [461, 395] on icon at bounding box center [462, 392] width 9 height 9
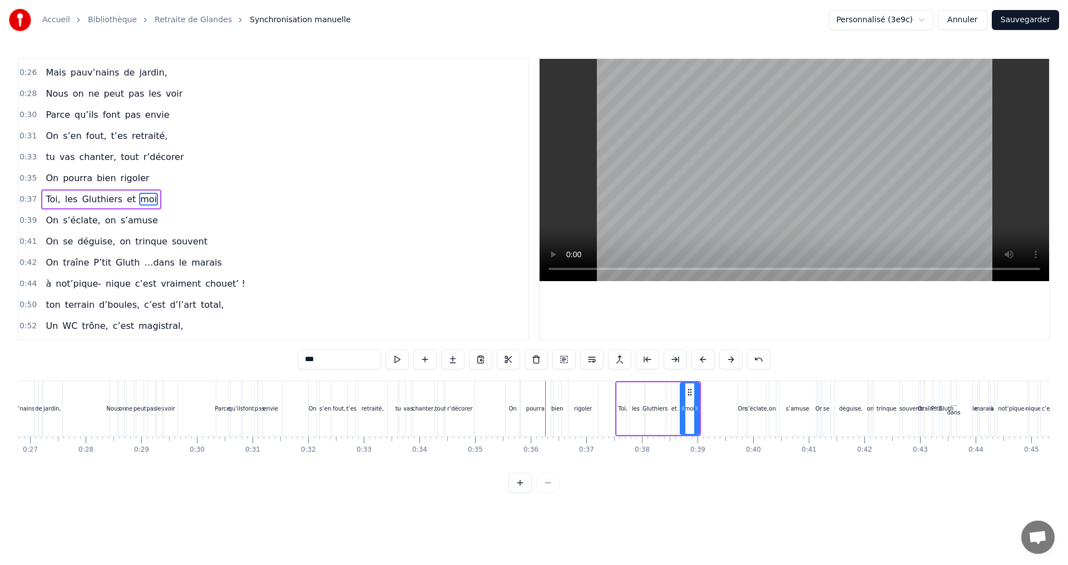
scroll to position [0, 1483]
click at [345, 410] on div "fout," at bounding box center [344, 409] width 13 height 8
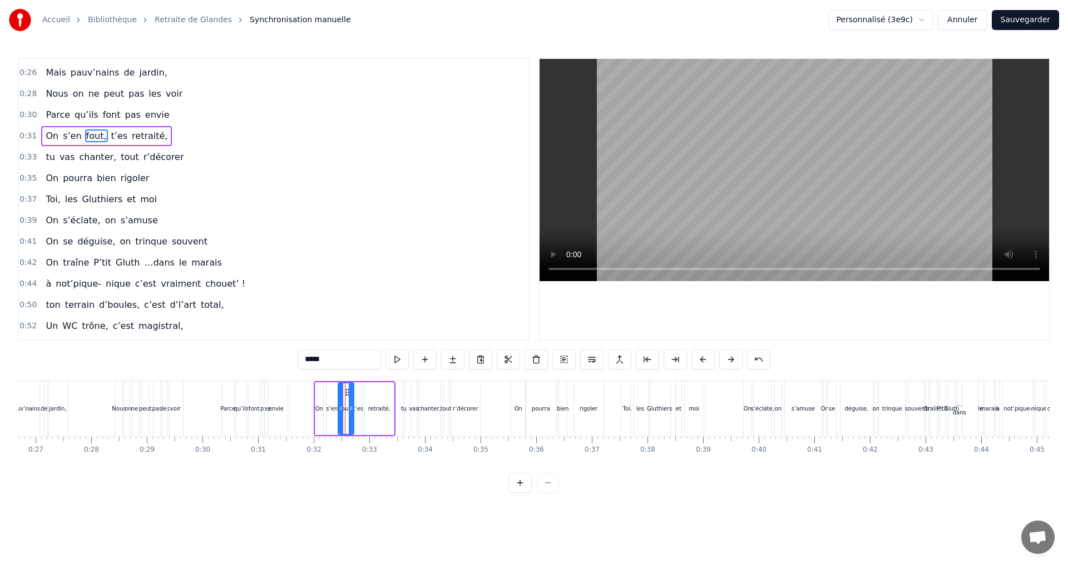
scroll to position [123, 0]
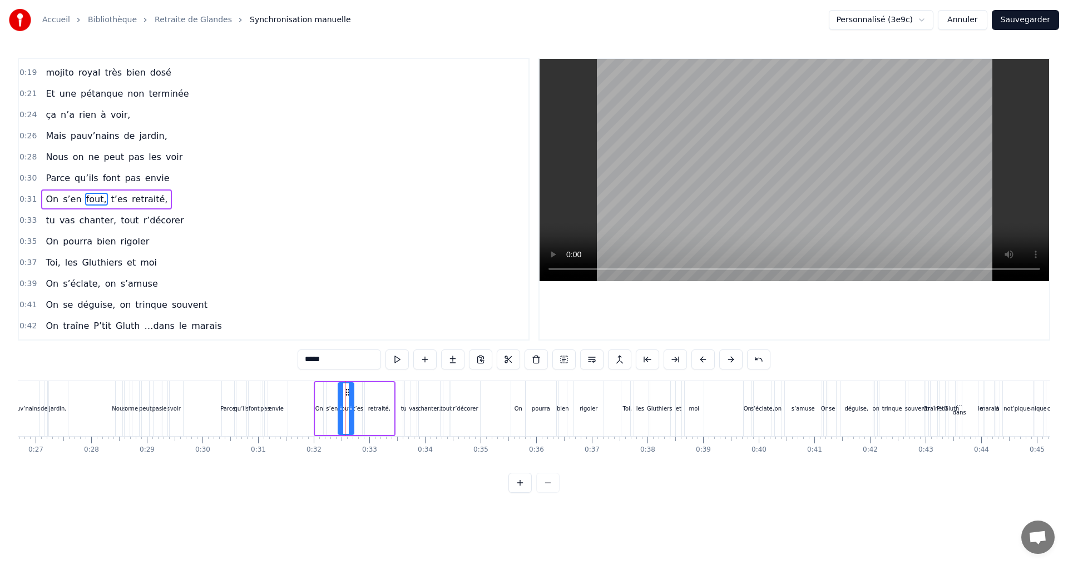
click at [379, 410] on div "retraité," at bounding box center [379, 409] width 22 height 8
click at [369, 390] on icon at bounding box center [370, 392] width 9 height 9
click at [385, 408] on icon at bounding box center [385, 408] width 4 height 9
click at [426, 406] on div "chanter," at bounding box center [429, 409] width 23 height 8
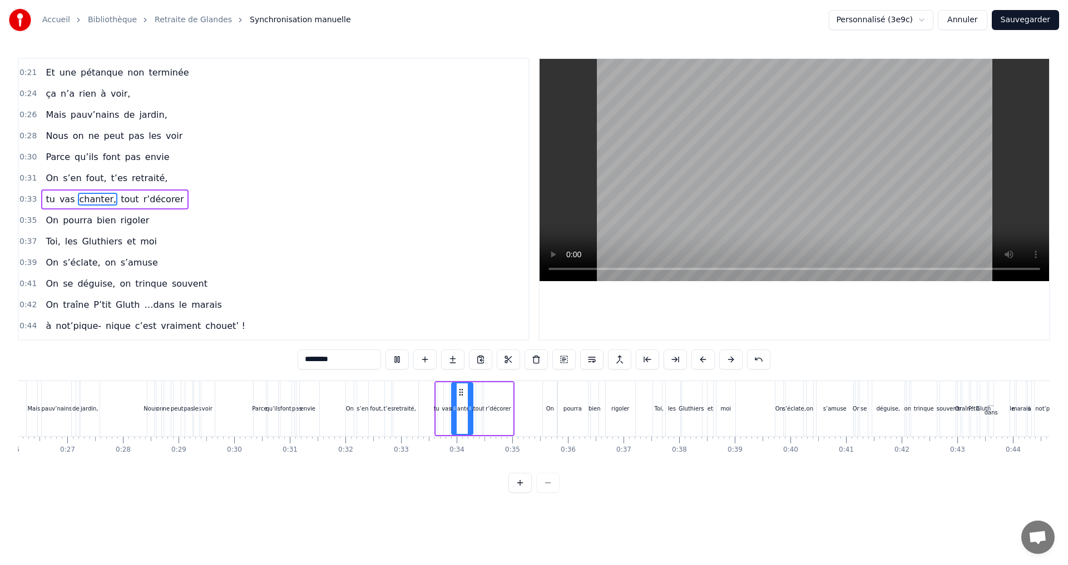
scroll to position [0, 1101]
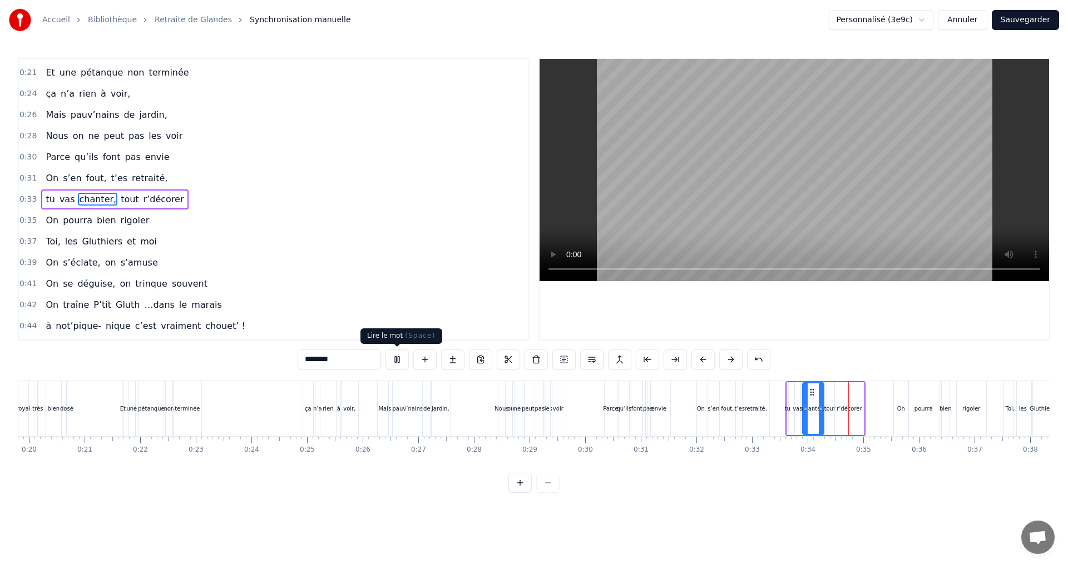
click at [396, 359] on button at bounding box center [396, 360] width 23 height 20
click at [732, 412] on div "fout," at bounding box center [727, 409] width 13 height 8
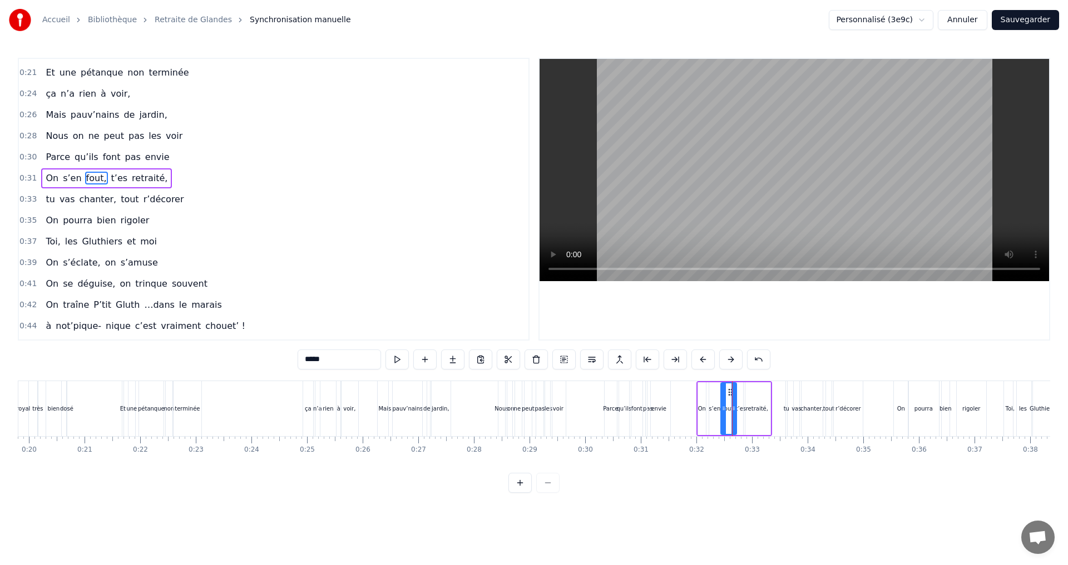
scroll to position [123, 0]
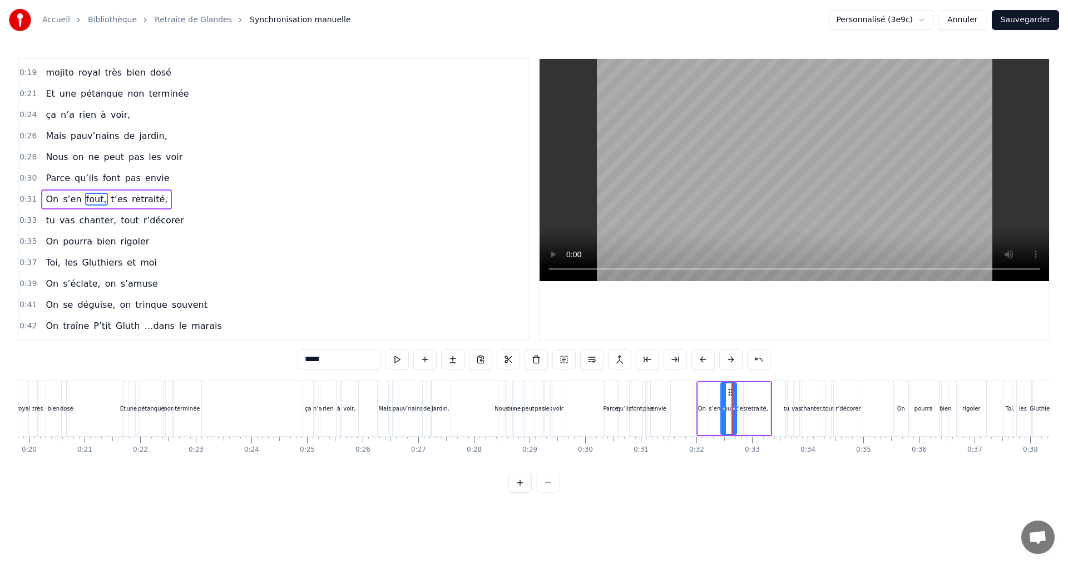
click at [711, 395] on div "s’en" at bounding box center [714, 409] width 11 height 53
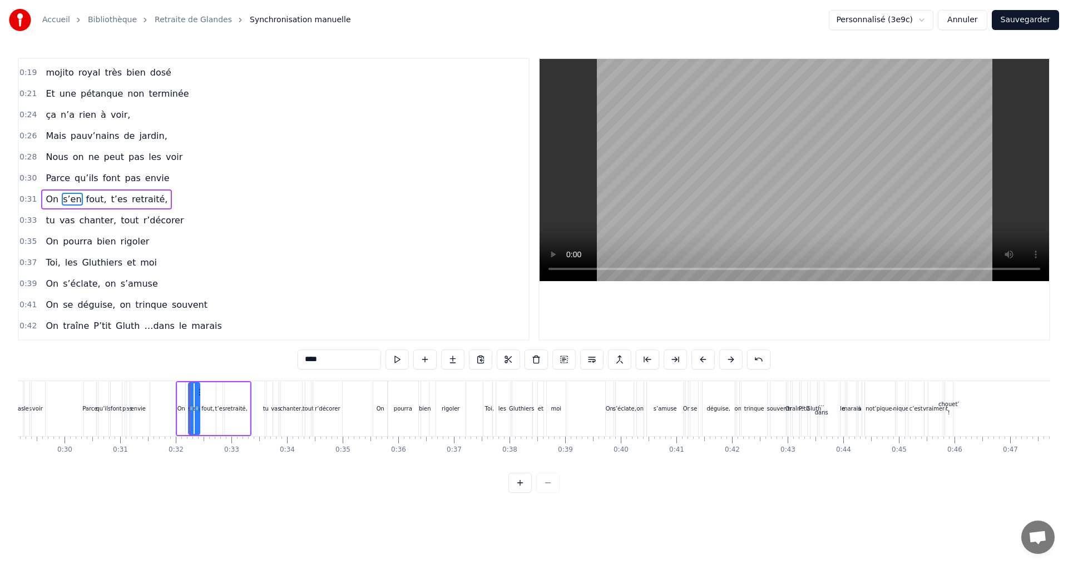
scroll to position [0, 1555]
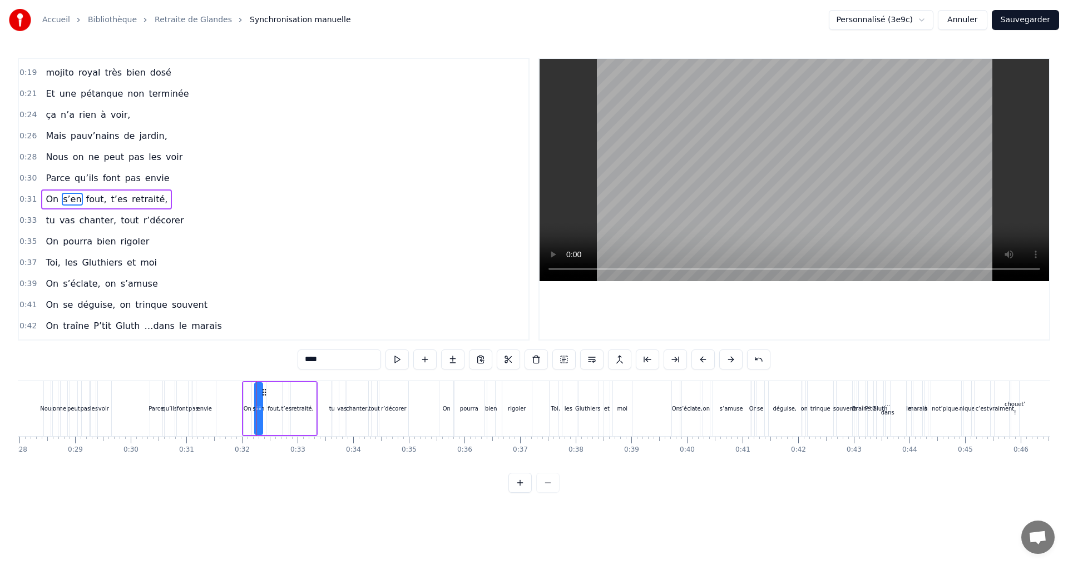
click at [261, 391] on div at bounding box center [259, 409] width 4 height 51
click at [262, 396] on icon at bounding box center [263, 392] width 9 height 9
click at [271, 396] on div "fout," at bounding box center [274, 409] width 16 height 53
click at [289, 389] on div "retraité," at bounding box center [303, 409] width 28 height 53
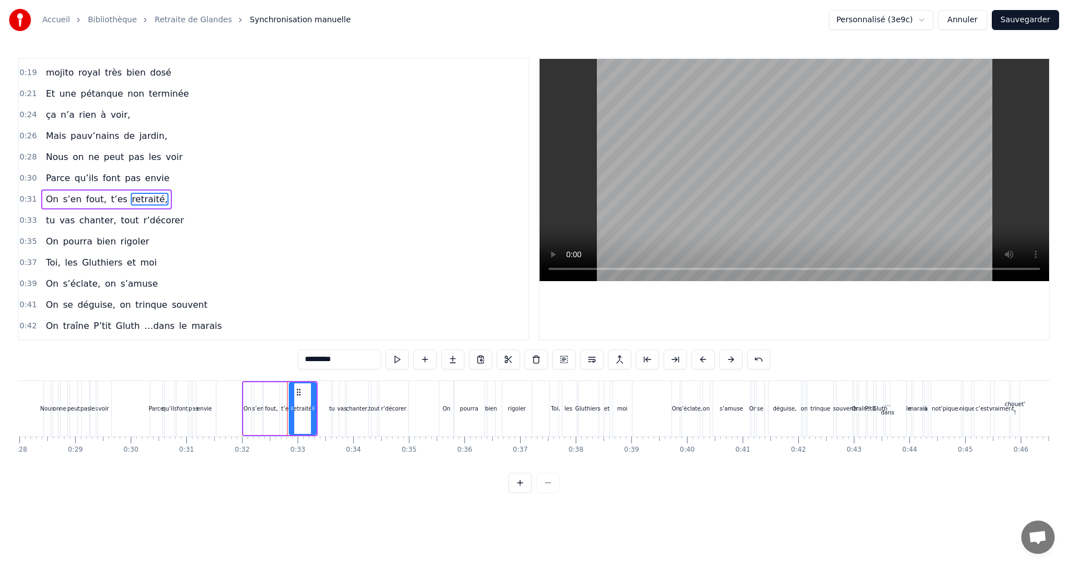
click at [282, 405] on div "t’es" at bounding box center [286, 409] width 10 height 8
click at [287, 392] on icon at bounding box center [288, 392] width 9 height 9
click at [300, 393] on div "retraité," at bounding box center [302, 409] width 27 height 53
drag, startPoint x: 312, startPoint y: 409, endPoint x: 305, endPoint y: 410, distance: 7.9
click at [305, 410] on icon at bounding box center [305, 408] width 4 height 9
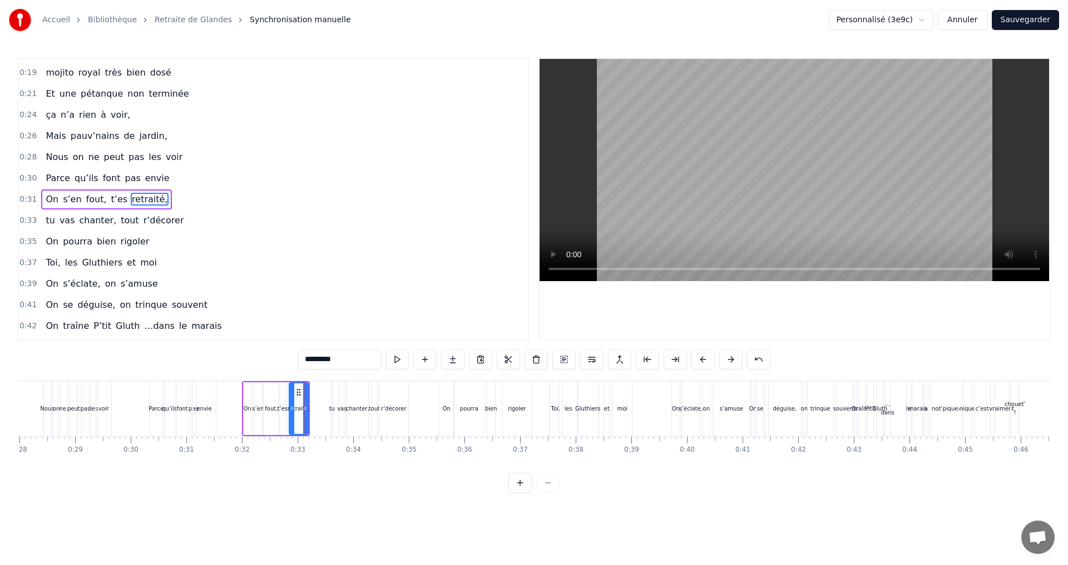
click at [305, 486] on div "0:07 Faut rien raté, c'est ta soirée 0:09 Les 4 saisons et les Gluthiers 0:11 T…" at bounding box center [534, 275] width 1032 height 435
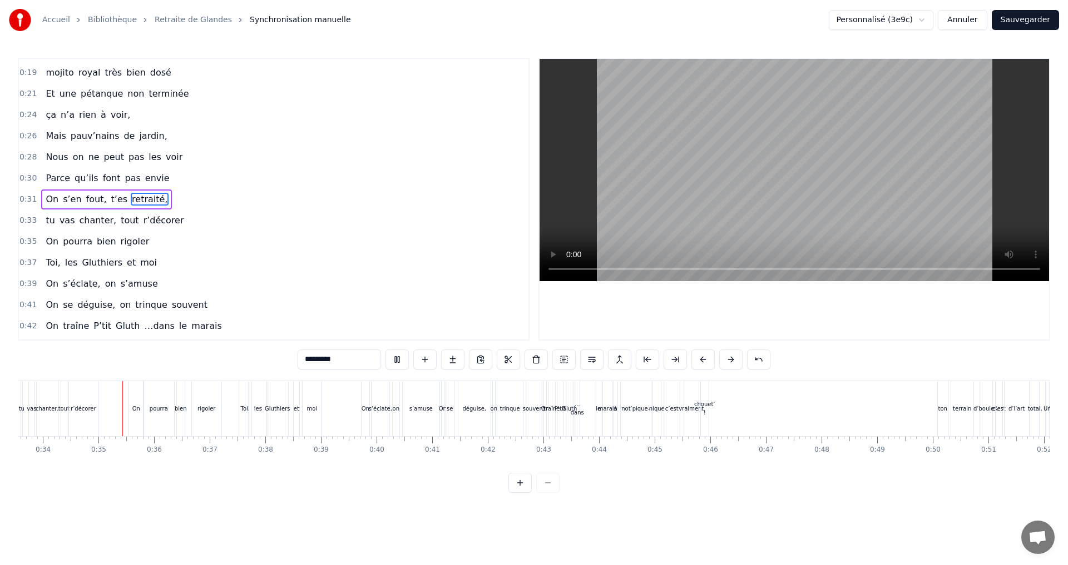
scroll to position [0, 1875]
click at [147, 406] on div "pourra" at bounding box center [149, 409] width 18 height 8
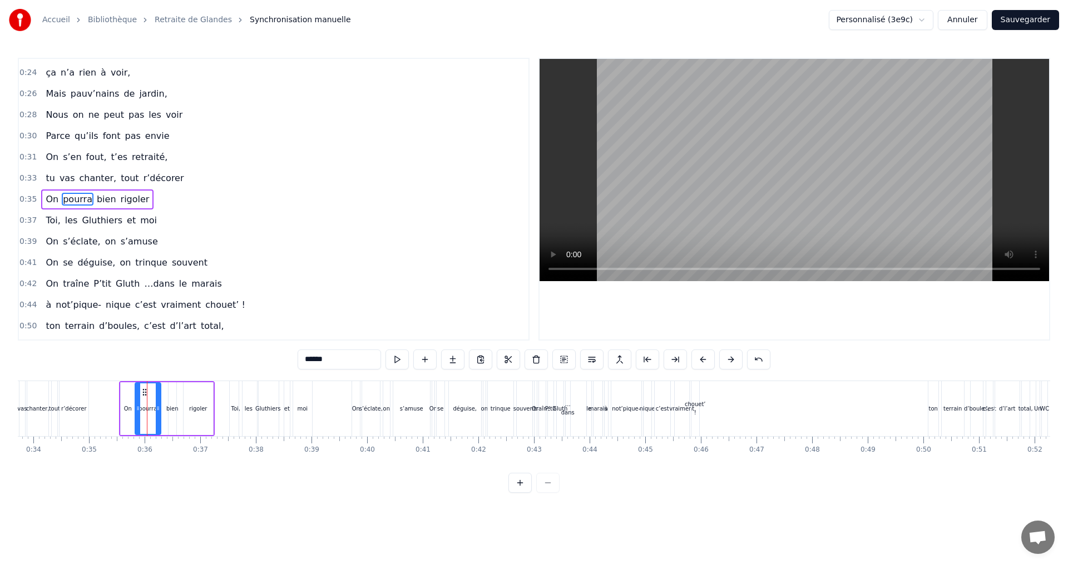
click at [158, 407] on icon at bounding box center [158, 408] width 4 height 9
click at [175, 405] on div "bien" at bounding box center [172, 409] width 12 height 8
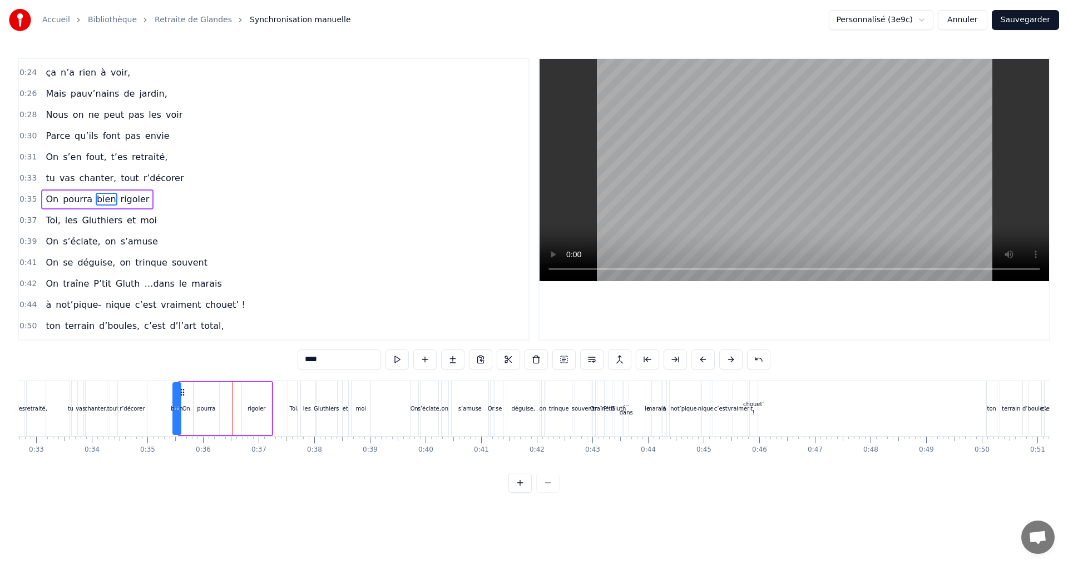
scroll to position [0, 1813]
drag, startPoint x: 177, startPoint y: 393, endPoint x: 232, endPoint y: 399, distance: 54.9
click at [232, 399] on div "bien" at bounding box center [234, 409] width 9 height 53
click at [212, 405] on div "pourra" at bounding box center [210, 409] width 18 height 8
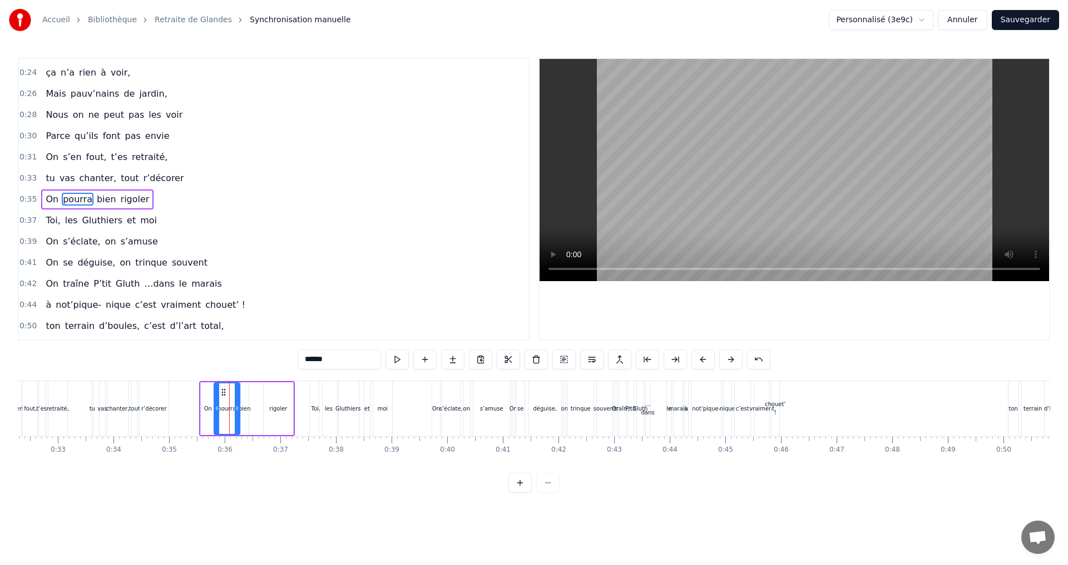
scroll to position [0, 1791]
drag, startPoint x: 207, startPoint y: 391, endPoint x: 226, endPoint y: 392, distance: 19.5
click at [226, 392] on icon at bounding box center [226, 392] width 9 height 9
click at [287, 407] on div "rigoler" at bounding box center [282, 409] width 18 height 8
drag, startPoint x: 276, startPoint y: 391, endPoint x: 264, endPoint y: 391, distance: 11.7
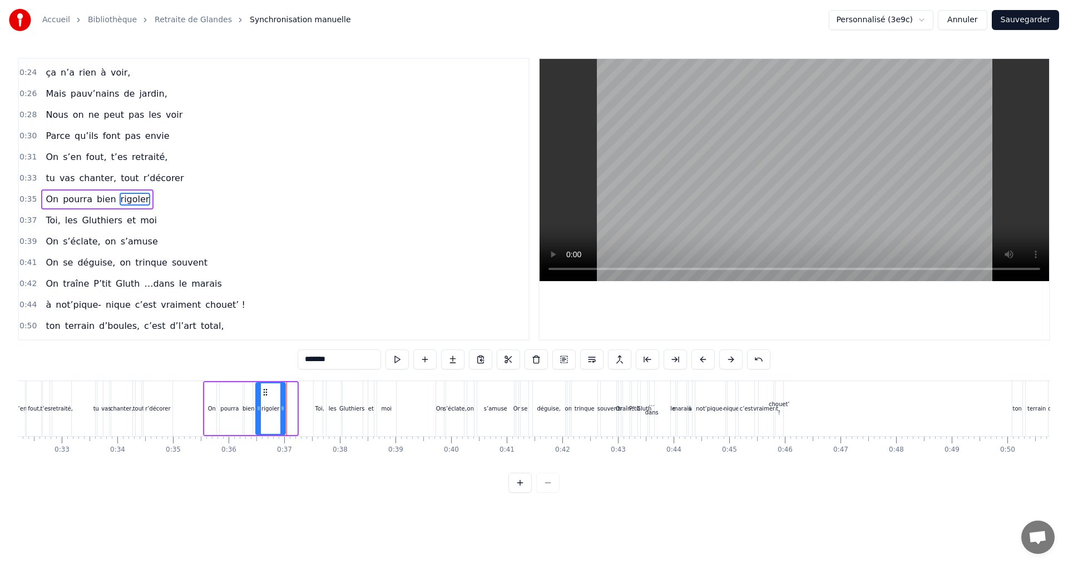
click at [264, 391] on icon at bounding box center [265, 392] width 9 height 9
click at [139, 413] on div "tout" at bounding box center [138, 409] width 11 height 8
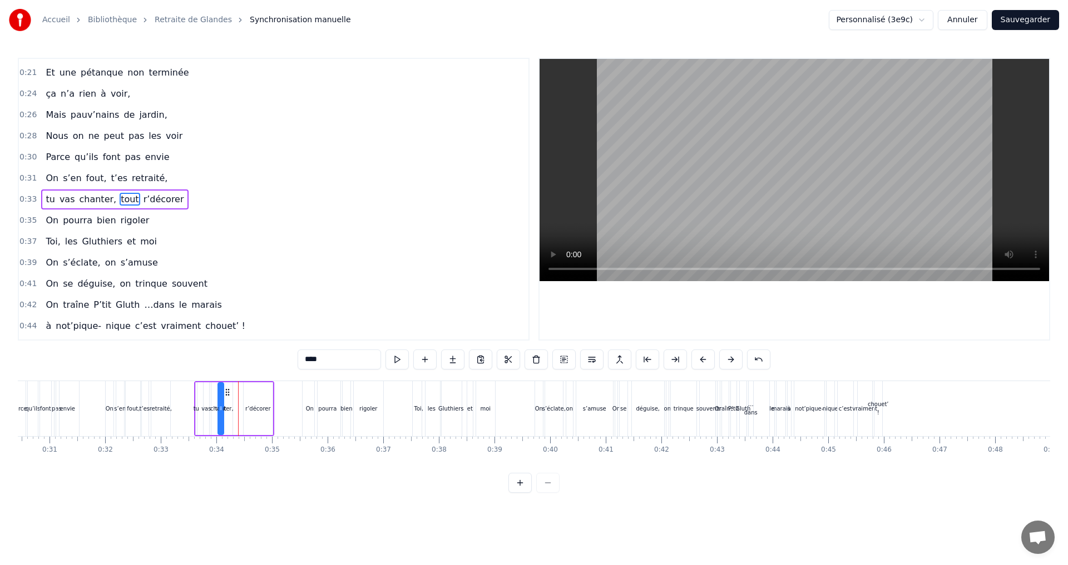
scroll to position [0, 1691]
drag, startPoint x: 144, startPoint y: 395, endPoint x: 242, endPoint y: 397, distance: 98.4
click at [242, 397] on div "tu vas chanter, tout r’décorer" at bounding box center [235, 408] width 80 height 55
click at [257, 408] on div "r’décorer" at bounding box center [259, 409] width 26 height 8
click at [266, 407] on icon at bounding box center [266, 408] width 4 height 9
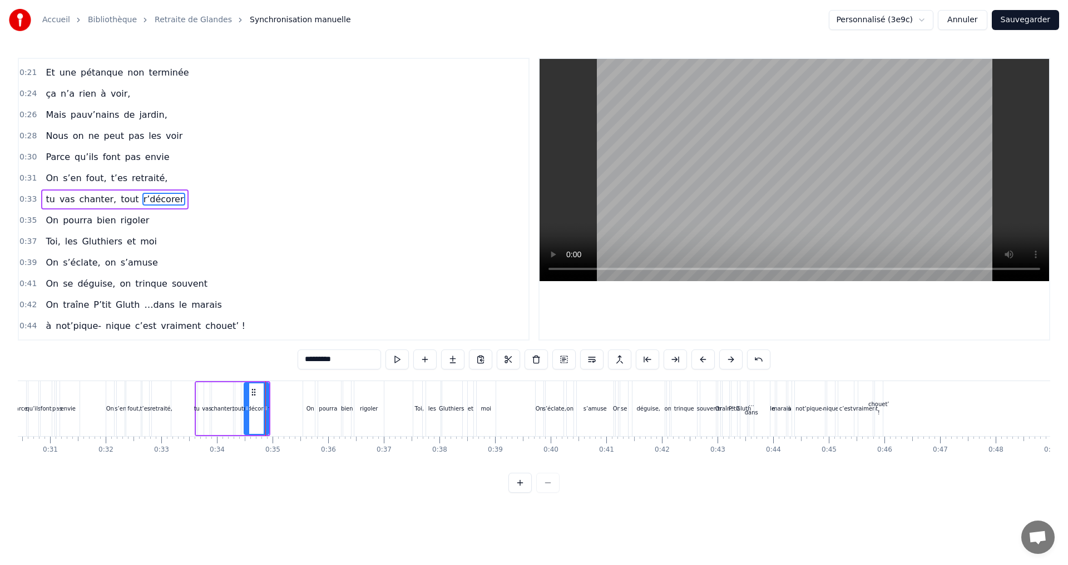
click at [274, 378] on div "0:07 Faut rien raté, c'est ta soirée 0:09 Les 4 saisons et les Gluthiers 0:11 T…" at bounding box center [534, 275] width 1032 height 435
click at [324, 405] on div "pourra" at bounding box center [328, 409] width 18 height 8
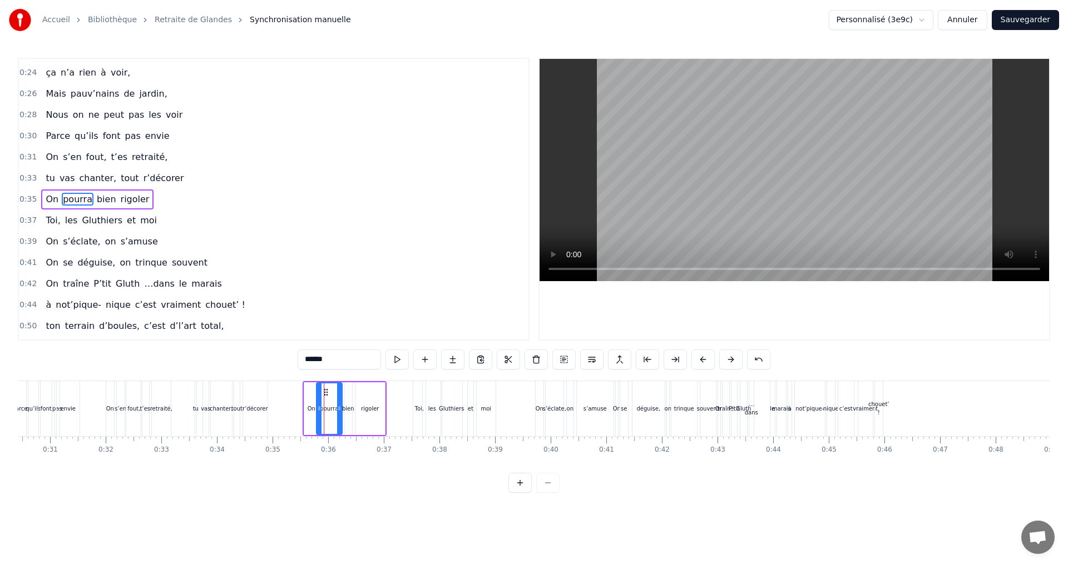
click at [254, 408] on div "r’décorer" at bounding box center [255, 409] width 26 height 8
type input "*********"
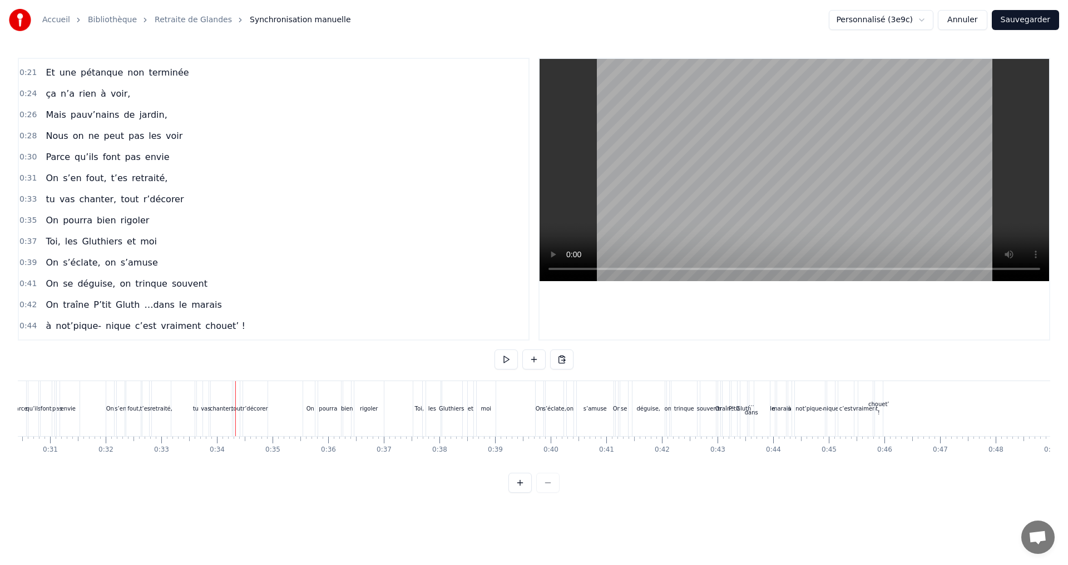
click at [195, 420] on div "tu" at bounding box center [196, 408] width 2 height 55
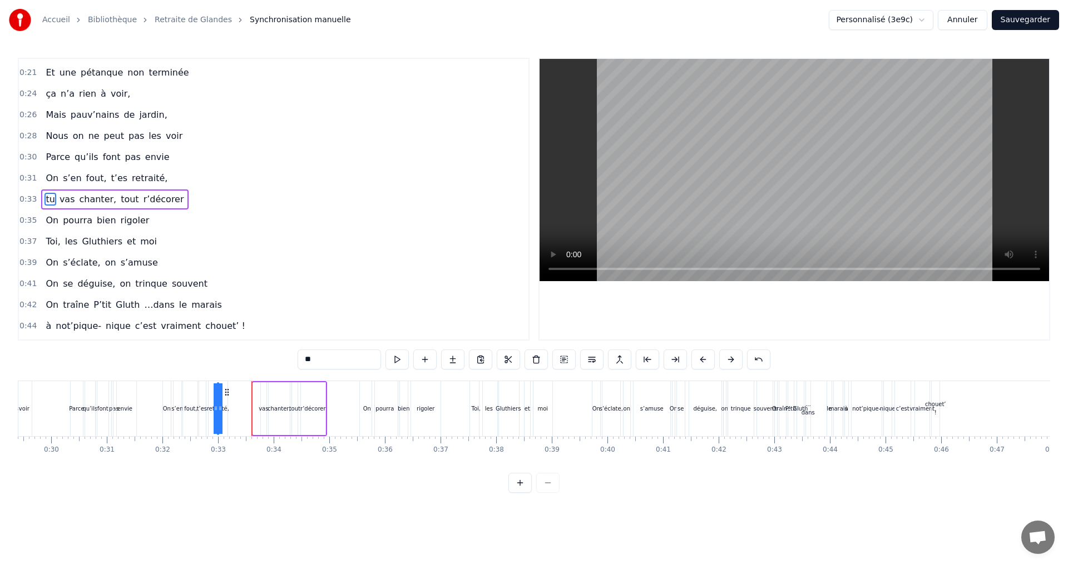
scroll to position [0, 1631]
drag, startPoint x: 203, startPoint y: 394, endPoint x: 266, endPoint y: 398, distance: 62.9
click at [266, 398] on div "tu vas chanter, tout r’décorer" at bounding box center [293, 408] width 76 height 55
click at [355, 505] on html "Accueil Bibliothèque Retraite de Glandes Synchronisation manuelle Personnalisé …" at bounding box center [534, 255] width 1068 height 511
click at [374, 415] on div "On pourra bien rigoler" at bounding box center [405, 408] width 84 height 55
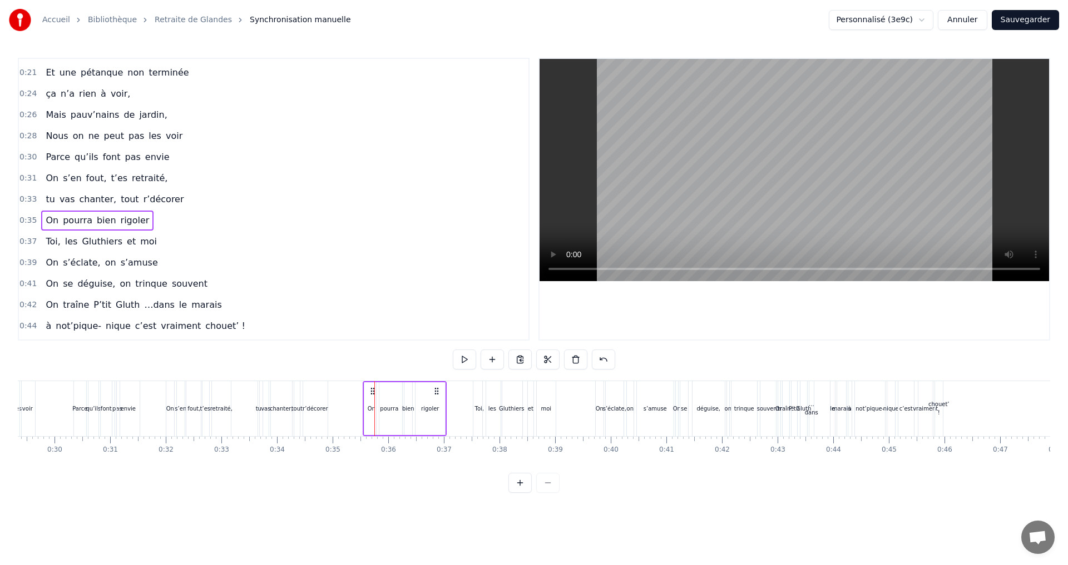
click at [321, 409] on div "r’décorer" at bounding box center [315, 409] width 26 height 8
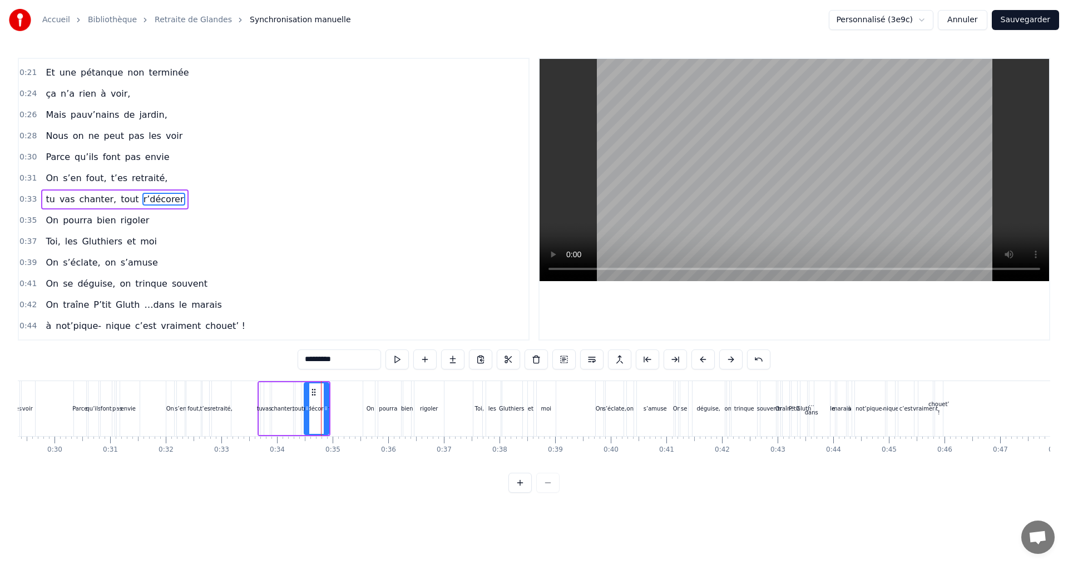
click at [294, 379] on div "0:07 Faut rien raté, c'est ta soirée 0:09 Les 4 saisons et les Gluthiers 0:11 T…" at bounding box center [534, 275] width 1032 height 435
click at [292, 381] on div "tu vas chanter, tout r’décorer" at bounding box center [293, 408] width 73 height 55
click at [317, 392] on icon at bounding box center [319, 391] width 9 height 9
click at [540, 408] on div "moi" at bounding box center [546, 408] width 19 height 55
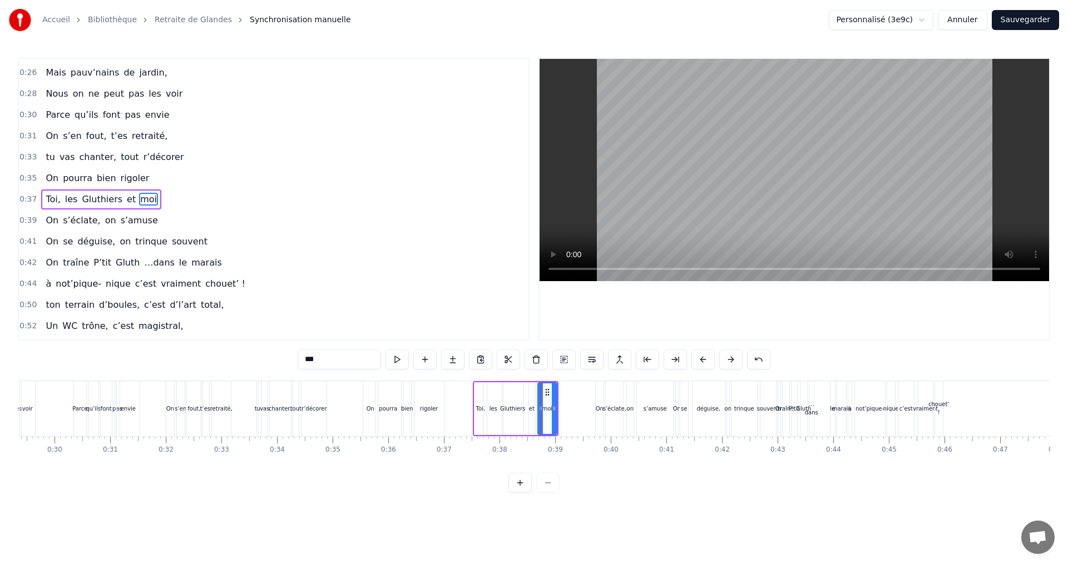
click at [495, 408] on div "les" at bounding box center [493, 409] width 8 height 8
click at [490, 390] on icon at bounding box center [491, 392] width 9 height 9
click at [518, 408] on div "Gluthiers" at bounding box center [512, 409] width 25 height 8
drag, startPoint x: 512, startPoint y: 391, endPoint x: 506, endPoint y: 390, distance: 6.1
click at [506, 390] on icon at bounding box center [505, 392] width 9 height 9
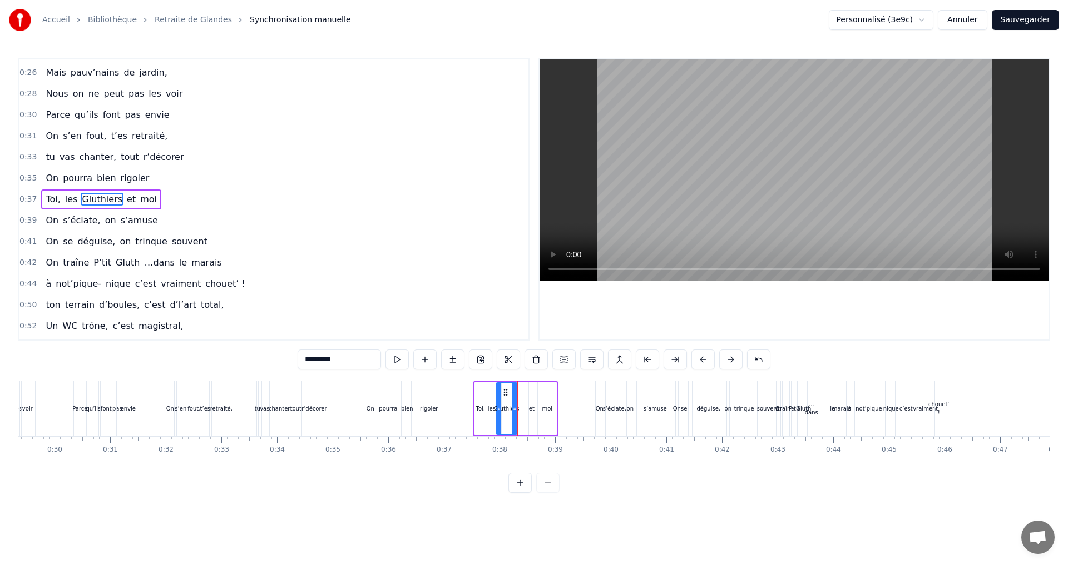
click at [533, 405] on div "et" at bounding box center [532, 409] width 6 height 8
drag, startPoint x: 538, startPoint y: 395, endPoint x: 532, endPoint y: 395, distance: 6.1
click at [531, 395] on circle at bounding box center [530, 395] width 1 height 1
click at [505, 410] on div "Gluthiers" at bounding box center [506, 409] width 25 height 8
click at [515, 389] on div at bounding box center [516, 409] width 4 height 51
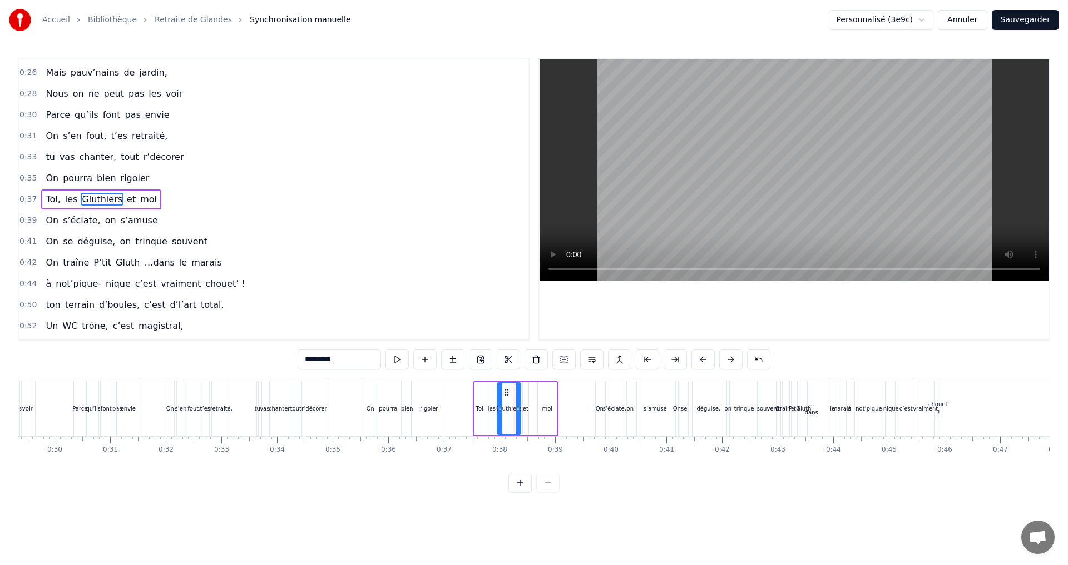
click at [505, 395] on icon at bounding box center [506, 392] width 9 height 9
click at [544, 407] on div "moi" at bounding box center [547, 409] width 11 height 8
type input "***"
drag, startPoint x: 547, startPoint y: 392, endPoint x: 540, endPoint y: 394, distance: 7.4
click at [540, 394] on icon at bounding box center [539, 392] width 9 height 9
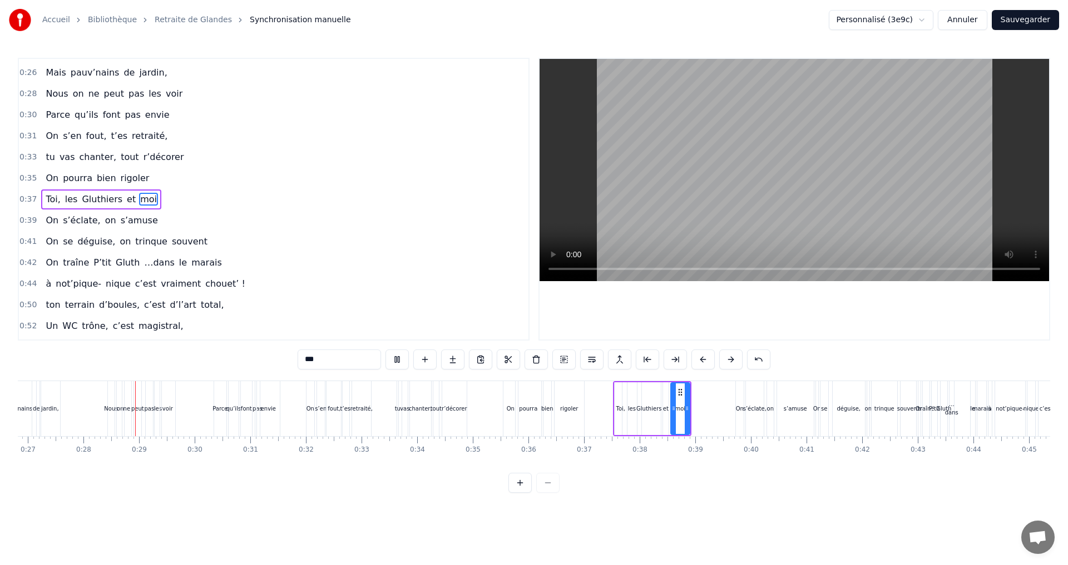
scroll to position [0, 1507]
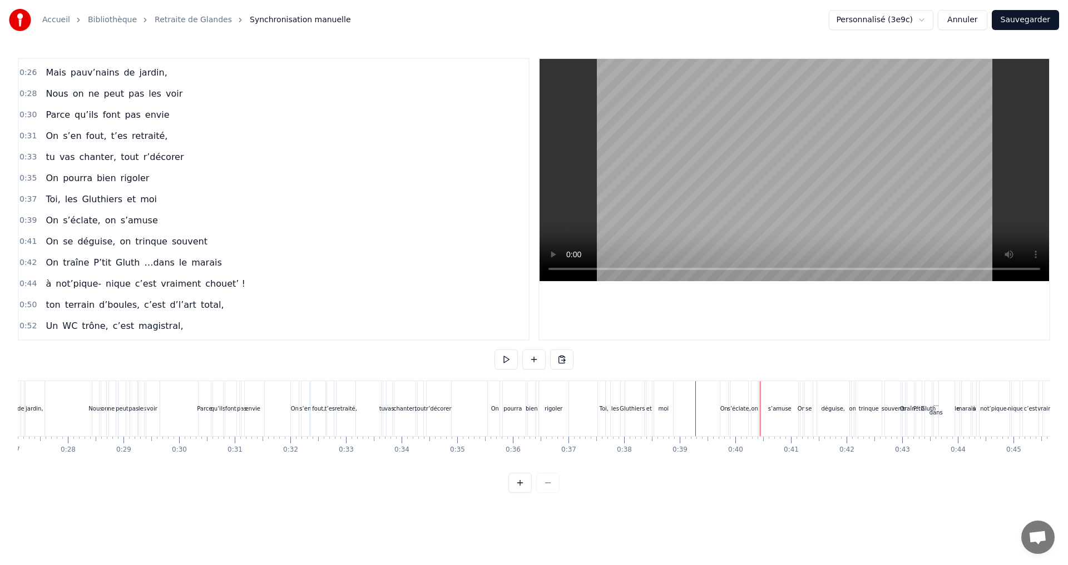
click at [636, 415] on div "Gluthiers" at bounding box center [632, 408] width 23 height 55
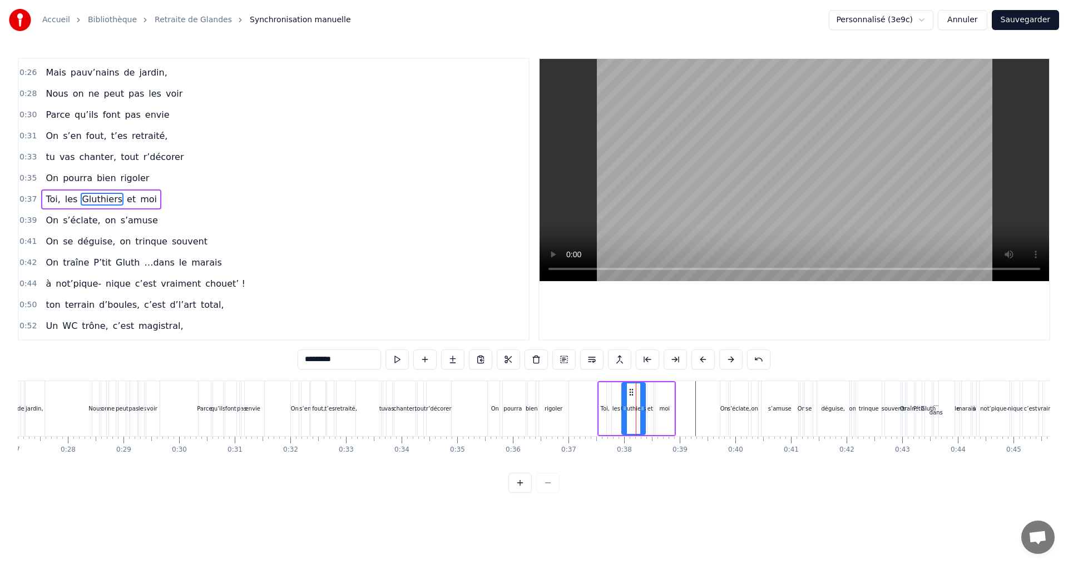
click at [614, 409] on div "les" at bounding box center [616, 409] width 8 height 8
click at [613, 392] on icon at bounding box center [614, 392] width 9 height 9
click at [633, 404] on div "Gluthiers" at bounding box center [633, 409] width 23 height 53
type input "*********"
drag, startPoint x: 632, startPoint y: 390, endPoint x: 626, endPoint y: 391, distance: 6.1
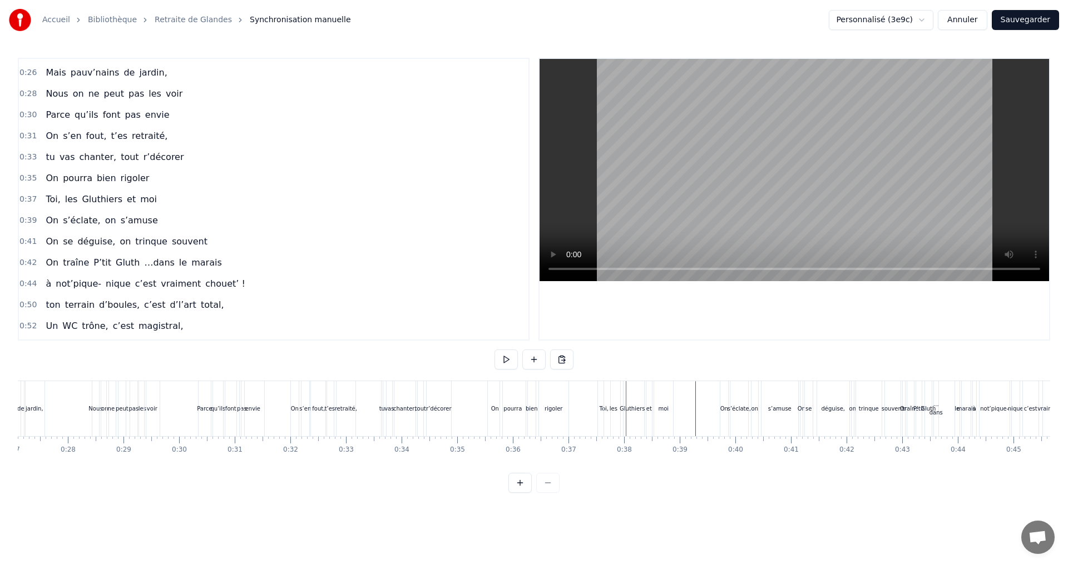
click at [633, 411] on div "Gluthiers" at bounding box center [631, 409] width 25 height 8
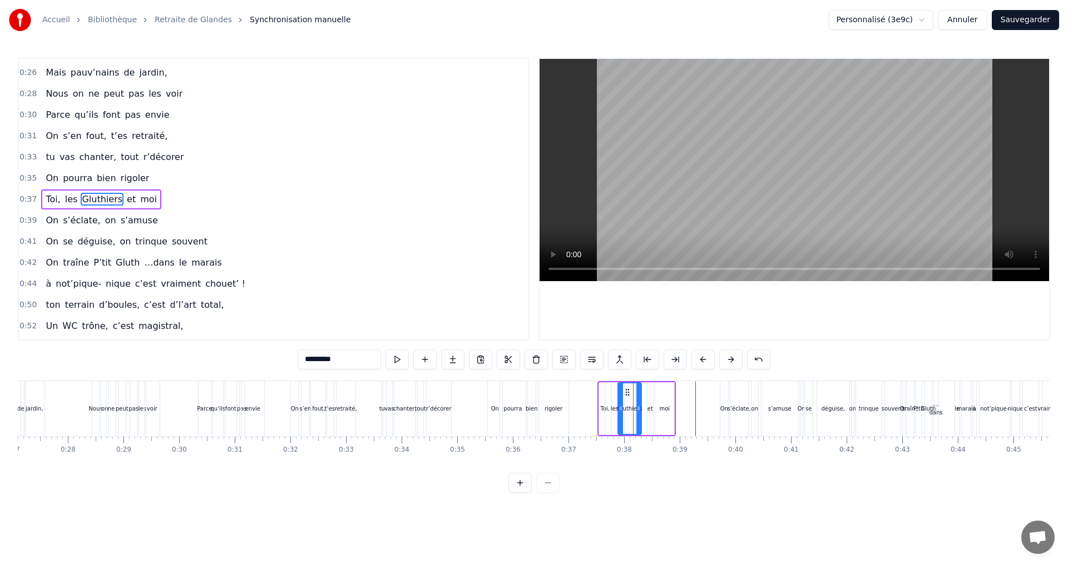
click at [627, 393] on icon at bounding box center [627, 392] width 9 height 9
click at [649, 391] on div "et" at bounding box center [650, 409] width 6 height 53
click at [649, 392] on icon at bounding box center [652, 392] width 9 height 9
click at [614, 405] on div "les" at bounding box center [615, 409] width 8 height 8
click at [613, 392] on circle at bounding box center [613, 392] width 1 height 1
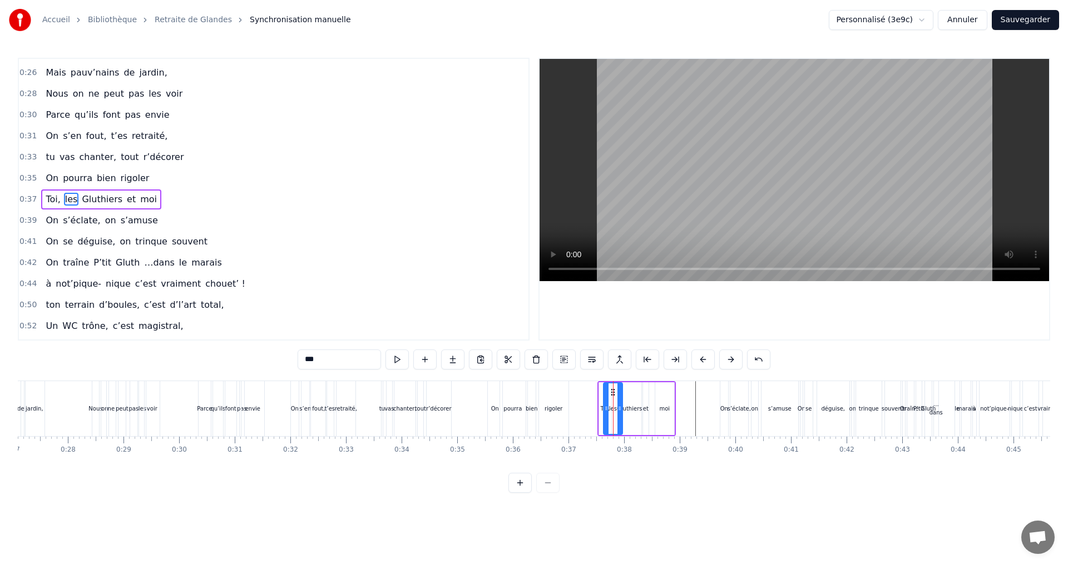
click at [663, 408] on div "moi" at bounding box center [664, 409] width 11 height 8
drag, startPoint x: 664, startPoint y: 394, endPoint x: 659, endPoint y: 394, distance: 5.6
click at [659, 394] on icon at bounding box center [658, 392] width 9 height 9
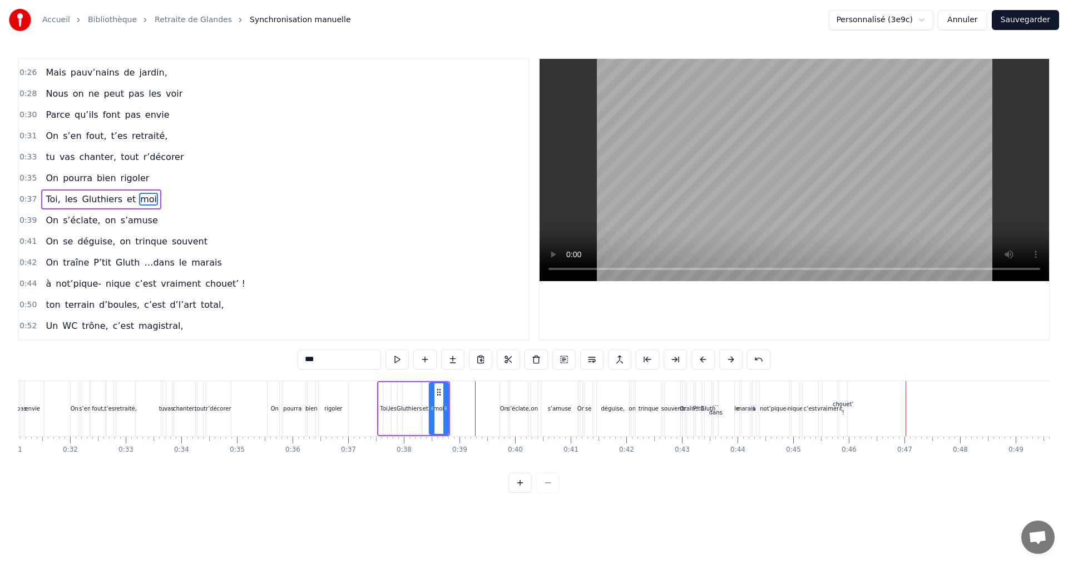
scroll to position [0, 1710]
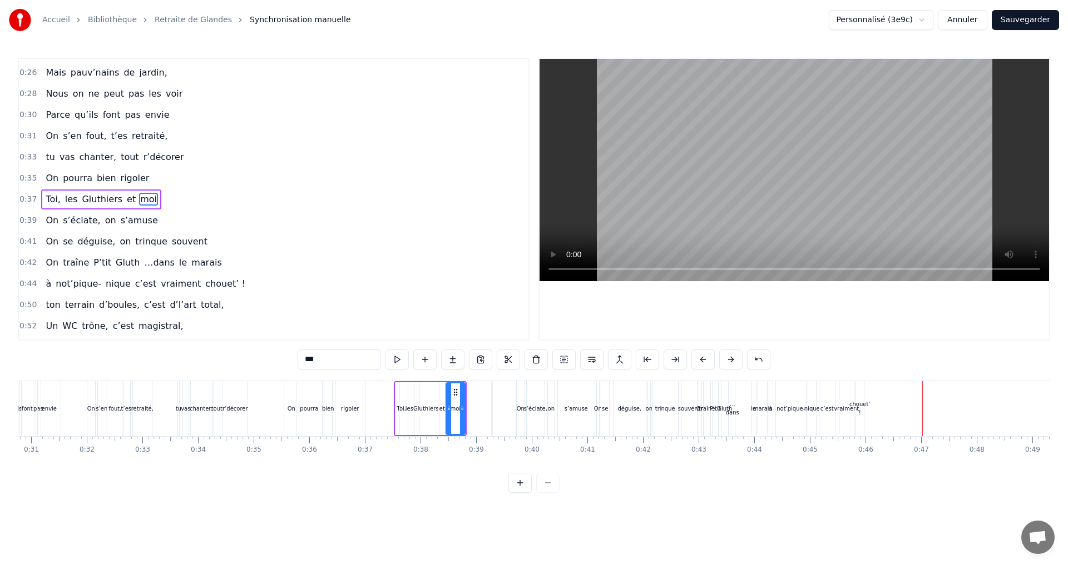
click at [548, 408] on div "on" at bounding box center [551, 409] width 7 height 8
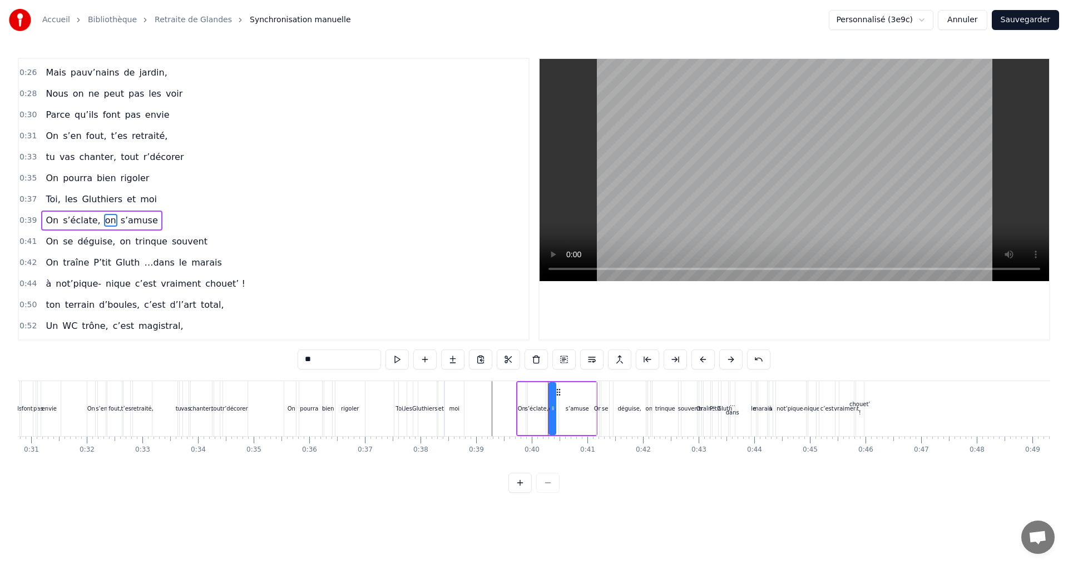
scroll to position [208, 0]
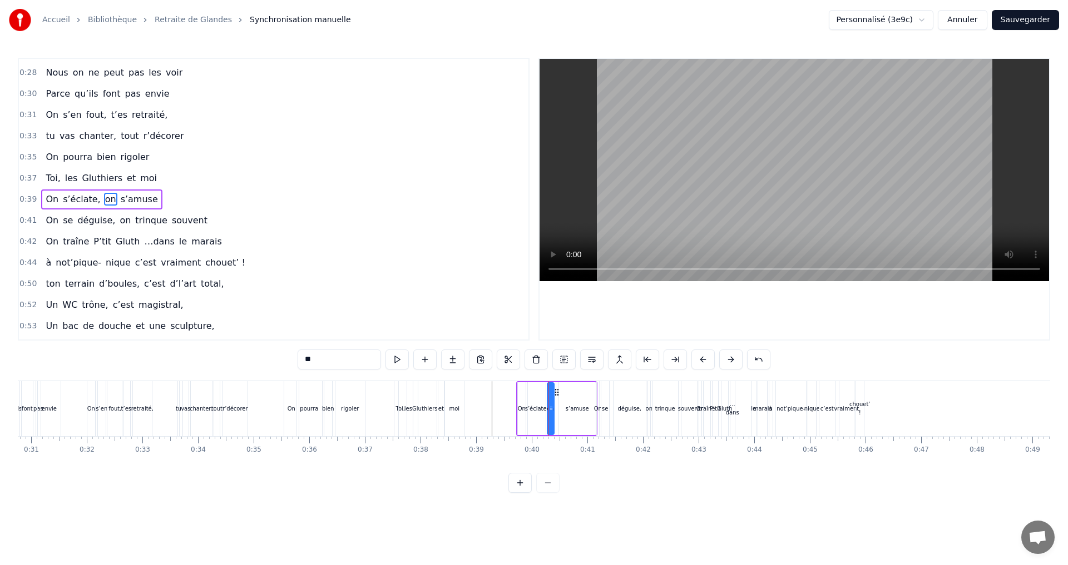
click at [555, 396] on icon at bounding box center [556, 392] width 9 height 9
click at [574, 408] on div "s’amuse" at bounding box center [576, 409] width 23 height 8
drag, startPoint x: 592, startPoint y: 408, endPoint x: 582, endPoint y: 406, distance: 10.1
click at [582, 406] on icon at bounding box center [582, 408] width 4 height 9
drag, startPoint x: 567, startPoint y: 390, endPoint x: 560, endPoint y: 390, distance: 7.2
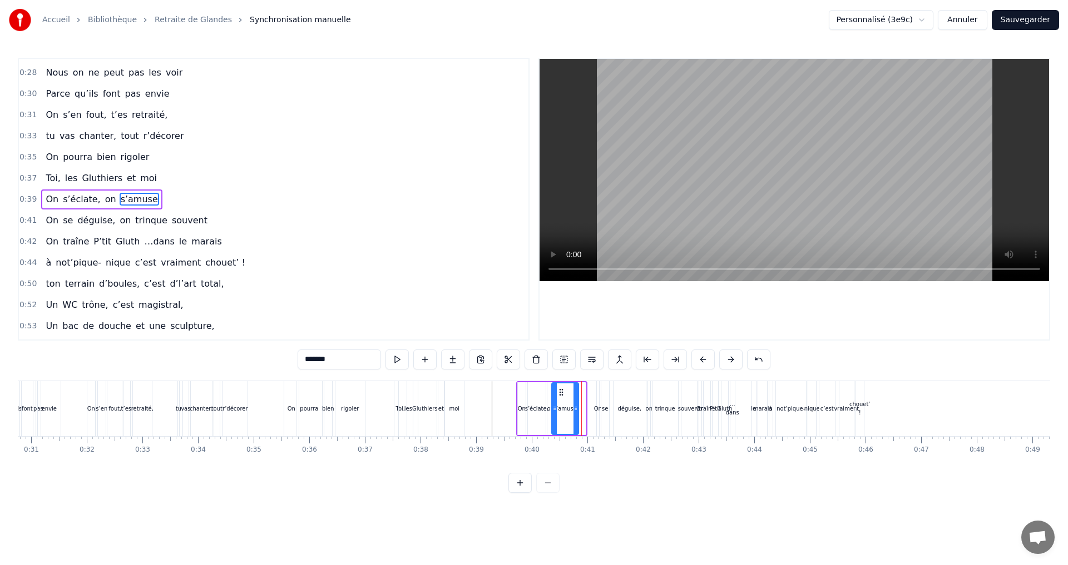
click at [560, 390] on circle at bounding box center [559, 389] width 1 height 1
click at [597, 409] on div "On" at bounding box center [598, 409] width 8 height 8
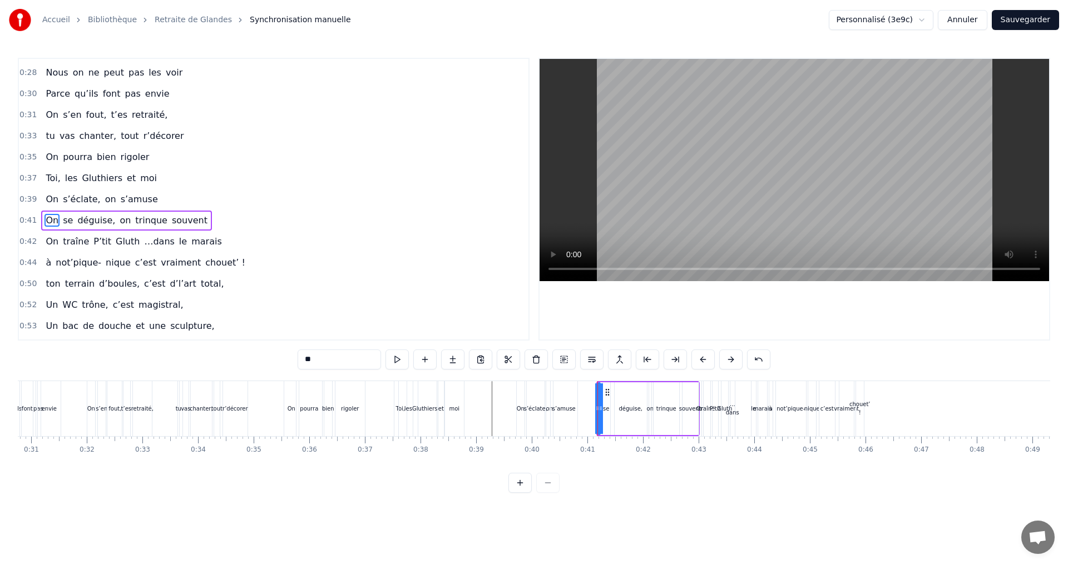
scroll to position [229, 0]
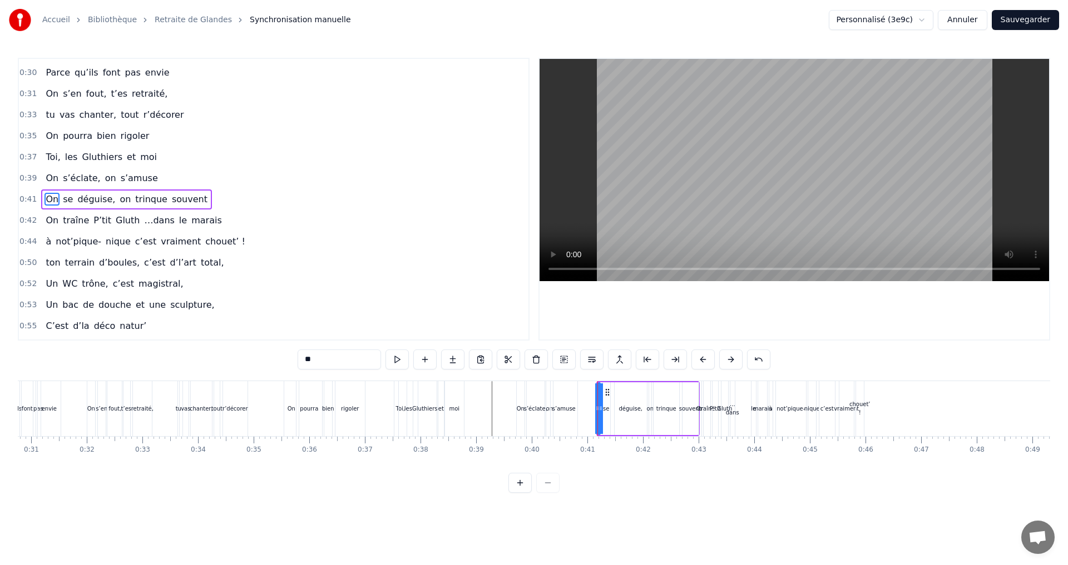
click at [532, 416] on div "s’éclate," at bounding box center [536, 408] width 18 height 55
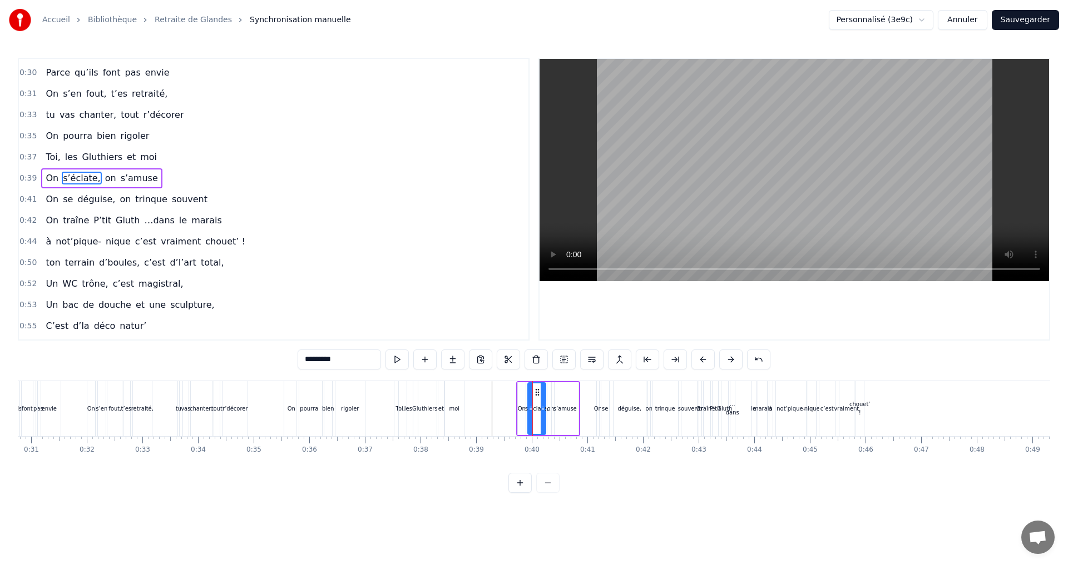
scroll to position [208, 0]
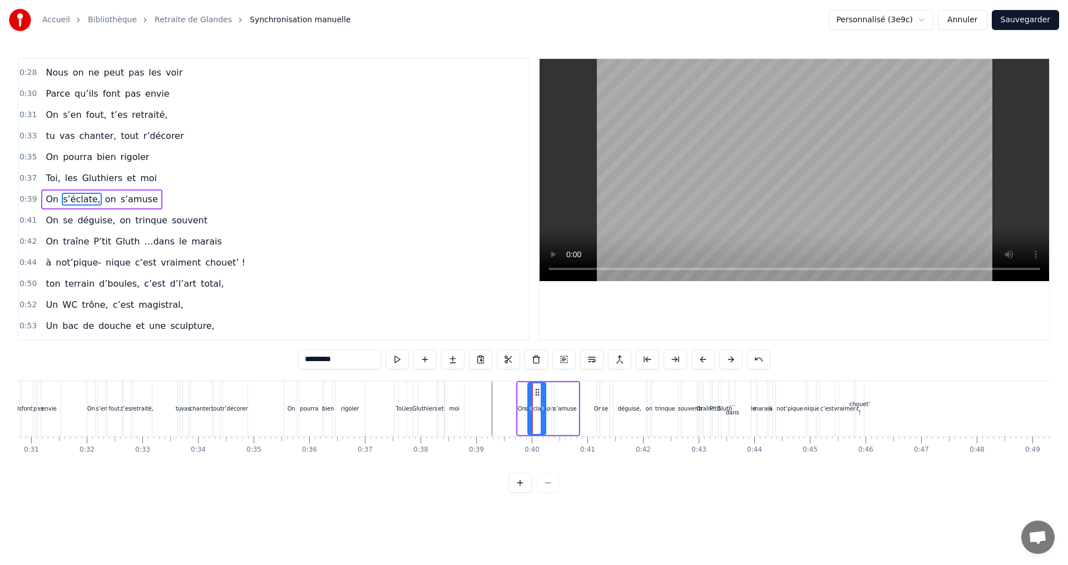
click at [560, 411] on div "s’amuse" at bounding box center [564, 409] width 23 height 8
click at [549, 407] on div "on" at bounding box center [550, 409] width 7 height 8
click at [555, 408] on icon at bounding box center [553, 408] width 4 height 9
click at [597, 411] on div "On" at bounding box center [598, 409] width 8 height 8
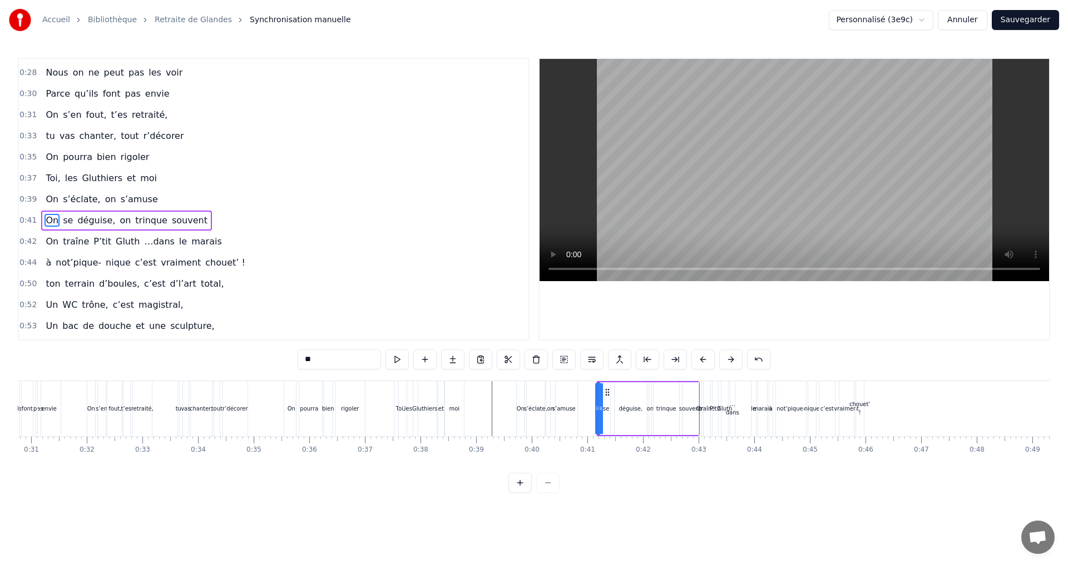
scroll to position [229, 0]
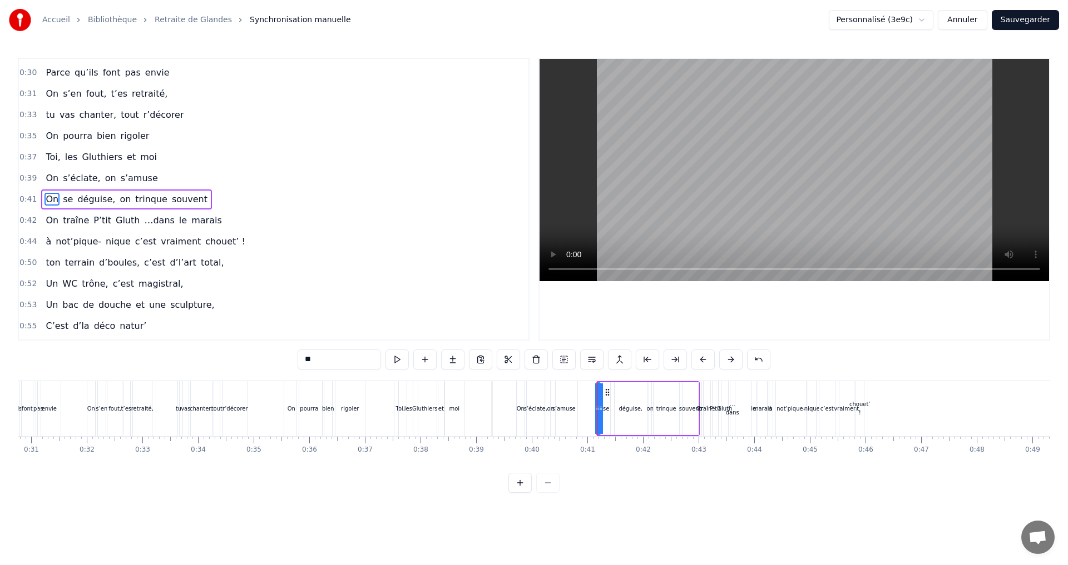
click at [551, 407] on div "s’amuse" at bounding box center [563, 408] width 27 height 55
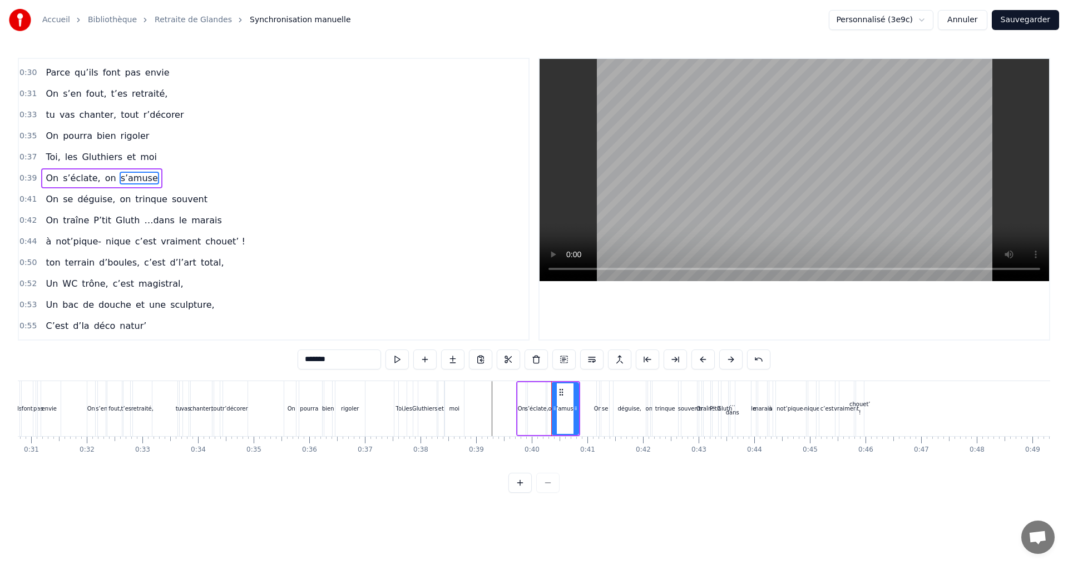
scroll to position [208, 0]
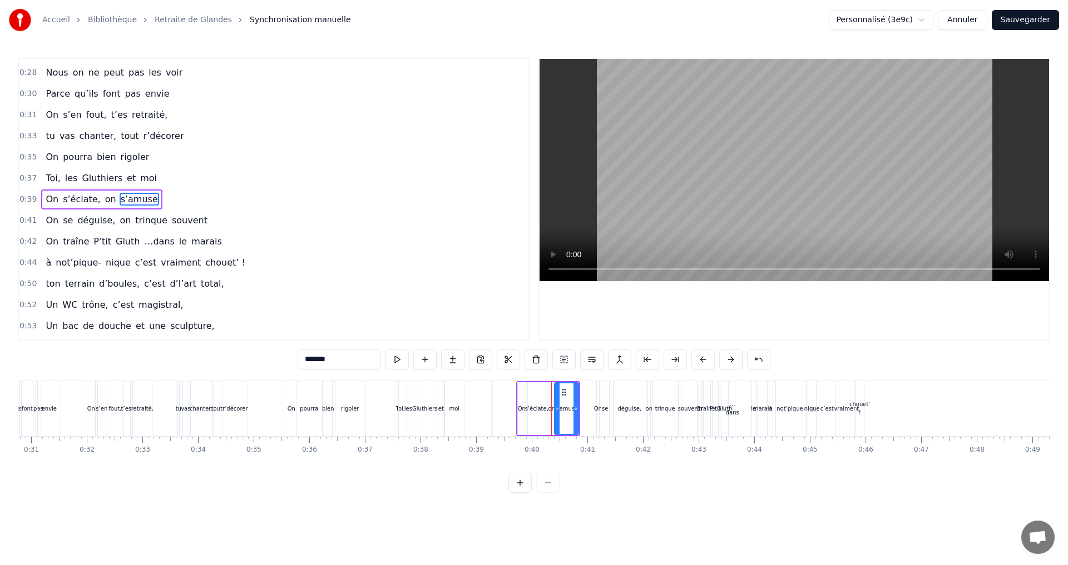
click at [558, 412] on icon at bounding box center [557, 408] width 4 height 9
click at [549, 406] on div "on" at bounding box center [551, 409] width 7 height 8
click at [557, 393] on circle at bounding box center [557, 392] width 1 height 1
click at [599, 476] on div "0:07 Faut rien raté, c'est ta soirée 0:09 Les 4 saisons et les Gluthiers 0:11 T…" at bounding box center [534, 275] width 1032 height 435
click at [602, 415] on div "se" at bounding box center [605, 408] width 8 height 55
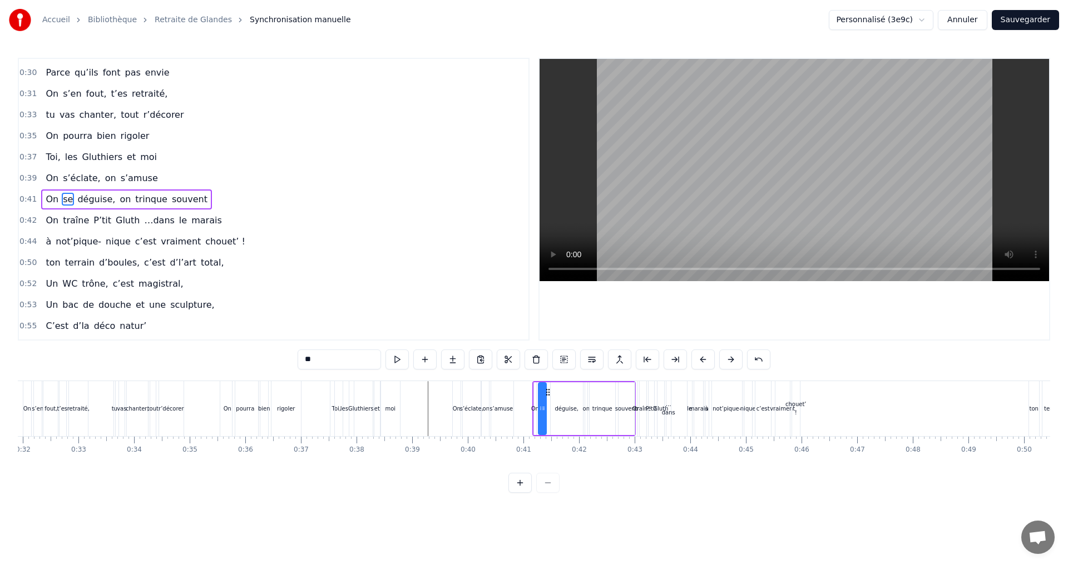
scroll to position [0, 1645]
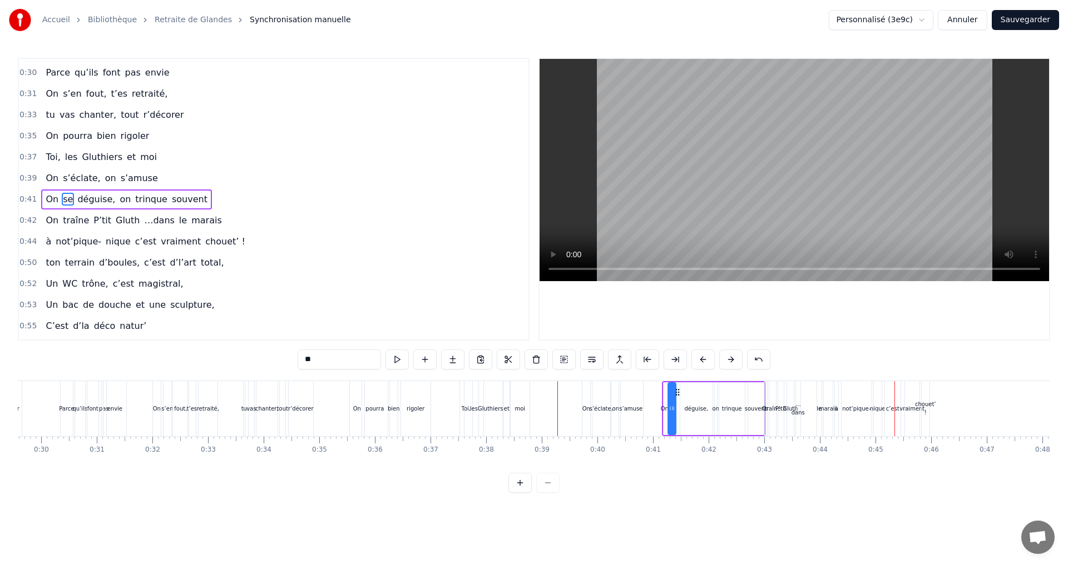
click at [693, 405] on div "déguise," at bounding box center [696, 409] width 24 height 8
type input "********"
click at [706, 410] on icon at bounding box center [704, 408] width 4 height 9
click at [685, 394] on icon at bounding box center [684, 392] width 9 height 9
click at [712, 408] on div "On se déguise, on trinque souvent" at bounding box center [713, 408] width 103 height 55
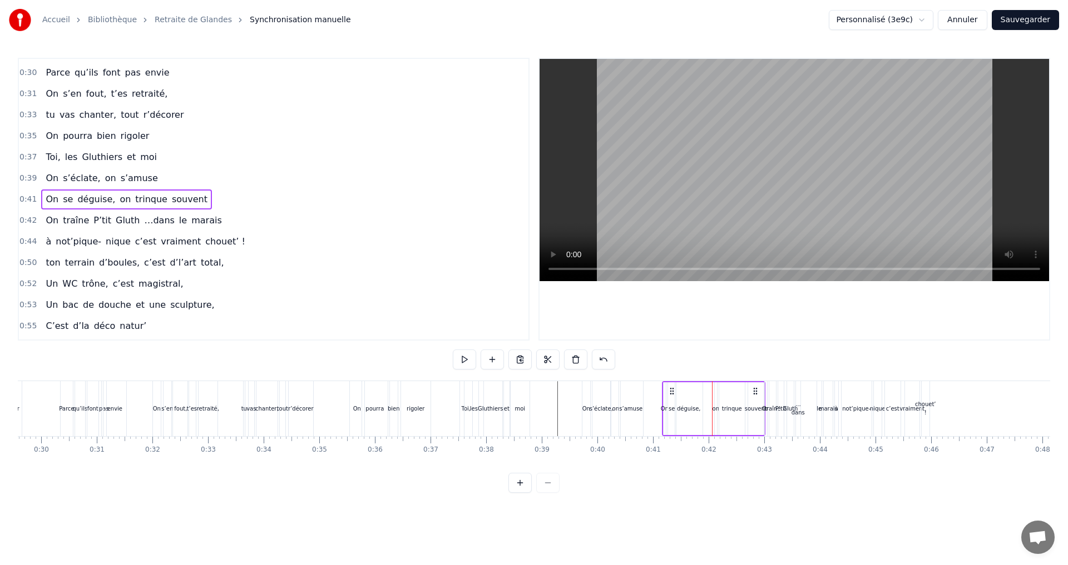
click at [714, 409] on div "on" at bounding box center [715, 409] width 7 height 8
drag, startPoint x: 725, startPoint y: 393, endPoint x: 712, endPoint y: 395, distance: 13.0
click at [712, 395] on icon at bounding box center [711, 392] width 9 height 9
click at [729, 409] on div "trinque" at bounding box center [732, 409] width 20 height 8
drag, startPoint x: 726, startPoint y: 394, endPoint x: 714, endPoint y: 394, distance: 11.7
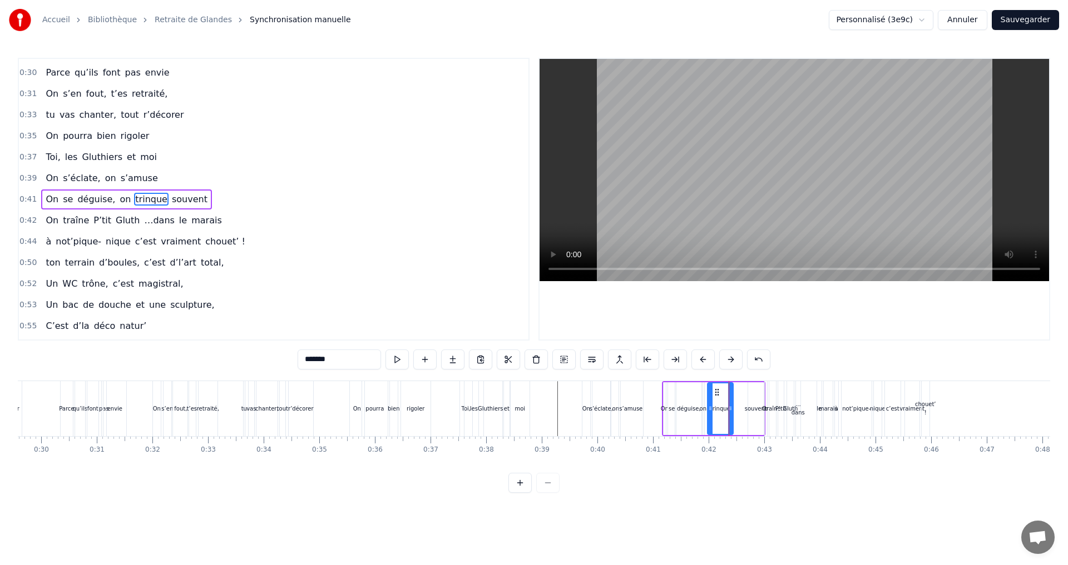
click at [714, 394] on icon at bounding box center [716, 392] width 9 height 9
click at [752, 408] on div "souvent" at bounding box center [756, 409] width 22 height 8
drag, startPoint x: 757, startPoint y: 393, endPoint x: 739, endPoint y: 395, distance: 17.5
click at [738, 394] on icon at bounding box center [740, 392] width 9 height 9
click at [697, 504] on html "Accueil Bibliothèque Retraite de Glandes Synchronisation manuelle Personnalisé …" at bounding box center [534, 255] width 1068 height 511
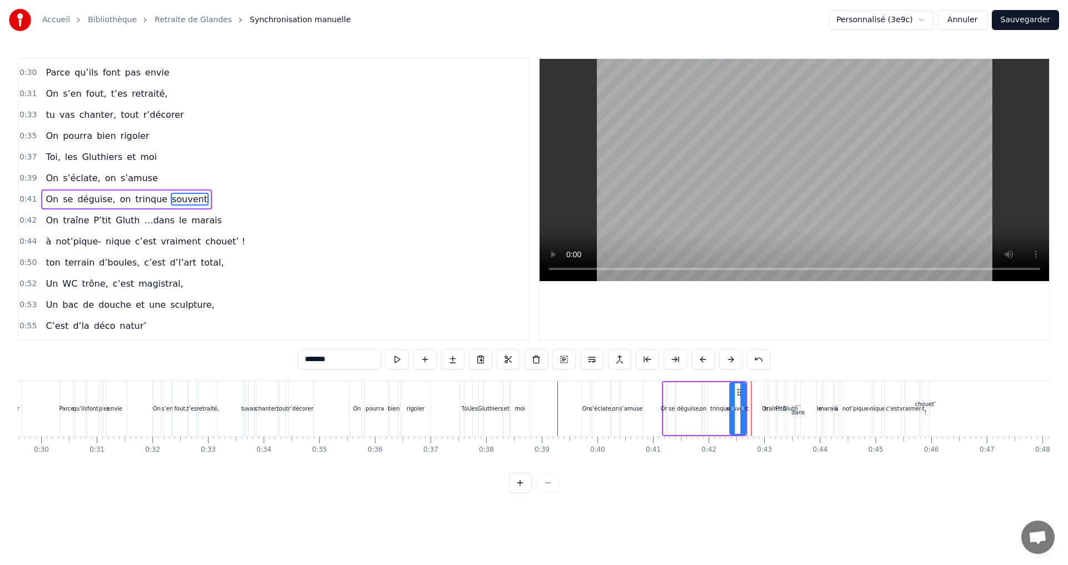
click at [721, 406] on div "trinque" at bounding box center [720, 409] width 20 height 8
click at [714, 392] on circle at bounding box center [714, 392] width 1 height 1
click at [736, 483] on div "0:07 Faut rien raté, c'est ta soirée 0:09 Les 4 saisons et les Gluthiers 0:11 T…" at bounding box center [534, 275] width 1032 height 435
click at [727, 410] on icon at bounding box center [727, 408] width 4 height 9
click at [724, 493] on div "0:07 Faut rien raté, c'est ta soirée 0:09 Les 4 saisons et les Gluthiers 0:11 T…" at bounding box center [534, 275] width 1032 height 435
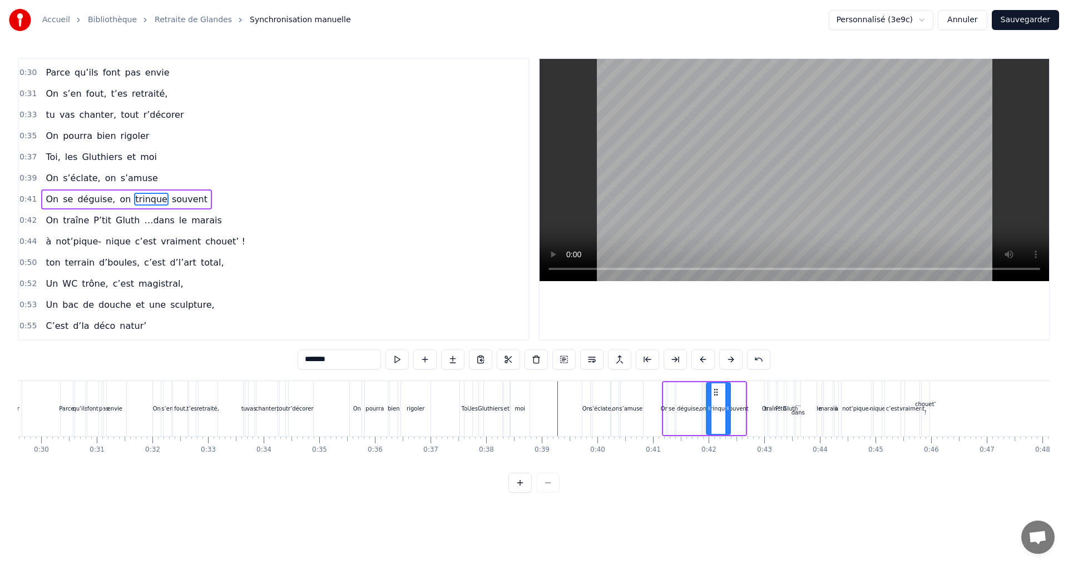
click at [614, 421] on div "on" at bounding box center [615, 408] width 9 height 55
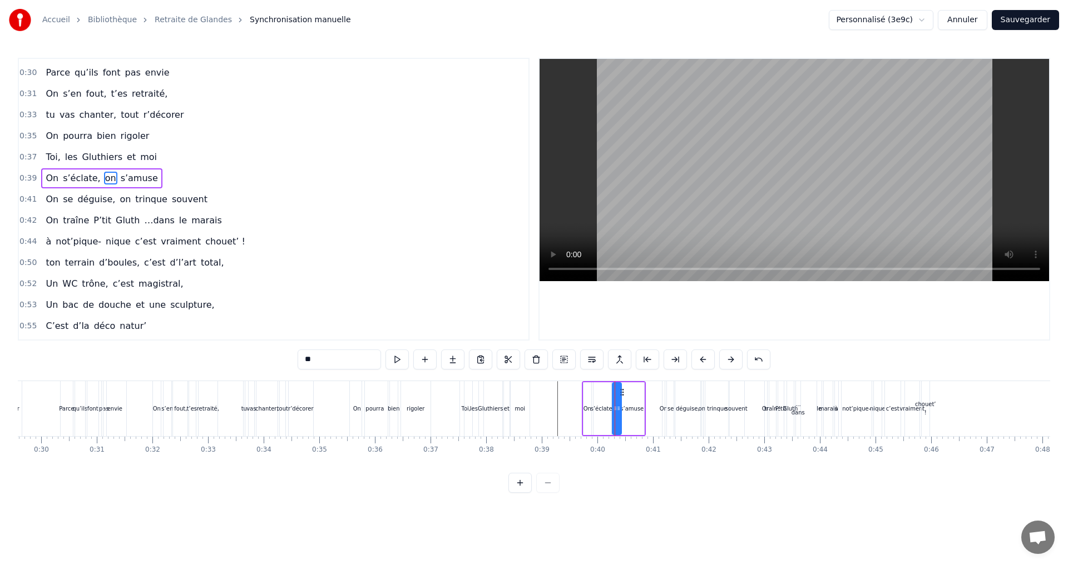
scroll to position [208, 0]
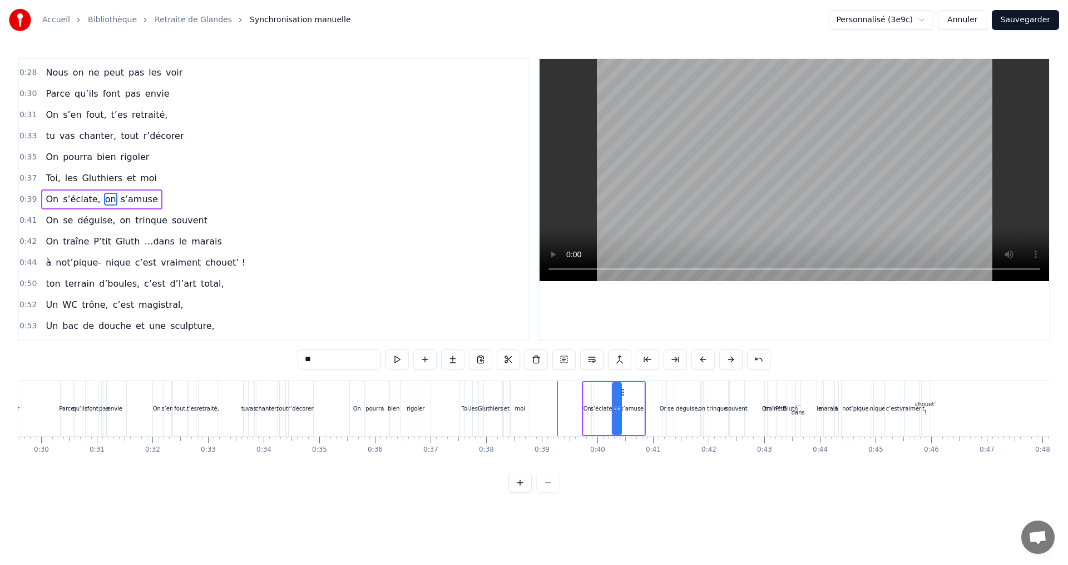
click at [710, 409] on div "trinque" at bounding box center [717, 409] width 20 height 8
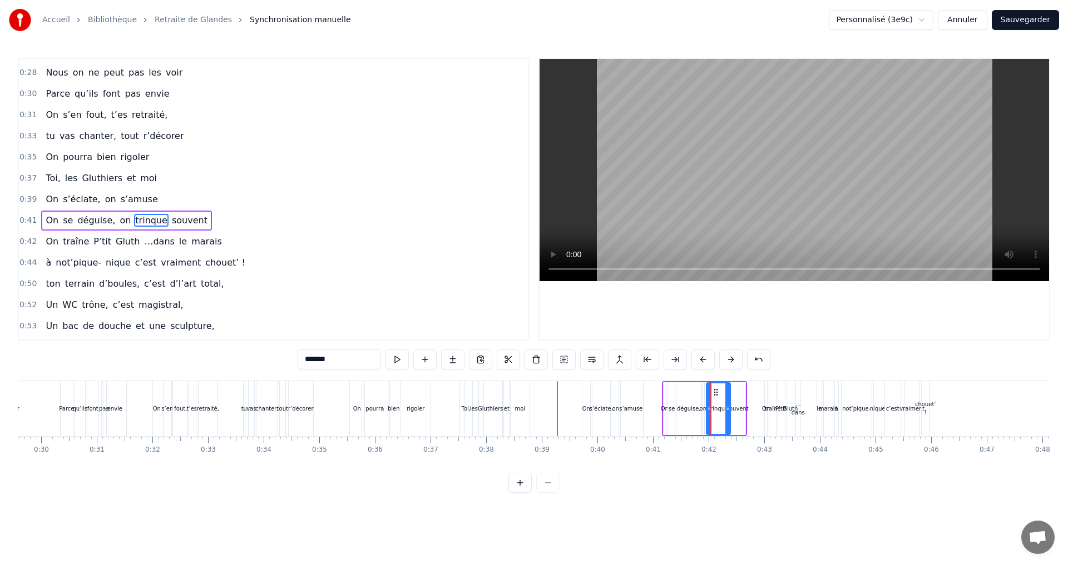
scroll to position [229, 0]
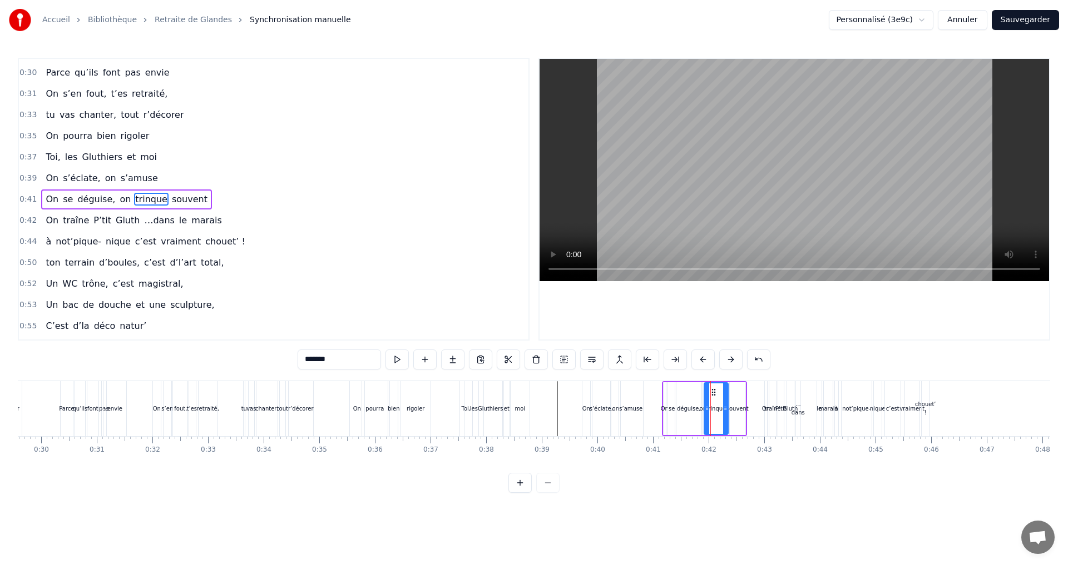
click at [714, 394] on icon at bounding box center [713, 392] width 9 height 9
click at [697, 480] on div "0:07 Faut rien raté, c'est ta soirée 0:09 Les 4 saisons et les Gluthiers 0:11 T…" at bounding box center [534, 275] width 1032 height 435
click at [787, 413] on div "Gluth" at bounding box center [790, 408] width 7 height 55
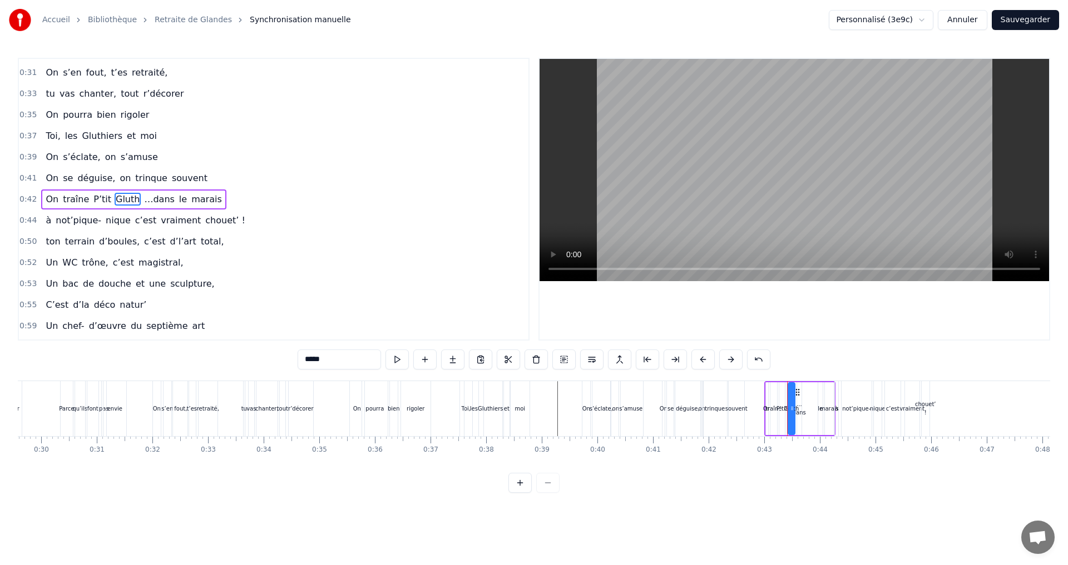
click at [689, 408] on div "déguise," at bounding box center [688, 409] width 24 height 8
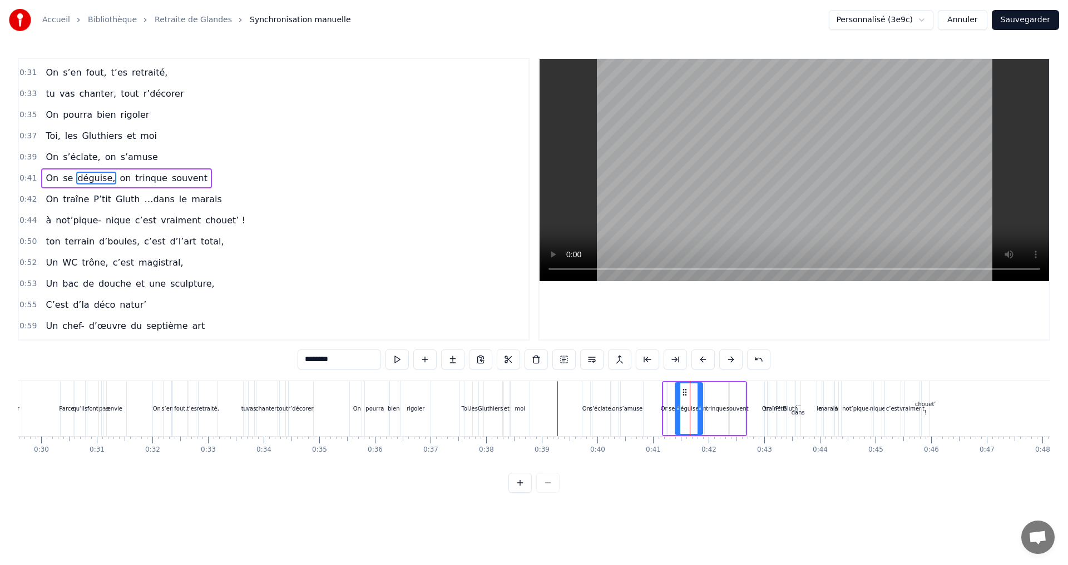
scroll to position [229, 0]
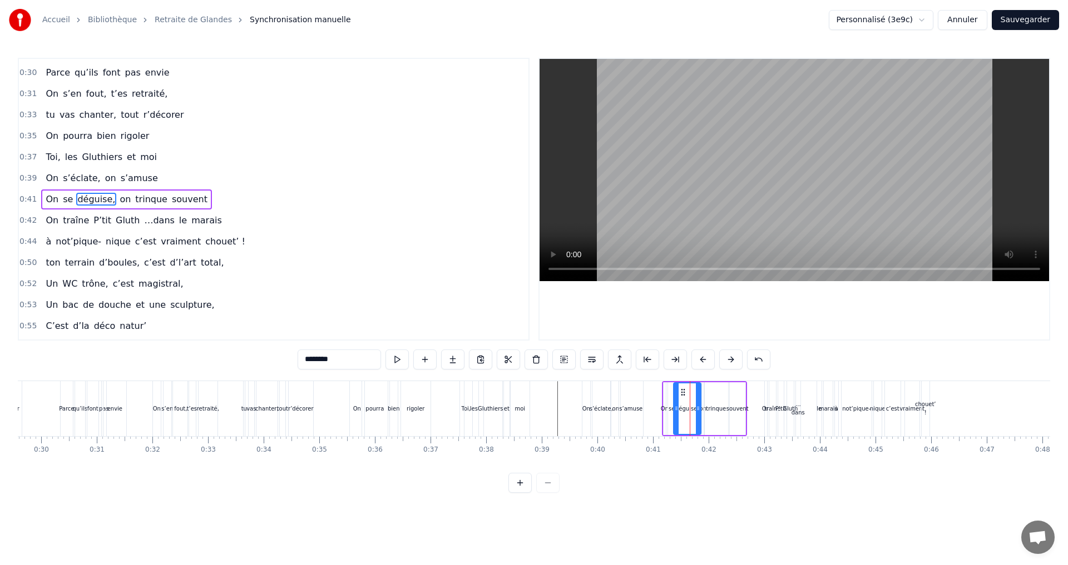
click at [684, 391] on icon at bounding box center [682, 392] width 9 height 9
click at [734, 481] on div "0:07 Faut rien raté, c'est ta soirée 0:09 Les 4 saisons et les Gluthiers 0:11 T…" at bounding box center [534, 275] width 1032 height 435
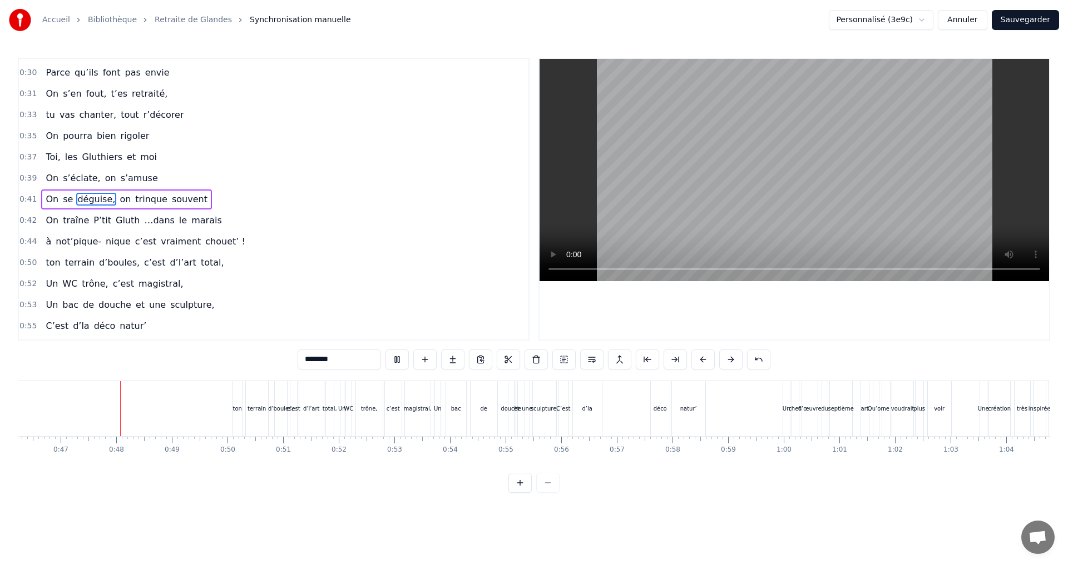
scroll to position [0, 2580]
click at [401, 361] on button at bounding box center [396, 360] width 23 height 20
click at [445, 406] on div "bac" at bounding box center [446, 409] width 10 height 8
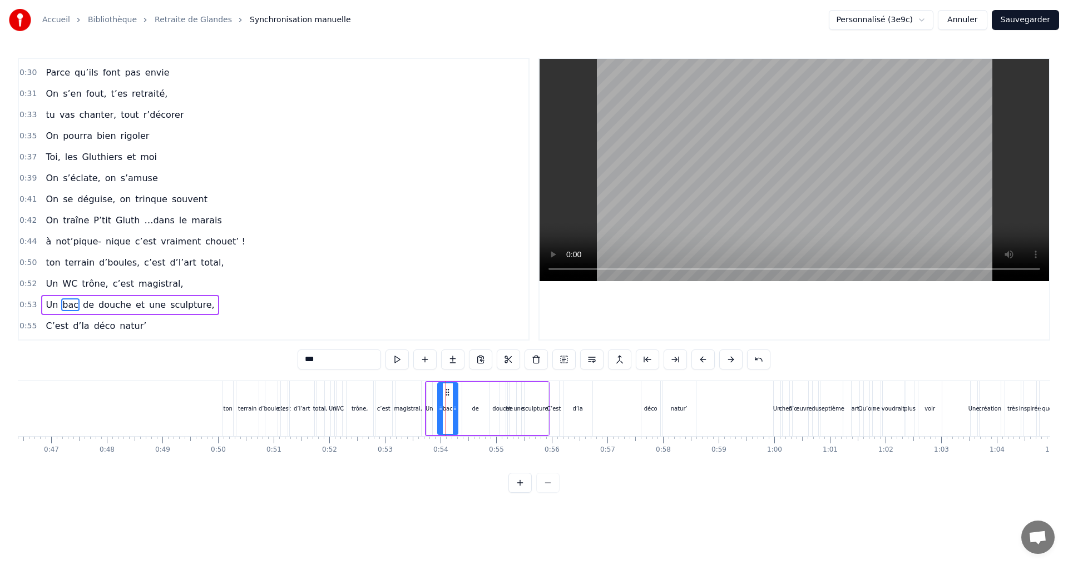
scroll to position [335, 0]
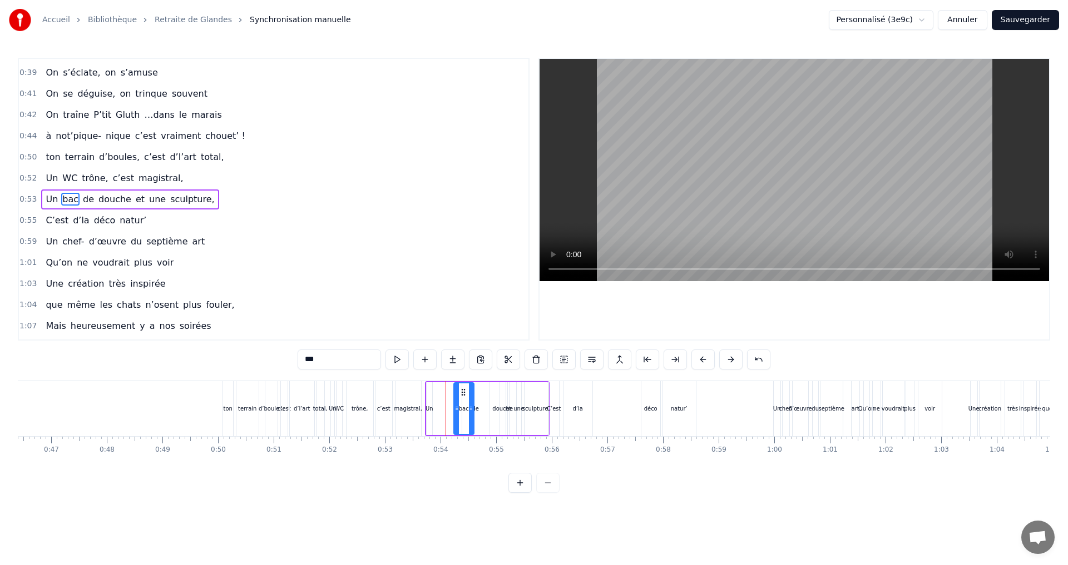
drag, startPoint x: 449, startPoint y: 391, endPoint x: 465, endPoint y: 390, distance: 16.2
click at [465, 390] on icon at bounding box center [463, 392] width 9 height 9
click at [431, 393] on div "Un" at bounding box center [429, 409] width 6 height 53
drag, startPoint x: 438, startPoint y: 391, endPoint x: 460, endPoint y: 391, distance: 22.8
click at [460, 391] on icon at bounding box center [459, 392] width 9 height 9
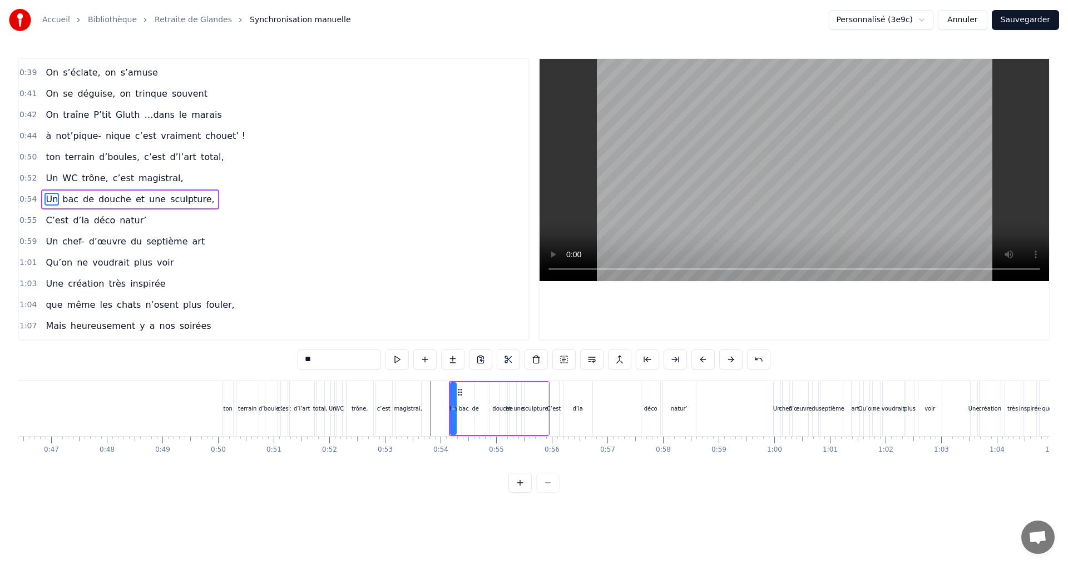
click at [463, 406] on div "de" at bounding box center [475, 409] width 27 height 53
click at [401, 408] on div "magistral," at bounding box center [408, 409] width 28 height 8
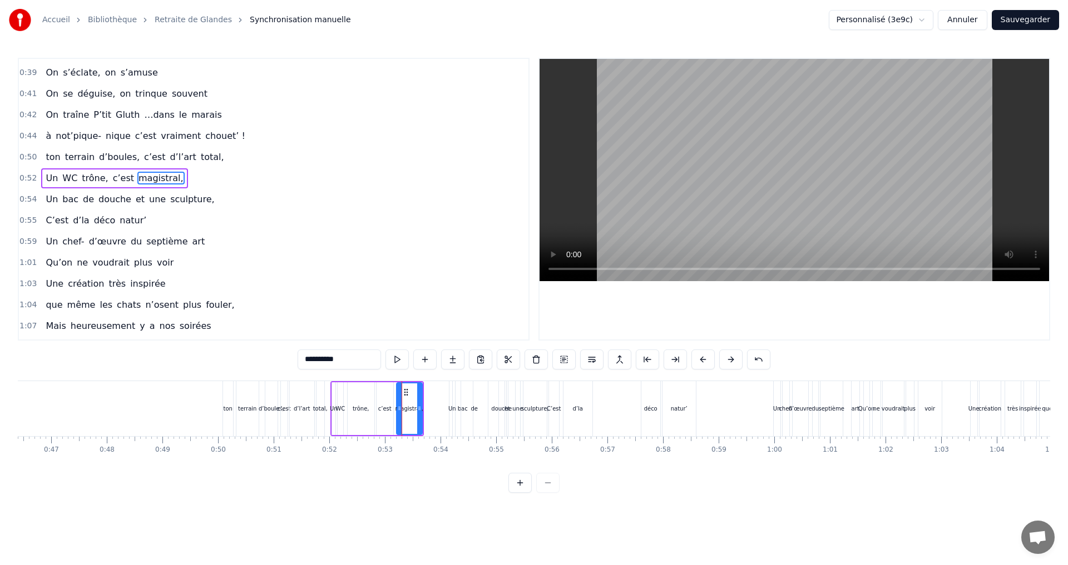
scroll to position [314, 0]
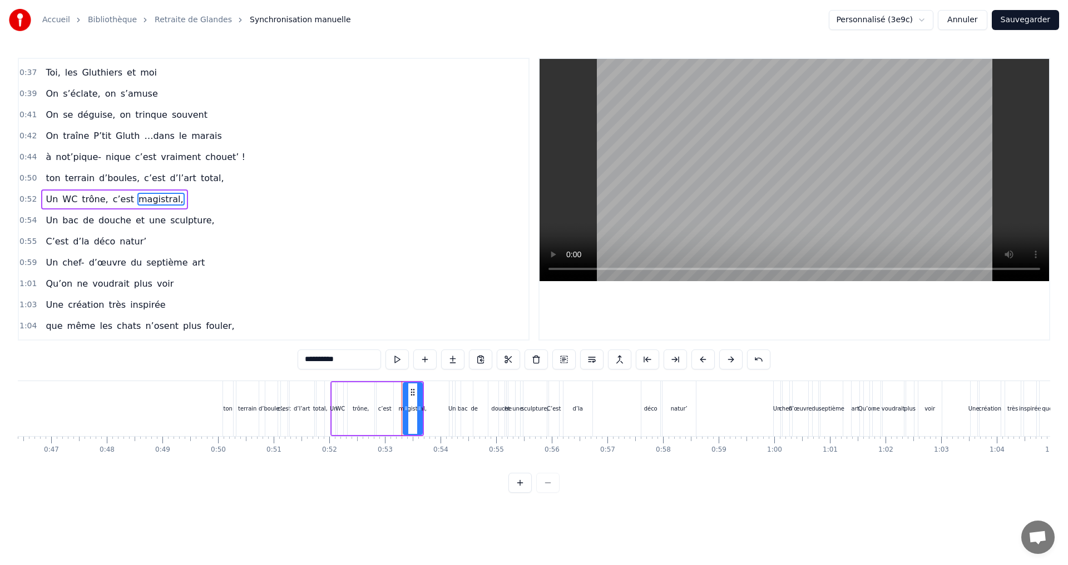
drag, startPoint x: 400, startPoint y: 409, endPoint x: 406, endPoint y: 409, distance: 6.7
click at [406, 409] on circle at bounding box center [406, 409] width 1 height 1
click at [383, 409] on div "c’est" at bounding box center [384, 409] width 13 height 8
drag, startPoint x: 384, startPoint y: 392, endPoint x: 393, endPoint y: 394, distance: 8.5
click at [393, 394] on icon at bounding box center [394, 392] width 9 height 9
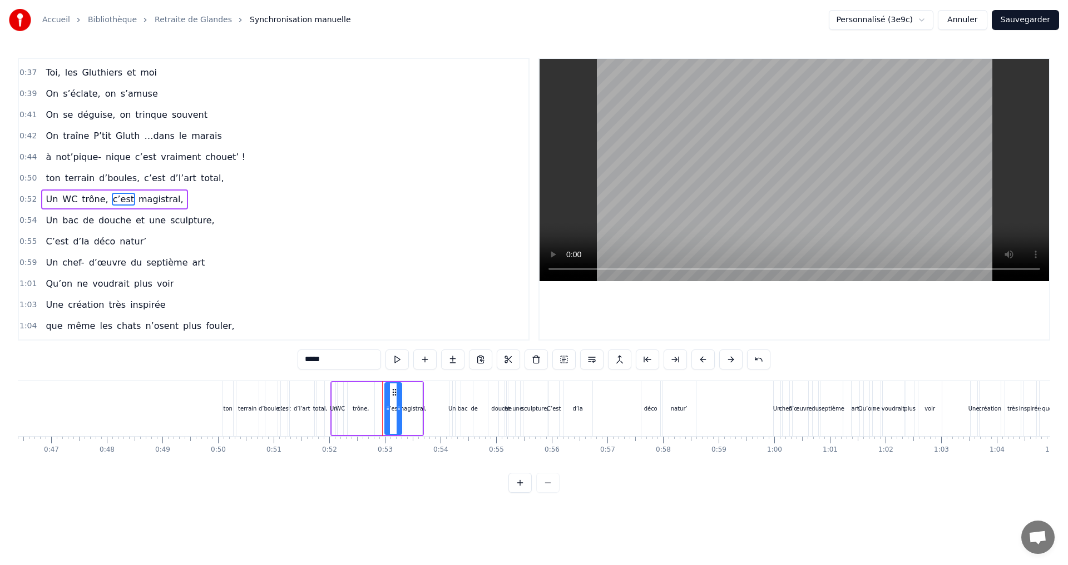
click at [363, 407] on div "trône," at bounding box center [361, 409] width 17 height 8
drag, startPoint x: 356, startPoint y: 390, endPoint x: 374, endPoint y: 394, distance: 18.2
click at [374, 394] on icon at bounding box center [374, 392] width 9 height 9
click at [340, 408] on div "WC" at bounding box center [339, 409] width 9 height 8
drag, startPoint x: 359, startPoint y: 395, endPoint x: 372, endPoint y: 395, distance: 12.8
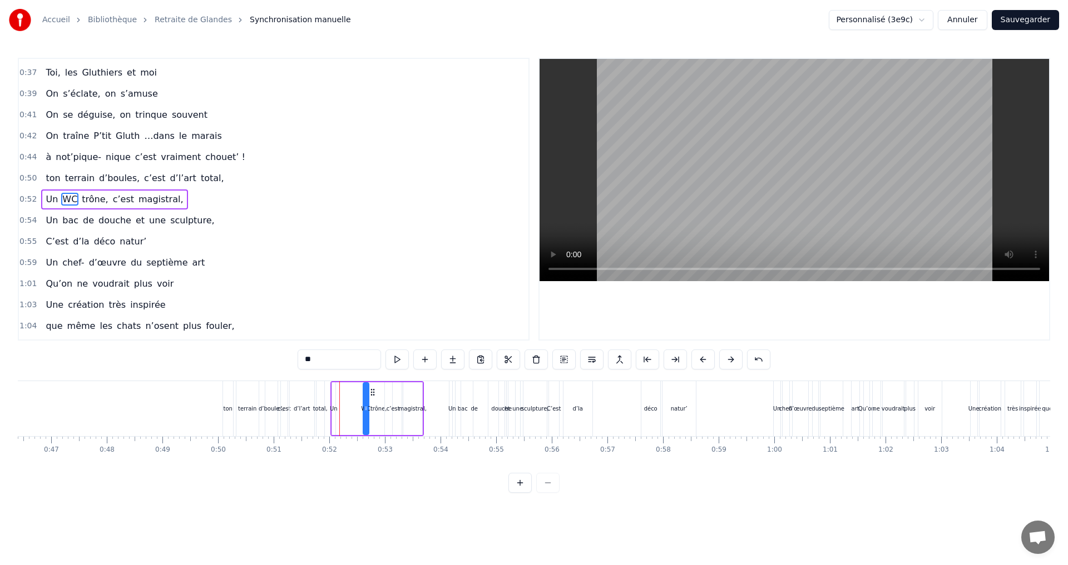
click at [372, 395] on icon at bounding box center [372, 392] width 9 height 9
click at [334, 405] on div "Un" at bounding box center [334, 409] width 8 height 8
type input "**"
drag, startPoint x: 353, startPoint y: 394, endPoint x: 364, endPoint y: 396, distance: 11.2
click at [364, 396] on icon at bounding box center [365, 392] width 9 height 9
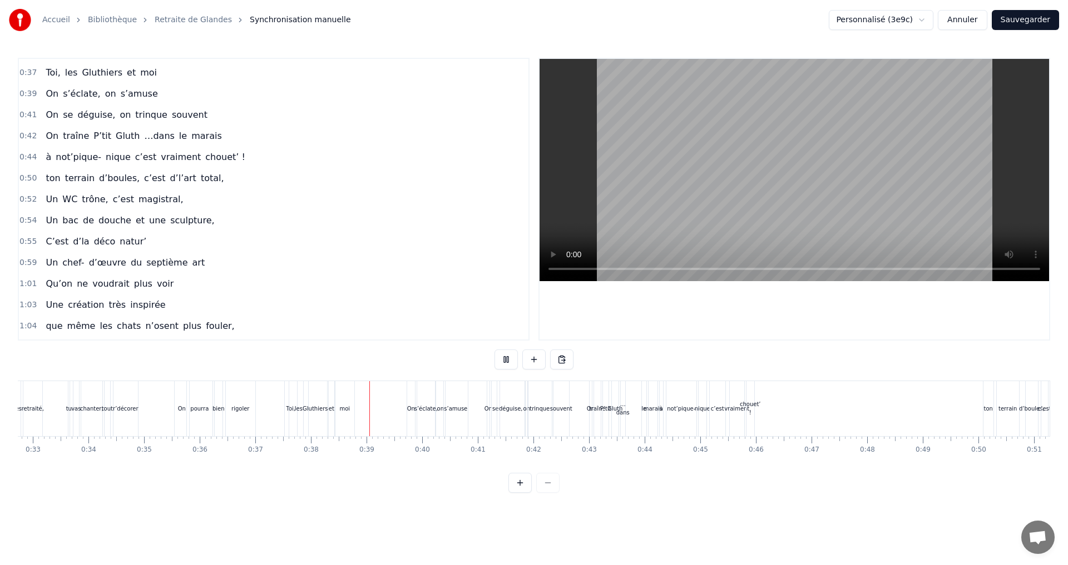
scroll to position [0, 2096]
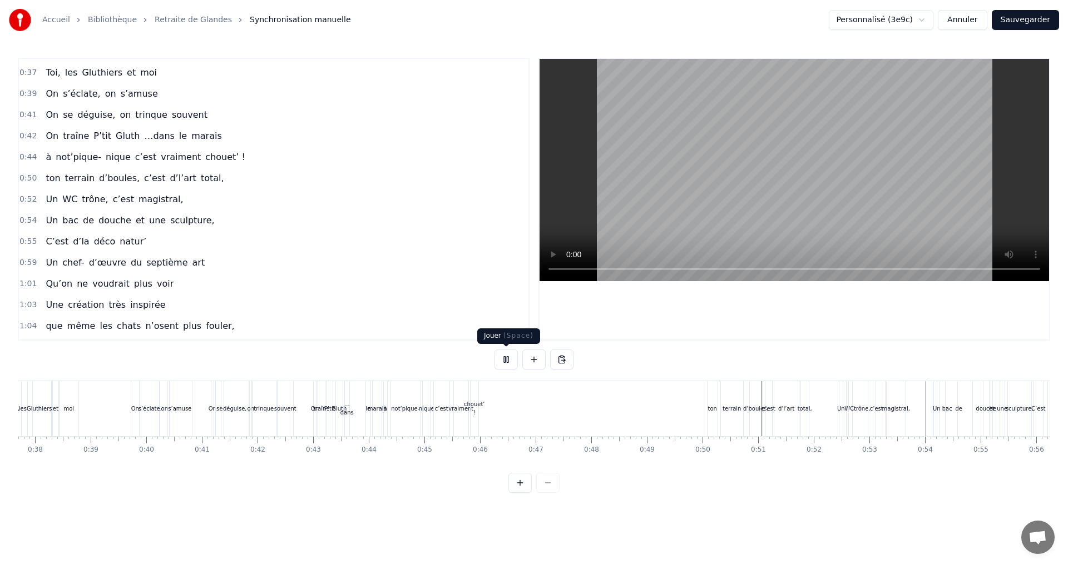
click at [508, 356] on button at bounding box center [505, 360] width 23 height 20
click at [786, 408] on div "d’l’art" at bounding box center [786, 409] width 17 height 8
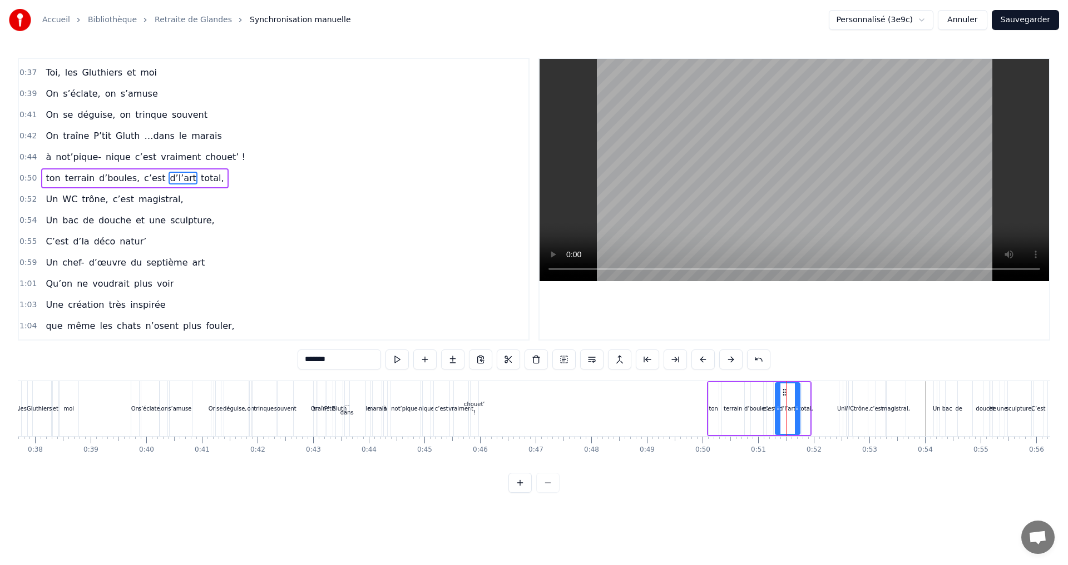
scroll to position [292, 0]
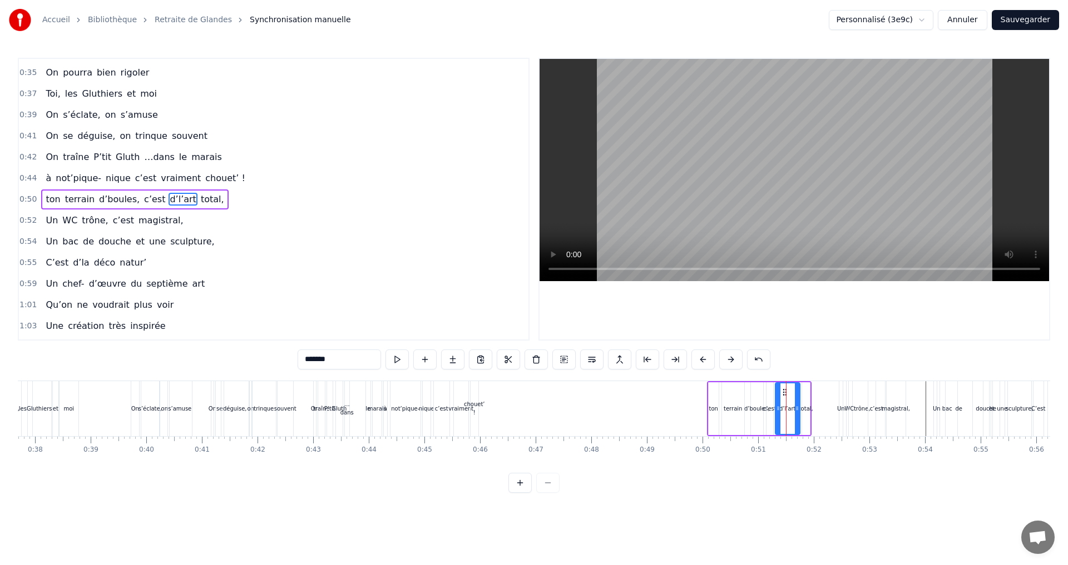
click at [809, 383] on div "total," at bounding box center [805, 409] width 9 height 53
drag, startPoint x: 811, startPoint y: 395, endPoint x: 833, endPoint y: 394, distance: 22.3
click at [833, 394] on icon at bounding box center [833, 392] width 9 height 9
click at [790, 409] on div "d’l’art" at bounding box center [787, 409] width 17 height 8
drag, startPoint x: 782, startPoint y: 391, endPoint x: 805, endPoint y: 394, distance: 23.0
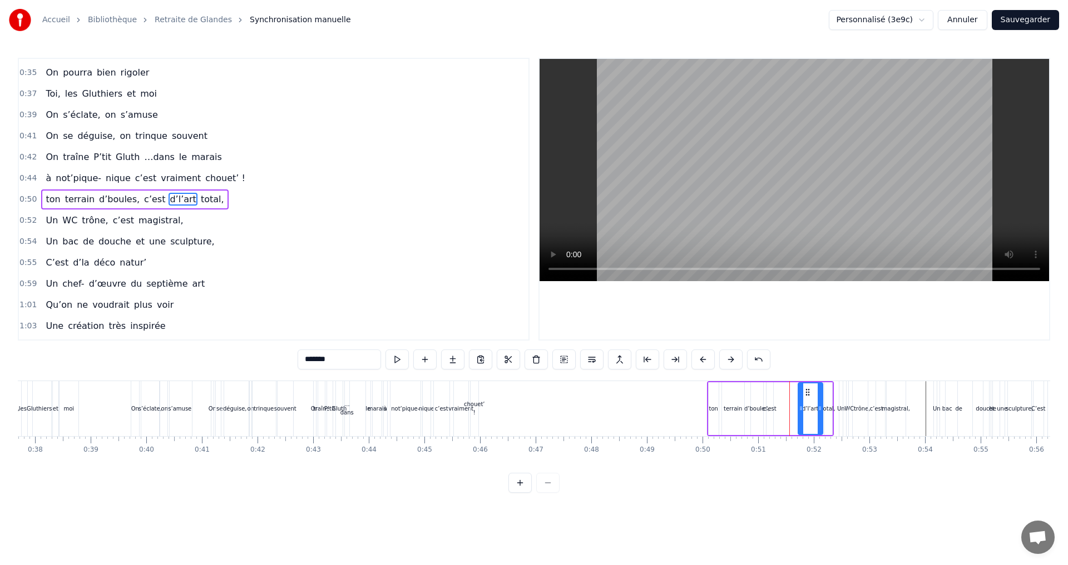
click at [805, 394] on icon at bounding box center [807, 392] width 9 height 9
click at [767, 409] on div "c’est" at bounding box center [769, 409] width 13 height 8
drag, startPoint x: 775, startPoint y: 391, endPoint x: 802, endPoint y: 391, distance: 27.2
click at [802, 391] on icon at bounding box center [802, 392] width 9 height 9
click at [759, 409] on div "d’boules," at bounding box center [757, 409] width 26 height 8
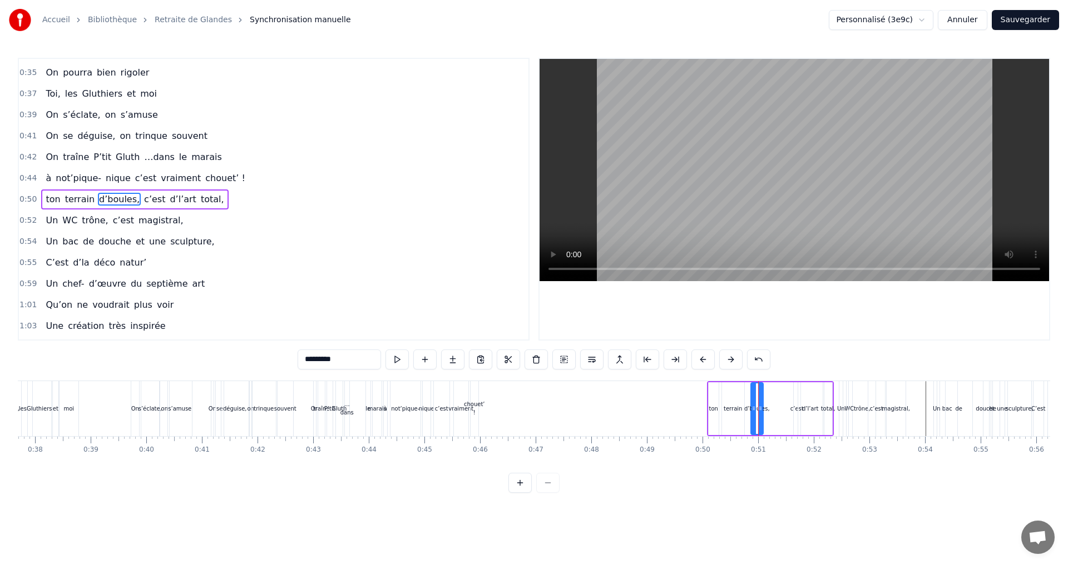
click at [763, 389] on icon at bounding box center [760, 392] width 9 height 9
drag, startPoint x: 763, startPoint y: 396, endPoint x: 786, endPoint y: 396, distance: 23.4
click at [786, 396] on icon at bounding box center [783, 392] width 9 height 9
click at [731, 410] on div "terrain" at bounding box center [732, 409] width 18 height 8
drag, startPoint x: 731, startPoint y: 390, endPoint x: 760, endPoint y: 393, distance: 28.5
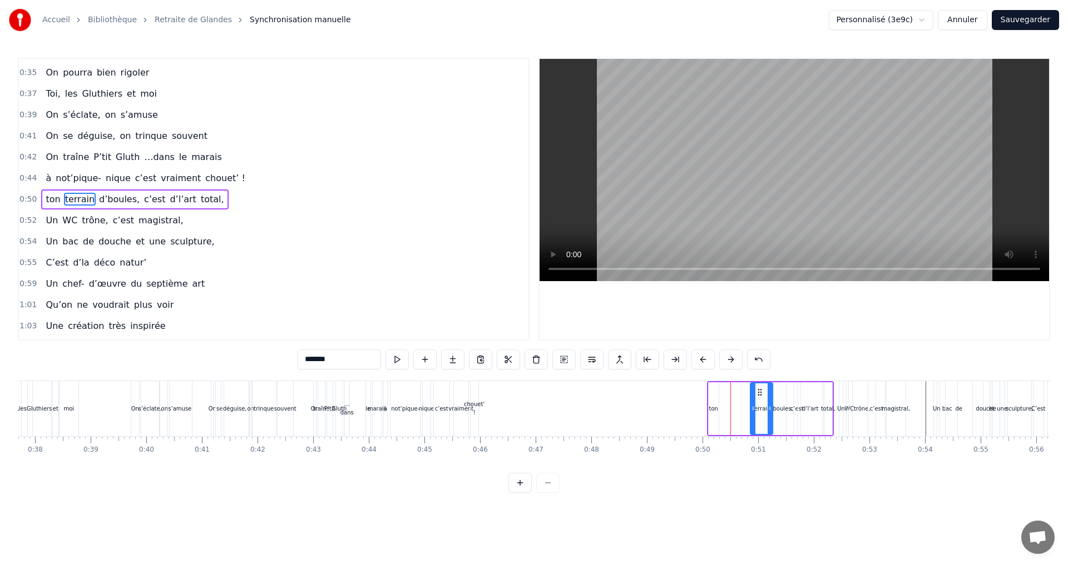
click at [760, 393] on icon at bounding box center [759, 392] width 9 height 9
click at [716, 406] on div "ton" at bounding box center [713, 409] width 9 height 8
drag, startPoint x: 718, startPoint y: 391, endPoint x: 753, endPoint y: 393, distance: 34.5
click at [753, 393] on icon at bounding box center [752, 392] width 9 height 9
click at [843, 487] on div "0:07 Faut rien raté, c'est ta soirée 0:09 Les 4 saisons et les Gluthiers 0:11 T…" at bounding box center [534, 275] width 1032 height 435
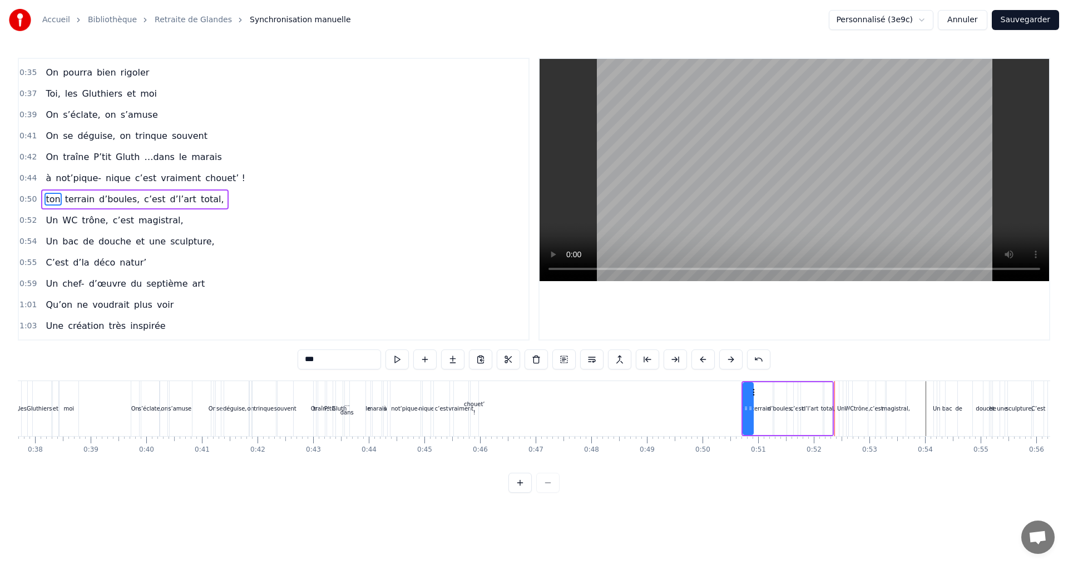
click at [827, 409] on div "total," at bounding box center [828, 409] width 14 height 8
click at [829, 391] on icon at bounding box center [830, 392] width 9 height 9
click at [862, 408] on div "trône," at bounding box center [861, 409] width 17 height 8
type input "******"
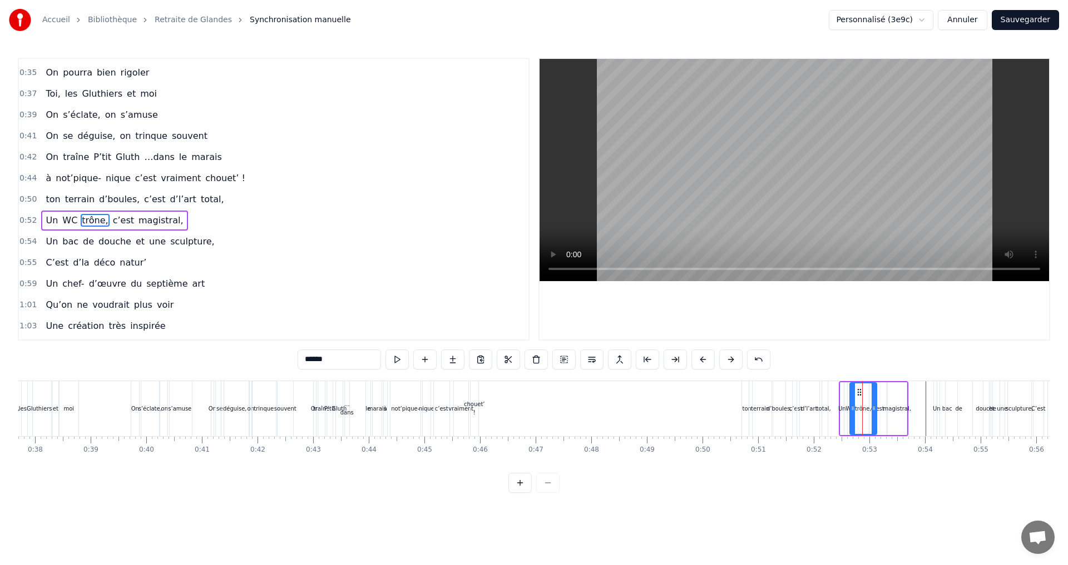
scroll to position [314, 0]
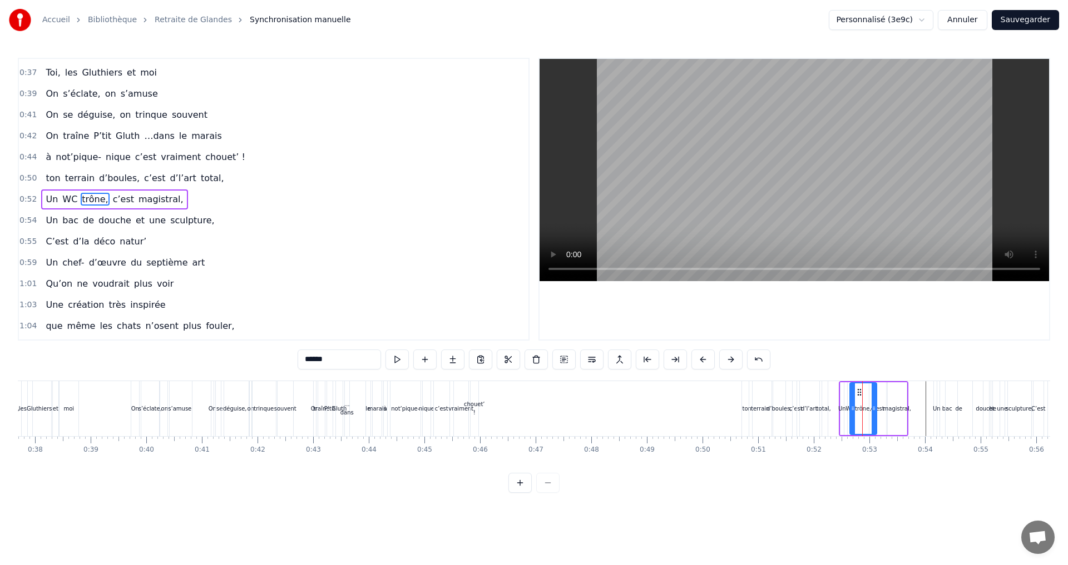
click at [897, 381] on div "Un WC trône, c’est magistral," at bounding box center [873, 408] width 70 height 55
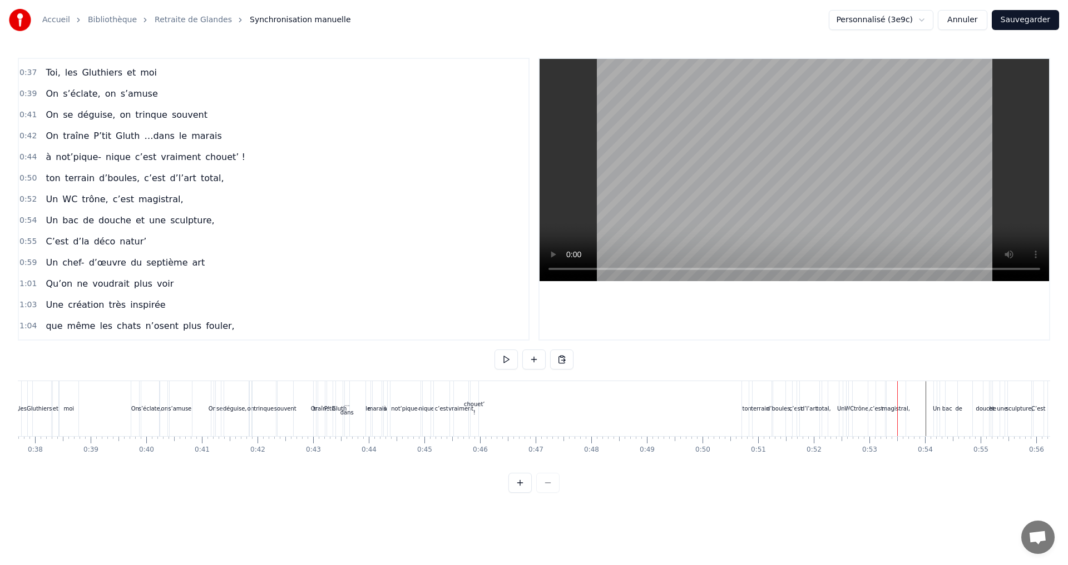
click at [897, 381] on div at bounding box center [897, 408] width 1 height 55
click at [897, 386] on div "magistral," at bounding box center [895, 408] width 19 height 55
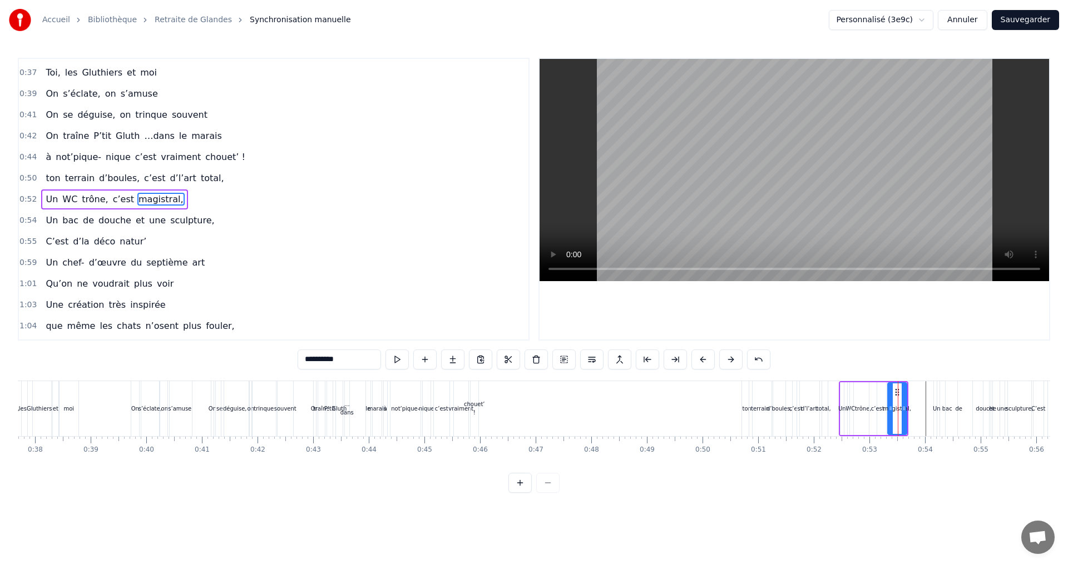
click at [917, 359] on div "0:07 Faut rien raté, c'est ta soirée 0:09 Les 4 saisons et les Gluthiers 0:11 T…" at bounding box center [534, 275] width 1032 height 435
click at [873, 383] on div "c’est" at bounding box center [877, 409] width 18 height 53
type input "*****"
click at [863, 381] on div "Un WC trône, c’est magistral," at bounding box center [873, 408] width 70 height 55
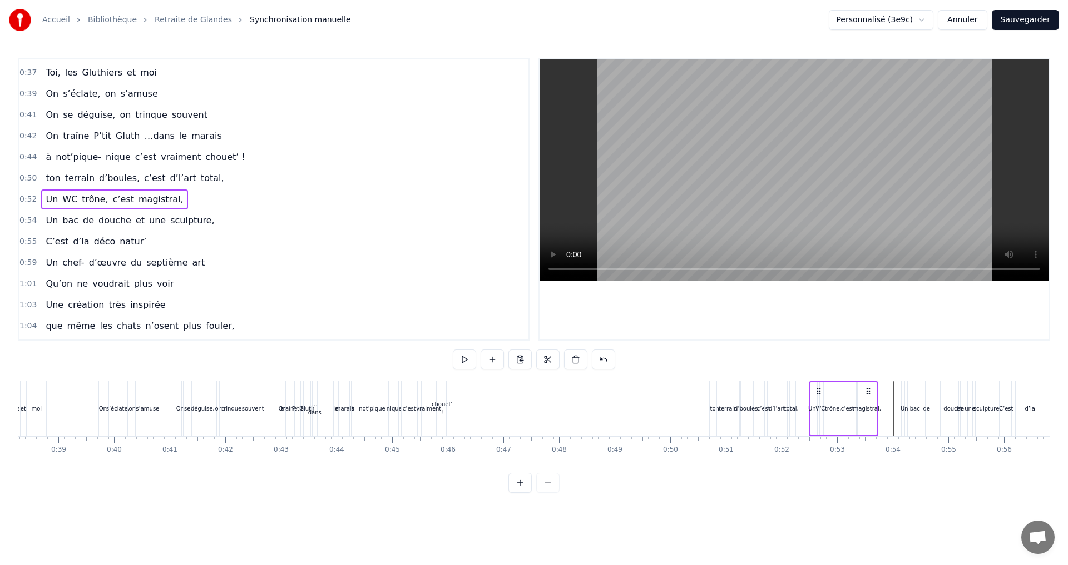
scroll to position [0, 2134]
drag, startPoint x: 899, startPoint y: 393, endPoint x: 859, endPoint y: 394, distance: 39.5
click at [859, 394] on icon at bounding box center [858, 391] width 9 height 9
click at [847, 474] on div "0:07 Faut rien raté, c'est ta soirée 0:09 Les 4 saisons et les Gluthiers 0:11 T…" at bounding box center [534, 275] width 1032 height 435
click at [826, 408] on div "trône," at bounding box center [823, 409] width 17 height 8
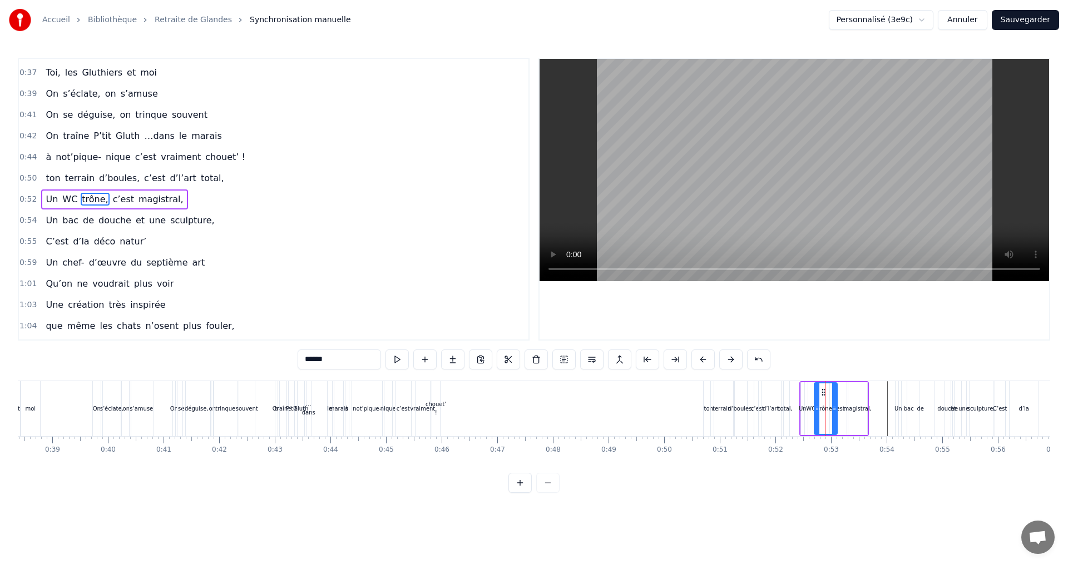
click at [816, 410] on icon at bounding box center [817, 408] width 4 height 9
click at [826, 391] on icon at bounding box center [824, 392] width 9 height 9
click at [811, 410] on div "WC" at bounding box center [810, 409] width 9 height 8
click at [818, 394] on icon at bounding box center [819, 392] width 9 height 9
click at [803, 410] on div "Un" at bounding box center [802, 409] width 8 height 8
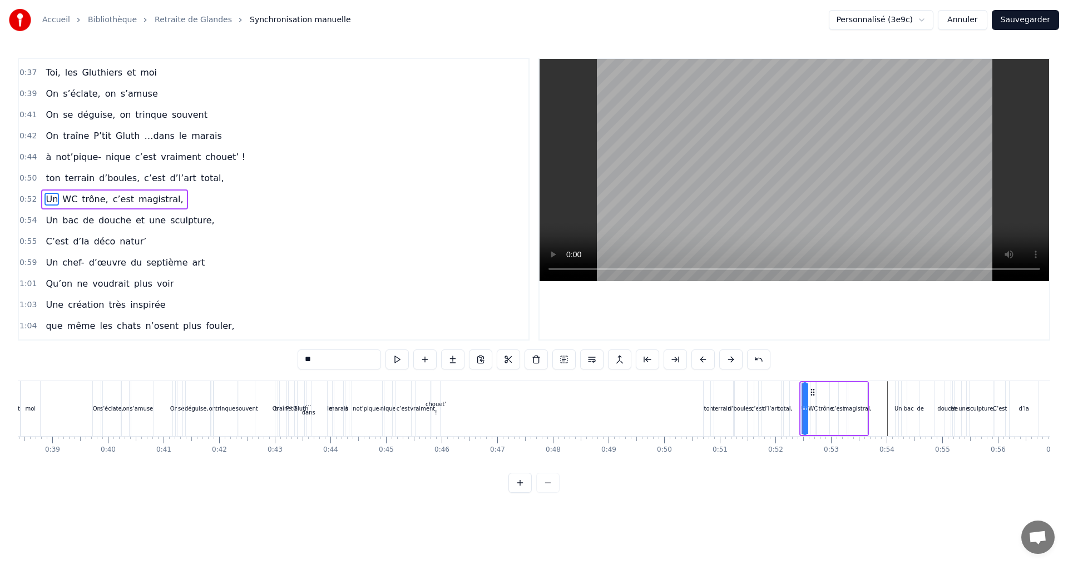
click at [812, 394] on icon at bounding box center [812, 392] width 9 height 9
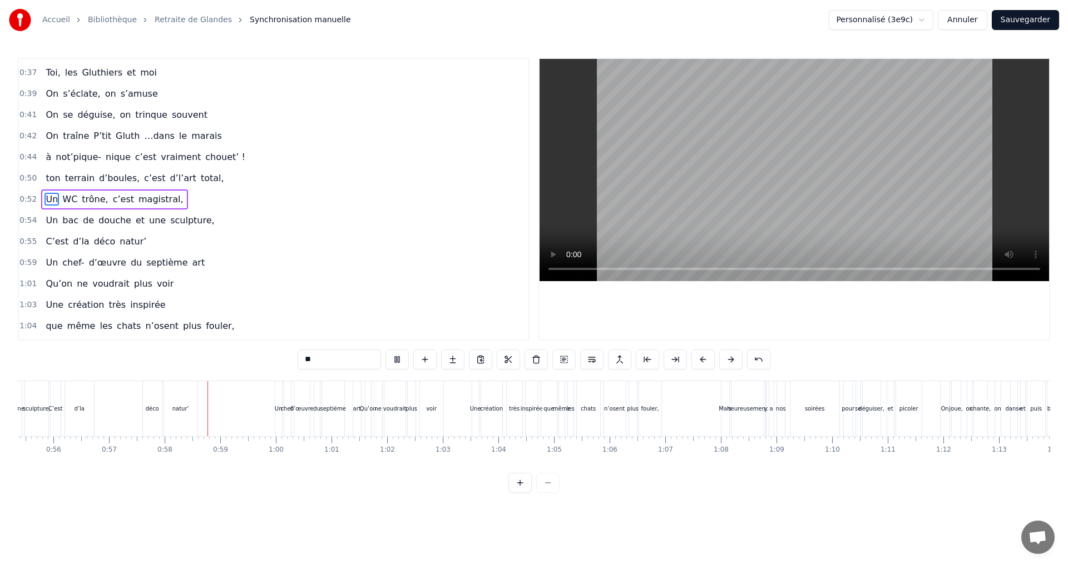
scroll to position [0, 3169]
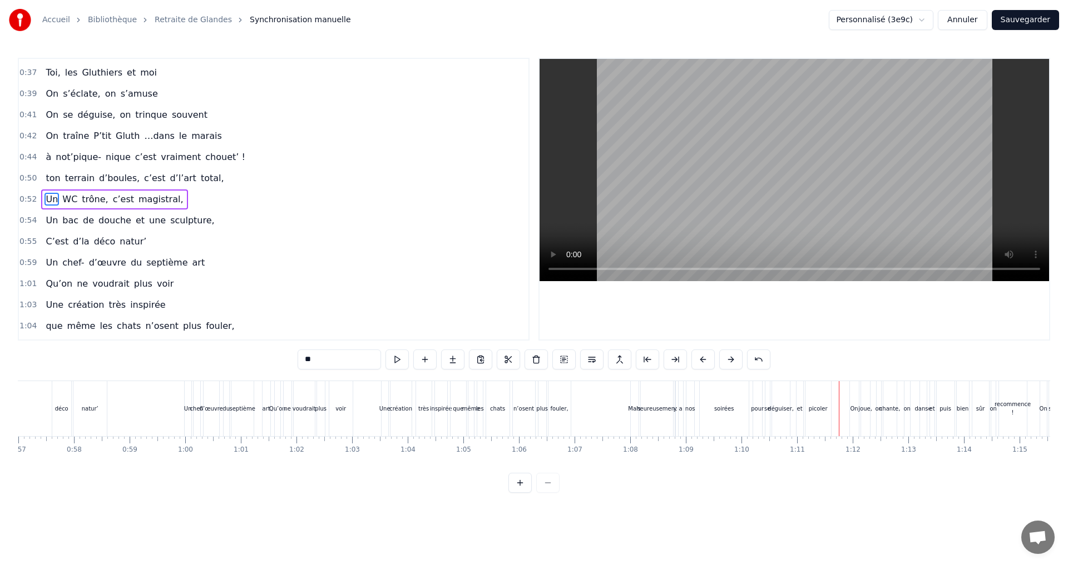
click at [523, 408] on div "n’osent" at bounding box center [523, 409] width 21 height 8
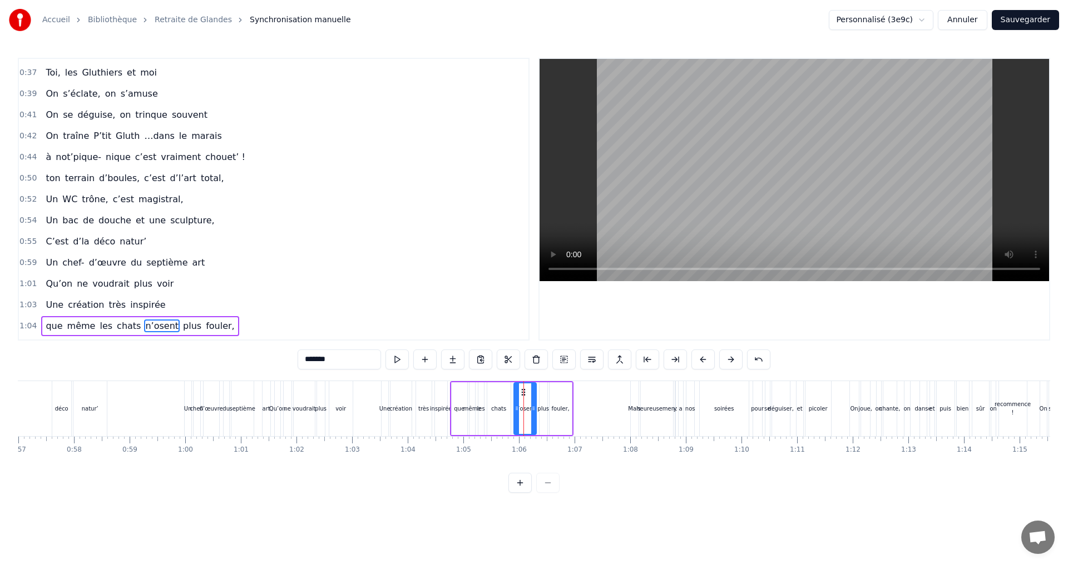
scroll to position [440, 0]
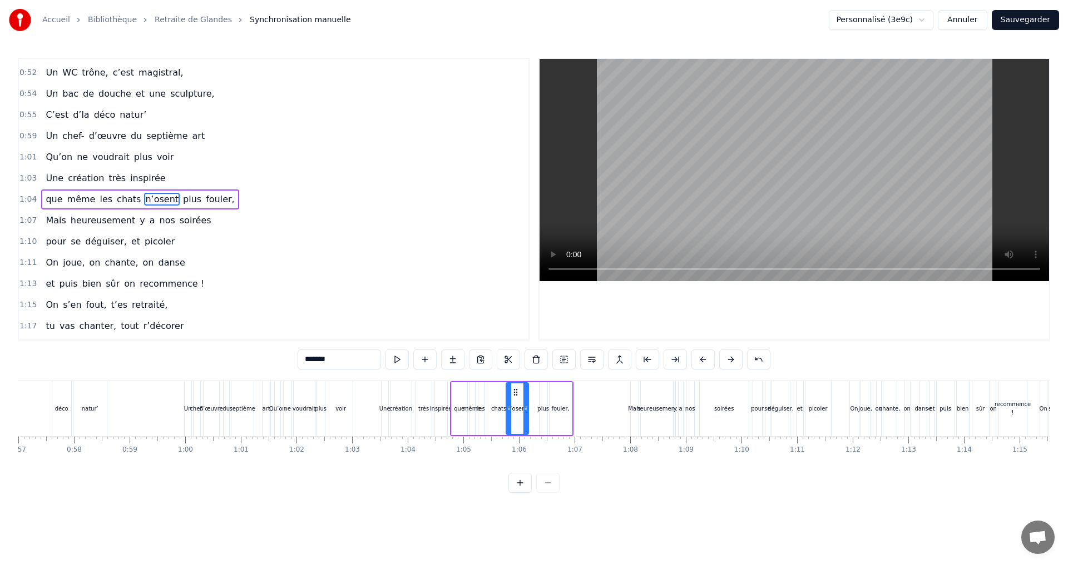
drag, startPoint x: 521, startPoint y: 394, endPoint x: 513, endPoint y: 394, distance: 7.8
click at [513, 394] on icon at bounding box center [515, 392] width 9 height 9
click at [540, 408] on div "plus" at bounding box center [543, 409] width 12 height 8
drag, startPoint x: 548, startPoint y: 393, endPoint x: 539, endPoint y: 392, distance: 8.4
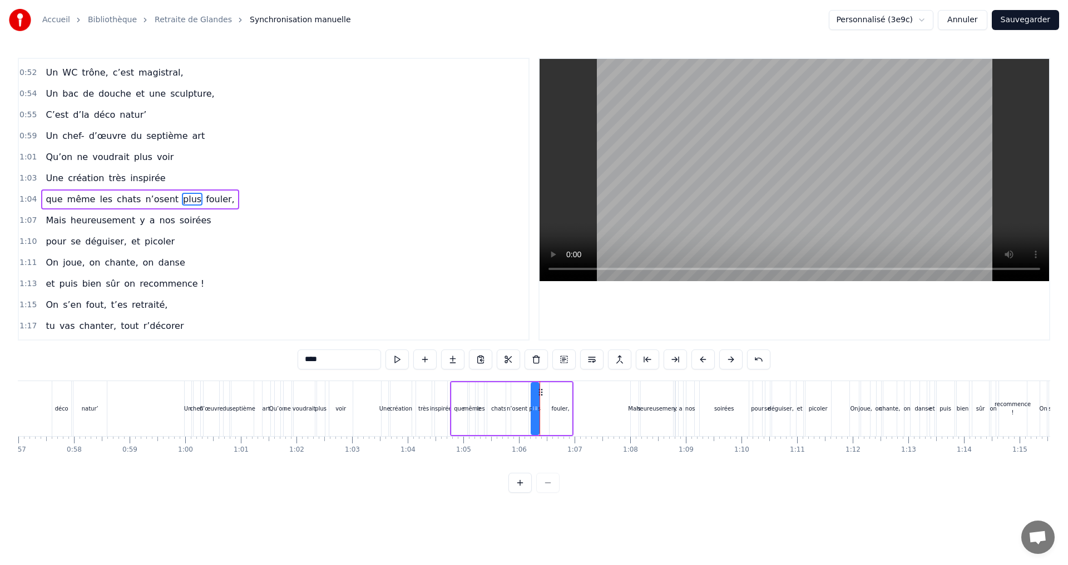
click at [558, 392] on div "fouler," at bounding box center [560, 409] width 22 height 53
click at [550, 394] on icon at bounding box center [550, 392] width 9 height 9
click at [471, 408] on div "même" at bounding box center [472, 409] width 18 height 8
click at [477, 395] on icon at bounding box center [479, 392] width 9 height 9
click at [479, 408] on div "même" at bounding box center [473, 409] width 18 height 8
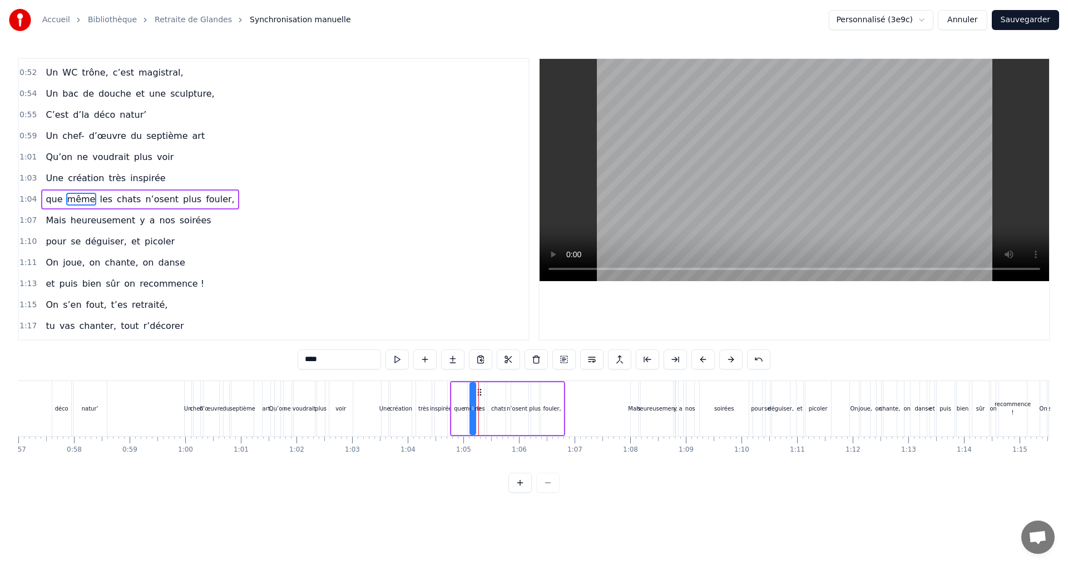
click at [483, 406] on div "les" at bounding box center [481, 409] width 8 height 8
drag, startPoint x: 485, startPoint y: 392, endPoint x: 492, endPoint y: 394, distance: 6.9
click at [492, 394] on icon at bounding box center [494, 392] width 9 height 9
click at [477, 408] on div "même" at bounding box center [473, 409] width 18 height 8
click at [479, 395] on circle at bounding box center [479, 395] width 1 height 1
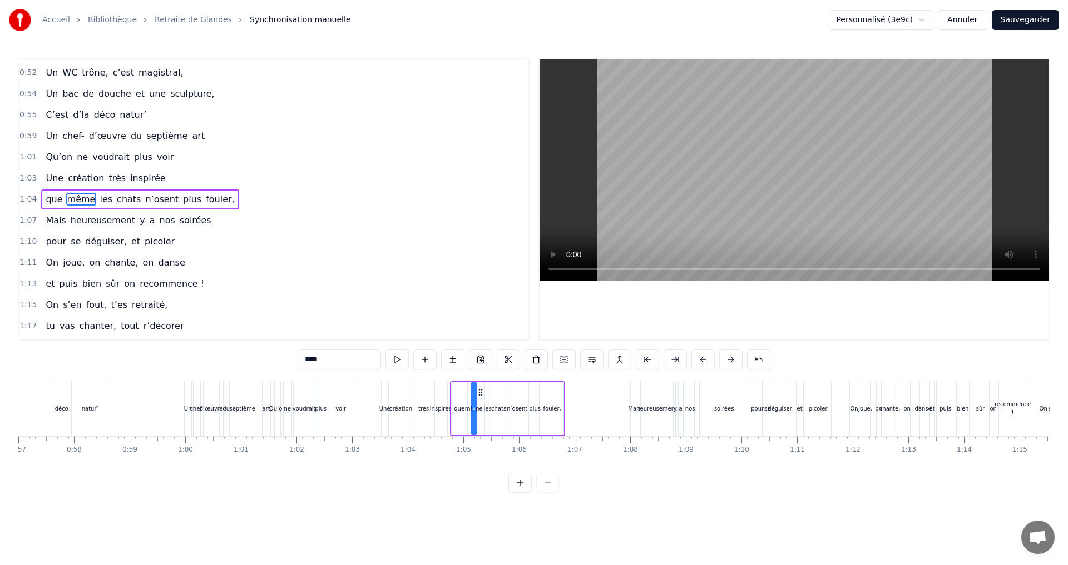
click at [488, 405] on div "chats" at bounding box center [498, 409] width 23 height 53
click at [479, 408] on div "même" at bounding box center [474, 409] width 18 height 8
click at [485, 408] on div "les" at bounding box center [488, 409] width 8 height 8
click at [493, 392] on icon at bounding box center [493, 392] width 9 height 9
click at [494, 410] on div "chats" at bounding box center [498, 409] width 15 height 8
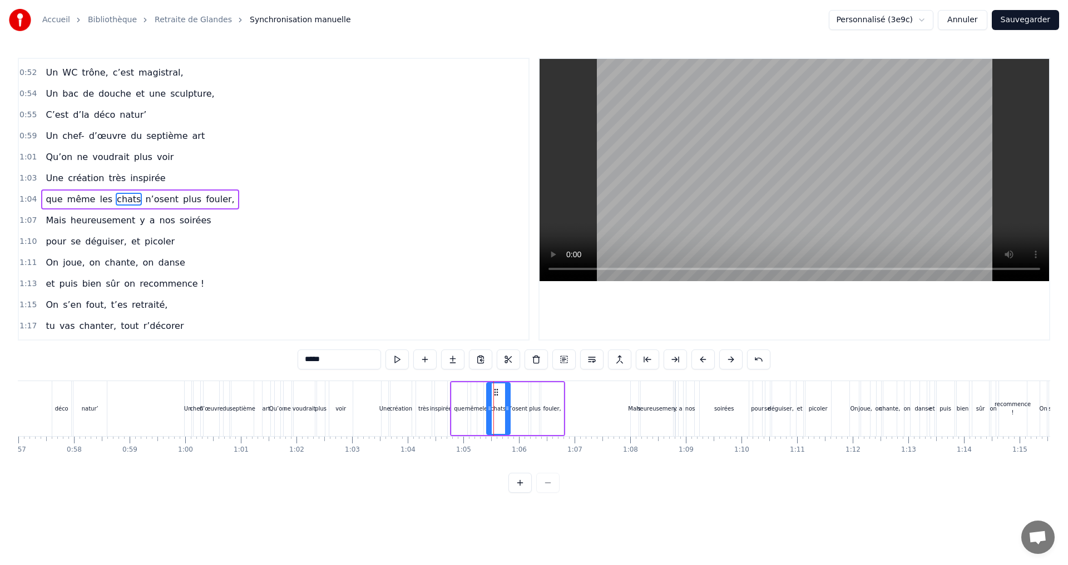
click at [497, 393] on circle at bounding box center [497, 392] width 1 height 1
click at [514, 410] on div "n’osent" at bounding box center [517, 409] width 21 height 8
click at [523, 409] on icon at bounding box center [523, 408] width 4 height 9
click at [515, 394] on icon at bounding box center [513, 392] width 9 height 9
click at [533, 409] on div "plus" at bounding box center [535, 409] width 12 height 8
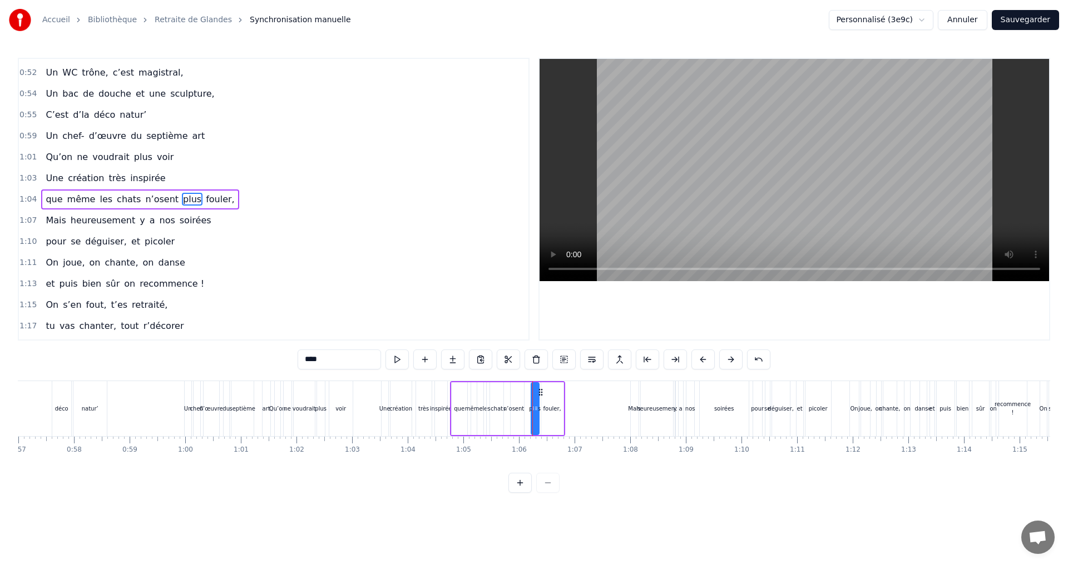
click at [514, 410] on div "n’osent" at bounding box center [513, 409] width 21 height 8
click at [535, 408] on div "plus" at bounding box center [535, 409] width 12 height 8
click at [535, 394] on icon at bounding box center [536, 392] width 9 height 9
click at [547, 408] on div "fouler," at bounding box center [552, 409] width 18 height 8
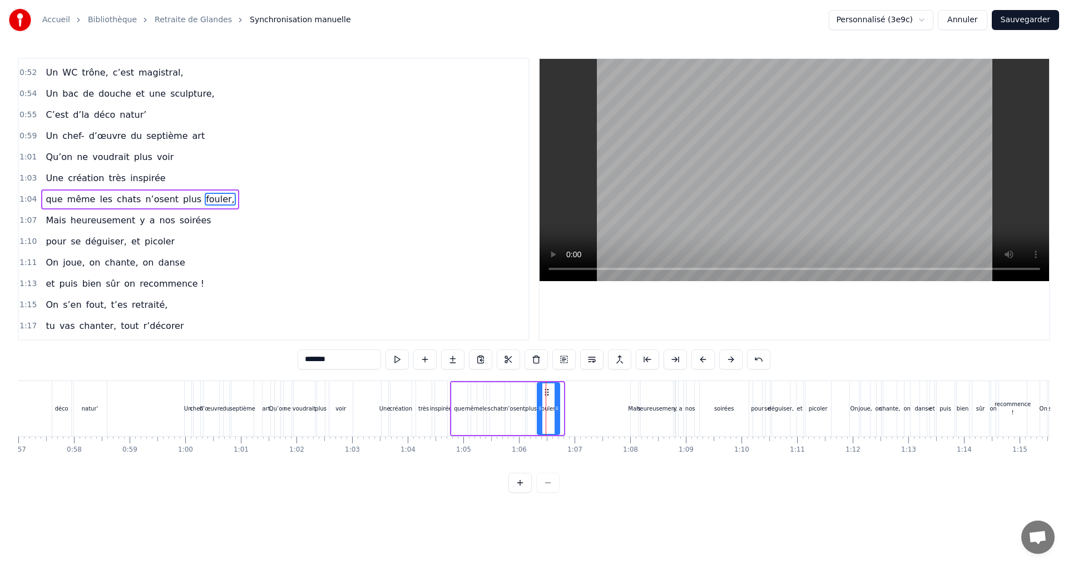
click at [421, 407] on div "très" at bounding box center [423, 409] width 11 height 8
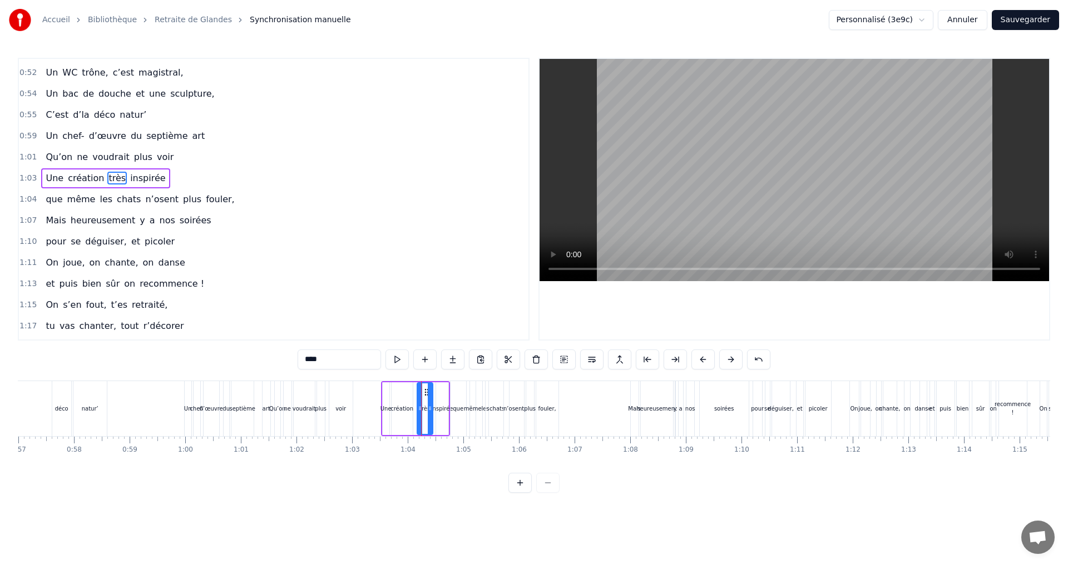
scroll to position [419, 0]
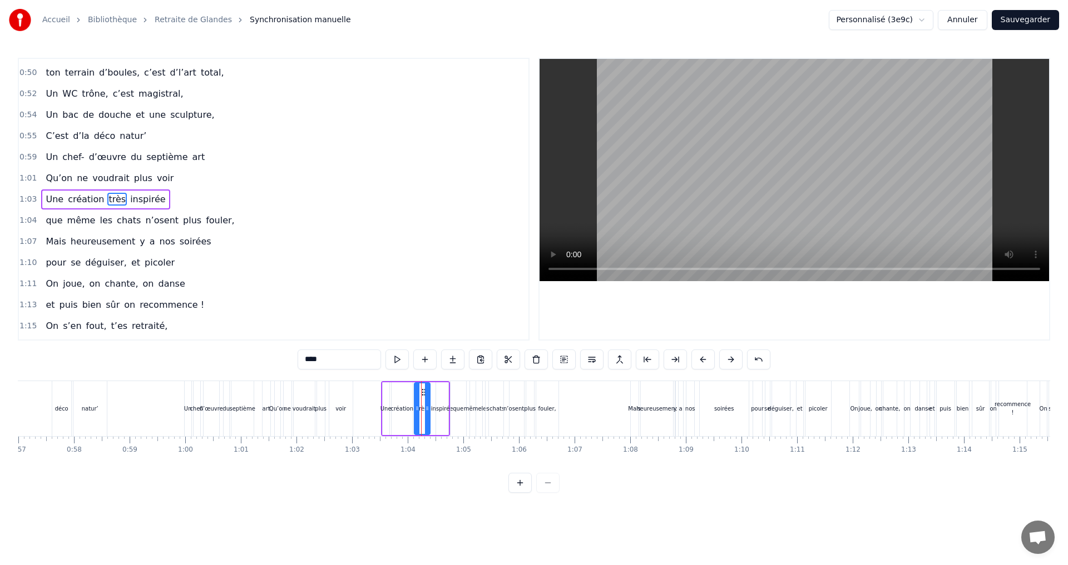
click at [423, 391] on icon at bounding box center [423, 392] width 9 height 9
click at [437, 406] on div "inspirée" at bounding box center [442, 409] width 22 height 8
click at [446, 394] on div at bounding box center [445, 409] width 4 height 51
click at [437, 399] on div at bounding box center [438, 409] width 4 height 51
click at [433, 399] on div at bounding box center [434, 409] width 4 height 51
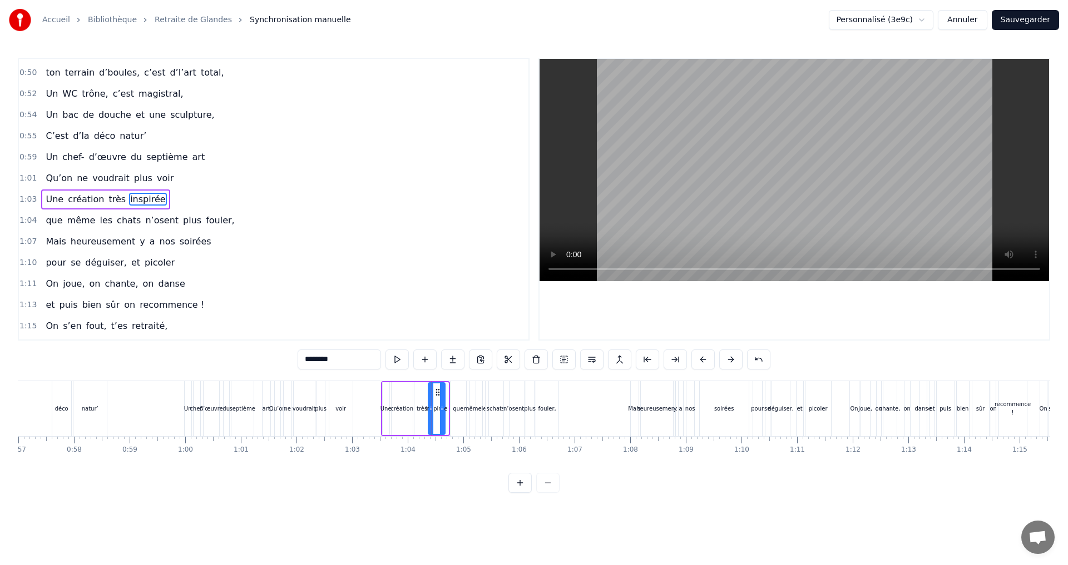
click at [436, 393] on icon at bounding box center [437, 392] width 9 height 9
click at [420, 408] on div "très" at bounding box center [421, 409] width 11 height 8
type input "****"
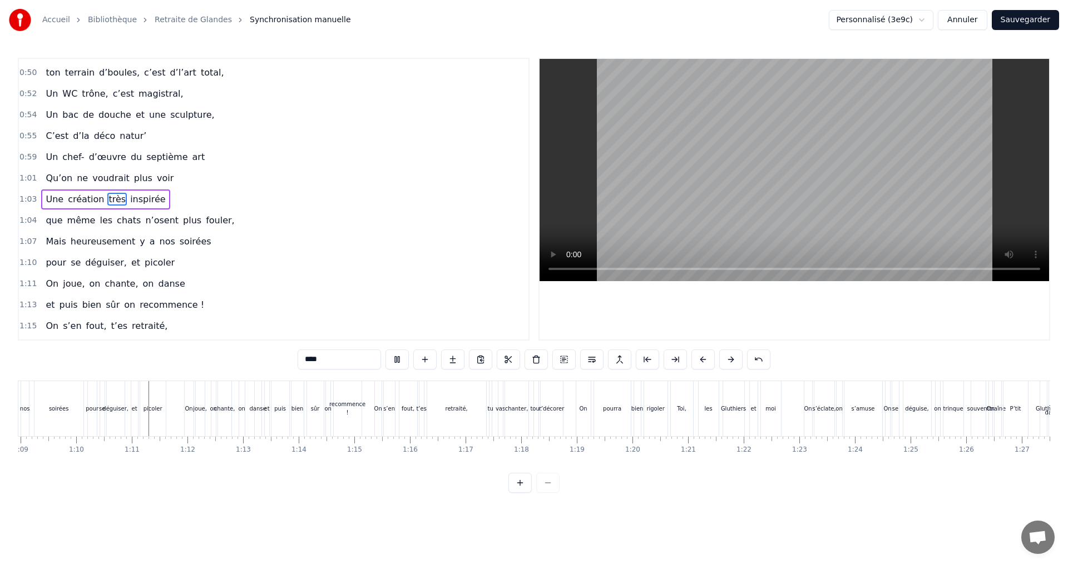
scroll to position [0, 3860]
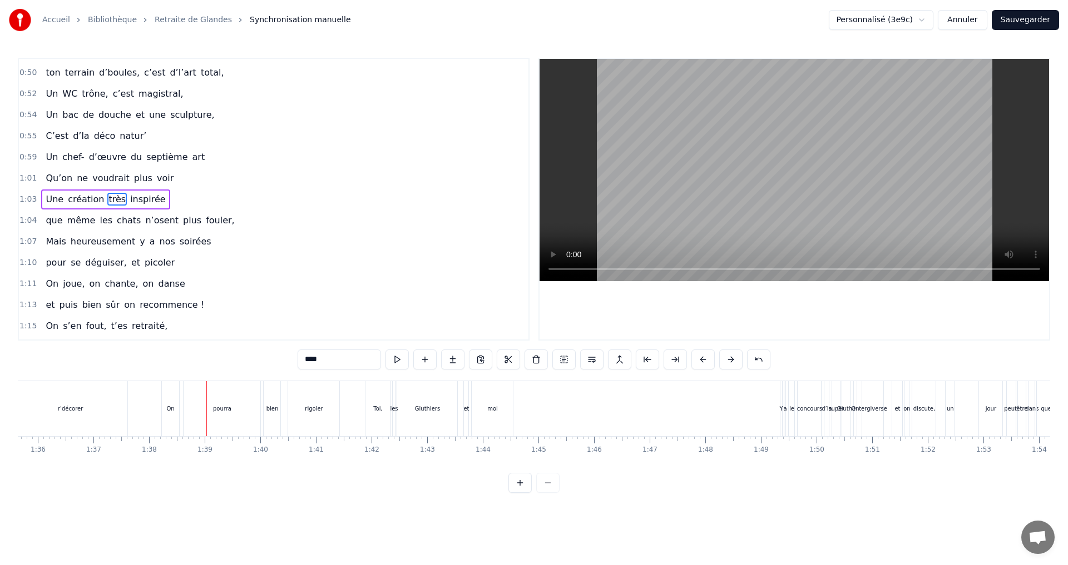
scroll to position [0, 5323]
click at [800, 409] on div "concours" at bounding box center [803, 409] width 25 height 8
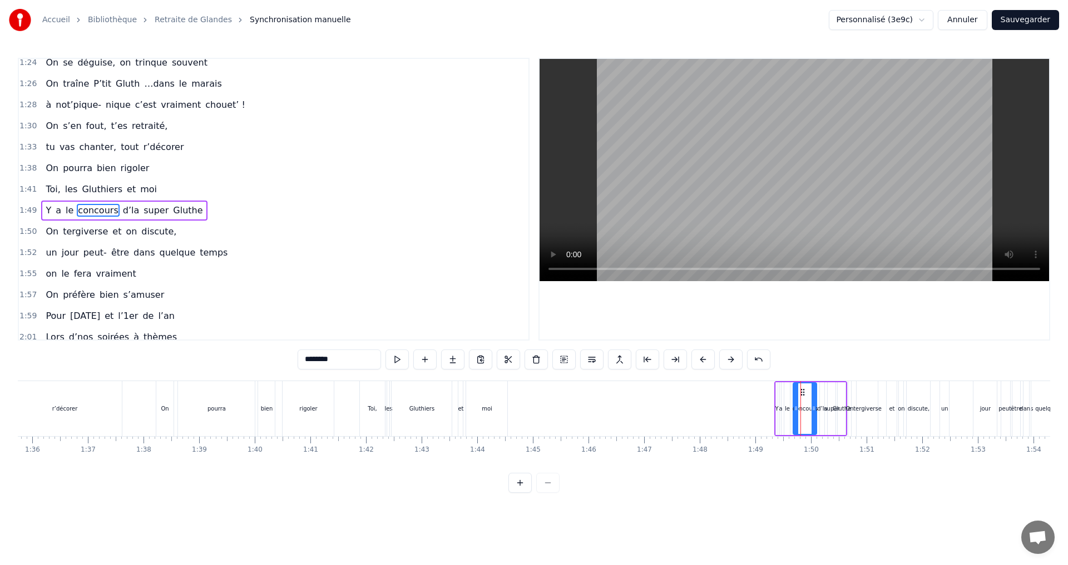
scroll to position [800, 0]
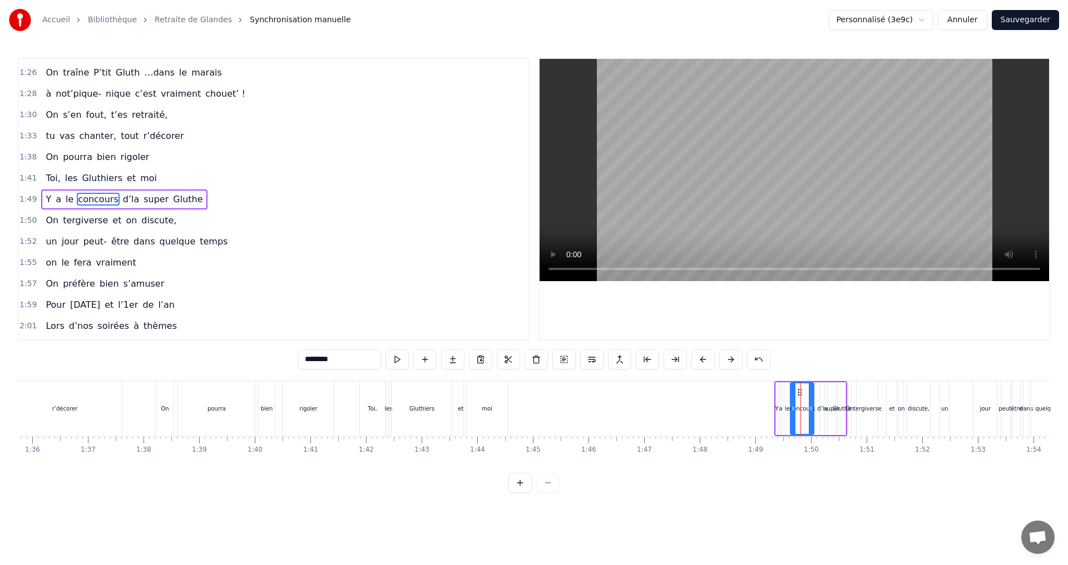
click at [799, 390] on circle at bounding box center [798, 389] width 1 height 1
click at [785, 410] on div "le" at bounding box center [787, 409] width 5 height 8
click at [819, 410] on div "d’la" at bounding box center [822, 409] width 10 height 8
click at [825, 395] on icon at bounding box center [825, 392] width 9 height 9
click at [786, 408] on div "le" at bounding box center [787, 409] width 5 height 8
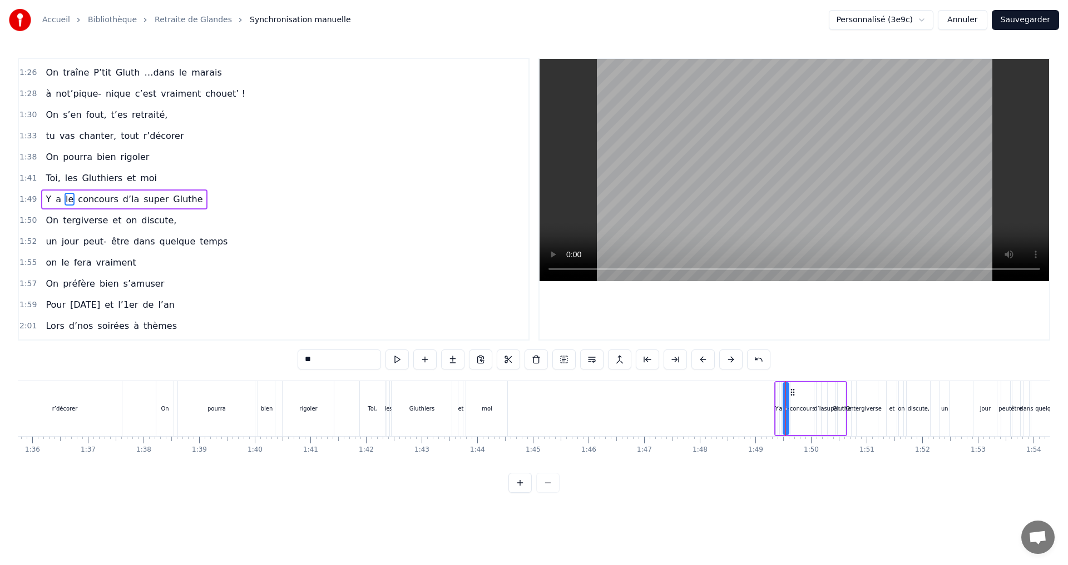
click at [790, 393] on icon at bounding box center [792, 392] width 9 height 9
click at [801, 405] on div "concours" at bounding box center [802, 409] width 25 height 8
click at [809, 408] on icon at bounding box center [809, 408] width 4 height 9
click at [831, 353] on div "0:07 Faut rien raté, c'est ta soirée 0:09 Les 4 saisons et les Gluthiers 0:11 T…" at bounding box center [534, 275] width 1032 height 435
click at [821, 409] on div "d’la" at bounding box center [818, 409] width 10 height 8
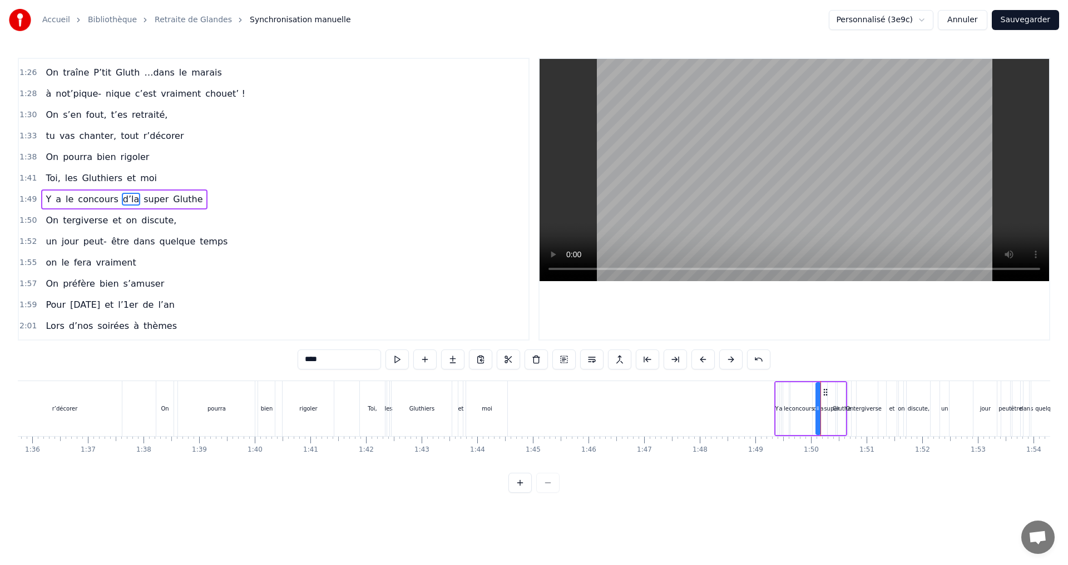
click at [825, 398] on div "Y a le concours d’la super Gluthe" at bounding box center [810, 408] width 73 height 55
click at [801, 408] on div "concours" at bounding box center [800, 409] width 25 height 8
click at [798, 391] on icon at bounding box center [798, 392] width 9 height 9
click at [816, 408] on div "d’la" at bounding box center [818, 409] width 10 height 8
click at [822, 394] on icon at bounding box center [823, 392] width 9 height 9
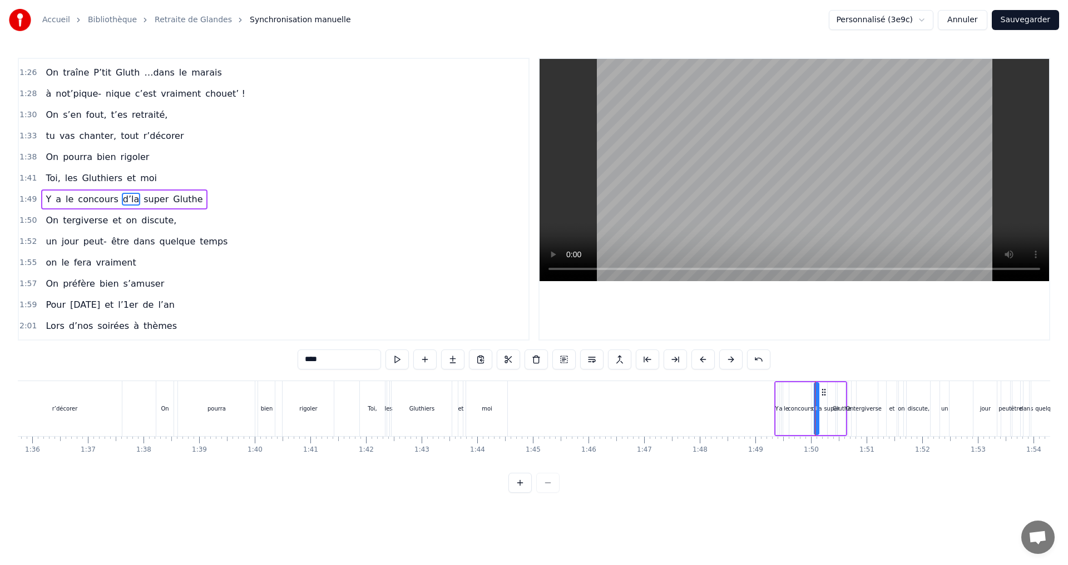
click at [826, 410] on div "super" at bounding box center [831, 409] width 16 height 8
click at [835, 391] on icon at bounding box center [835, 392] width 9 height 9
click at [835, 391] on icon at bounding box center [834, 392] width 9 height 9
click at [838, 406] on div "Gluthe" at bounding box center [841, 409] width 18 height 8
click at [859, 406] on div "tergiverse" at bounding box center [867, 409] width 28 height 8
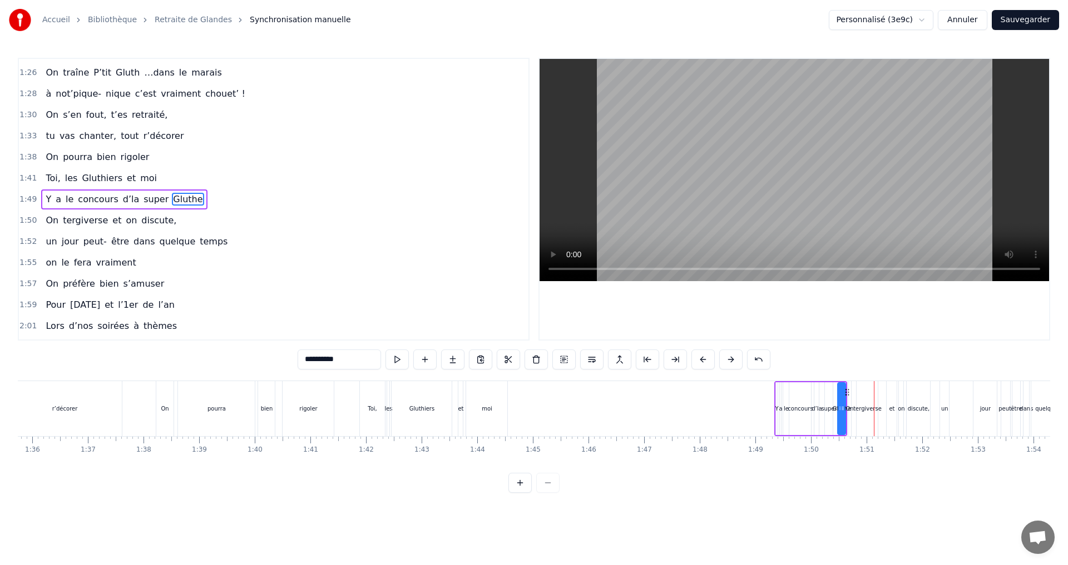
scroll to position [821, 0]
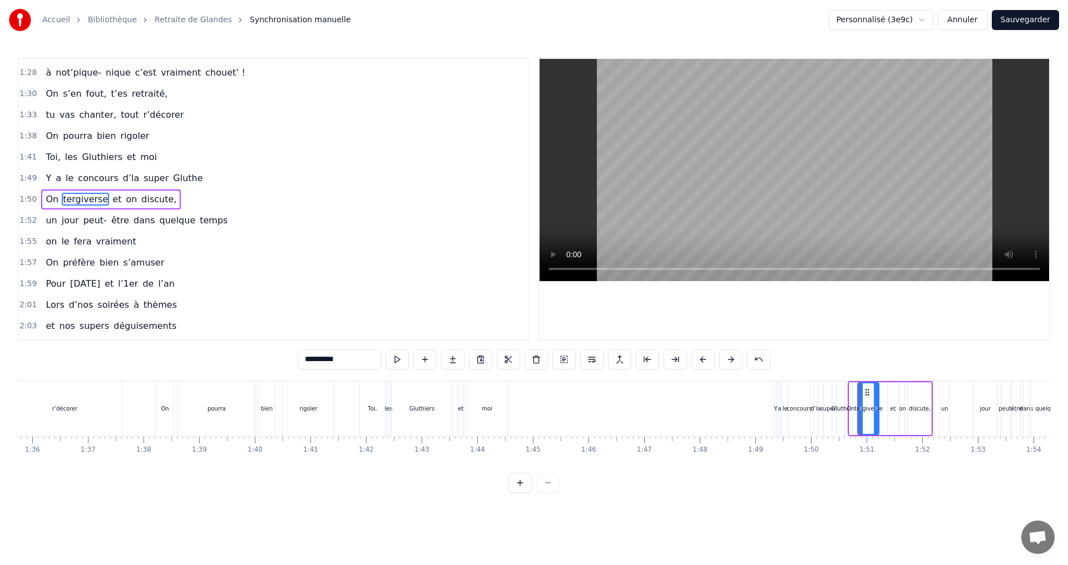
click at [851, 409] on div "On" at bounding box center [850, 409] width 8 height 8
type input "**"
click at [860, 391] on icon at bounding box center [861, 392] width 9 height 9
drag, startPoint x: 891, startPoint y: 390, endPoint x: 882, endPoint y: 391, distance: 9.5
click at [882, 391] on div "On tergiverse et on discute," at bounding box center [891, 408] width 83 height 55
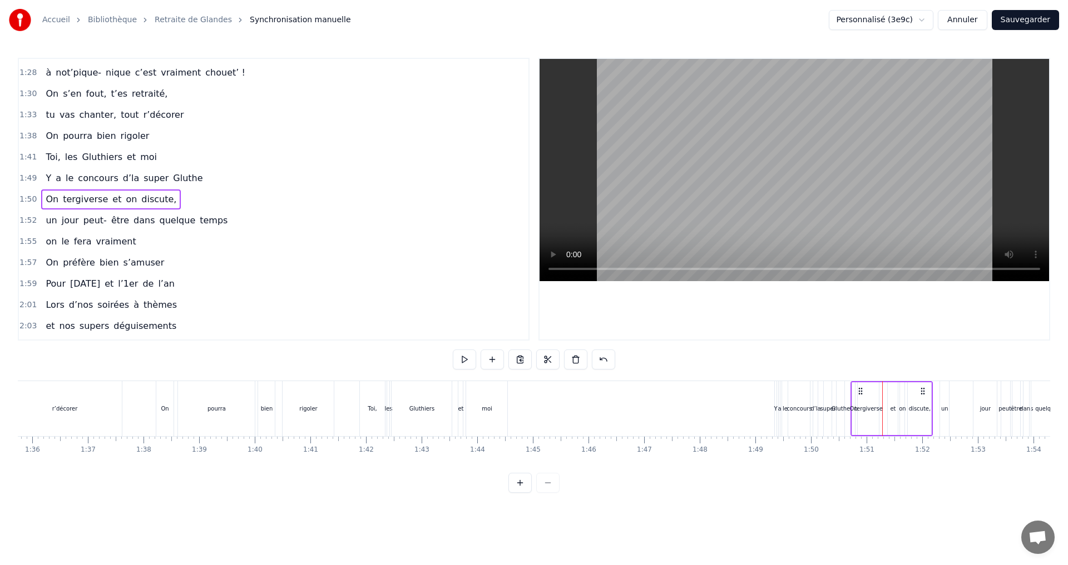
click at [894, 408] on div "et" at bounding box center [893, 409] width 6 height 8
drag, startPoint x: 897, startPoint y: 394, endPoint x: 889, endPoint y: 398, distance: 9.0
click at [889, 398] on div at bounding box center [887, 409] width 4 height 51
click at [871, 409] on div "tergiverse" at bounding box center [868, 409] width 28 height 8
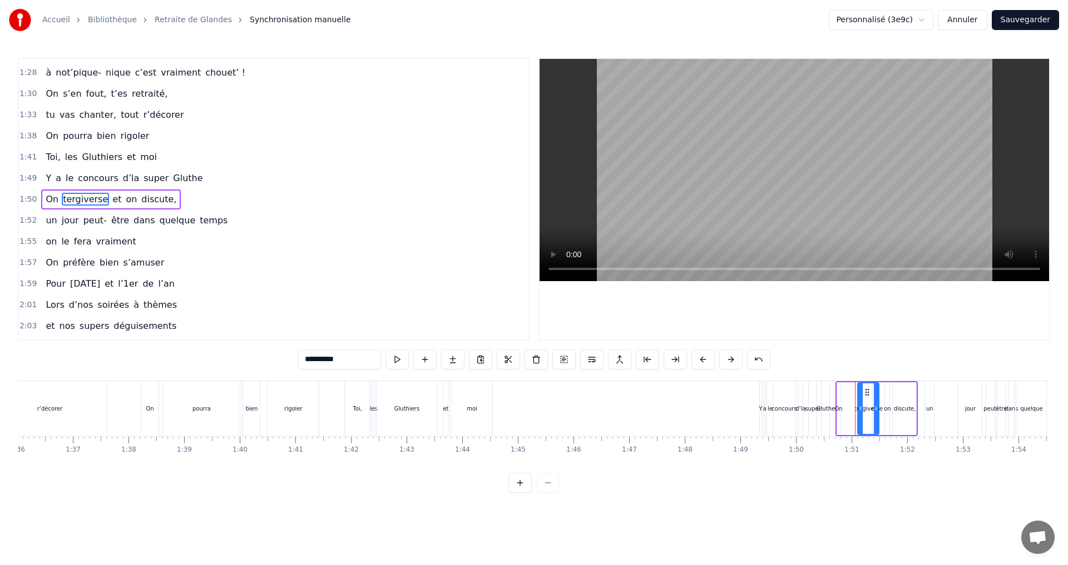
scroll to position [0, 5342]
drag, startPoint x: 865, startPoint y: 392, endPoint x: 848, endPoint y: 395, distance: 16.5
click at [848, 395] on icon at bounding box center [850, 392] width 9 height 9
click at [882, 407] on div "on" at bounding box center [883, 409] width 7 height 8
drag, startPoint x: 889, startPoint y: 393, endPoint x: 882, endPoint y: 393, distance: 6.1
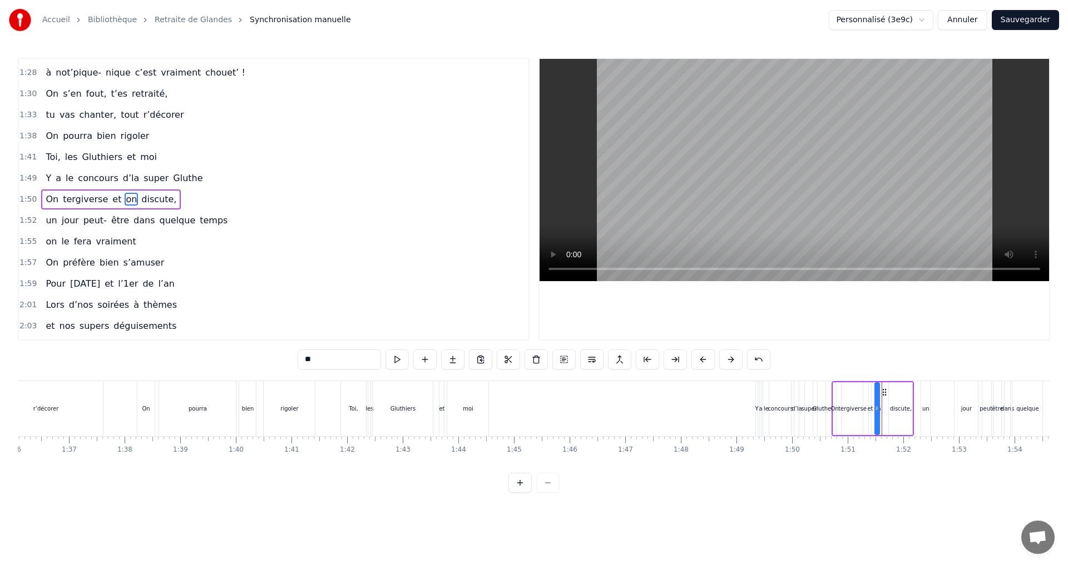
click at [882, 393] on icon at bounding box center [884, 392] width 9 height 9
click at [900, 406] on div "discute," at bounding box center [901, 409] width 22 height 8
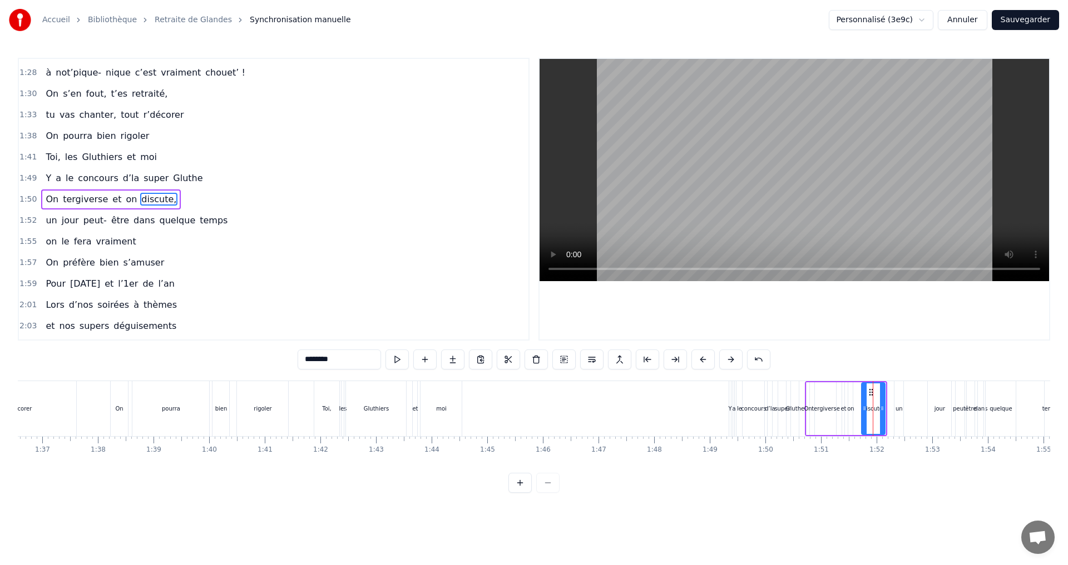
scroll to position [0, 5373]
drag, startPoint x: 897, startPoint y: 394, endPoint x: 860, endPoint y: 403, distance: 37.8
click at [860, 403] on div "discute," at bounding box center [863, 409] width 22 height 51
click at [804, 411] on div "On" at bounding box center [804, 409] width 8 height 8
click at [812, 394] on icon at bounding box center [814, 392] width 9 height 9
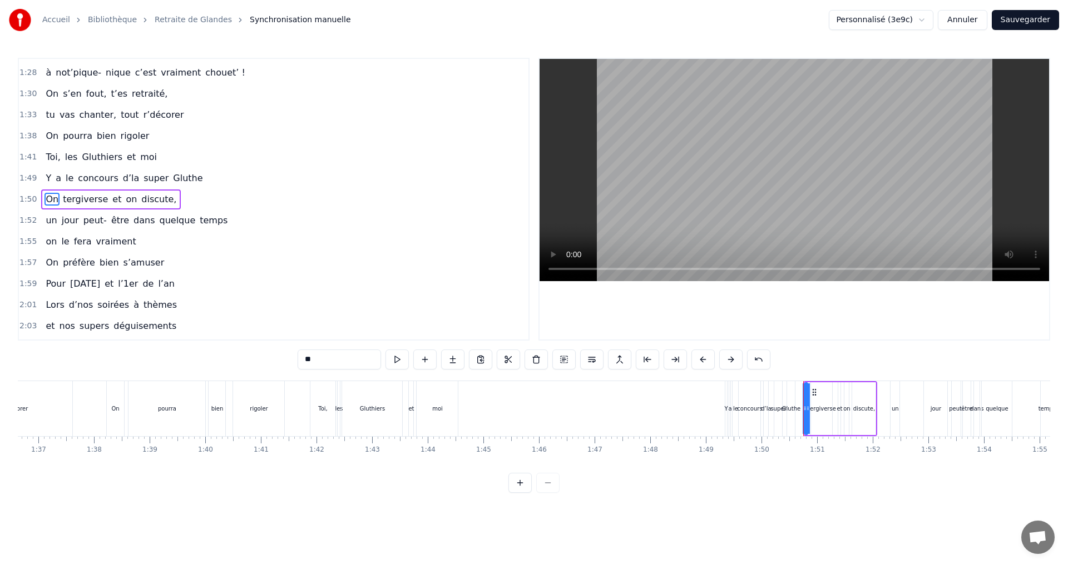
click at [821, 408] on div "tergiverse" at bounding box center [821, 409] width 28 height 8
click at [819, 391] on icon at bounding box center [821, 392] width 9 height 9
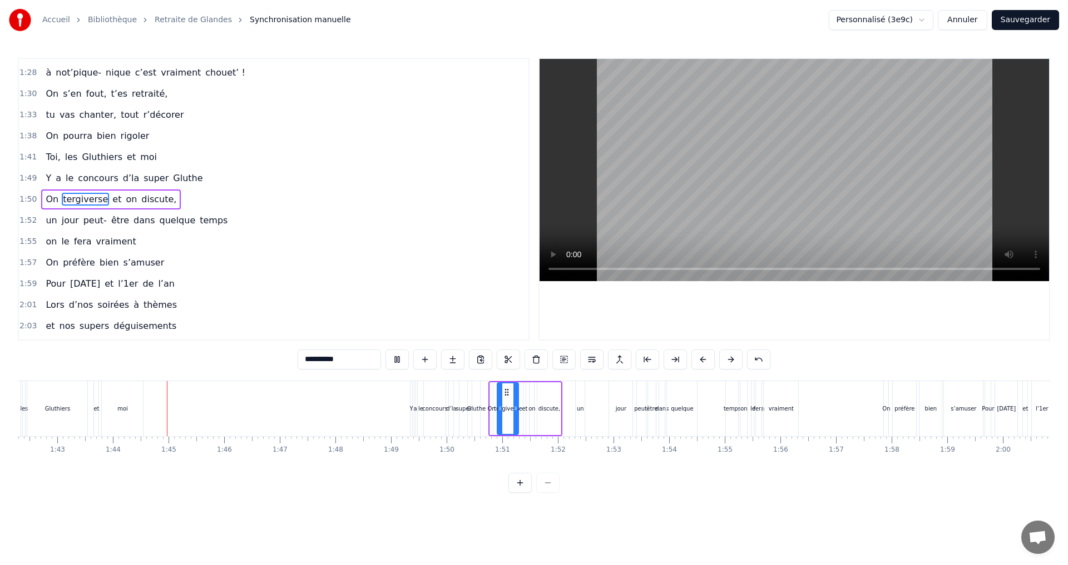
scroll to position [0, 5739]
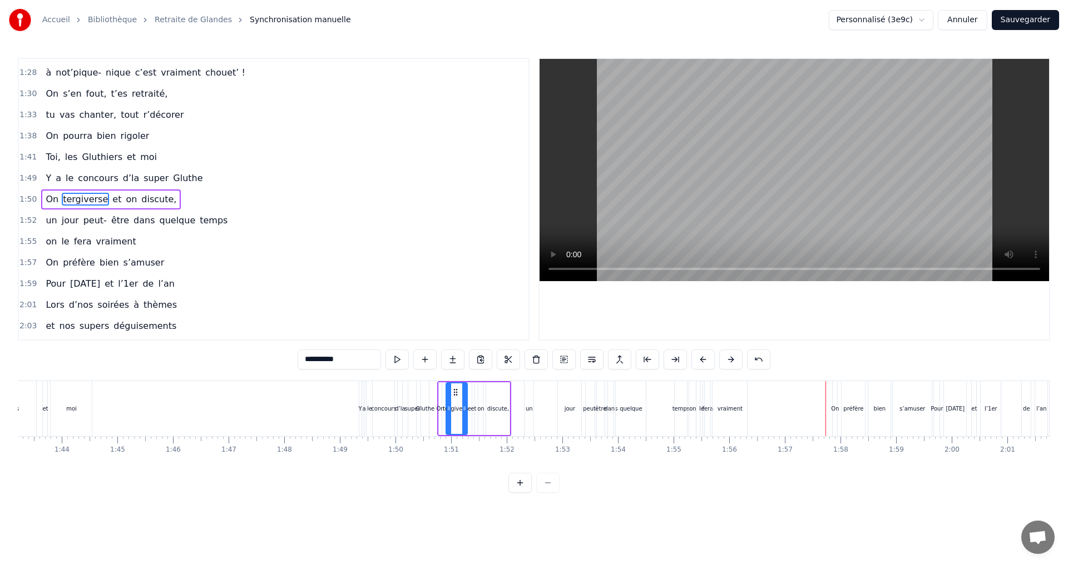
click at [726, 405] on div "vraiment" at bounding box center [729, 409] width 25 height 8
type input "********"
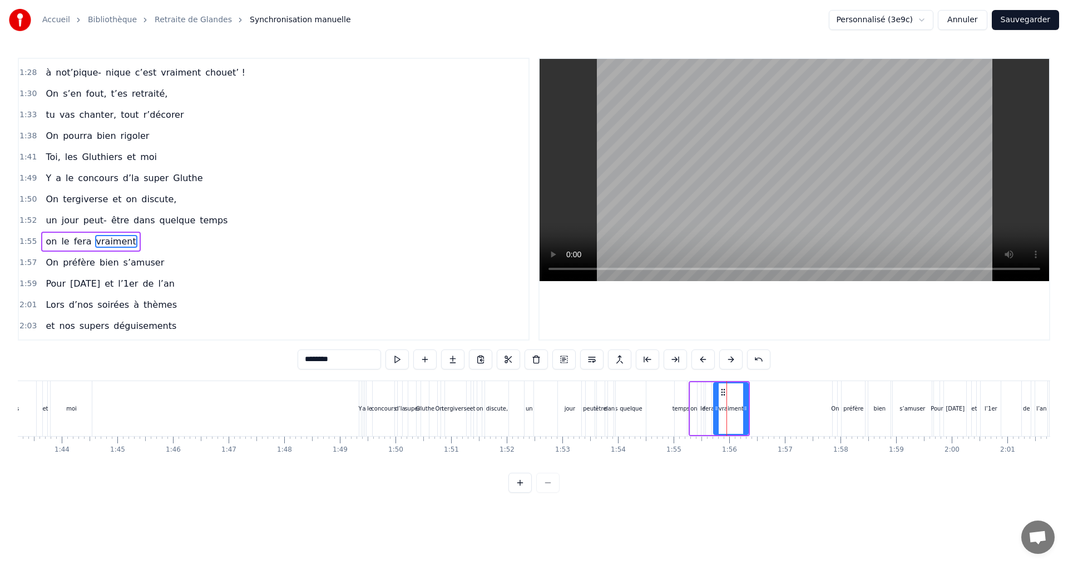
scroll to position [863, 0]
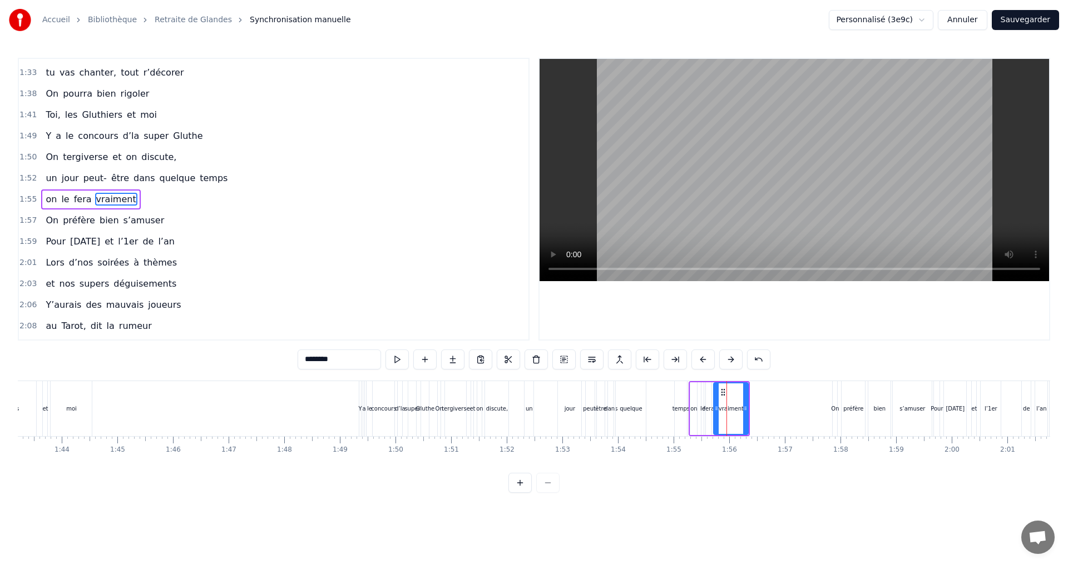
click at [701, 381] on div "on le fera vraiment" at bounding box center [718, 408] width 61 height 55
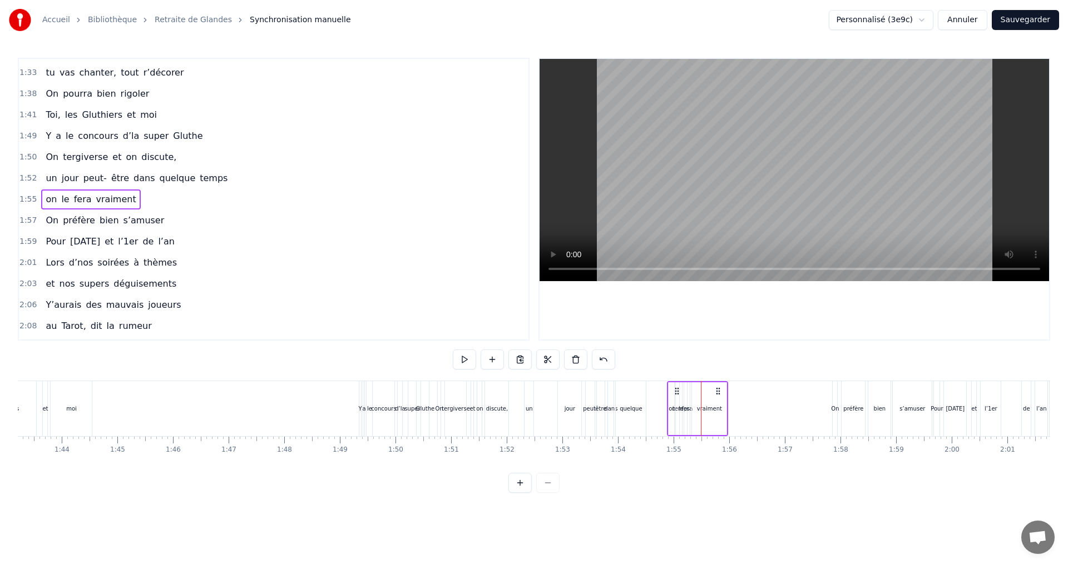
drag, startPoint x: 739, startPoint y: 388, endPoint x: 717, endPoint y: 387, distance: 21.7
click at [717, 387] on icon at bounding box center [717, 391] width 9 height 9
click at [649, 407] on div "un jour peut- être dans quelque temps" at bounding box center [607, 408] width 166 height 55
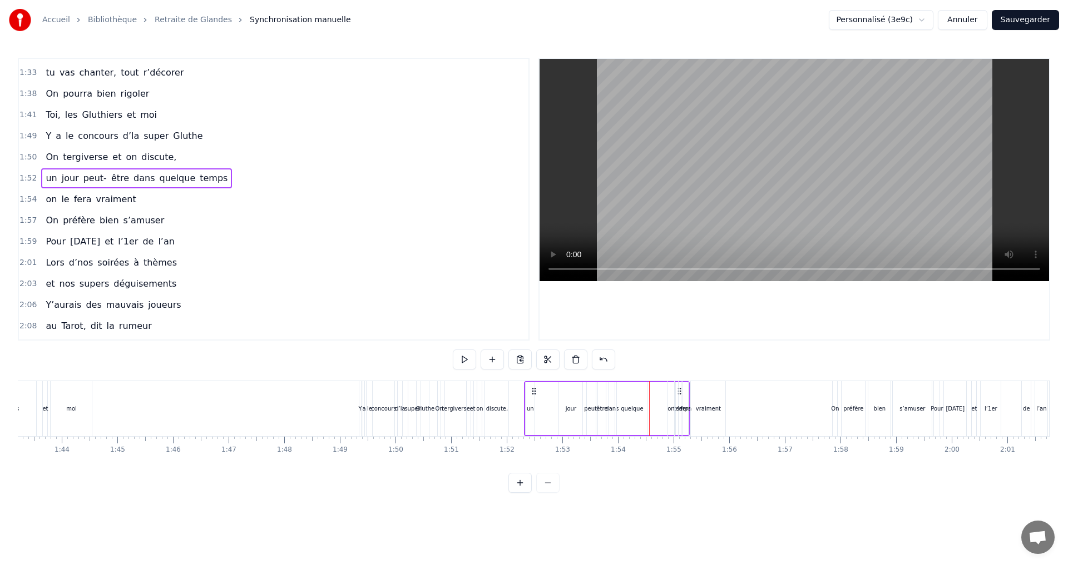
click at [572, 406] on div "jour" at bounding box center [570, 409] width 11 height 8
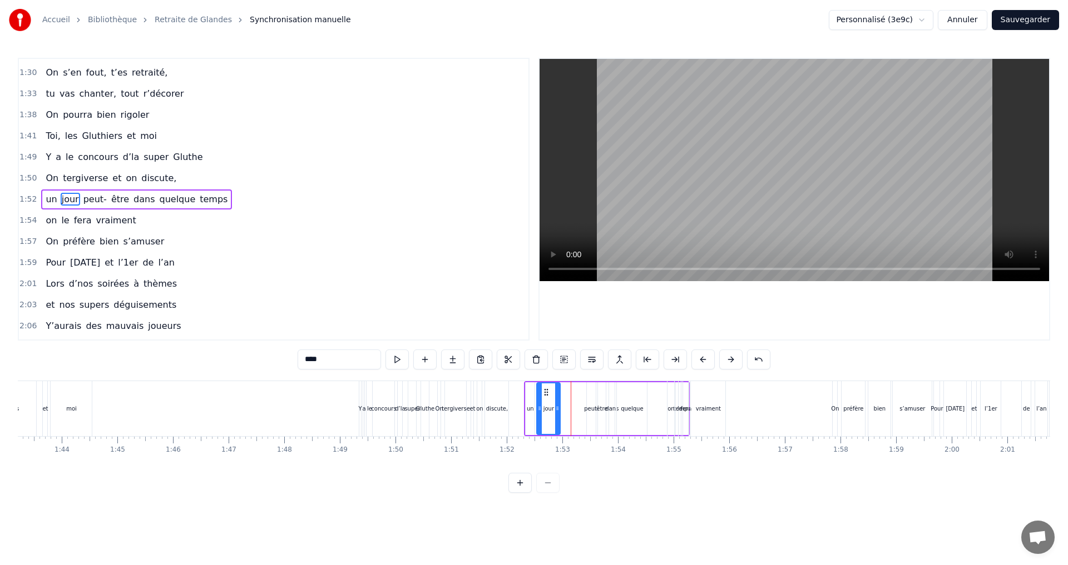
drag, startPoint x: 562, startPoint y: 391, endPoint x: 546, endPoint y: 391, distance: 15.6
click at [546, 391] on icon at bounding box center [546, 392] width 9 height 9
click at [603, 385] on div "être" at bounding box center [602, 409] width 8 height 53
drag, startPoint x: 607, startPoint y: 393, endPoint x: 572, endPoint y: 392, distance: 35.6
click at [572, 392] on icon at bounding box center [571, 392] width 9 height 9
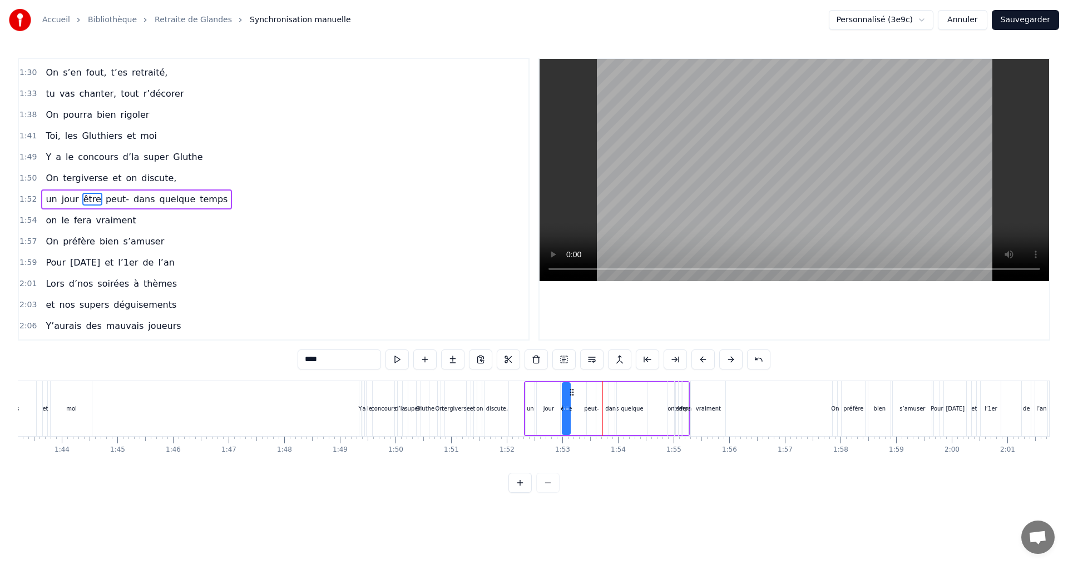
click at [609, 415] on div "dans" at bounding box center [611, 409] width 7 height 53
type input "****"
drag, startPoint x: 569, startPoint y: 408, endPoint x: 599, endPoint y: 409, distance: 30.6
click at [599, 409] on div "un jour être peut- dans quelque temps" at bounding box center [607, 408] width 166 height 55
click at [593, 409] on div "peut-" at bounding box center [591, 409] width 14 height 8
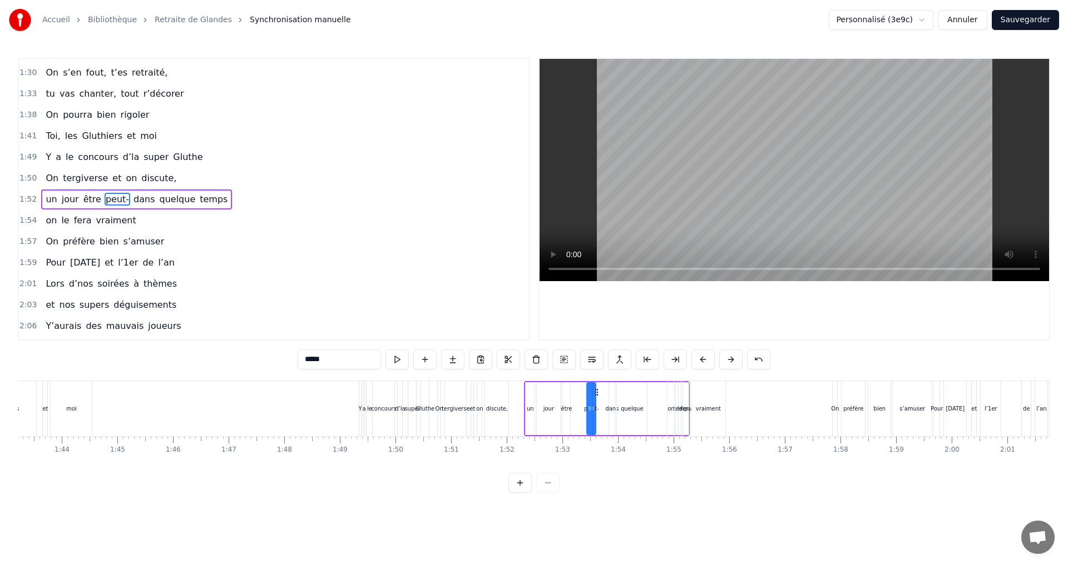
click at [565, 406] on div "être" at bounding box center [565, 409] width 11 height 8
drag, startPoint x: 572, startPoint y: 393, endPoint x: 580, endPoint y: 393, distance: 8.3
click at [580, 393] on icon at bounding box center [579, 392] width 9 height 9
click at [593, 407] on div "peut-" at bounding box center [591, 409] width 14 height 8
drag, startPoint x: 596, startPoint y: 393, endPoint x: 569, endPoint y: 395, distance: 26.8
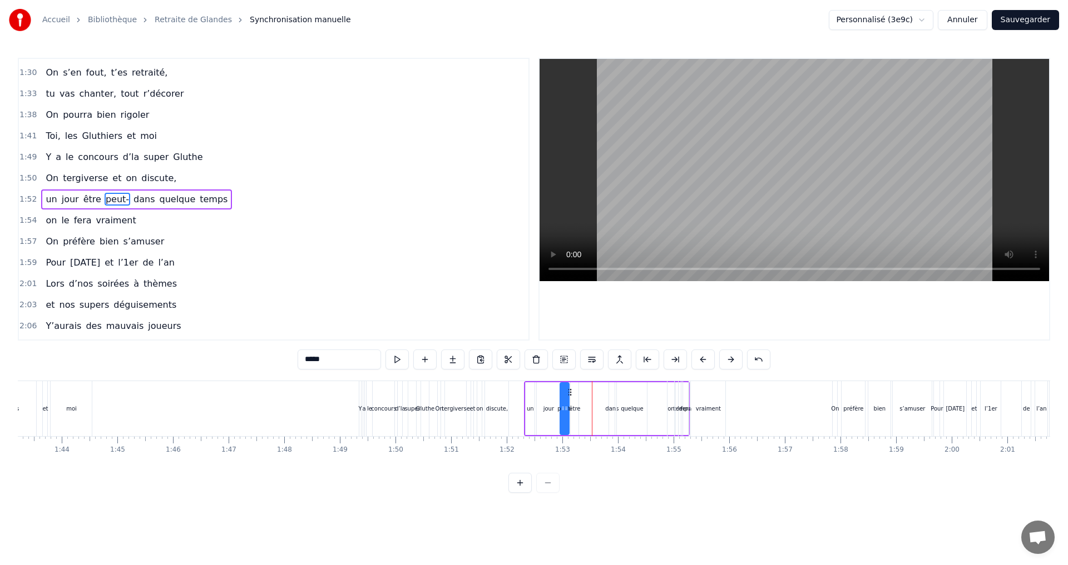
click at [569, 395] on icon at bounding box center [569, 392] width 9 height 9
click at [577, 409] on div "être" at bounding box center [574, 409] width 11 height 8
click at [584, 393] on icon at bounding box center [582, 392] width 9 height 9
click at [549, 394] on div "jour" at bounding box center [548, 409] width 23 height 53
click at [544, 389] on icon at bounding box center [543, 392] width 9 height 9
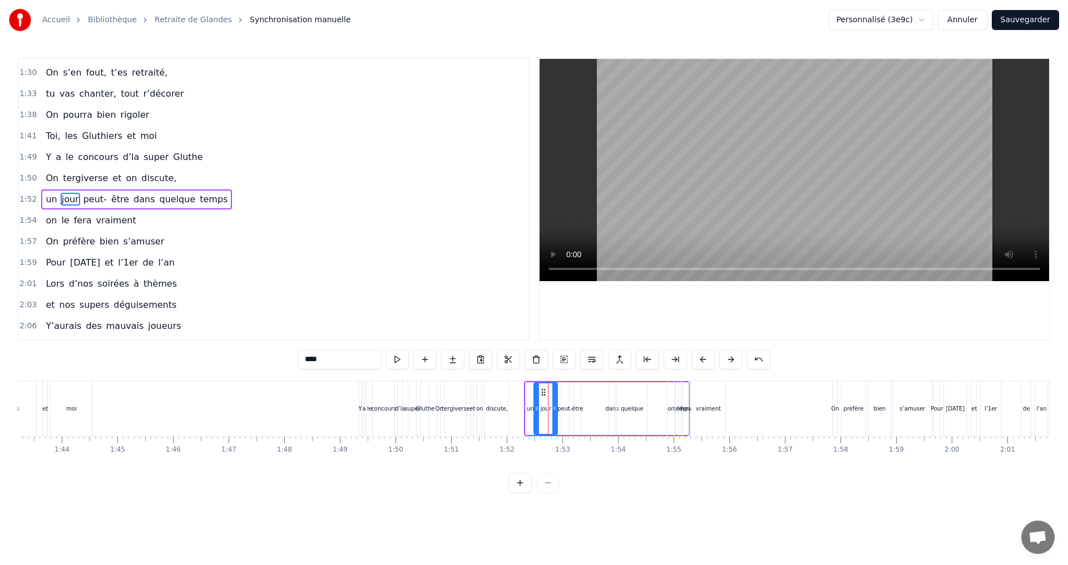
click at [608, 409] on div "dans" at bounding box center [611, 409] width 13 height 8
drag, startPoint x: 618, startPoint y: 394, endPoint x: 597, endPoint y: 394, distance: 21.1
click at [597, 394] on icon at bounding box center [597, 392] width 9 height 9
click at [629, 389] on div "quelque" at bounding box center [632, 409] width 30 height 53
drag, startPoint x: 627, startPoint y: 389, endPoint x: 604, endPoint y: 389, distance: 22.2
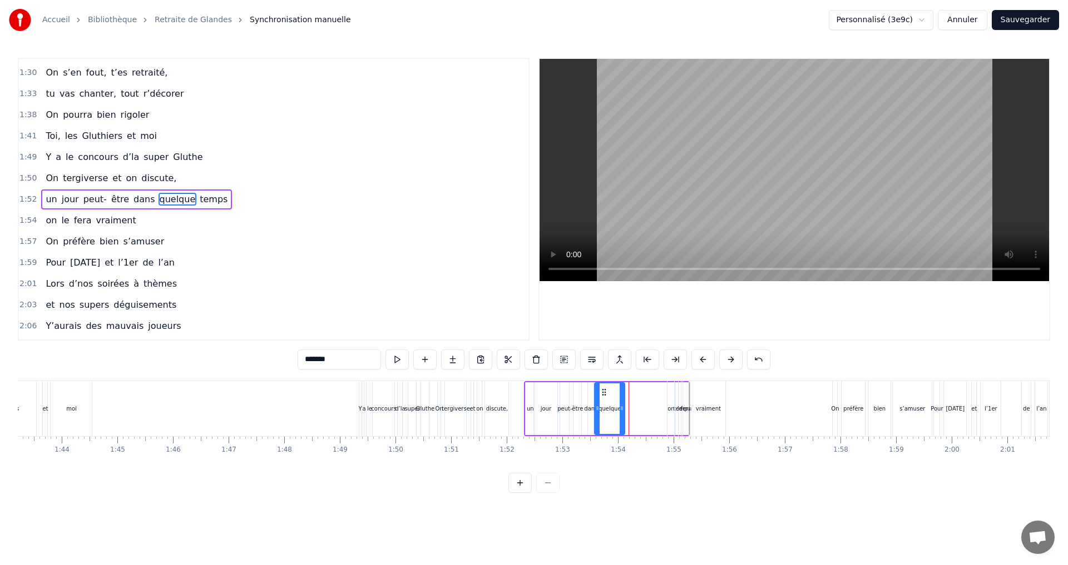
click at [604, 389] on icon at bounding box center [603, 392] width 9 height 9
click at [673, 411] on div "on" at bounding box center [670, 409] width 7 height 8
type input "**"
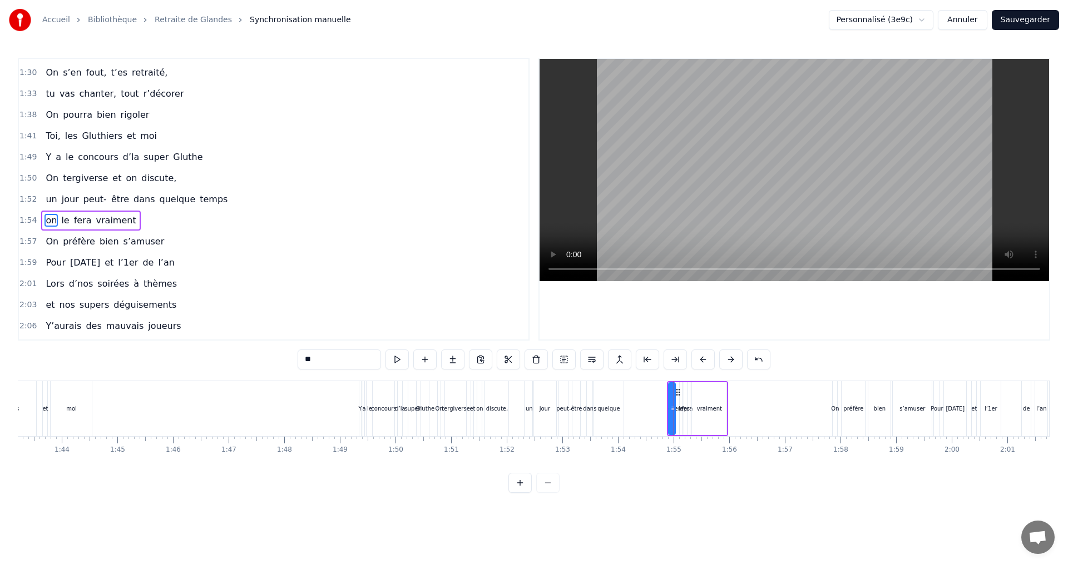
scroll to position [863, 0]
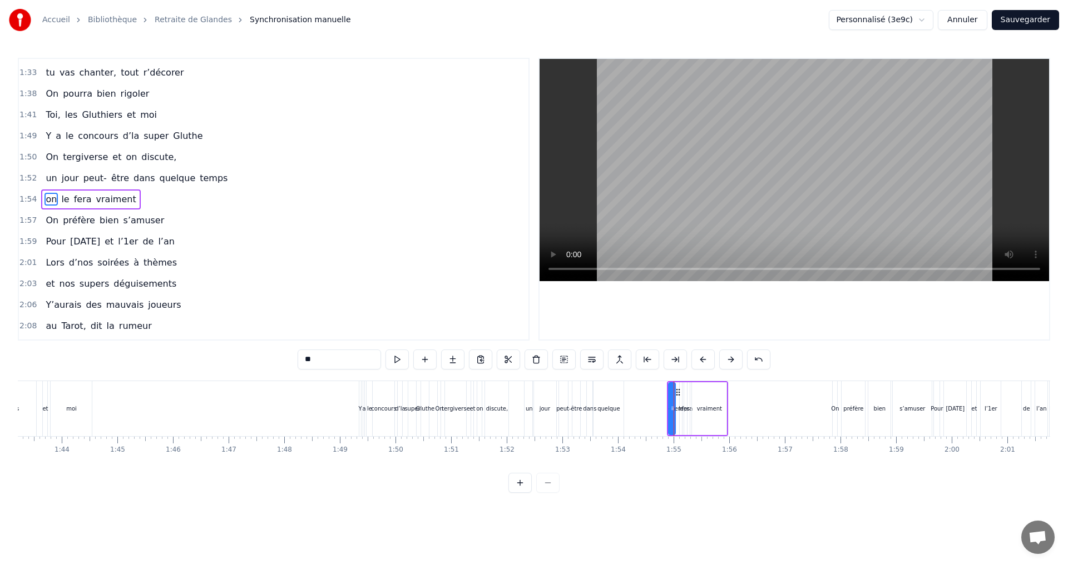
click at [672, 409] on icon at bounding box center [672, 408] width 4 height 9
click at [626, 408] on div "un jour peut- être dans quelque temps" at bounding box center [607, 408] width 166 height 55
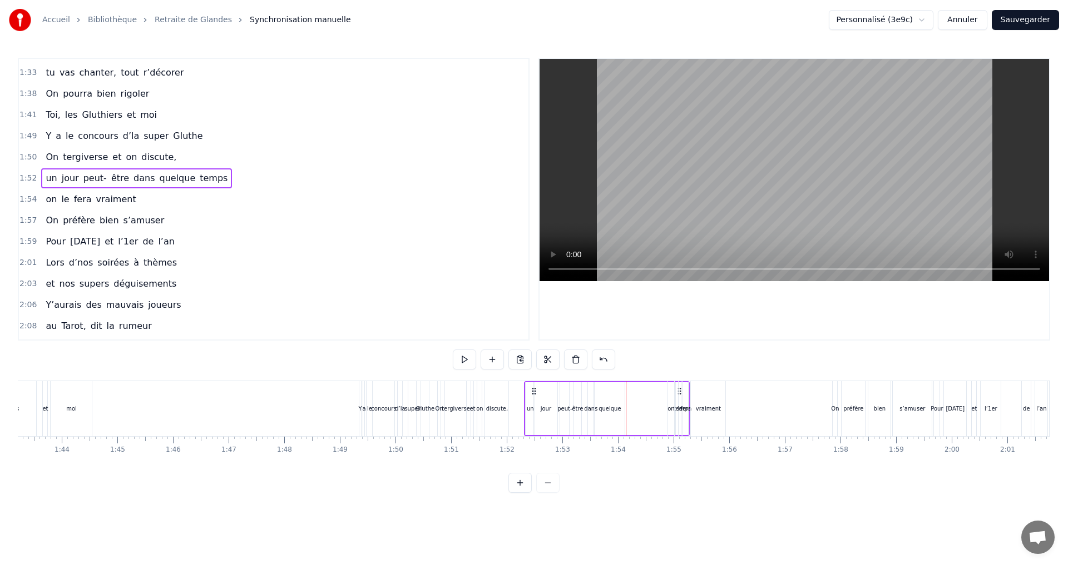
click at [671, 411] on div "on" at bounding box center [670, 409] width 7 height 8
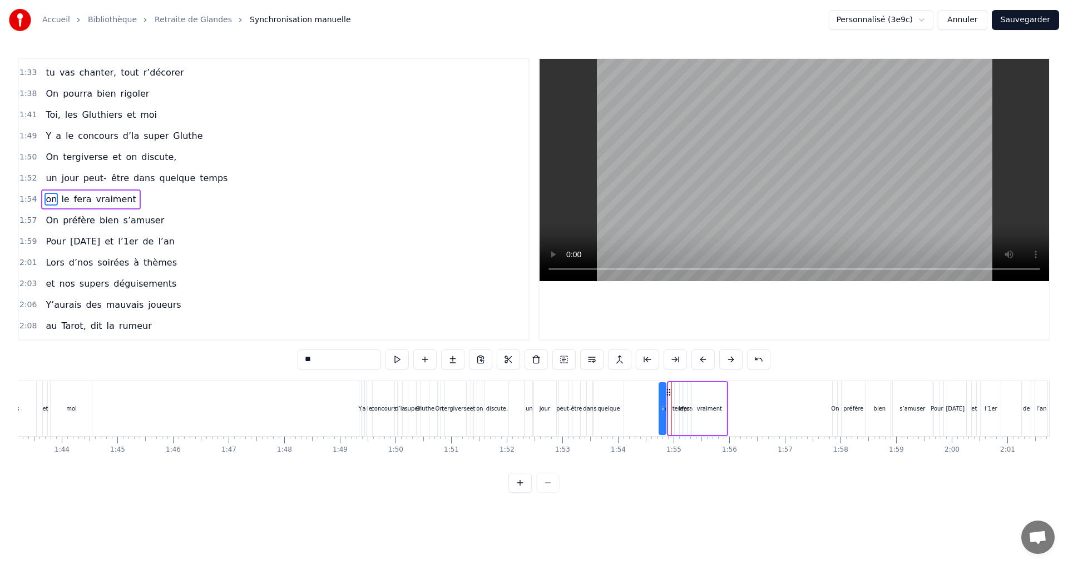
drag, startPoint x: 676, startPoint y: 394, endPoint x: 666, endPoint y: 393, distance: 9.5
click at [666, 393] on icon at bounding box center [668, 392] width 9 height 9
click at [674, 406] on div "on le fera vraiment" at bounding box center [692, 408] width 71 height 55
click at [677, 409] on div "on le fera vraiment" at bounding box center [692, 408] width 71 height 55
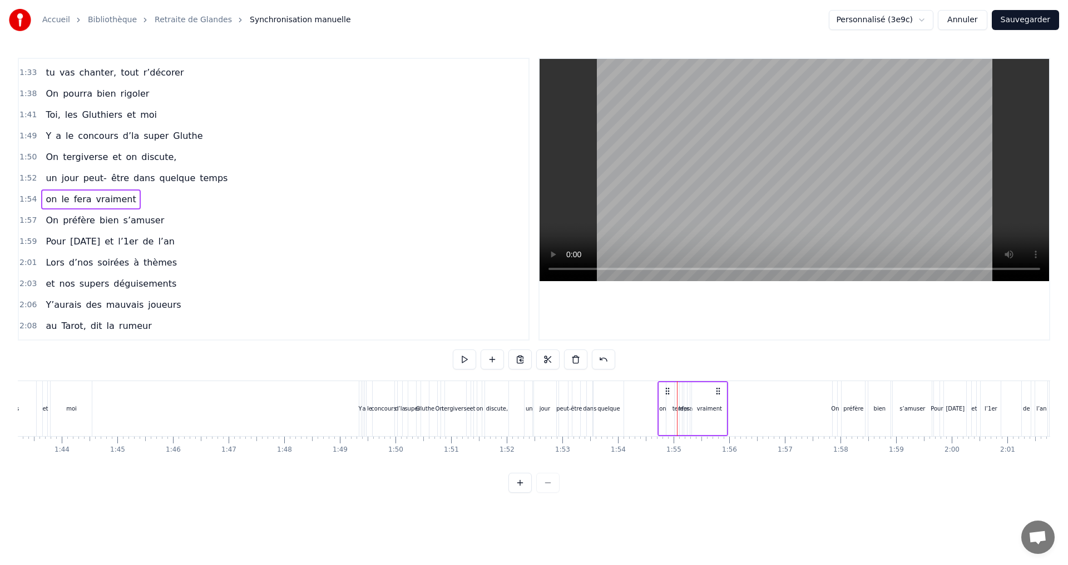
click at [685, 409] on div "fera" at bounding box center [686, 409] width 11 height 8
click at [677, 409] on div "on le fera vraiment" at bounding box center [692, 408] width 71 height 55
drag, startPoint x: 681, startPoint y: 408, endPoint x: 666, endPoint y: 408, distance: 15.0
click at [666, 408] on div "on le fera vraiment" at bounding box center [692, 408] width 71 height 55
click at [674, 408] on div "on le fera vraiment" at bounding box center [692, 408] width 71 height 55
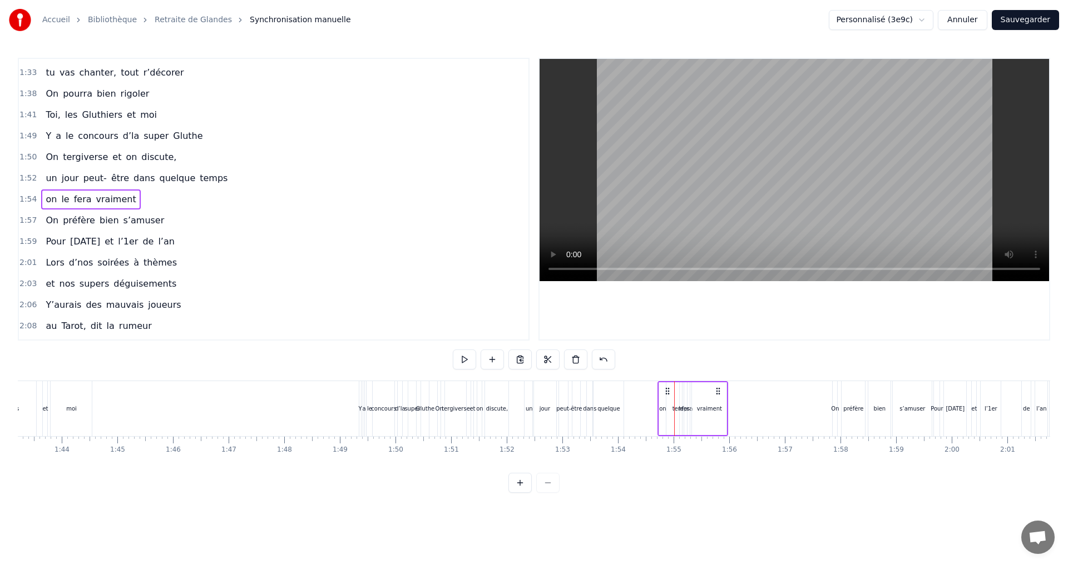
click at [674, 408] on div "on le fera vraiment" at bounding box center [692, 408] width 71 height 55
click at [686, 408] on div "fera" at bounding box center [686, 409] width 11 height 8
drag, startPoint x: 693, startPoint y: 390, endPoint x: 702, endPoint y: 392, distance: 8.6
click at [678, 406] on div "on le vraiment fera" at bounding box center [692, 408] width 71 height 55
click at [685, 408] on div "on le vraiment fera" at bounding box center [692, 408] width 71 height 55
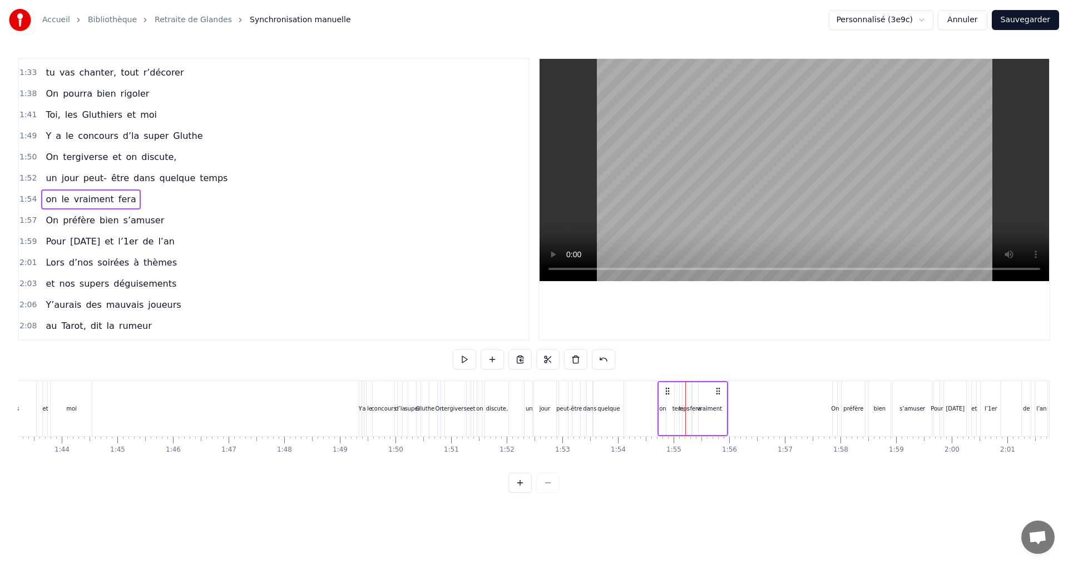
click at [682, 408] on div "le" at bounding box center [680, 409] width 5 height 8
drag, startPoint x: 687, startPoint y: 391, endPoint x: 674, endPoint y: 395, distance: 12.8
click at [674, 395] on icon at bounding box center [676, 392] width 9 height 9
click at [683, 409] on div "on le vraiment fera" at bounding box center [678, 408] width 42 height 55
click at [682, 408] on div "on le vraiment fera" at bounding box center [678, 408] width 42 height 55
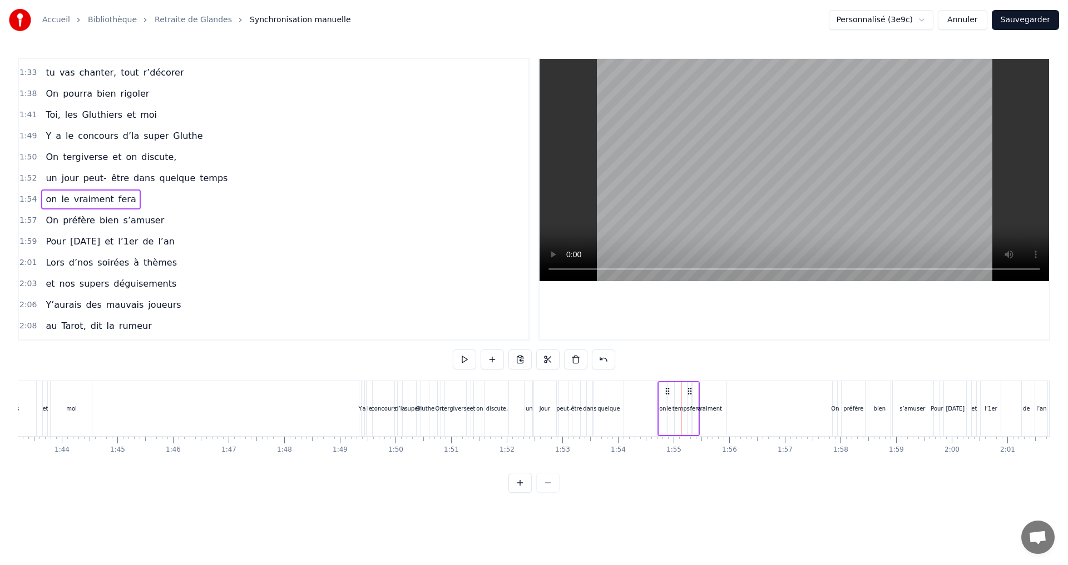
click at [678, 408] on div "on le vraiment fera" at bounding box center [678, 408] width 42 height 55
click at [678, 409] on div "on le vraiment fera" at bounding box center [678, 408] width 42 height 55
click at [677, 414] on div "on le vraiment fera" at bounding box center [678, 408] width 42 height 55
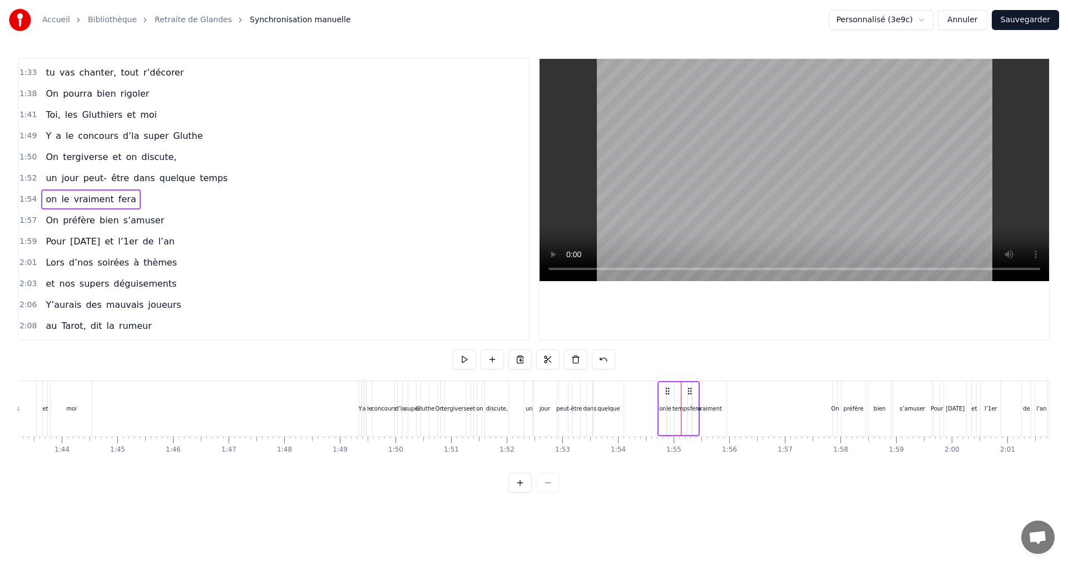
click at [677, 414] on div "on le vraiment fera" at bounding box center [678, 408] width 42 height 55
click at [678, 411] on div "on le vraiment fera" at bounding box center [678, 408] width 42 height 55
click at [683, 403] on div "on le vraiment fera" at bounding box center [678, 408] width 42 height 55
click at [678, 406] on div "on le vraiment fera" at bounding box center [678, 408] width 42 height 55
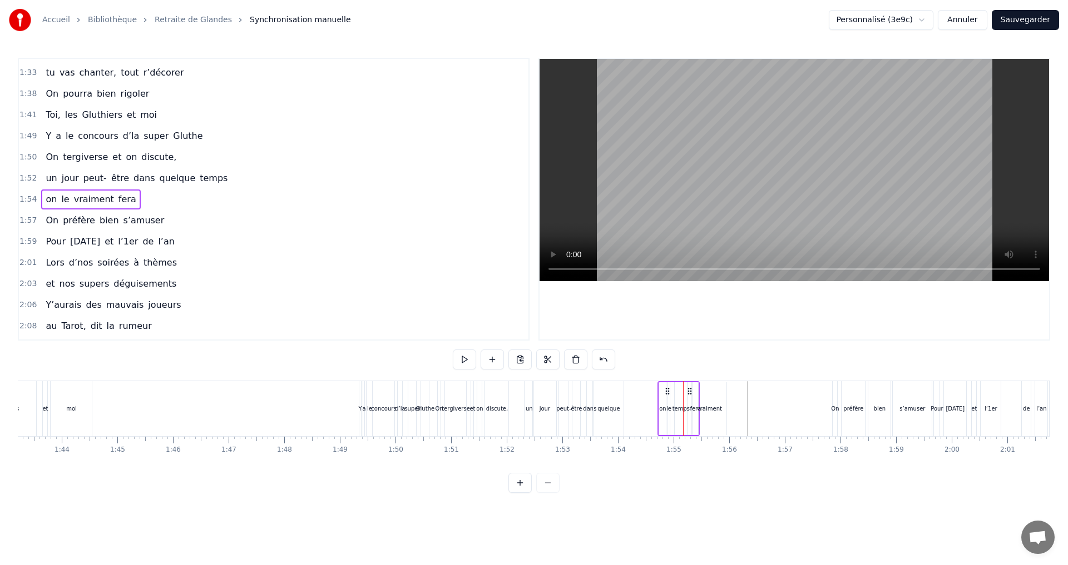
click at [678, 408] on div "on le vraiment fera" at bounding box center [678, 408] width 42 height 55
click at [676, 409] on html "Accueil Bibliothèque Retraite de Glandes Synchronisation manuelle Personnalisé …" at bounding box center [534, 255] width 1068 height 511
click at [606, 408] on div "quelque" at bounding box center [608, 409] width 22 height 8
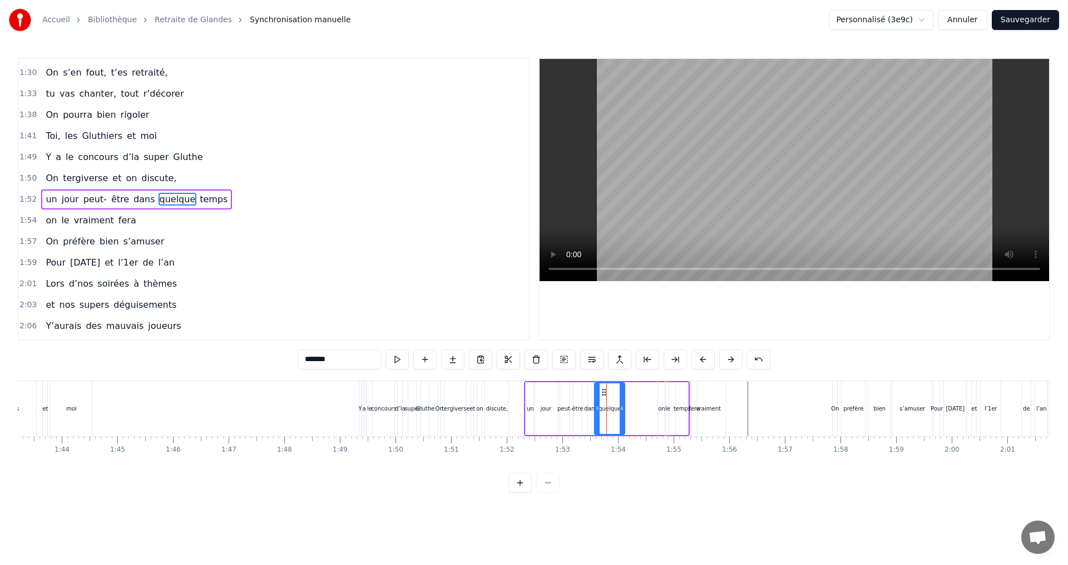
click at [680, 410] on div "on le vraiment fera" at bounding box center [678, 408] width 42 height 55
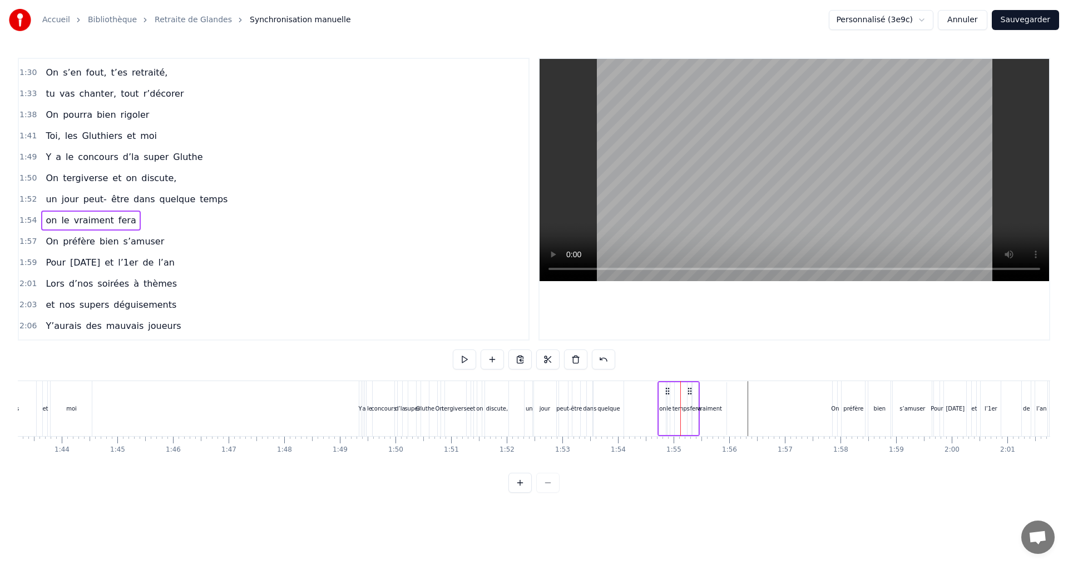
click at [674, 408] on div "on le vraiment fera" at bounding box center [678, 408] width 42 height 55
click at [680, 409] on div at bounding box center [680, 408] width 1 height 55
click at [682, 410] on div "on le vraiment fera" at bounding box center [678, 408] width 42 height 55
click at [678, 409] on div "on le vraiment fera" at bounding box center [678, 408] width 42 height 55
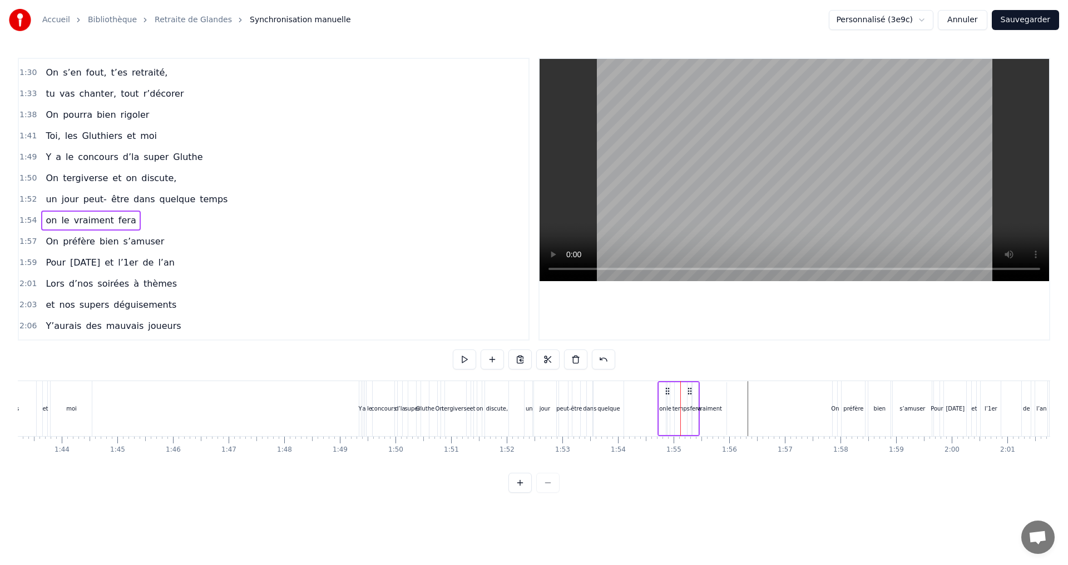
drag, startPoint x: 678, startPoint y: 409, endPoint x: 626, endPoint y: 409, distance: 52.3
click at [670, 409] on div "on le vraiment fera" at bounding box center [678, 408] width 42 height 55
click at [672, 410] on div "on le vraiment fera" at bounding box center [678, 408] width 42 height 55
click at [667, 410] on div "le" at bounding box center [668, 409] width 5 height 8
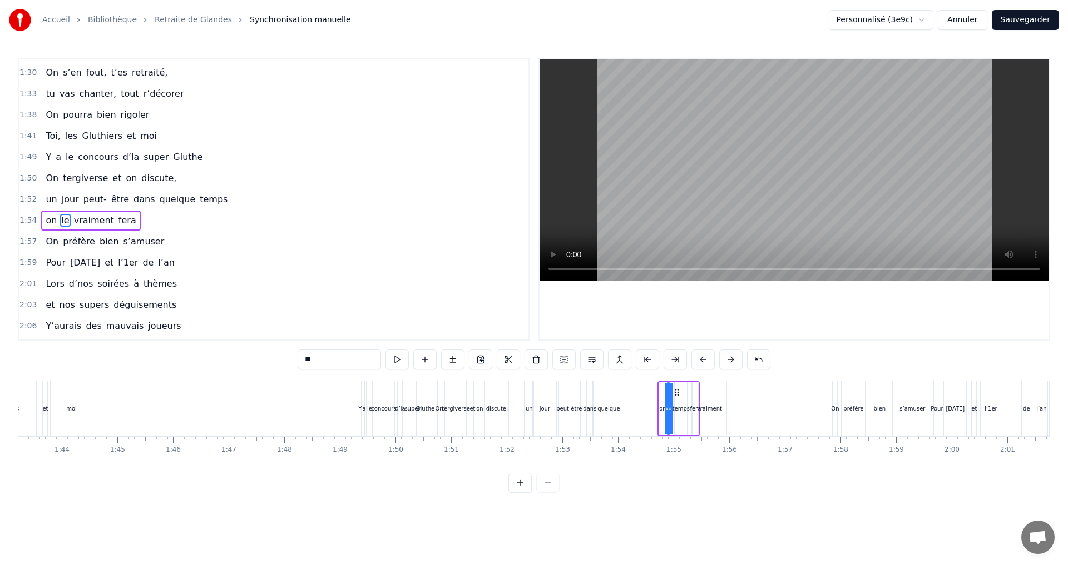
scroll to position [863, 0]
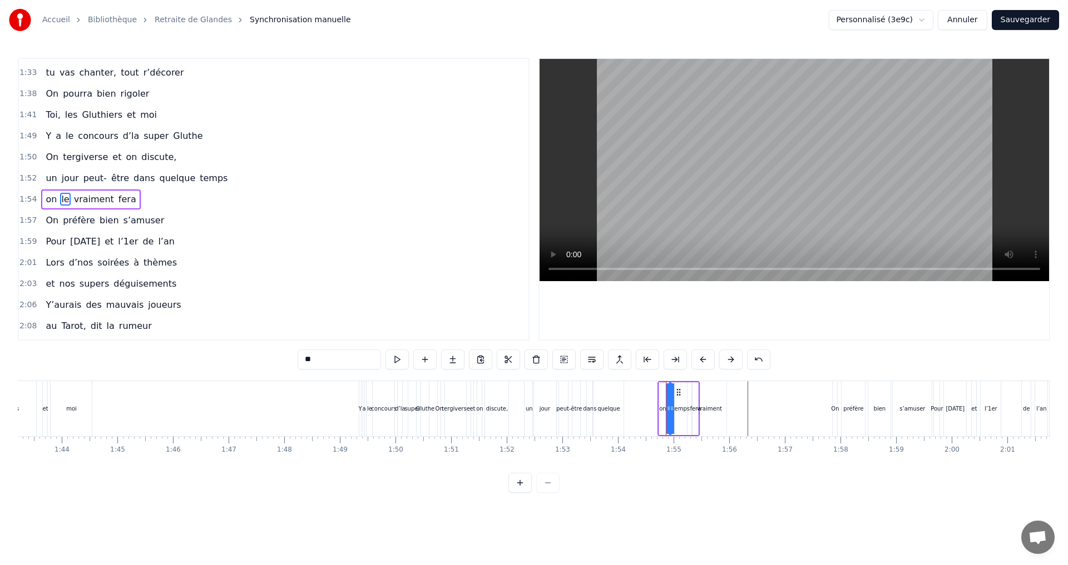
click at [680, 393] on icon at bounding box center [678, 392] width 9 height 9
click at [679, 410] on div "on le vraiment fera" at bounding box center [678, 408] width 42 height 55
click at [198, 183] on span "temps" at bounding box center [213, 178] width 30 height 13
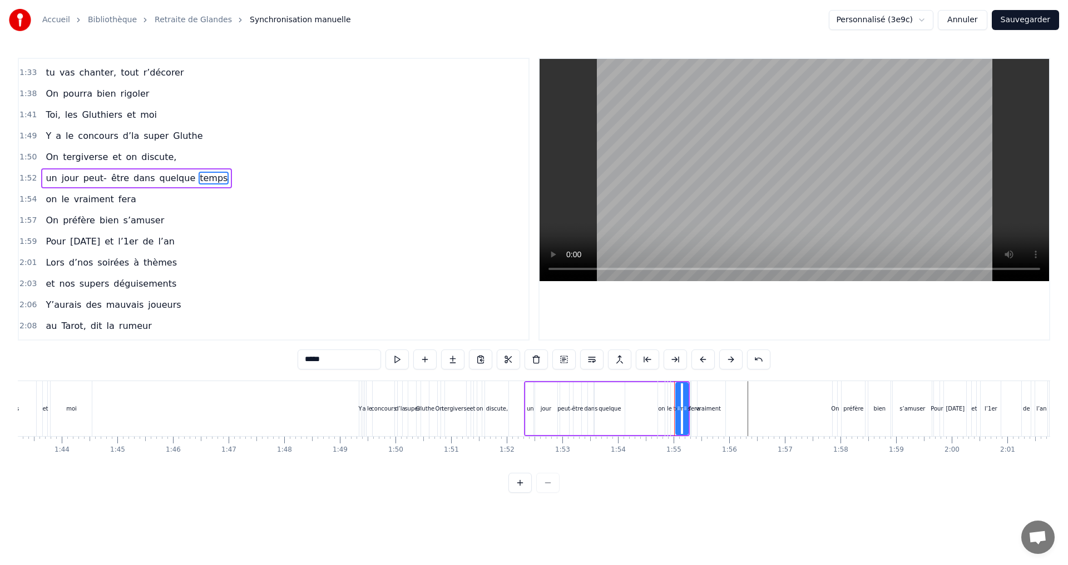
scroll to position [842, 0]
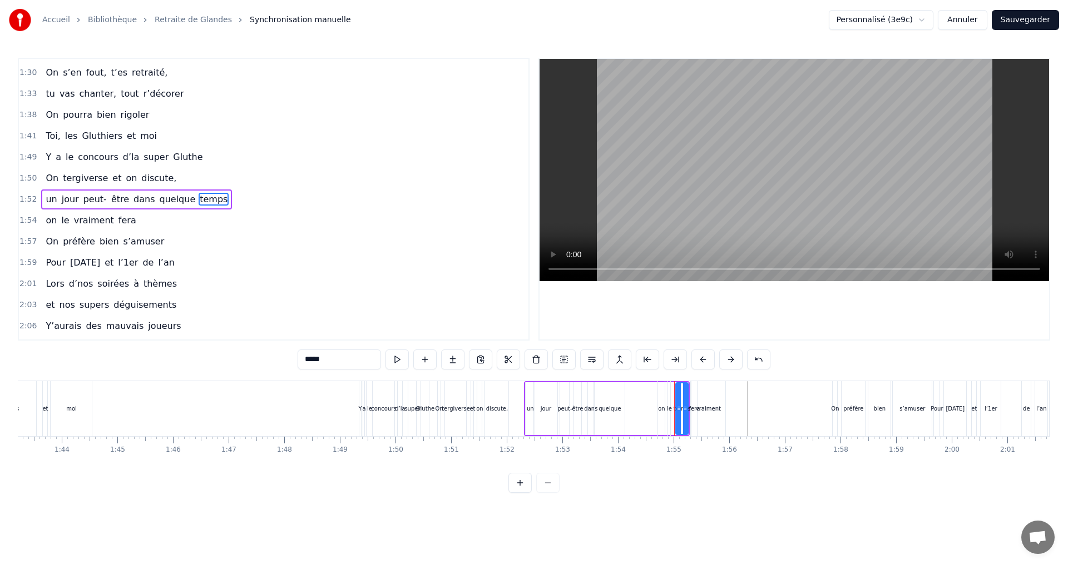
drag, startPoint x: 676, startPoint y: 393, endPoint x: 653, endPoint y: 399, distance: 23.8
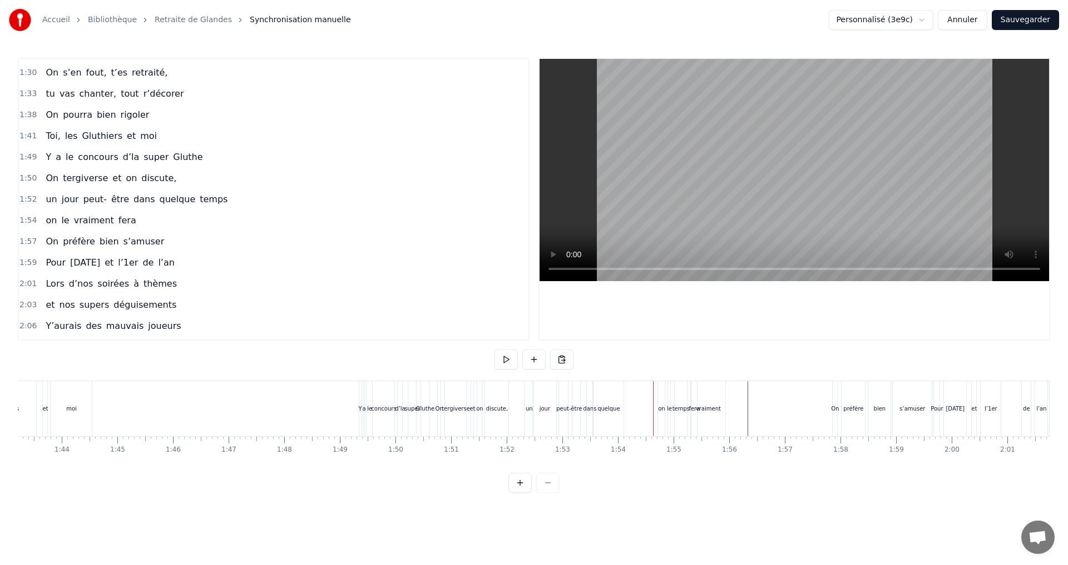
click at [682, 405] on div "on le vraiment fera" at bounding box center [678, 408] width 42 height 55
click at [678, 409] on div "on le vraiment fera" at bounding box center [678, 408] width 42 height 55
click at [686, 411] on div "on le vraiment fera" at bounding box center [678, 408] width 42 height 55
click at [715, 406] on div "vraiment" at bounding box center [709, 409] width 25 height 8
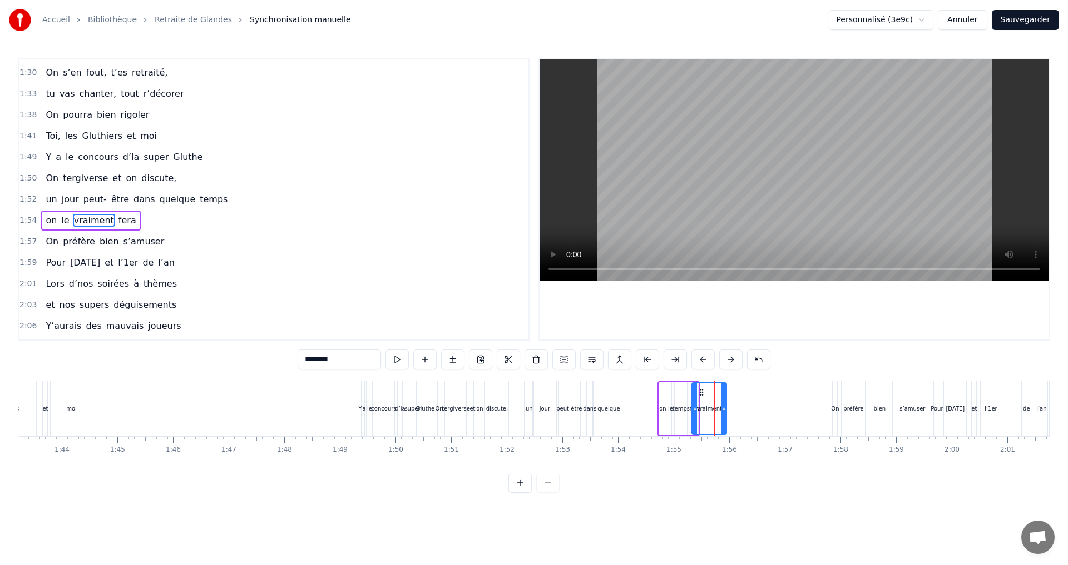
scroll to position [863, 0]
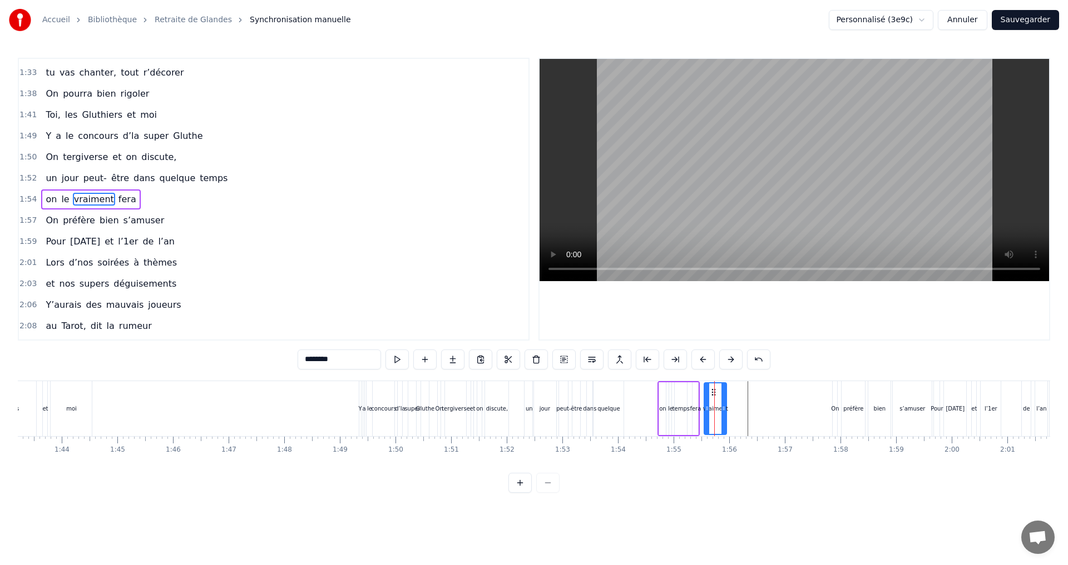
drag, startPoint x: 695, startPoint y: 410, endPoint x: 707, endPoint y: 411, distance: 12.3
click at [694, 406] on div "fera" at bounding box center [694, 409] width 11 height 8
drag, startPoint x: 697, startPoint y: 409, endPoint x: 704, endPoint y: 410, distance: 7.2
click at [704, 410] on icon at bounding box center [702, 408] width 4 height 9
click at [698, 408] on icon at bounding box center [700, 408] width 4 height 9
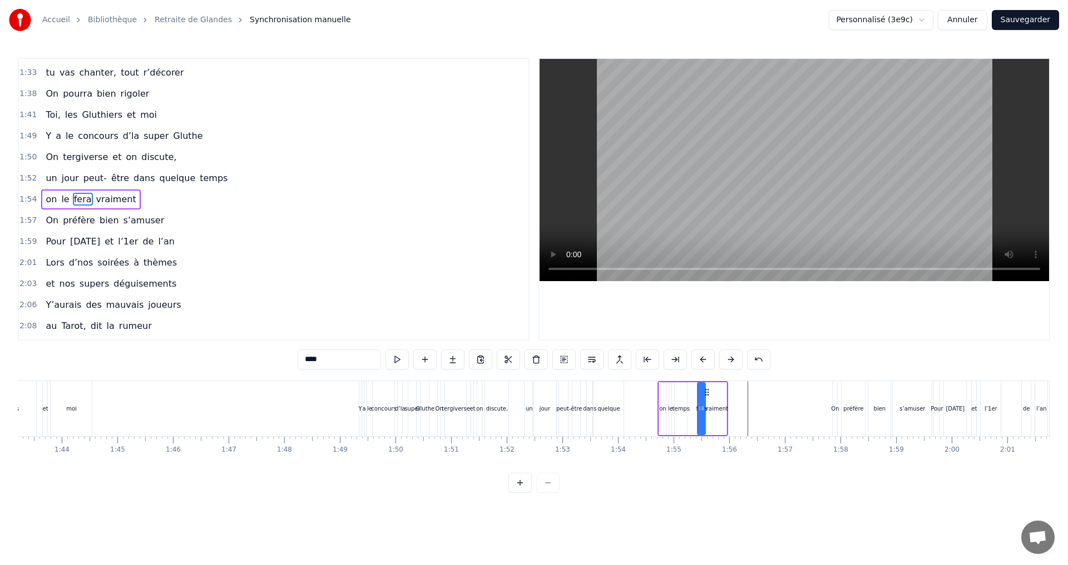
click at [668, 410] on div "le" at bounding box center [670, 409] width 5 height 8
click at [661, 410] on div "on" at bounding box center [662, 409] width 7 height 8
drag, startPoint x: 660, startPoint y: 408, endPoint x: 652, endPoint y: 408, distance: 8.3
click at [652, 408] on icon at bounding box center [653, 408] width 4 height 9
click at [672, 409] on div "le" at bounding box center [670, 409] width 5 height 8
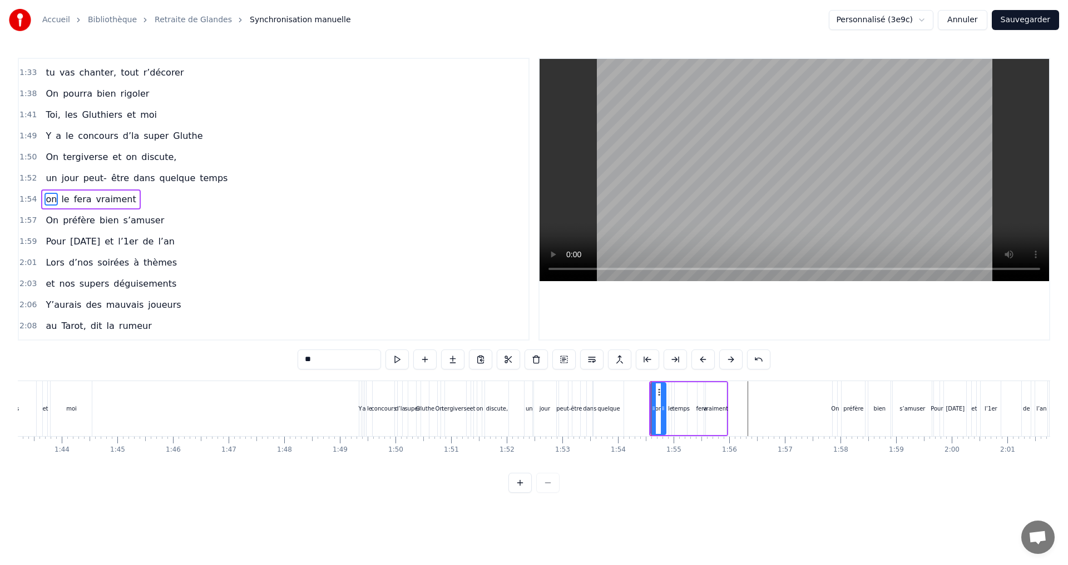
type input "**"
drag, startPoint x: 667, startPoint y: 406, endPoint x: 661, endPoint y: 406, distance: 6.7
click at [661, 406] on div "on le fera vraiment" at bounding box center [688, 408] width 79 height 55
click at [675, 409] on div "on le fera vraiment" at bounding box center [688, 408] width 79 height 55
click at [675, 407] on div at bounding box center [675, 408] width 1 height 55
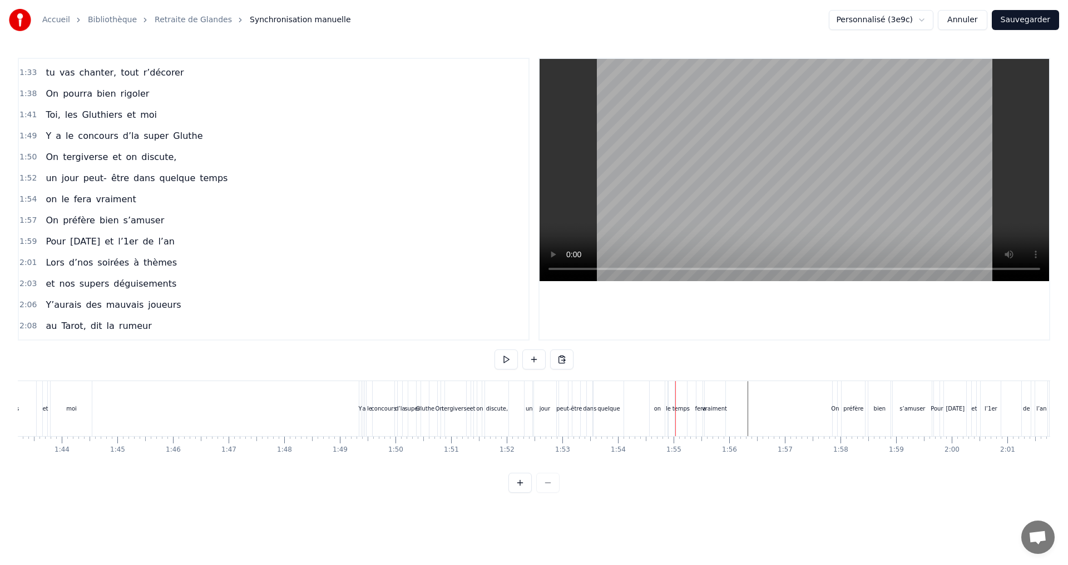
click at [675, 407] on div at bounding box center [675, 408] width 1 height 55
click at [681, 411] on div "on le fera vraiment" at bounding box center [688, 408] width 79 height 55
click at [681, 408] on div at bounding box center [681, 408] width 1 height 55
click at [717, 405] on div "vraiment" at bounding box center [714, 409] width 25 height 8
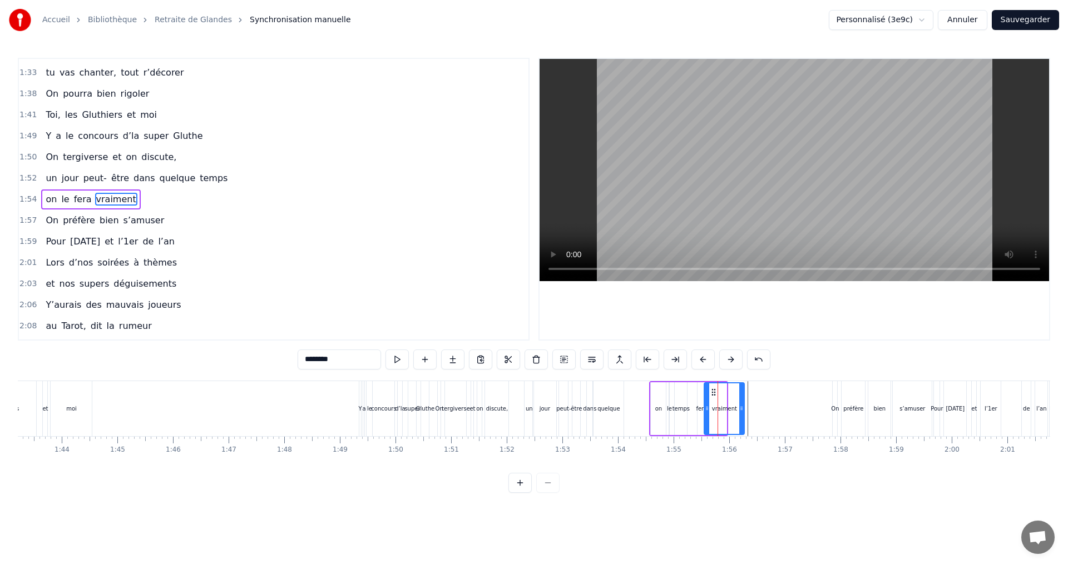
drag, startPoint x: 724, startPoint y: 408, endPoint x: 742, endPoint y: 409, distance: 17.8
click at [742, 409] on icon at bounding box center [741, 408] width 4 height 9
drag, startPoint x: 704, startPoint y: 409, endPoint x: 721, endPoint y: 410, distance: 16.2
click at [721, 410] on icon at bounding box center [723, 408] width 4 height 9
click at [700, 405] on div "fera" at bounding box center [701, 409] width 11 height 8
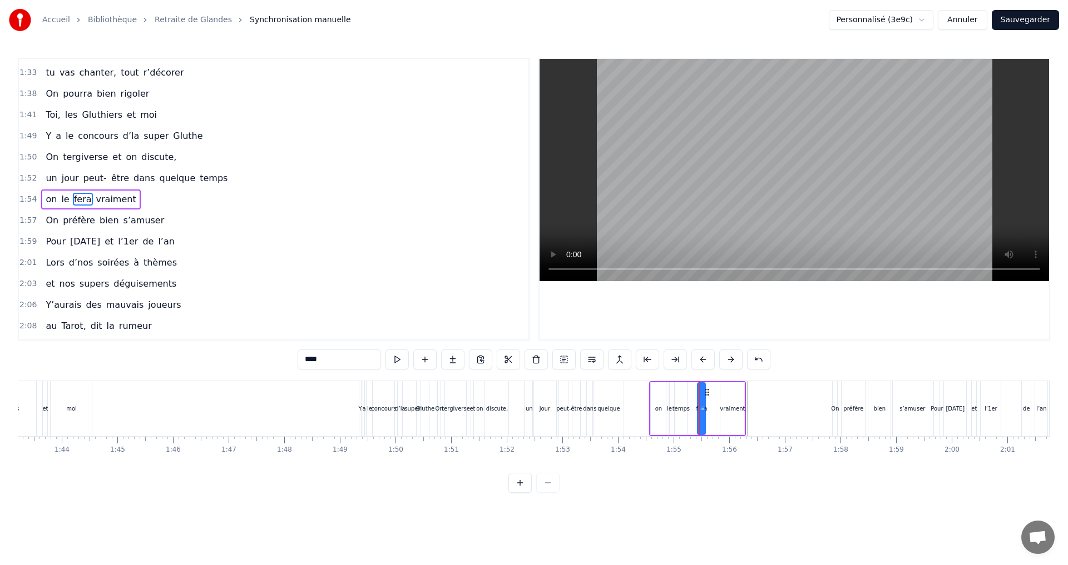
type input "****"
drag, startPoint x: 704, startPoint y: 406, endPoint x: 714, endPoint y: 409, distance: 10.8
click at [714, 409] on icon at bounding box center [713, 408] width 4 height 9
click at [704, 408] on icon at bounding box center [704, 408] width 4 height 9
click at [685, 407] on div "on le fera vraiment" at bounding box center [697, 408] width 97 height 55
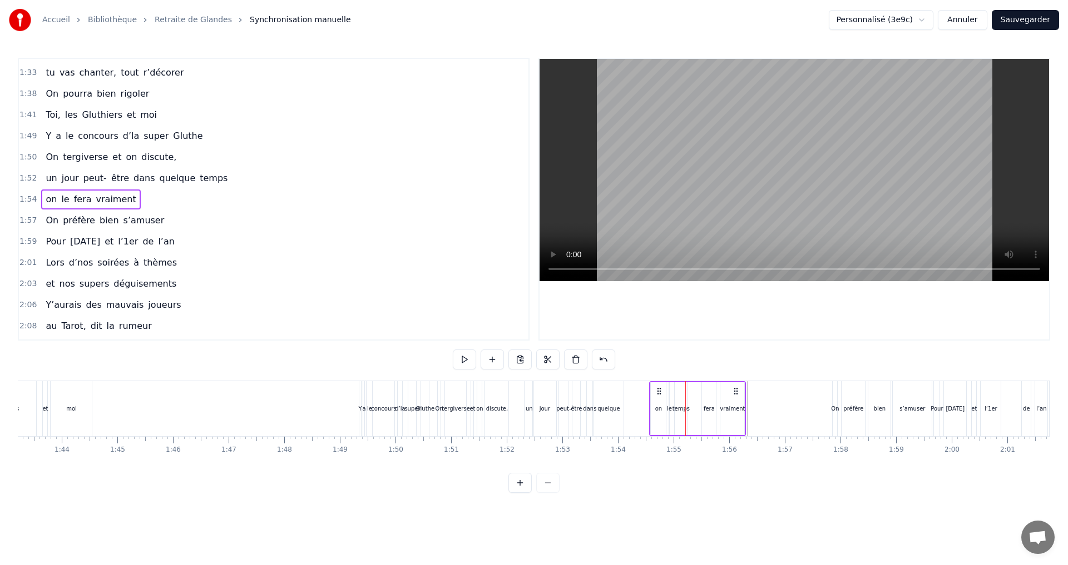
click at [678, 408] on div "on le fera vraiment" at bounding box center [697, 408] width 97 height 55
click at [678, 408] on div at bounding box center [678, 408] width 1 height 55
click at [687, 410] on div "on le fera vraiment" at bounding box center [697, 408] width 97 height 55
drag, startPoint x: 679, startPoint y: 405, endPoint x: 629, endPoint y: 405, distance: 49.5
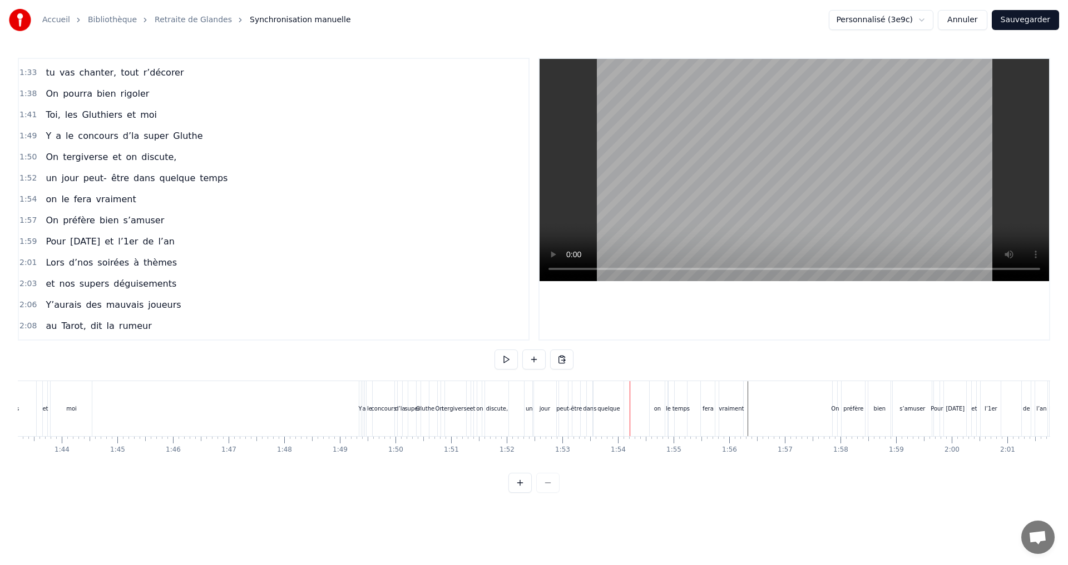
click at [680, 408] on div "on le fera vraiment" at bounding box center [697, 408] width 97 height 55
click at [680, 407] on div at bounding box center [680, 408] width 1 height 55
click at [681, 406] on div at bounding box center [681, 408] width 1 height 55
click at [684, 408] on div "on le fera vraiment" at bounding box center [697, 408] width 97 height 55
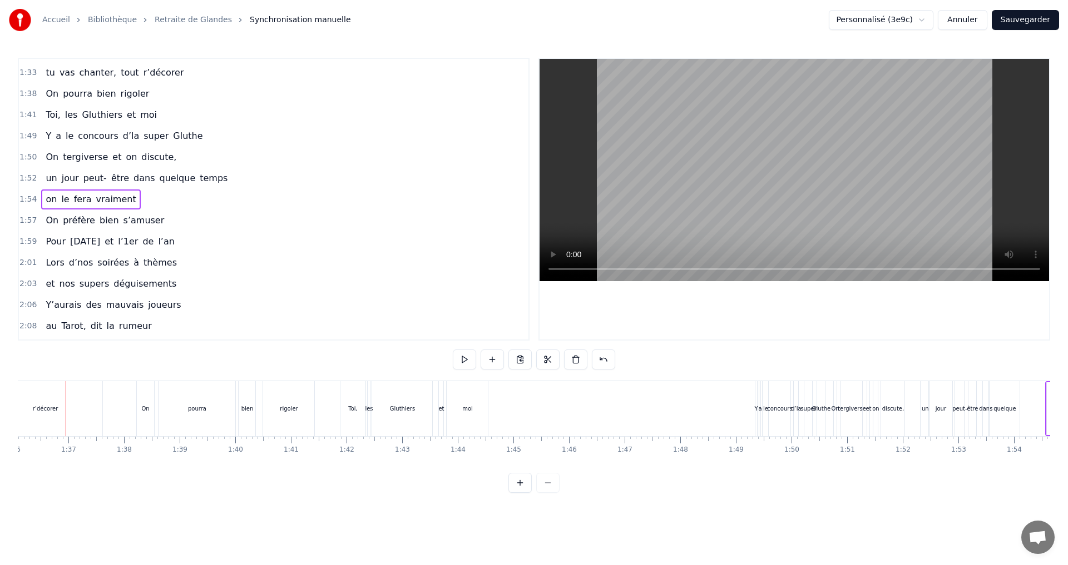
scroll to position [0, 5323]
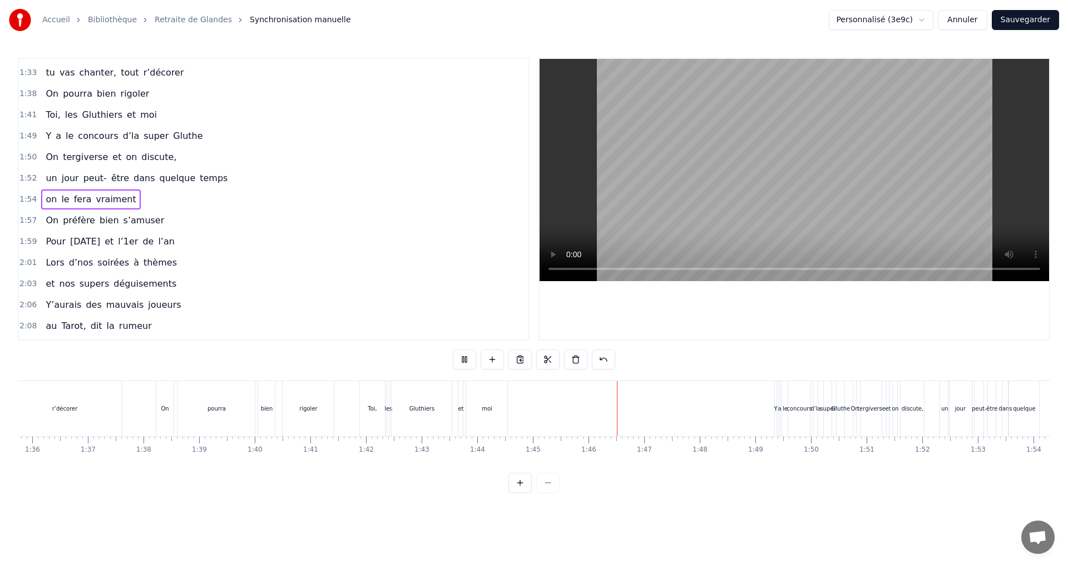
click at [307, 408] on div "rigoler" at bounding box center [308, 409] width 18 height 8
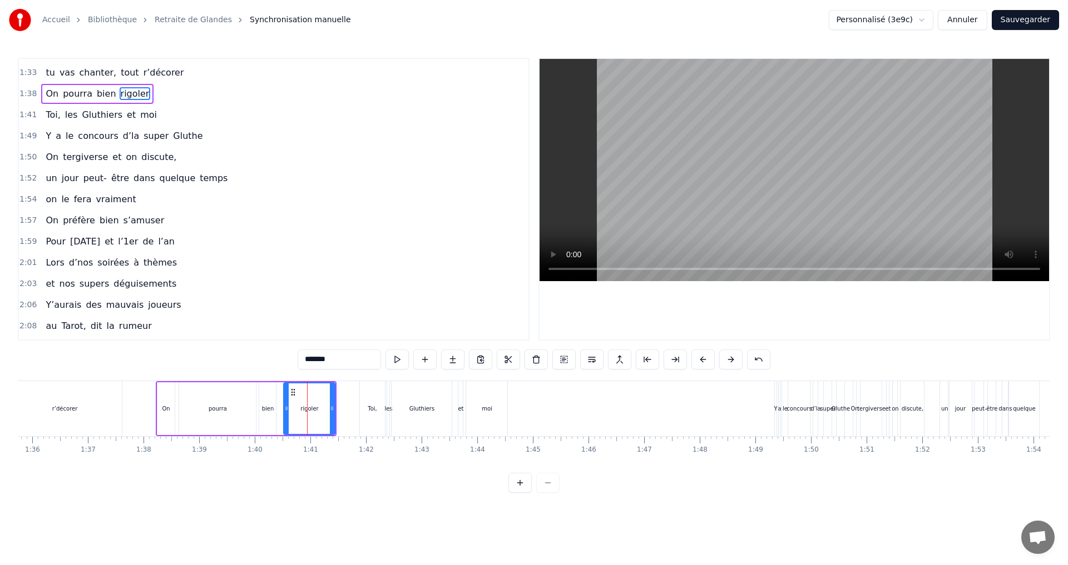
scroll to position [757, 0]
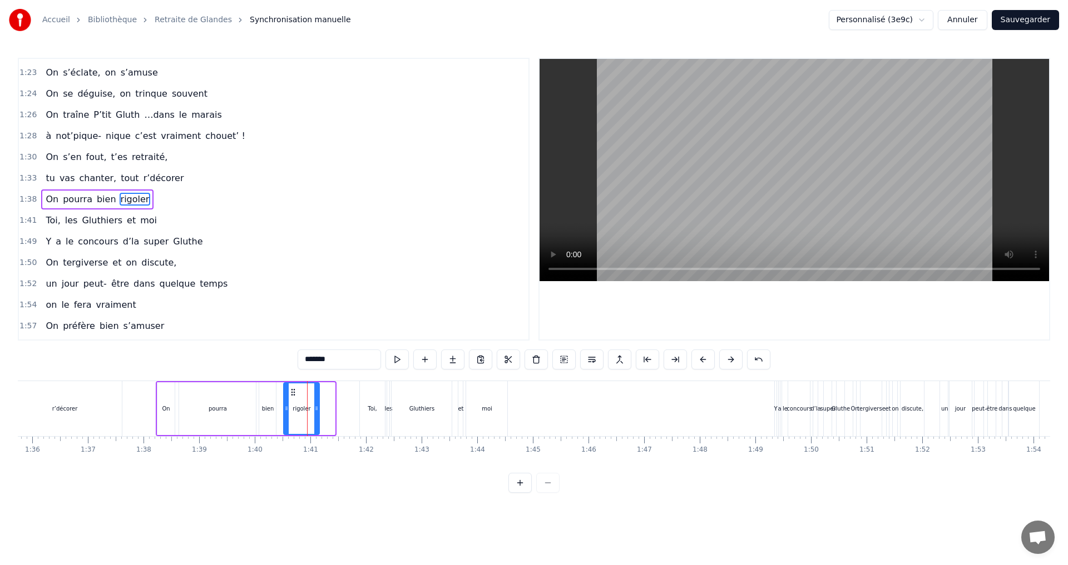
drag, startPoint x: 331, startPoint y: 409, endPoint x: 315, endPoint y: 409, distance: 15.6
click at [315, 409] on icon at bounding box center [316, 408] width 4 height 9
click at [477, 413] on div "moi" at bounding box center [486, 408] width 41 height 55
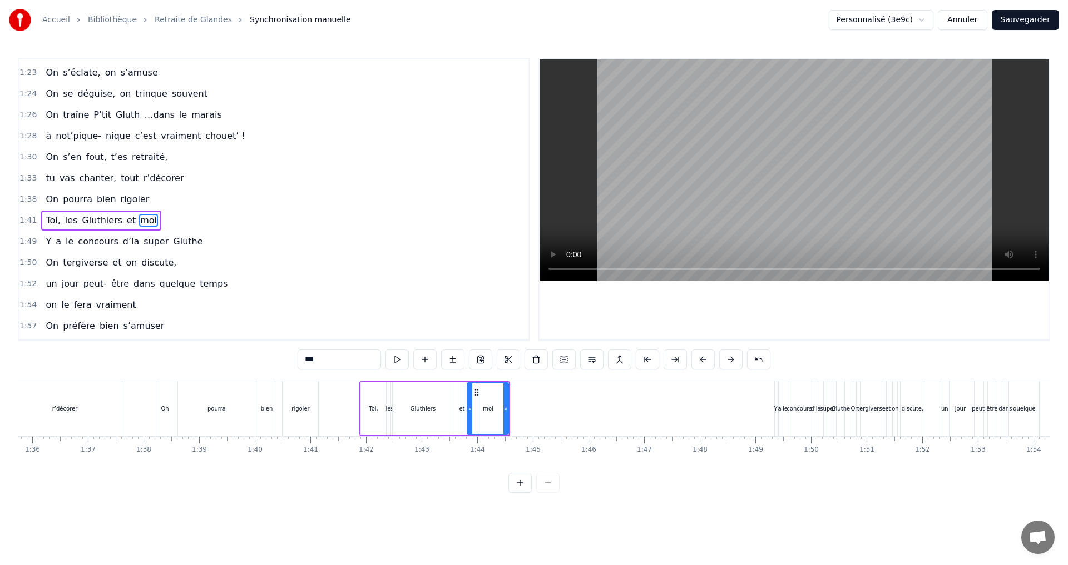
scroll to position [778, 0]
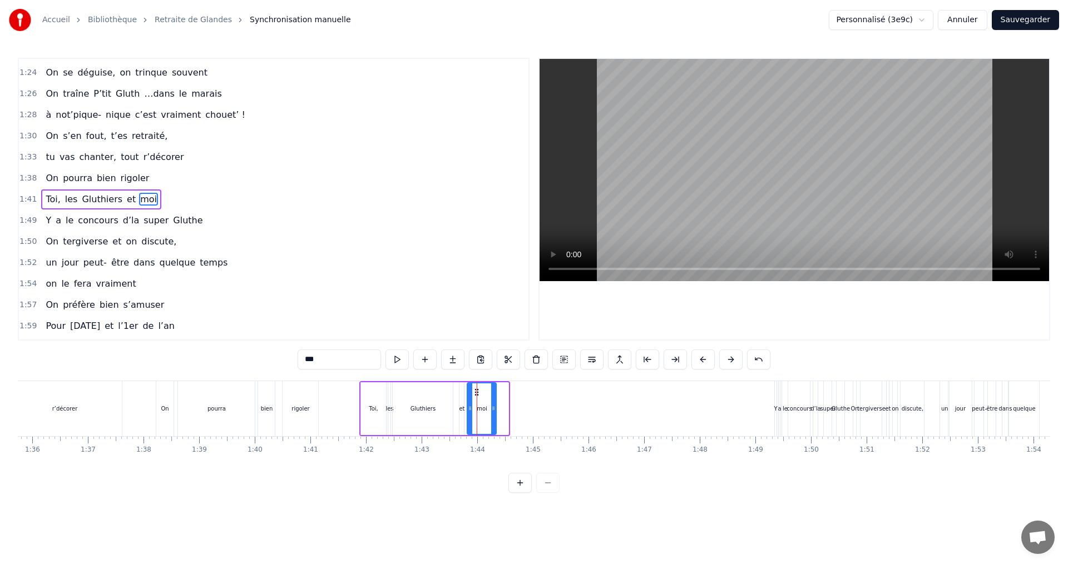
drag, startPoint x: 505, startPoint y: 411, endPoint x: 493, endPoint y: 412, distance: 12.2
click at [493, 412] on icon at bounding box center [493, 408] width 4 height 9
click at [449, 383] on div "Gluthiers" at bounding box center [423, 409] width 60 height 53
type input "*********"
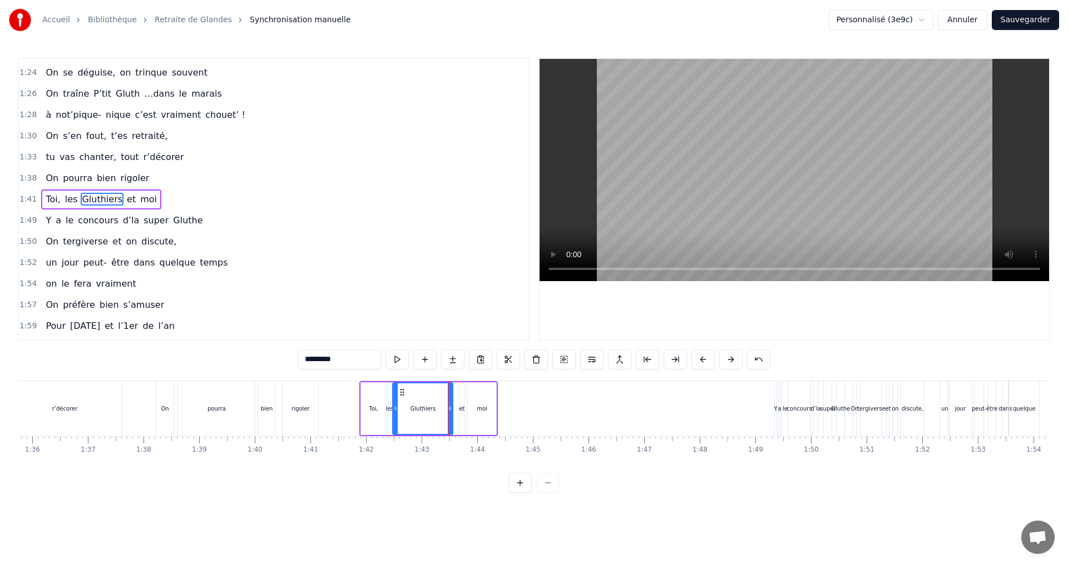
click at [452, 381] on div "Toi, les Gluthiers et moi" at bounding box center [428, 408] width 139 height 55
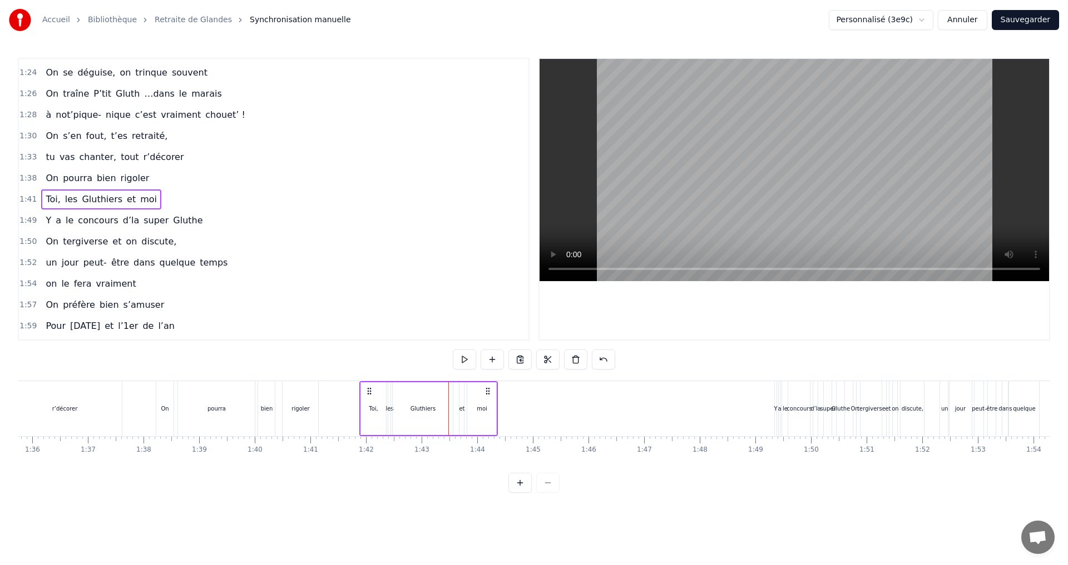
click at [452, 381] on div "Toi, les Gluthiers et moi" at bounding box center [428, 408] width 139 height 55
click at [482, 391] on icon at bounding box center [482, 391] width 9 height 9
click at [304, 408] on div "rigoler" at bounding box center [300, 409] width 18 height 8
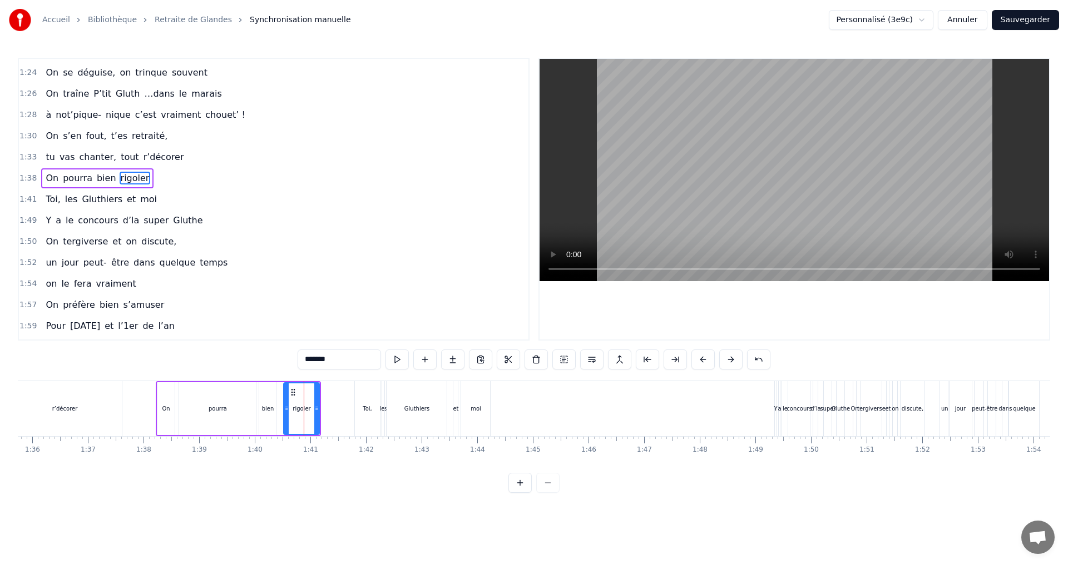
scroll to position [757, 0]
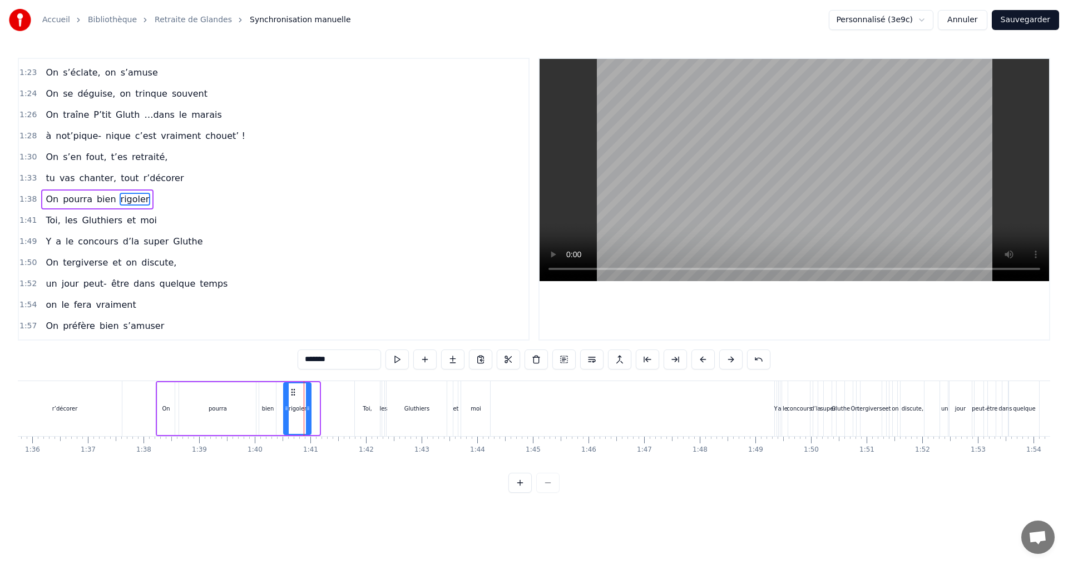
drag, startPoint x: 317, startPoint y: 409, endPoint x: 309, endPoint y: 406, distance: 8.8
click at [309, 406] on icon at bounding box center [308, 408] width 4 height 9
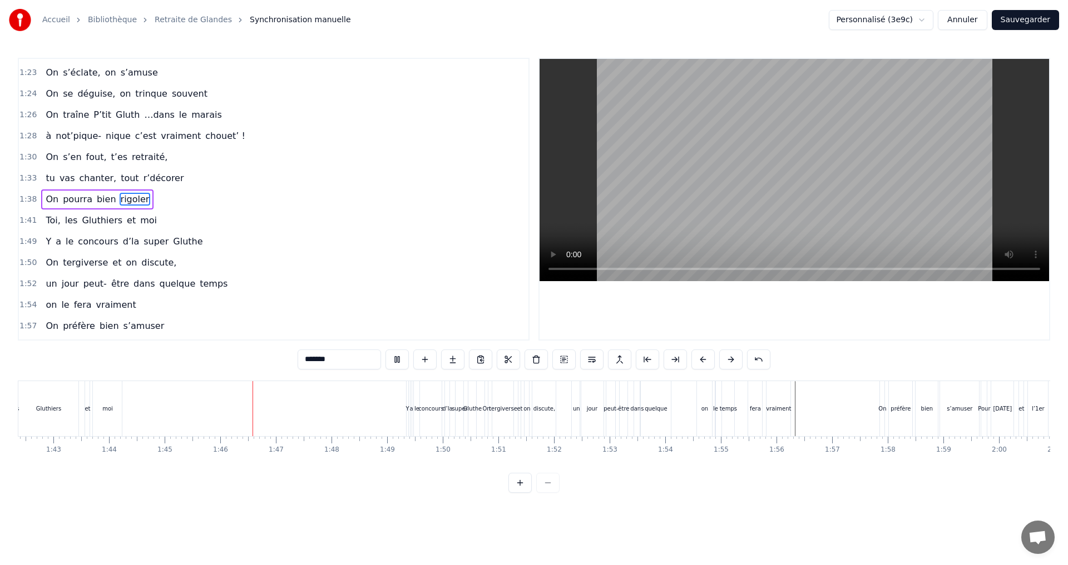
scroll to position [0, 5831]
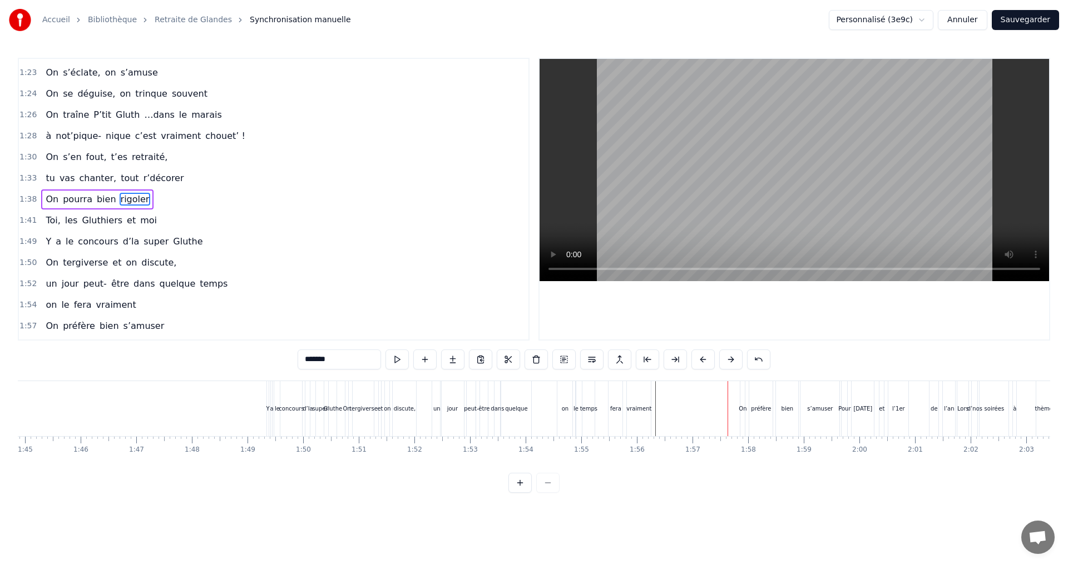
click at [287, 412] on div "concours" at bounding box center [291, 409] width 25 height 8
type input "********"
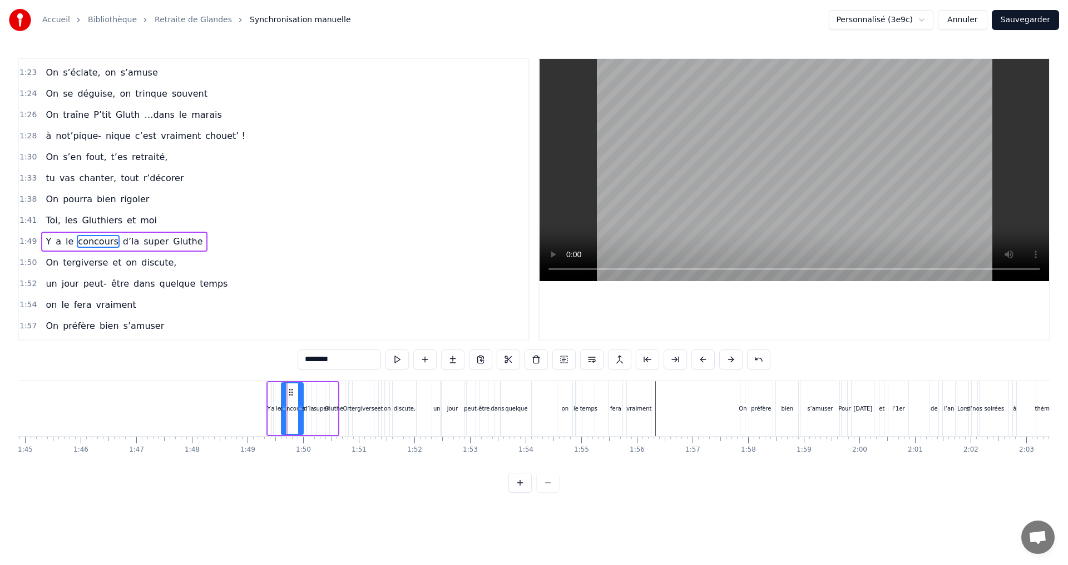
scroll to position [800, 0]
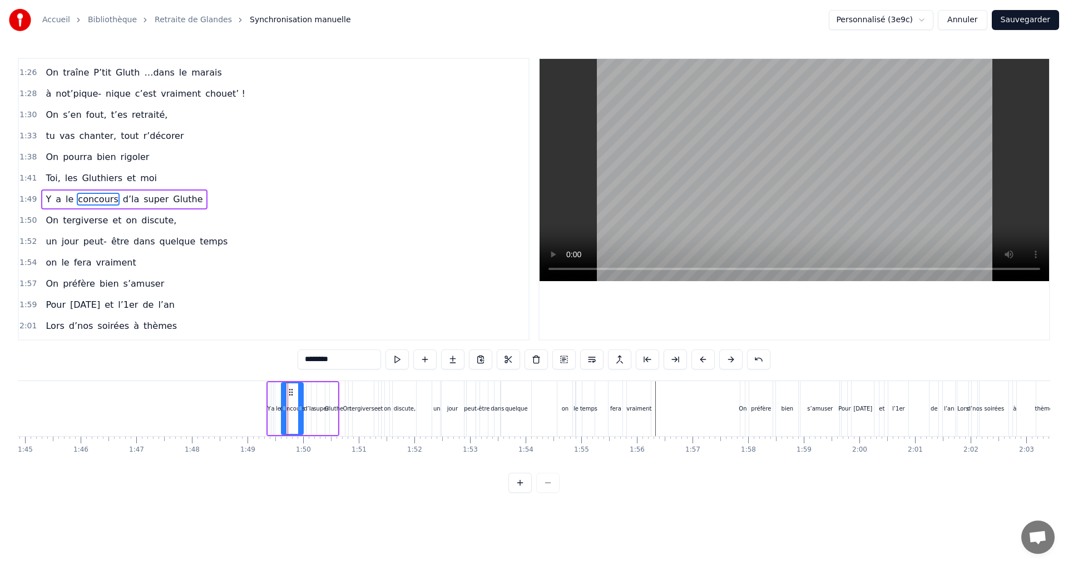
click at [329, 381] on div "Y a le concours d’la super Gluthe" at bounding box center [302, 408] width 73 height 55
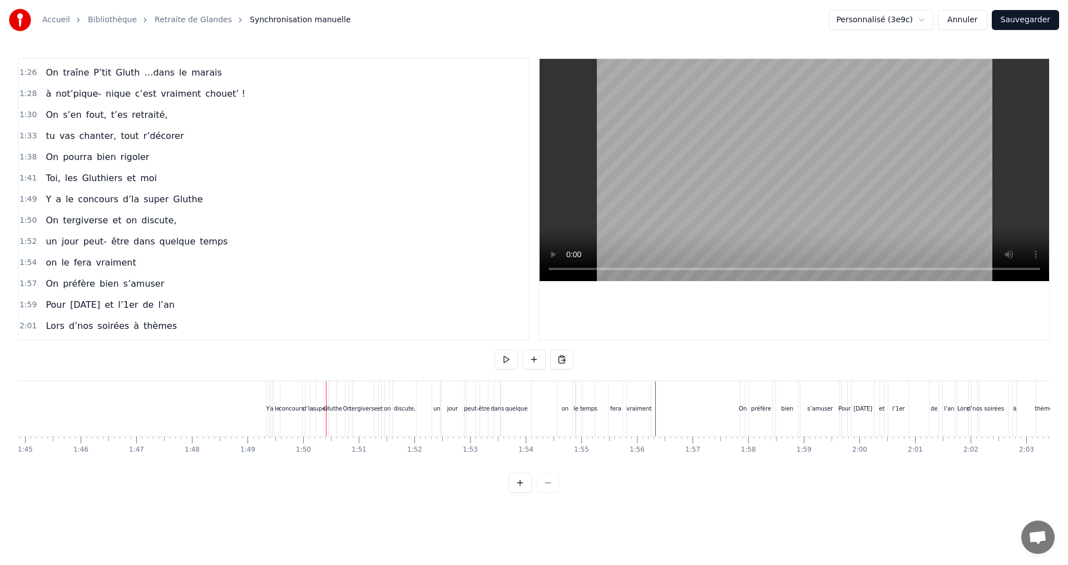
click at [284, 408] on div "concours" at bounding box center [291, 409] width 25 height 8
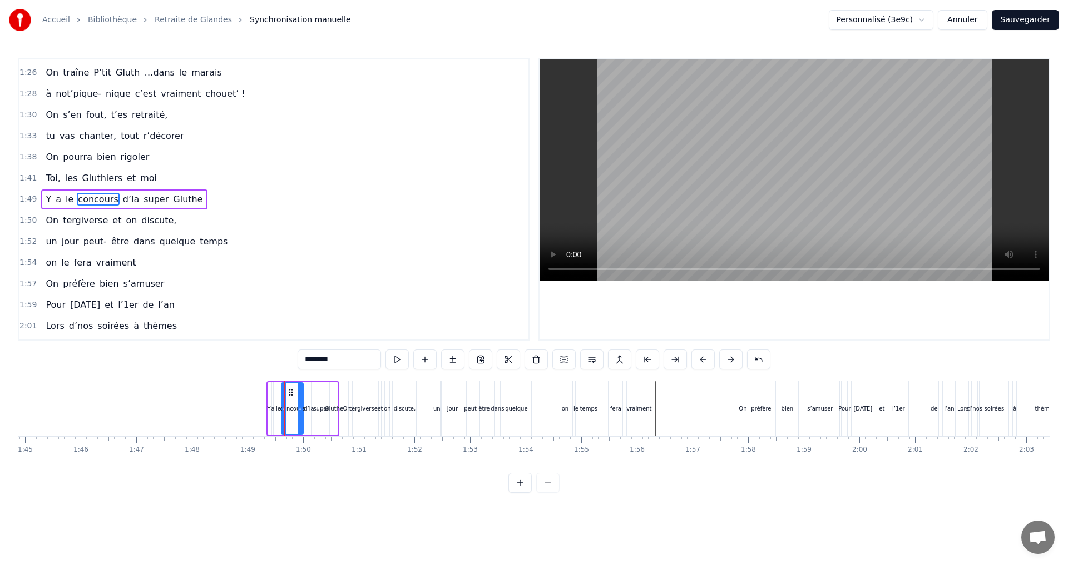
click at [319, 380] on div "0:07 Faut rien raté, c'est ta soirée 0:09 Les 4 saisons et les Gluthiers 0:11 T…" at bounding box center [534, 275] width 1032 height 435
click at [321, 381] on div "Y a le concours d’la super Gluthe" at bounding box center [302, 408] width 73 height 55
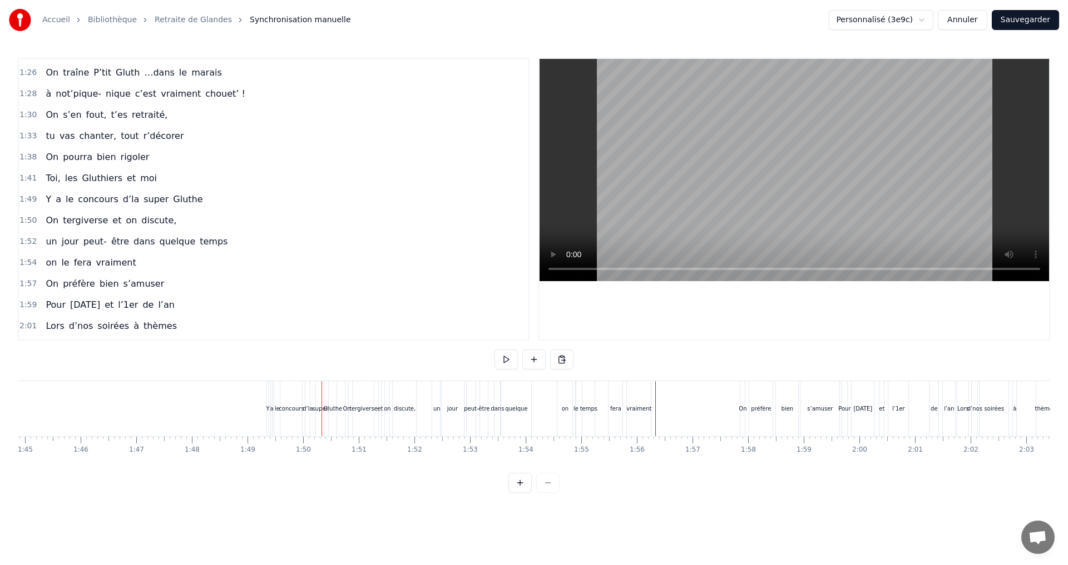
click at [321, 381] on div at bounding box center [321, 408] width 1 height 55
click at [330, 383] on div "Gluthe" at bounding box center [333, 408] width 8 height 55
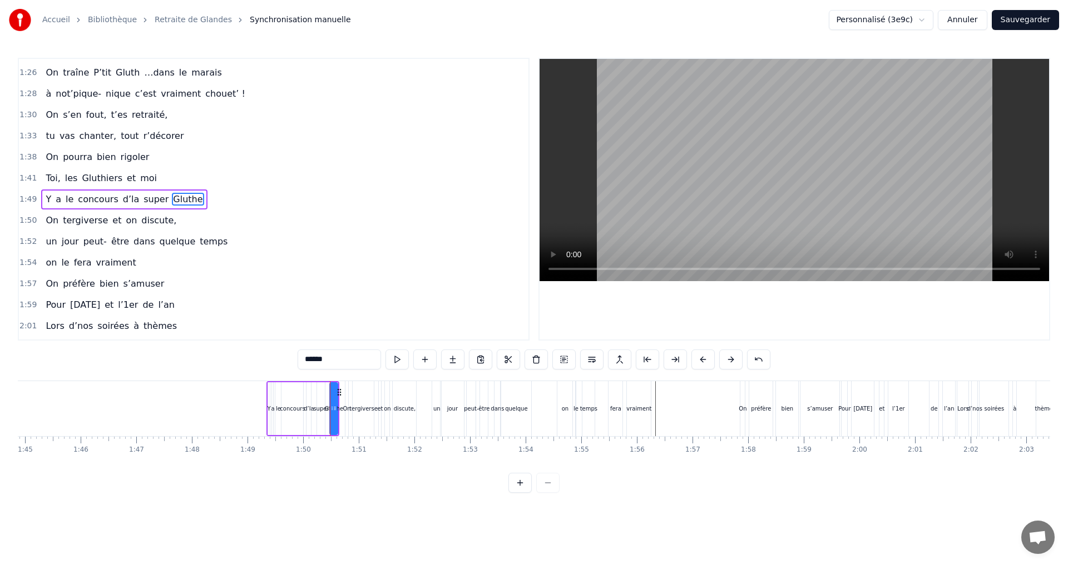
click at [311, 383] on div "d’la" at bounding box center [309, 409] width 6 height 53
click at [327, 391] on icon at bounding box center [326, 391] width 9 height 9
click at [400, 405] on div "discute," at bounding box center [405, 409] width 22 height 8
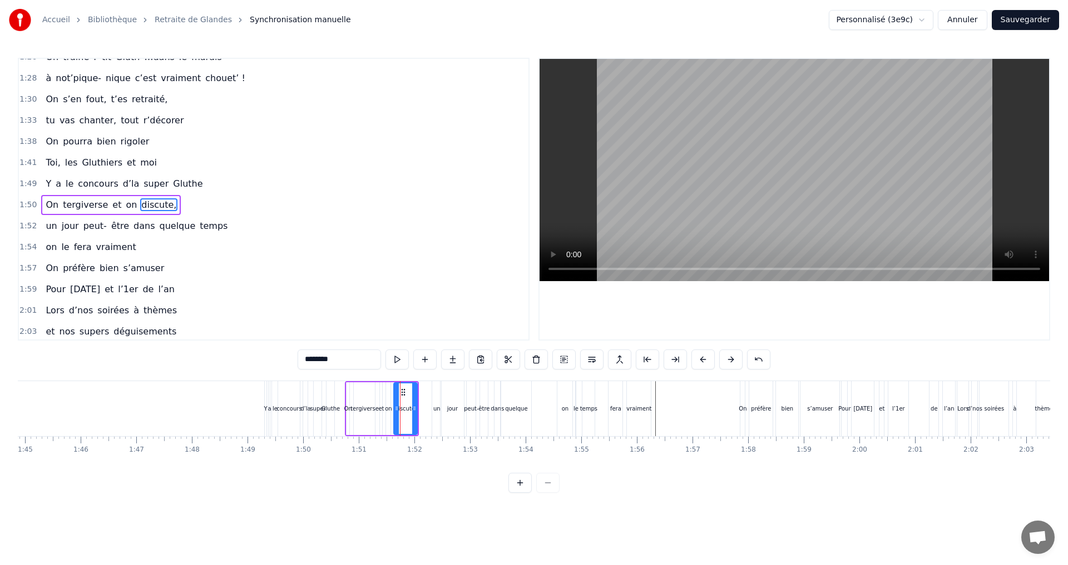
scroll to position [821, 0]
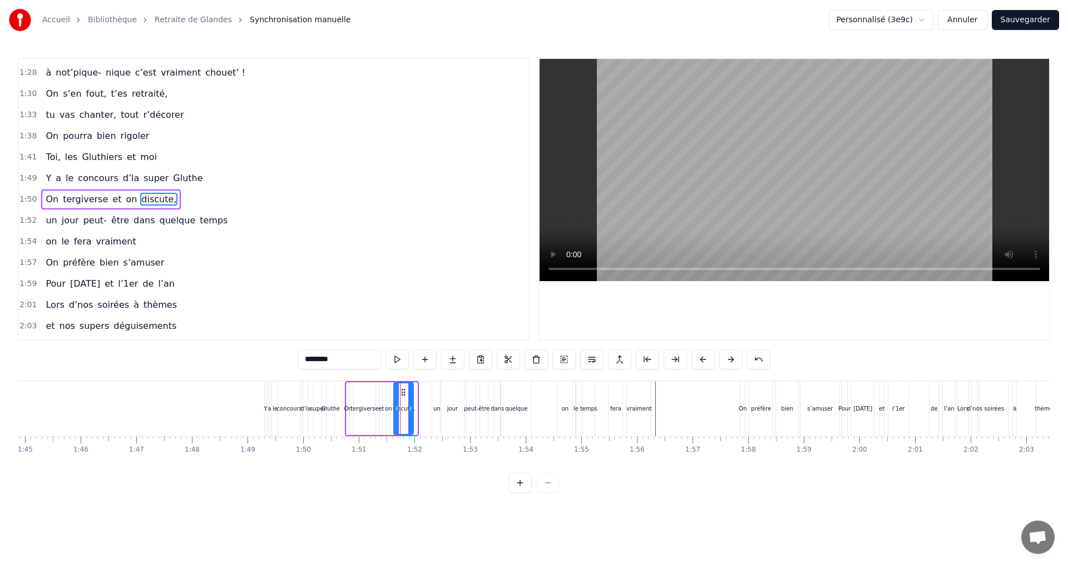
click at [409, 411] on icon at bounding box center [410, 408] width 4 height 9
click at [398, 393] on icon at bounding box center [400, 392] width 9 height 9
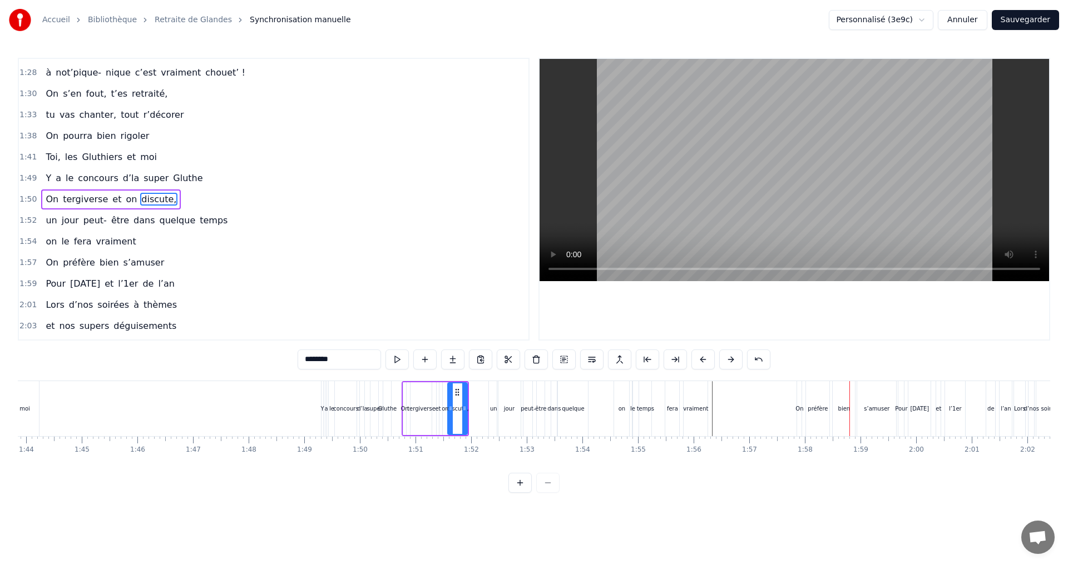
click at [651, 412] on div "on le fera vraiment" at bounding box center [661, 408] width 97 height 55
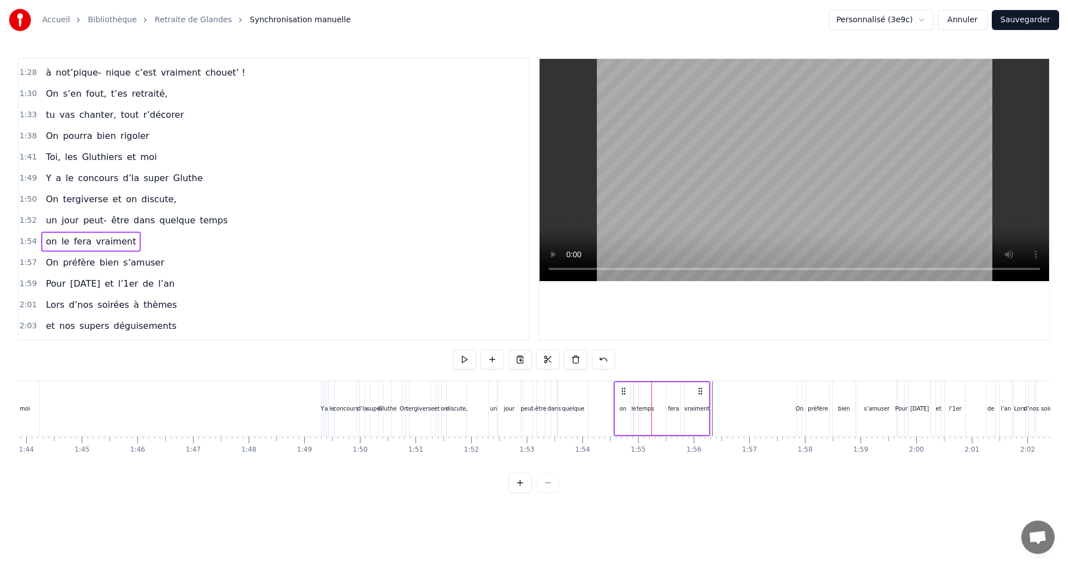
click at [642, 411] on div "on le fera vraiment" at bounding box center [661, 408] width 97 height 55
click at [647, 409] on div "on le fera vraiment" at bounding box center [661, 408] width 97 height 55
drag, startPoint x: 699, startPoint y: 390, endPoint x: 771, endPoint y: 395, distance: 71.9
click at [771, 395] on icon at bounding box center [771, 391] width 9 height 9
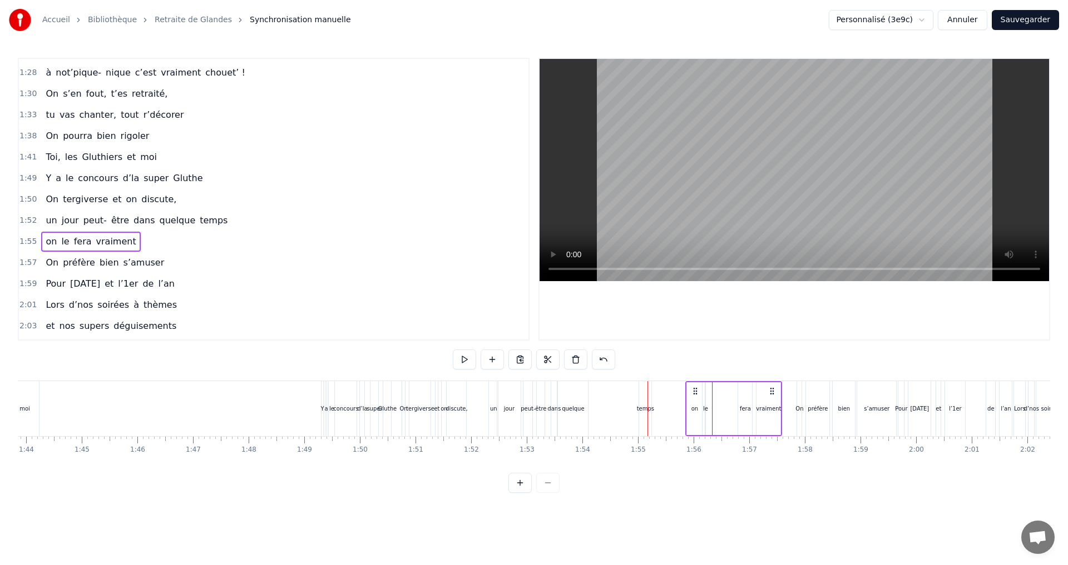
click at [643, 409] on div "temps" at bounding box center [645, 409] width 17 height 8
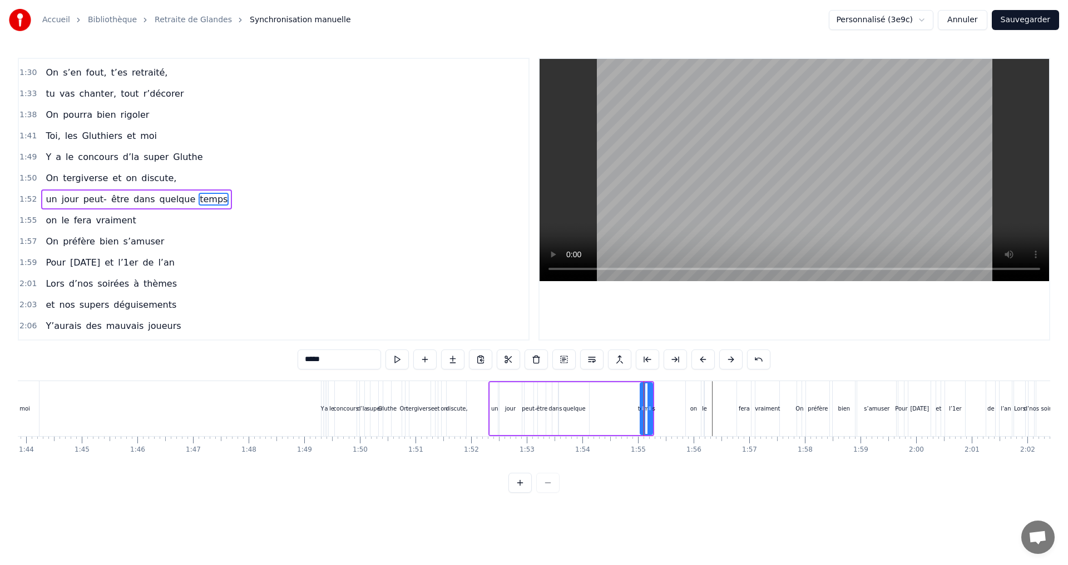
click at [651, 396] on div at bounding box center [649, 409] width 4 height 51
drag, startPoint x: 644, startPoint y: 408, endPoint x: 589, endPoint y: 409, distance: 54.5
click at [589, 409] on icon at bounding box center [588, 408] width 4 height 9
drag, startPoint x: 649, startPoint y: 409, endPoint x: 602, endPoint y: 409, distance: 47.8
click at [602, 409] on icon at bounding box center [601, 408] width 4 height 9
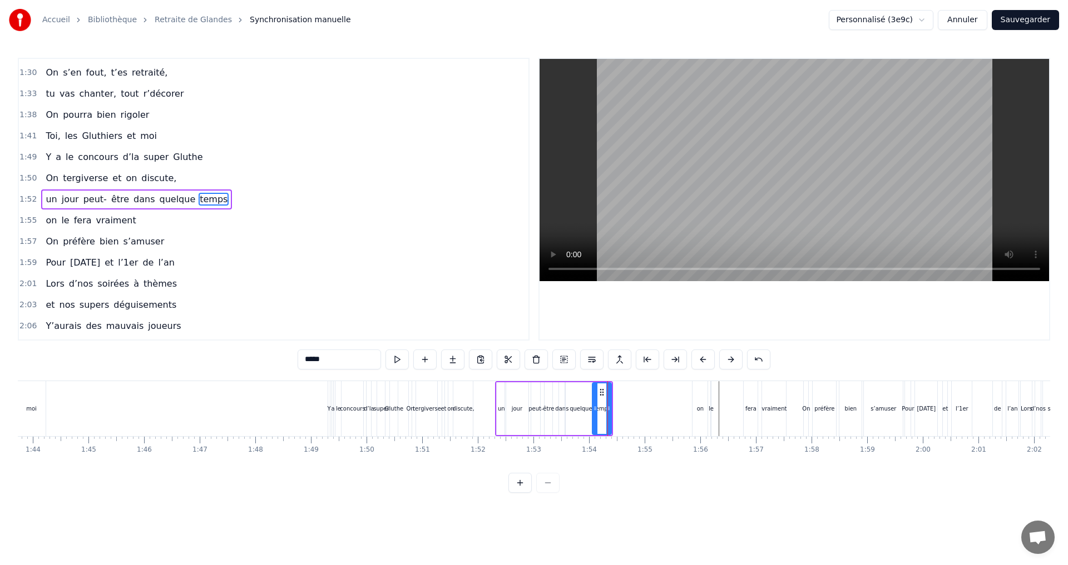
scroll to position [0, 5779]
click at [504, 409] on div "jour" at bounding box center [505, 409] width 11 height 8
type input "****"
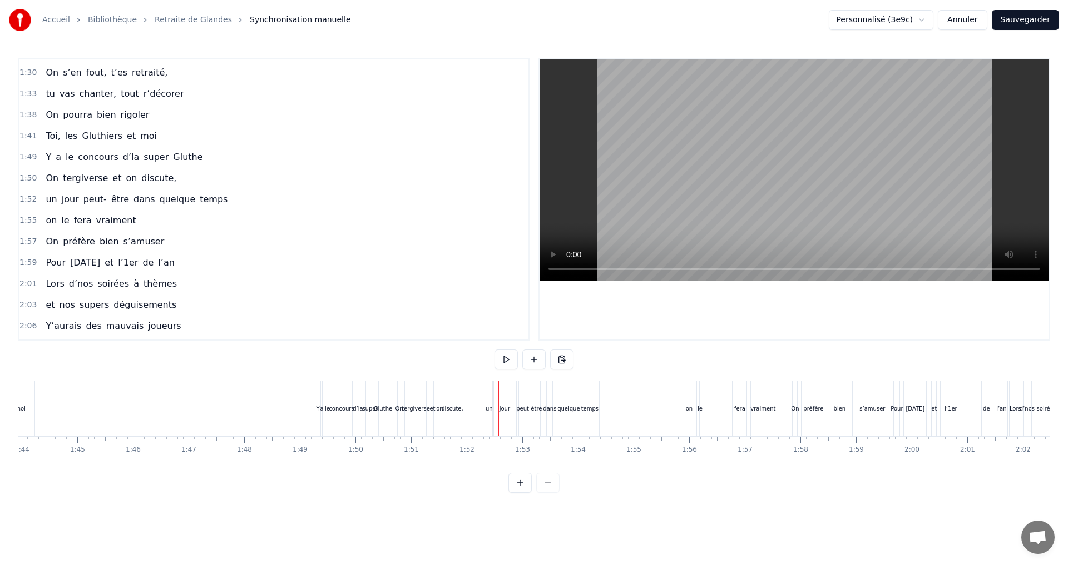
click at [506, 406] on div "jour" at bounding box center [504, 409] width 11 height 8
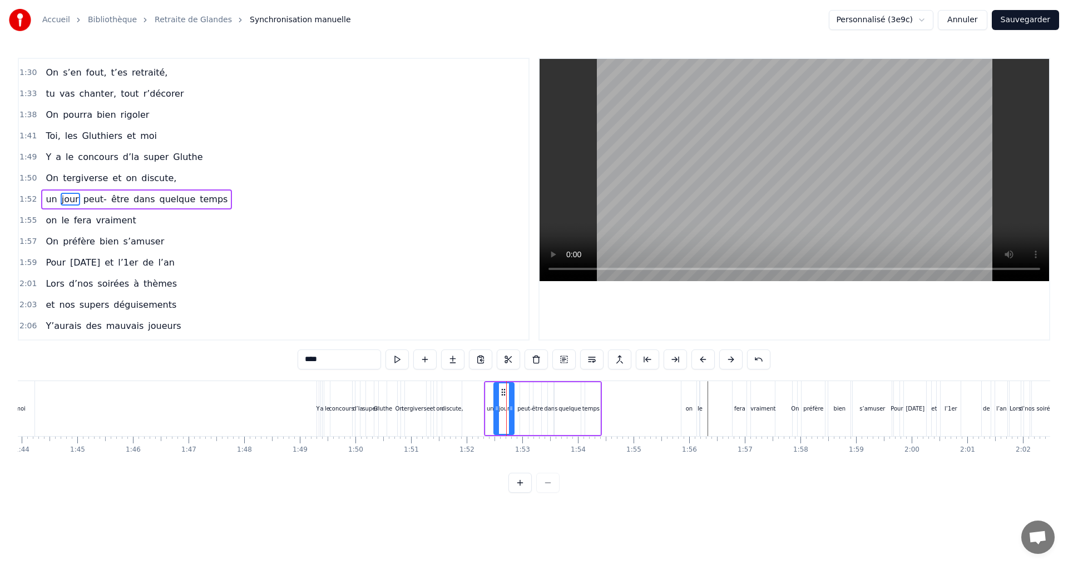
click at [509, 408] on icon at bounding box center [511, 408] width 4 height 9
click at [504, 394] on icon at bounding box center [503, 392] width 9 height 9
click at [538, 409] on div "être" at bounding box center [537, 409] width 11 height 8
click at [525, 405] on div "peut-" at bounding box center [524, 409] width 14 height 8
click at [524, 396] on icon at bounding box center [524, 392] width 9 height 9
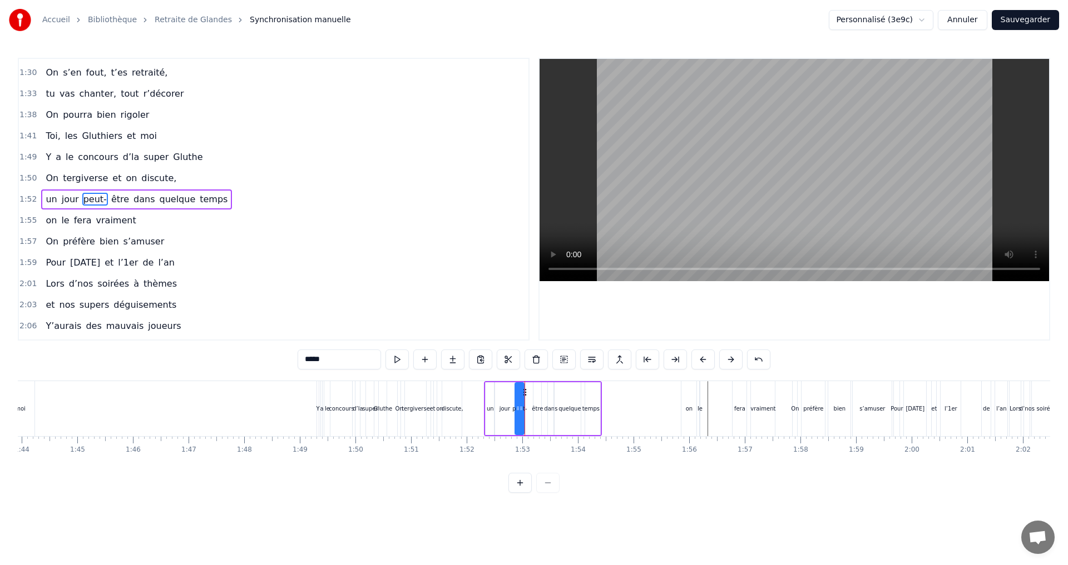
click at [537, 406] on div "être" at bounding box center [537, 409] width 11 height 8
click at [551, 410] on div "dans" at bounding box center [550, 409] width 13 height 8
click at [551, 393] on icon at bounding box center [552, 392] width 9 height 9
click at [575, 409] on div "quelque" at bounding box center [569, 409] width 22 height 8
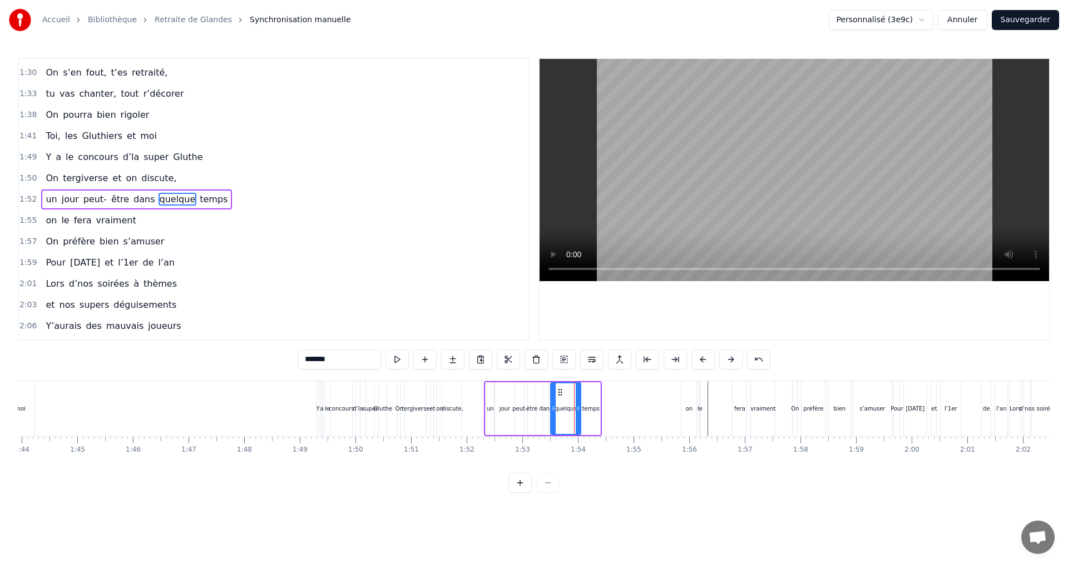
click at [560, 397] on div "quelque" at bounding box center [565, 409] width 29 height 51
click at [585, 409] on div "temps" at bounding box center [590, 409] width 17 height 8
click at [587, 394] on icon at bounding box center [587, 392] width 9 height 9
click at [687, 406] on div "on" at bounding box center [689, 409] width 7 height 8
type input "**"
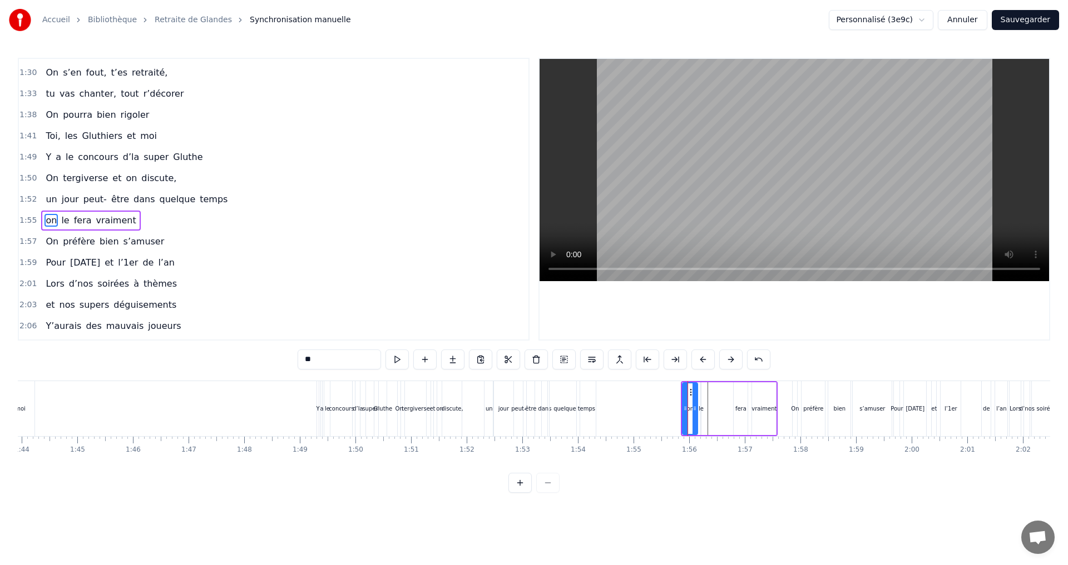
scroll to position [863, 0]
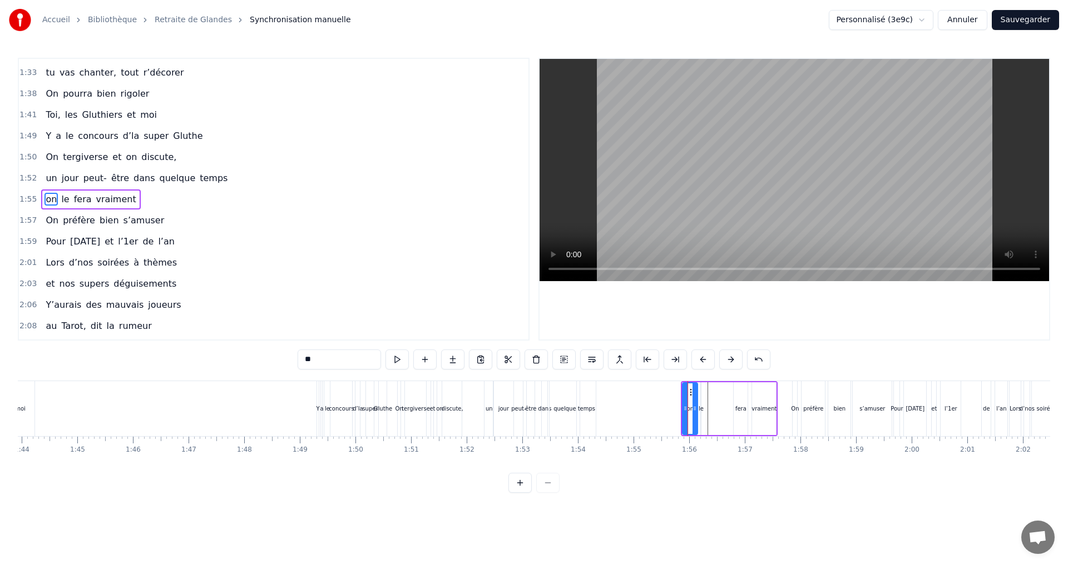
drag, startPoint x: 722, startPoint y: 380, endPoint x: 698, endPoint y: 385, distance: 24.4
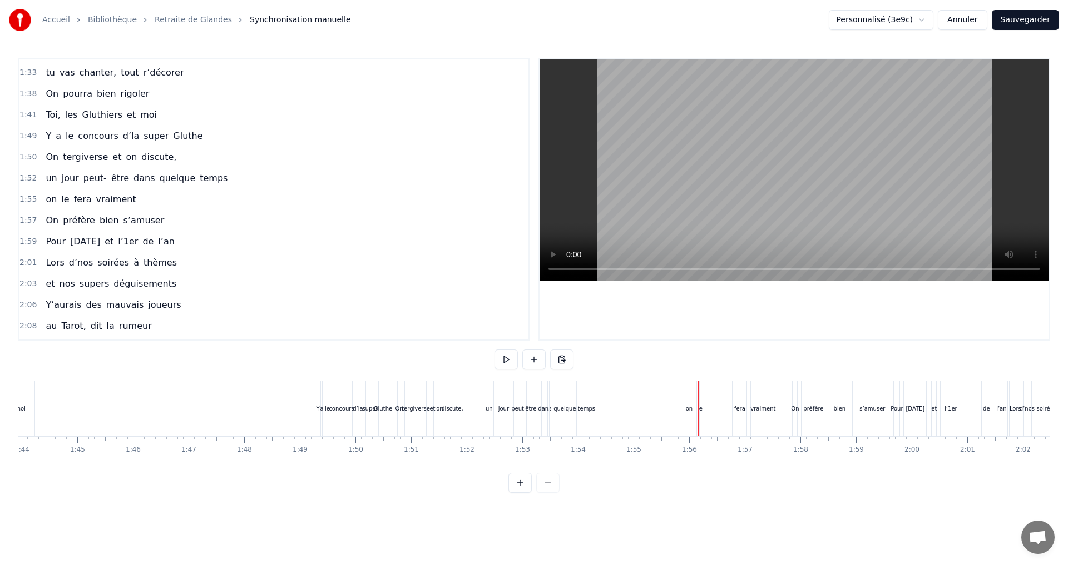
click at [755, 403] on div "vraiment" at bounding box center [763, 408] width 24 height 55
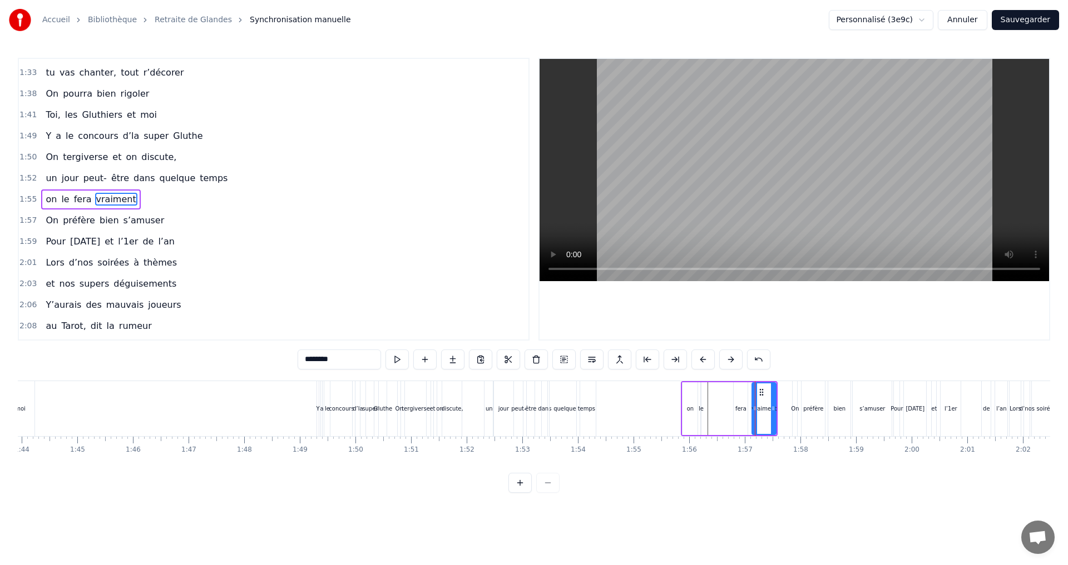
click at [727, 382] on div "on le fera vraiment" at bounding box center [729, 408] width 97 height 55
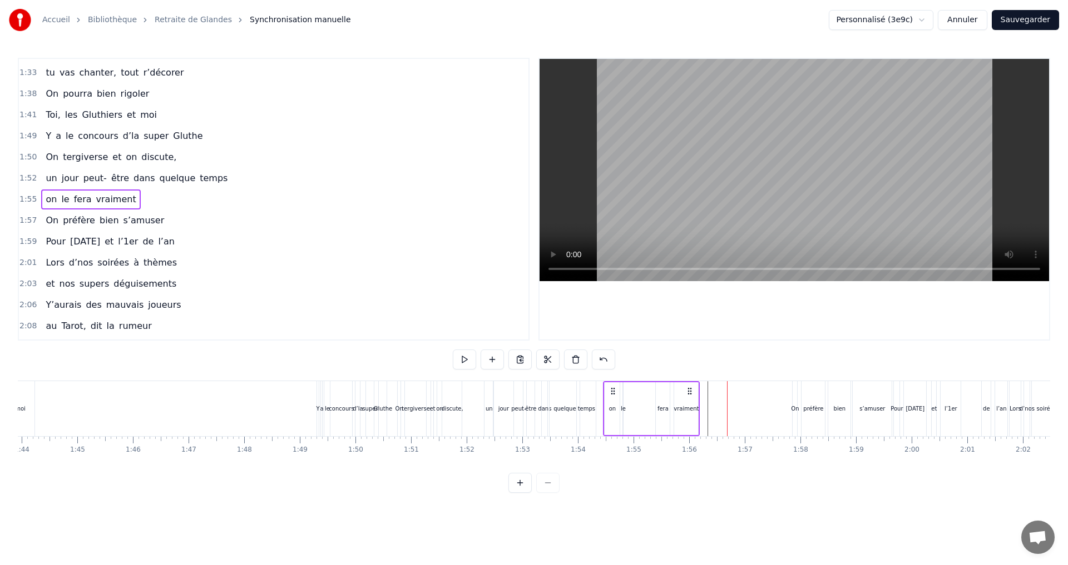
drag, startPoint x: 689, startPoint y: 390, endPoint x: 613, endPoint y: 395, distance: 76.3
click at [612, 394] on icon at bounding box center [612, 391] width 9 height 9
click at [662, 406] on div "fera" at bounding box center [662, 409] width 11 height 8
click at [623, 408] on div "le" at bounding box center [623, 409] width 5 height 8
drag, startPoint x: 629, startPoint y: 391, endPoint x: 654, endPoint y: 391, distance: 24.5
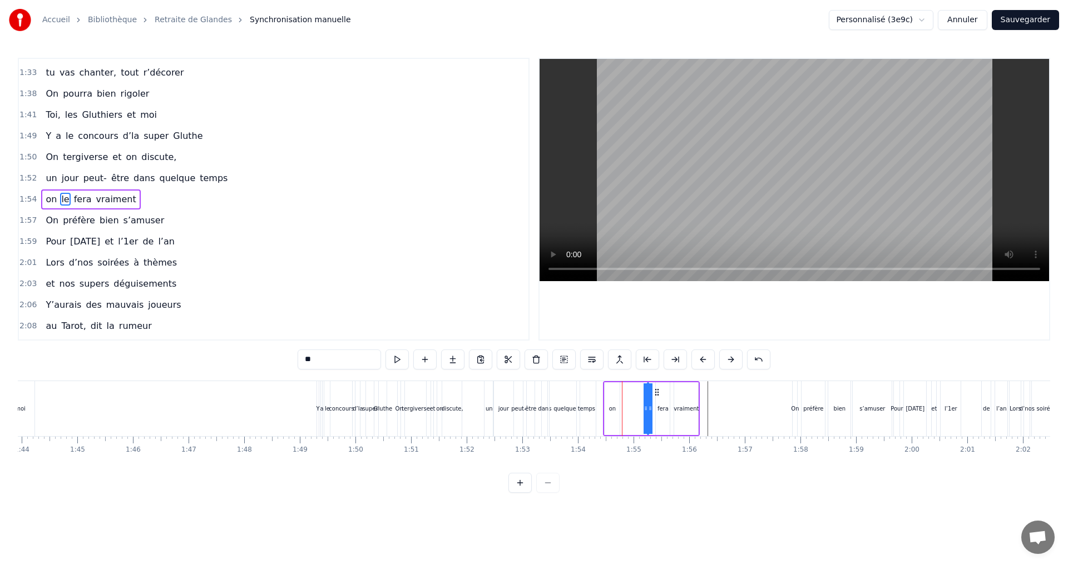
click at [654, 391] on icon at bounding box center [656, 392] width 9 height 9
click at [611, 408] on div "on" at bounding box center [612, 409] width 7 height 8
drag, startPoint x: 613, startPoint y: 392, endPoint x: 638, endPoint y: 395, distance: 24.7
click at [638, 395] on icon at bounding box center [638, 392] width 9 height 9
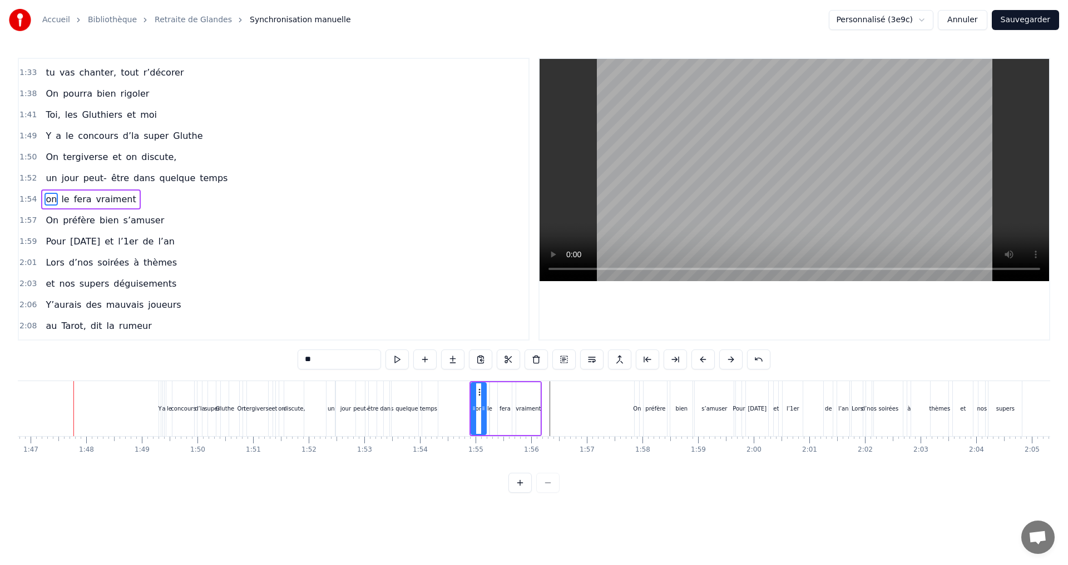
scroll to position [0, 5936]
click at [396, 359] on button at bounding box center [396, 360] width 23 height 20
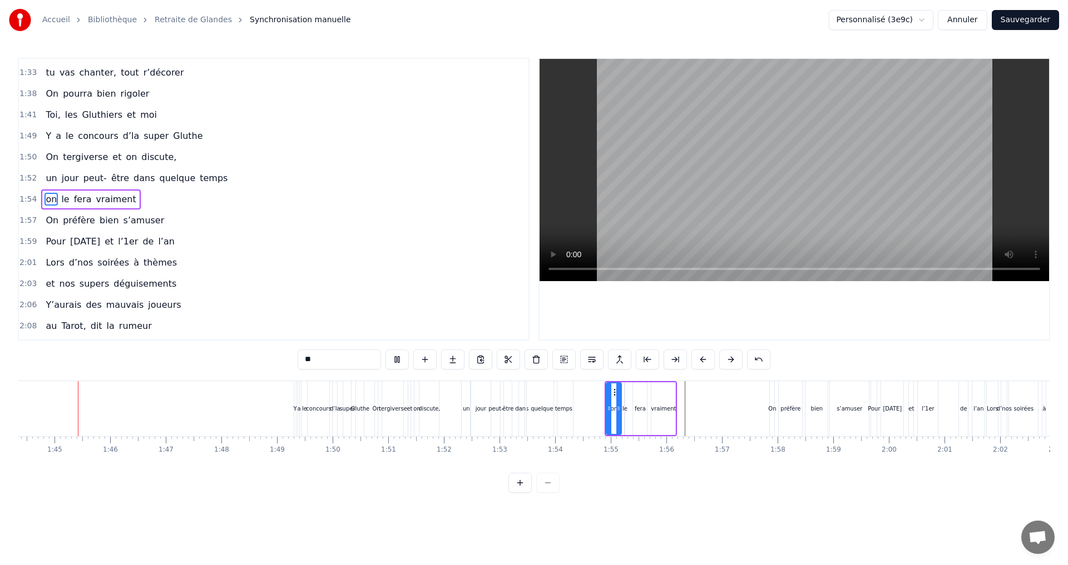
scroll to position [0, 5798]
click at [394, 357] on button at bounding box center [396, 360] width 23 height 20
click at [843, 408] on div "s’amuser" at bounding box center [853, 409] width 26 height 8
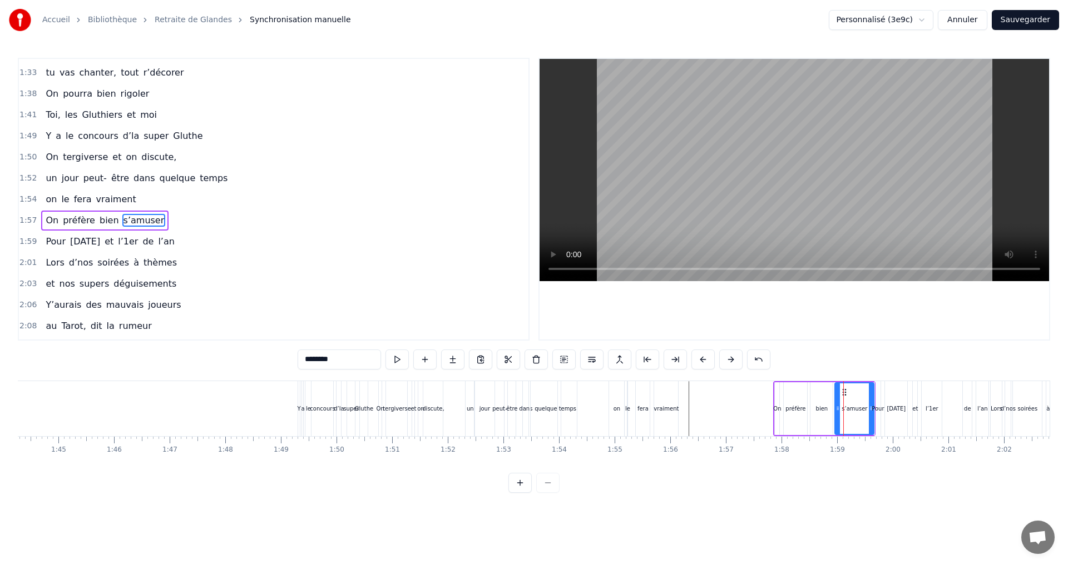
scroll to position [884, 0]
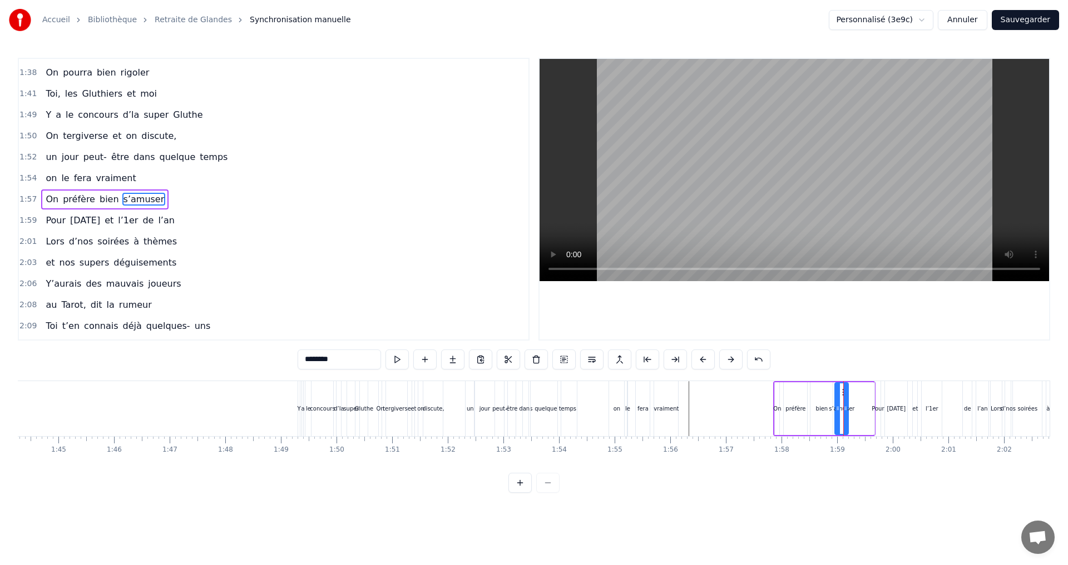
drag, startPoint x: 870, startPoint y: 408, endPoint x: 844, endPoint y: 406, distance: 25.6
click at [844, 406] on icon at bounding box center [845, 408] width 4 height 9
click at [822, 404] on div "bien" at bounding box center [821, 409] width 22 height 53
drag, startPoint x: 819, startPoint y: 388, endPoint x: 811, endPoint y: 388, distance: 8.3
click at [811, 388] on icon at bounding box center [811, 392] width 9 height 9
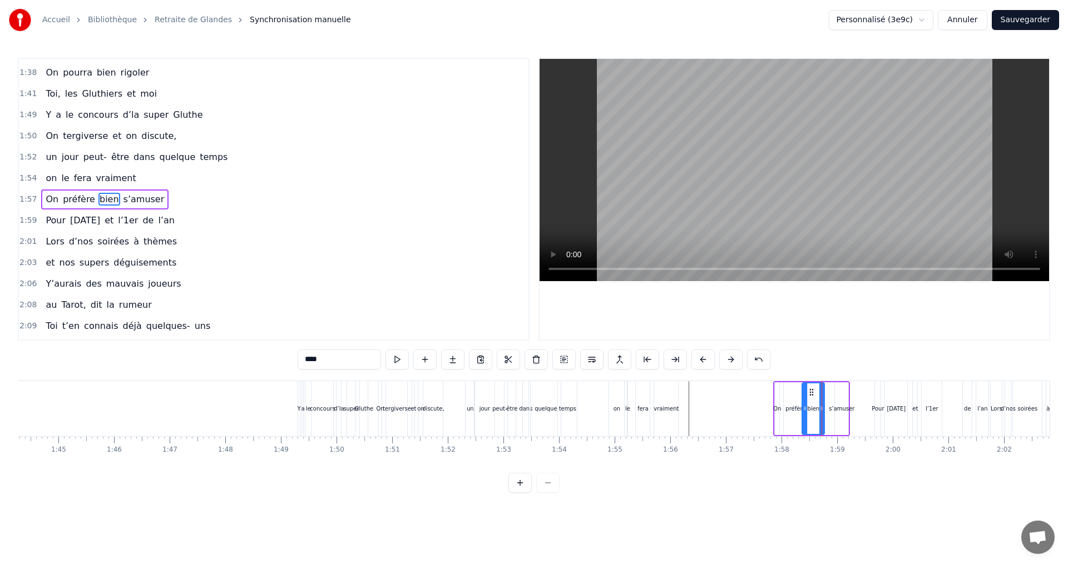
click at [791, 406] on div "préfère" at bounding box center [795, 409] width 20 height 8
click at [789, 394] on icon at bounding box center [790, 392] width 9 height 9
click at [841, 408] on div "s’amuser" at bounding box center [841, 409] width 26 height 8
type input "********"
click at [843, 394] on div at bounding box center [845, 409] width 4 height 51
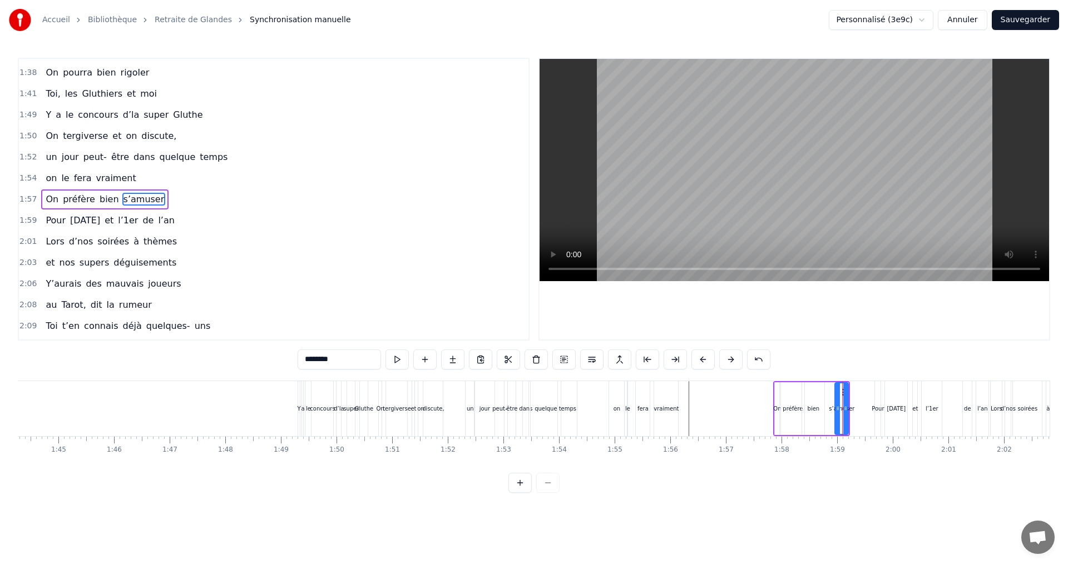
drag, startPoint x: 835, startPoint y: 408, endPoint x: 828, endPoint y: 409, distance: 6.8
click at [823, 408] on div "On préfère bien s’amuser" at bounding box center [811, 408] width 77 height 55
click at [841, 409] on div "s’amuser" at bounding box center [841, 409] width 26 height 8
drag, startPoint x: 836, startPoint y: 410, endPoint x: 823, endPoint y: 411, distance: 12.8
click at [823, 411] on icon at bounding box center [824, 408] width 4 height 9
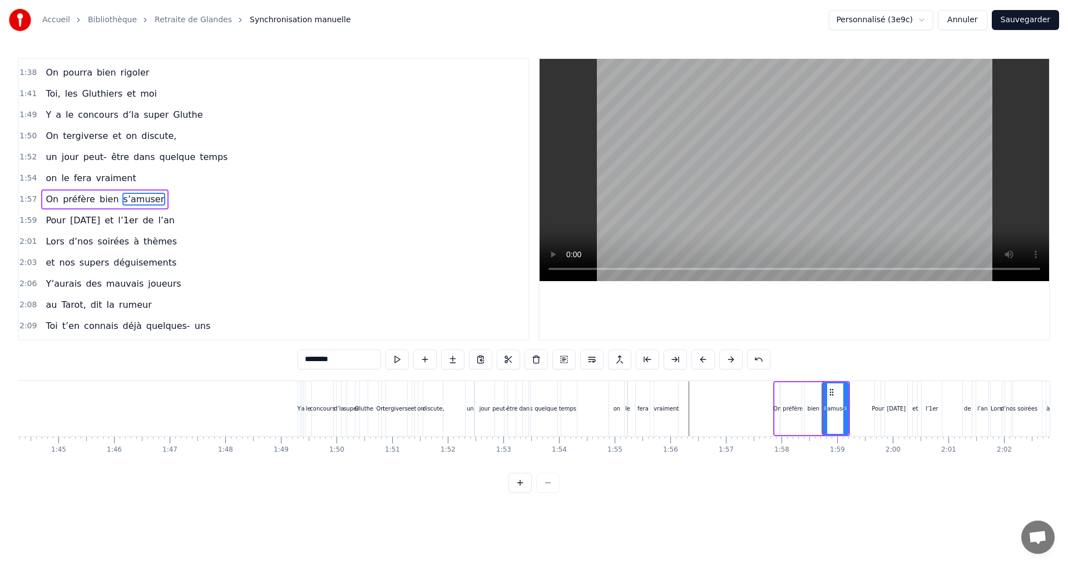
click at [850, 364] on div "0:07 Faut rien raté, c'est ta soirée 0:09 Les 4 saisons et les Gluthiers 0:11 T…" at bounding box center [534, 275] width 1032 height 435
drag, startPoint x: 847, startPoint y: 413, endPoint x: 835, endPoint y: 413, distance: 11.7
click at [835, 413] on div at bounding box center [833, 409] width 4 height 51
click at [845, 486] on div "0:07 Faut rien raté, c'est ta soirée 0:09 Les 4 saisons et les Gluthiers 0:11 T…" at bounding box center [534, 275] width 1032 height 435
click at [811, 411] on div "bien" at bounding box center [813, 409] width 12 height 8
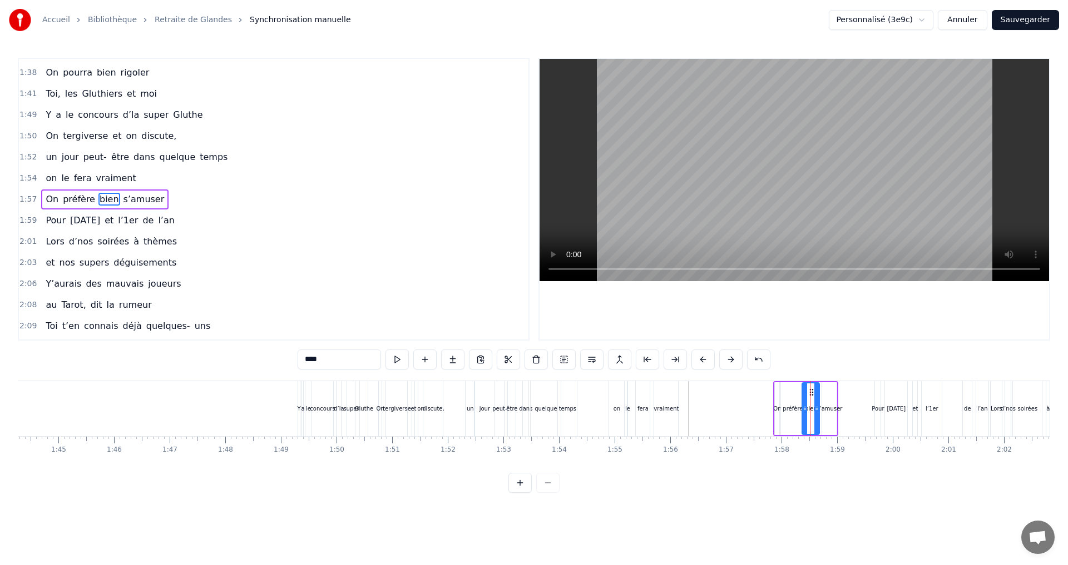
click at [815, 409] on icon at bounding box center [816, 408] width 4 height 9
click at [830, 484] on div "0:07 Faut rien raté, c'est ta soirée 0:09 Les 4 saisons et les Gluthiers 0:11 T…" at bounding box center [534, 275] width 1032 height 435
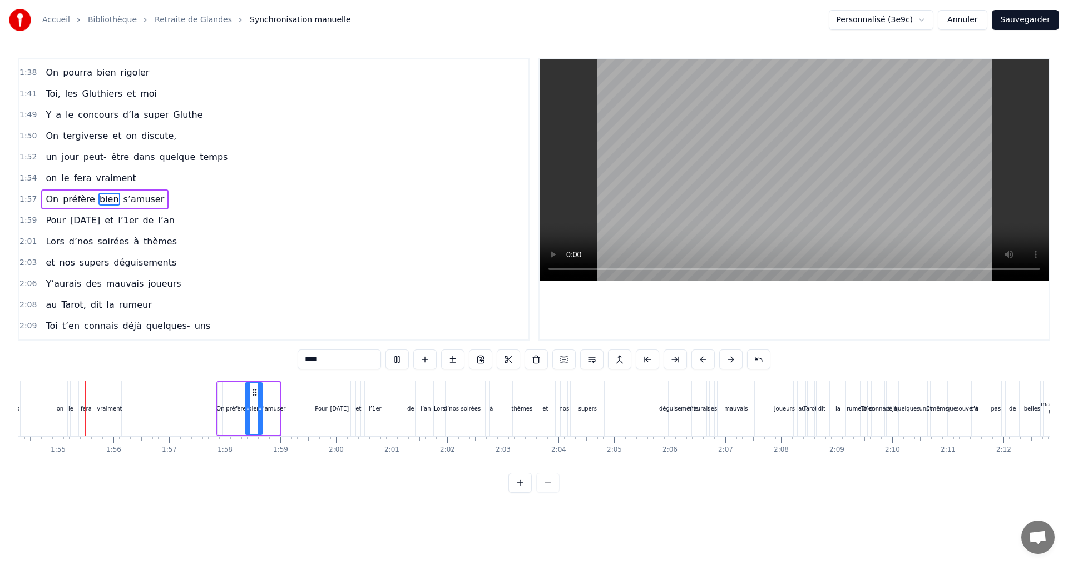
scroll to position [0, 6341]
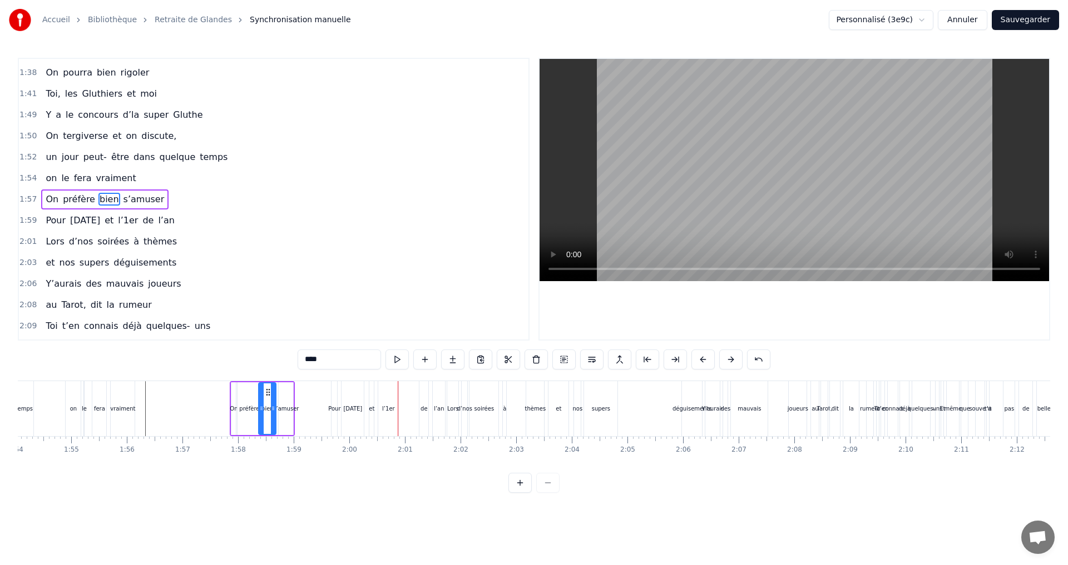
click at [353, 408] on div "[DATE]" at bounding box center [352, 409] width 19 height 8
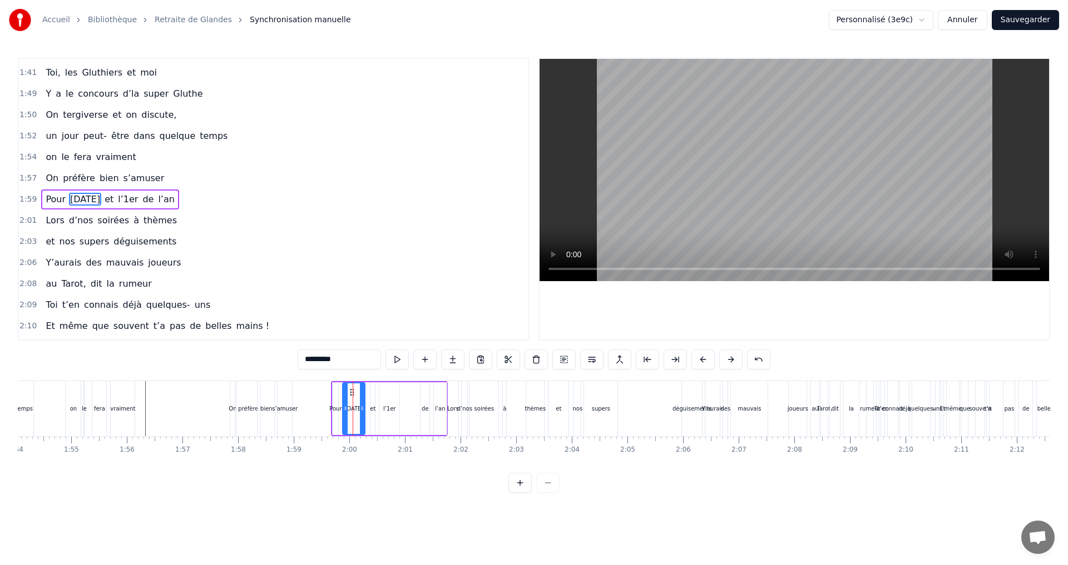
click at [371, 395] on div "et" at bounding box center [372, 409] width 4 height 53
drag, startPoint x: 380, startPoint y: 393, endPoint x: 374, endPoint y: 392, distance: 5.6
click at [374, 392] on icon at bounding box center [374, 392] width 9 height 9
click at [388, 390] on div "l’1er" at bounding box center [389, 409] width 20 height 53
drag, startPoint x: 387, startPoint y: 390, endPoint x: 376, endPoint y: 391, distance: 11.2
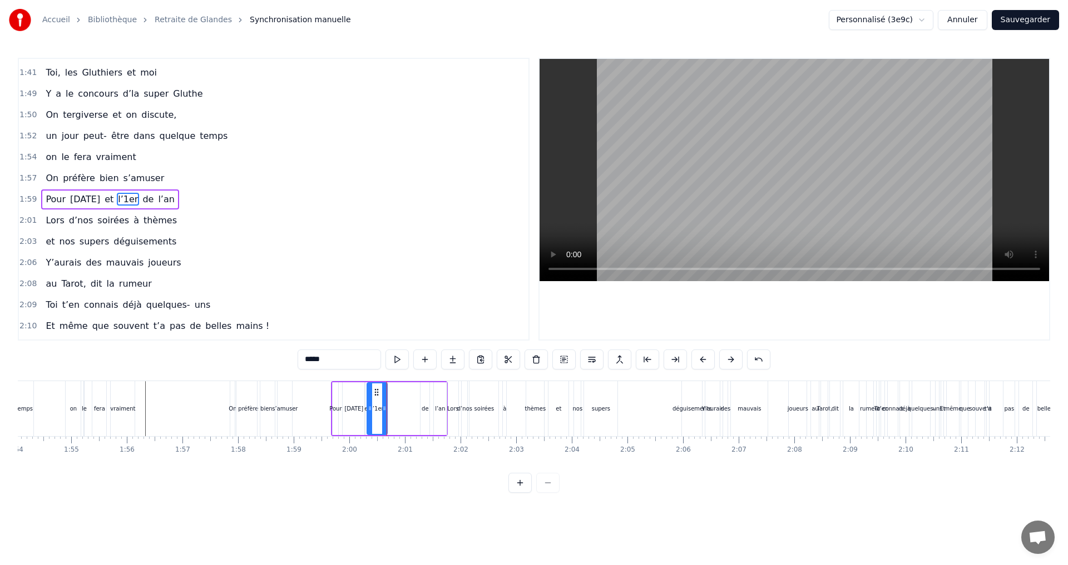
click at [376, 391] on icon at bounding box center [376, 392] width 9 height 9
click at [425, 401] on div "de" at bounding box center [424, 409] width 9 height 53
drag, startPoint x: 428, startPoint y: 393, endPoint x: 393, endPoint y: 393, distance: 35.6
click at [393, 393] on icon at bounding box center [392, 392] width 9 height 9
click at [439, 403] on div "l’an" at bounding box center [440, 409] width 12 height 53
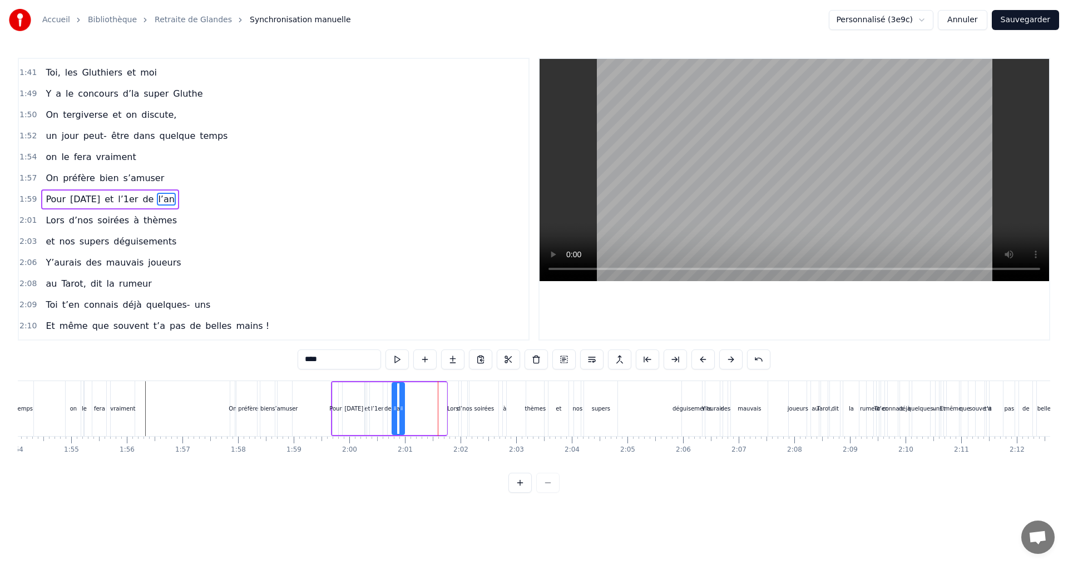
drag, startPoint x: 440, startPoint y: 393, endPoint x: 398, endPoint y: 396, distance: 41.8
click at [398, 396] on icon at bounding box center [401, 392] width 9 height 9
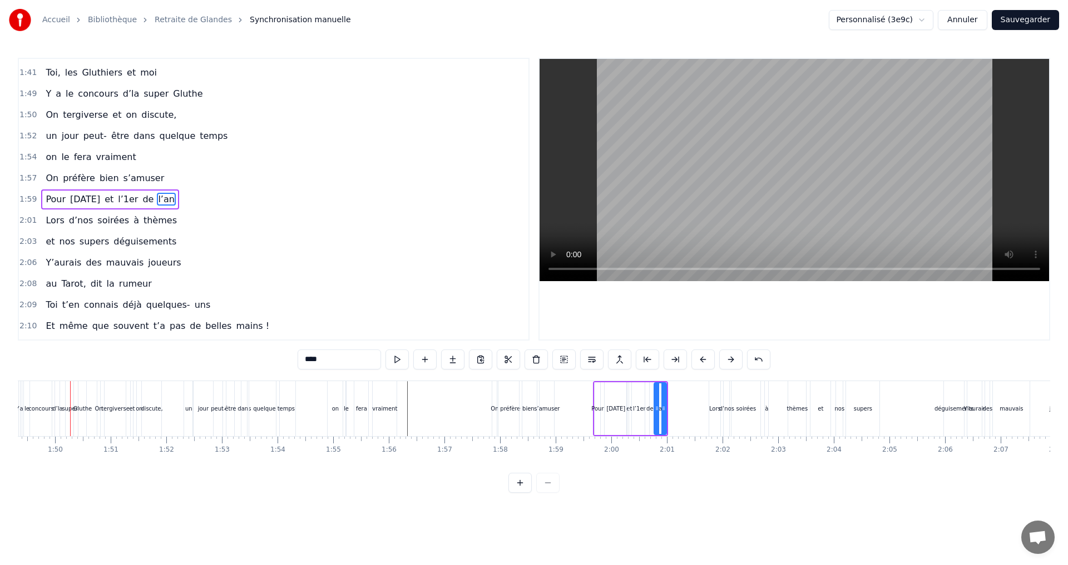
scroll to position [0, 6075]
click at [949, 407] on div "déguisements" at bounding box center [957, 409] width 39 height 8
type input "**********"
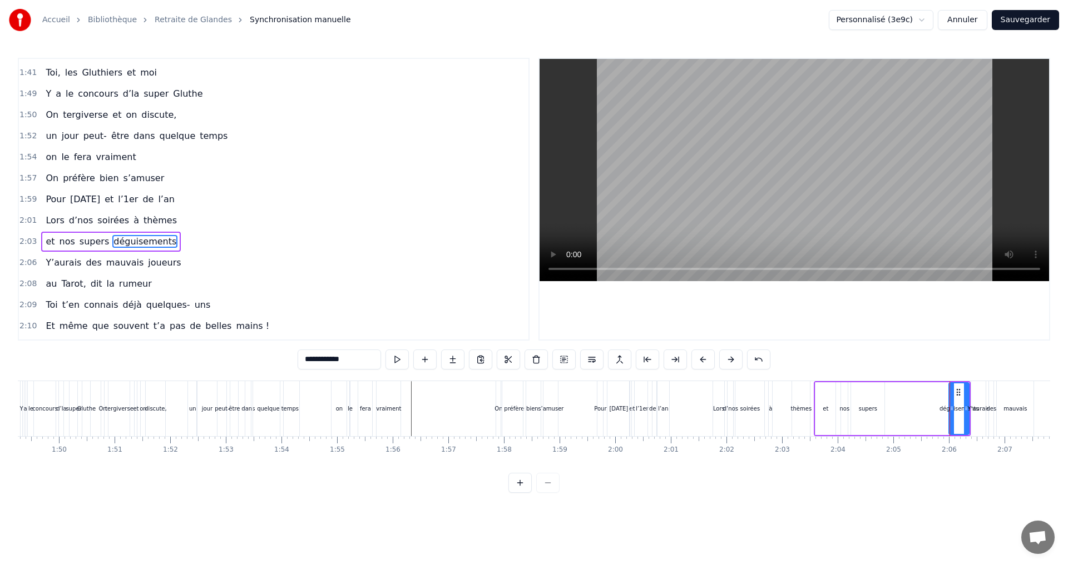
scroll to position [947, 0]
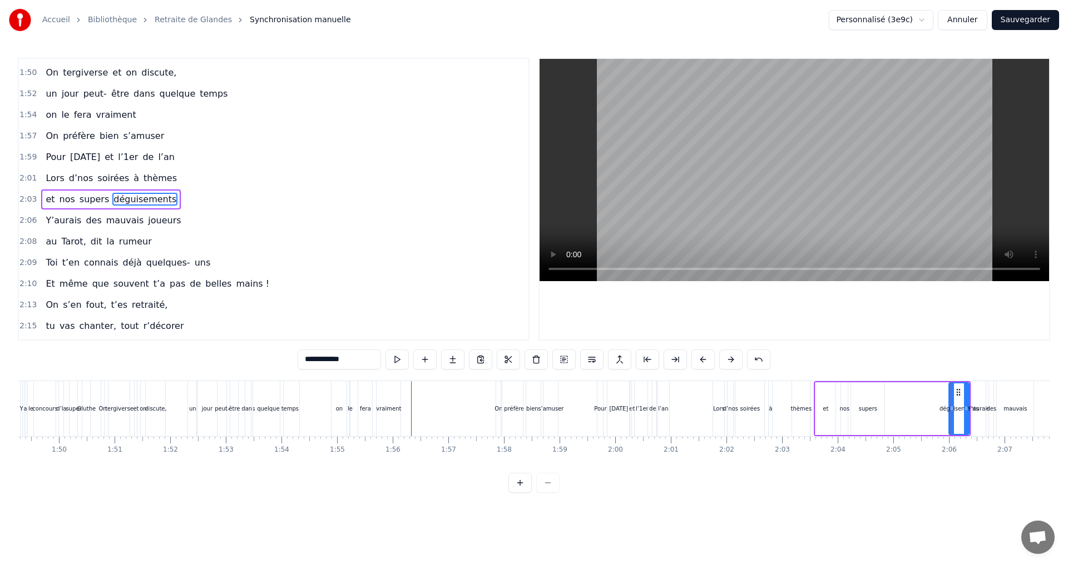
drag, startPoint x: 942, startPoint y: 408, endPoint x: 894, endPoint y: 411, distance: 48.5
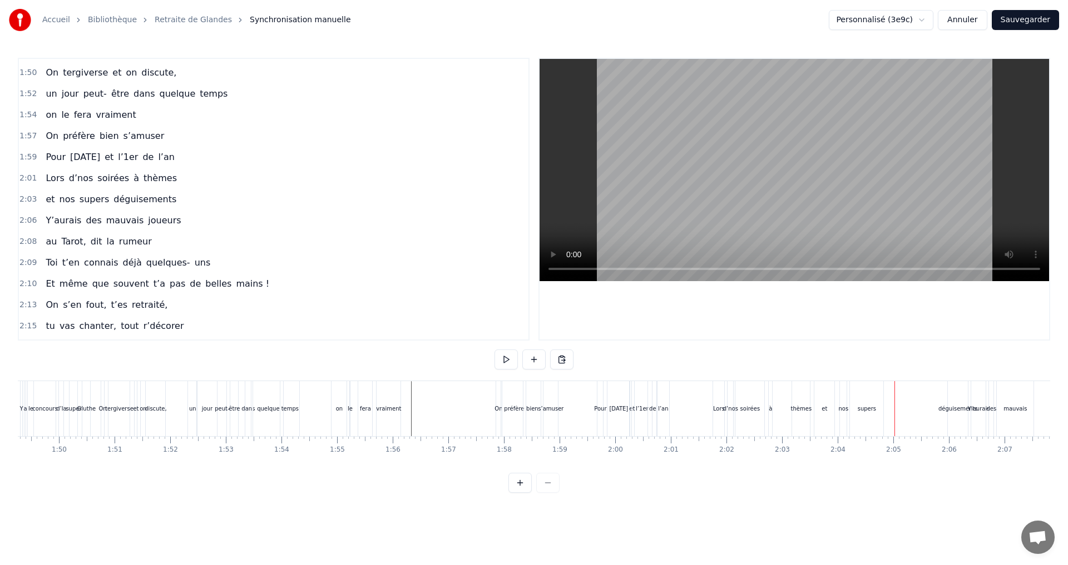
click at [953, 409] on div "déguisements" at bounding box center [957, 409] width 39 height 8
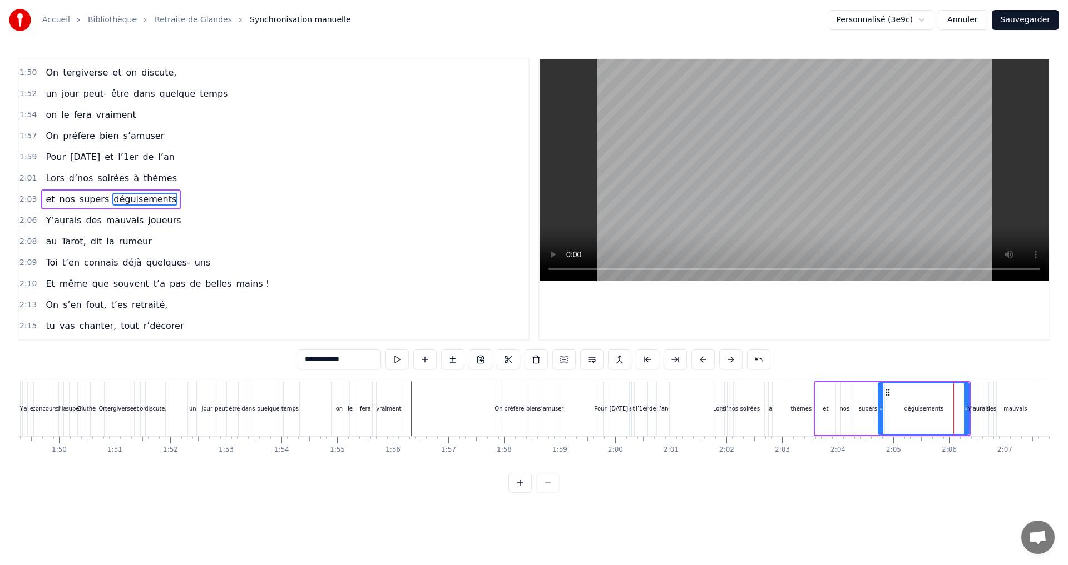
drag, startPoint x: 950, startPoint y: 409, endPoint x: 881, endPoint y: 411, distance: 69.0
click at [881, 411] on icon at bounding box center [881, 408] width 4 height 9
drag, startPoint x: 965, startPoint y: 408, endPoint x: 908, endPoint y: 411, distance: 57.4
click at [908, 411] on icon at bounding box center [908, 408] width 4 height 9
click at [638, 405] on div "l’1er" at bounding box center [642, 409] width 13 height 8
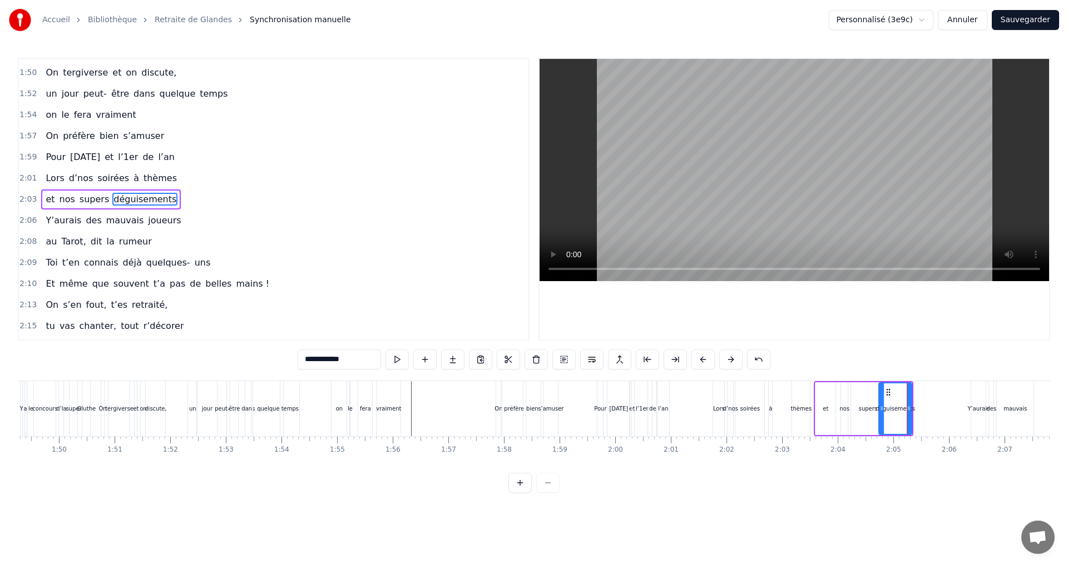
type input "*****"
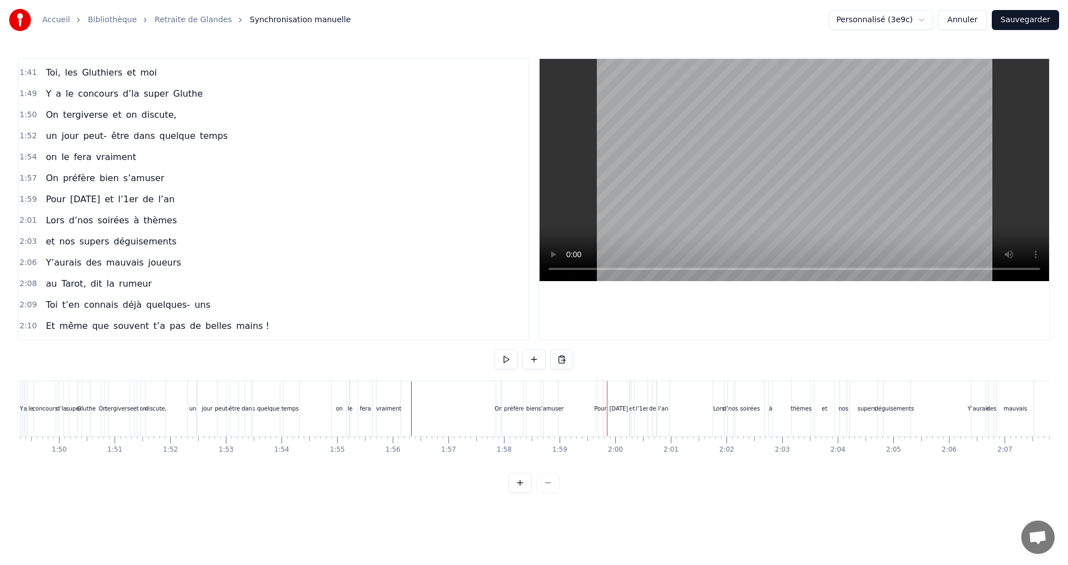
click at [487, 505] on html "Accueil Bibliothèque Retraite de Glandes Synchronisation manuelle Personnalisé …" at bounding box center [534, 255] width 1068 height 511
click at [738, 410] on div "soirées" at bounding box center [749, 408] width 29 height 55
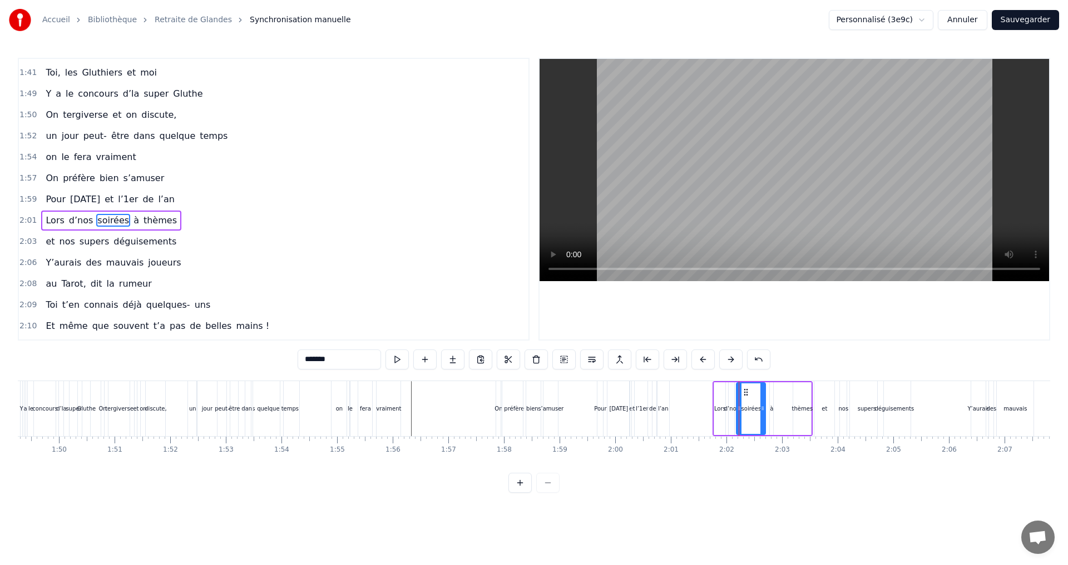
scroll to position [926, 0]
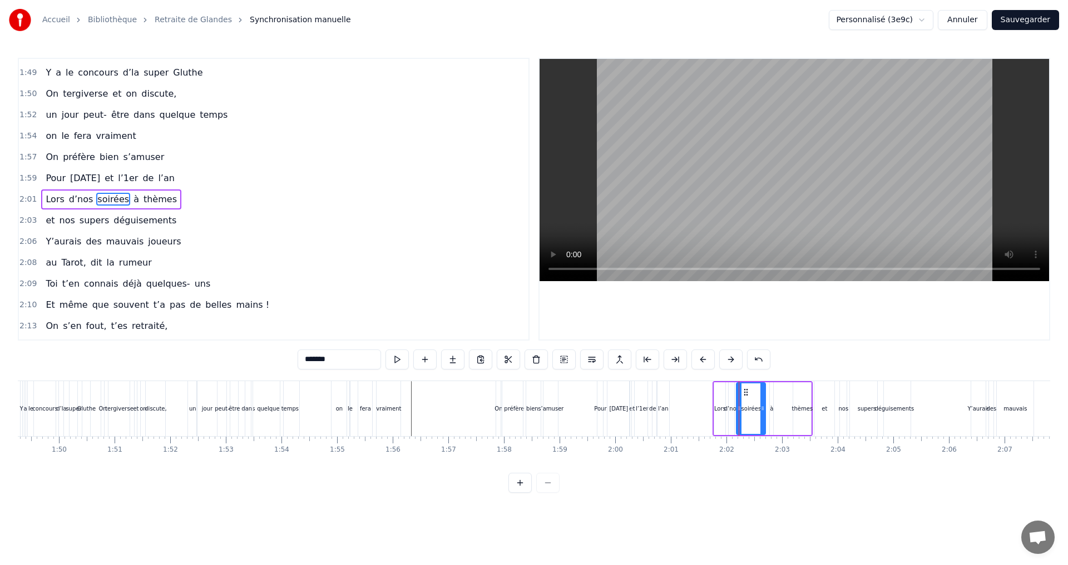
click at [624, 406] on div "[DATE]" at bounding box center [618, 409] width 19 height 8
type input "*********"
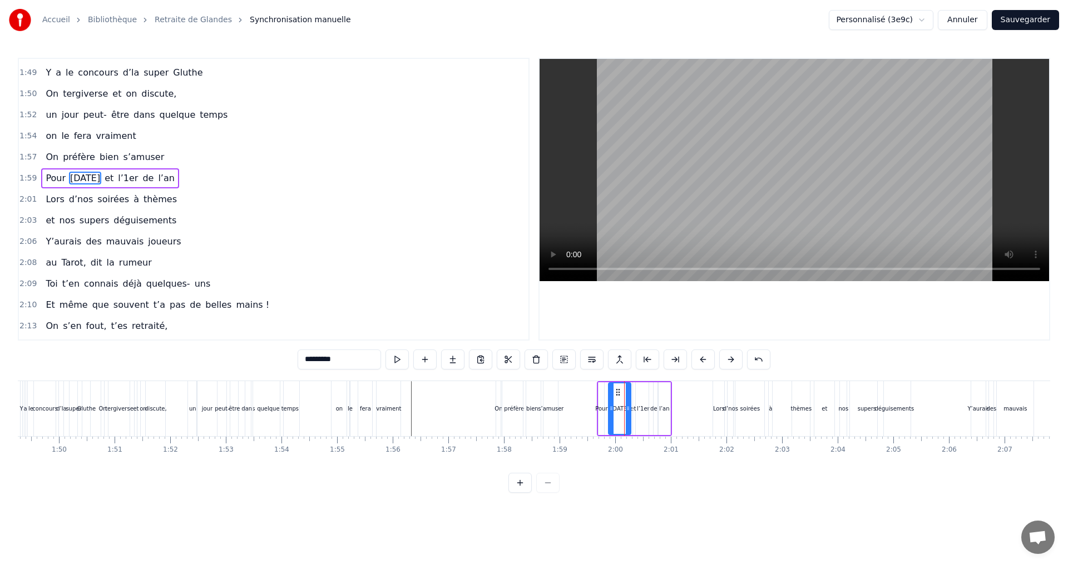
scroll to position [905, 0]
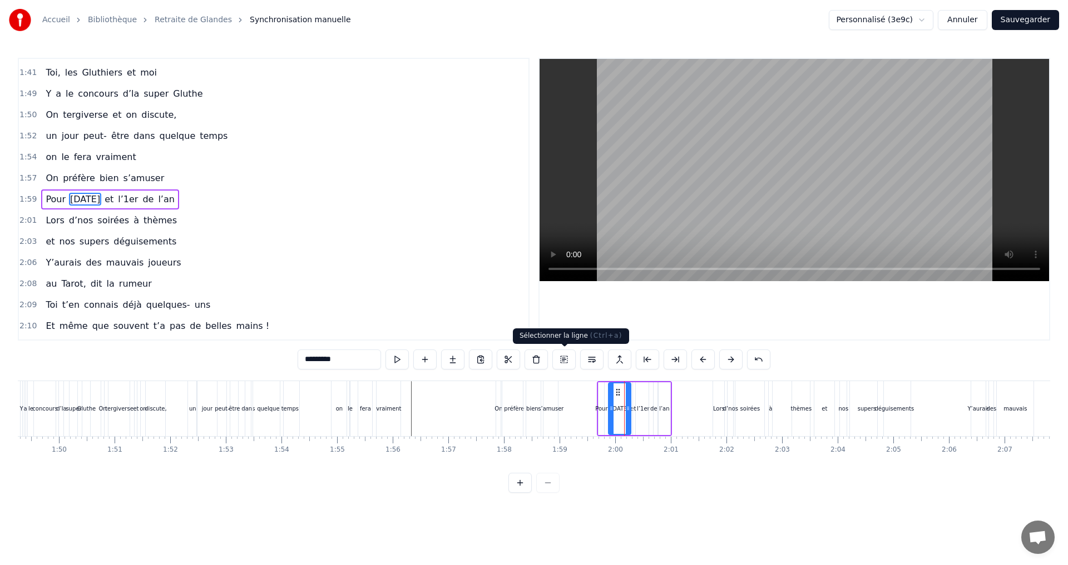
click at [561, 361] on button at bounding box center [563, 360] width 23 height 20
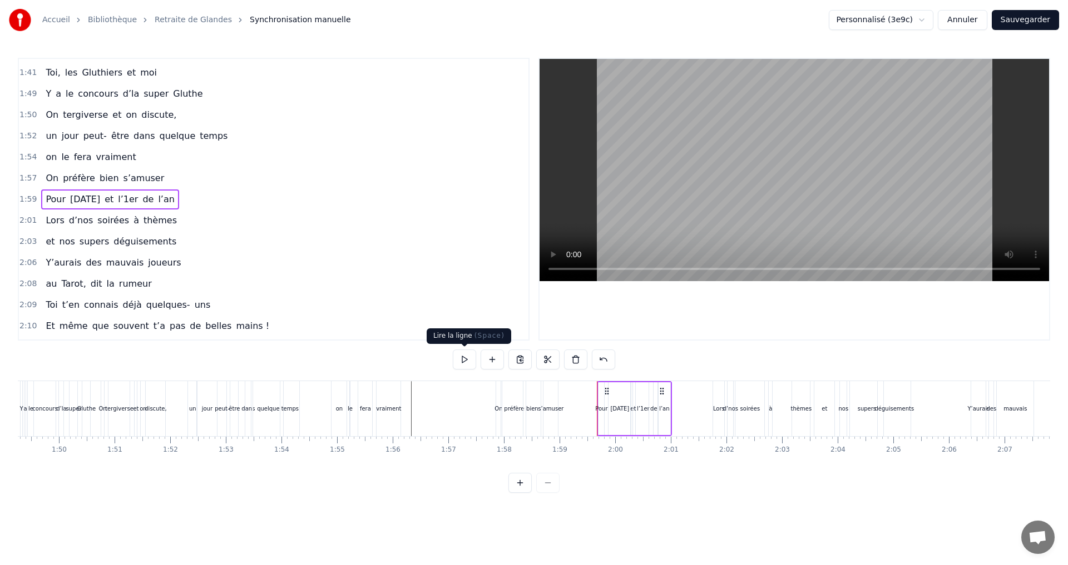
click at [462, 358] on button at bounding box center [464, 360] width 23 height 20
click at [467, 360] on button at bounding box center [464, 360] width 23 height 20
click at [466, 359] on button at bounding box center [464, 360] width 23 height 20
click at [112, 196] on span "et" at bounding box center [108, 199] width 11 height 13
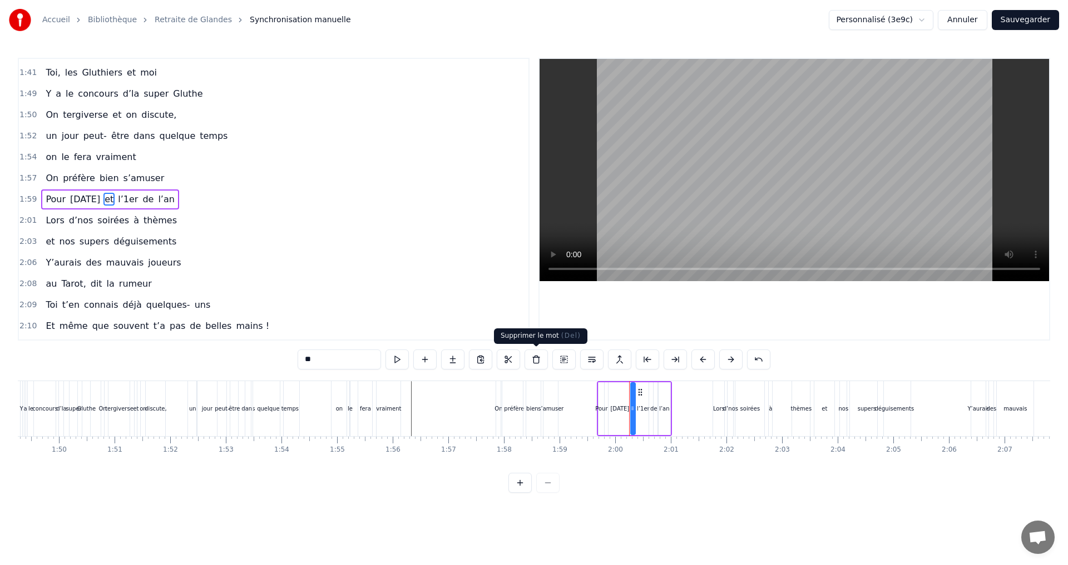
click at [532, 360] on button at bounding box center [535, 360] width 23 height 20
click at [110, 202] on span "l’1er" at bounding box center [114, 199] width 22 height 13
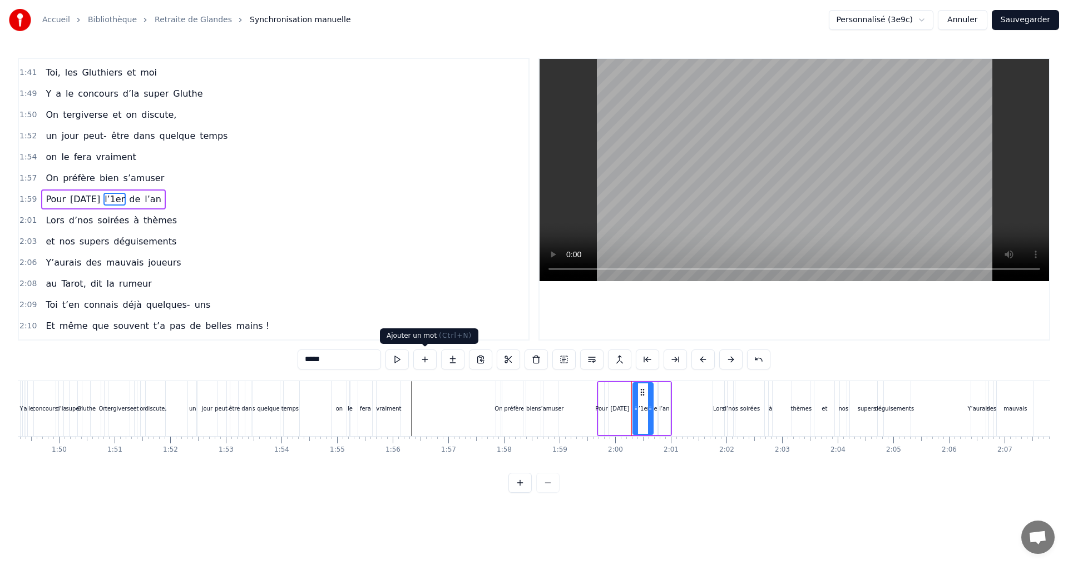
click at [424, 362] on button at bounding box center [424, 360] width 23 height 20
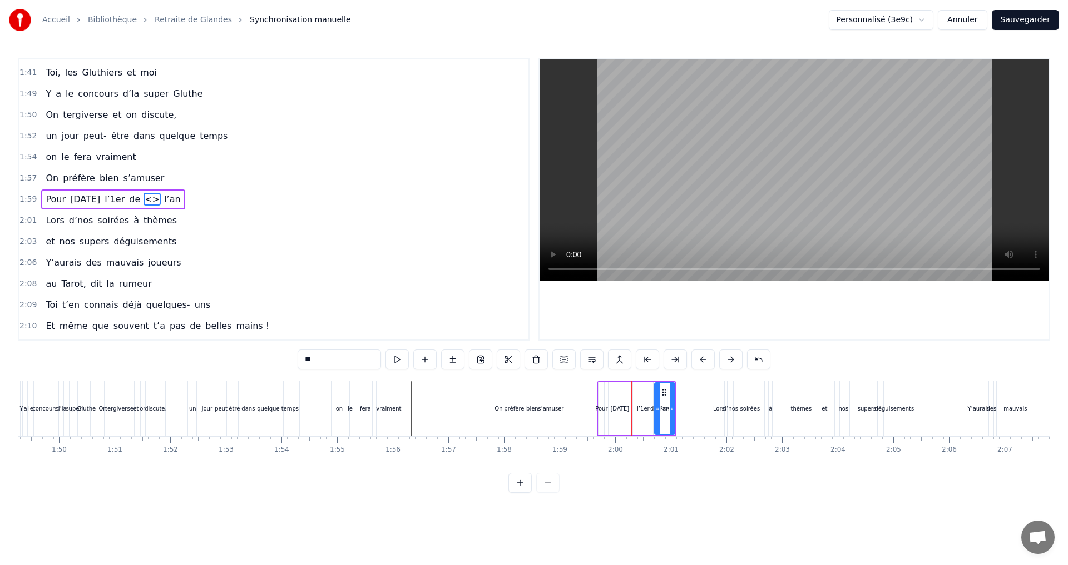
click at [108, 198] on span "l’1er" at bounding box center [114, 199] width 22 height 13
click at [315, 358] on input "**" at bounding box center [338, 360] width 83 height 20
type input "*"
click at [642, 408] on div "l’1er" at bounding box center [642, 409] width 13 height 8
click at [308, 358] on input "*****" at bounding box center [338, 360] width 83 height 20
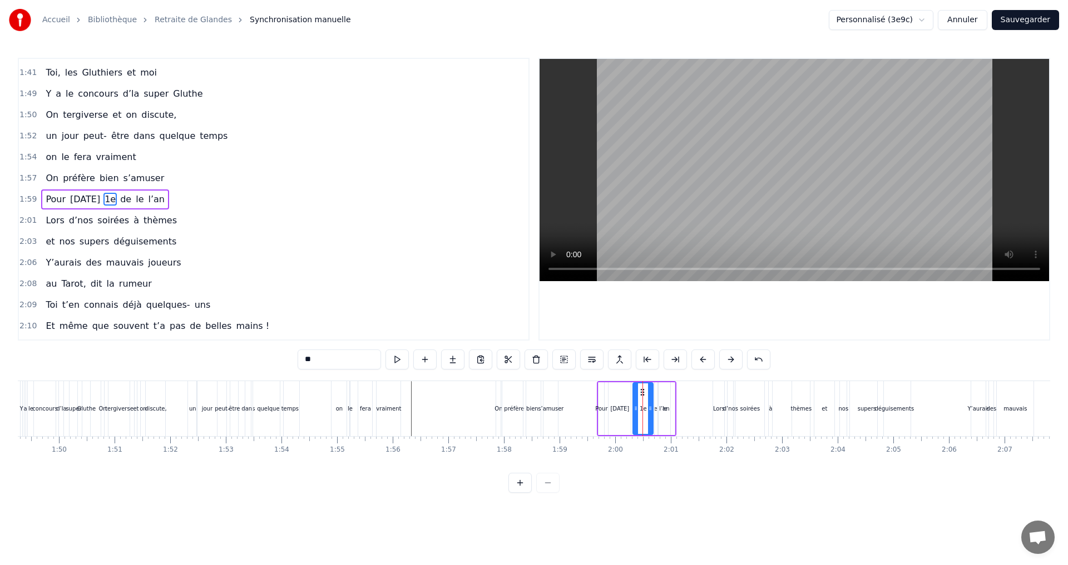
type input "**"
click at [115, 200] on span "1e" at bounding box center [109, 199] width 13 height 13
click at [532, 359] on button at bounding box center [535, 360] width 23 height 20
click at [663, 409] on div "l’an" at bounding box center [664, 409] width 10 height 8
drag, startPoint x: 667, startPoint y: 409, endPoint x: 691, endPoint y: 408, distance: 23.4
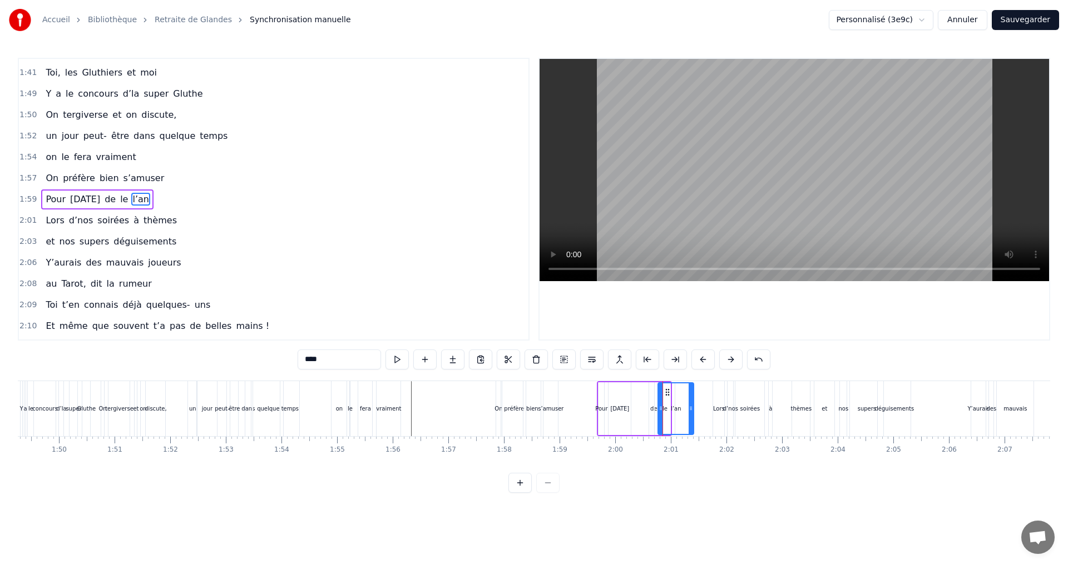
click at [691, 408] on icon at bounding box center [690, 408] width 4 height 9
click at [663, 409] on icon at bounding box center [660, 408] width 4 height 9
click at [653, 406] on div "de" at bounding box center [653, 409] width 7 height 8
click at [655, 392] on icon at bounding box center [654, 392] width 9 height 9
click at [663, 408] on div "l’an" at bounding box center [676, 409] width 36 height 53
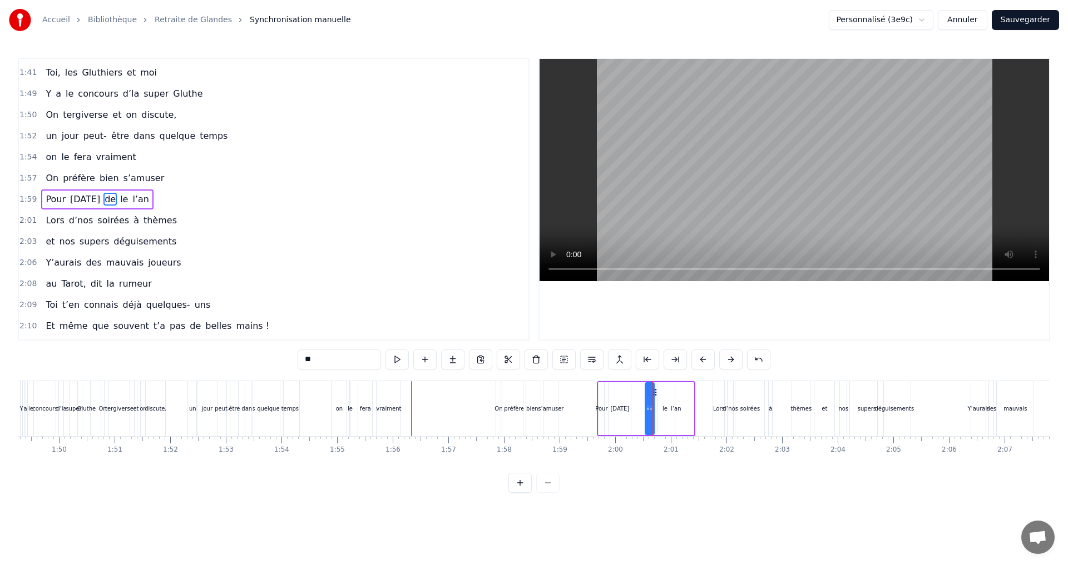
type input "****"
click at [664, 409] on div "l’an" at bounding box center [675, 409] width 34 height 51
click at [676, 409] on div "l’an" at bounding box center [676, 409] width 10 height 8
click at [659, 409] on icon at bounding box center [660, 408] width 4 height 9
drag, startPoint x: 691, startPoint y: 409, endPoint x: 671, endPoint y: 409, distance: 20.0
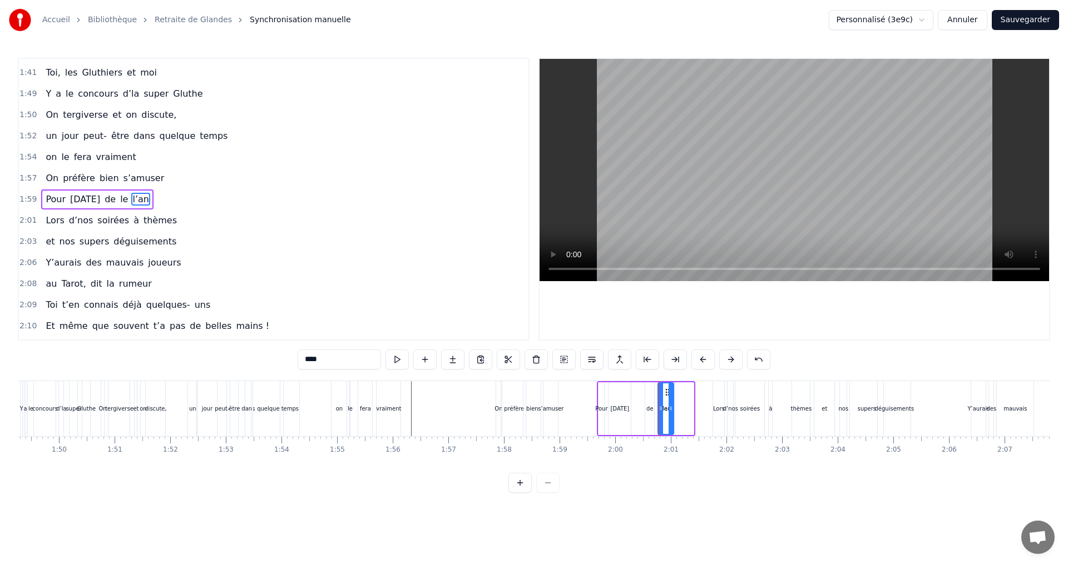
click at [671, 409] on icon at bounding box center [670, 408] width 4 height 9
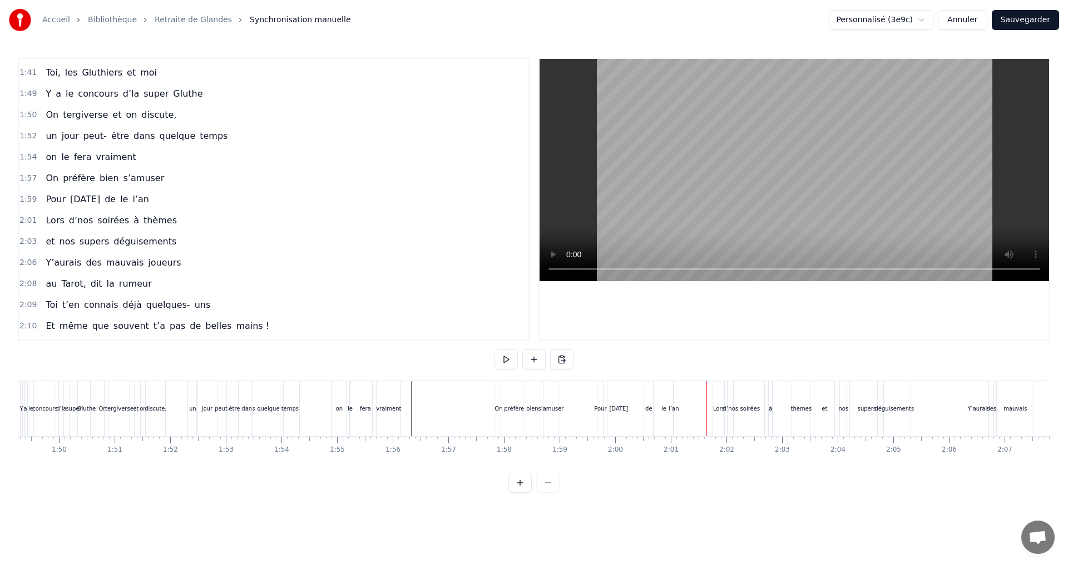
click at [662, 409] on div "le" at bounding box center [663, 409] width 5 height 8
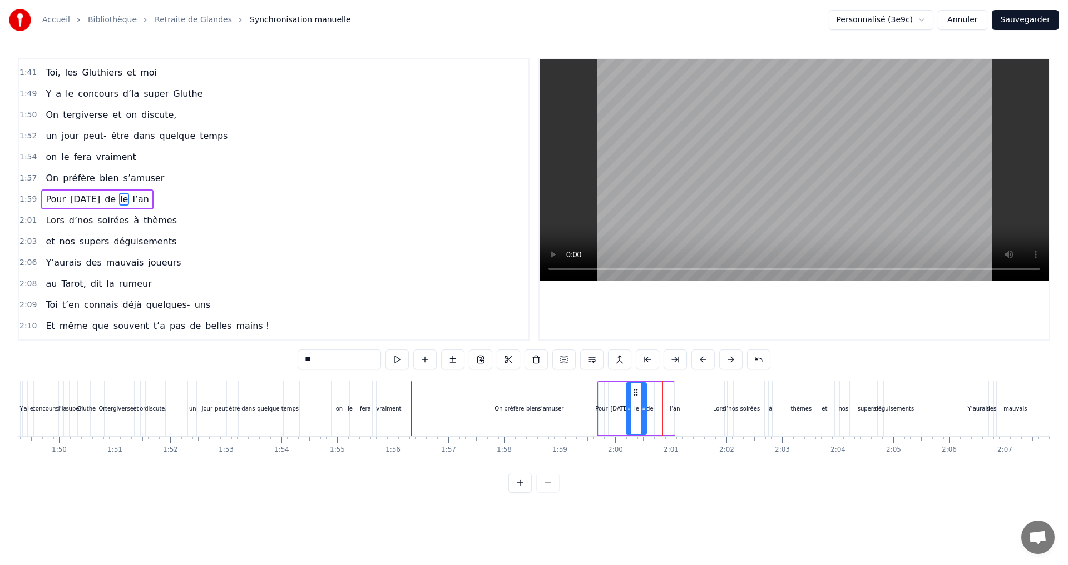
drag, startPoint x: 666, startPoint y: 394, endPoint x: 637, endPoint y: 399, distance: 28.9
click at [637, 399] on div "le" at bounding box center [636, 409] width 19 height 51
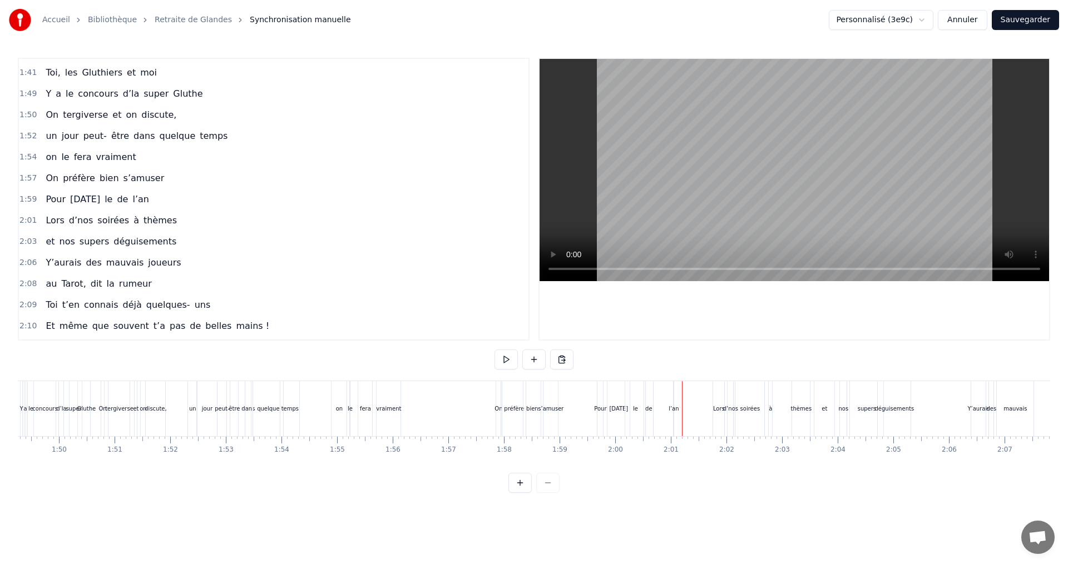
click at [617, 407] on div "[DATE]" at bounding box center [618, 409] width 19 height 8
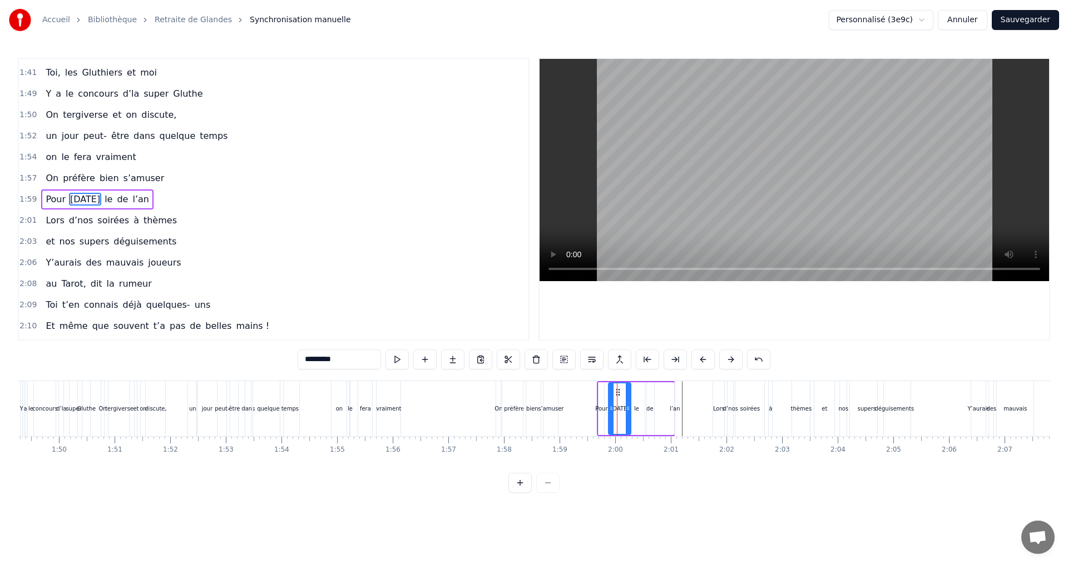
click at [117, 202] on div "Pour halloween le de l’an" at bounding box center [97, 200] width 112 height 20
click at [112, 197] on span "le" at bounding box center [108, 199] width 10 height 13
click at [424, 362] on button at bounding box center [424, 360] width 23 height 20
click at [113, 198] on span "le" at bounding box center [108, 199] width 10 height 13
type input "**"
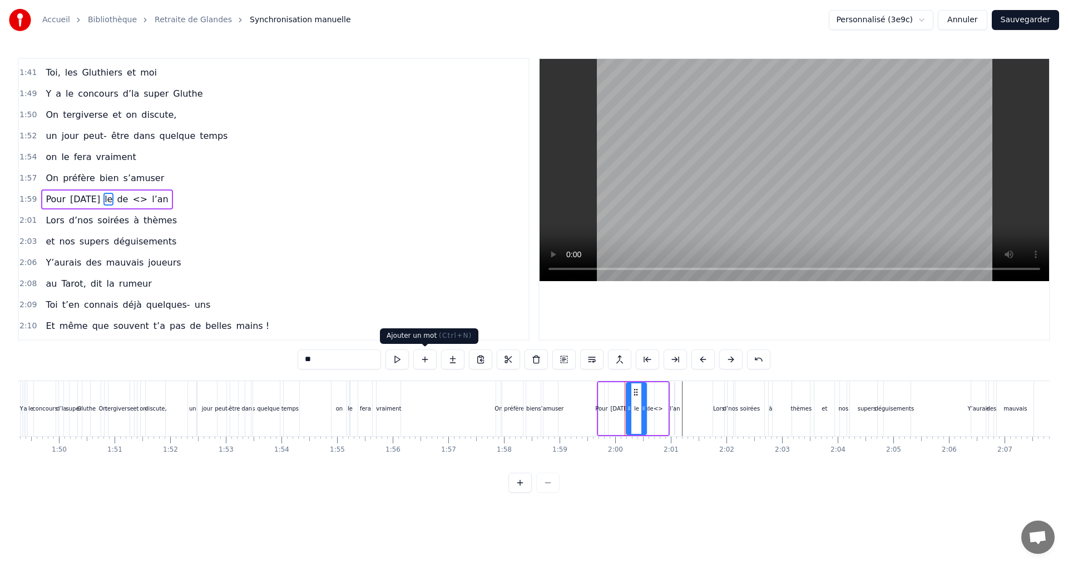
click at [421, 362] on button at bounding box center [424, 360] width 23 height 20
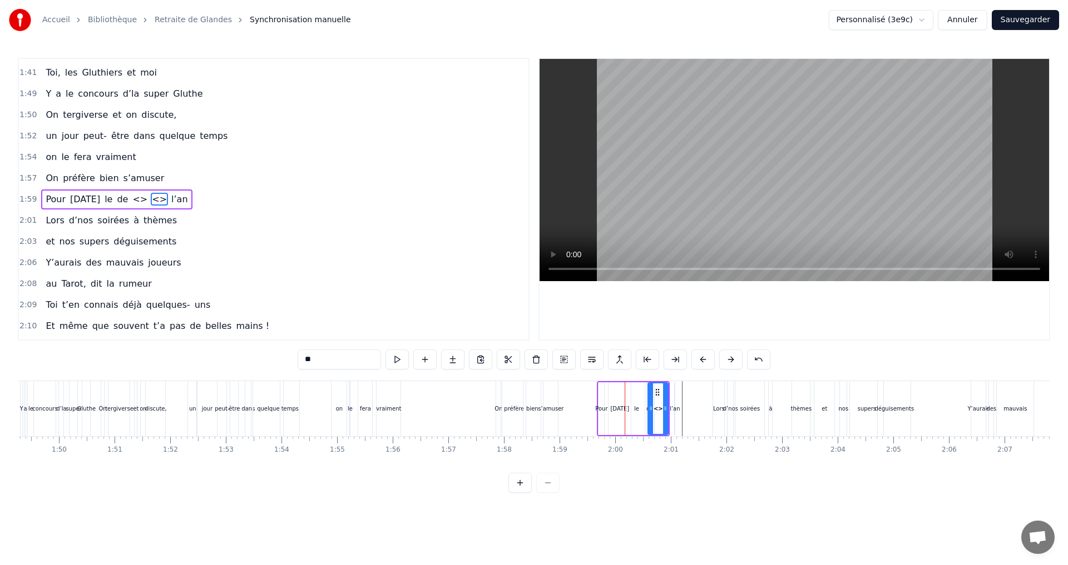
click at [155, 196] on span "<>" at bounding box center [159, 199] width 17 height 13
click at [537, 359] on button at bounding box center [535, 360] width 23 height 20
click at [137, 197] on span "<>" at bounding box center [139, 199] width 17 height 13
click at [530, 360] on button at bounding box center [535, 360] width 23 height 20
click at [97, 198] on span "[DATE]" at bounding box center [85, 199] width 32 height 13
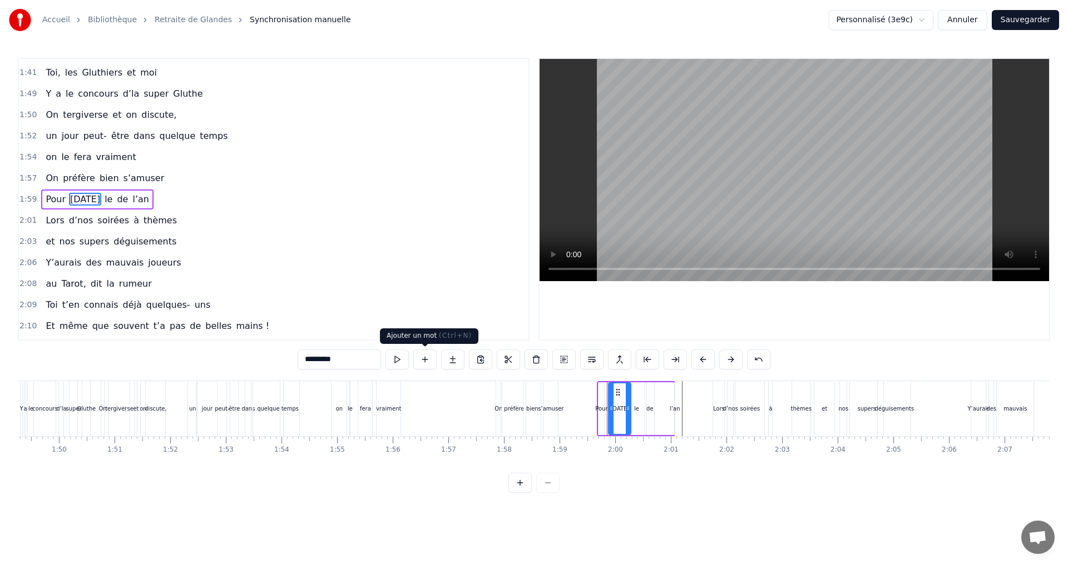
click at [421, 358] on button at bounding box center [424, 360] width 23 height 20
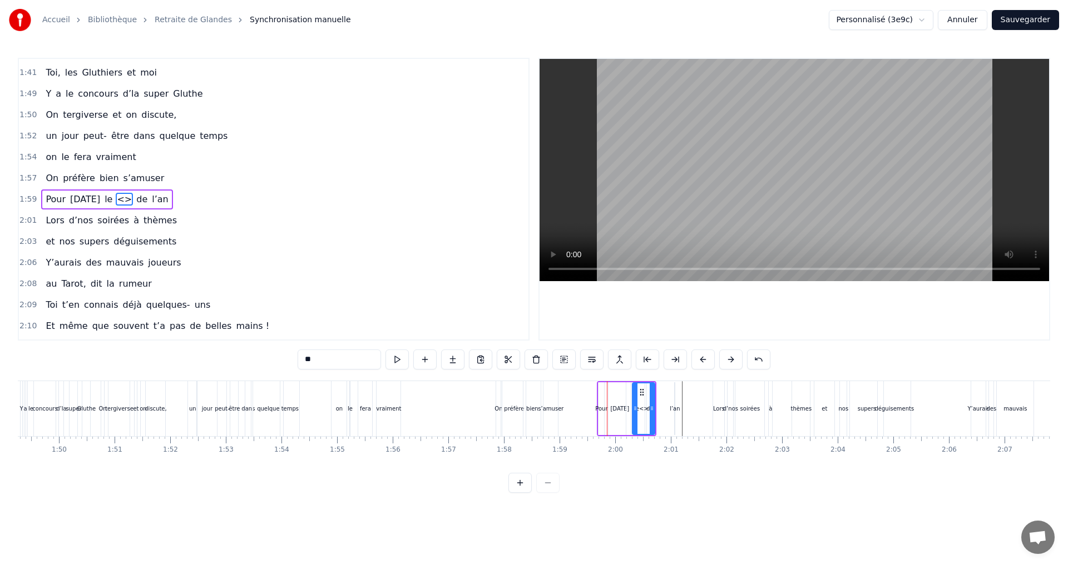
click at [311, 361] on input "**" at bounding box center [338, 360] width 83 height 20
click at [649, 411] on div "1er" at bounding box center [643, 409] width 21 height 51
click at [714, 406] on div "Lors" at bounding box center [719, 409] width 12 height 8
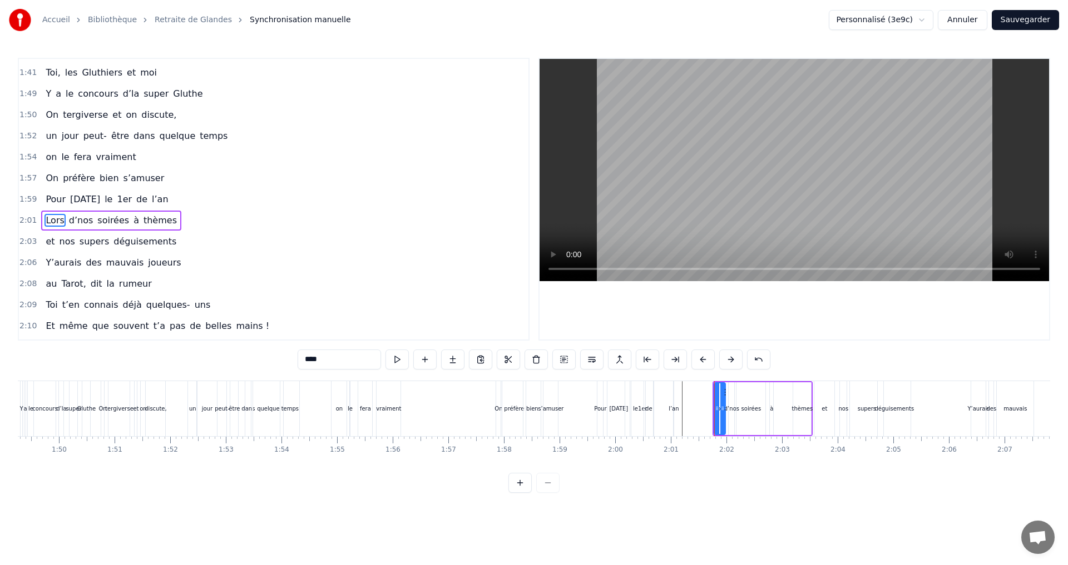
scroll to position [926, 0]
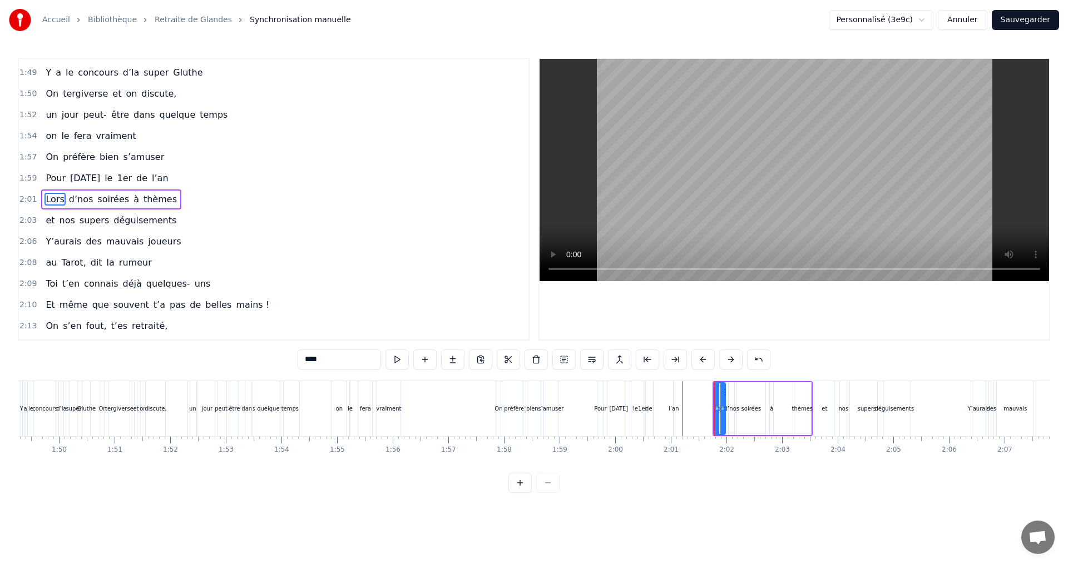
click at [647, 409] on div "de" at bounding box center [648, 409] width 7 height 8
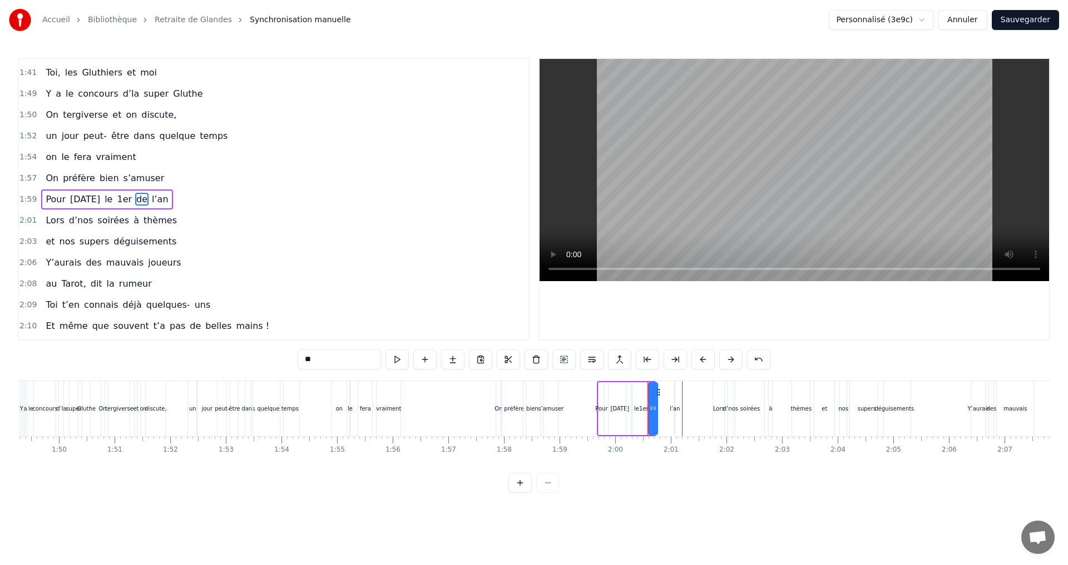
click at [657, 393] on icon at bounding box center [657, 392] width 9 height 9
click at [678, 409] on div "l’an" at bounding box center [674, 409] width 10 height 8
drag, startPoint x: 683, startPoint y: 391, endPoint x: 668, endPoint y: 391, distance: 14.5
click at [668, 391] on icon at bounding box center [669, 392] width 9 height 9
click at [724, 408] on div "d’nos" at bounding box center [730, 409] width 15 height 8
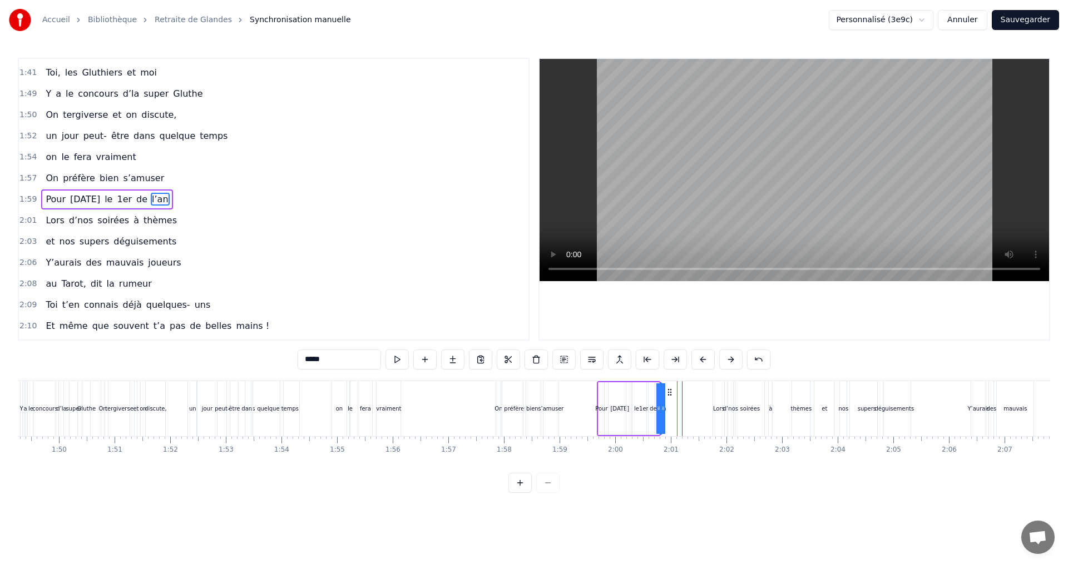
scroll to position [926, 0]
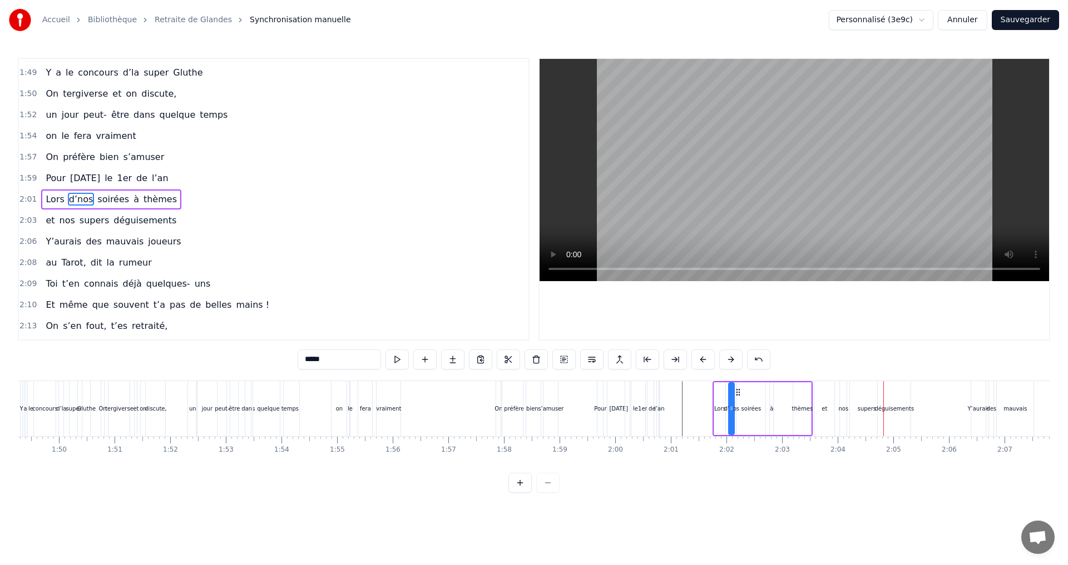
click at [615, 405] on div "[DATE]" at bounding box center [618, 409] width 19 height 8
type input "*********"
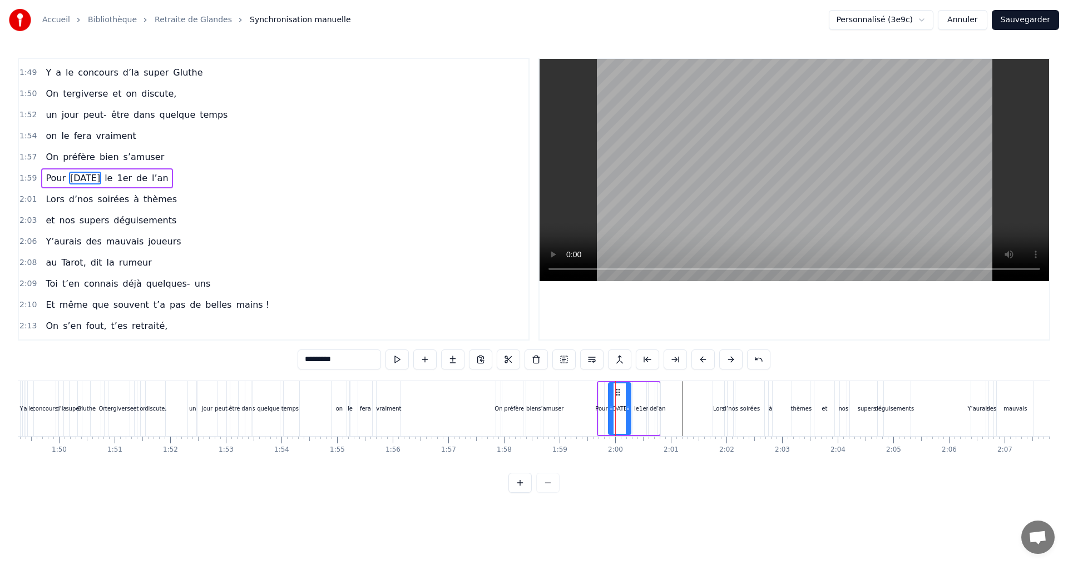
scroll to position [905, 0]
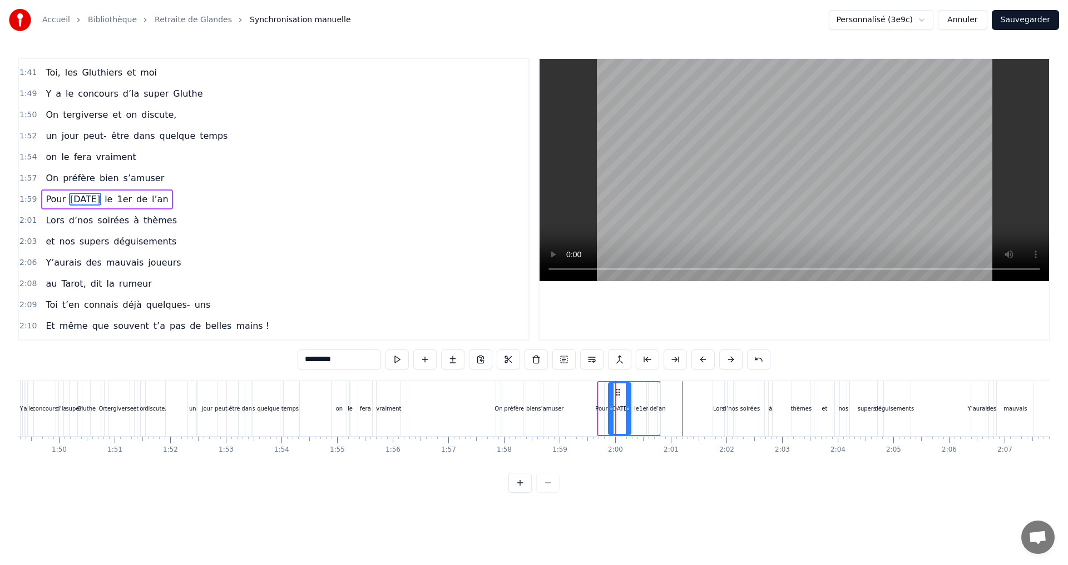
click at [605, 381] on div "Pour halloween le 1er de l’an" at bounding box center [629, 408] width 64 height 55
drag, startPoint x: 607, startPoint y: 390, endPoint x: 592, endPoint y: 392, distance: 14.6
click at [592, 392] on icon at bounding box center [592, 391] width 9 height 9
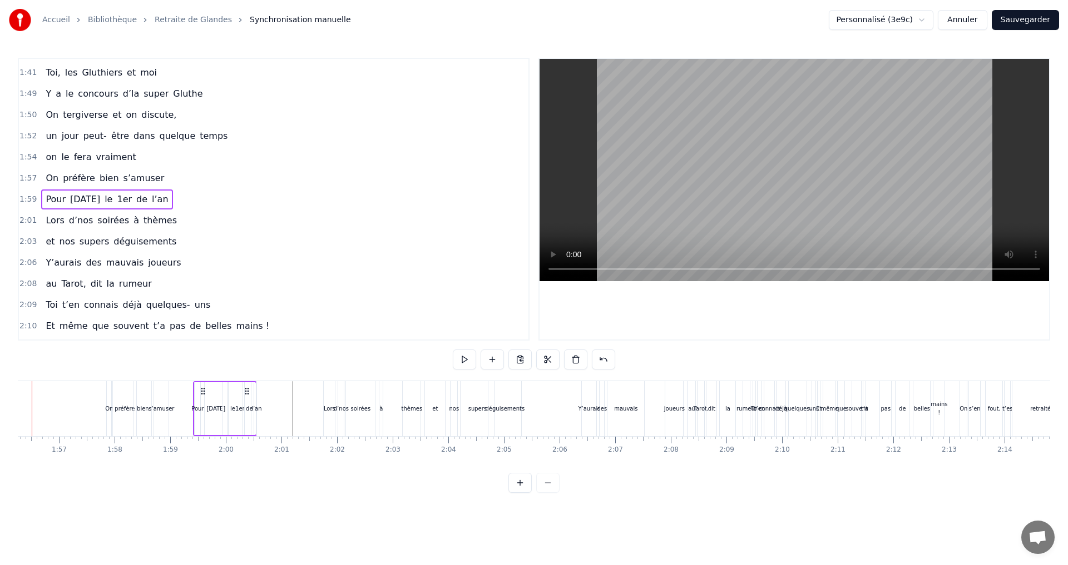
scroll to position [0, 6422]
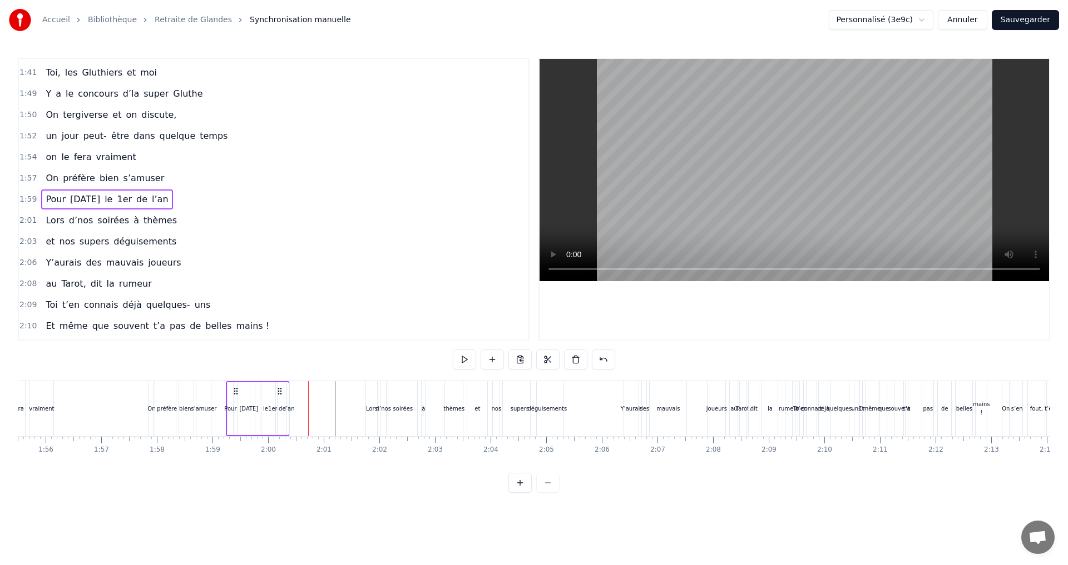
drag, startPoint x: 245, startPoint y: 393, endPoint x: 235, endPoint y: 393, distance: 9.5
click at [235, 393] on icon at bounding box center [235, 391] width 9 height 9
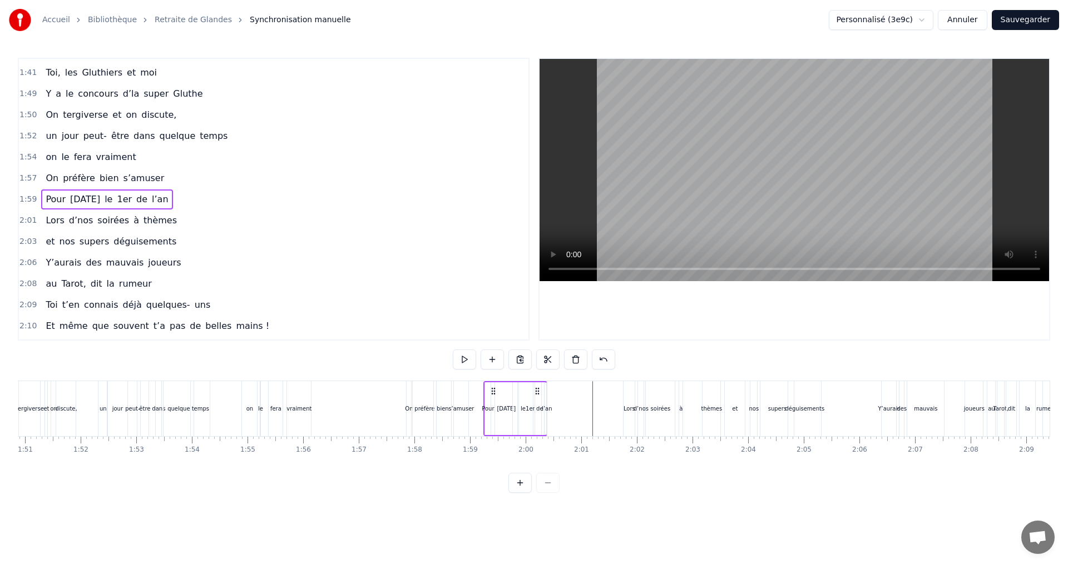
scroll to position [0, 6087]
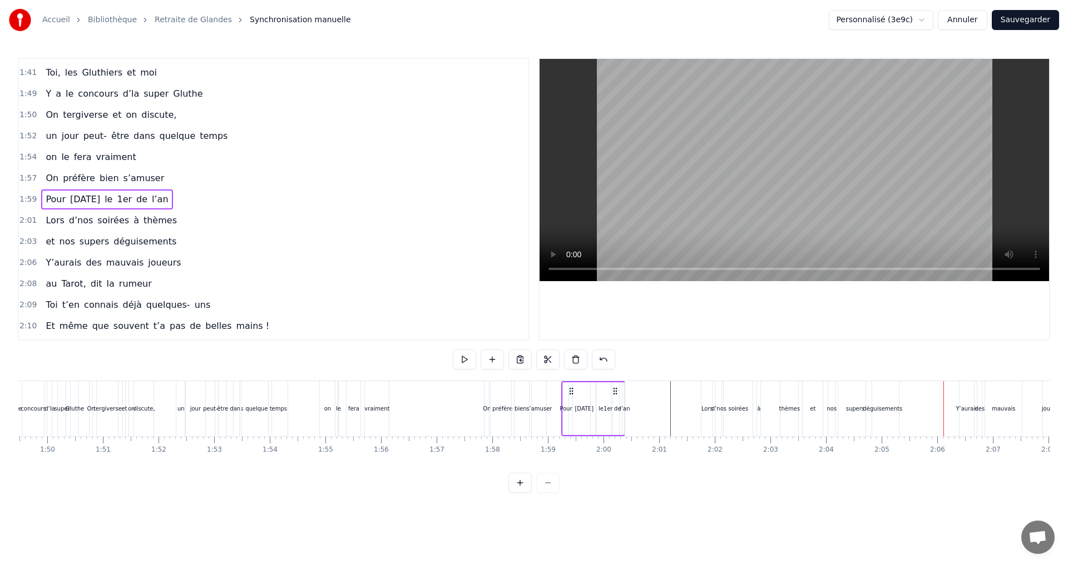
click at [864, 406] on div "supers" at bounding box center [854, 408] width 33 height 55
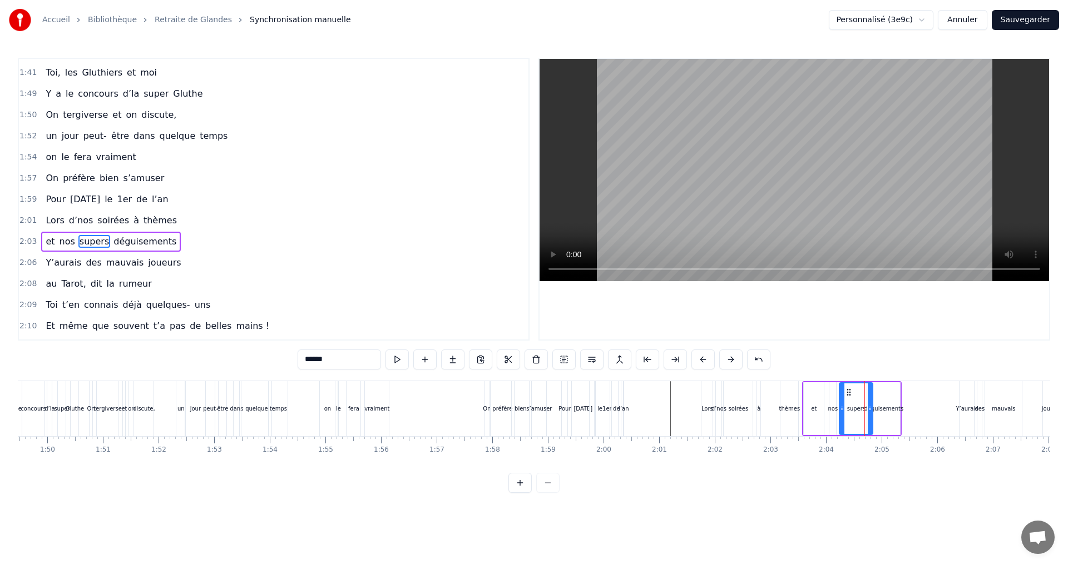
scroll to position [947, 0]
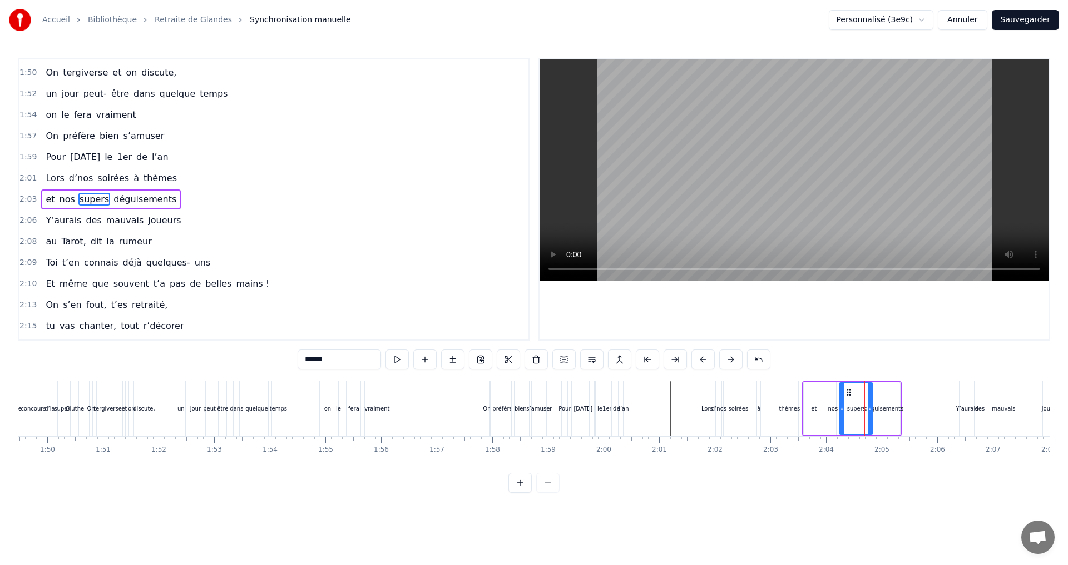
click at [787, 405] on div "thèmes" at bounding box center [789, 409] width 21 height 8
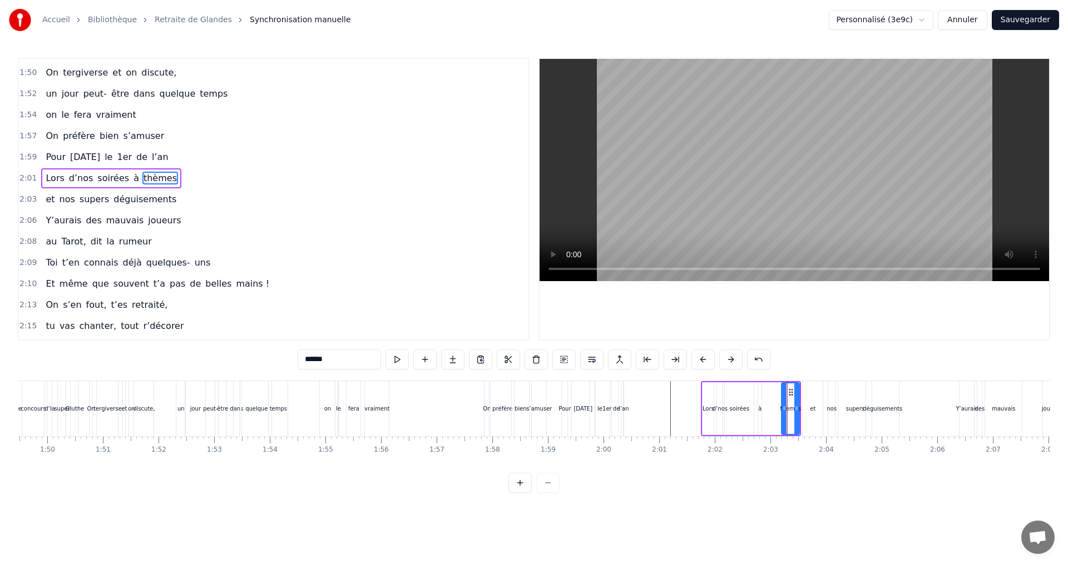
scroll to position [926, 0]
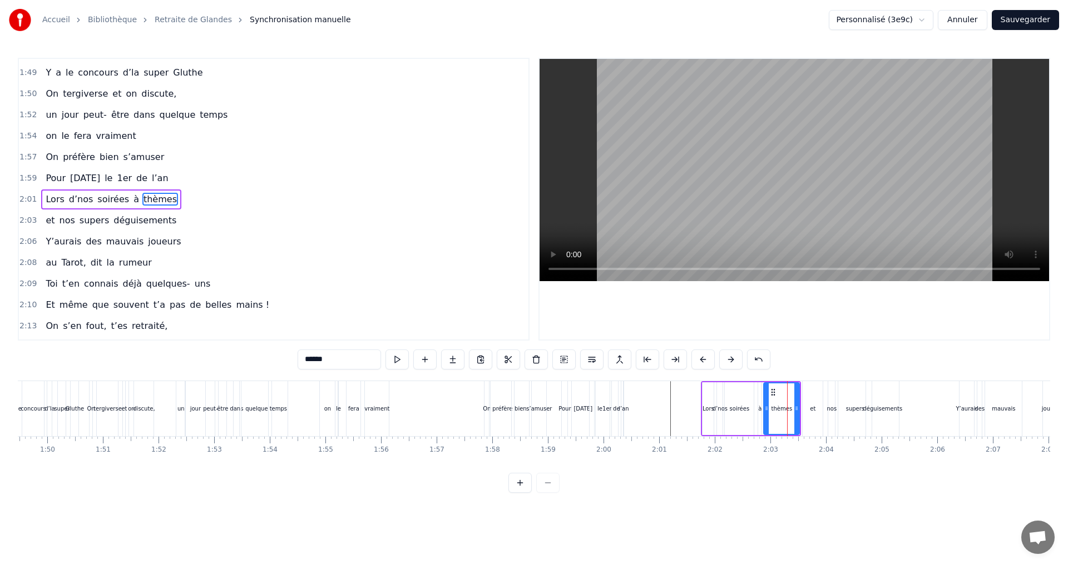
drag, startPoint x: 782, startPoint y: 409, endPoint x: 765, endPoint y: 410, distance: 17.8
click at [765, 410] on icon at bounding box center [766, 408] width 4 height 9
drag, startPoint x: 795, startPoint y: 408, endPoint x: 782, endPoint y: 411, distance: 12.5
click at [782, 411] on icon at bounding box center [784, 408] width 4 height 9
click at [758, 409] on div "à" at bounding box center [759, 409] width 3 height 8
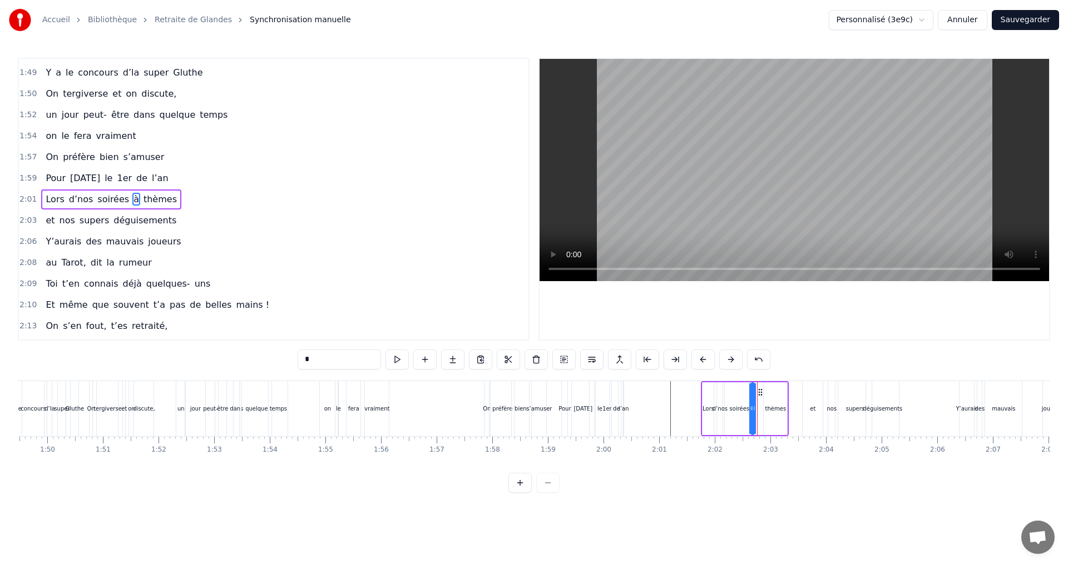
drag, startPoint x: 767, startPoint y: 392, endPoint x: 760, endPoint y: 394, distance: 7.6
click at [760, 394] on icon at bounding box center [760, 392] width 9 height 9
click at [777, 402] on div "thèmes" at bounding box center [774, 409] width 23 height 53
drag, startPoint x: 772, startPoint y: 393, endPoint x: 762, endPoint y: 394, distance: 9.5
click at [762, 394] on icon at bounding box center [763, 392] width 9 height 9
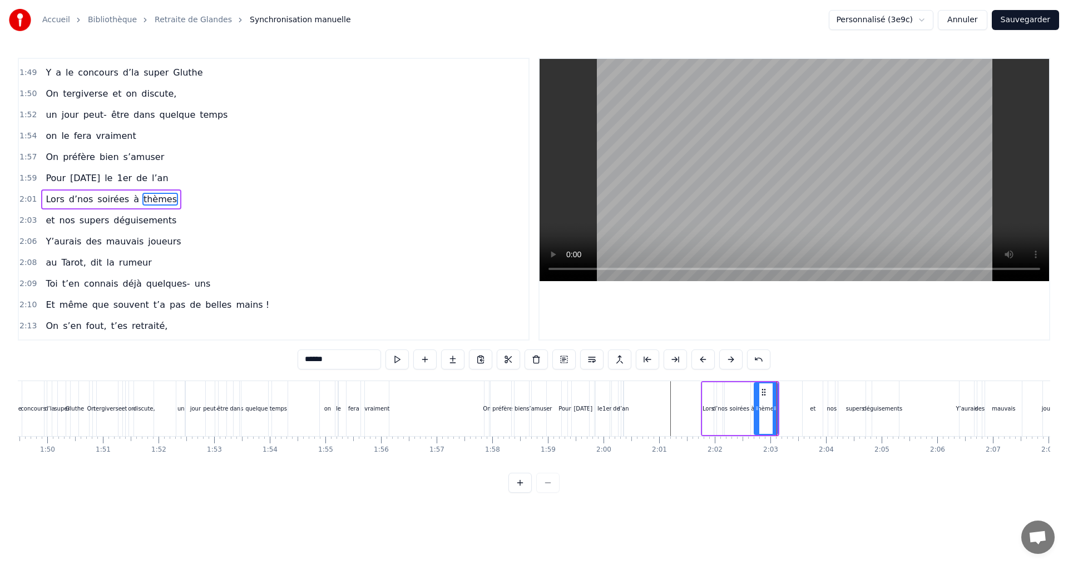
click at [816, 406] on div "et" at bounding box center [812, 408] width 20 height 55
type input "**"
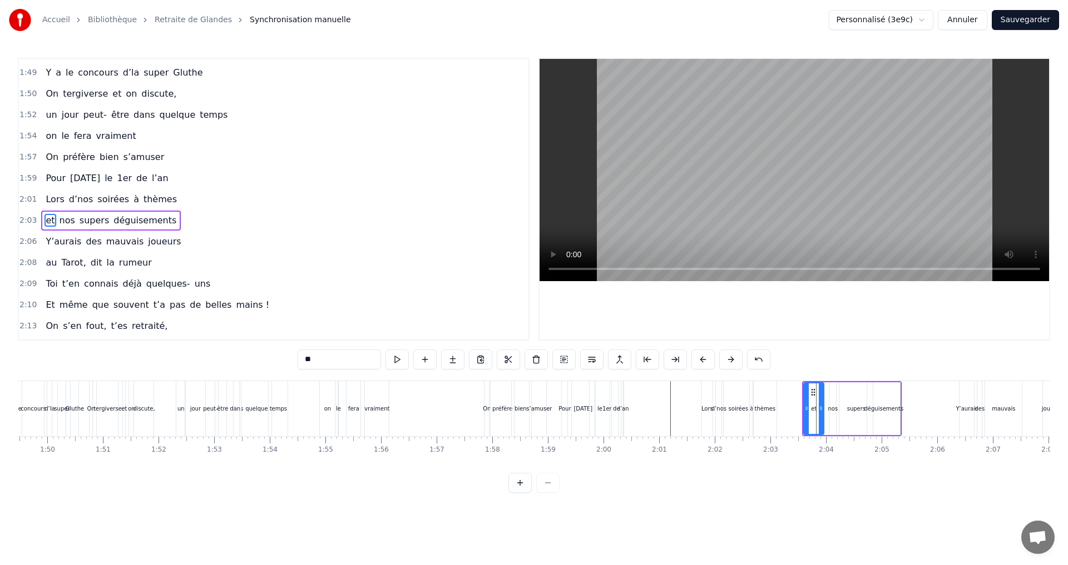
scroll to position [947, 0]
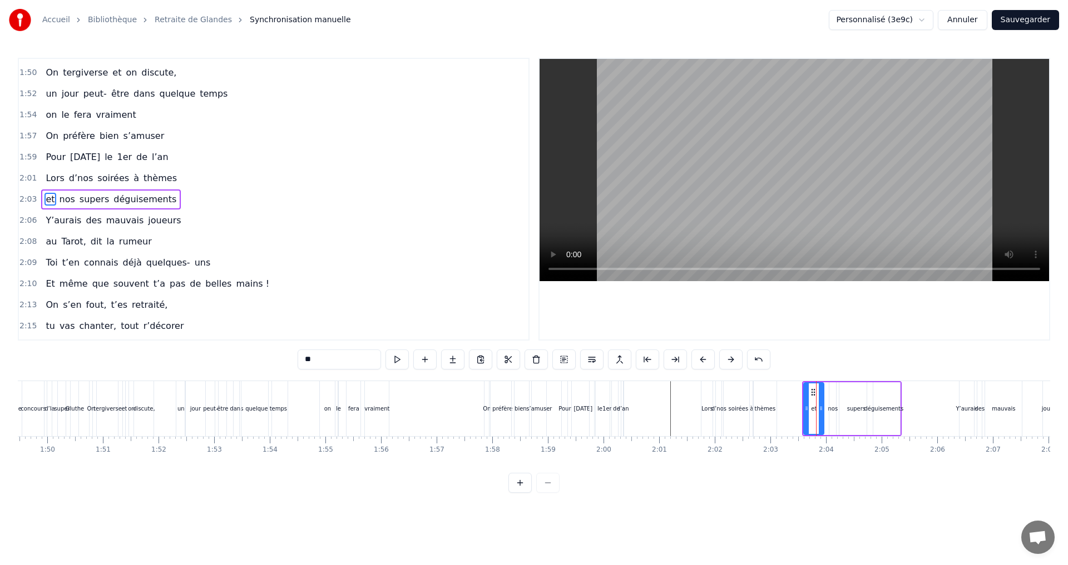
click at [855, 381] on div "et nos supers déguisements" at bounding box center [852, 408] width 100 height 55
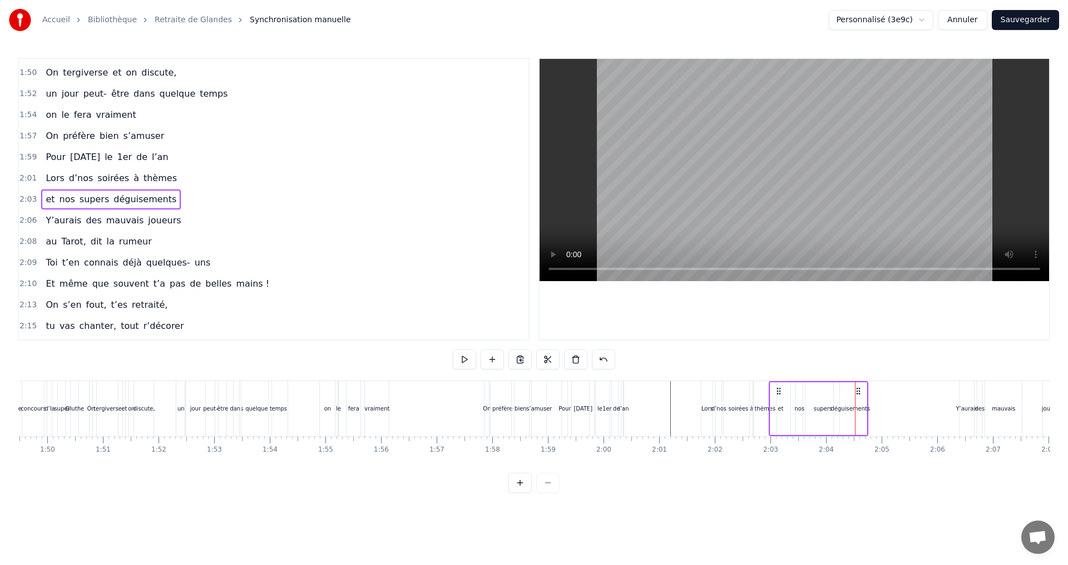
drag, startPoint x: 889, startPoint y: 390, endPoint x: 856, endPoint y: 395, distance: 33.8
click at [856, 395] on icon at bounding box center [857, 391] width 9 height 9
click at [801, 409] on div "nos" at bounding box center [800, 409] width 10 height 8
drag, startPoint x: 804, startPoint y: 390, endPoint x: 793, endPoint y: 391, distance: 10.7
click at [793, 391] on icon at bounding box center [794, 392] width 9 height 9
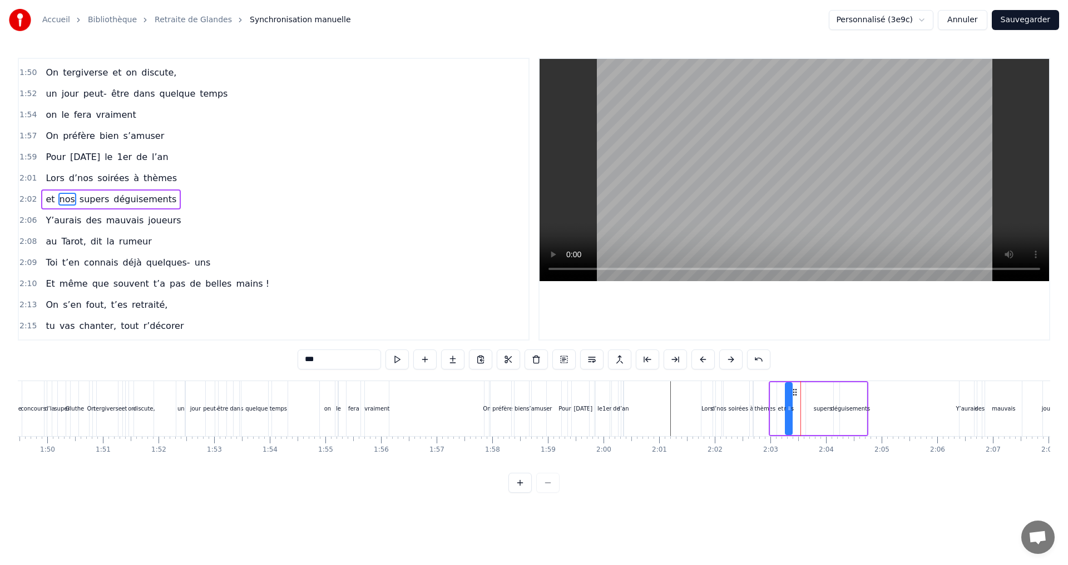
click at [822, 390] on div "supers" at bounding box center [822, 409] width 33 height 53
drag, startPoint x: 810, startPoint y: 390, endPoint x: 796, endPoint y: 391, distance: 13.9
click at [796, 391] on icon at bounding box center [796, 392] width 9 height 9
click at [839, 390] on div "déguisements" at bounding box center [849, 409] width 33 height 53
type input "**********"
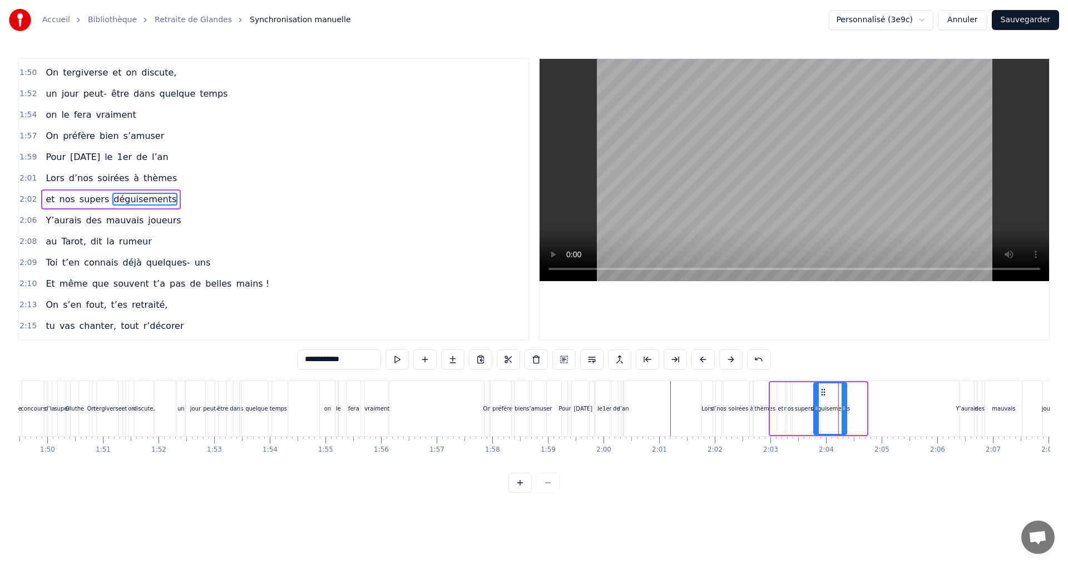
drag, startPoint x: 812, startPoint y: 394, endPoint x: 820, endPoint y: 400, distance: 10.3
click at [820, 400] on div "déguisements" at bounding box center [830, 409] width 32 height 51
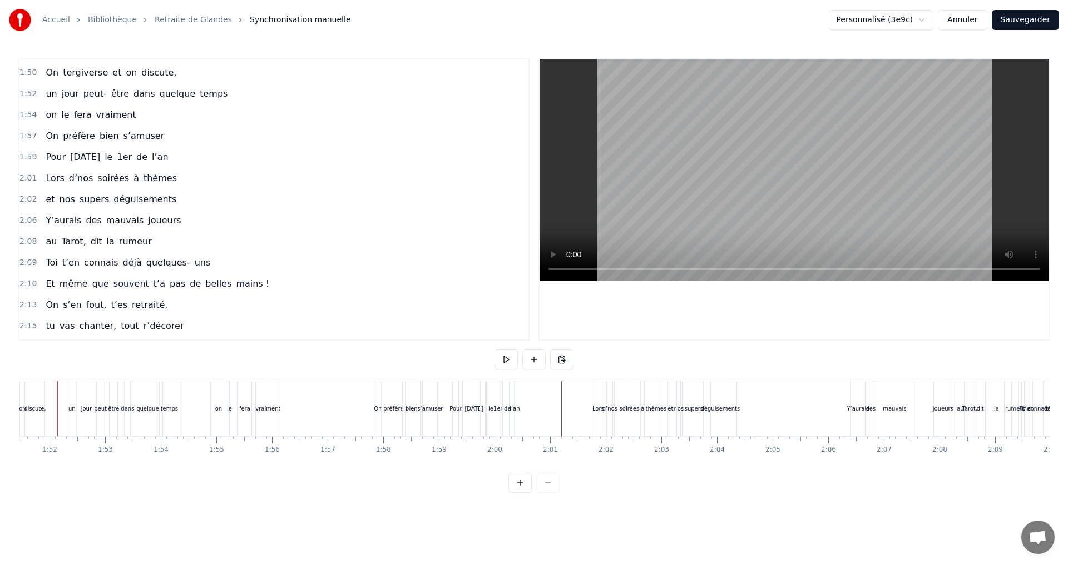
scroll to position [0, 6179]
click at [616, 408] on div "Lors" at bounding box center [615, 409] width 12 height 8
click at [75, 408] on div at bounding box center [74, 408] width 1 height 55
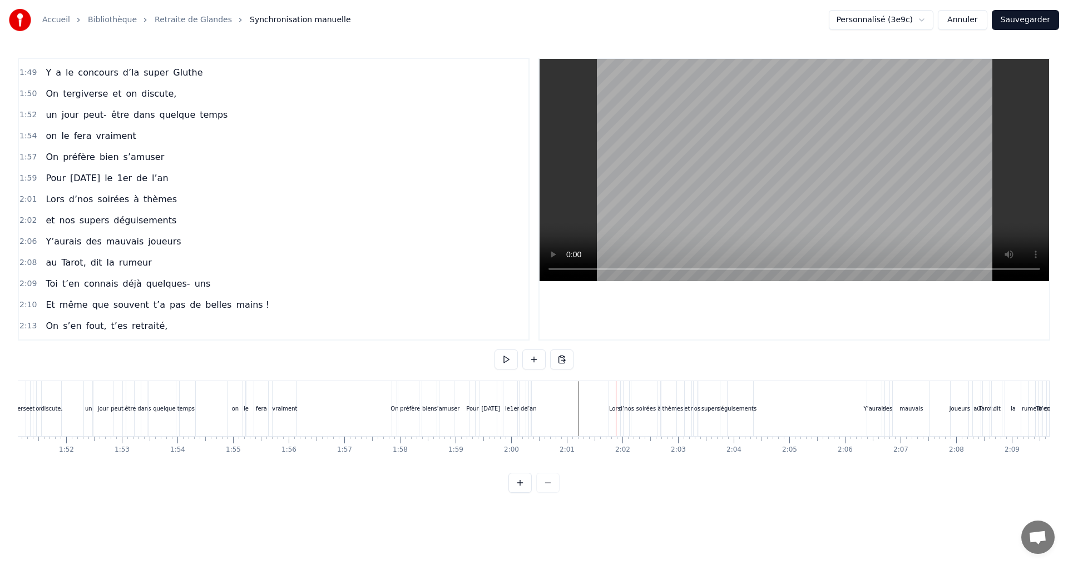
click at [645, 406] on div "soirées" at bounding box center [646, 409] width 20 height 8
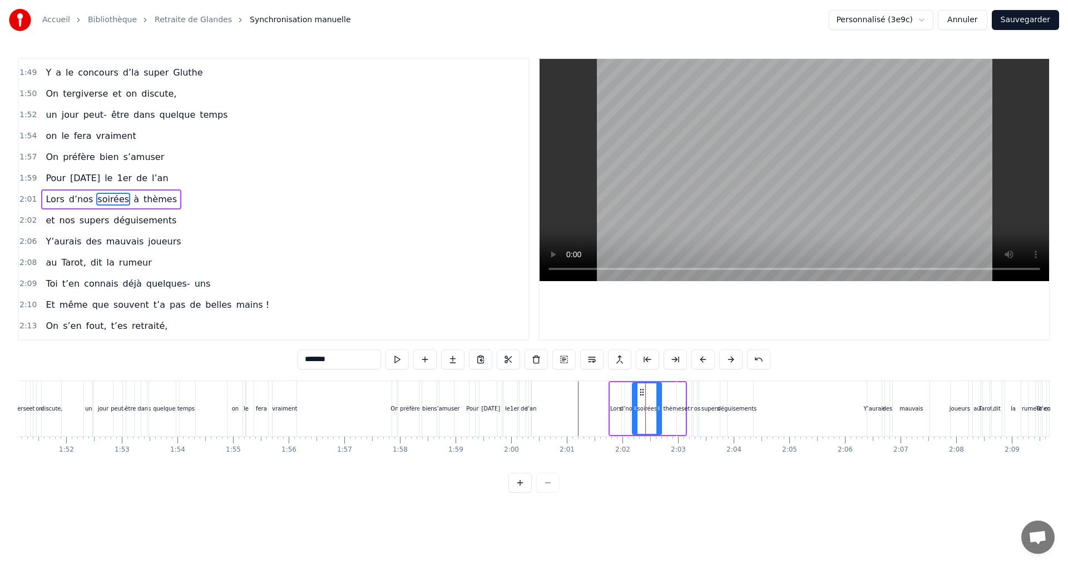
click at [616, 381] on div "Lors d’nos soirées à thèmes" at bounding box center [647, 408] width 78 height 55
click at [645, 381] on div at bounding box center [645, 408] width 1 height 55
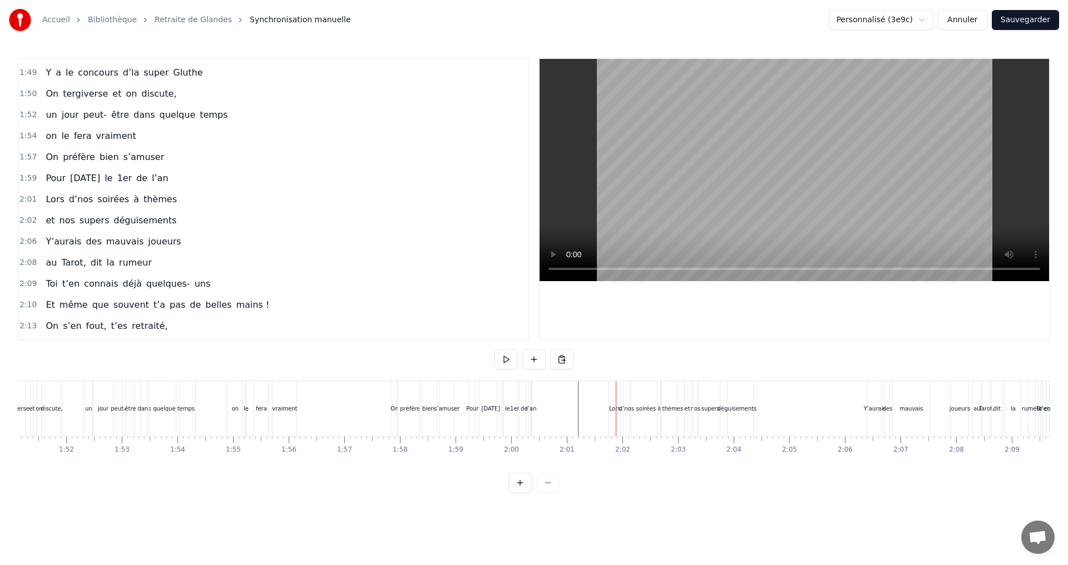
click at [629, 381] on div "d’nos" at bounding box center [626, 408] width 7 height 55
drag, startPoint x: 618, startPoint y: 390, endPoint x: 607, endPoint y: 394, distance: 12.3
click at [607, 394] on icon at bounding box center [606, 391] width 9 height 9
click at [663, 409] on div "thèmes" at bounding box center [662, 409] width 21 height 8
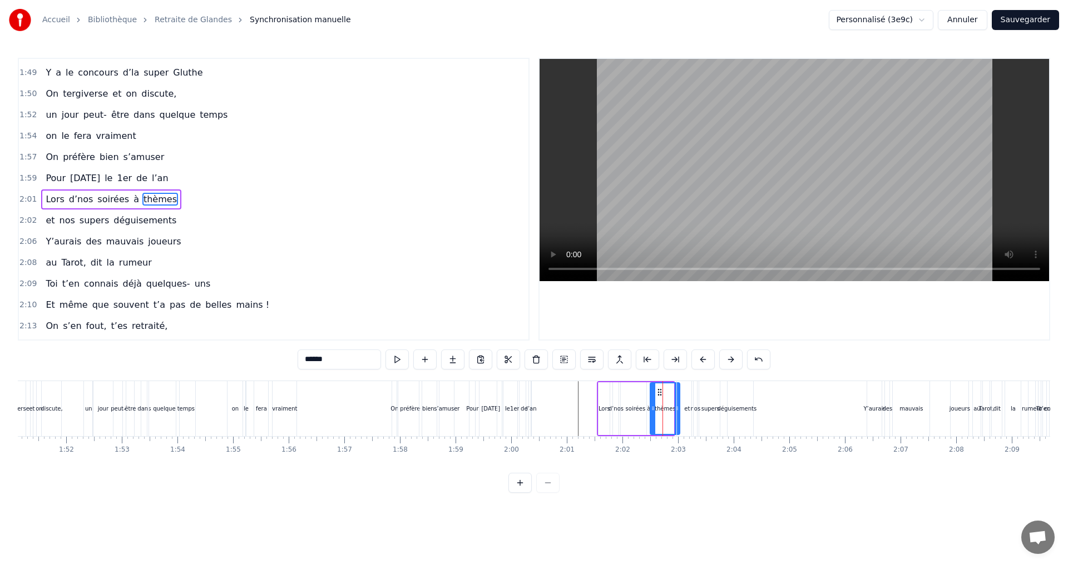
drag, startPoint x: 672, startPoint y: 407, endPoint x: 678, endPoint y: 408, distance: 6.2
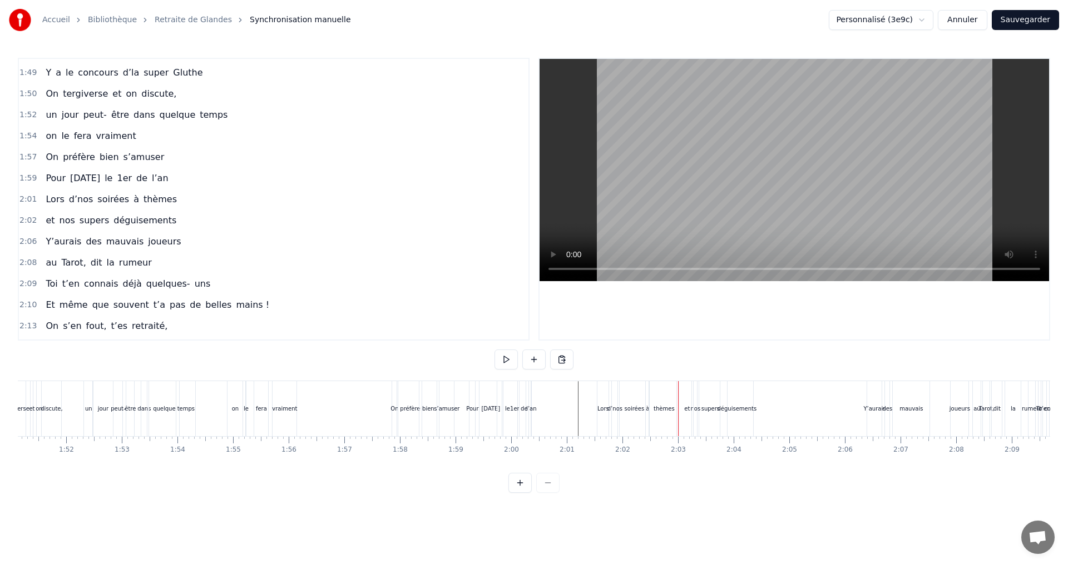
click at [631, 407] on div "soirées" at bounding box center [634, 409] width 20 height 8
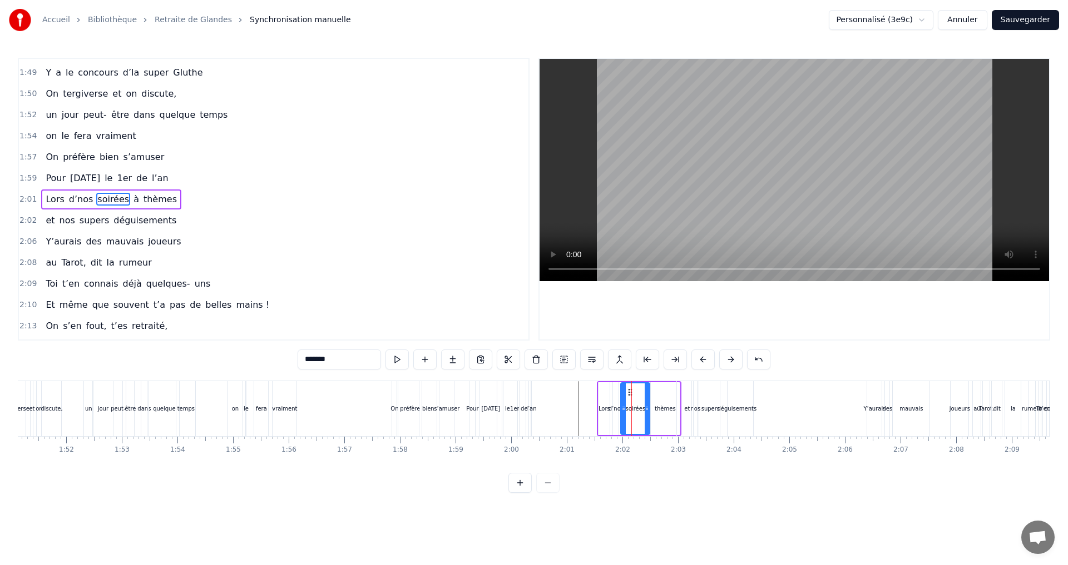
click at [618, 409] on div "d’nos" at bounding box center [615, 409] width 15 height 8
click at [621, 406] on icon at bounding box center [620, 408] width 4 height 9
click at [637, 406] on div "soirées" at bounding box center [636, 409] width 20 height 8
type input "*******"
drag, startPoint x: 622, startPoint y: 410, endPoint x: 629, endPoint y: 410, distance: 7.2
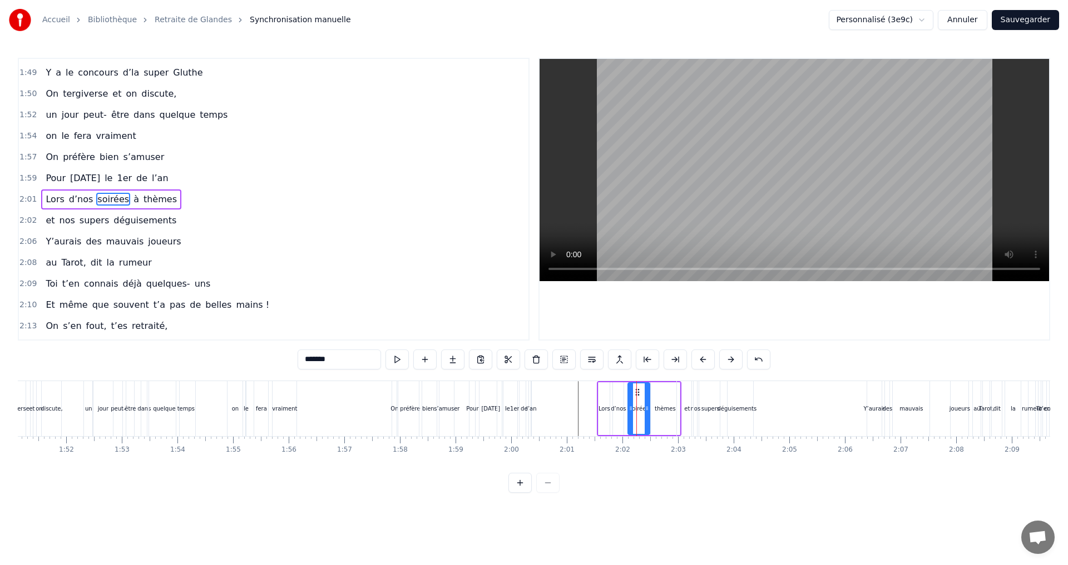
click at [629, 410] on icon at bounding box center [630, 408] width 4 height 9
click at [652, 409] on circle at bounding box center [651, 409] width 1 height 1
click at [666, 381] on div "Lors d’nos soirées à thèmes" at bounding box center [639, 408] width 85 height 55
click at [672, 381] on div "Lors d’nos soirées à thèmes" at bounding box center [639, 408] width 85 height 55
drag, startPoint x: 670, startPoint y: 391, endPoint x: 651, endPoint y: 392, distance: 18.9
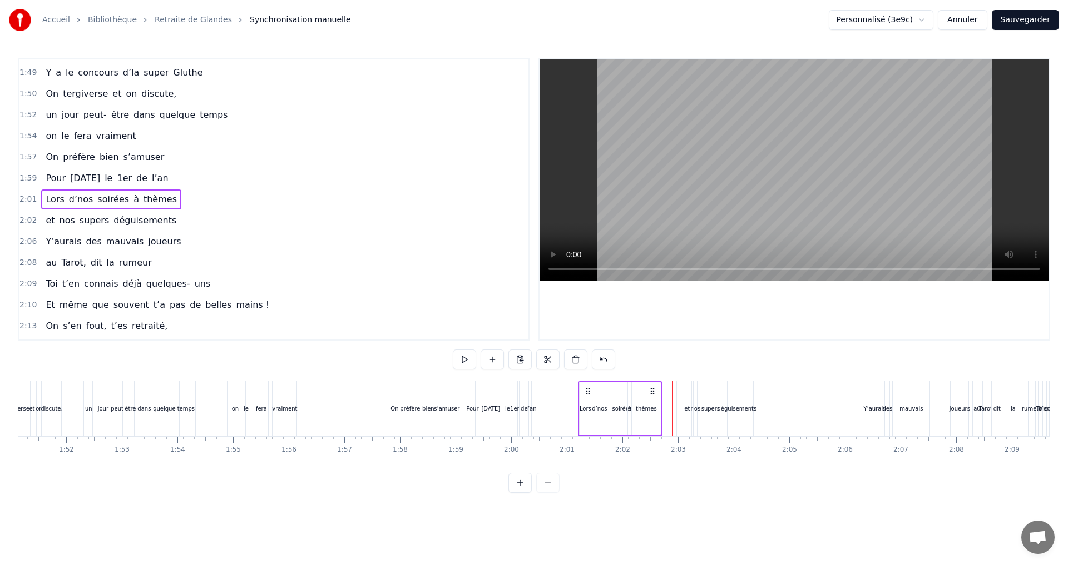
click at [651, 392] on icon at bounding box center [652, 391] width 9 height 9
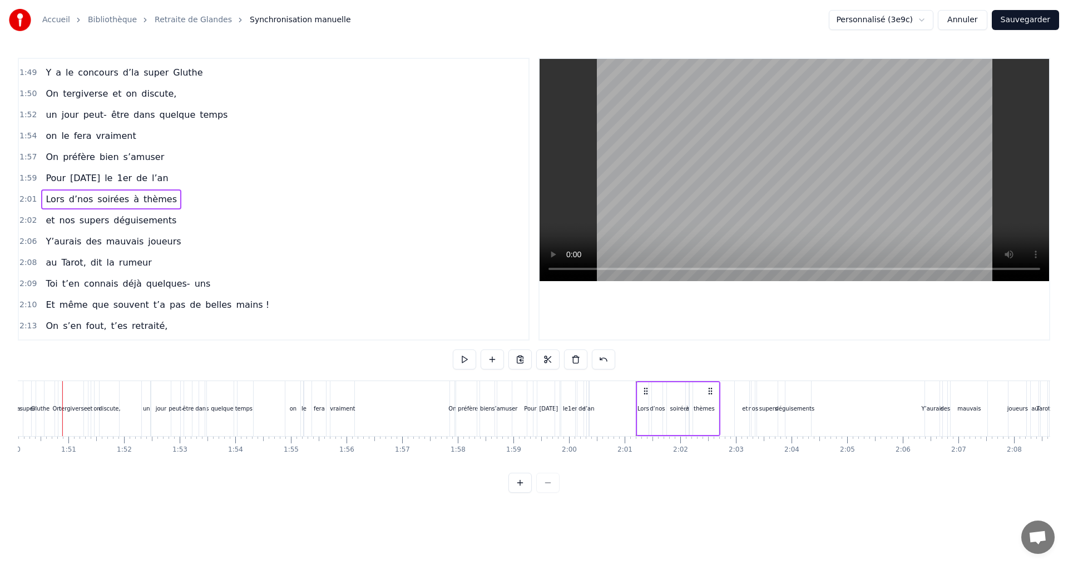
scroll to position [0, 6109]
click at [691, 406] on div "soirées" at bounding box center [692, 409] width 20 height 8
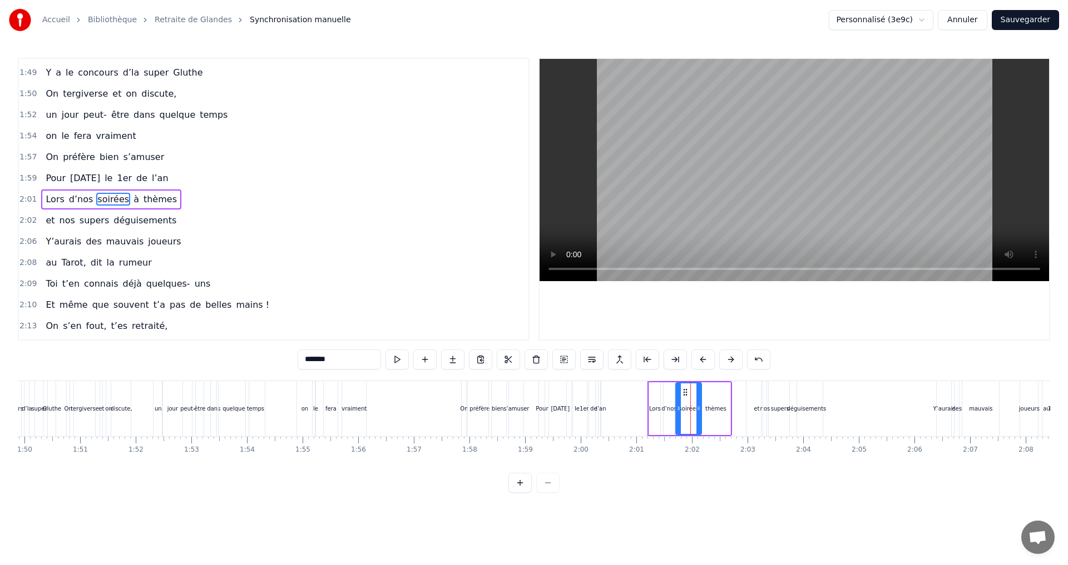
click at [686, 392] on icon at bounding box center [685, 392] width 9 height 9
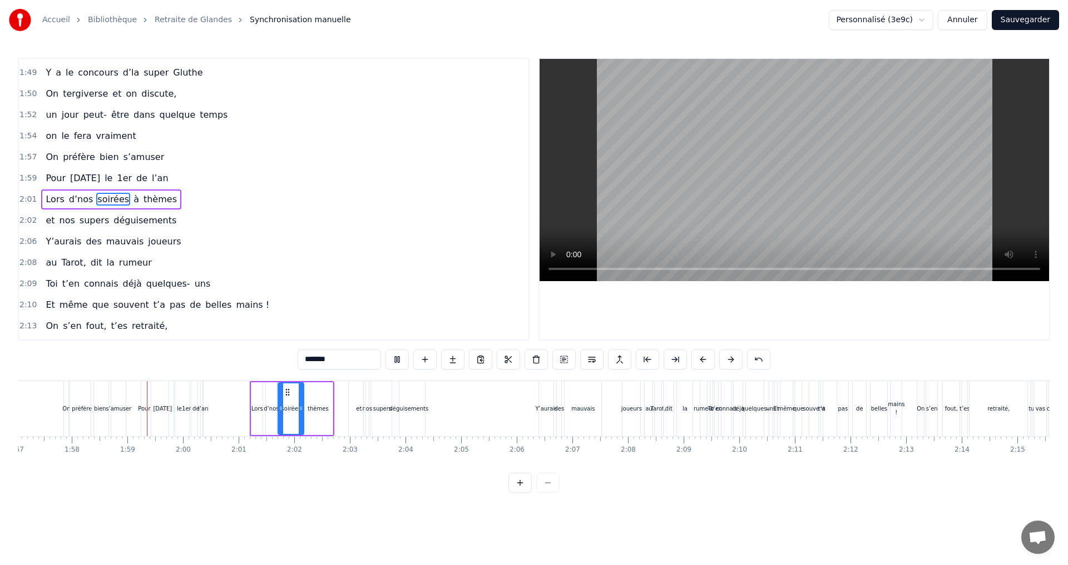
scroll to position [0, 6534]
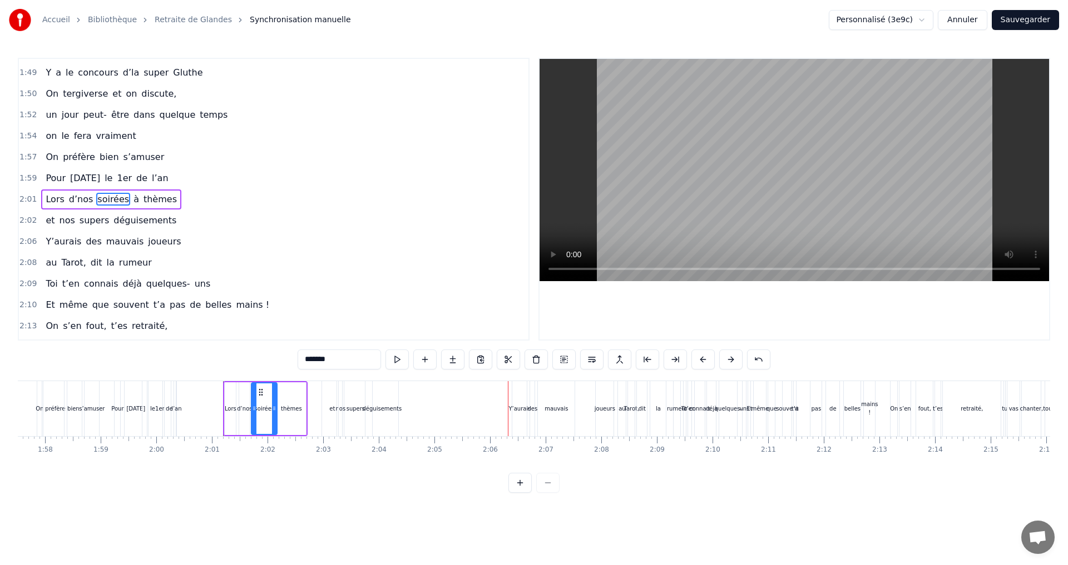
click at [389, 408] on div "déguisements" at bounding box center [382, 409] width 39 height 8
type input "**********"
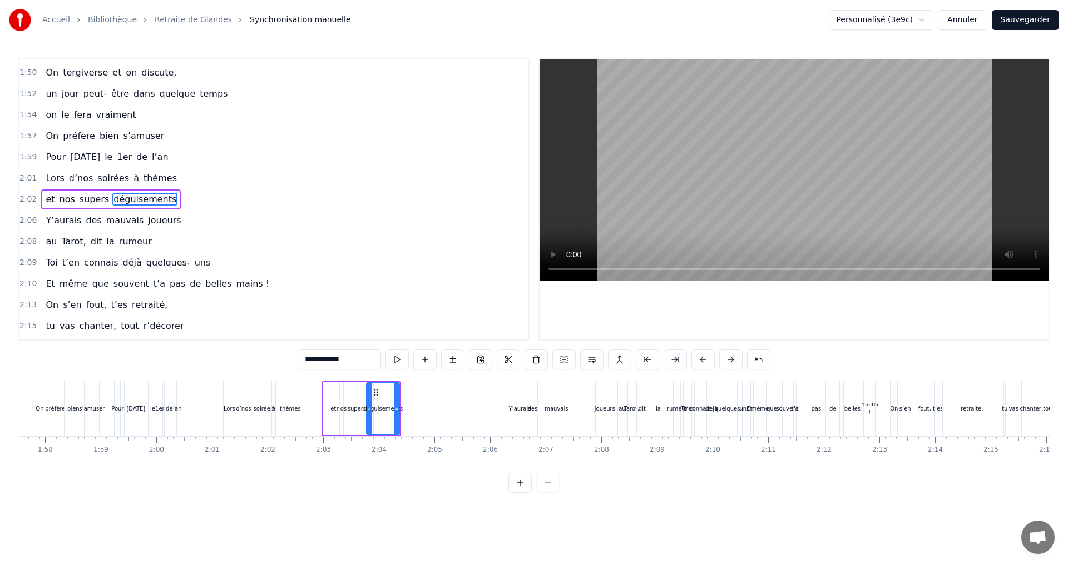
click at [333, 381] on div "et nos supers déguisements" at bounding box center [361, 408] width 80 height 55
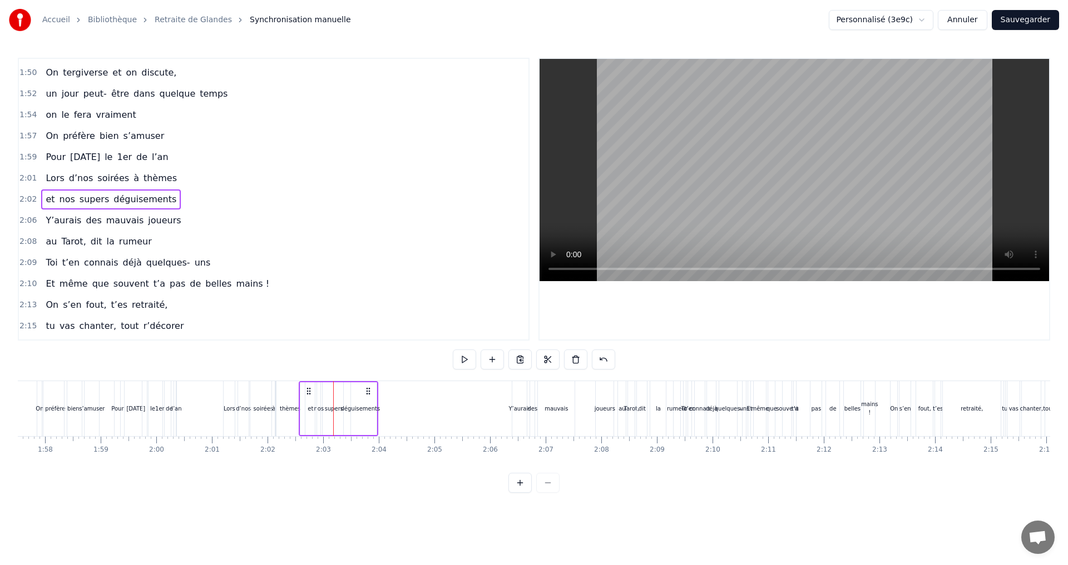
drag, startPoint x: 390, startPoint y: 392, endPoint x: 367, endPoint y: 392, distance: 22.8
click at [367, 392] on icon at bounding box center [368, 391] width 9 height 9
click at [733, 312] on div at bounding box center [793, 199] width 509 height 281
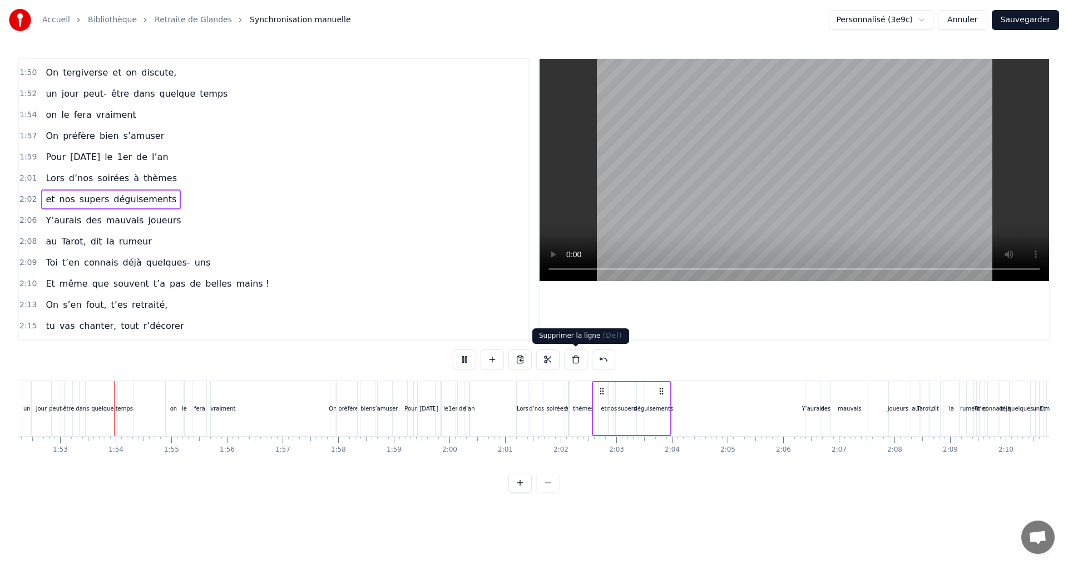
scroll to position [0, 6241]
click at [468, 361] on button at bounding box center [464, 360] width 23 height 20
click at [450, 408] on div "1er" at bounding box center [452, 409] width 9 height 8
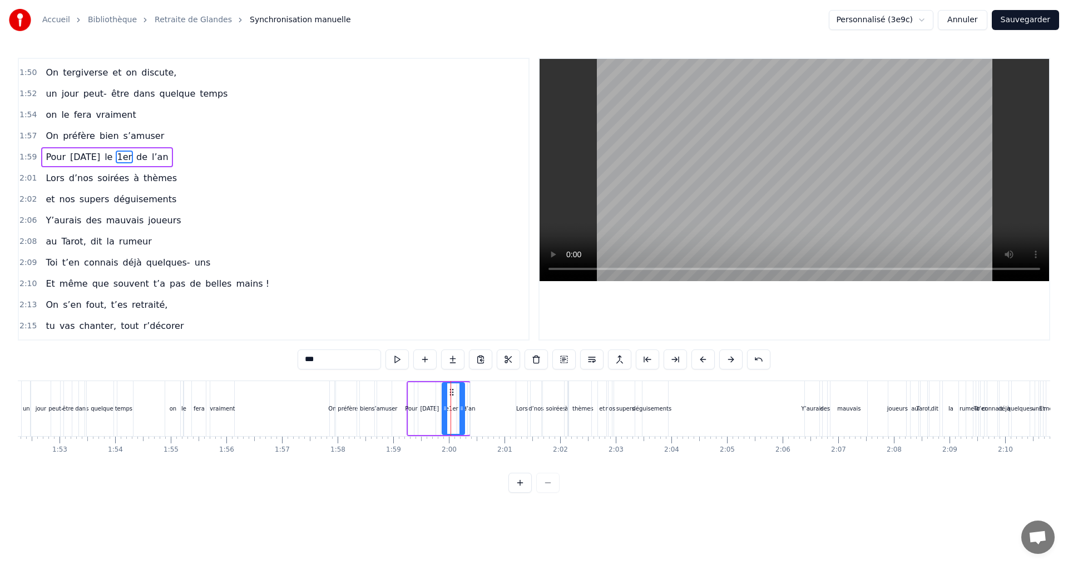
scroll to position [905, 0]
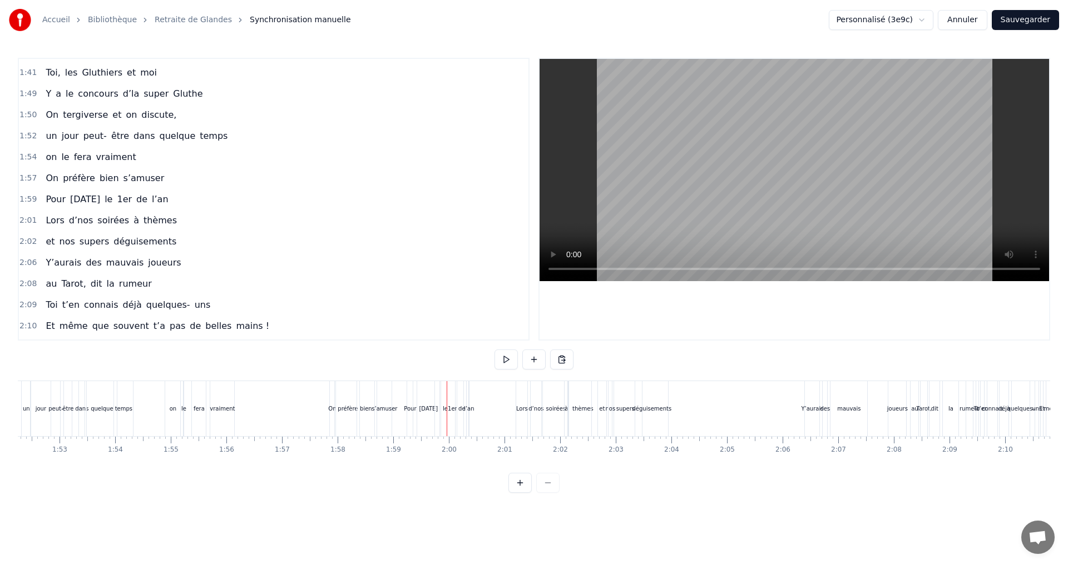
click at [439, 409] on div "le" at bounding box center [445, 408] width 20 height 55
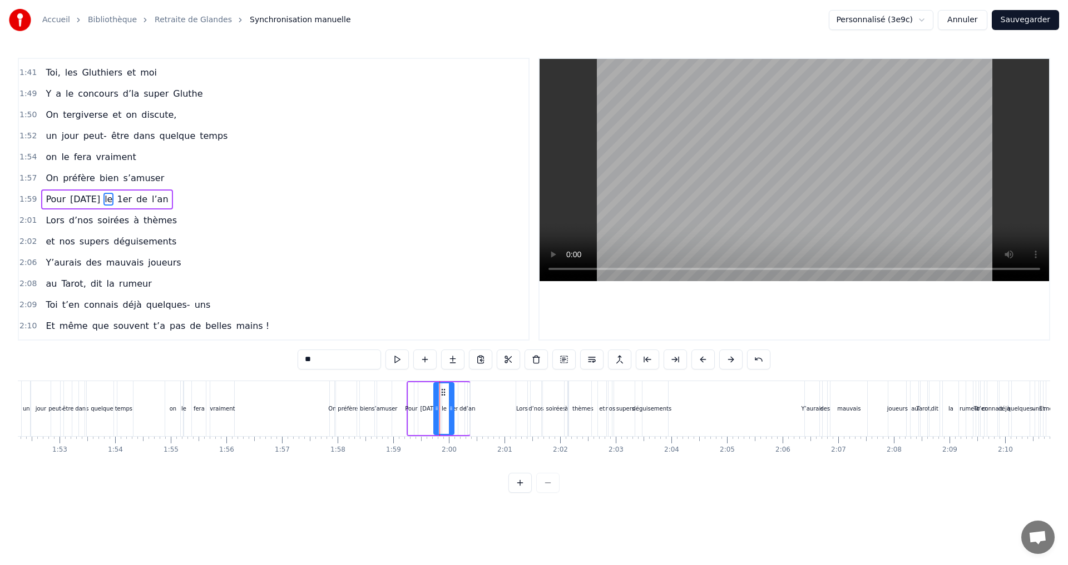
click at [442, 391] on icon at bounding box center [443, 392] width 9 height 9
click at [455, 410] on div "1er" at bounding box center [453, 409] width 9 height 8
click at [448, 391] on icon at bounding box center [448, 392] width 9 height 9
click at [464, 403] on div "de" at bounding box center [462, 409] width 9 height 53
click at [465, 396] on icon at bounding box center [463, 392] width 9 height 9
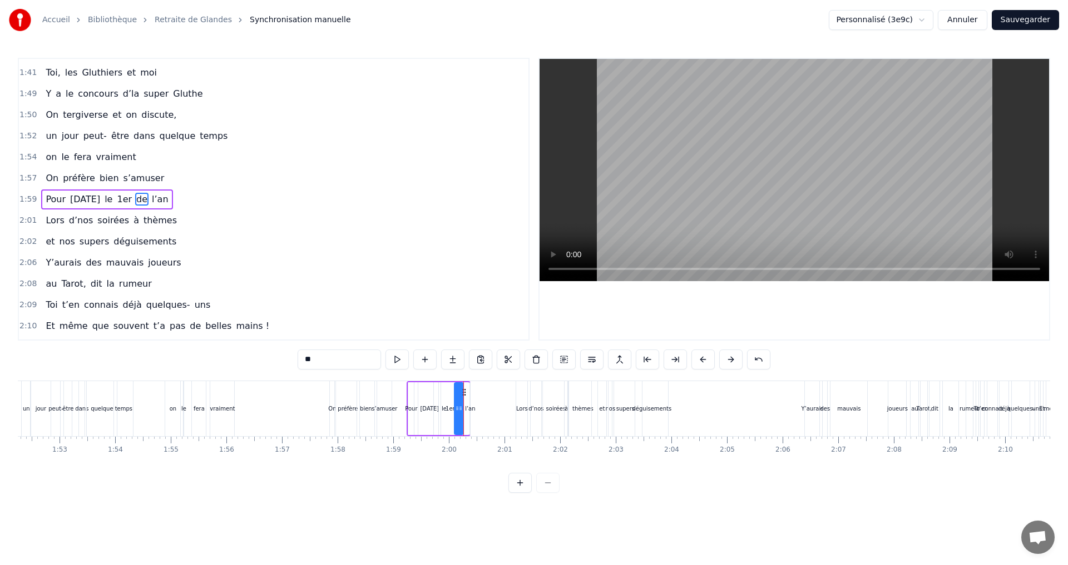
click at [471, 408] on div "l’an" at bounding box center [470, 409] width 10 height 8
click at [473, 395] on icon at bounding box center [474, 392] width 9 height 9
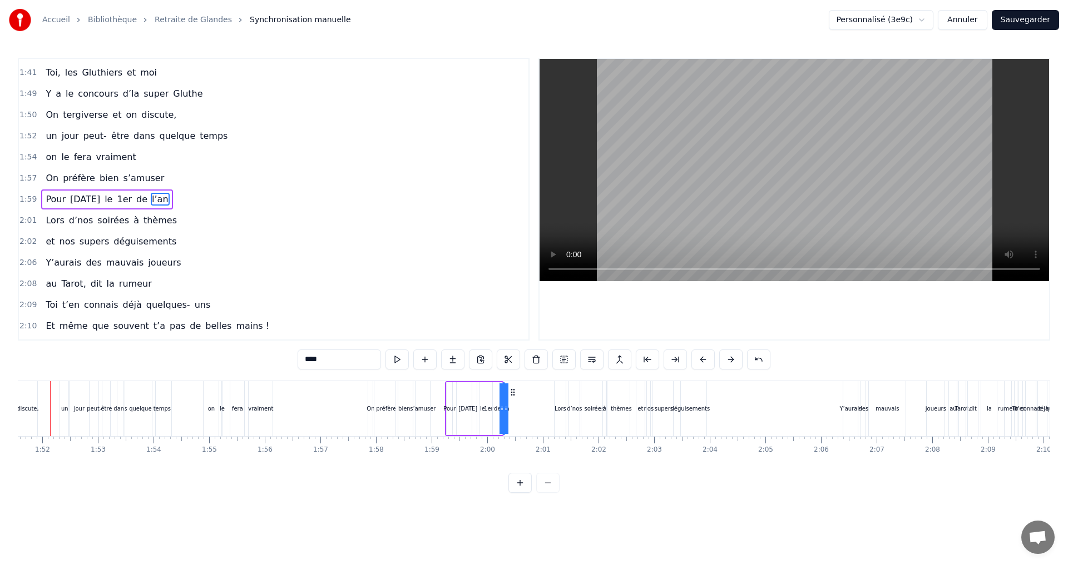
scroll to position [0, 6179]
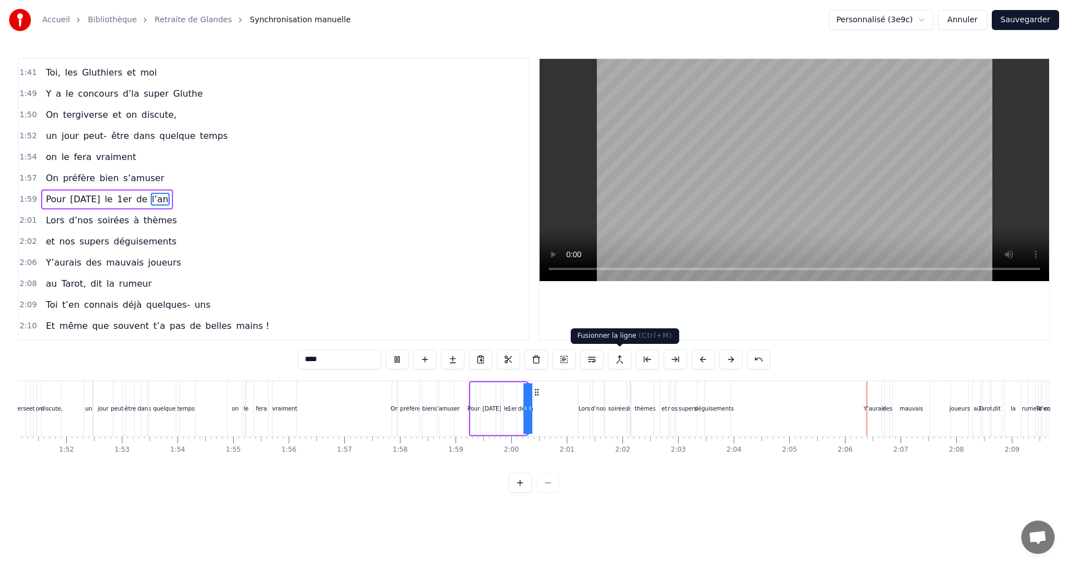
click at [624, 405] on div "soirées" at bounding box center [618, 409] width 20 height 8
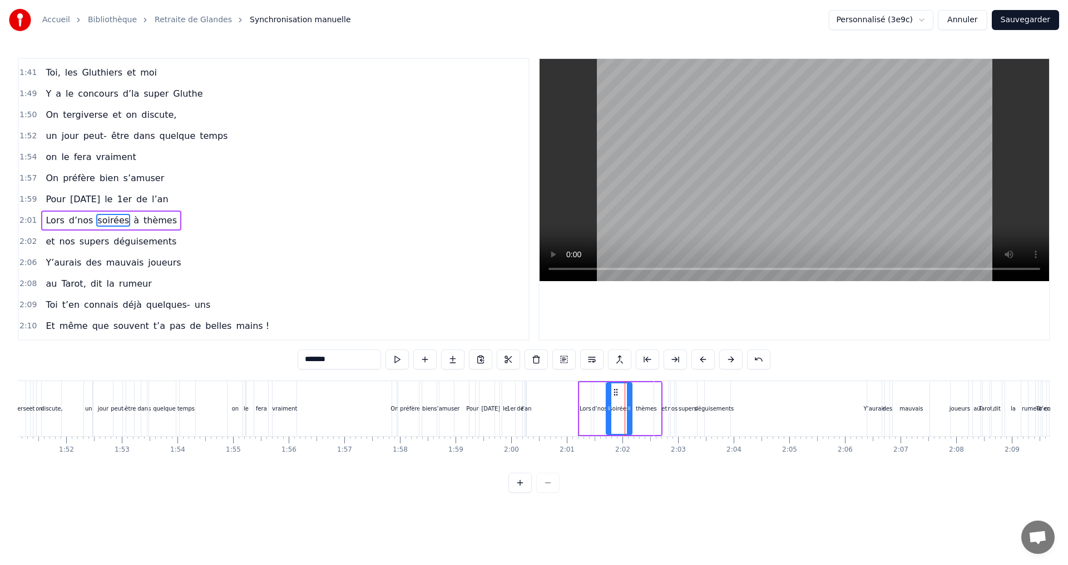
scroll to position [926, 0]
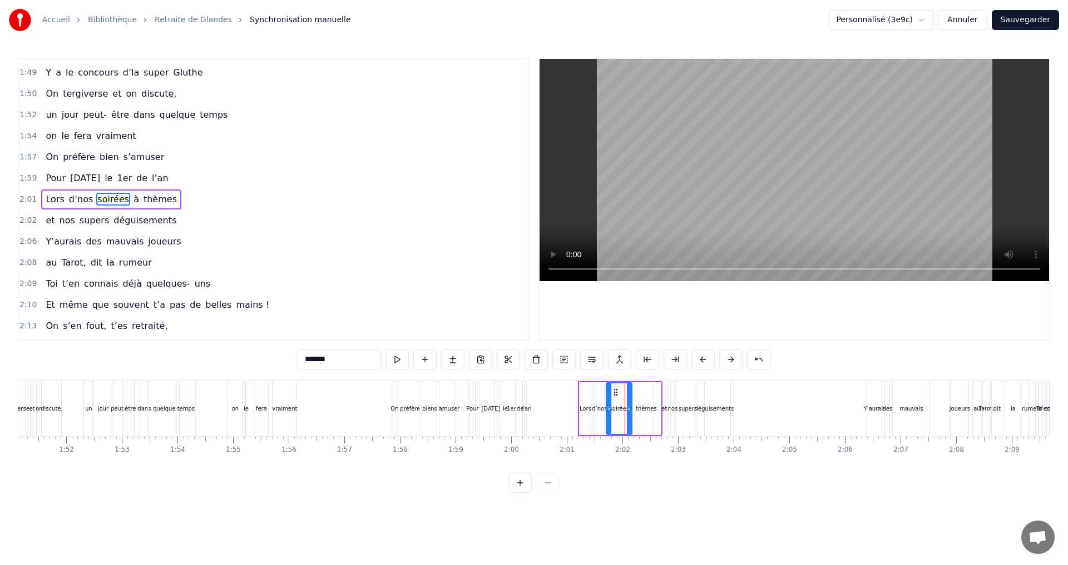
click at [642, 403] on div "thèmes" at bounding box center [645, 409] width 29 height 53
click at [657, 410] on div "et" at bounding box center [664, 408] width 20 height 55
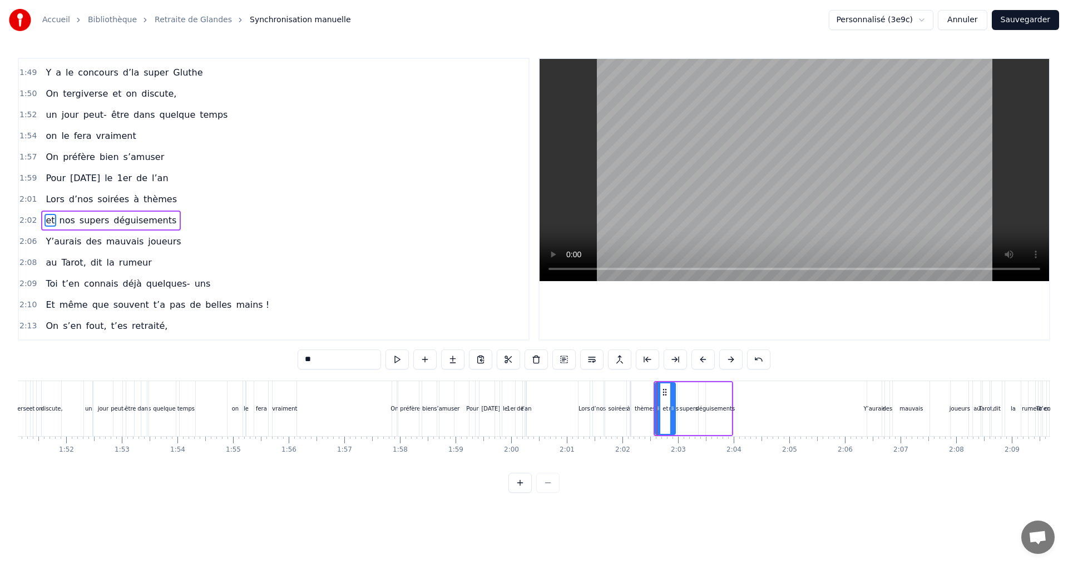
scroll to position [947, 0]
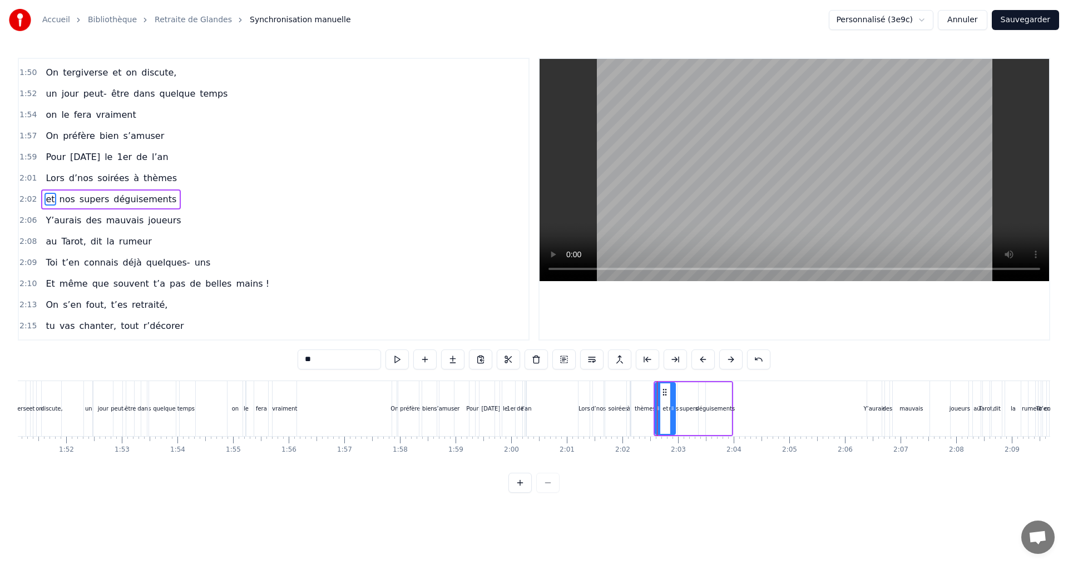
click at [646, 408] on div "thèmes" at bounding box center [644, 409] width 21 height 8
type input "******"
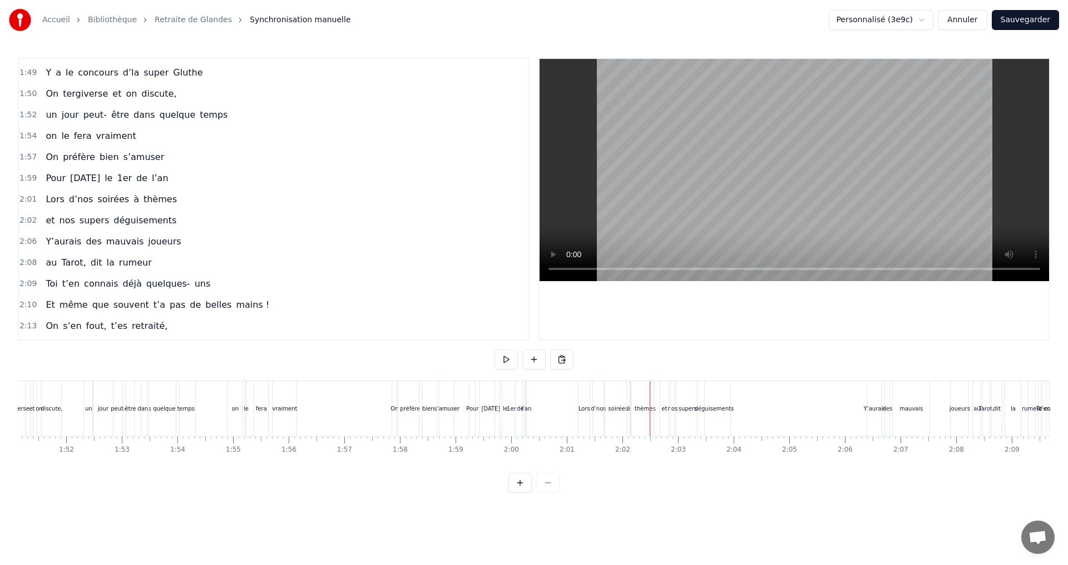
click at [647, 409] on div "thèmes" at bounding box center [644, 409] width 21 height 8
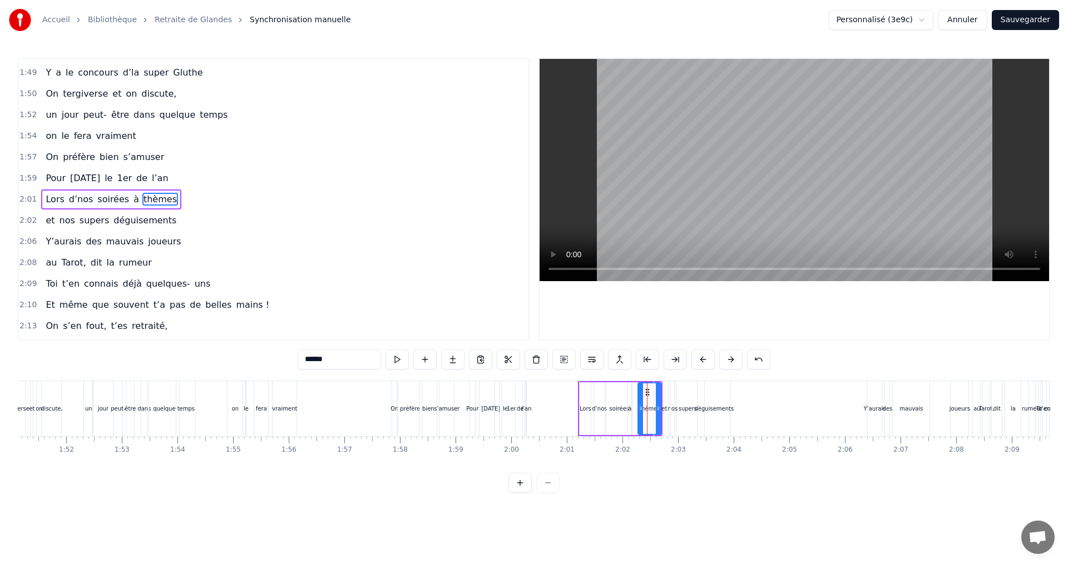
drag, startPoint x: 633, startPoint y: 408, endPoint x: 639, endPoint y: 407, distance: 6.7
click at [639, 407] on icon at bounding box center [640, 408] width 4 height 9
drag, startPoint x: 648, startPoint y: 390, endPoint x: 641, endPoint y: 392, distance: 6.9
click at [641, 392] on icon at bounding box center [640, 392] width 9 height 9
click at [617, 405] on div "soirées" at bounding box center [619, 409] width 20 height 8
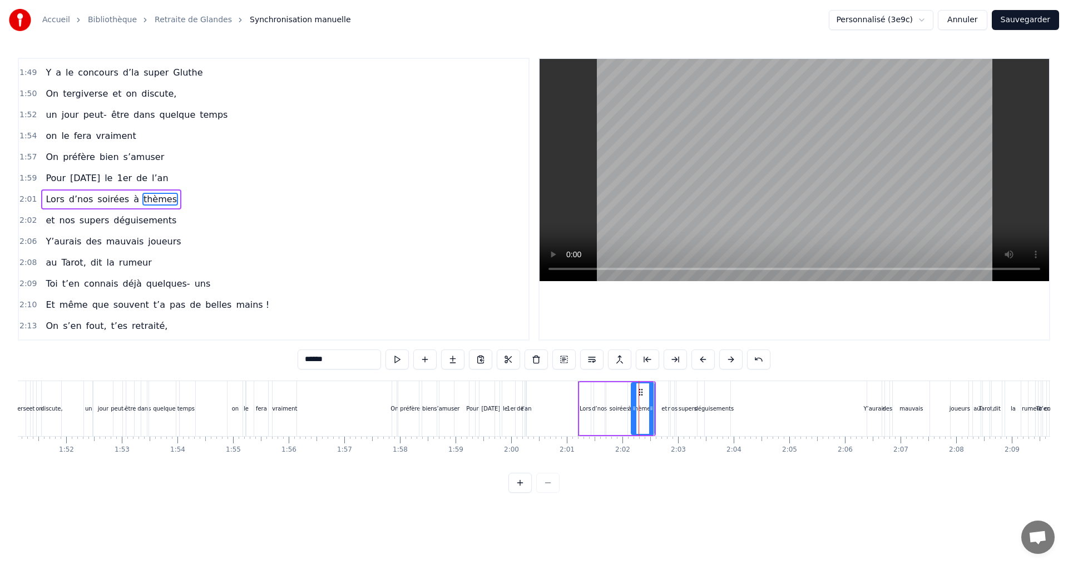
type input "*******"
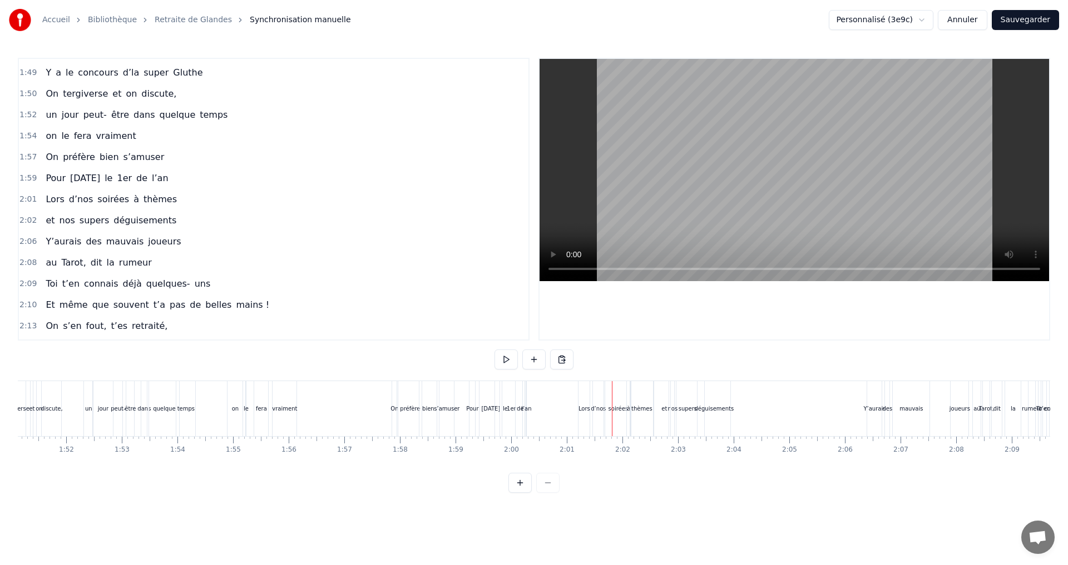
click at [626, 403] on div "à" at bounding box center [628, 408] width 4 height 55
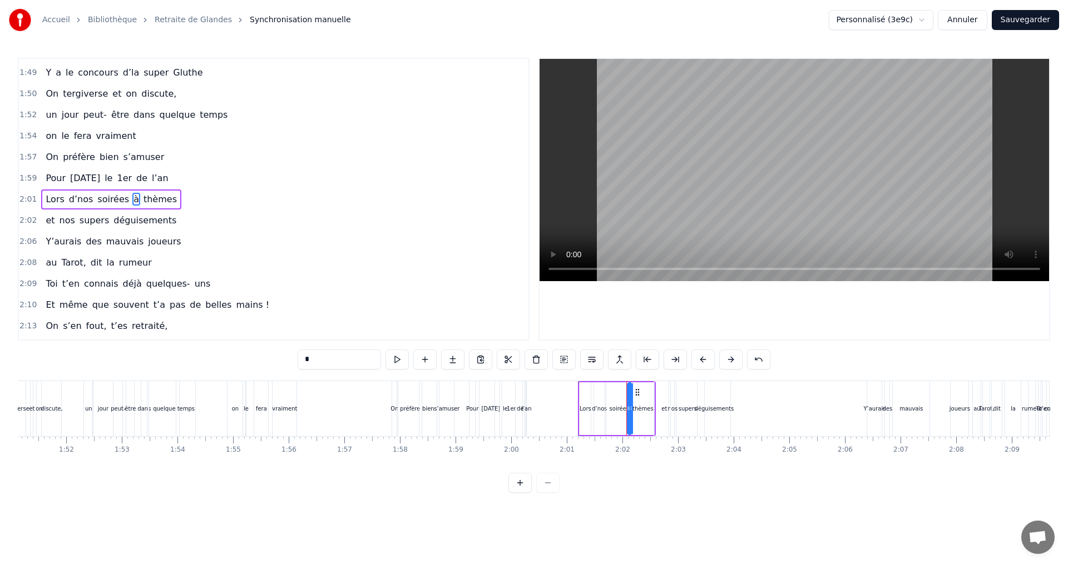
click at [619, 410] on div "soirées" at bounding box center [619, 409] width 20 height 8
type input "*******"
click at [612, 392] on circle at bounding box center [612, 392] width 1 height 1
click at [614, 480] on div "0:07 Faut rien raté, c'est ta soirée 0:09 Les 4 saisons et les Gluthiers 0:11 T…" at bounding box center [534, 275] width 1032 height 435
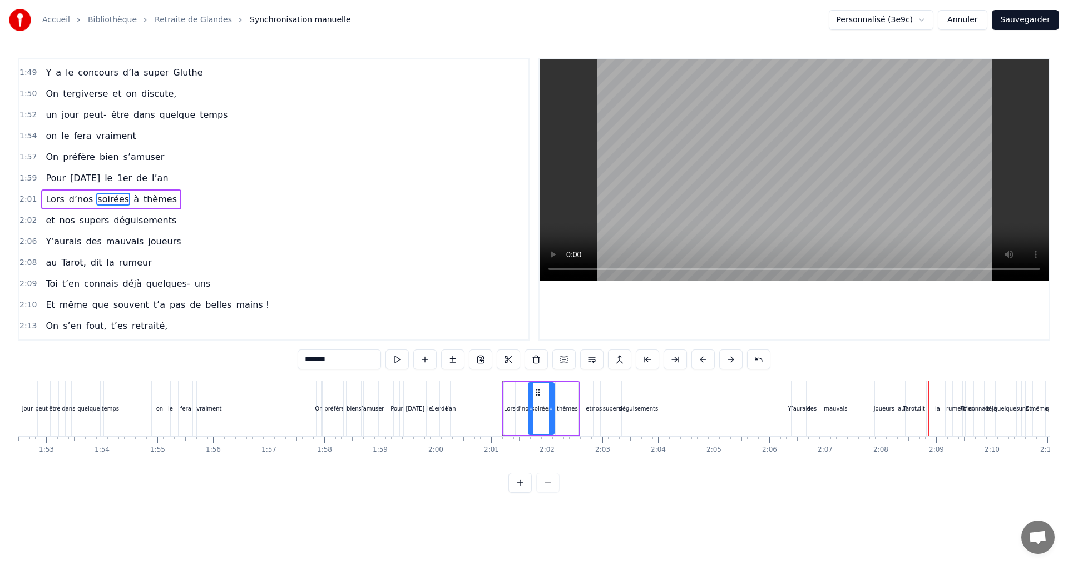
scroll to position [0, 6232]
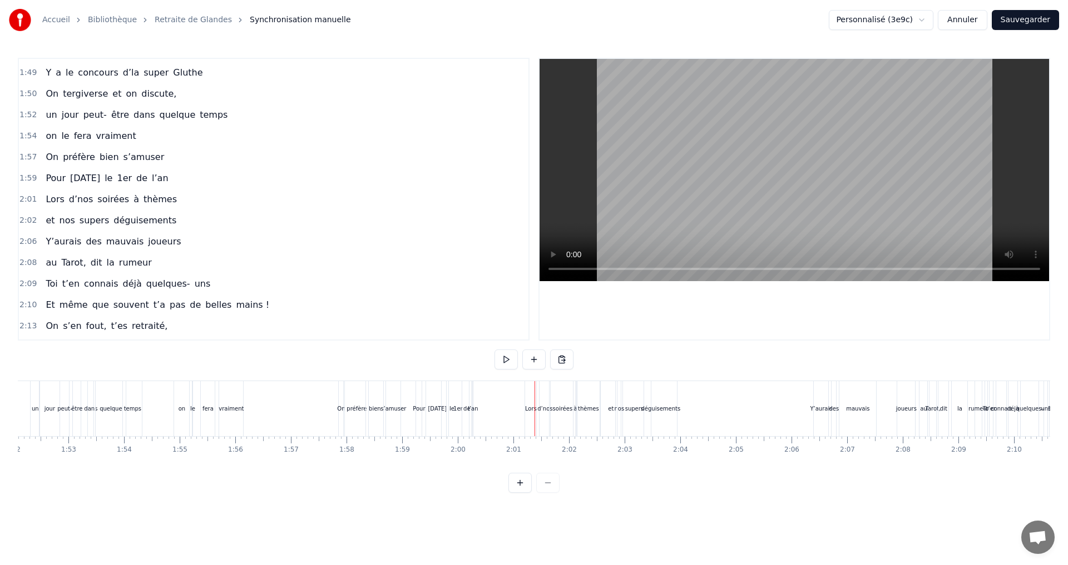
click at [554, 403] on div "soirées" at bounding box center [562, 408] width 26 height 55
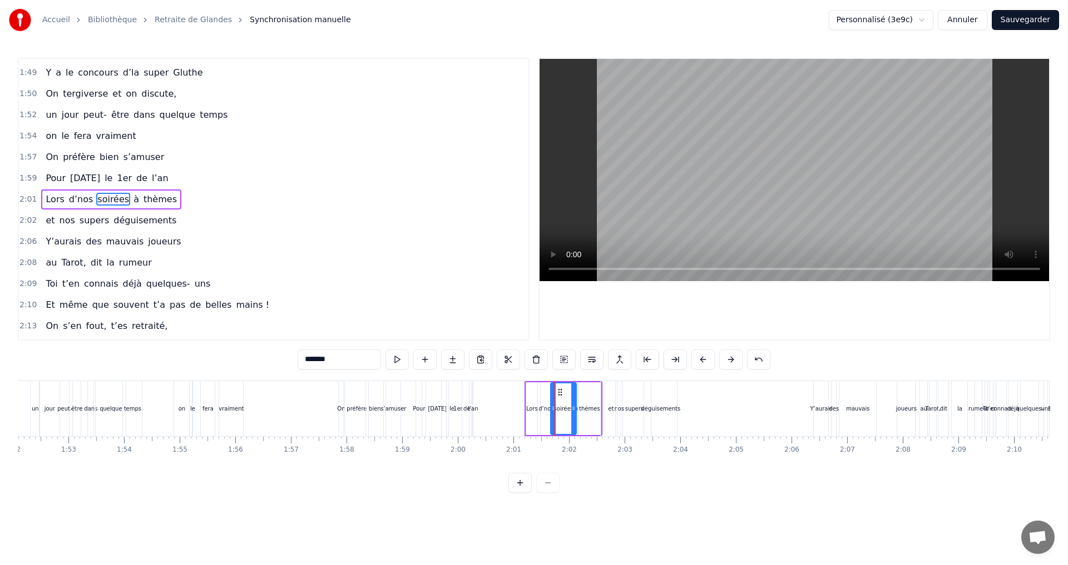
click at [540, 381] on div "Lors d’nos soirées à thèmes" at bounding box center [563, 408] width 78 height 55
click at [540, 381] on div at bounding box center [540, 408] width 1 height 55
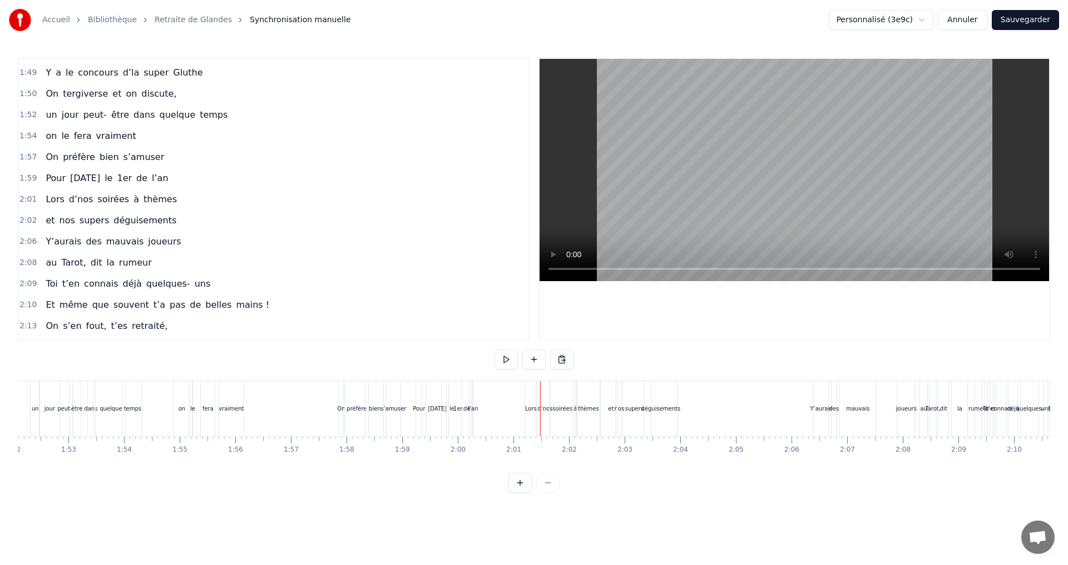
click at [575, 400] on div "à" at bounding box center [574, 408] width 3 height 55
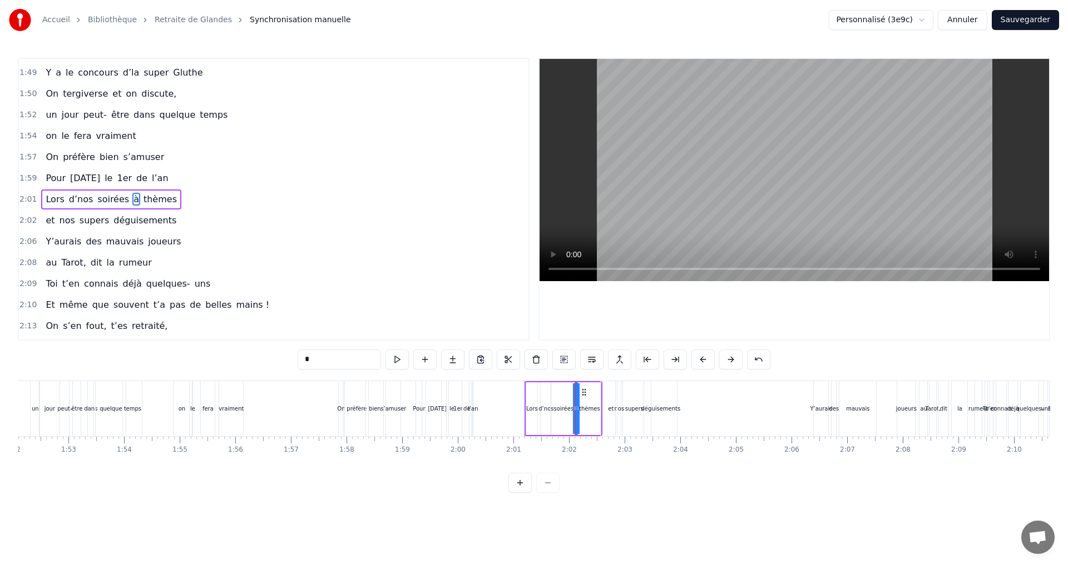
click at [599, 381] on div "Lors d’nos soirées à thèmes" at bounding box center [563, 408] width 78 height 55
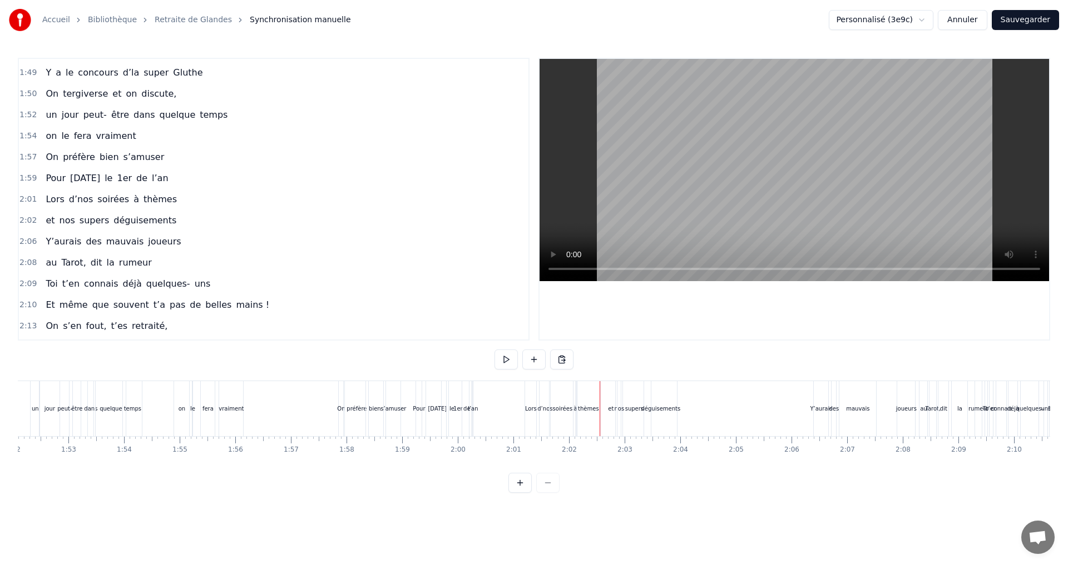
click at [599, 381] on div at bounding box center [599, 408] width 1 height 55
click at [592, 381] on div "thèmes" at bounding box center [588, 408] width 24 height 55
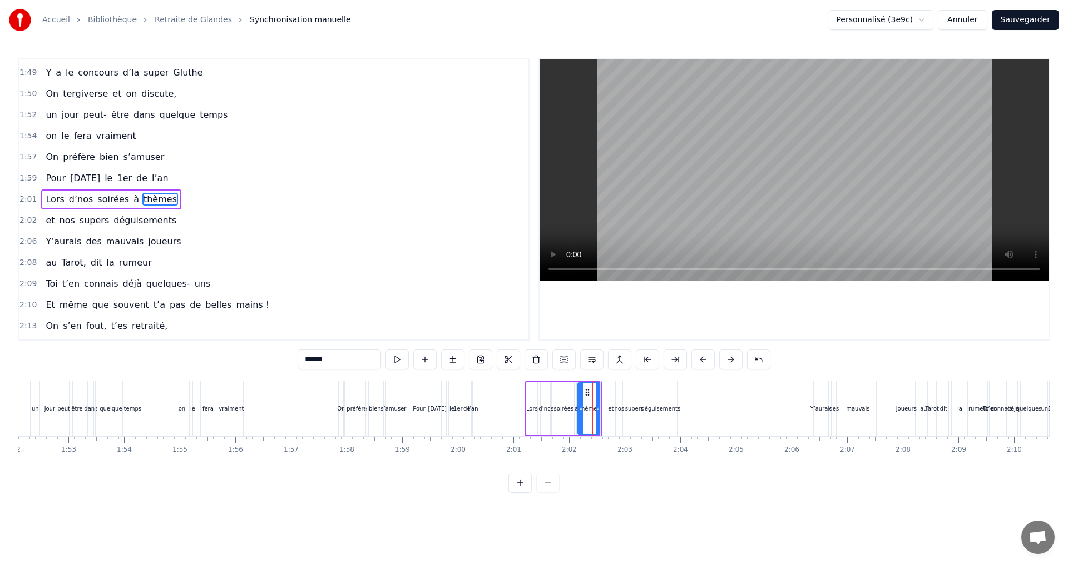
click at [585, 383] on div "thèmes" at bounding box center [589, 409] width 24 height 53
click at [571, 381] on div "Lors d’nos soirées à thèmes" at bounding box center [563, 408] width 78 height 55
click at [571, 381] on div at bounding box center [571, 408] width 1 height 55
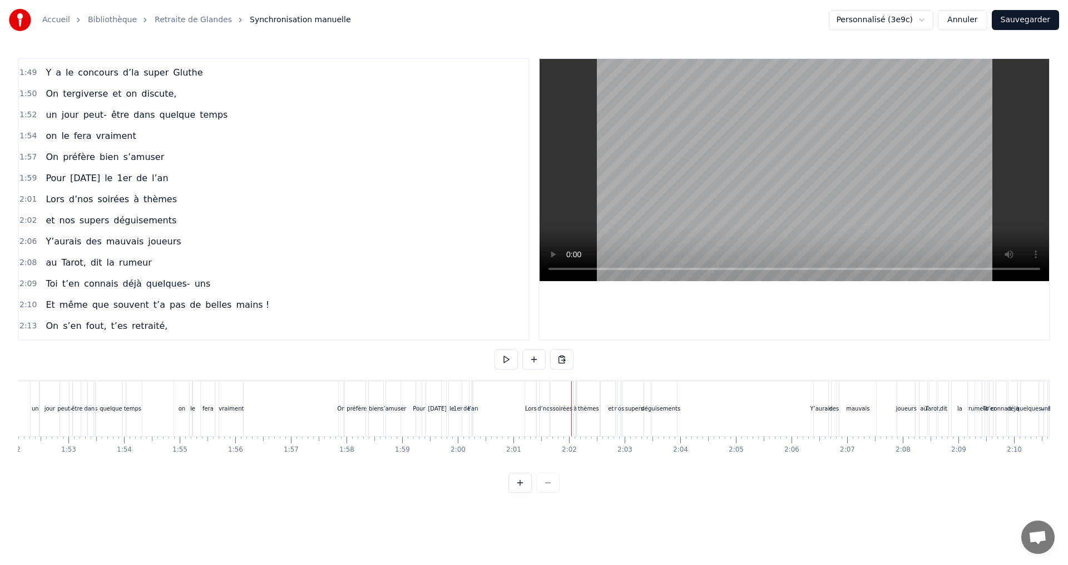
click at [571, 381] on div at bounding box center [571, 408] width 1 height 55
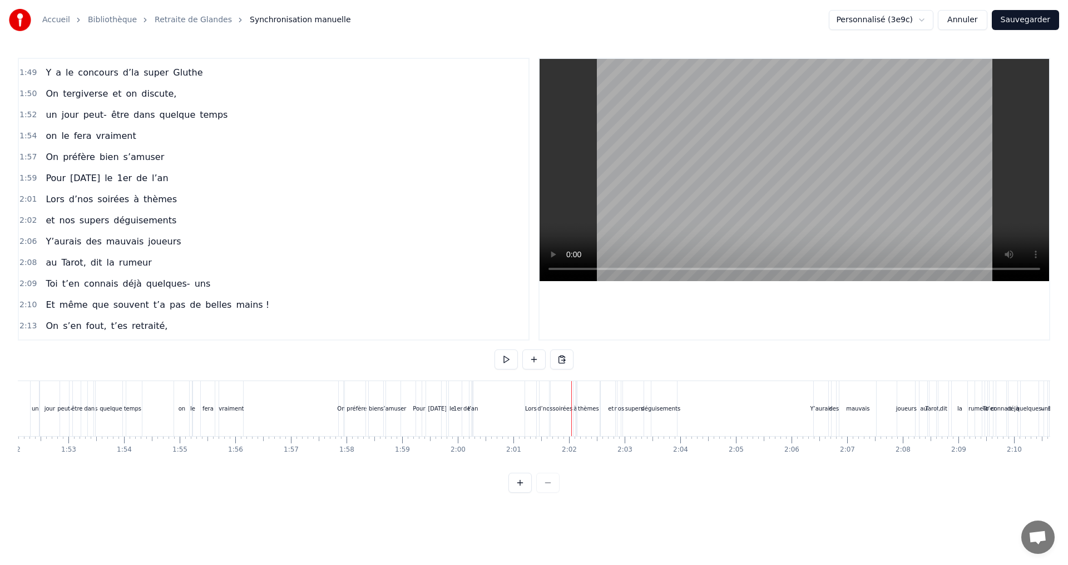
click at [571, 381] on div at bounding box center [571, 408] width 1 height 55
click at [570, 382] on div "soirées" at bounding box center [562, 408] width 26 height 55
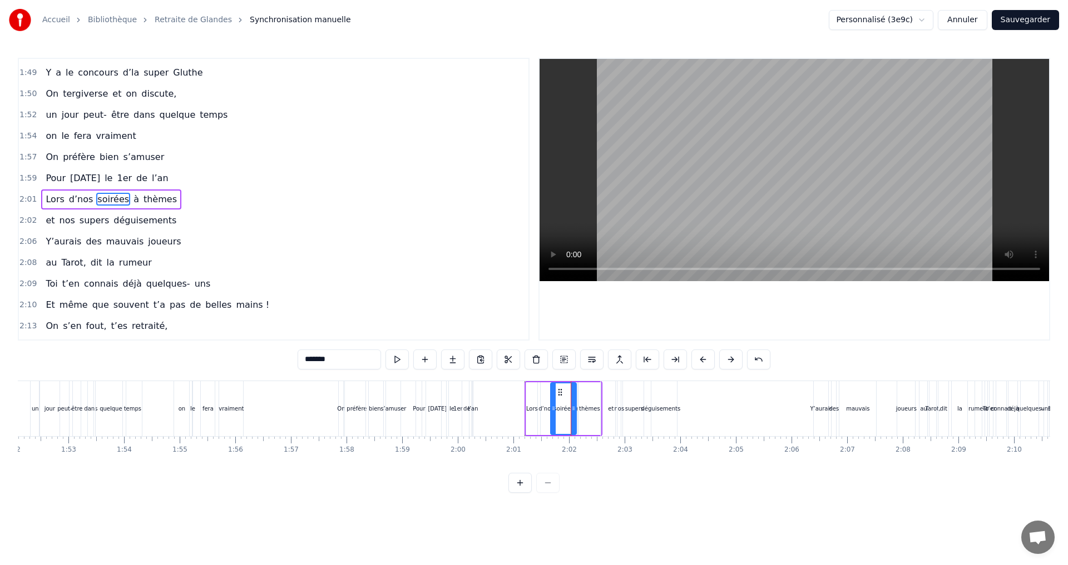
click at [580, 383] on div "thèmes" at bounding box center [589, 409] width 24 height 53
type input "******"
click at [579, 381] on div at bounding box center [579, 408] width 1 height 55
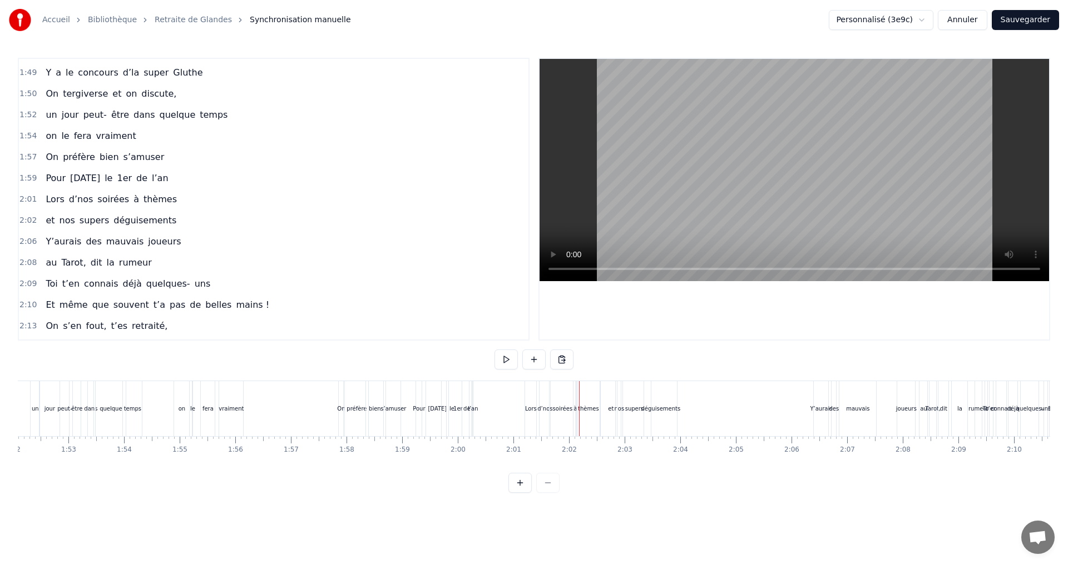
click at [566, 381] on div "soirées" at bounding box center [562, 408] width 27 height 55
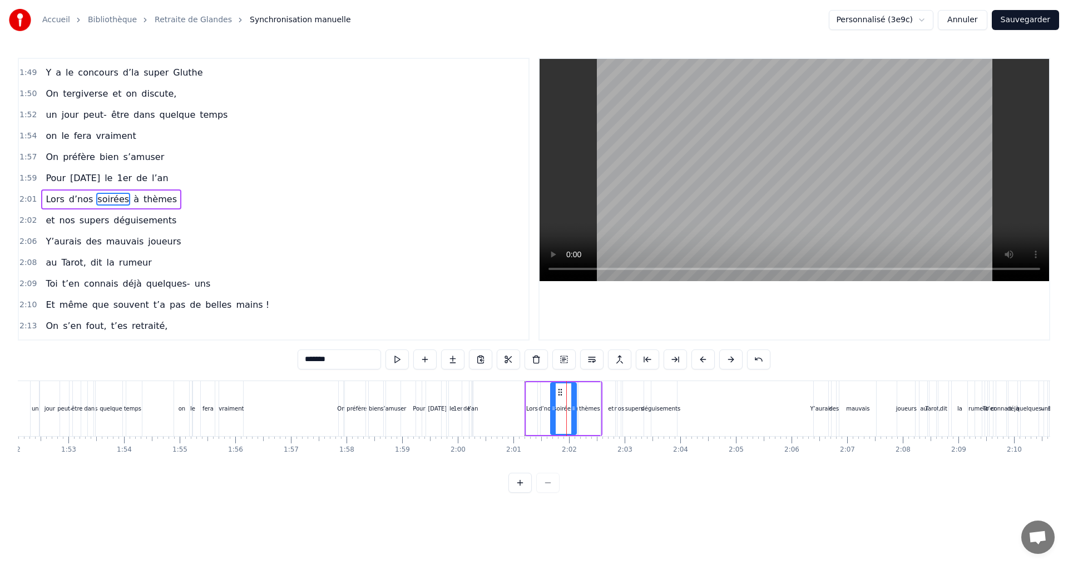
click at [566, 381] on div at bounding box center [566, 408] width 1 height 55
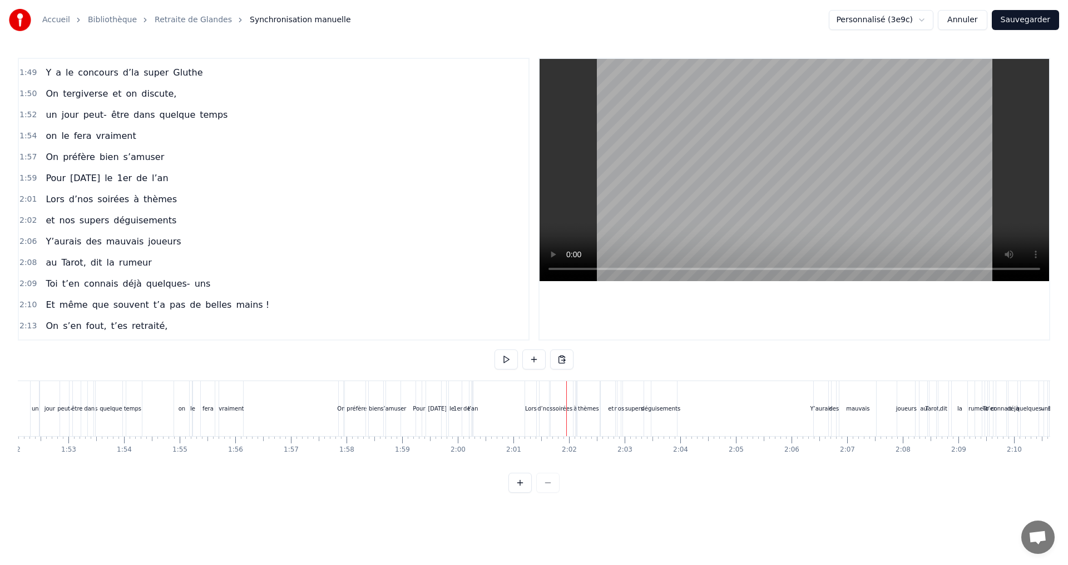
click at [116, 204] on span "soirées" at bounding box center [113, 199] width 34 height 13
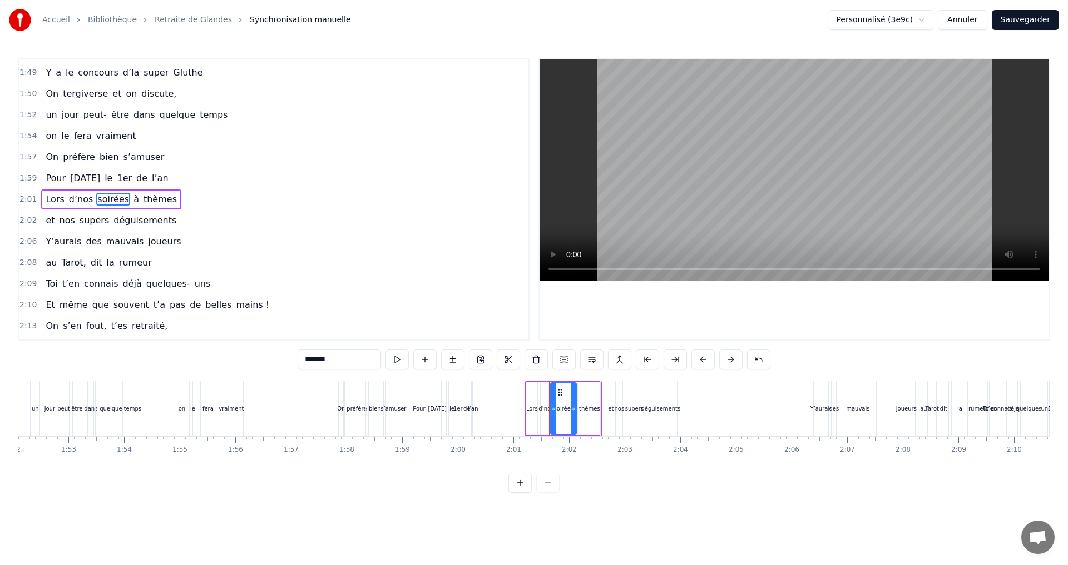
click at [160, 189] on div "2:01 Lors d’nos soirées à thèmes" at bounding box center [273, 199] width 509 height 21
click at [585, 390] on icon at bounding box center [588, 391] width 9 height 9
click at [138, 220] on span "déguisements" at bounding box center [144, 220] width 65 height 13
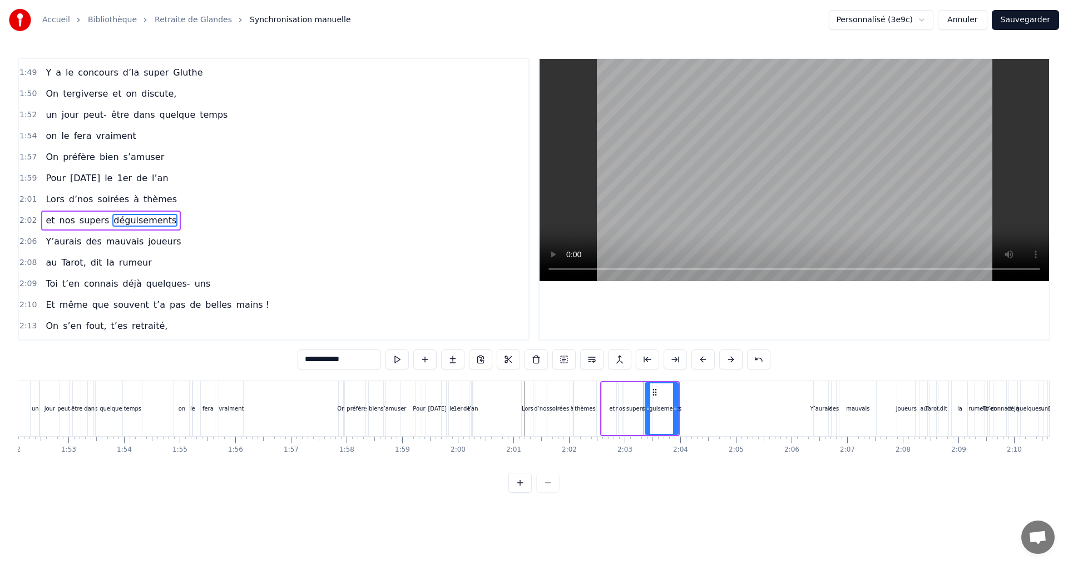
scroll to position [947, 0]
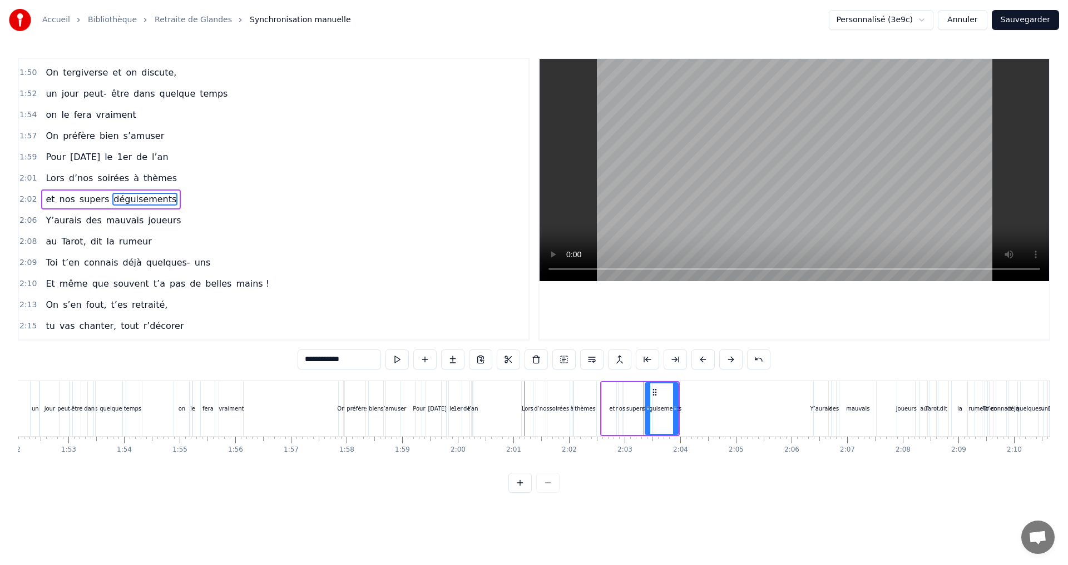
click at [72, 191] on div "et nos supers déguisements" at bounding box center [111, 200] width 140 height 20
drag, startPoint x: 668, startPoint y: 389, endPoint x: 659, endPoint y: 388, distance: 9.0
click at [659, 388] on circle at bounding box center [659, 388] width 1 height 1
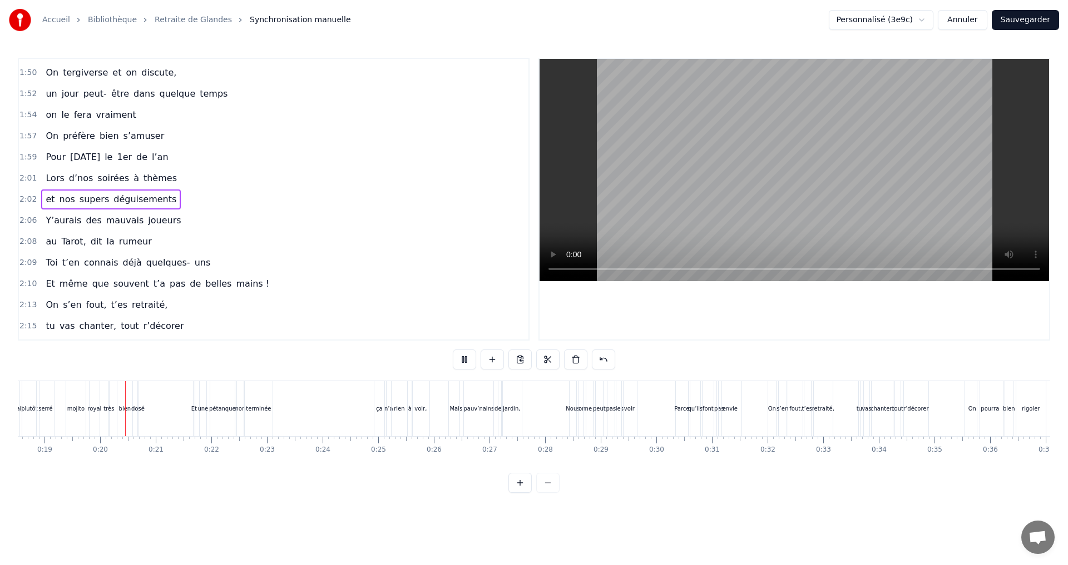
scroll to position [0, 1033]
click at [585, 406] on div "ne" at bounding box center [585, 409] width 7 height 8
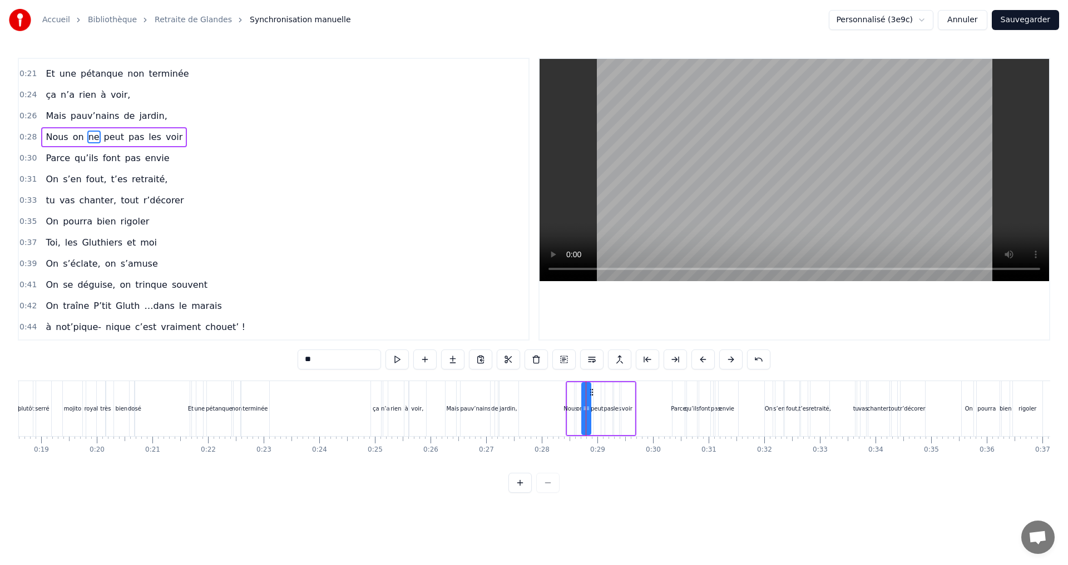
scroll to position [81, 0]
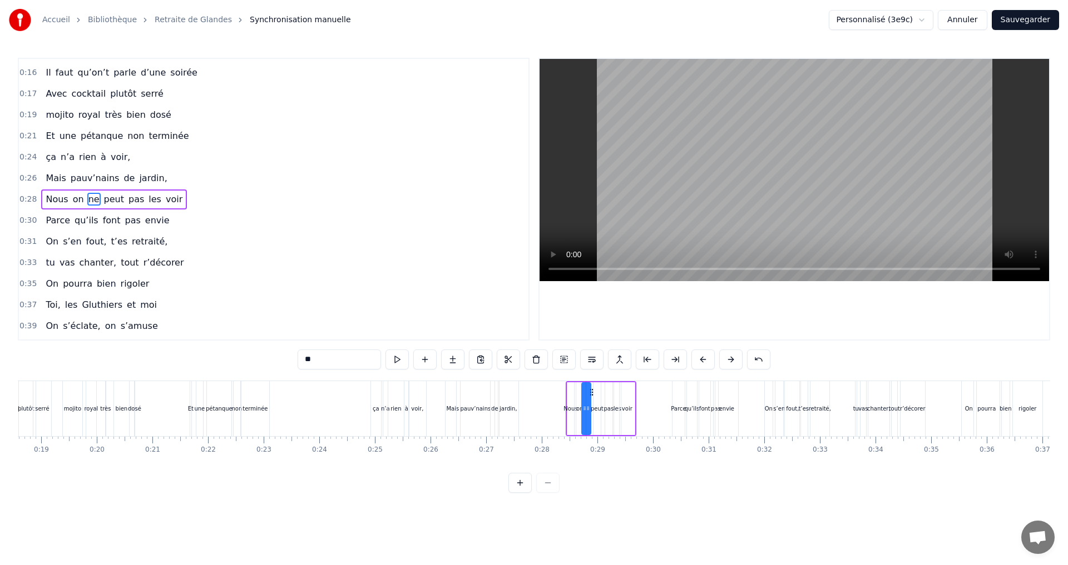
click at [73, 200] on span "on" at bounding box center [78, 199] width 13 height 13
click at [87, 201] on span "ne" at bounding box center [93, 199] width 13 height 13
type input "**"
click at [538, 361] on button at bounding box center [535, 360] width 23 height 20
click at [578, 405] on div "on" at bounding box center [579, 409] width 7 height 8
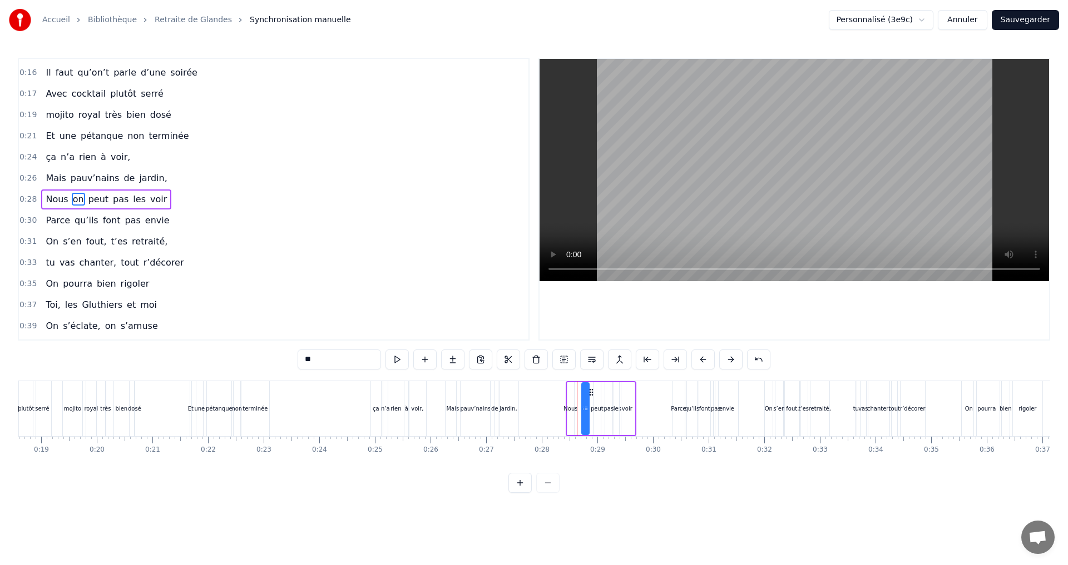
click at [590, 392] on circle at bounding box center [589, 392] width 1 height 1
click at [569, 408] on div "Nous" at bounding box center [570, 409] width 14 height 8
type input "****"
click at [579, 392] on icon at bounding box center [579, 392] width 9 height 9
click at [631, 493] on div "0:07 Faut rien raté, c'est ta soirée 0:09 Les 4 saisons et les Gluthiers 0:11 T…" at bounding box center [534, 275] width 1032 height 435
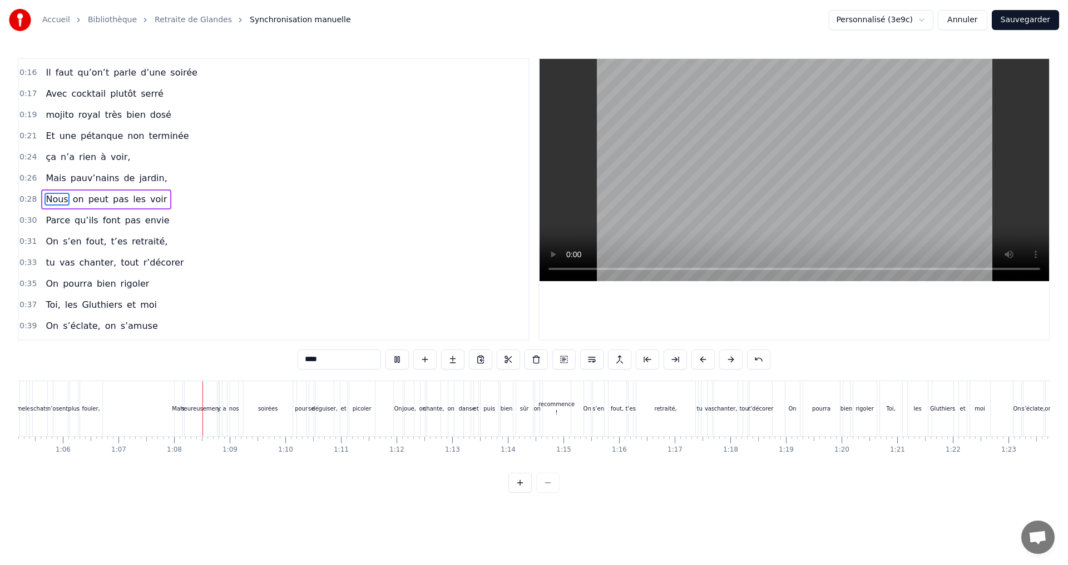
scroll to position [0, 3711]
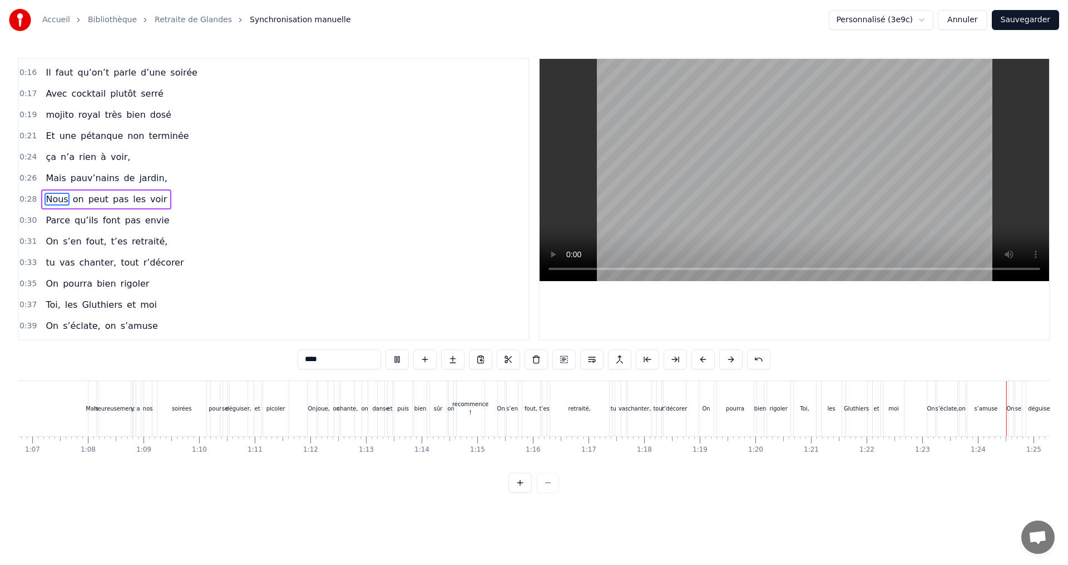
click at [1036, 20] on button "Sauvegarder" at bounding box center [1024, 20] width 67 height 20
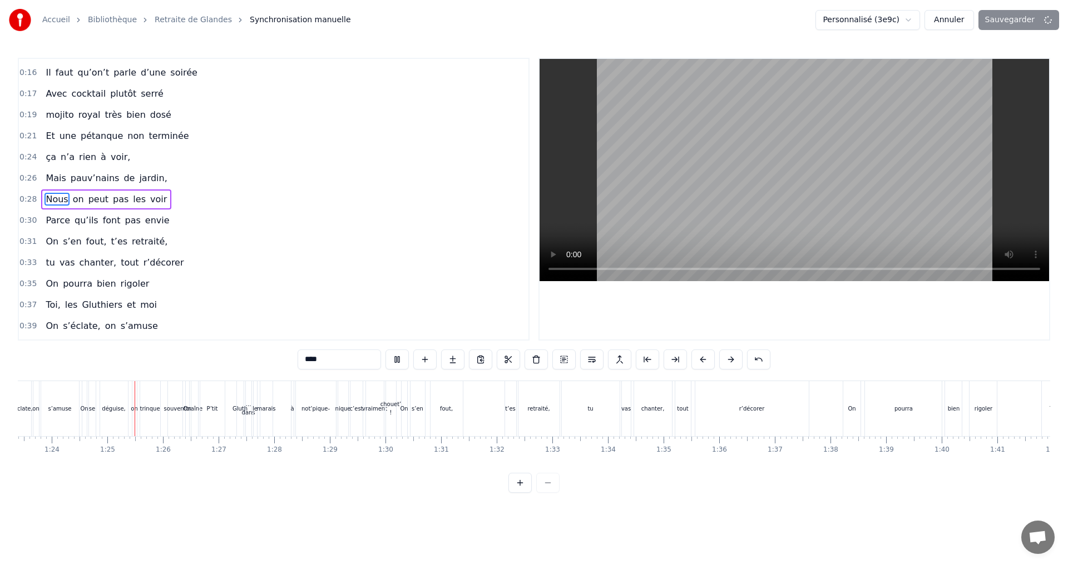
scroll to position [0, 4640]
